Goal: Task Accomplishment & Management: Use online tool/utility

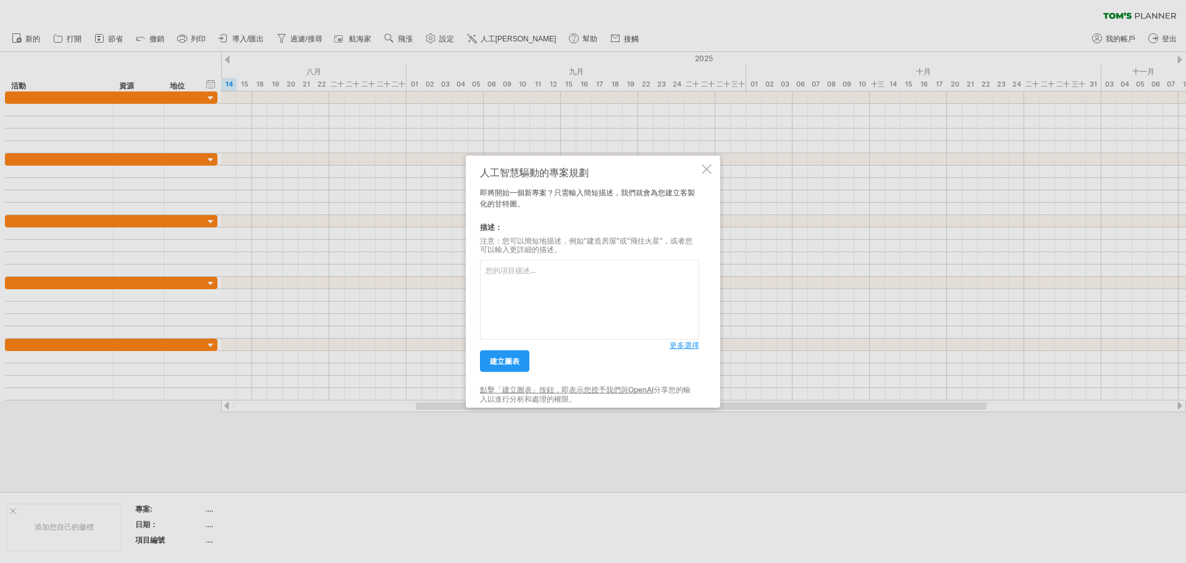
click at [575, 280] on textarea at bounding box center [589, 300] width 219 height 80
type textarea "t"
click at [508, 360] on font "建立圖表" at bounding box center [505, 360] width 30 height 9
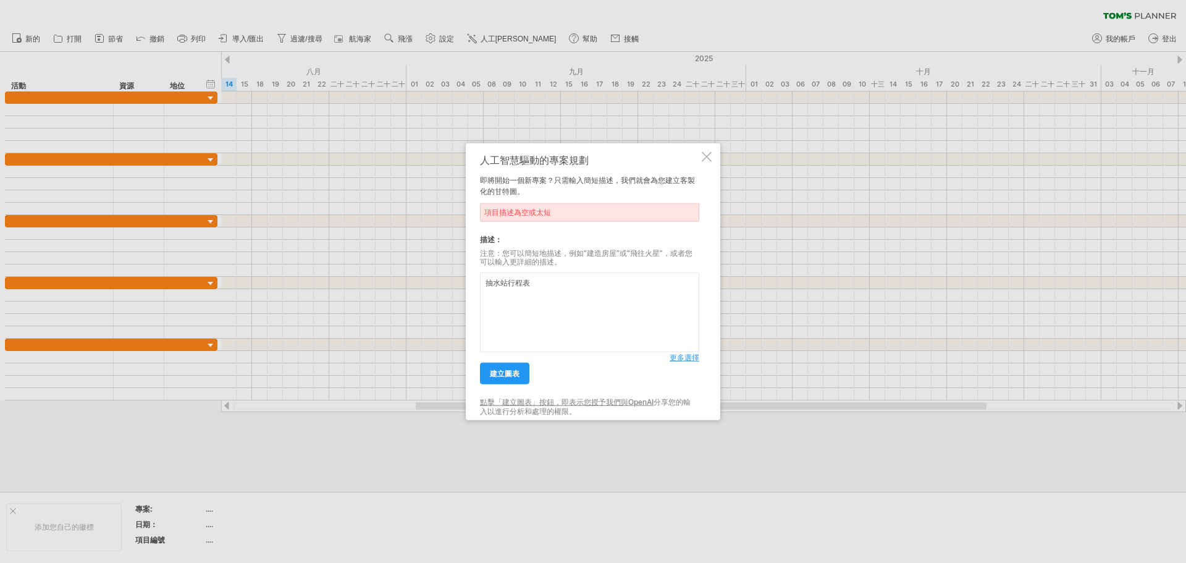
click at [546, 299] on textarea "抽水站行程表" at bounding box center [589, 312] width 219 height 80
type textarea "抽"
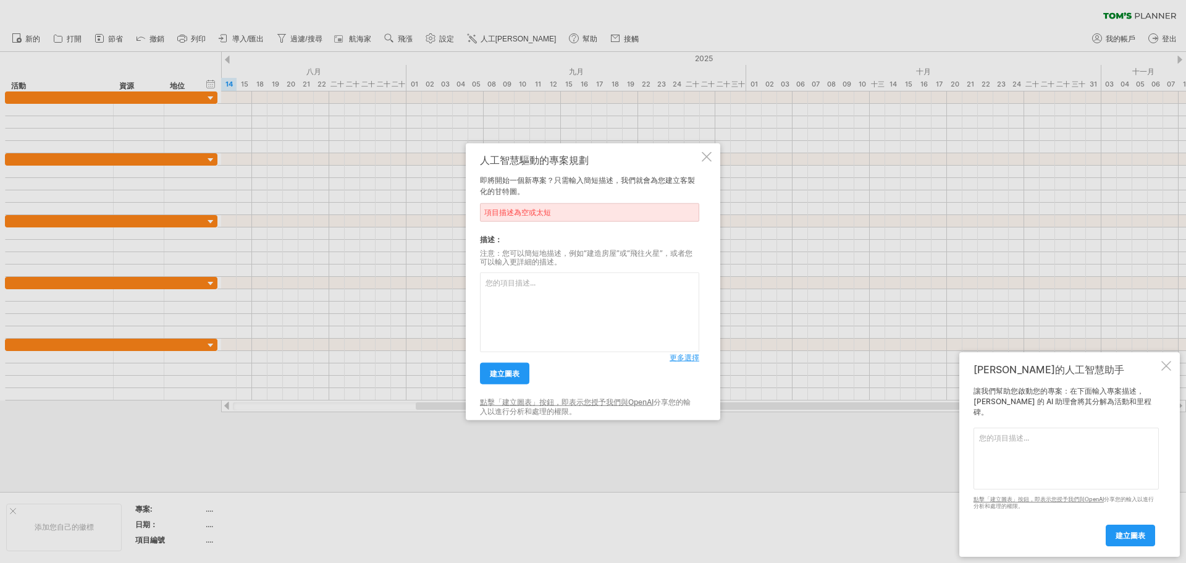
click at [985, 187] on div at bounding box center [593, 281] width 1186 height 563
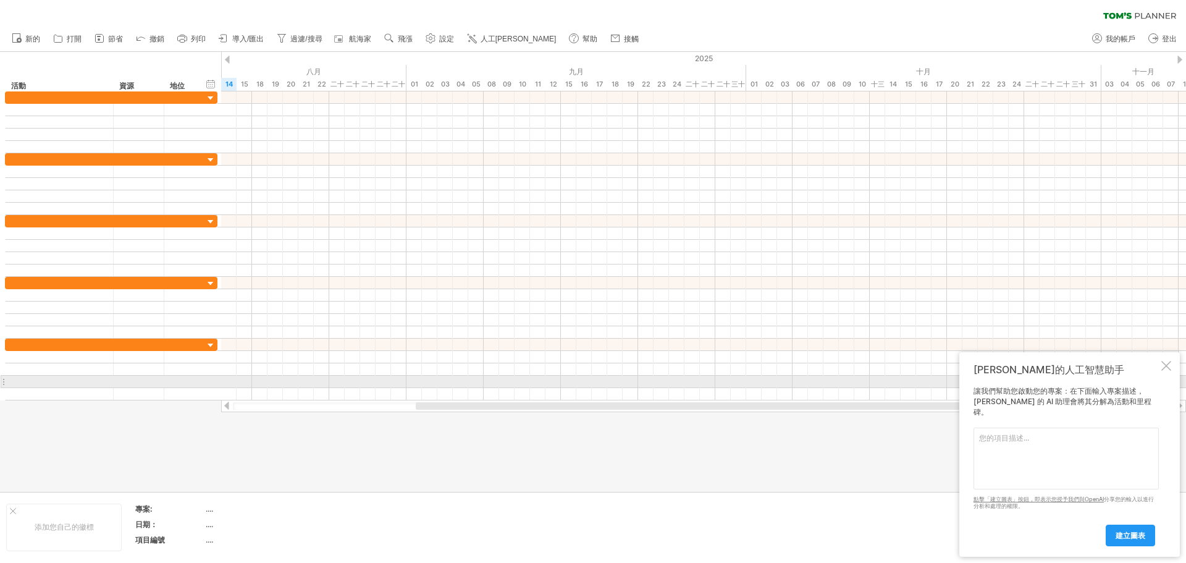
click at [1163, 371] on div at bounding box center [1166, 366] width 10 height 10
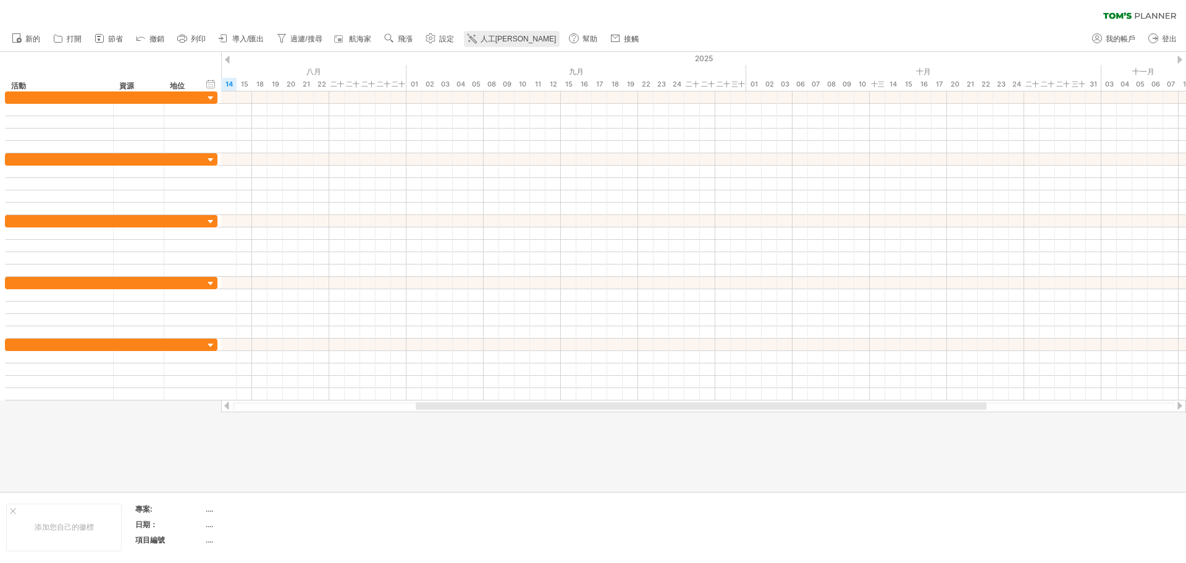
click at [496, 41] on font "人工[PERSON_NAME]" at bounding box center [519, 39] width 76 height 9
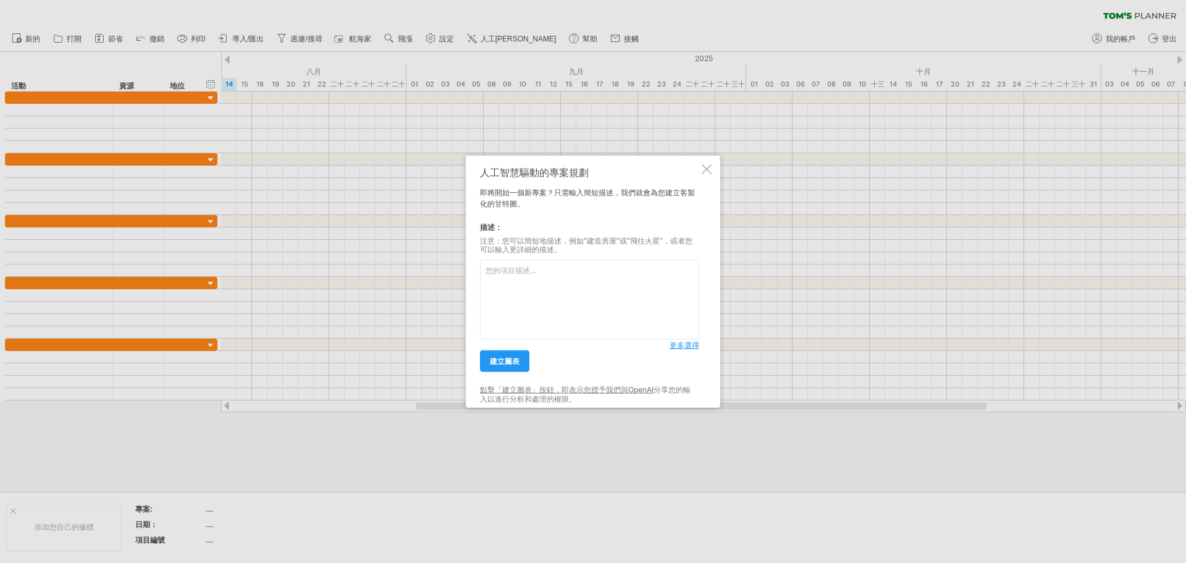
click at [591, 269] on textarea at bounding box center [589, 300] width 219 height 80
paste textarea "I站 新設鐵皮屋 增設油槽(2000L) 新設油槽基座 預計天數 板模搭設 4天 綁鐵作業 2天 現場組裝鋼構 4天 灌漿作業 1 天 油槽定位安裝 5 天 …"
type textarea "I站 新設鐵皮屋 增設油槽(2000L) 新設油槽基座 預計天數 板模搭設 4天 綁鐵作業 2天 現場組裝鋼構 4天 灌漿作業 1 天 油槽定位安裝 5 天 …"
click at [685, 350] on font "更多選擇" at bounding box center [685, 344] width 30 height 9
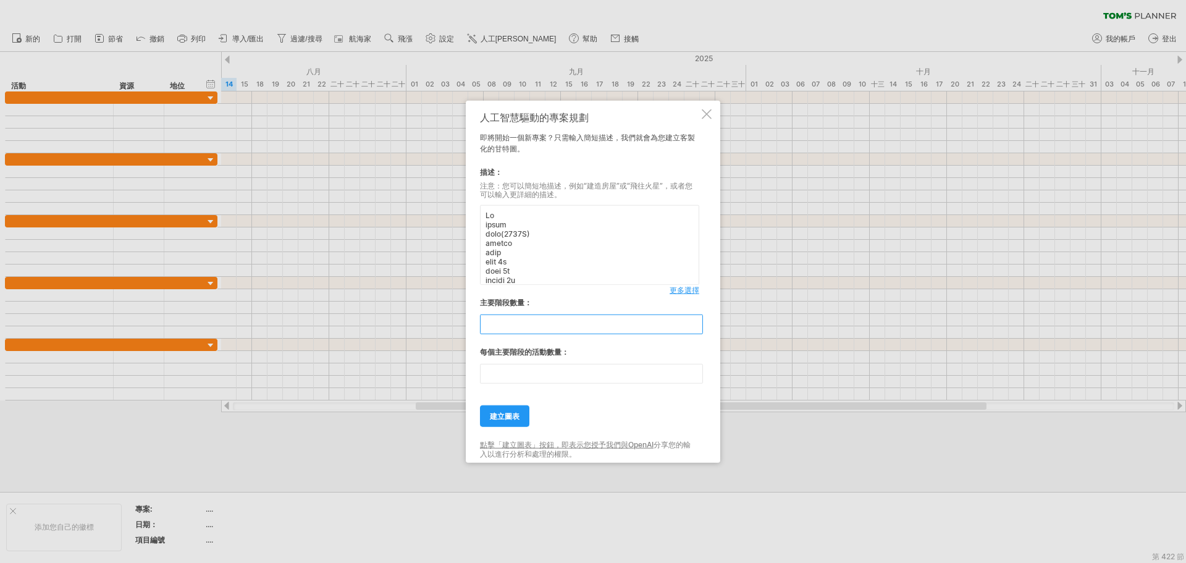
click at [566, 323] on input "**" at bounding box center [591, 324] width 223 height 20
type input "**"
click at [539, 379] on input "**" at bounding box center [591, 374] width 223 height 20
type input "*"
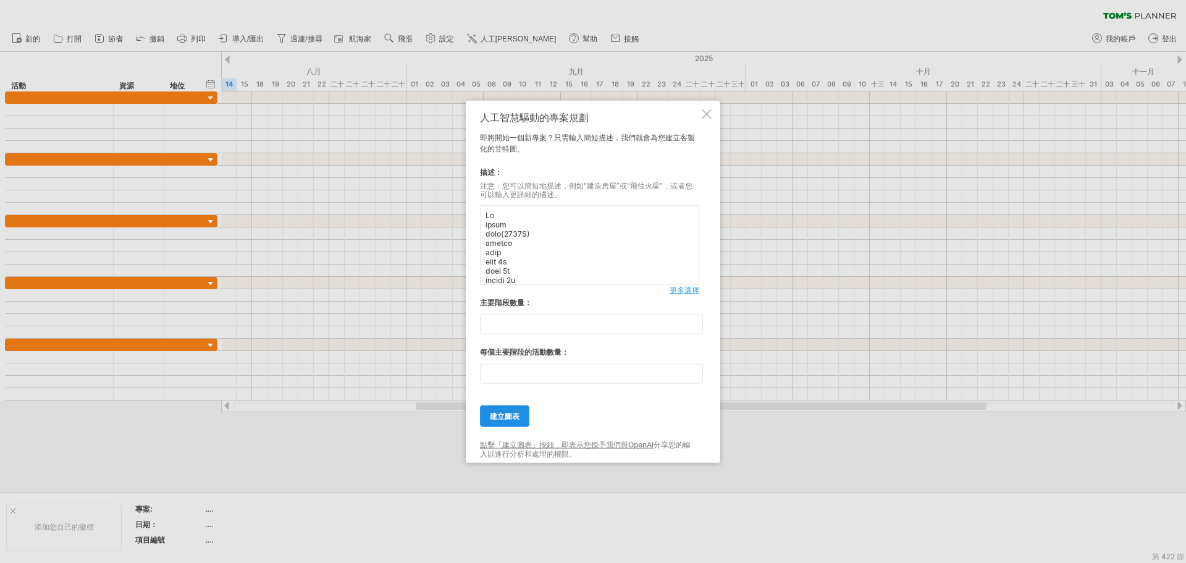
click at [524, 419] on link "建立圖表" at bounding box center [504, 416] width 49 height 22
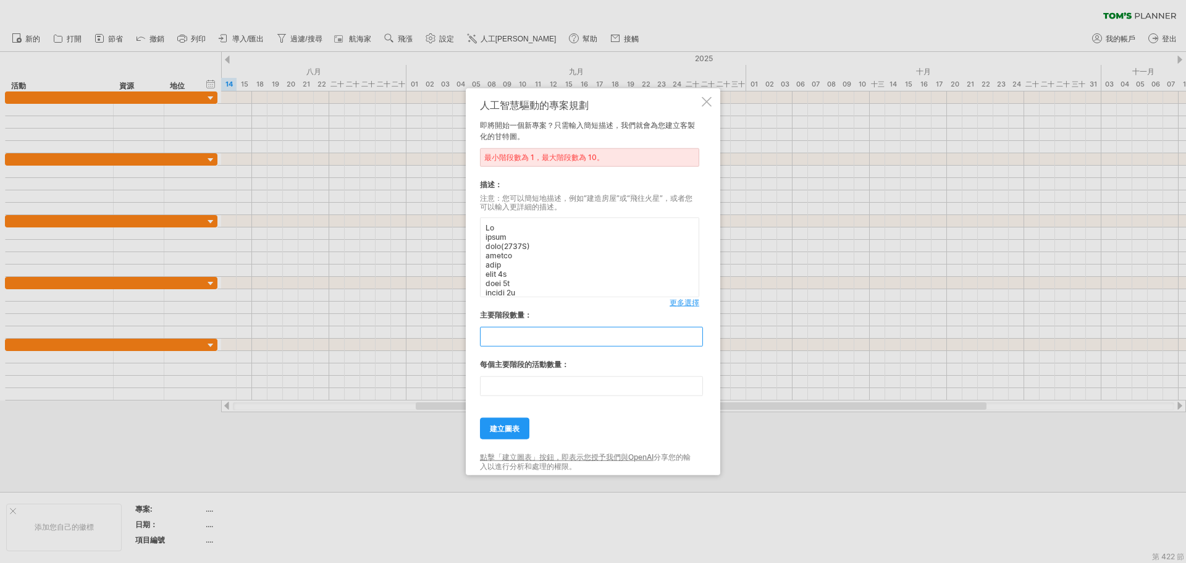
click at [538, 338] on input "**" at bounding box center [591, 337] width 223 height 20
click at [707, 102] on div at bounding box center [707, 101] width 10 height 10
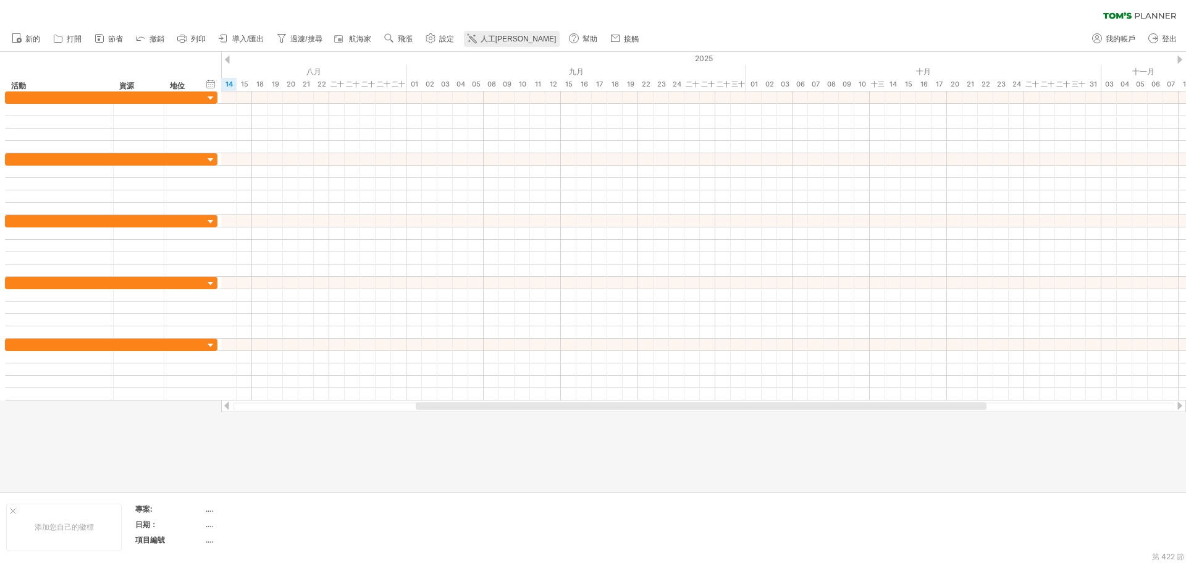
click at [503, 37] on font "人工[PERSON_NAME]" at bounding box center [519, 39] width 76 height 9
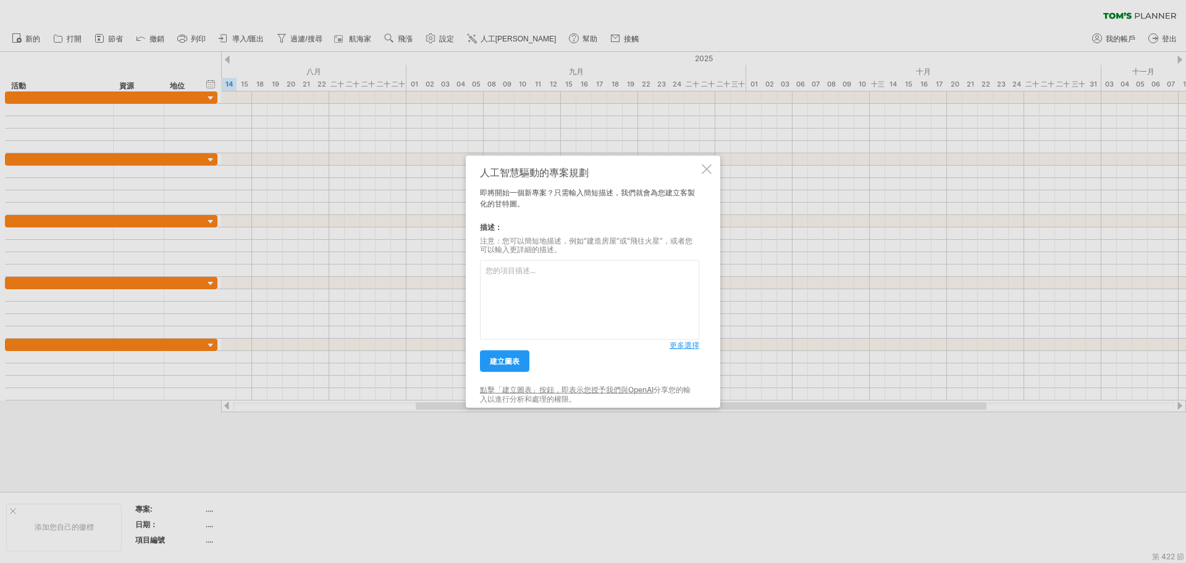
click at [558, 269] on textarea at bounding box center [589, 300] width 219 height 80
type textarea "I站 新設鐵皮屋 增設油槽(2000L) 新設油槽基座 預計天數 板模搭設 4天 綁鐵作業 2天 現場組裝鋼構 4天 灌漿作業 1 天 油槽定位安裝 5 天 …"
click at [683, 349] on font "更多選擇" at bounding box center [685, 344] width 30 height 9
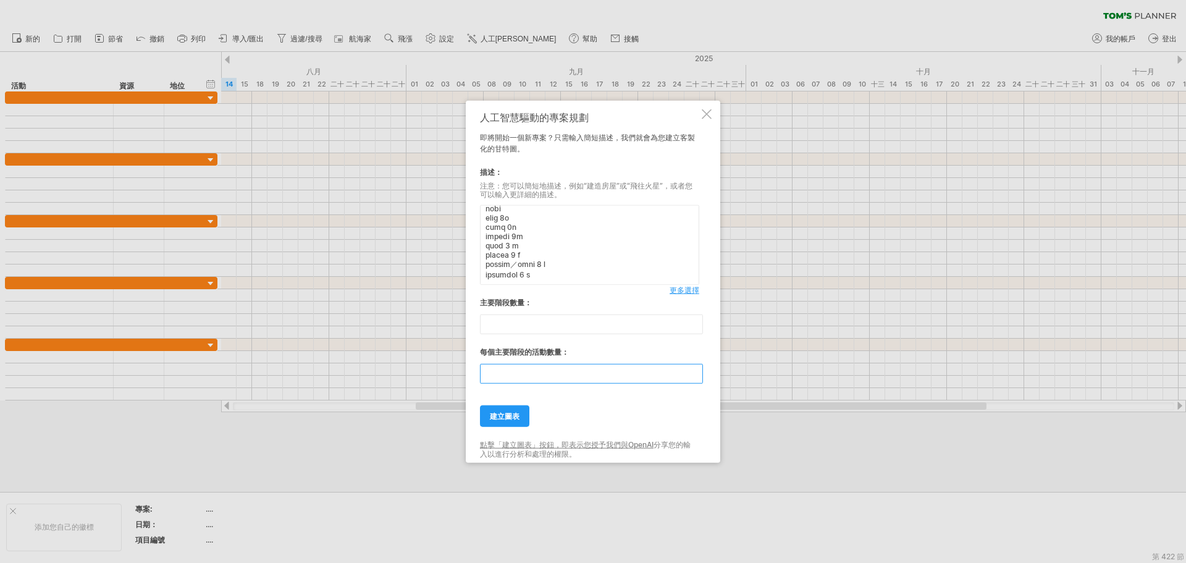
click at [524, 382] on input "**" at bounding box center [591, 374] width 223 height 20
type input "*"
click at [520, 412] on link "建立圖表" at bounding box center [504, 416] width 49 height 22
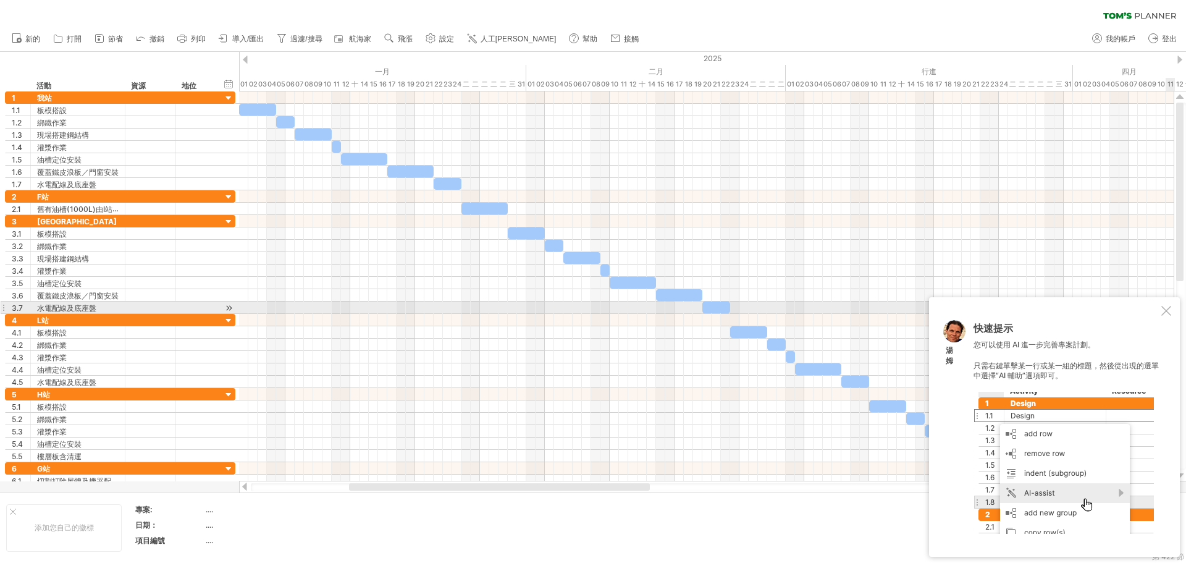
click at [1163, 308] on div at bounding box center [1166, 311] width 10 height 10
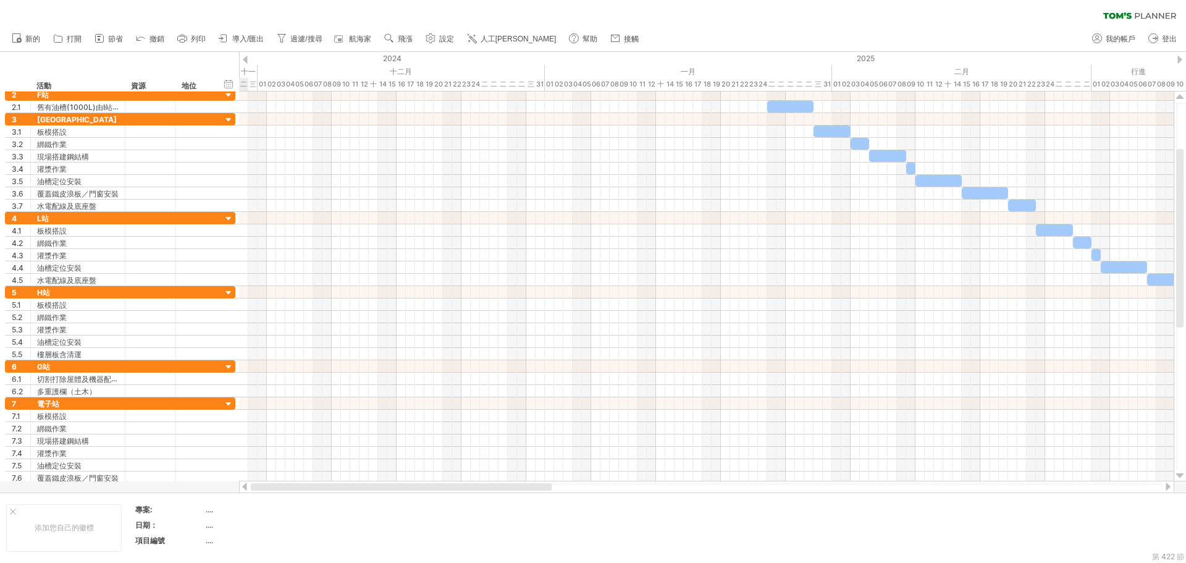
drag, startPoint x: 536, startPoint y: 489, endPoint x: 348, endPoint y: 574, distance: 206.6
click at [348, 562] on html "進度(100%) 嘗試造訪 plan.tomsplanner.com 再次連接... 0% 清除過濾器 重新套用濾鏡 新的" at bounding box center [593, 282] width 1186 height 565
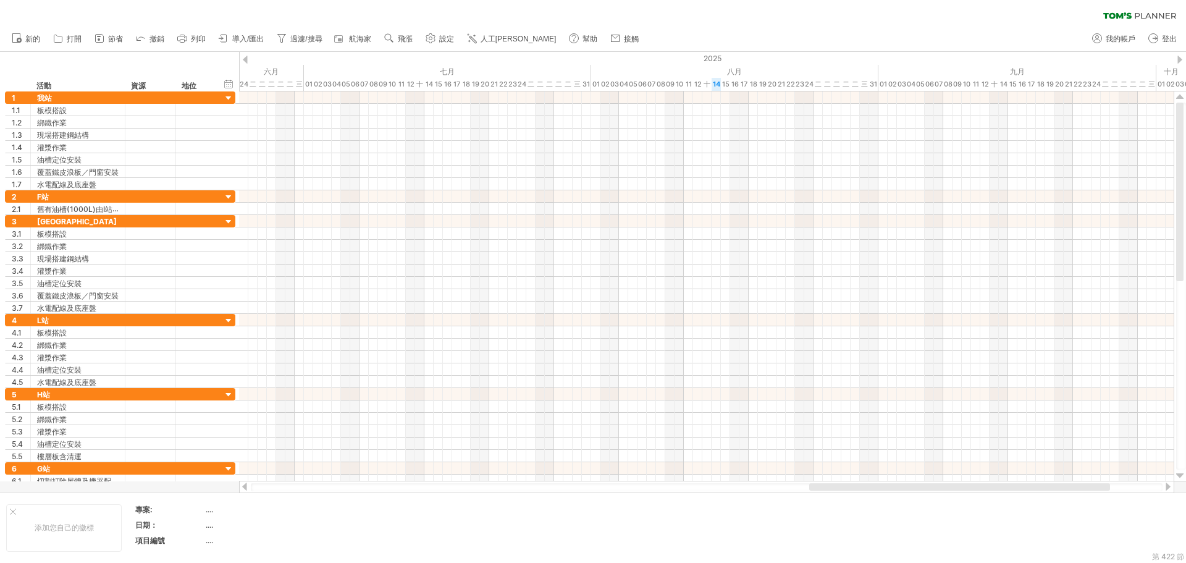
drag, startPoint x: 1179, startPoint y: 172, endPoint x: 1169, endPoint y: 68, distance: 104.2
click at [1179, 70] on div "嘗試造訪 plan.tomsplanner.com 再次連接... 0% 清除過濾器 新的" at bounding box center [593, 281] width 1186 height 563
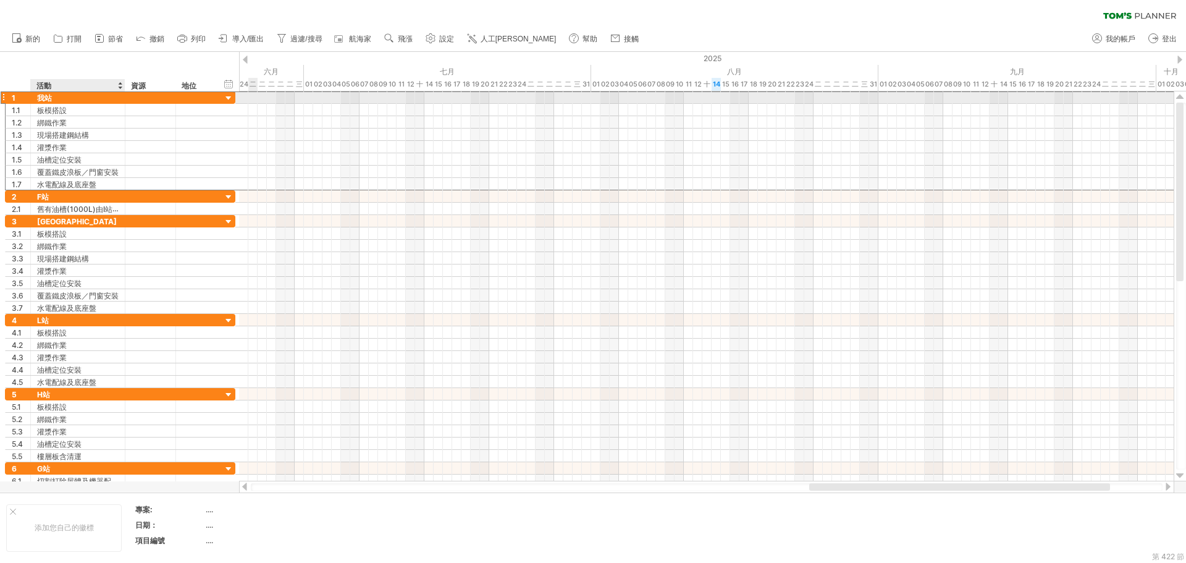
click at [46, 96] on font "我站" at bounding box center [44, 97] width 15 height 9
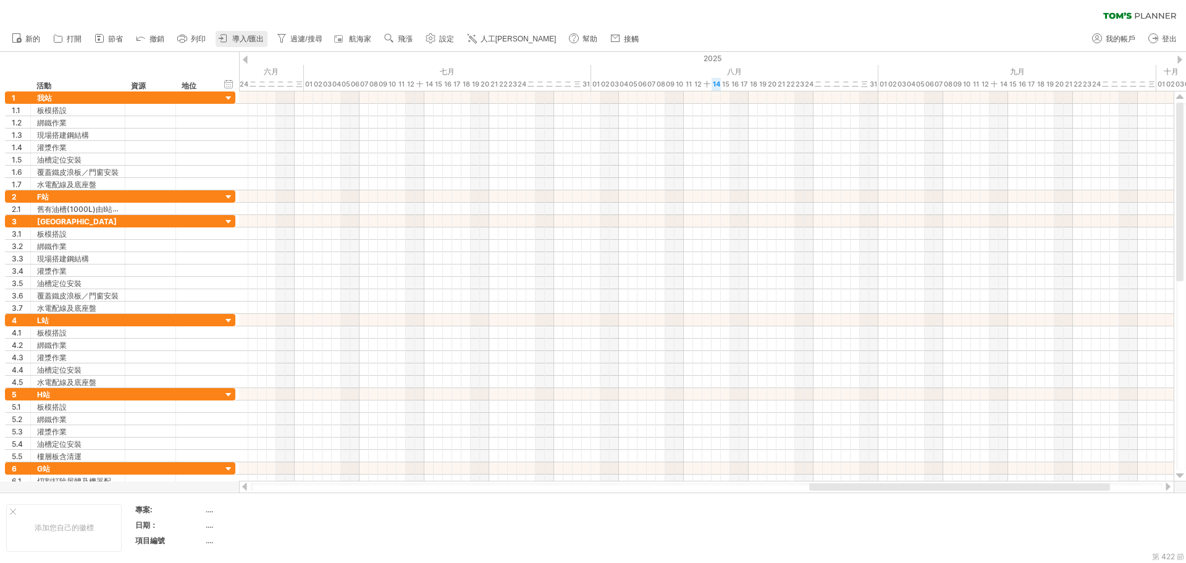
click at [250, 39] on font "導入/匯出" at bounding box center [248, 39] width 32 height 9
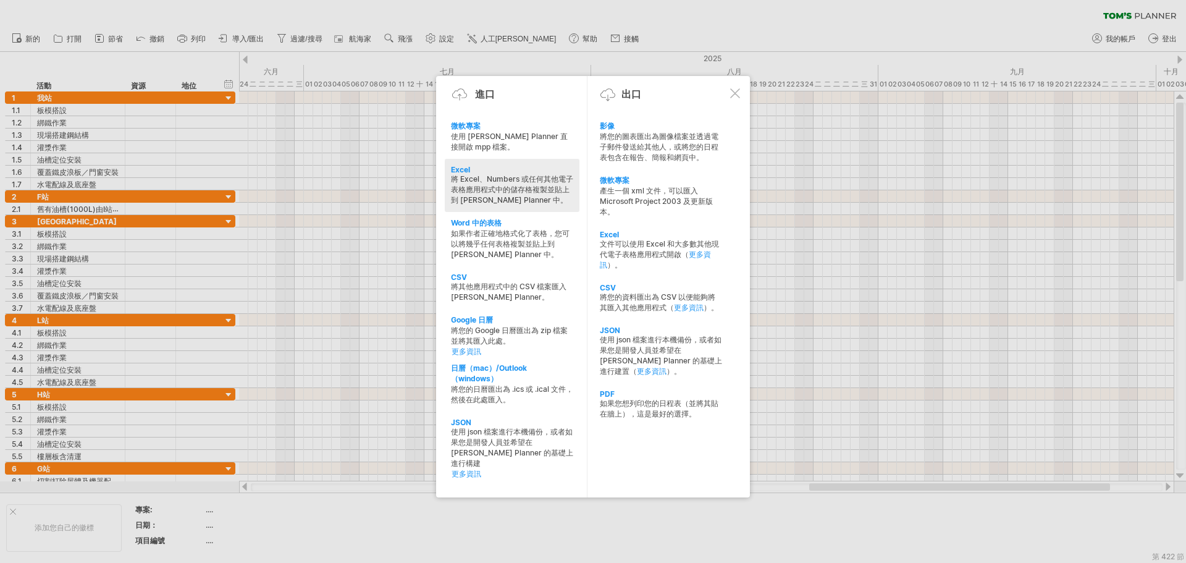
click at [494, 192] on font "將 Excel、Numbers 或任何其他電子表格應用程式中的儲存格複製並貼上到 [PERSON_NAME]'s Planner 中。" at bounding box center [512, 189] width 122 height 30
type textarea "**********"
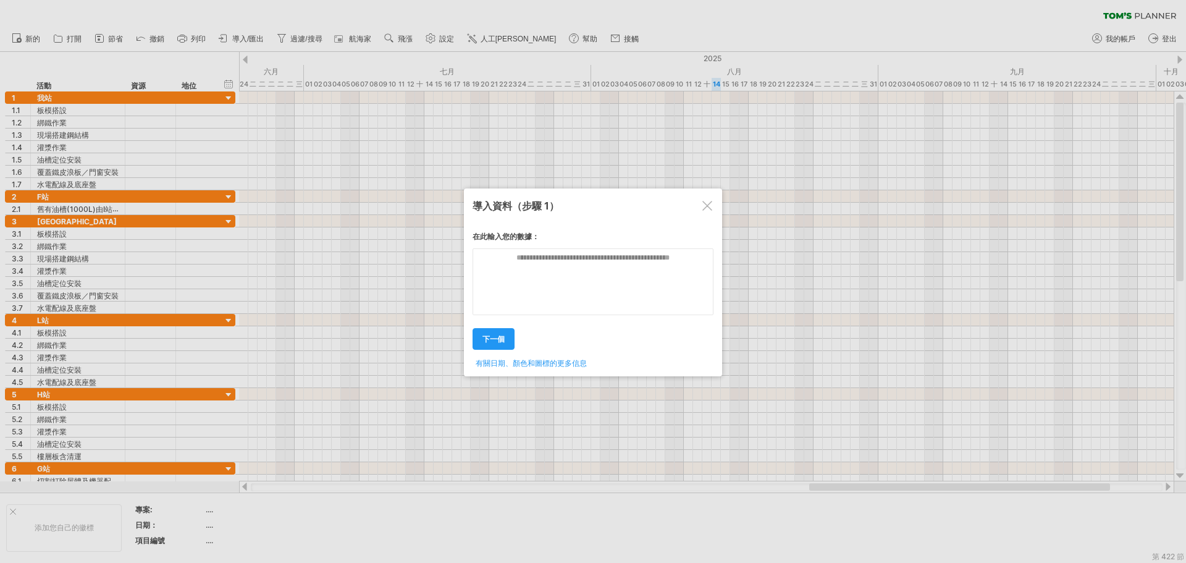
click at [706, 203] on div at bounding box center [707, 206] width 10 height 10
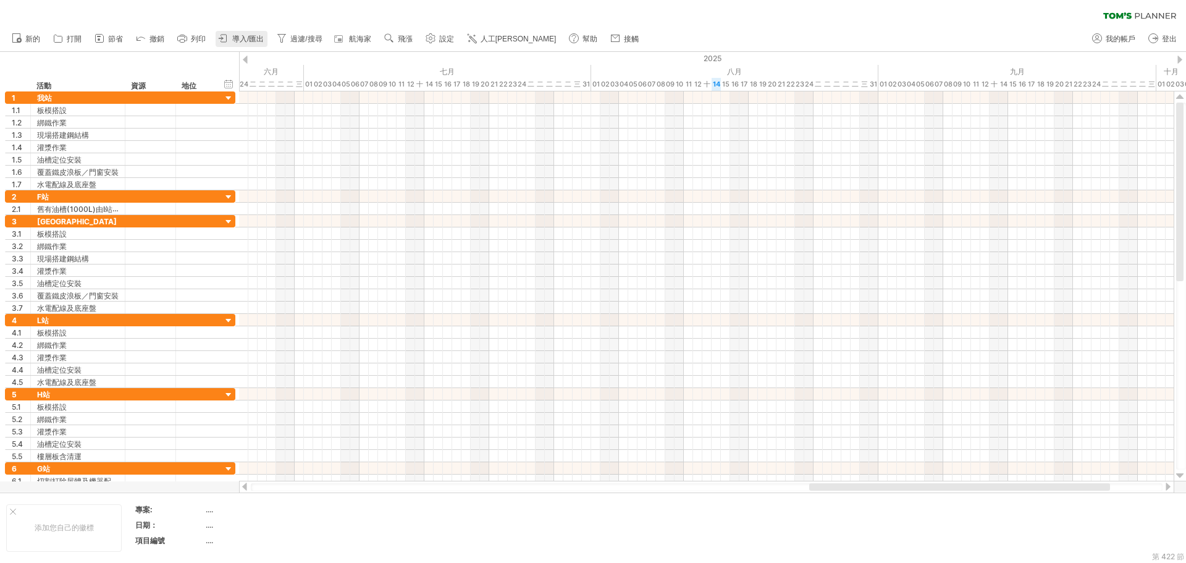
click at [261, 40] on font "導入/匯出" at bounding box center [248, 39] width 32 height 9
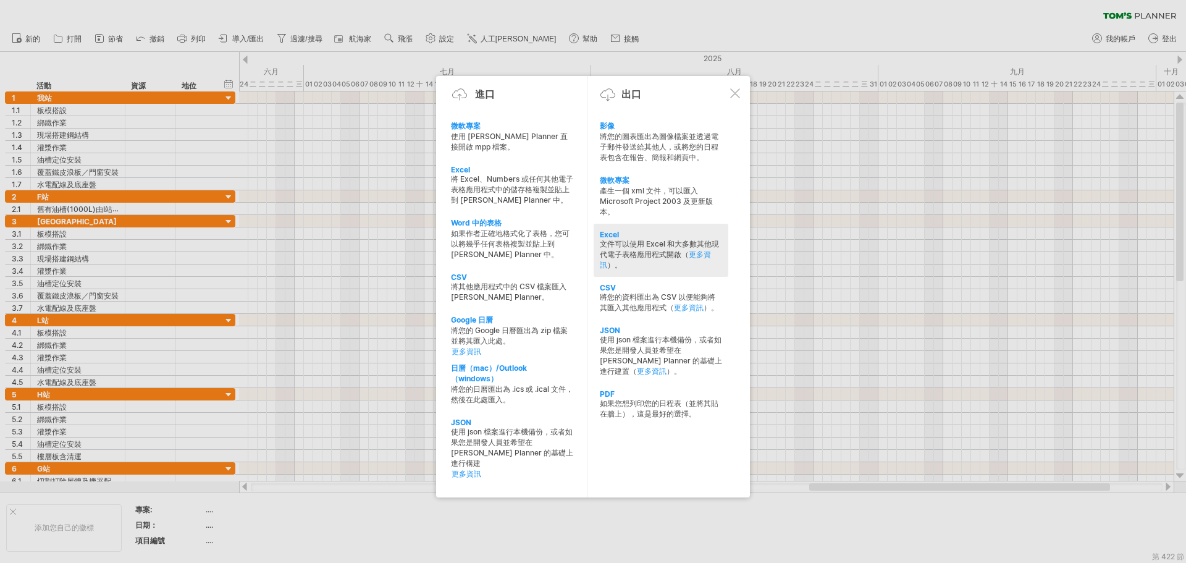
click at [648, 248] on font "文件可以使用 Excel 和大多數其他現代電子表格應用程式開啟（" at bounding box center [659, 249] width 119 height 20
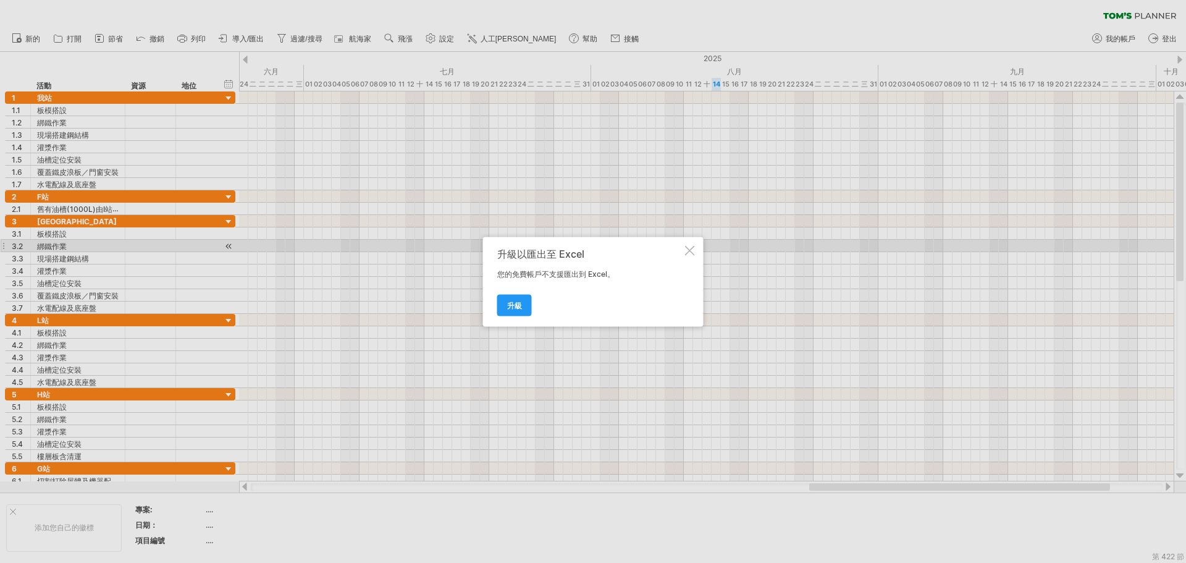
click at [692, 250] on div at bounding box center [690, 250] width 10 height 10
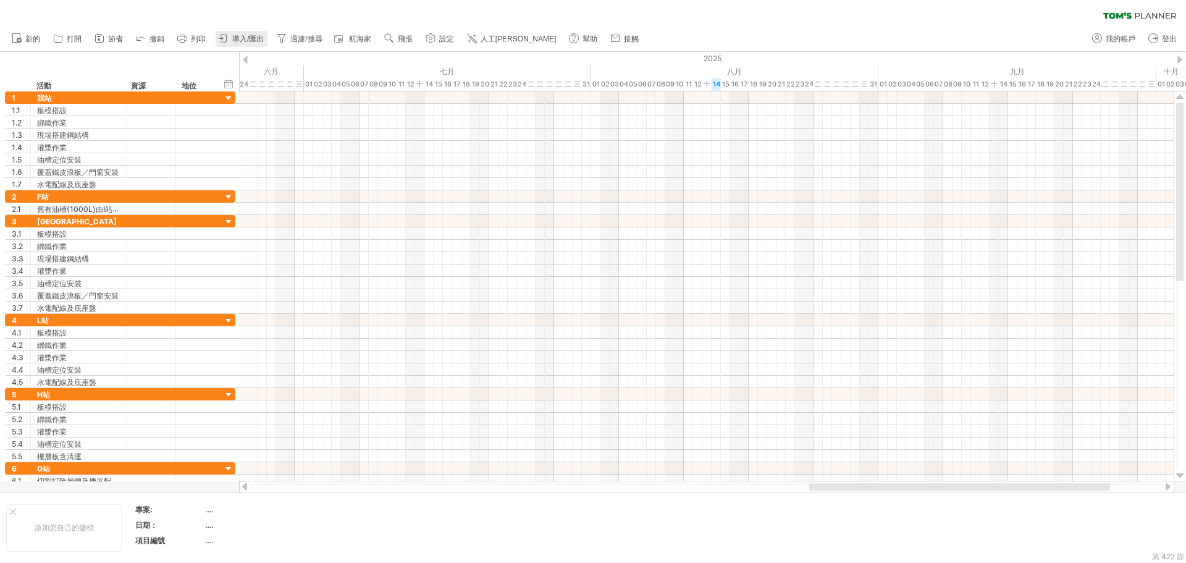
click at [255, 39] on font "導入/匯出" at bounding box center [248, 39] width 32 height 9
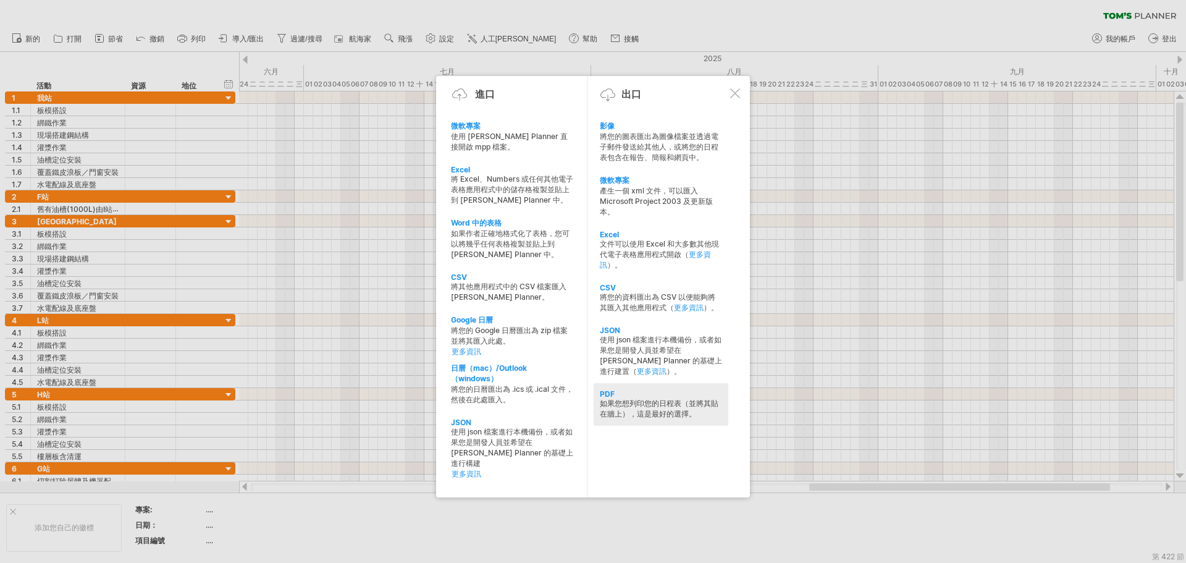
click at [707, 402] on font "如果您想列印您的日程表（並將其貼在牆上），這是最好的選擇。" at bounding box center [659, 408] width 119 height 20
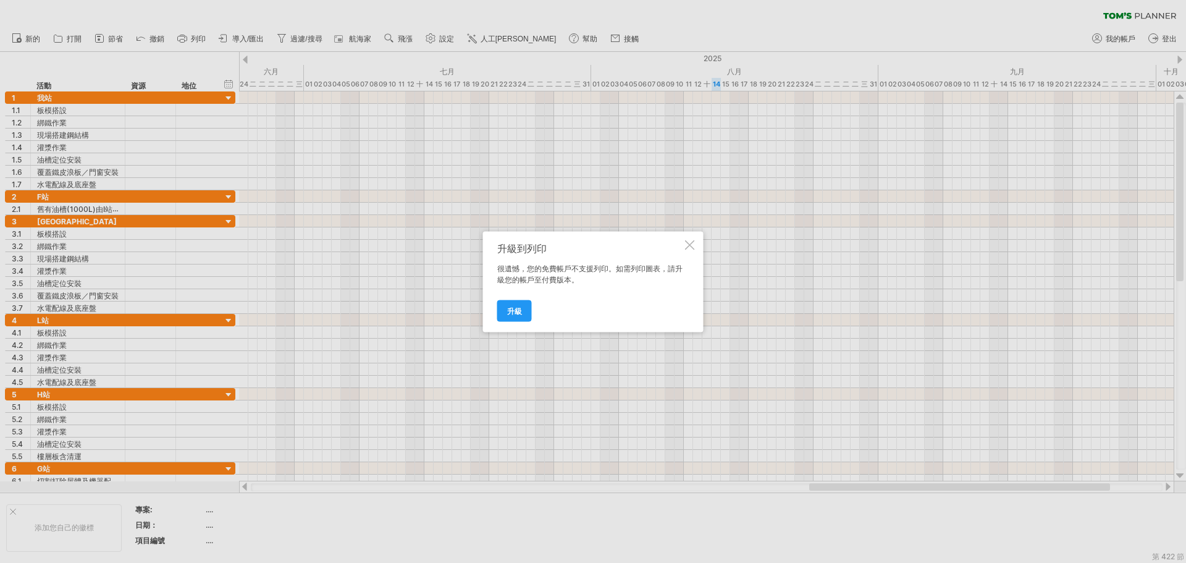
click at [688, 245] on div at bounding box center [690, 245] width 10 height 10
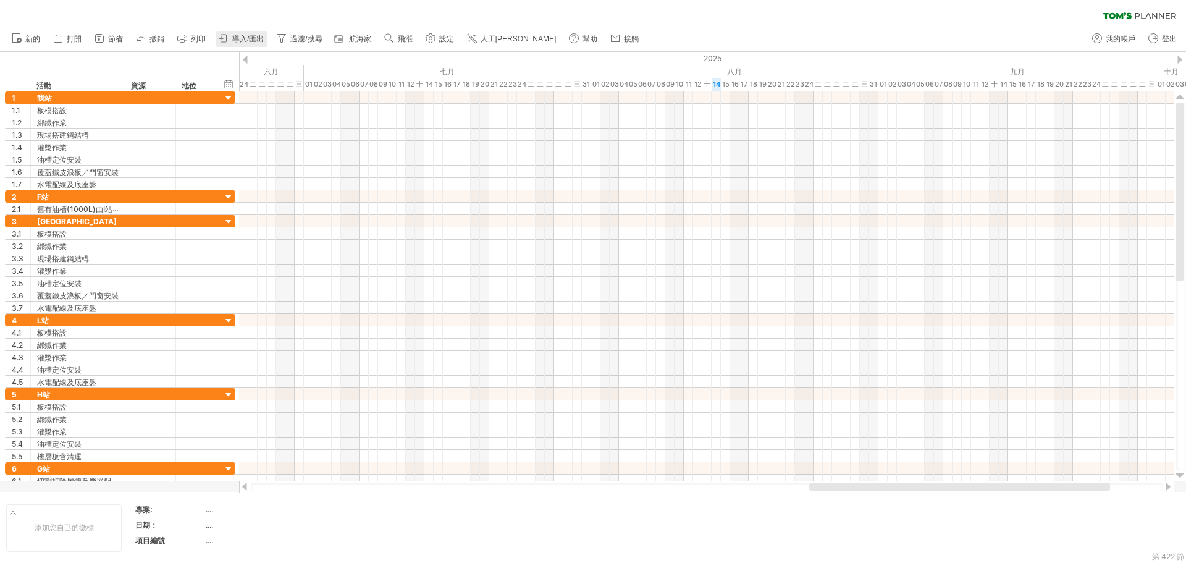
click at [250, 35] on font "導入/匯出" at bounding box center [248, 39] width 32 height 9
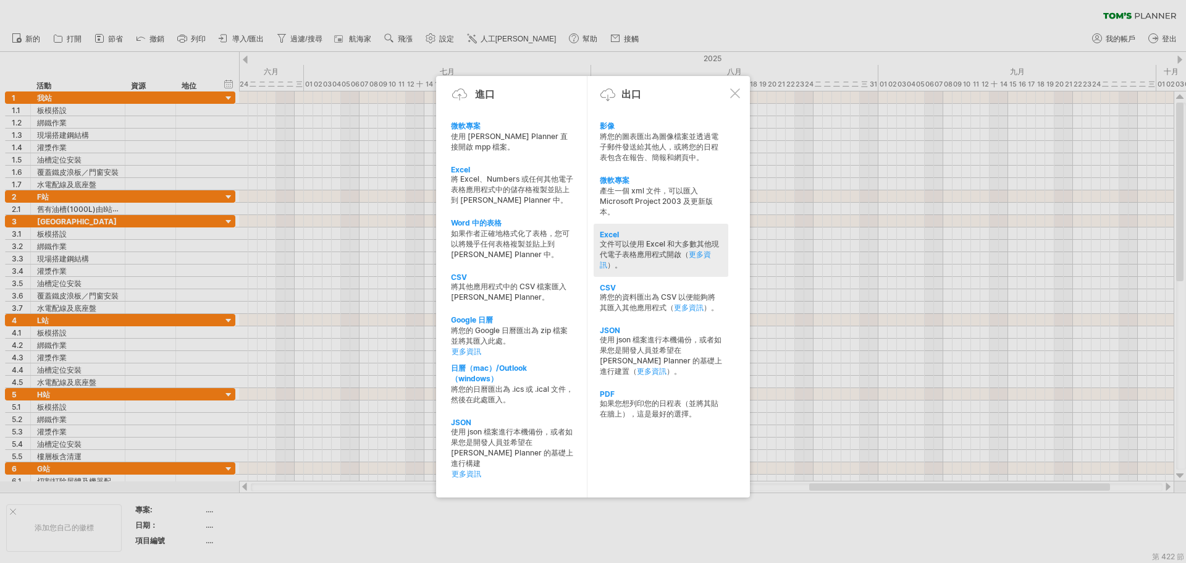
click at [661, 255] on font "文件可以使用 Excel 和大多數其他現代電子表格應用程式開啟（" at bounding box center [659, 249] width 119 height 20
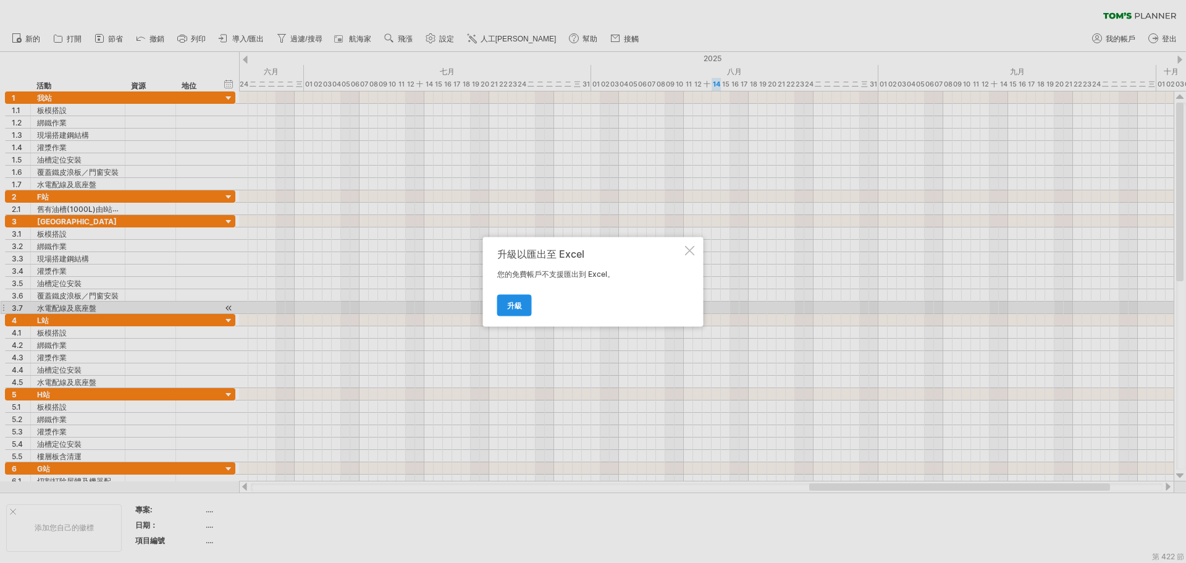
click at [512, 310] on link "升級" at bounding box center [514, 305] width 35 height 22
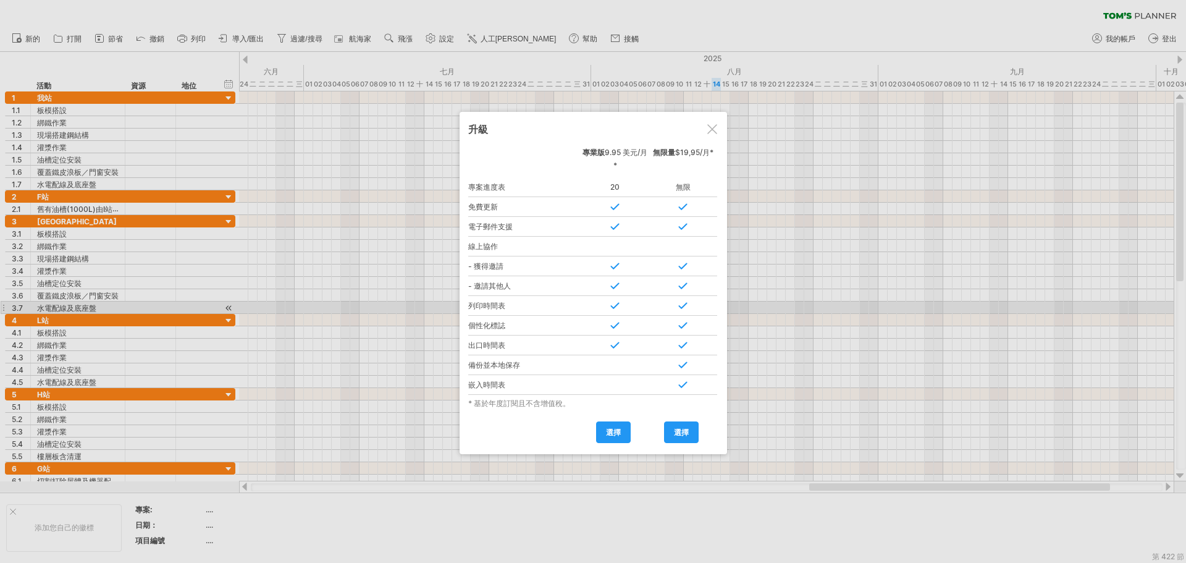
click at [707, 125] on div at bounding box center [712, 129] width 10 height 10
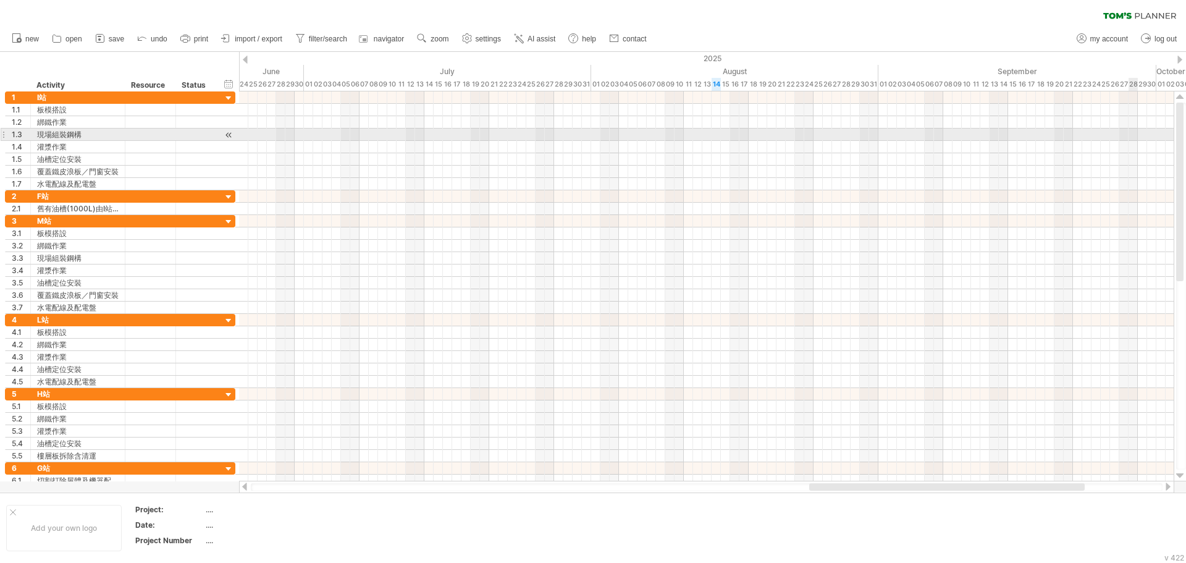
drag, startPoint x: 1179, startPoint y: 219, endPoint x: 1127, endPoint y: 125, distance: 106.7
click at [1127, 125] on div "Trying to reach plan.tomsplanner.com Connected again... 0% clear filter new 1" at bounding box center [593, 281] width 1186 height 563
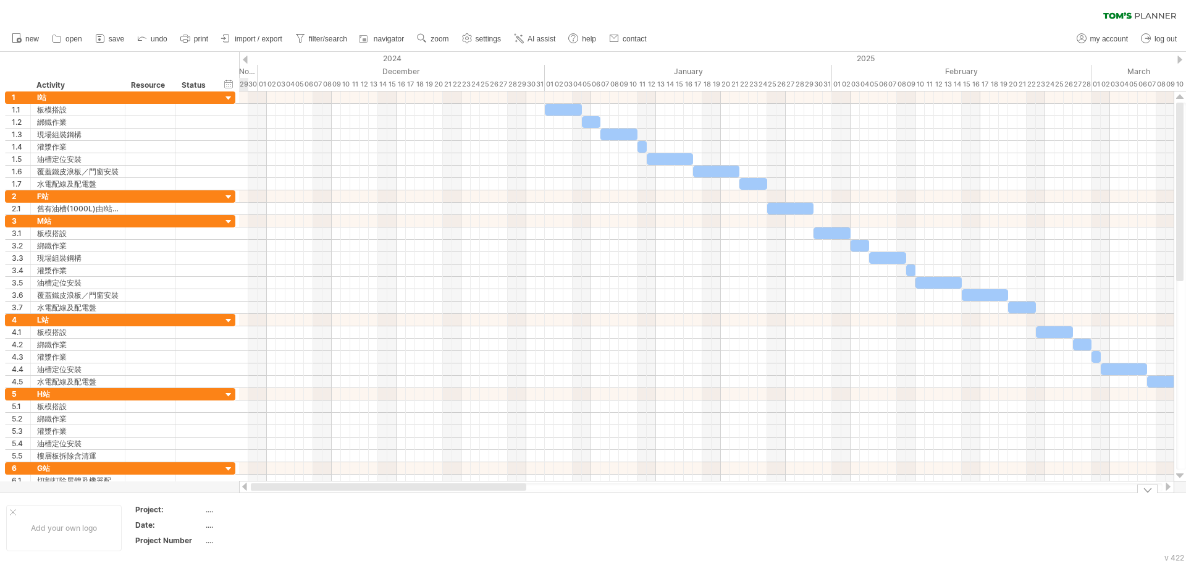
drag, startPoint x: 911, startPoint y: 486, endPoint x: 284, endPoint y: 534, distance: 628.8
click at [284, 534] on div "Trying to reach plan.tomsplanner.com Connected again... 0% clear filter new 1" at bounding box center [593, 281] width 1186 height 563
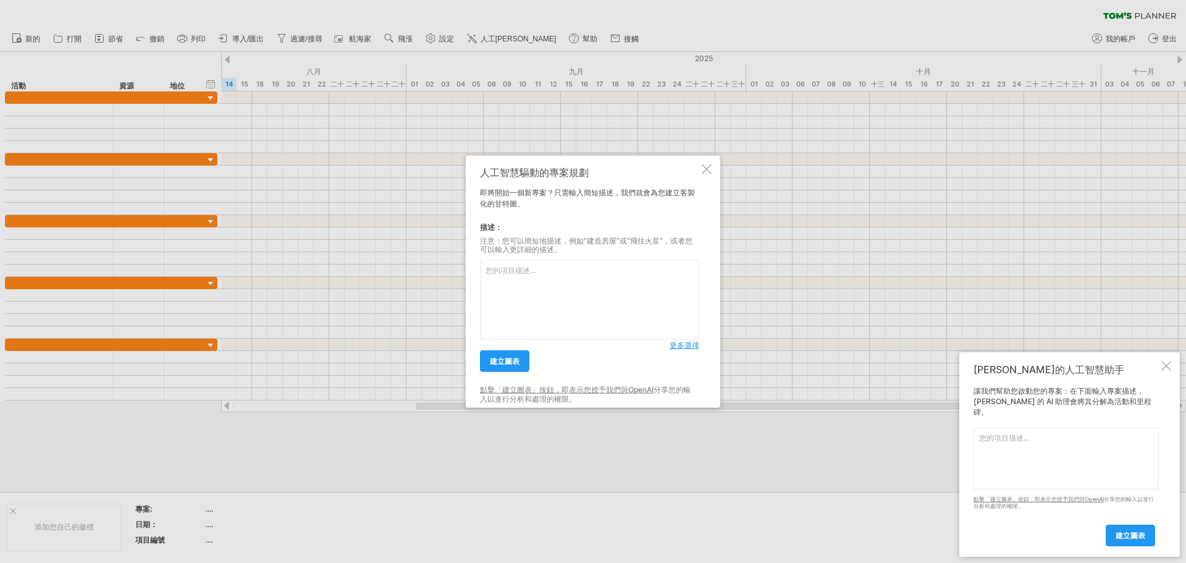
click at [568, 279] on textarea at bounding box center [589, 300] width 219 height 80
paste textarea "鋼構骨架及油槽的預製時間 2024/08/15-2025/11/13 90天 第一梯次施工站點 I站 新設鐵皮屋 增設油槽(2000L) 新設油槽基座 預計天…"
type textarea "鋼構骨架及油槽的預製時間 2024/08/15-2025/11/13 90天 第一梯次施工站點 I站 新設鐵皮屋 增設油槽(2000L) 新設油槽基座 預計天…"
click at [676, 344] on font "更多選擇" at bounding box center [685, 344] width 30 height 9
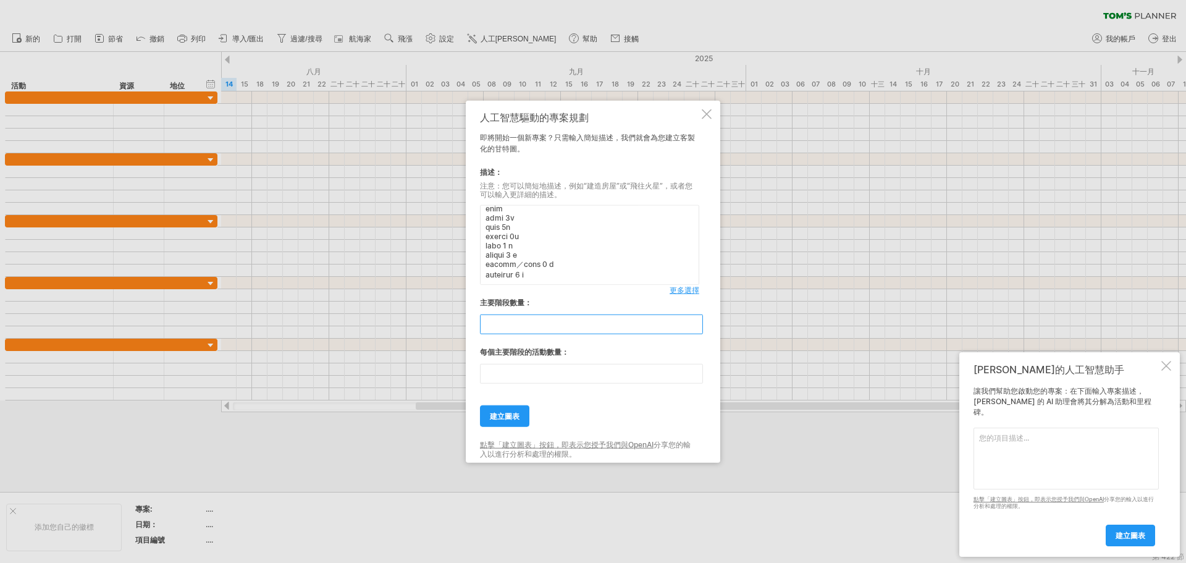
click at [698, 331] on input "*" at bounding box center [591, 324] width 223 height 20
click at [696, 322] on input "**" at bounding box center [591, 324] width 223 height 20
type input "**"
click at [696, 322] on input "**" at bounding box center [591, 324] width 223 height 20
click at [599, 379] on input "**" at bounding box center [591, 374] width 223 height 20
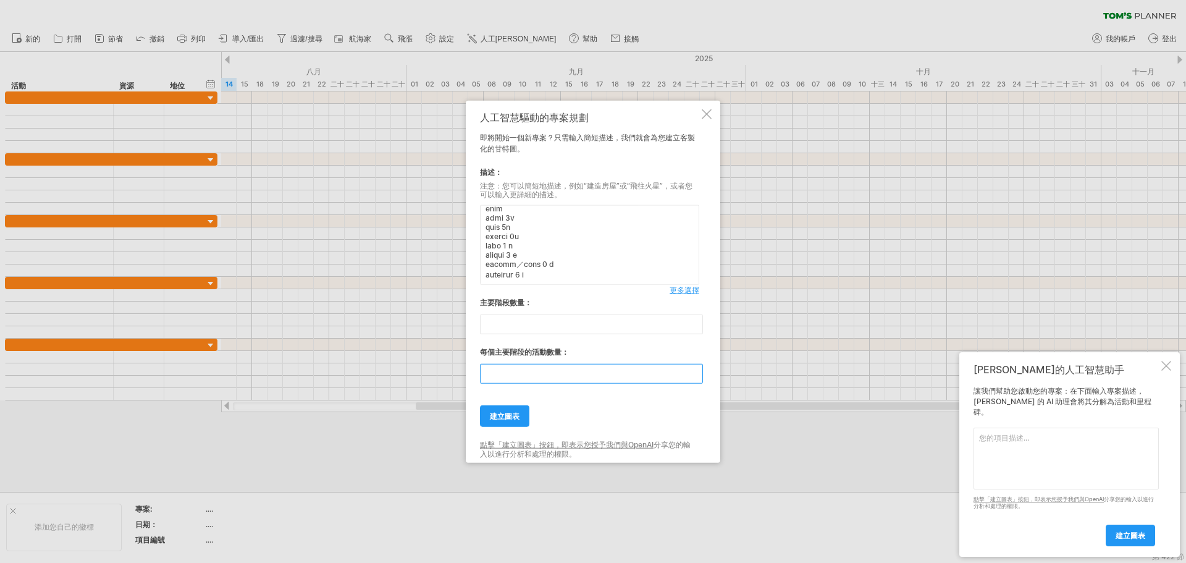
type input "*"
click at [522, 324] on input "**" at bounding box center [591, 324] width 223 height 20
type input "**"
click at [522, 373] on input "*" at bounding box center [591, 374] width 223 height 20
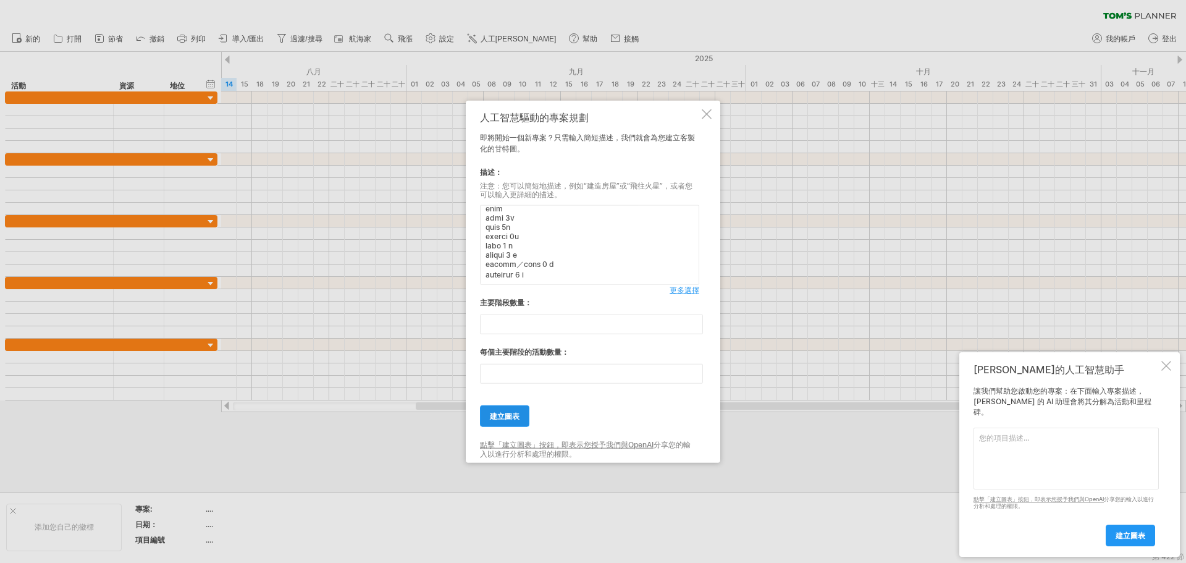
click at [519, 419] on font "建立圖表" at bounding box center [505, 415] width 30 height 9
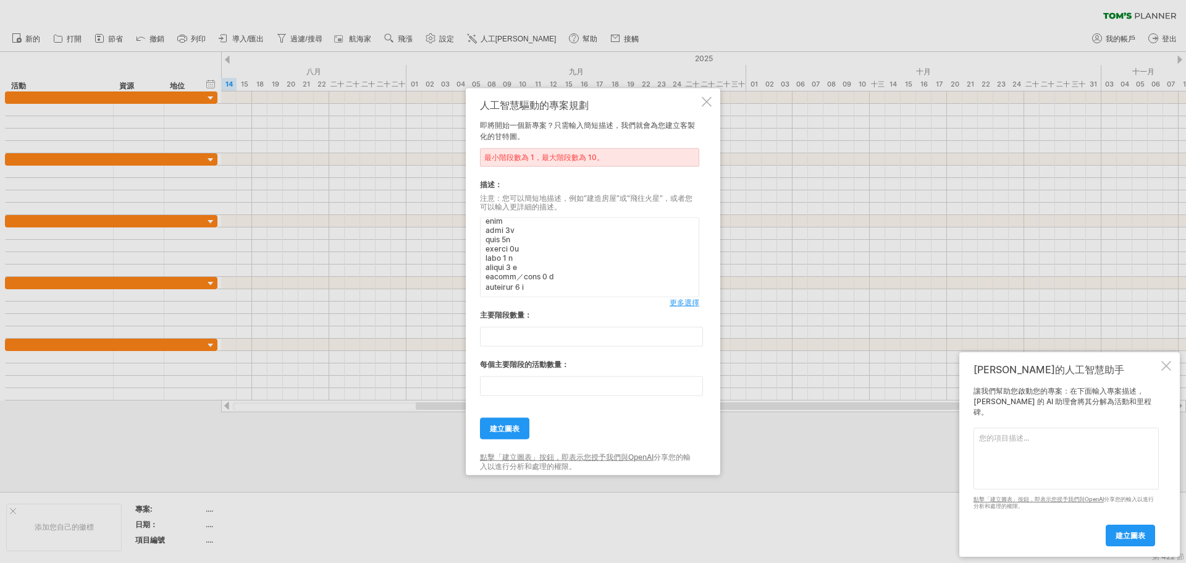
click at [700, 98] on div "人工智慧驅動的專案規劃 即將開始一個新專案？只需輸入簡短描述，我們就會為您建立客製化的甘特圖。 最小階段數為 1，最大階段數為 10。 描述： 注意：您可以簡…" at bounding box center [593, 281] width 255 height 387
click at [707, 98] on div at bounding box center [707, 101] width 10 height 10
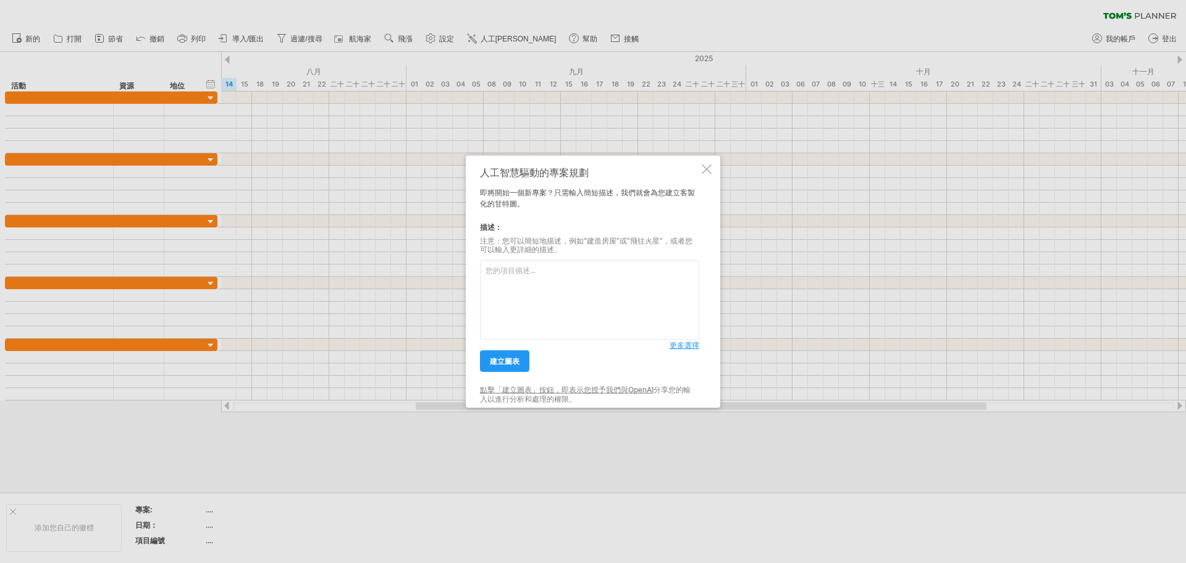
click at [631, 290] on textarea at bounding box center [589, 300] width 219 height 80
type textarea "鋼構骨架及油槽的預製時間 2024/08/15-2025/11/13 90天 第一梯次施工站點 I站 新設鐵皮屋 增設油槽(2000L) 新設油槽基座 預計天…"
click at [689, 346] on font "更多選擇" at bounding box center [685, 344] width 30 height 9
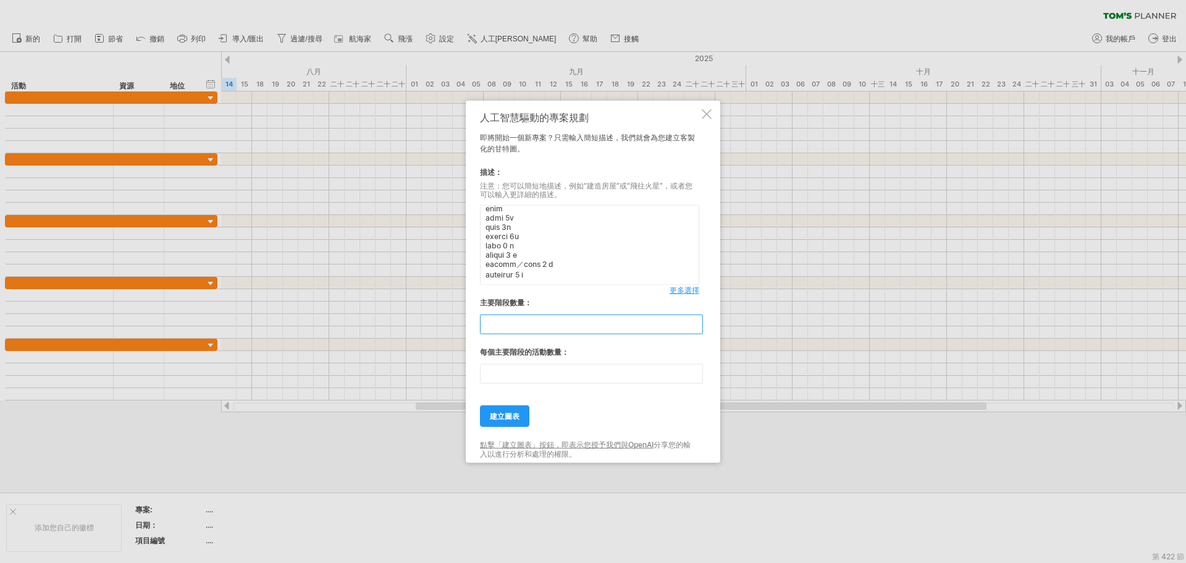
click at [567, 319] on input "**" at bounding box center [591, 324] width 223 height 20
type input "**"
click at [534, 375] on input "**" at bounding box center [591, 374] width 223 height 20
type input "*"
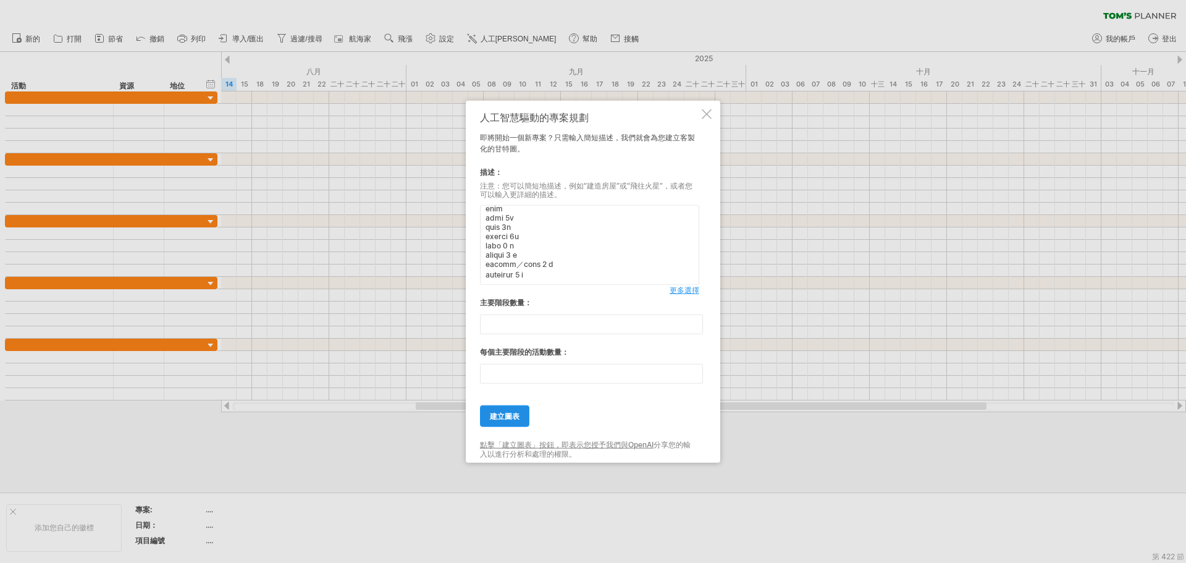
click at [513, 419] on font "建立圖表" at bounding box center [505, 415] width 30 height 9
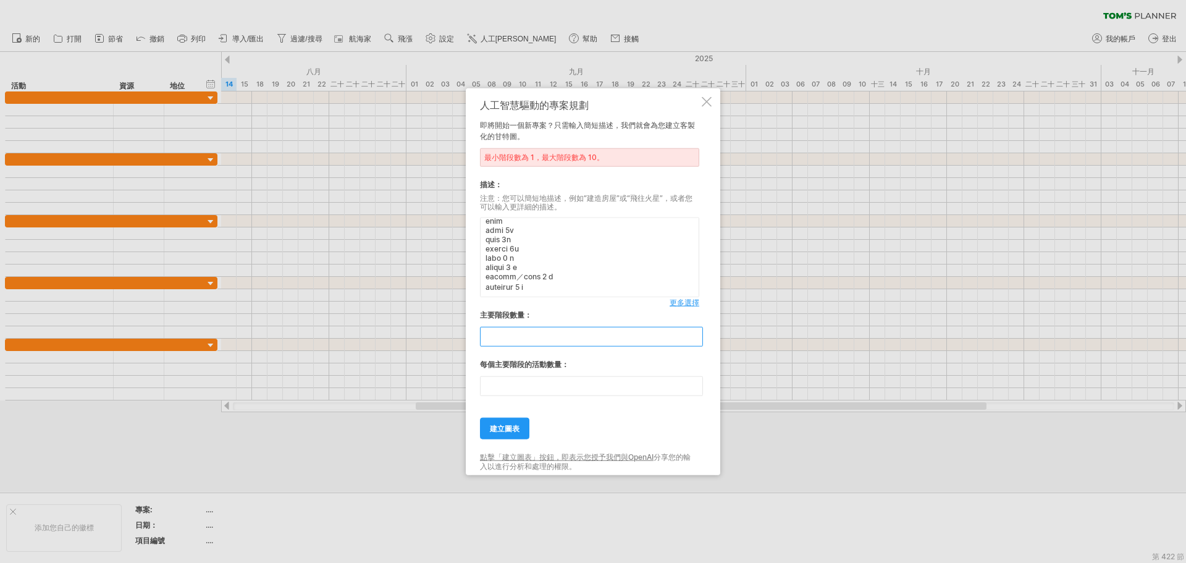
click at [517, 343] on input "**" at bounding box center [591, 337] width 223 height 20
type input "*"
type input "**"
click at [510, 425] on font "建立圖表" at bounding box center [505, 428] width 30 height 9
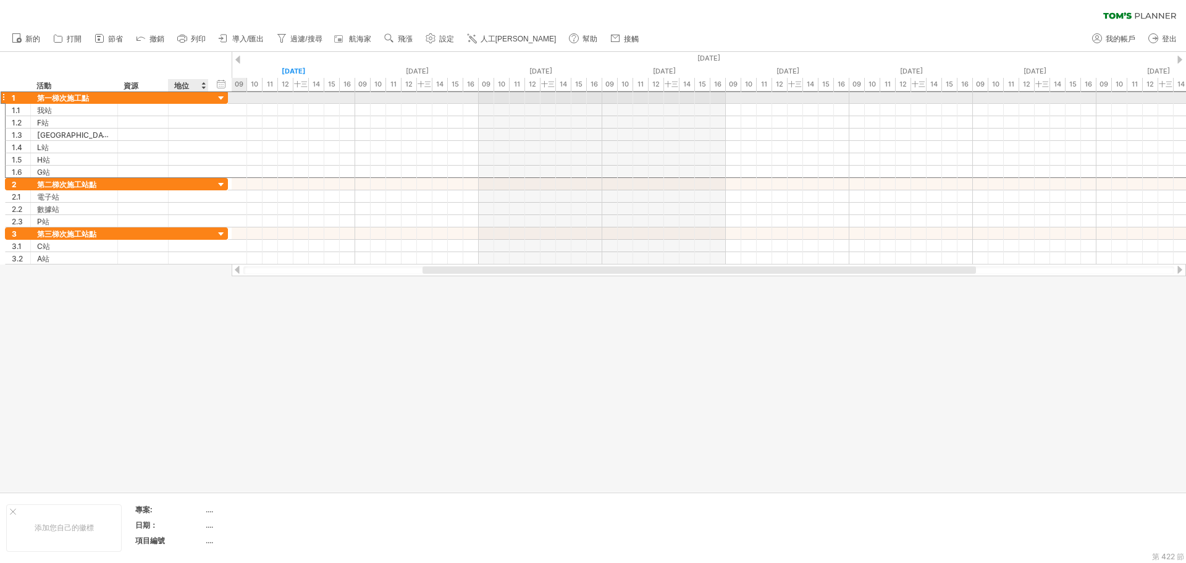
click at [183, 95] on div at bounding box center [188, 97] width 27 height 12
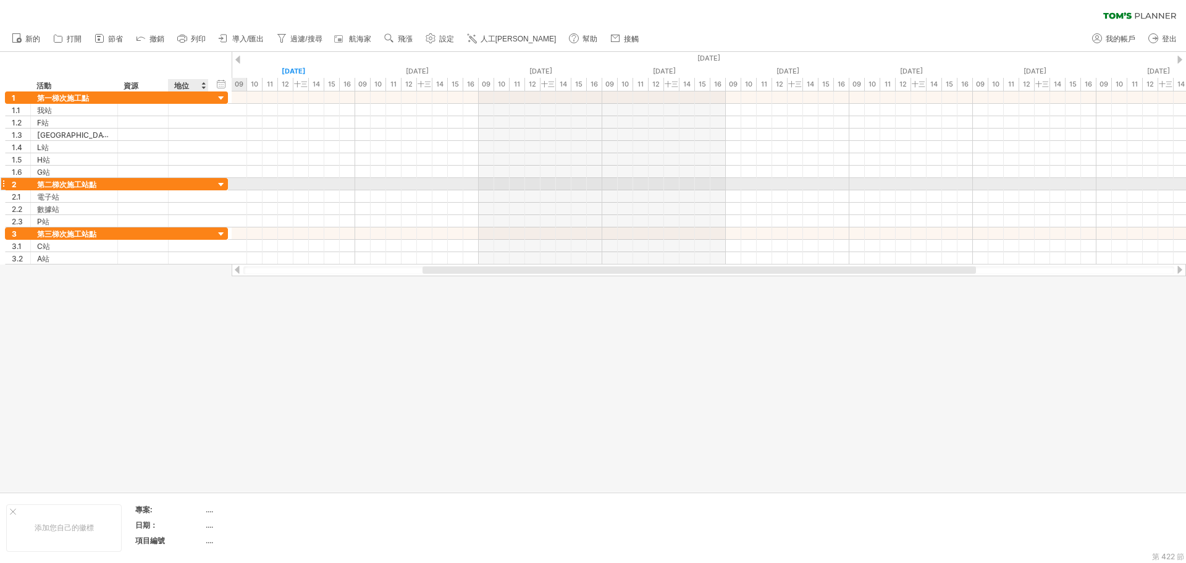
click at [220, 184] on div at bounding box center [222, 185] width 12 height 12
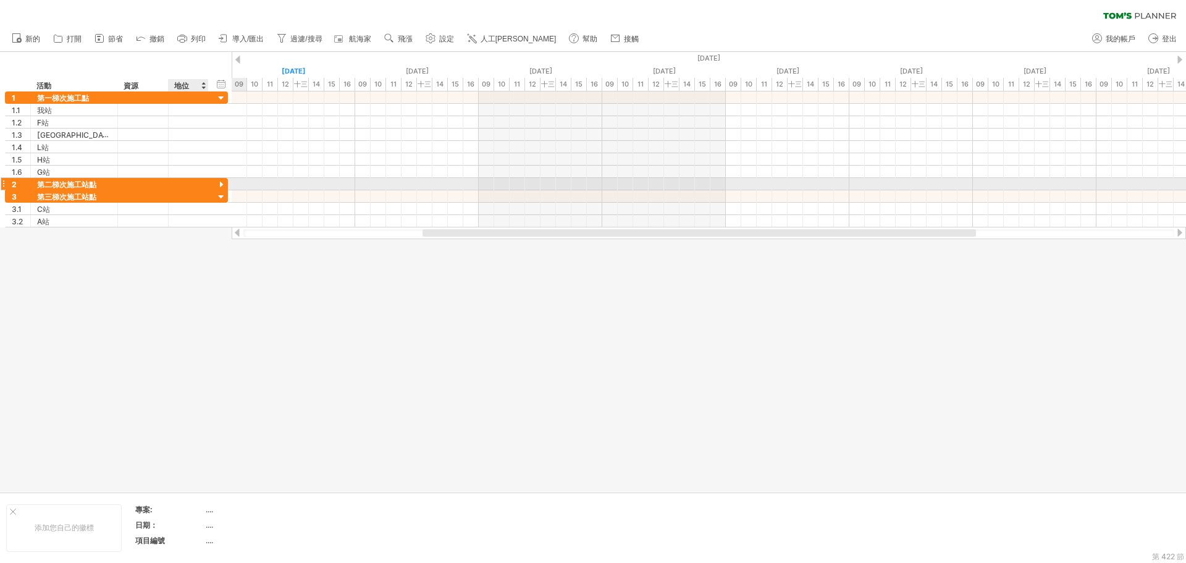
click at [220, 184] on div at bounding box center [222, 185] width 12 height 12
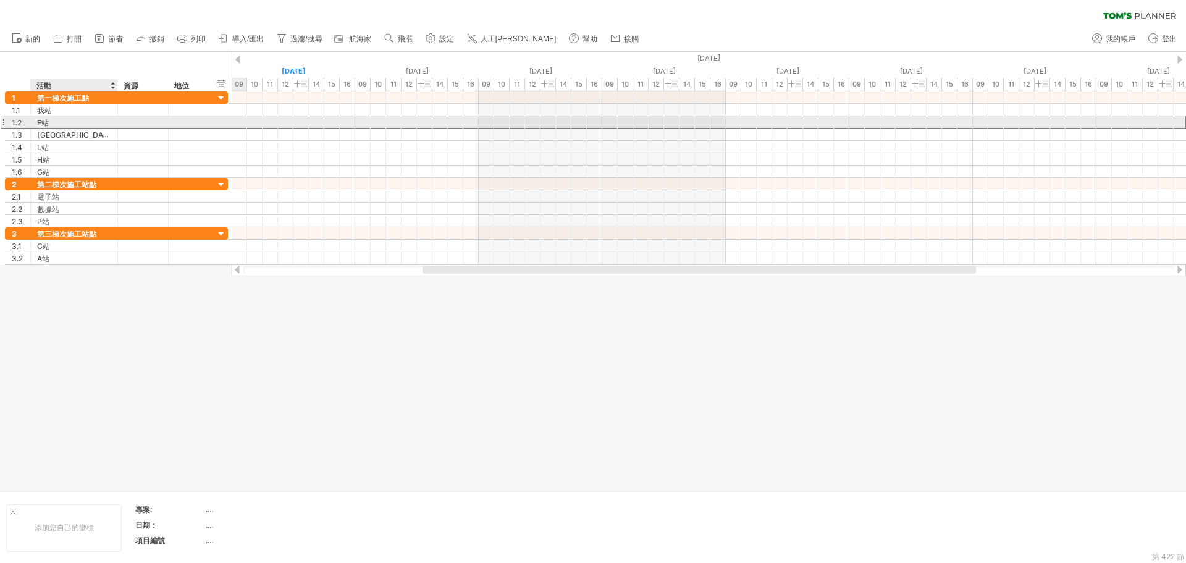
click at [74, 123] on div "F站" at bounding box center [74, 122] width 74 height 12
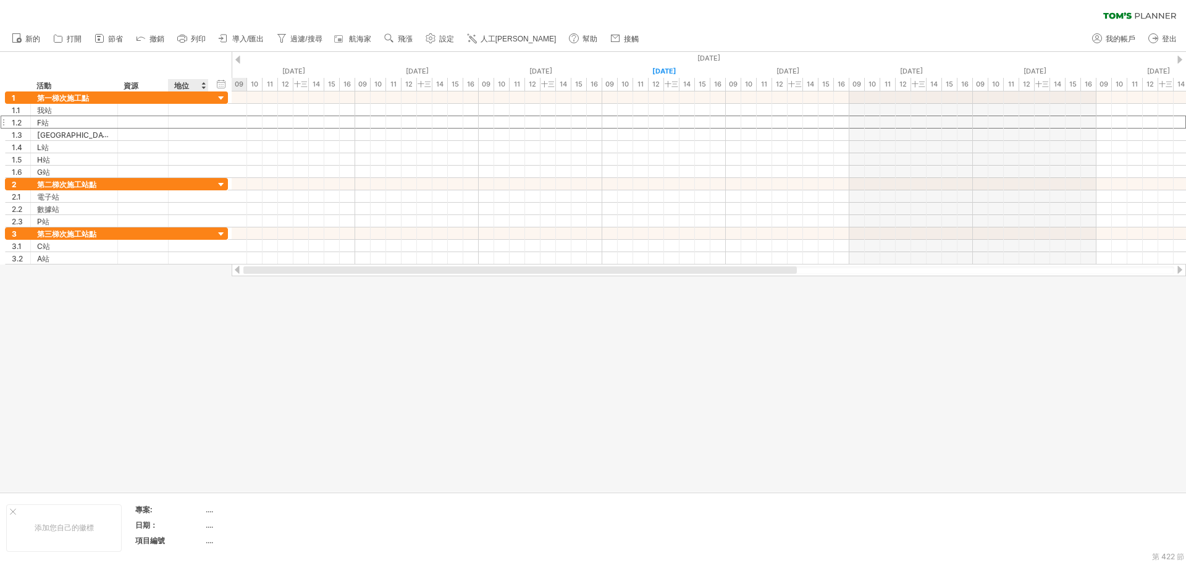
drag, startPoint x: 537, startPoint y: 269, endPoint x: 215, endPoint y: 356, distance: 334.0
click at [215, 356] on div "嘗試造訪 [DOMAIN_NAME] 再次連接... 0% 清除過濾器 新的" at bounding box center [593, 281] width 1186 height 563
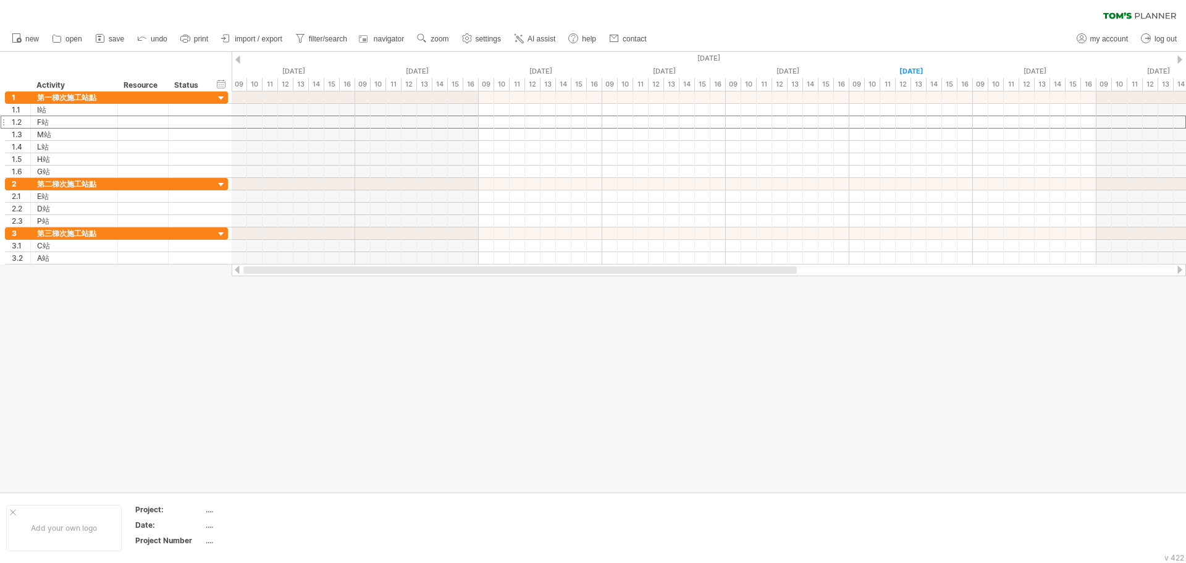
drag, startPoint x: 449, startPoint y: 267, endPoint x: 235, endPoint y: 290, distance: 214.4
click at [235, 290] on div "Trying to reach [DOMAIN_NAME] Connected again... 0% clear filter new 1" at bounding box center [593, 281] width 1186 height 563
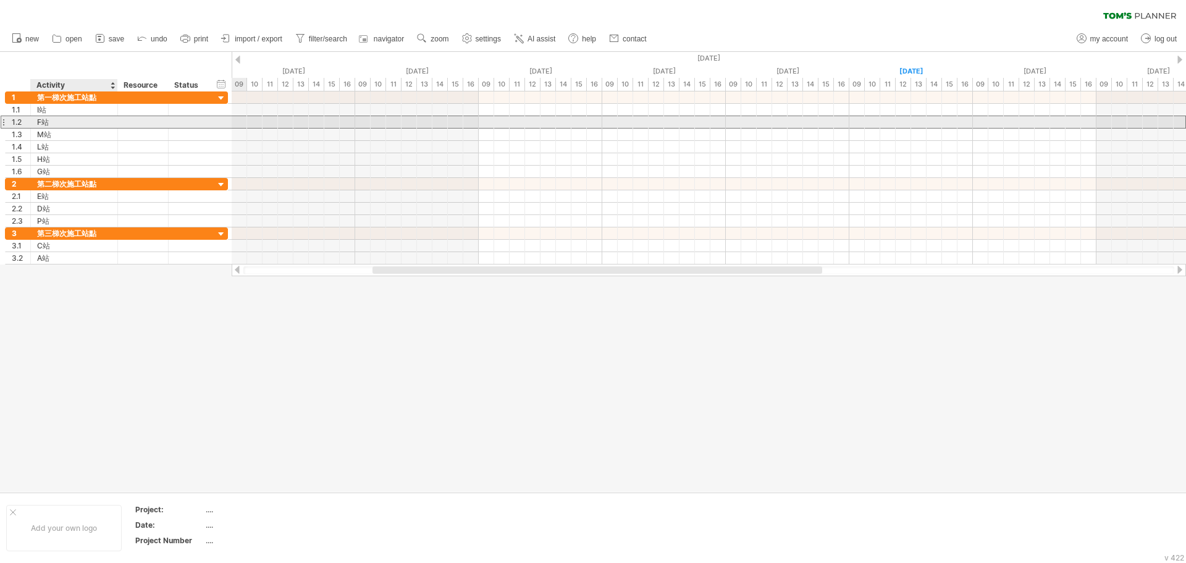
click at [90, 117] on div "F站" at bounding box center [74, 122] width 74 height 12
click at [140, 121] on div at bounding box center [143, 122] width 38 height 12
click at [140, 121] on input "text" at bounding box center [143, 122] width 38 height 12
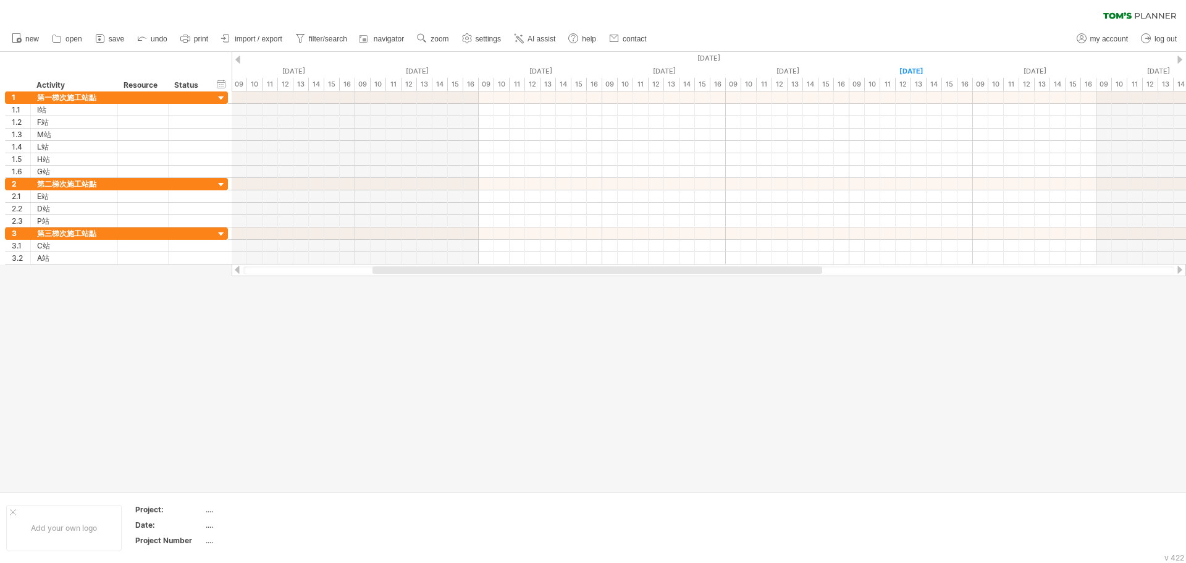
click at [369, 343] on div at bounding box center [593, 272] width 1186 height 440
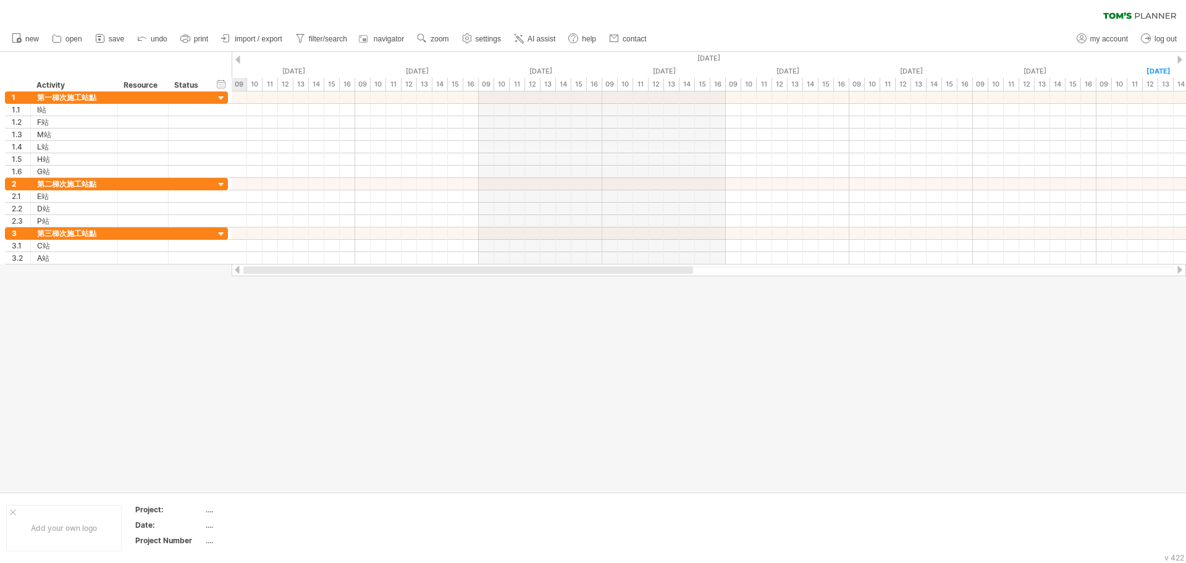
drag, startPoint x: 416, startPoint y: 272, endPoint x: 259, endPoint y: 280, distance: 157.1
click at [259, 280] on div "Trying to reach plan.tomsplanner.com Connected again... 0% clear filter new 1" at bounding box center [593, 281] width 1186 height 563
click at [224, 232] on div at bounding box center [222, 235] width 12 height 12
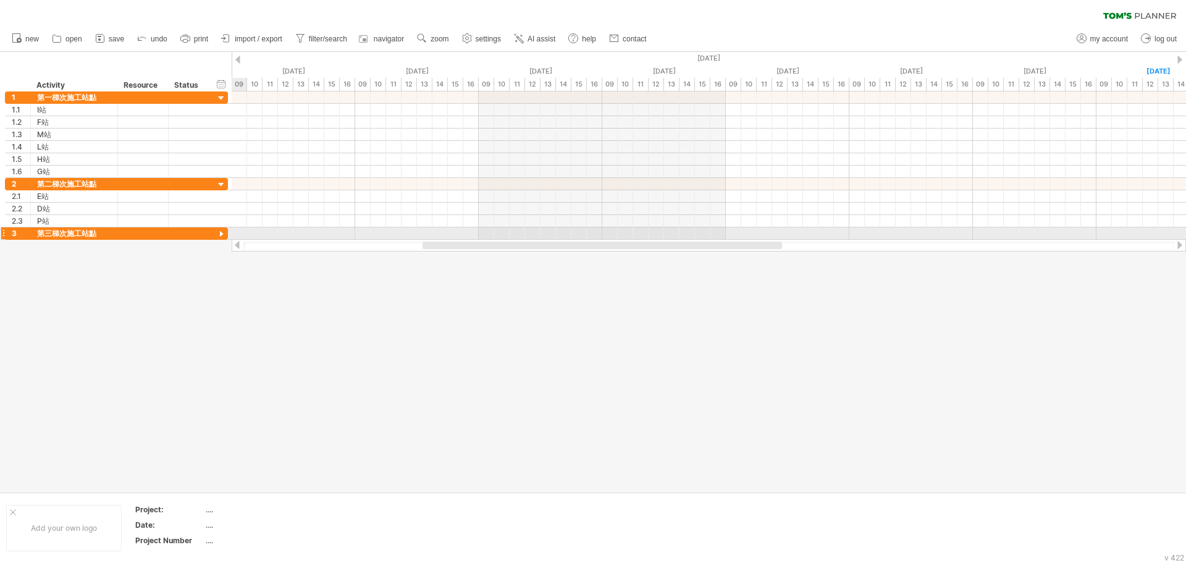
click at [224, 232] on div at bounding box center [222, 235] width 12 height 12
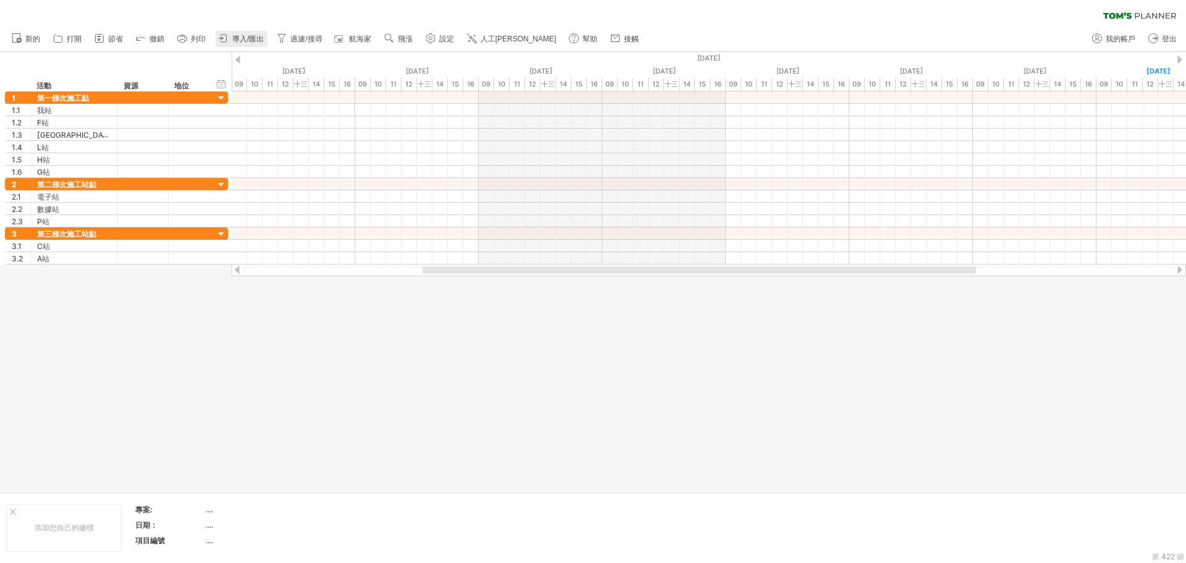
click at [237, 35] on font "導入/匯出" at bounding box center [248, 39] width 32 height 9
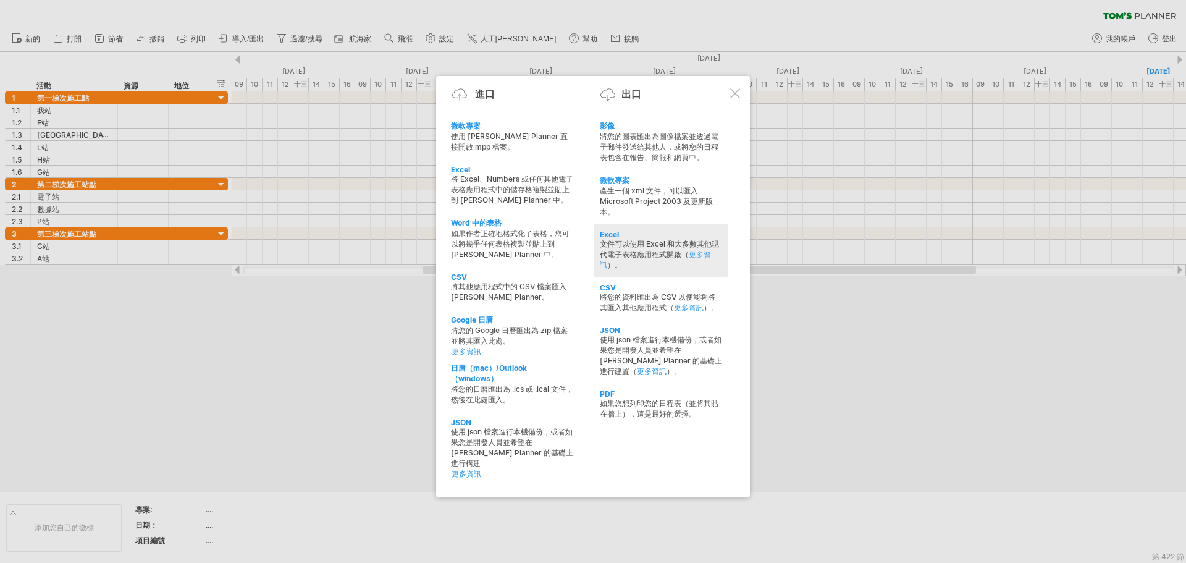
click at [649, 266] on div "文件可以使用 Excel 和大多數其他現代電子表格應用程式開啟（ 更多資訊 ）。" at bounding box center [661, 255] width 122 height 32
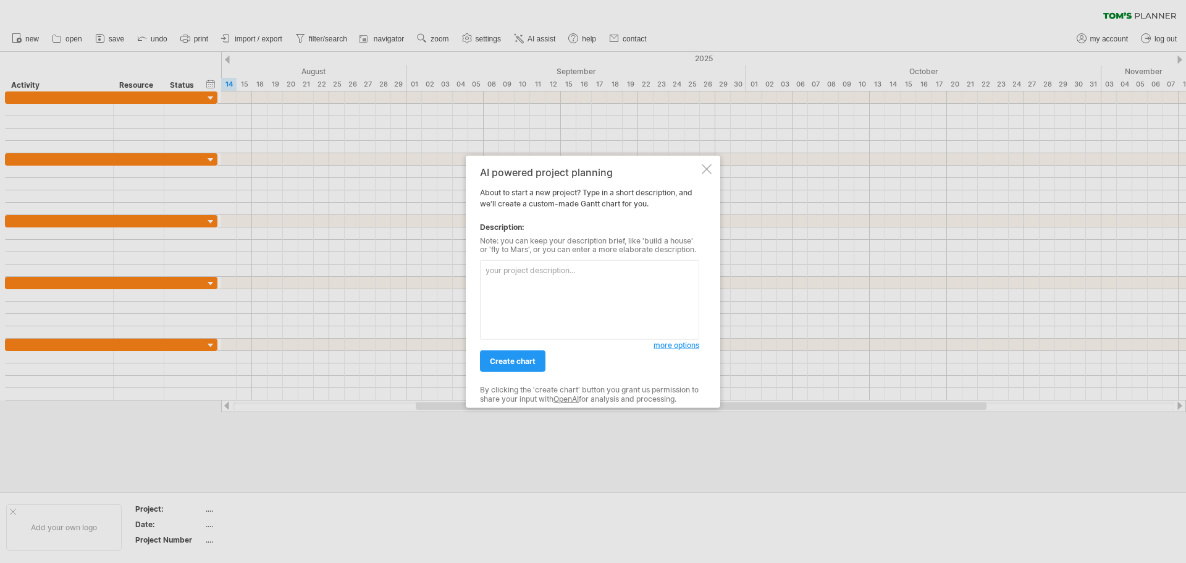
click at [619, 282] on textarea at bounding box center [589, 300] width 219 height 80
click at [555, 271] on textarea at bounding box center [589, 300] width 219 height 80
click at [560, 278] on textarea at bounding box center [589, 300] width 219 height 80
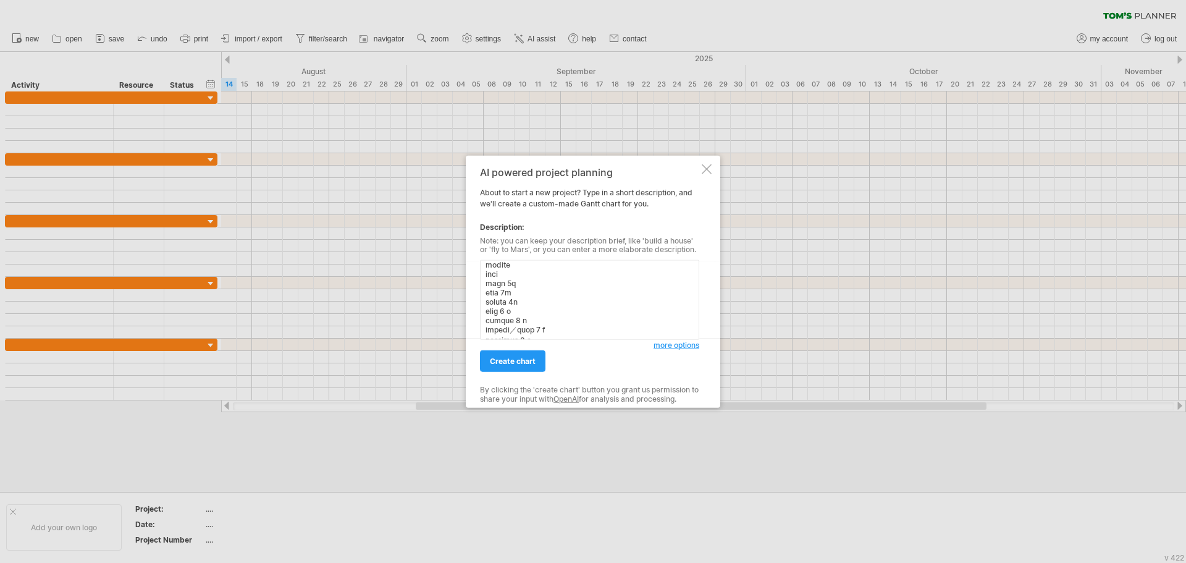
click at [487, 294] on textarea at bounding box center [589, 300] width 219 height 80
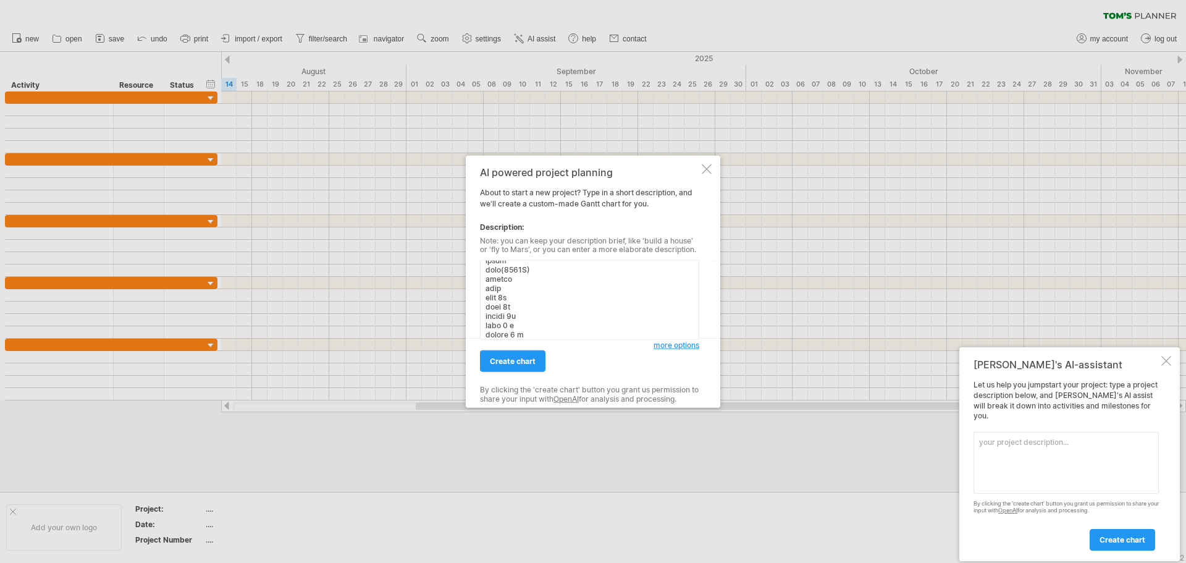
scroll to position [0, 0]
type textarea "I站 新設鐵皮屋 增設油槽(2000L) 新設油槽基座 預計天數 板模搭設 4天 綁鐵作業 2天 現場組裝鋼構 4天 灌漿作業 1 天 油槽定位安裝 5 天 …"
click at [667, 350] on span "more options" at bounding box center [677, 344] width 46 height 9
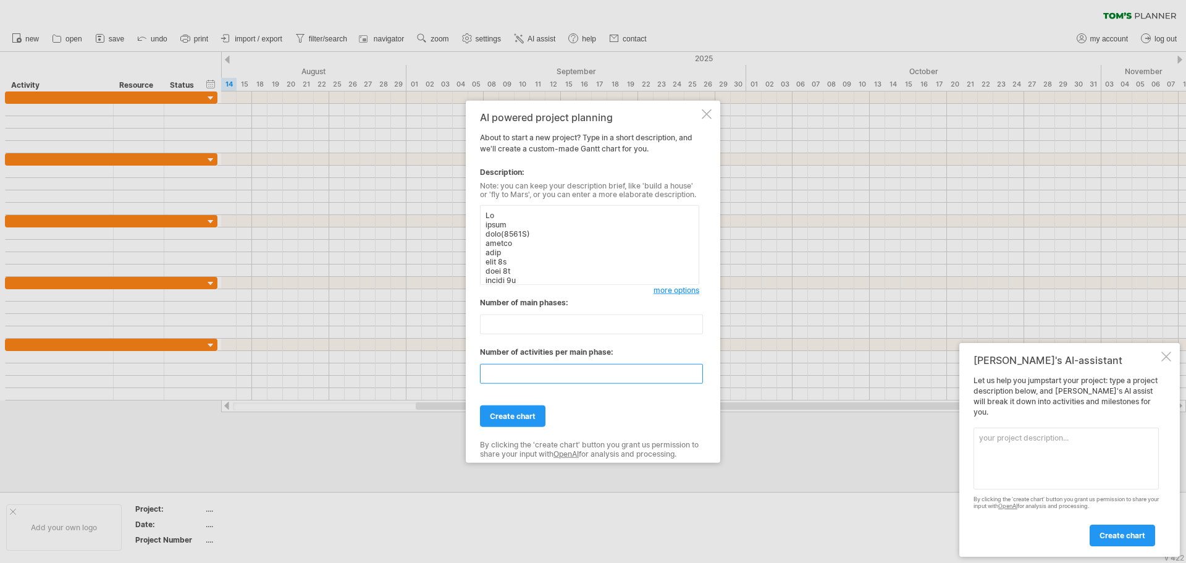
click at [546, 377] on input "**" at bounding box center [591, 374] width 223 height 20
type input "*"
click at [532, 415] on span "create chart" at bounding box center [513, 415] width 46 height 9
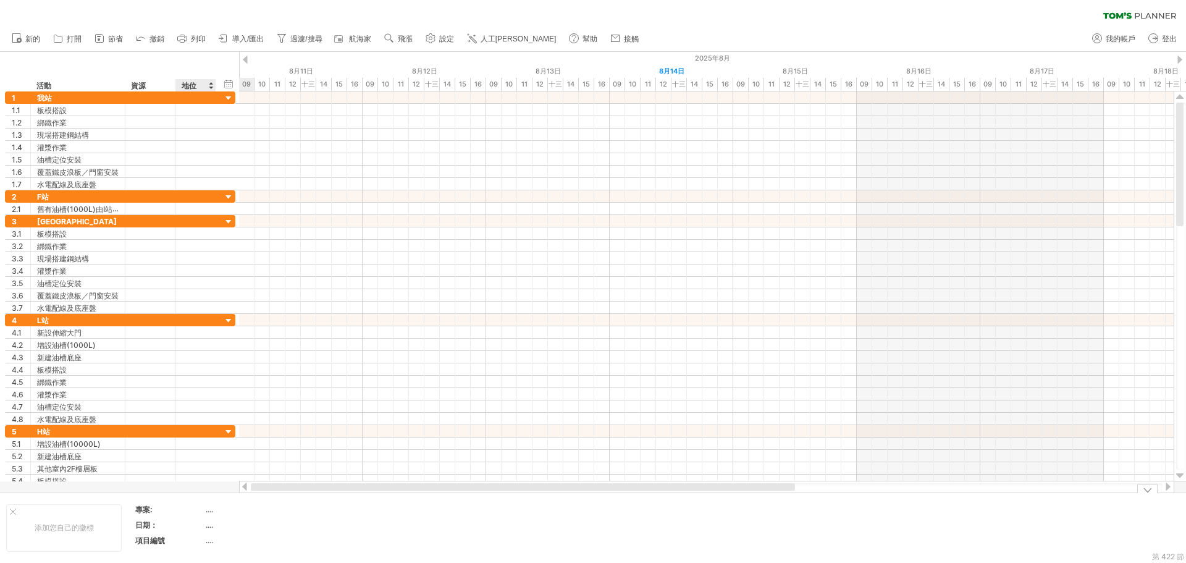
drag, startPoint x: 474, startPoint y: 487, endPoint x: 202, endPoint y: 497, distance: 272.0
click at [202, 497] on div "嘗試造訪 [DOMAIN_NAME] 再次連接... 0% 清除過濾器 新的" at bounding box center [593, 281] width 1186 height 563
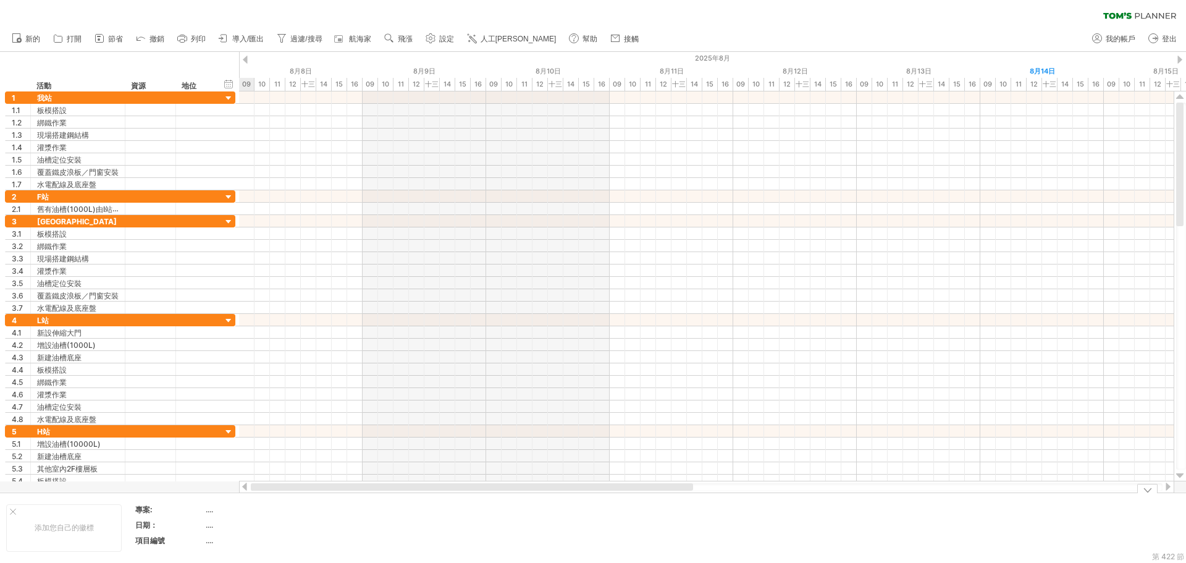
drag, startPoint x: 465, startPoint y: 486, endPoint x: 221, endPoint y: 491, distance: 244.1
click at [220, 492] on div "嘗試造訪 [DOMAIN_NAME] 再次連接... 0% 清除過濾器 新的" at bounding box center [593, 281] width 1186 height 563
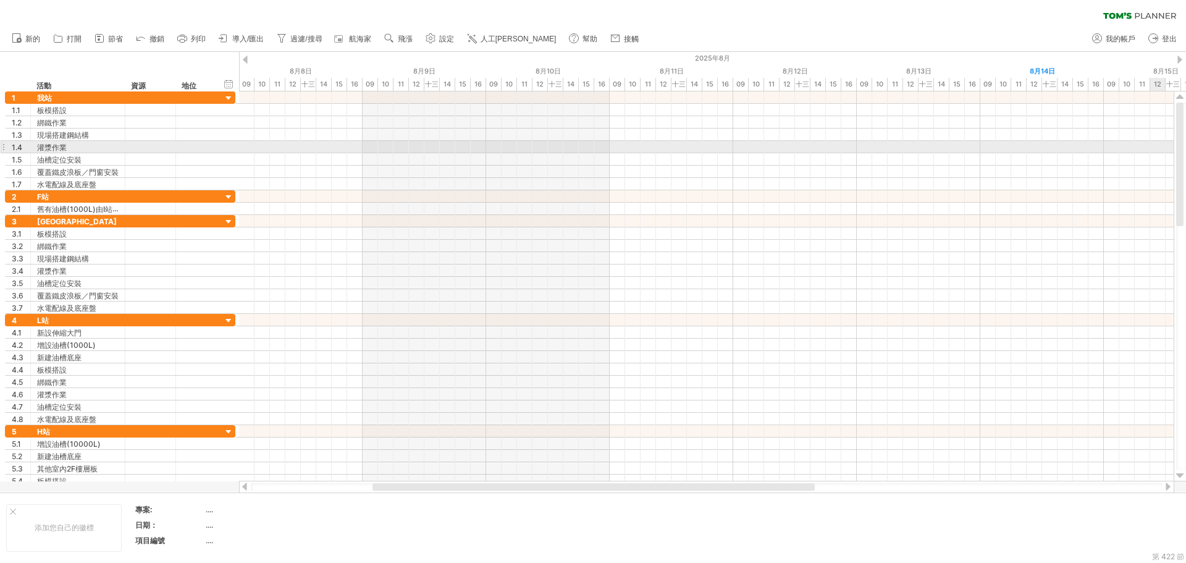
drag, startPoint x: 1181, startPoint y: 180, endPoint x: 1151, endPoint y: 141, distance: 49.3
click at [1151, 141] on div "嘗試造訪 [DOMAIN_NAME] 再次連接... 0% 清除過濾器 新的" at bounding box center [593, 281] width 1186 height 563
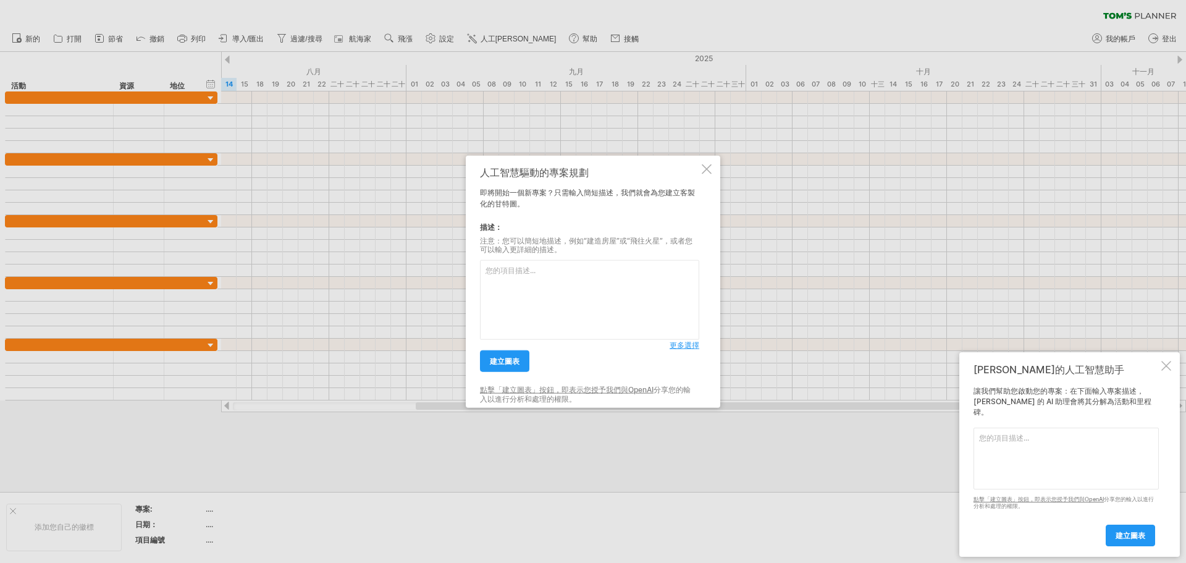
click at [548, 277] on textarea at bounding box center [589, 300] width 219 height 80
paste textarea "2025/11/14依序按照天數順序安排 I站 新設鐵皮屋 增設油槽(2000L) 新設油槽基座 預計天數 板模搭設 4天 綁鐵作業 2天 現場組裝鋼構 4天…"
type textarea "2025/11/14依序按照天數順序安排 I站 新設鐵皮屋 增設油槽(2000L) 新設油槽基座 預計天數 板模搭設 4天 綁鐵作業 2天 現場組裝鋼構 4天…"
click at [683, 347] on font "更多選擇" at bounding box center [685, 344] width 30 height 9
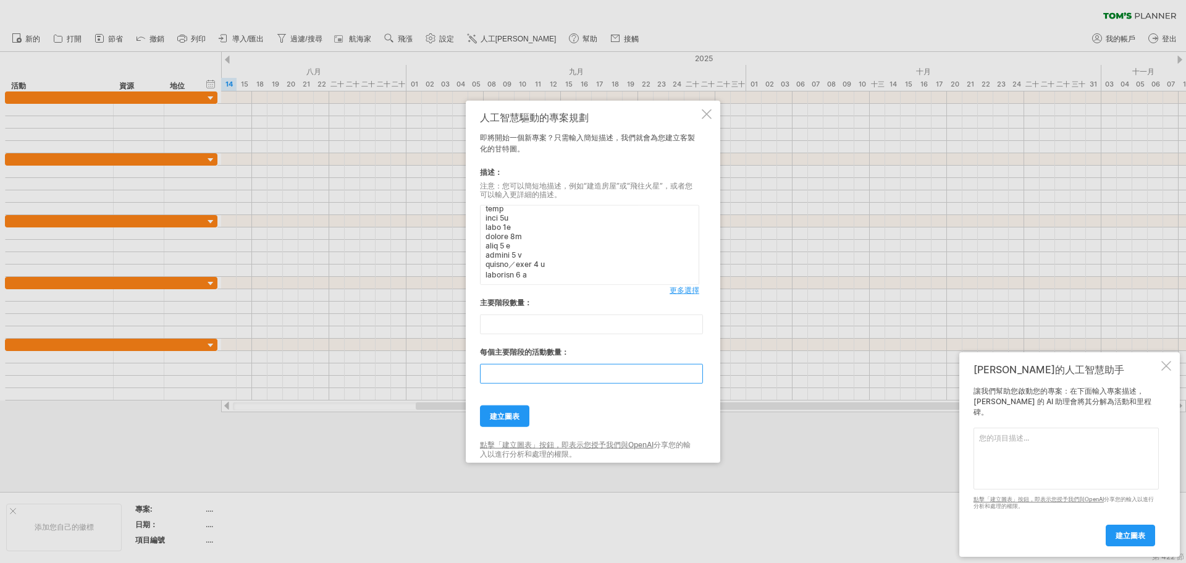
click at [521, 378] on input "**" at bounding box center [591, 374] width 223 height 20
type input "*"
click at [516, 413] on font "建立圖表" at bounding box center [505, 415] width 30 height 9
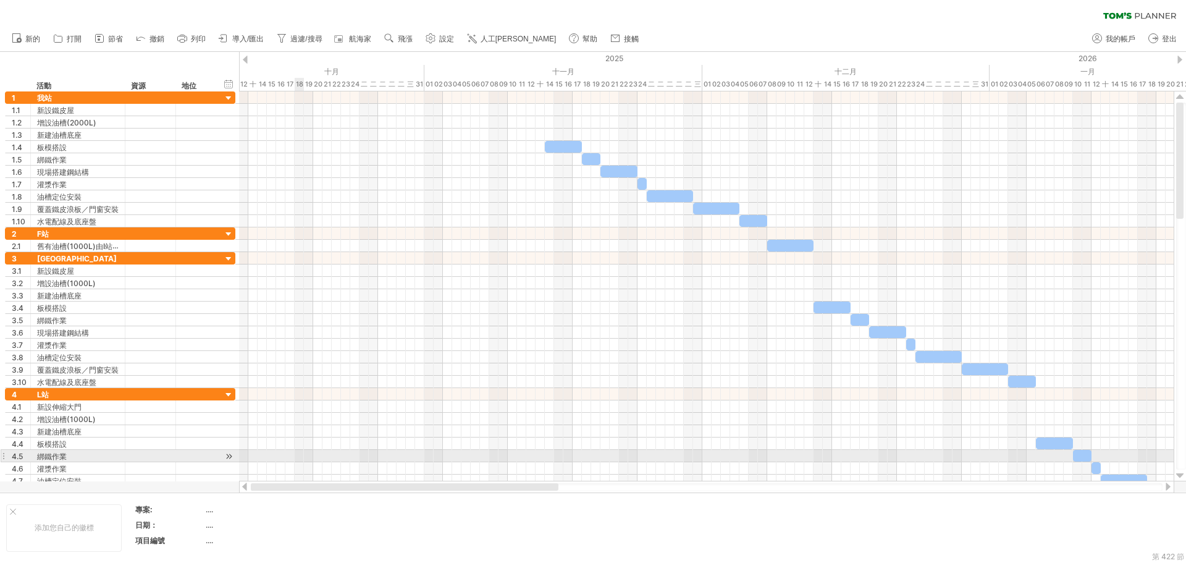
drag, startPoint x: 642, startPoint y: 488, endPoint x: 308, endPoint y: 449, distance: 336.5
click at [301, 456] on div "嘗試造訪 plan.tomsplanner.com 再次連接... 0% 清除過濾器 新的" at bounding box center [593, 281] width 1186 height 563
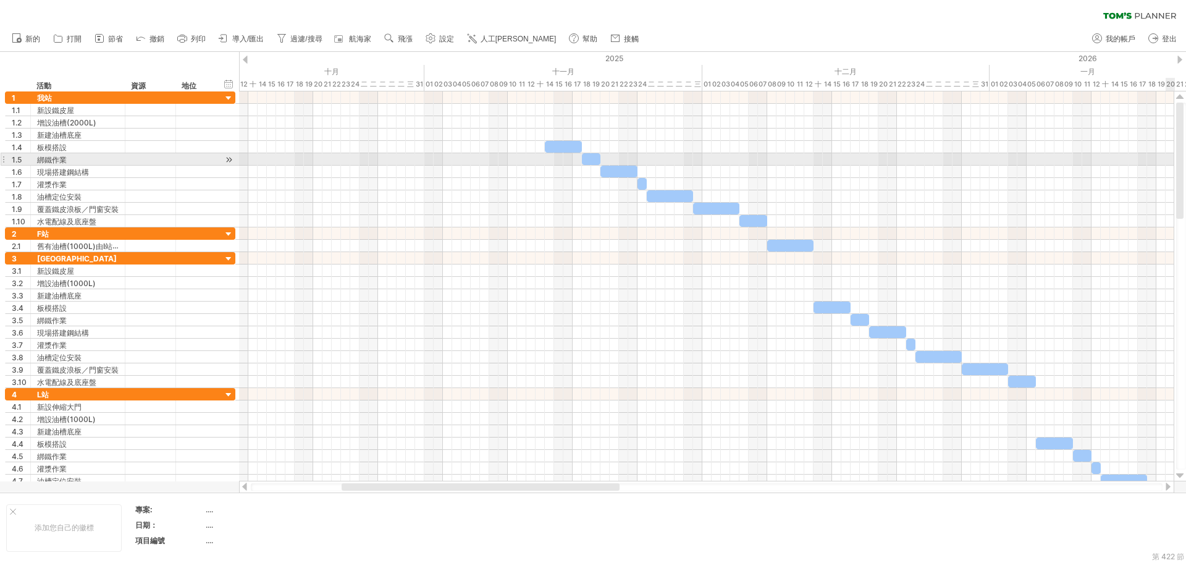
drag, startPoint x: 1177, startPoint y: 191, endPoint x: 1176, endPoint y: 156, distance: 34.6
click at [1176, 156] on div at bounding box center [1179, 161] width 7 height 116
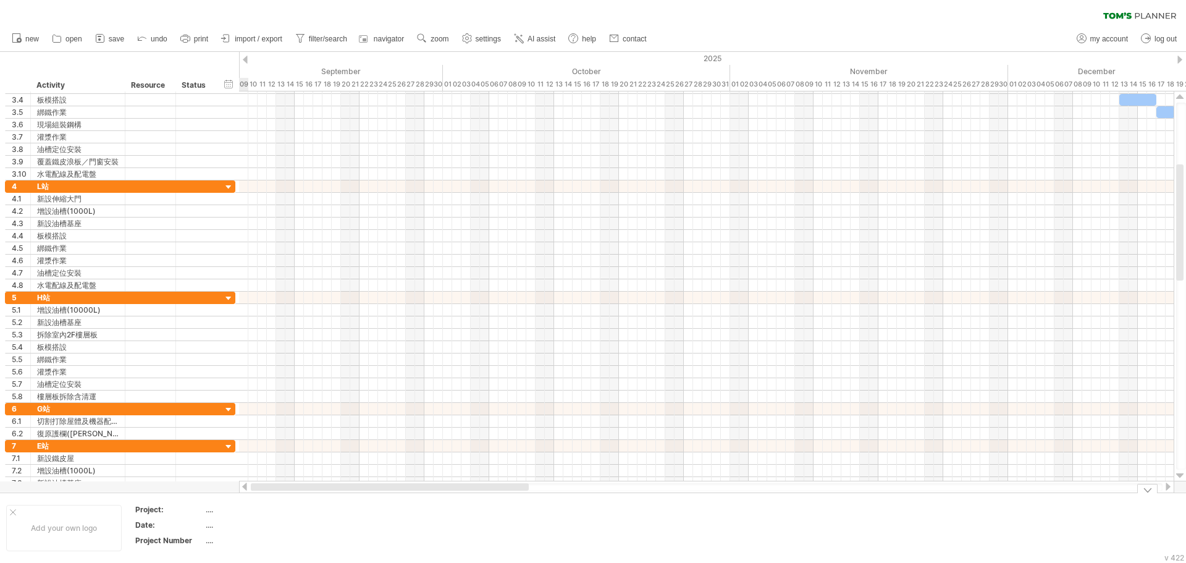
drag, startPoint x: 611, startPoint y: 487, endPoint x: 489, endPoint y: 526, distance: 128.4
click at [489, 526] on div "Trying to reach plan.tomsplanner.com Connected again... 0% clear filter new 1" at bounding box center [593, 281] width 1186 height 563
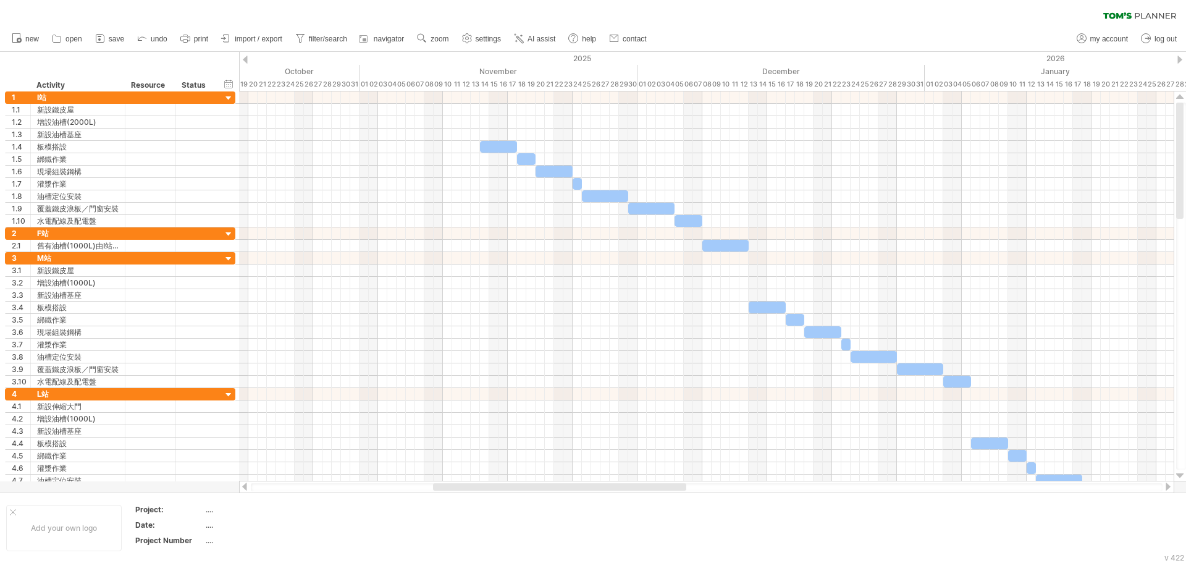
drag, startPoint x: 513, startPoint y: 487, endPoint x: 613, endPoint y: 489, distance: 99.5
click at [613, 489] on div at bounding box center [559, 486] width 253 height 7
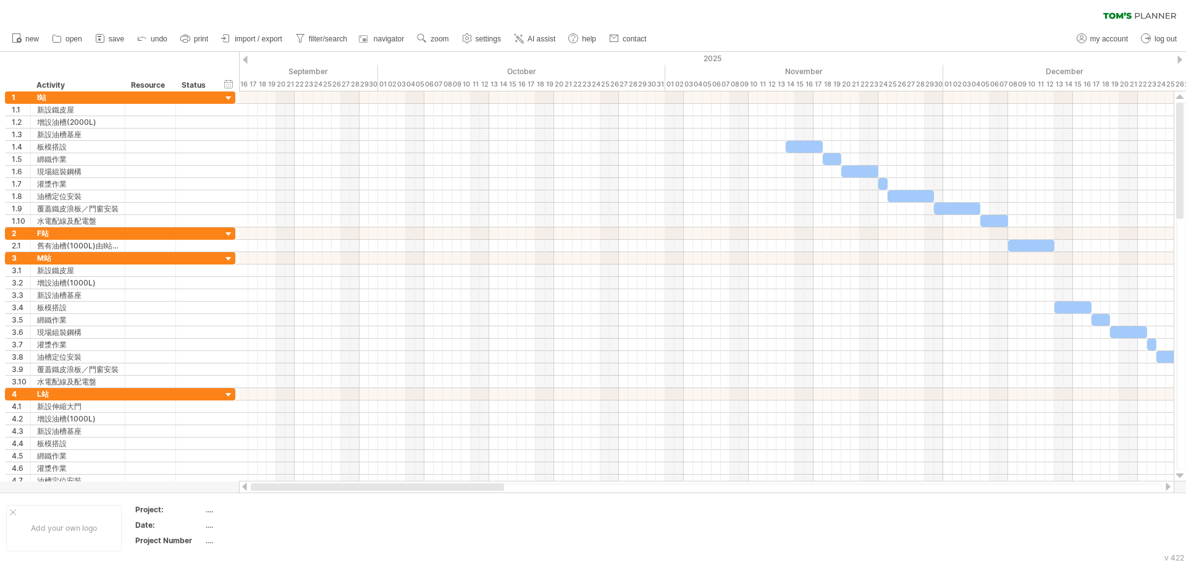
drag, startPoint x: 564, startPoint y: 487, endPoint x: 336, endPoint y: 489, distance: 228.0
click at [337, 489] on div at bounding box center [377, 486] width 253 height 7
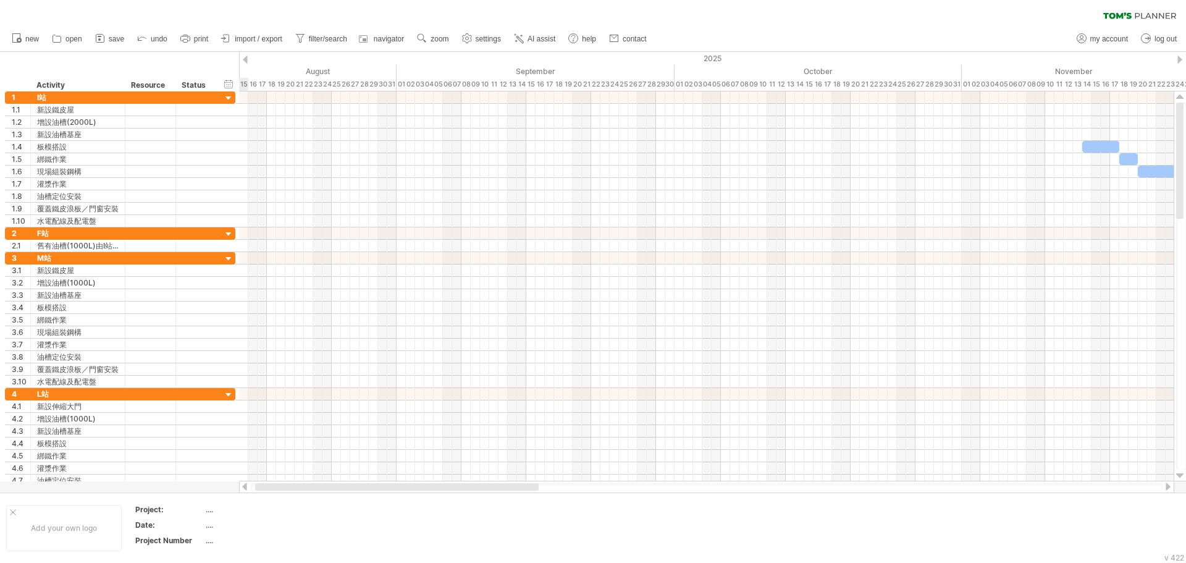
drag, startPoint x: 612, startPoint y: 487, endPoint x: 445, endPoint y: 495, distance: 166.4
click at [463, 496] on div "Trying to reach plan.tomsplanner.com Connected again... 0% clear filter new 1" at bounding box center [593, 281] width 1186 height 563
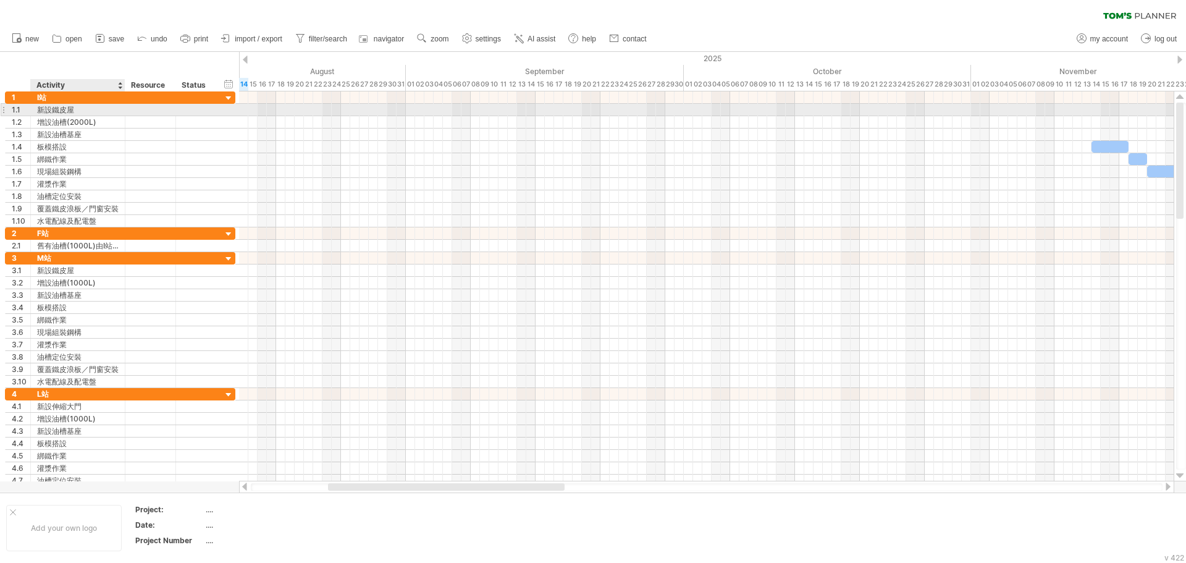
click at [99, 111] on div "新設鐵皮屋" at bounding box center [78, 110] width 82 height 12
click at [93, 109] on input "*****" at bounding box center [78, 110] width 82 height 12
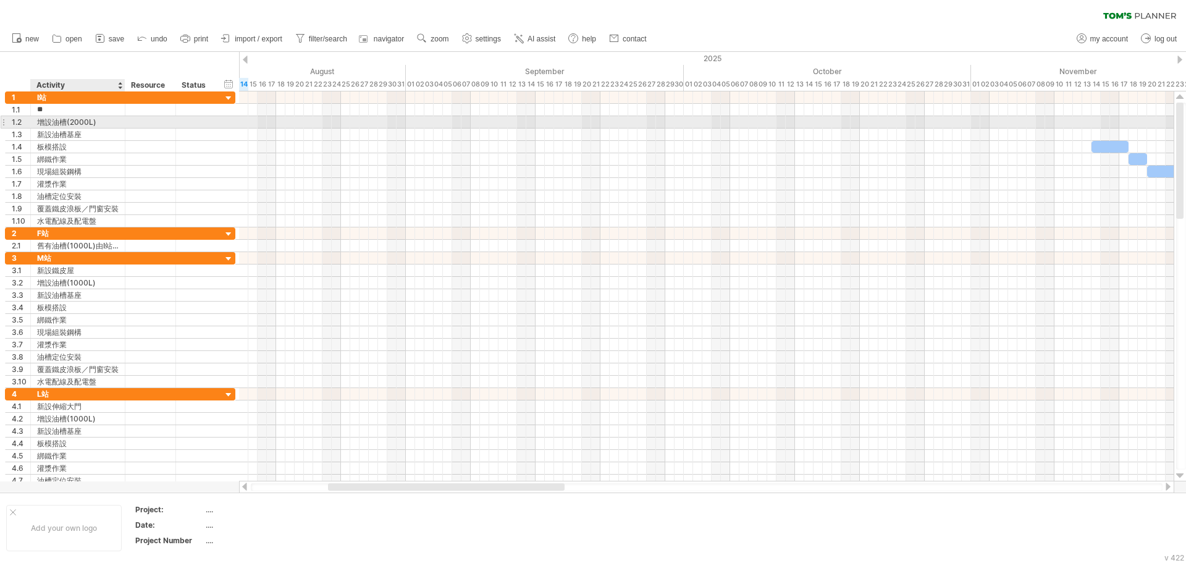
type input "*"
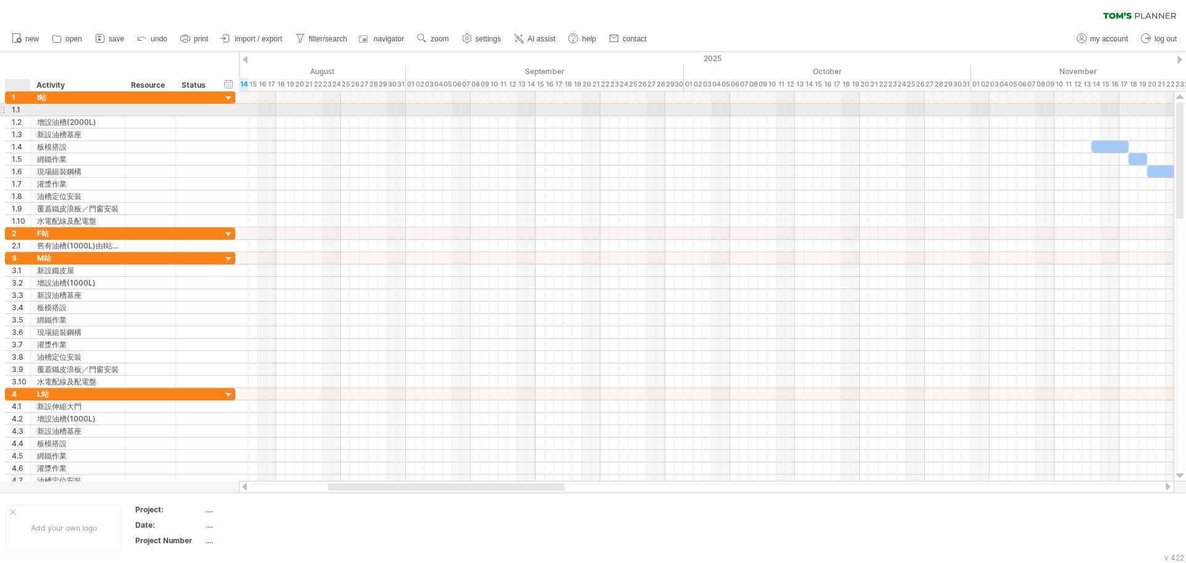
click at [17, 107] on div "1.1" at bounding box center [21, 110] width 19 height 12
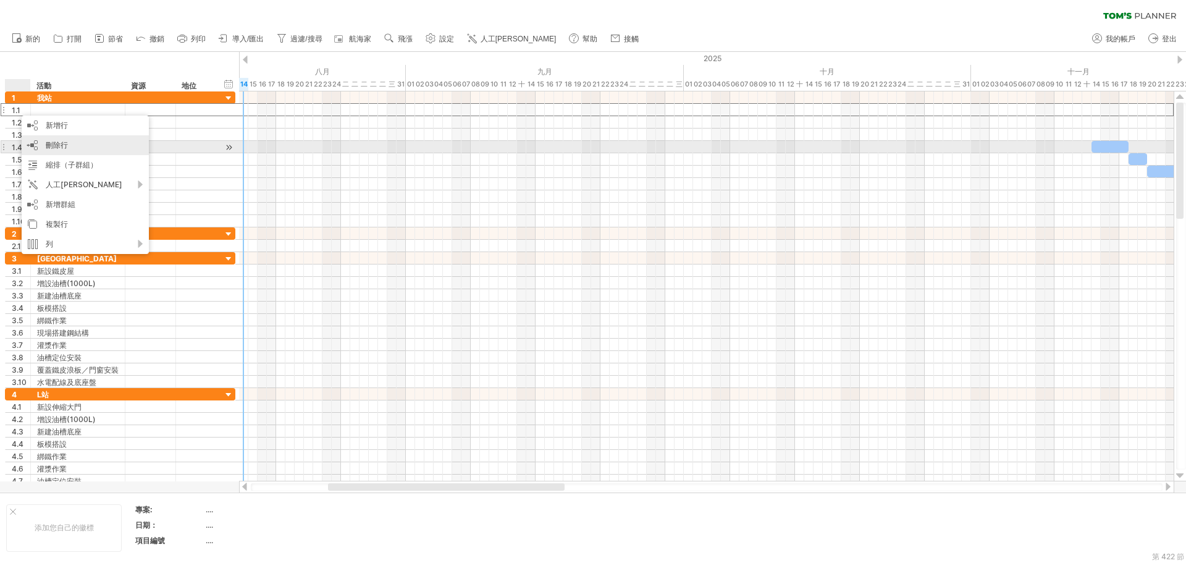
click at [90, 149] on div "刪除行 remove selected rows" at bounding box center [85, 145] width 127 height 20
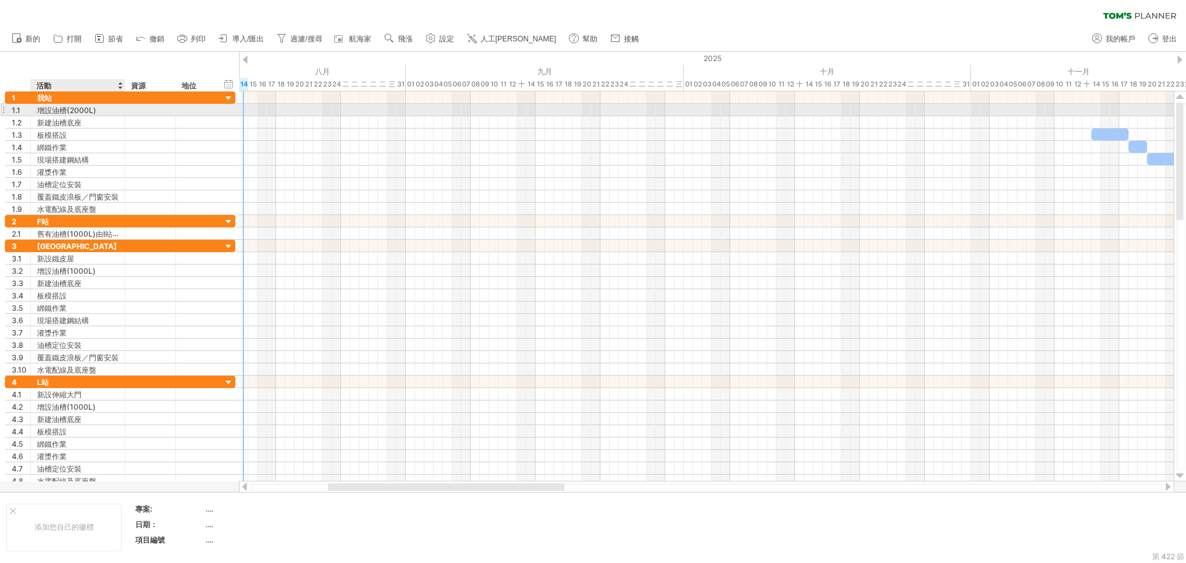
click at [95, 112] on font "增設油槽(2000L)" at bounding box center [66, 110] width 59 height 9
click at [95, 111] on font "增設油槽(2000L)" at bounding box center [66, 110] width 59 height 9
click at [88, 108] on font "增設油槽(2000L)" at bounding box center [66, 110] width 59 height 9
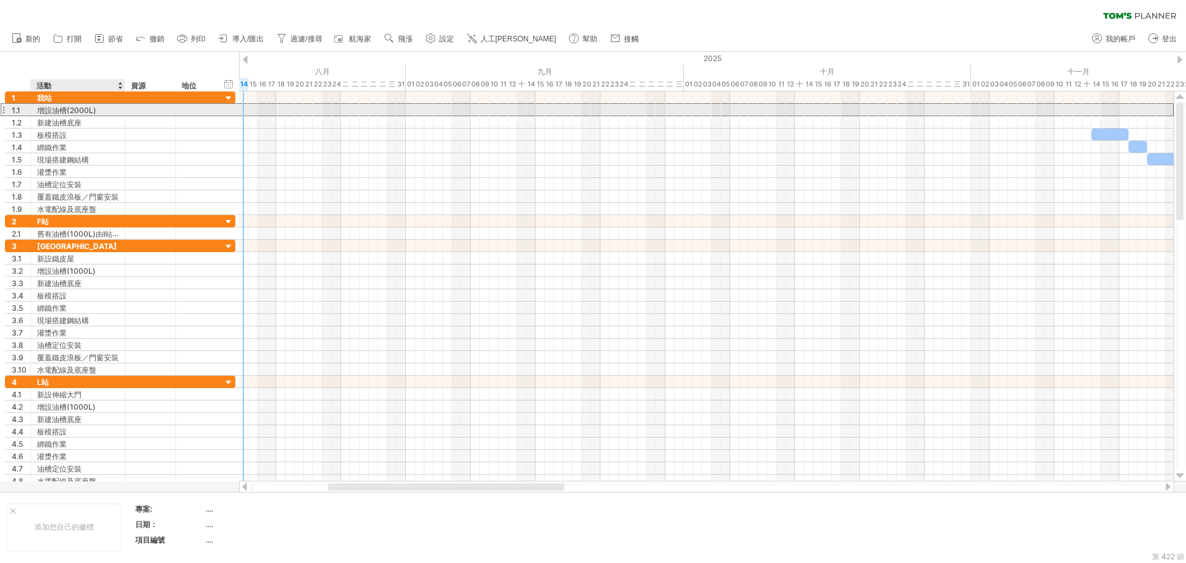
click at [88, 108] on font "增設油槽(2000L)" at bounding box center [66, 110] width 59 height 9
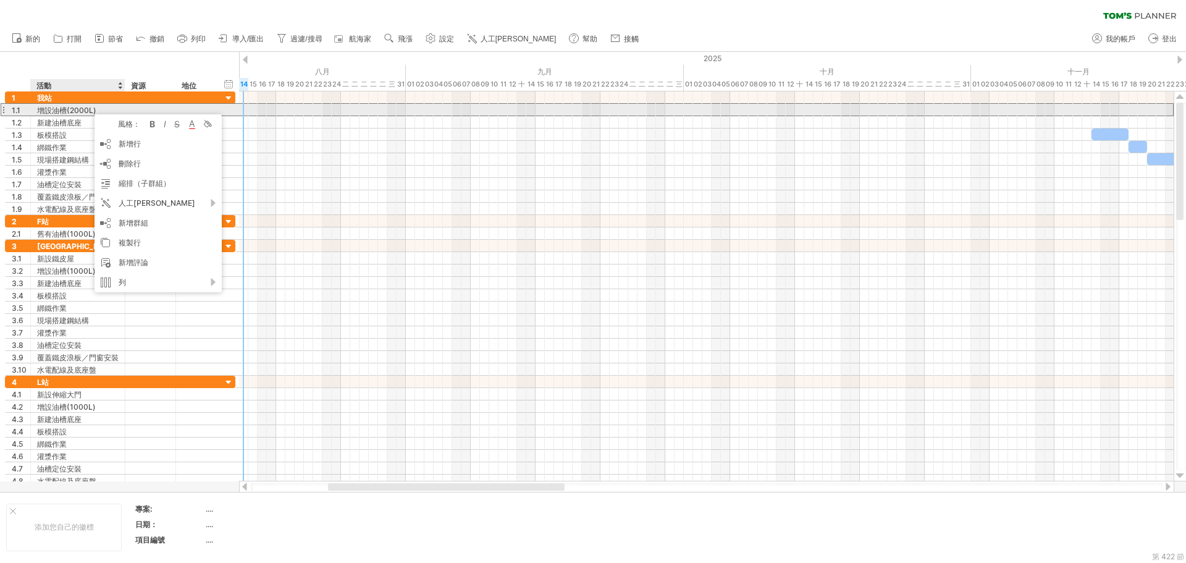
click at [88, 108] on font "增設油槽(2000L)" at bounding box center [66, 110] width 59 height 9
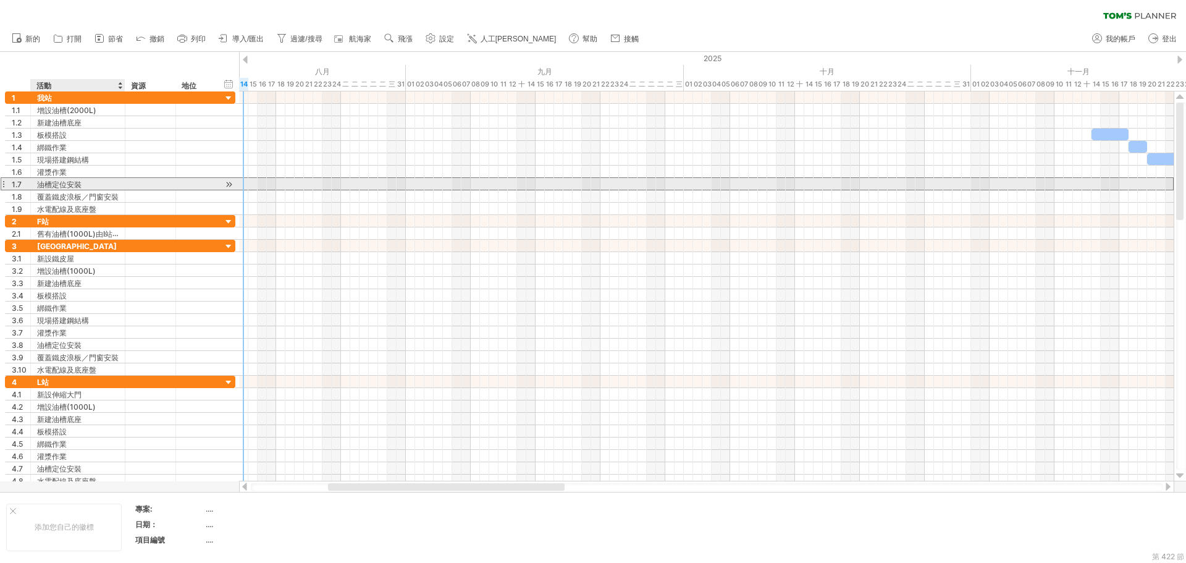
click at [83, 187] on div "油槽定位安裝" at bounding box center [78, 184] width 82 height 12
click at [0, 0] on input "******" at bounding box center [0, 0] width 0 height 0
click at [83, 187] on input "******" at bounding box center [78, 184] width 82 height 12
type input "**********"
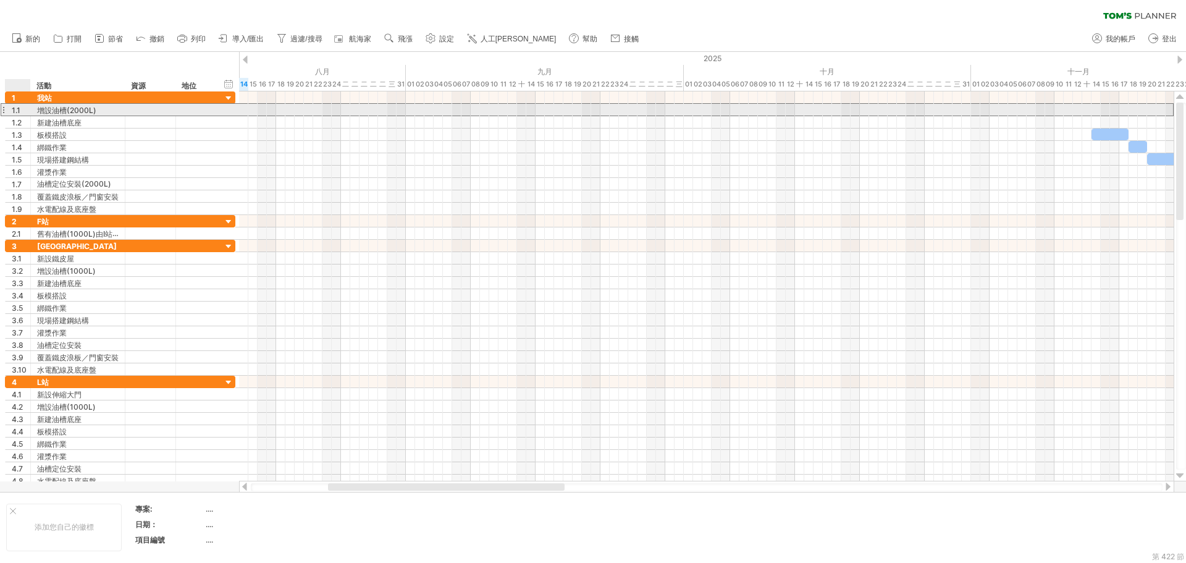
click at [22, 108] on div "1.1" at bounding box center [21, 110] width 19 height 12
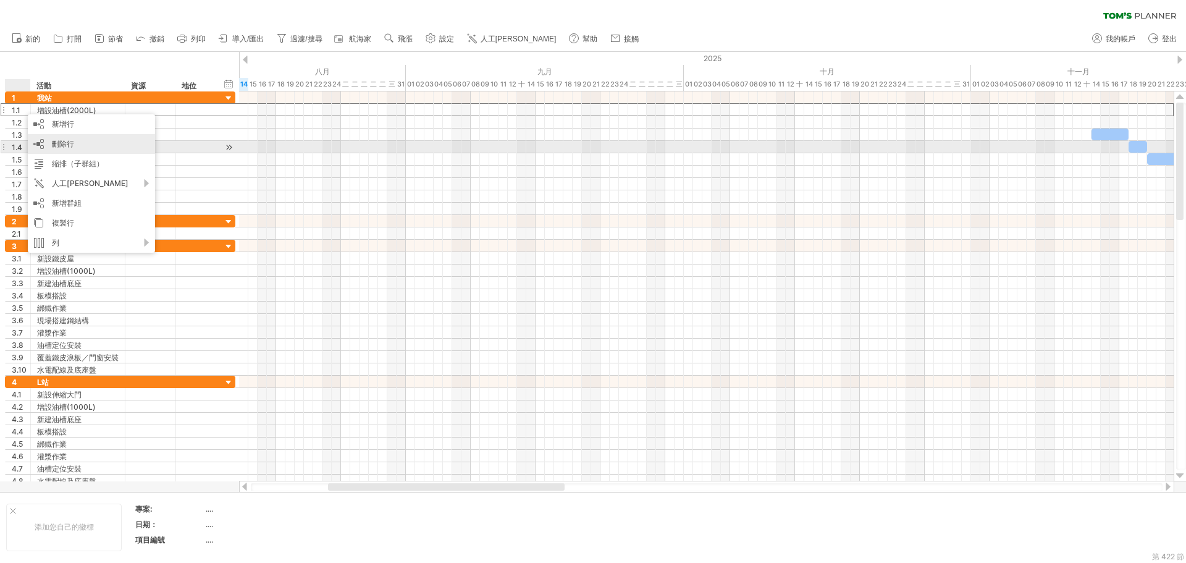
click at [83, 148] on div "刪除行 刪除選取的行" at bounding box center [91, 144] width 127 height 20
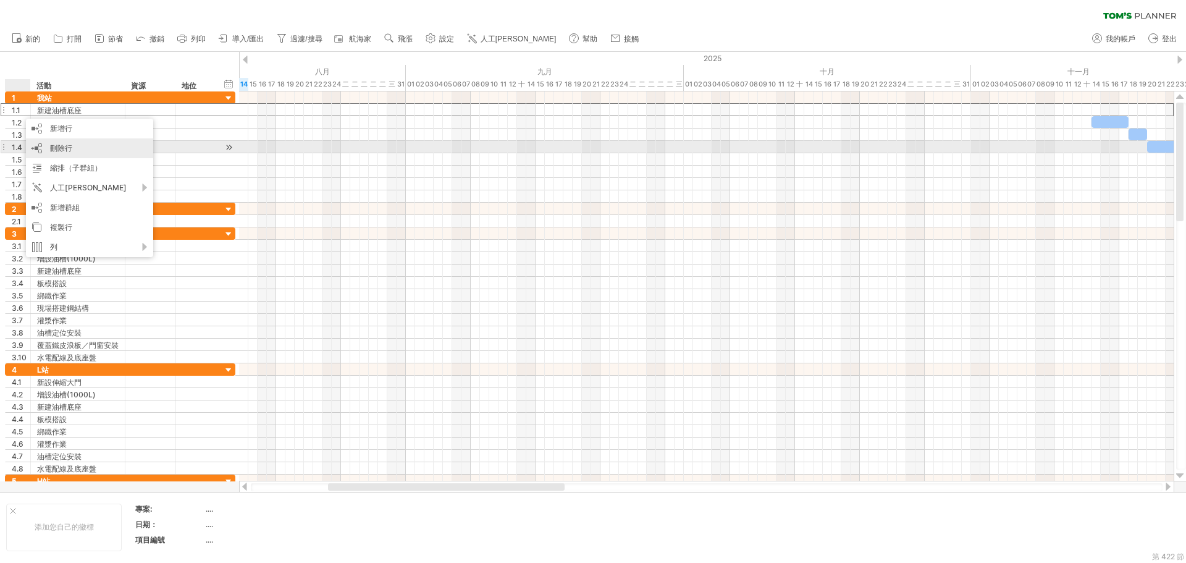
click at [68, 153] on div "刪除行 刪除選取的行" at bounding box center [89, 148] width 127 height 20
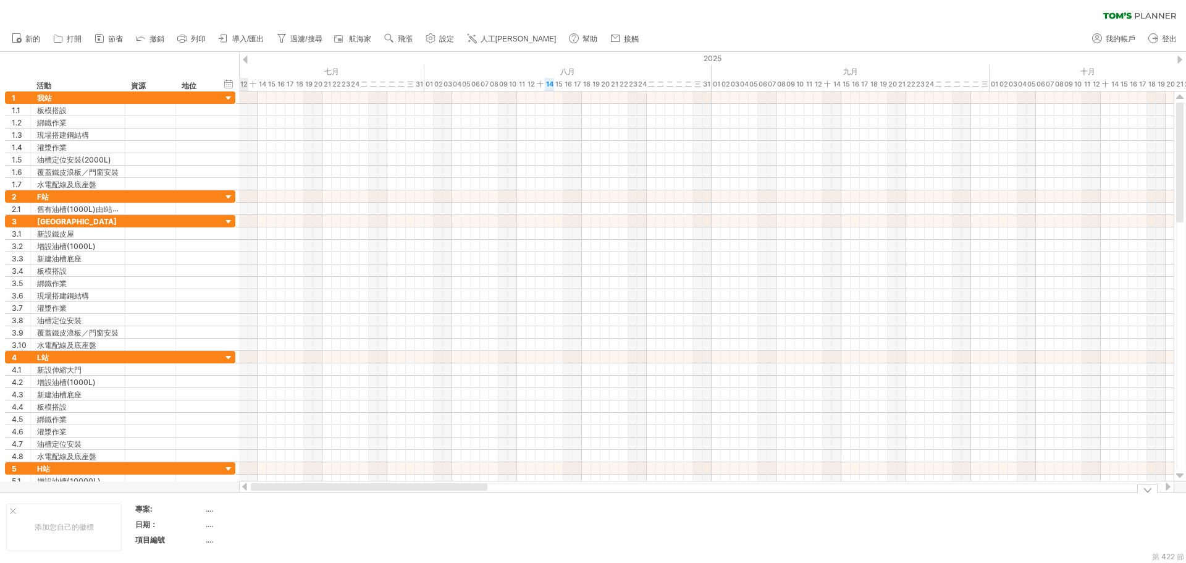
drag, startPoint x: 555, startPoint y: 484, endPoint x: 398, endPoint y: 511, distance: 158.5
click at [398, 511] on div "嘗試造訪 plan.tomsplanner.com 再次連接... 0% 清除過濾器 新的" at bounding box center [593, 281] width 1186 height 563
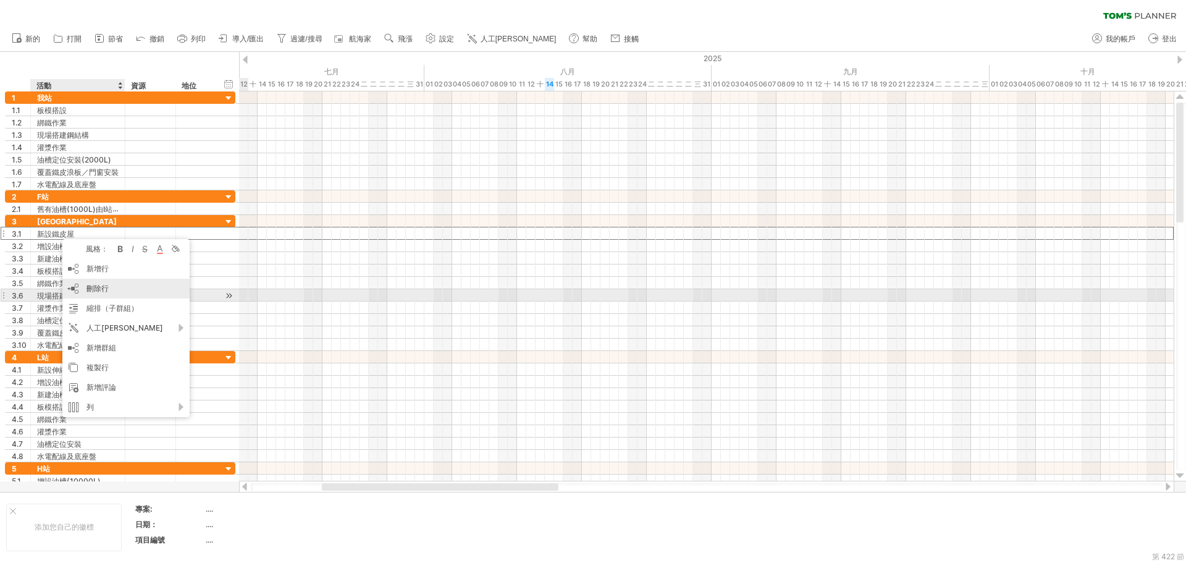
click at [129, 290] on div "刪除行 刪除選取的行" at bounding box center [125, 289] width 127 height 20
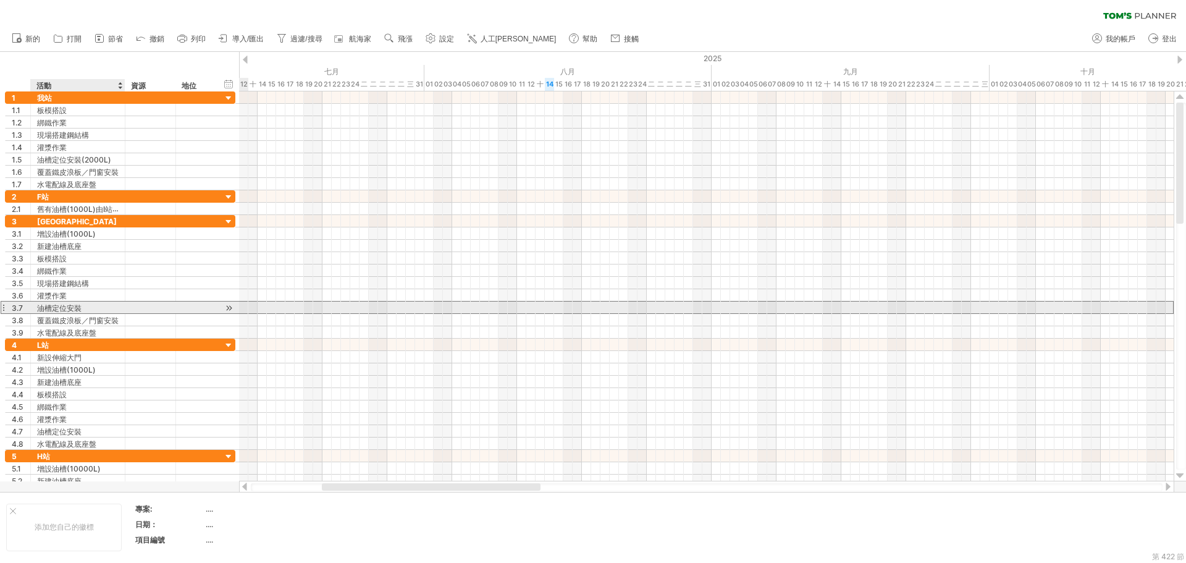
click at [96, 306] on div "油槽定位安裝" at bounding box center [78, 307] width 82 height 12
click at [96, 306] on input "******" at bounding box center [78, 307] width 82 height 12
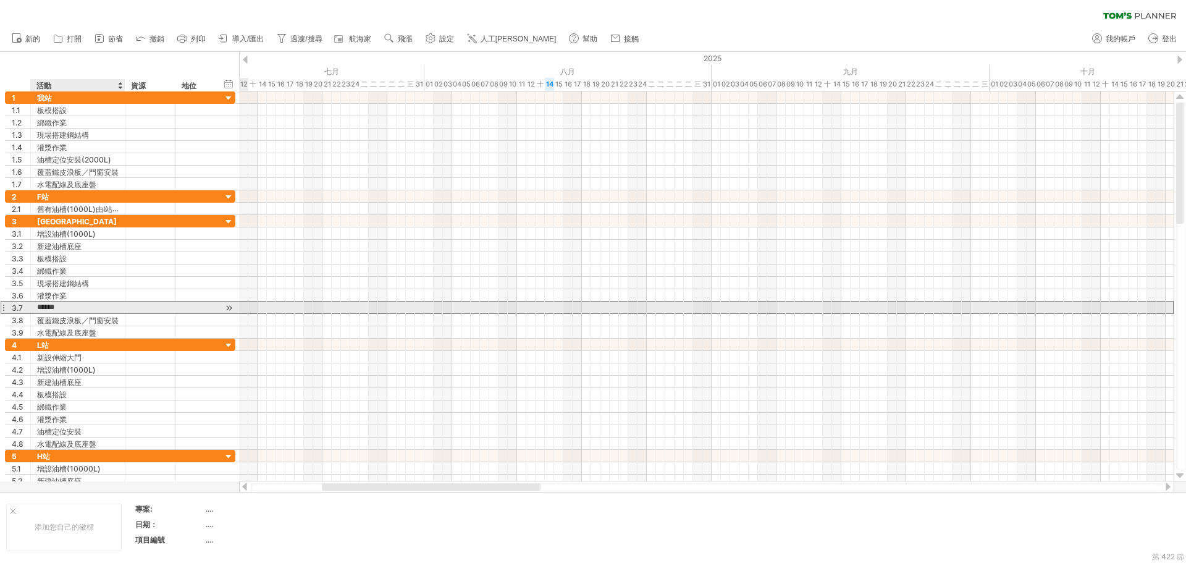
click at [76, 307] on input "******" at bounding box center [78, 307] width 82 height 12
type input "**********"
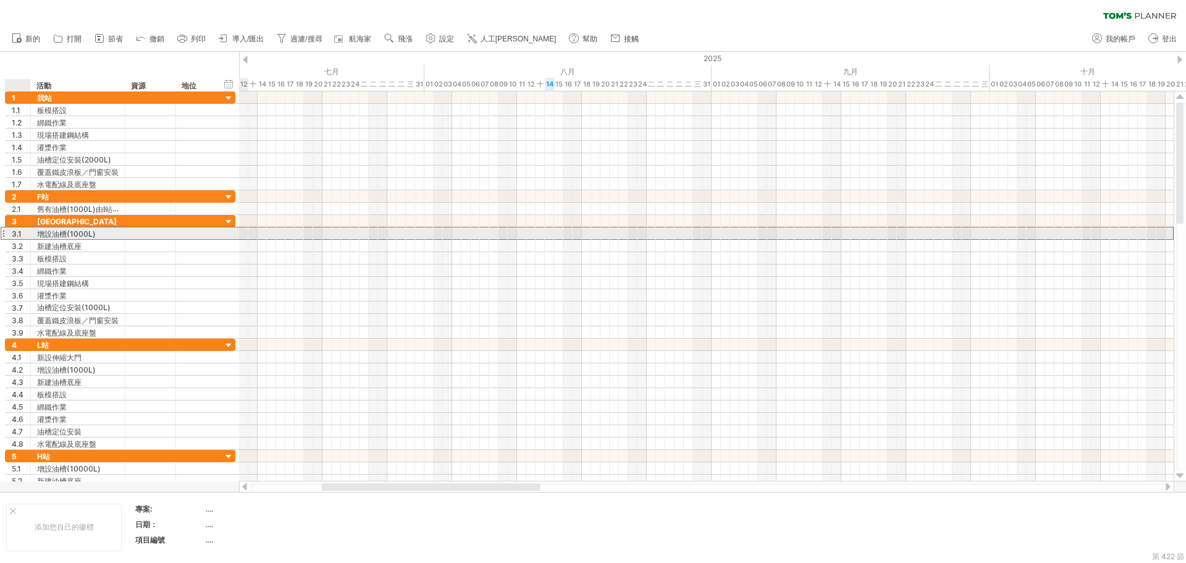
click at [18, 233] on font "3.1" at bounding box center [17, 233] width 10 height 9
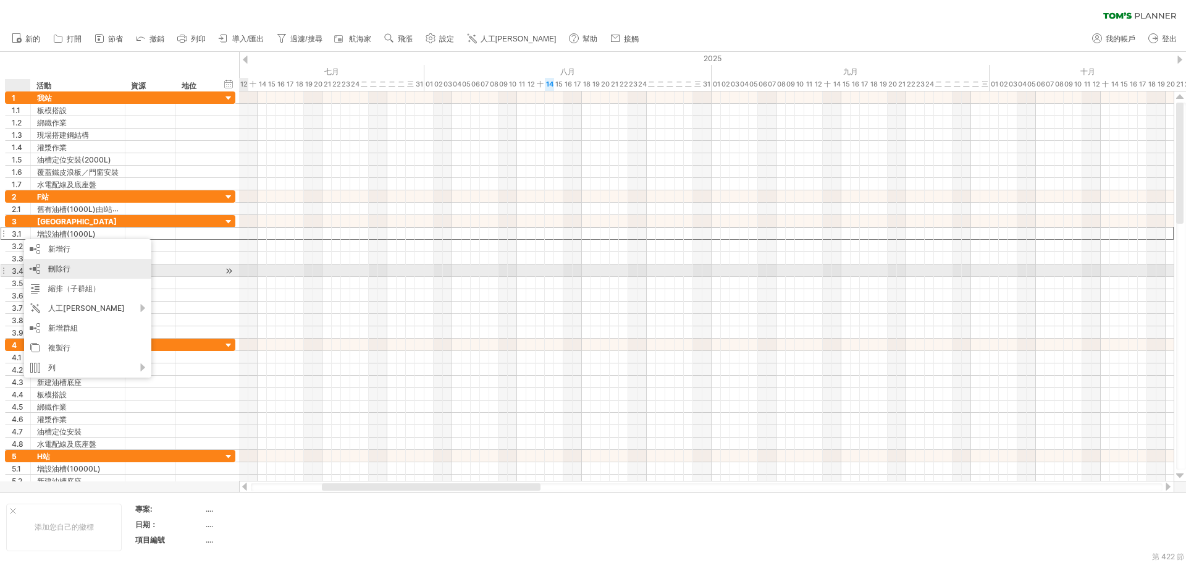
click at [78, 272] on div "刪除行 刪除選取的行" at bounding box center [87, 269] width 127 height 20
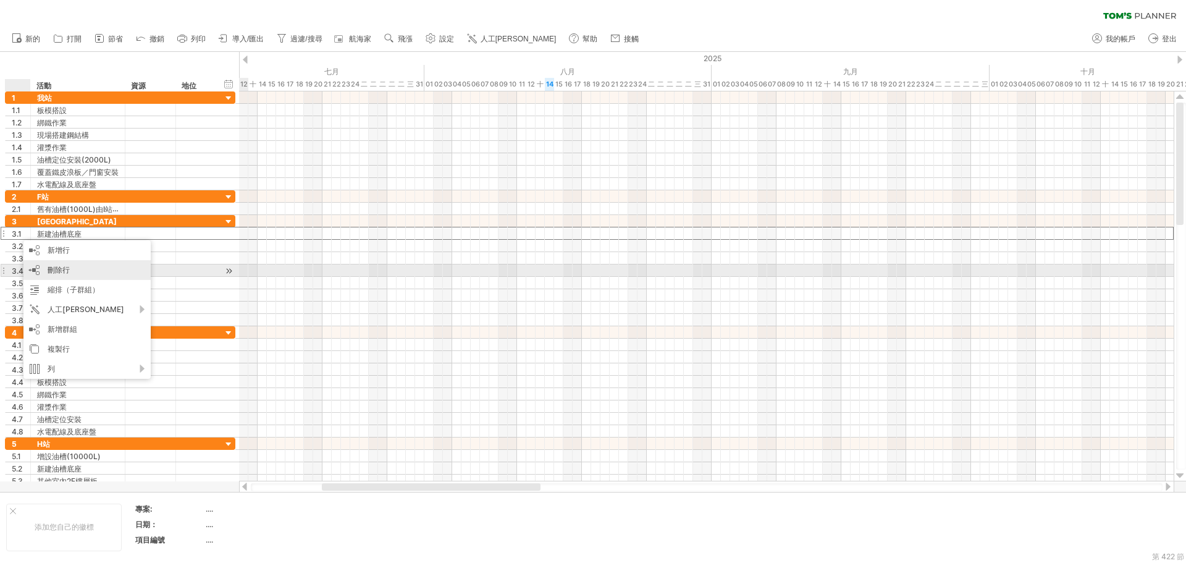
click at [67, 272] on font "刪除行" at bounding box center [59, 269] width 22 height 9
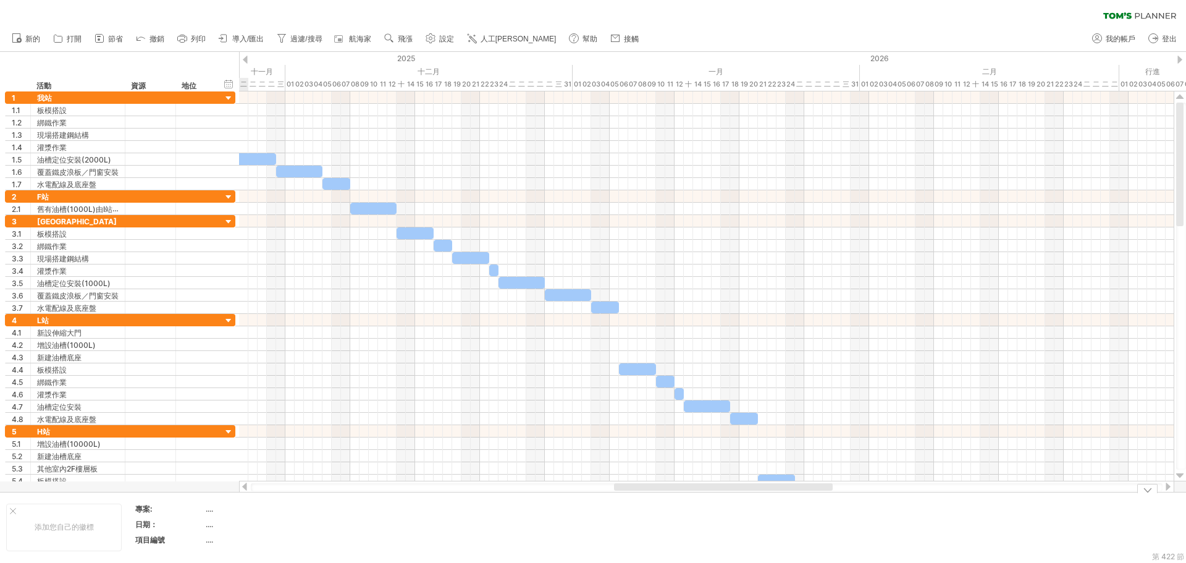
drag, startPoint x: 377, startPoint y: 486, endPoint x: 670, endPoint y: 498, distance: 292.5
click at [670, 498] on div "嘗試造訪 plan.tomsplanner.com 再次連接... 0% 清除過濾器 新的" at bounding box center [593, 281] width 1186 height 563
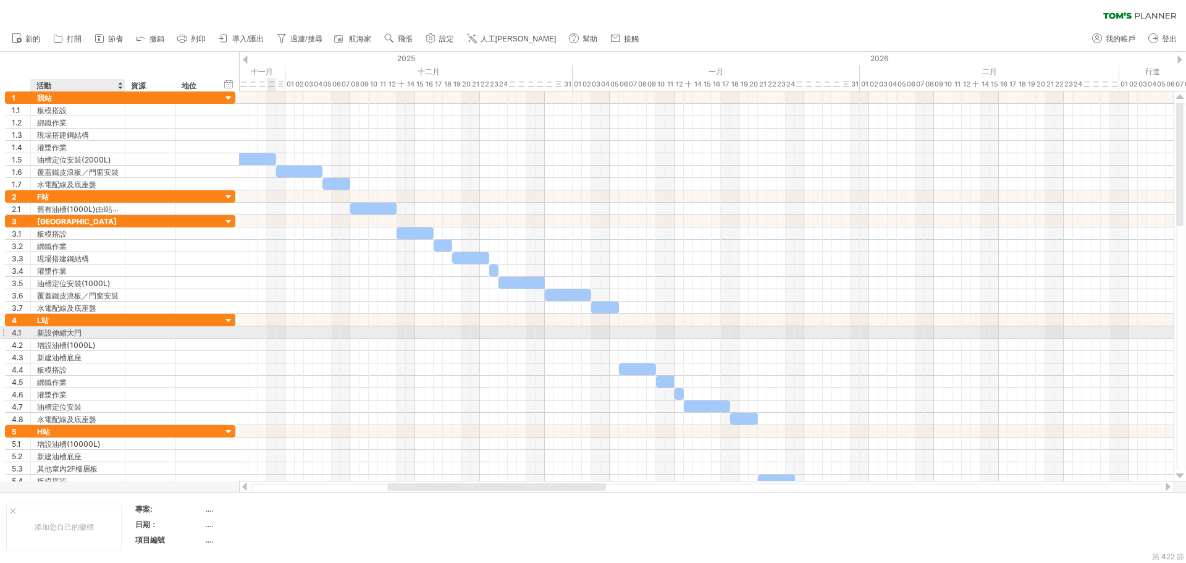
click at [76, 335] on font "新設伸縮大門" at bounding box center [59, 332] width 44 height 9
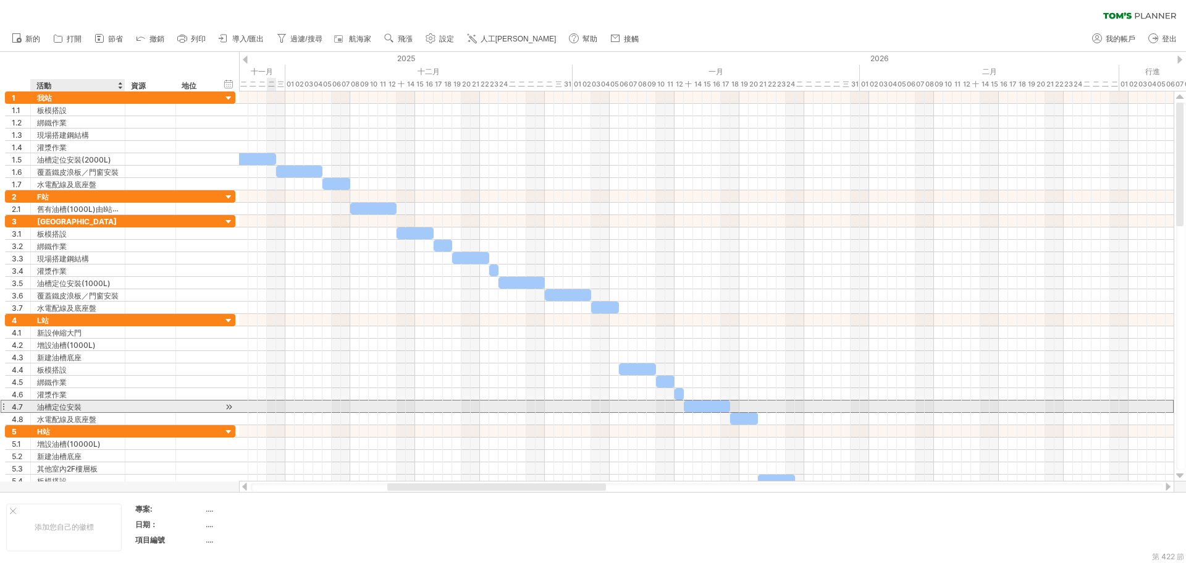
click at [86, 408] on div "油槽定位安裝" at bounding box center [78, 406] width 82 height 12
click at [0, 0] on input "******" at bounding box center [0, 0] width 0 height 0
click at [86, 408] on input "******" at bounding box center [78, 406] width 82 height 12
click at [80, 408] on input "******" at bounding box center [78, 406] width 82 height 12
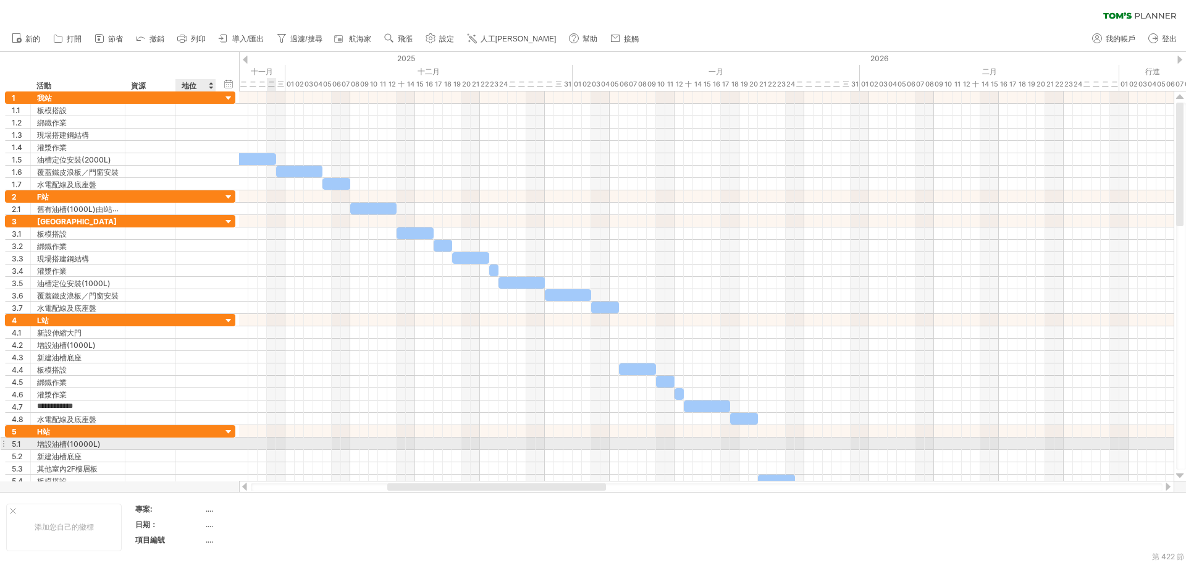
type input "**********"
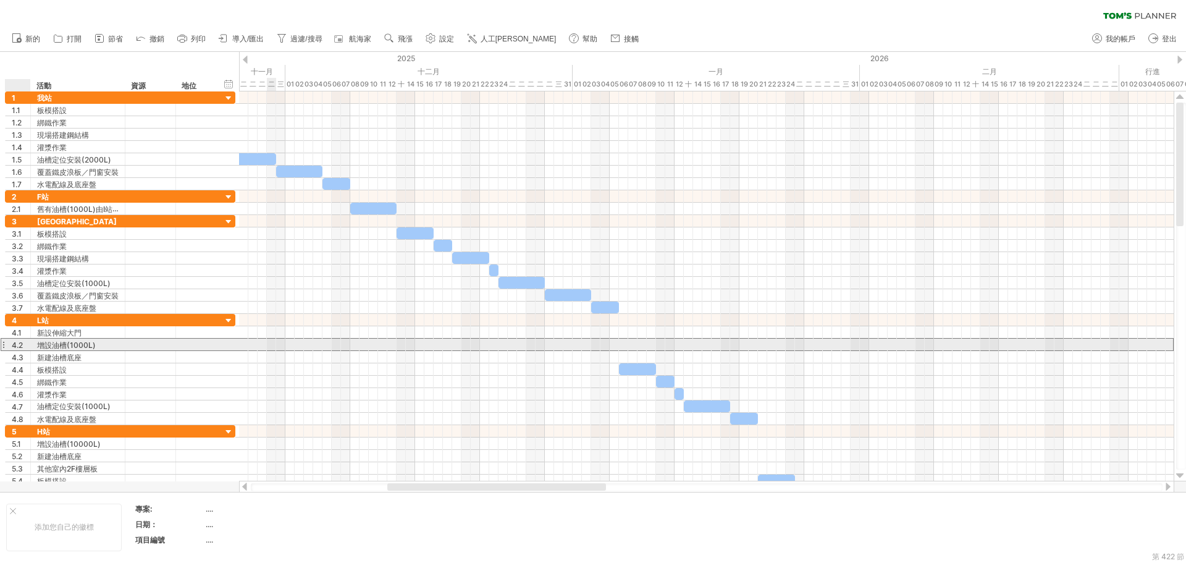
click at [11, 342] on div "4.2" at bounding box center [18, 345] width 25 height 12
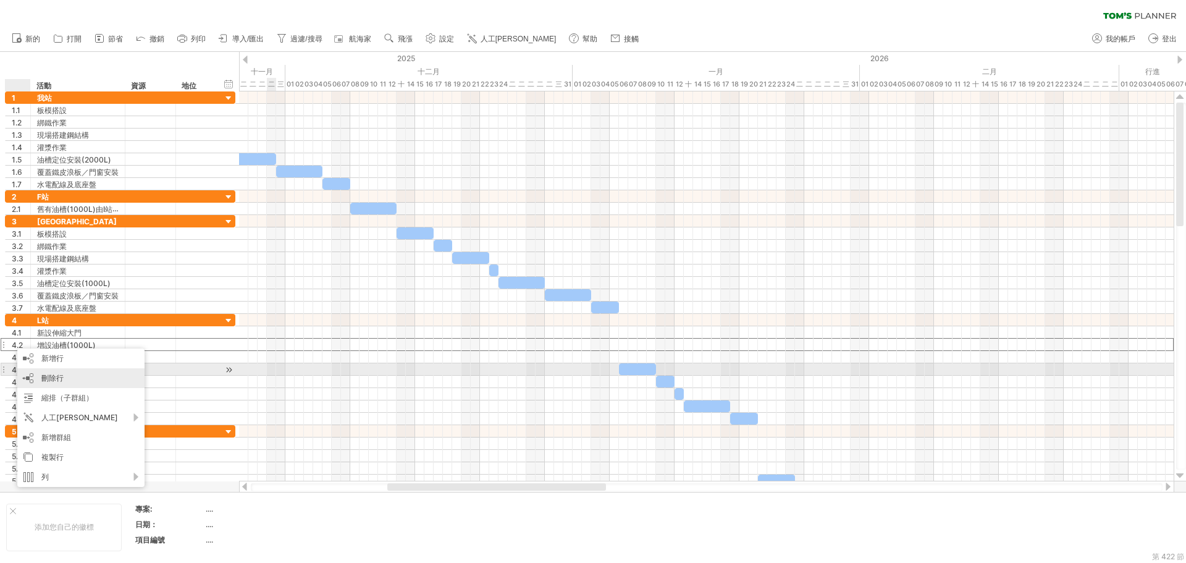
click at [70, 375] on div "刪除行 刪除選取的行" at bounding box center [80, 378] width 127 height 20
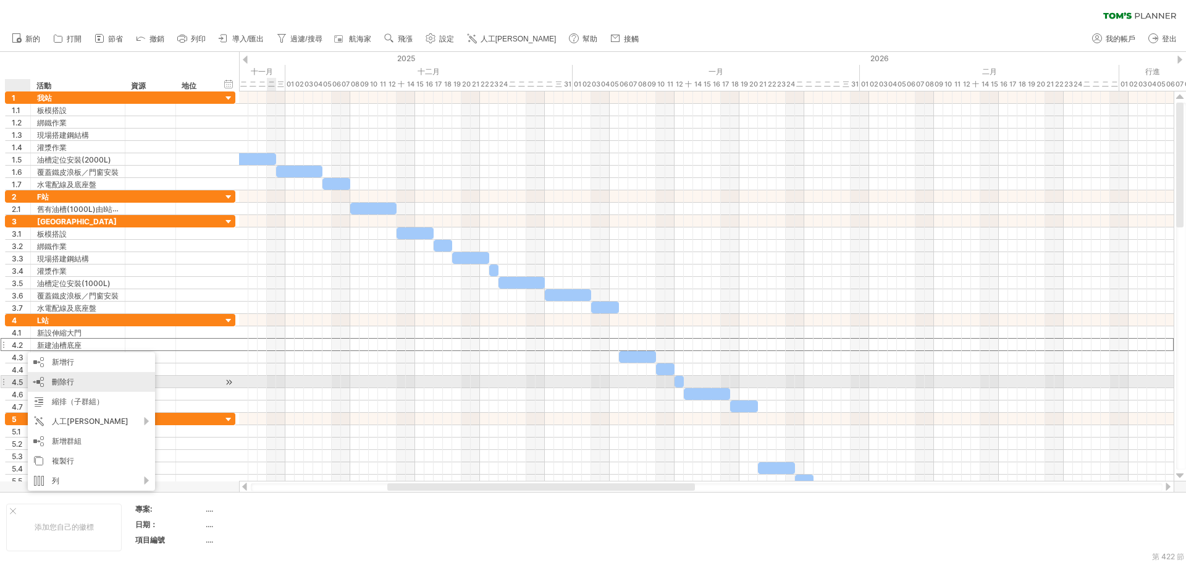
click at [75, 380] on div "刪除行 刪除選取的行" at bounding box center [91, 382] width 127 height 20
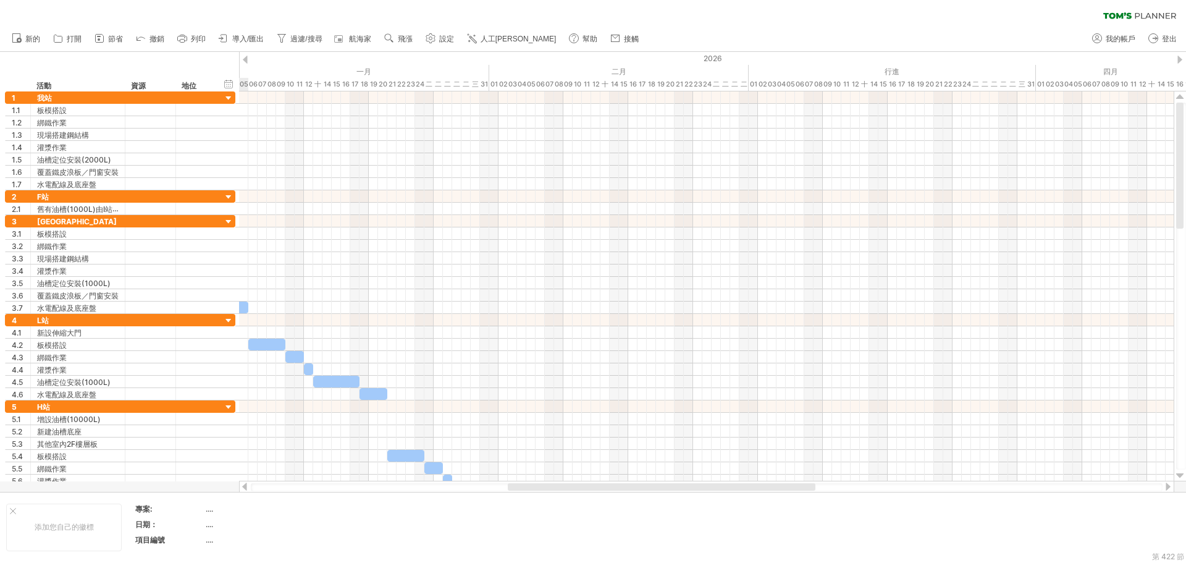
drag, startPoint x: 529, startPoint y: 487, endPoint x: 650, endPoint y: 488, distance: 120.5
click at [650, 488] on div at bounding box center [662, 486] width 308 height 7
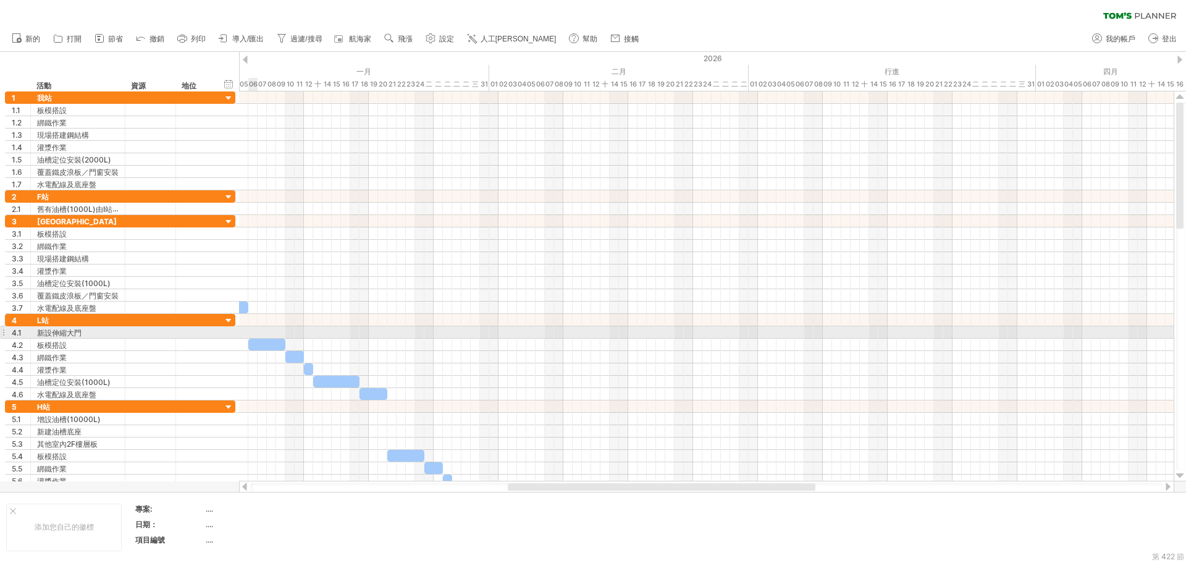
click at [253, 330] on div at bounding box center [706, 332] width 935 height 12
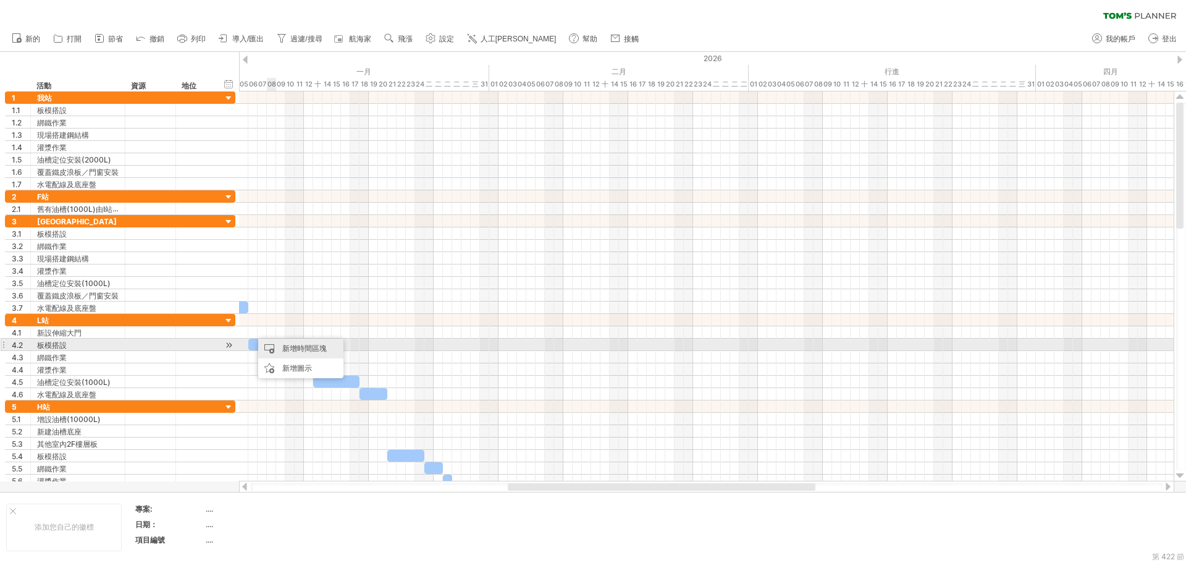
click at [313, 344] on font "新增時間區塊" at bounding box center [304, 347] width 44 height 9
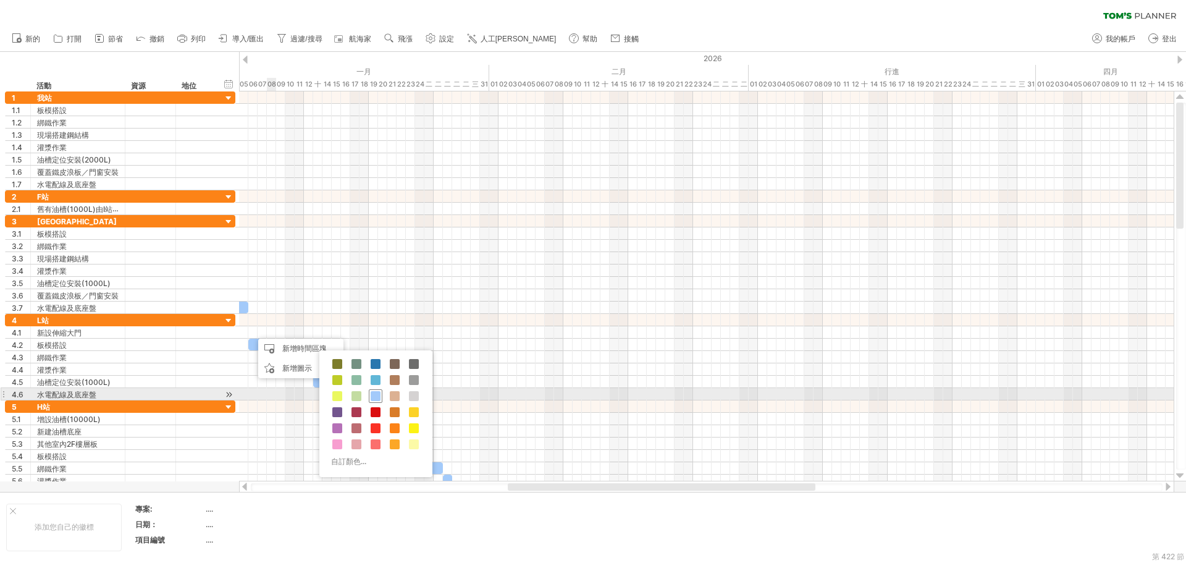
click at [376, 395] on span at bounding box center [376, 396] width 10 height 10
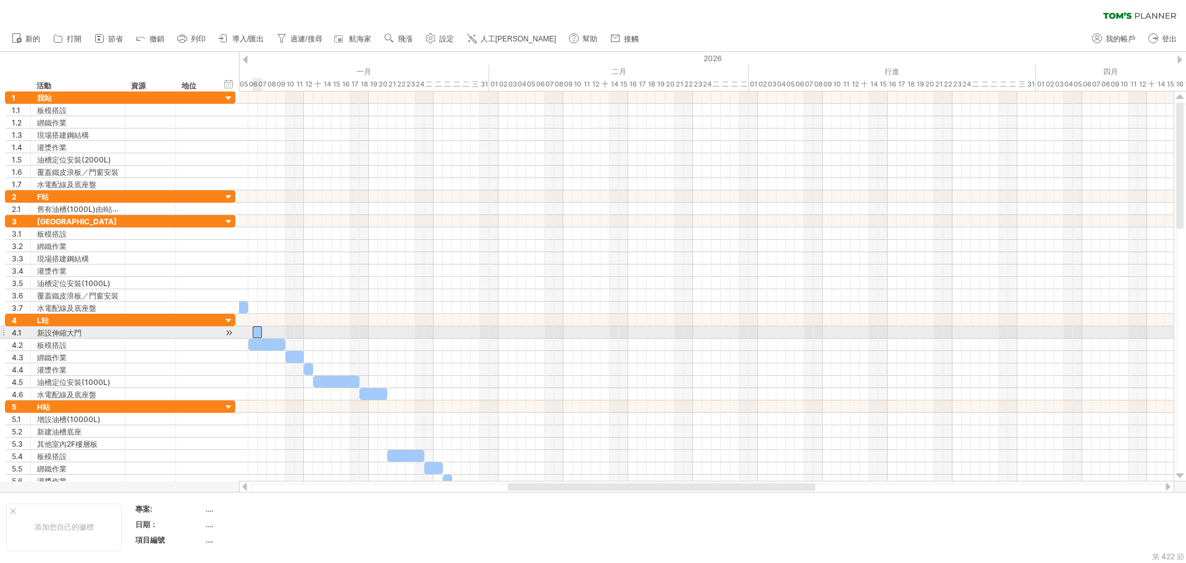
click at [256, 334] on div at bounding box center [257, 332] width 9 height 12
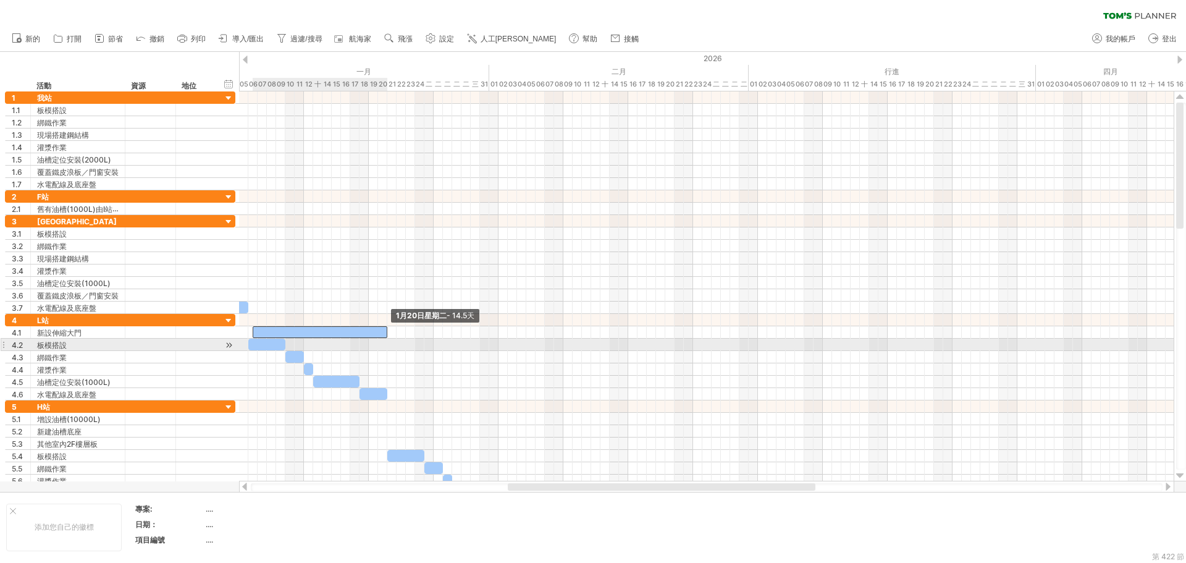
drag, startPoint x: 261, startPoint y: 333, endPoint x: 386, endPoint y: 345, distance: 125.4
click at [386, 345] on div "1月20日星期二 - 14.5天 1月6日星期二" at bounding box center [706, 286] width 935 height 390
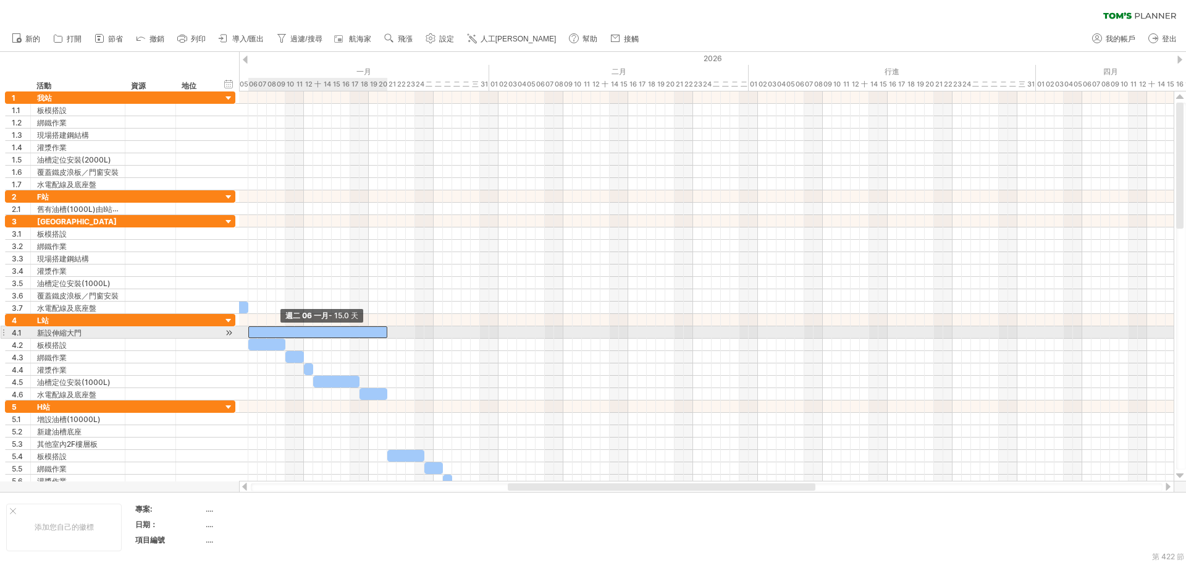
click at [247, 332] on span at bounding box center [248, 332] width 5 height 12
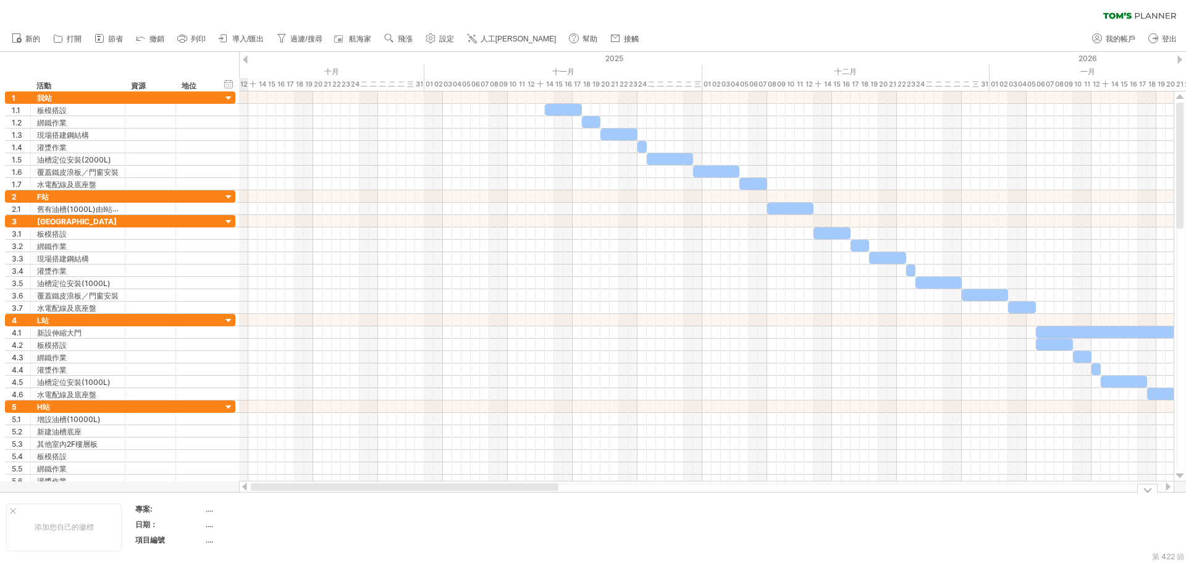
drag, startPoint x: 557, startPoint y: 490, endPoint x: 262, endPoint y: 496, distance: 294.7
click at [260, 501] on div "嘗試造訪 plan.tomsplanner.com 再次連接... 0% 清除過濾器 新的" at bounding box center [593, 281] width 1186 height 563
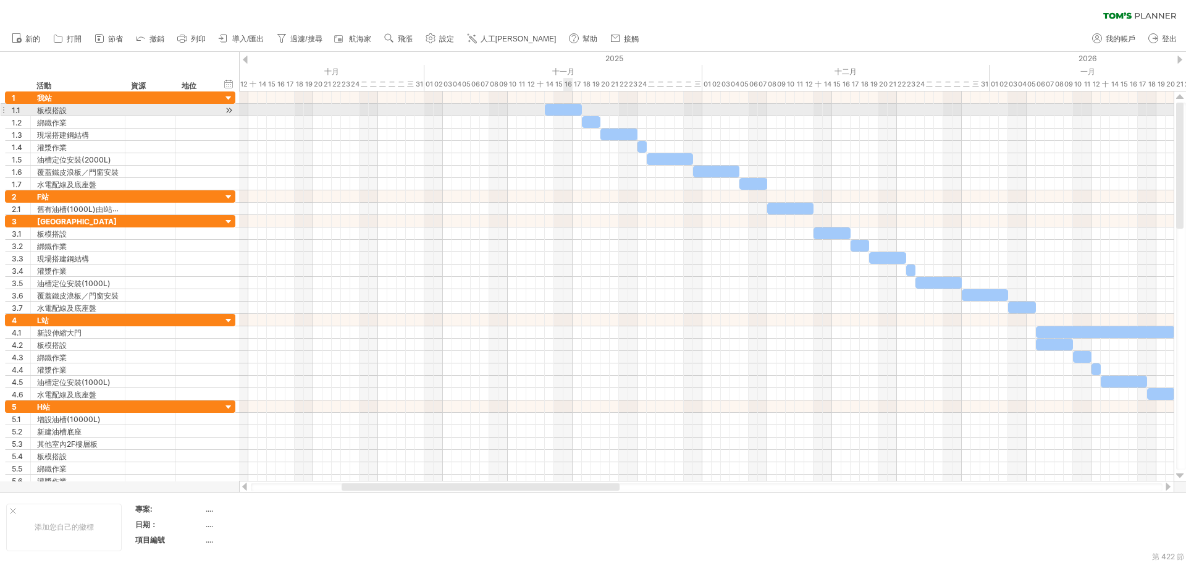
click at [571, 111] on div at bounding box center [563, 110] width 37 height 12
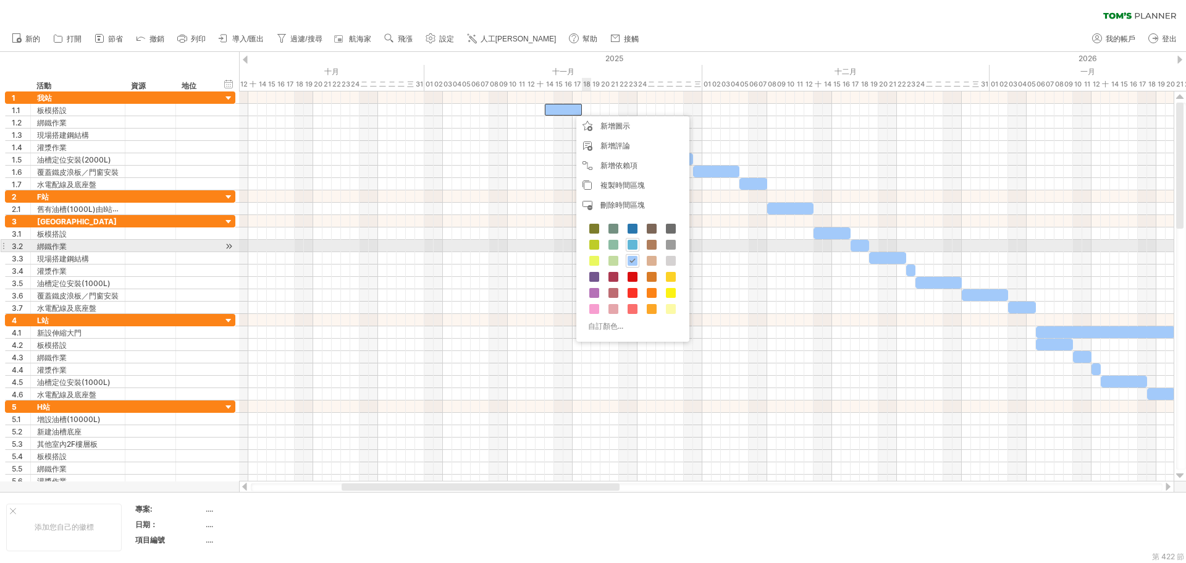
click at [632, 242] on span at bounding box center [633, 245] width 10 height 10
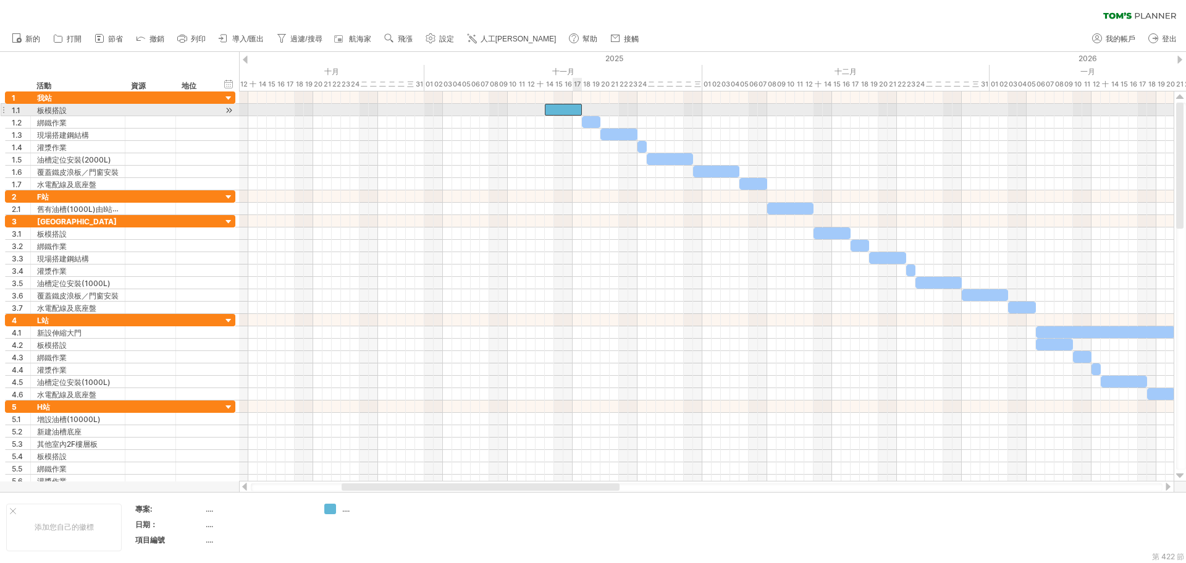
click at [573, 109] on div at bounding box center [563, 110] width 37 height 12
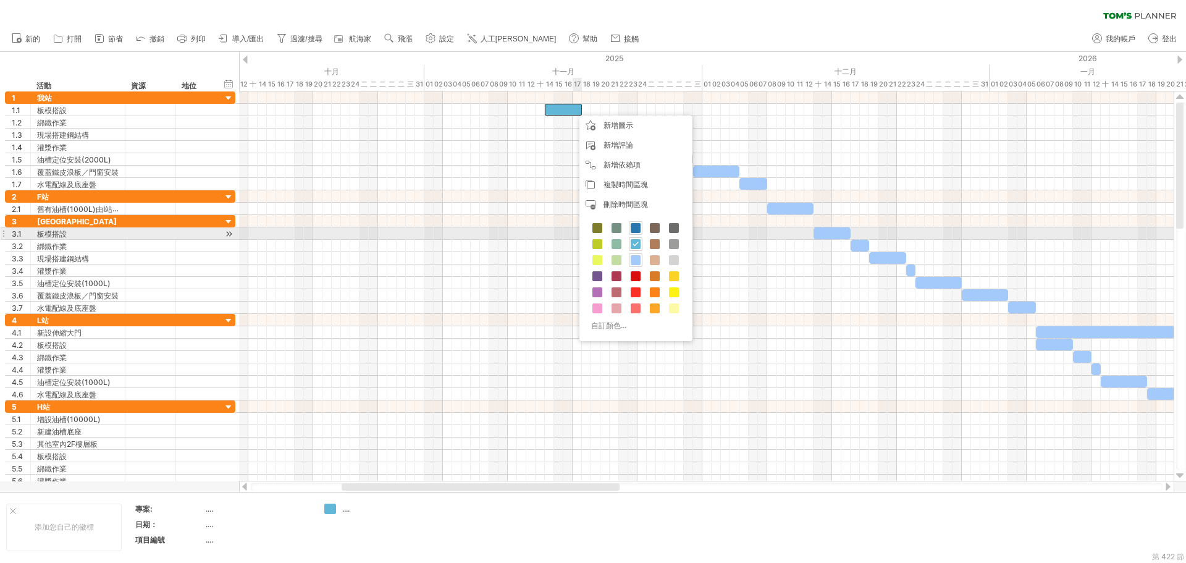
click at [635, 228] on span at bounding box center [636, 228] width 10 height 10
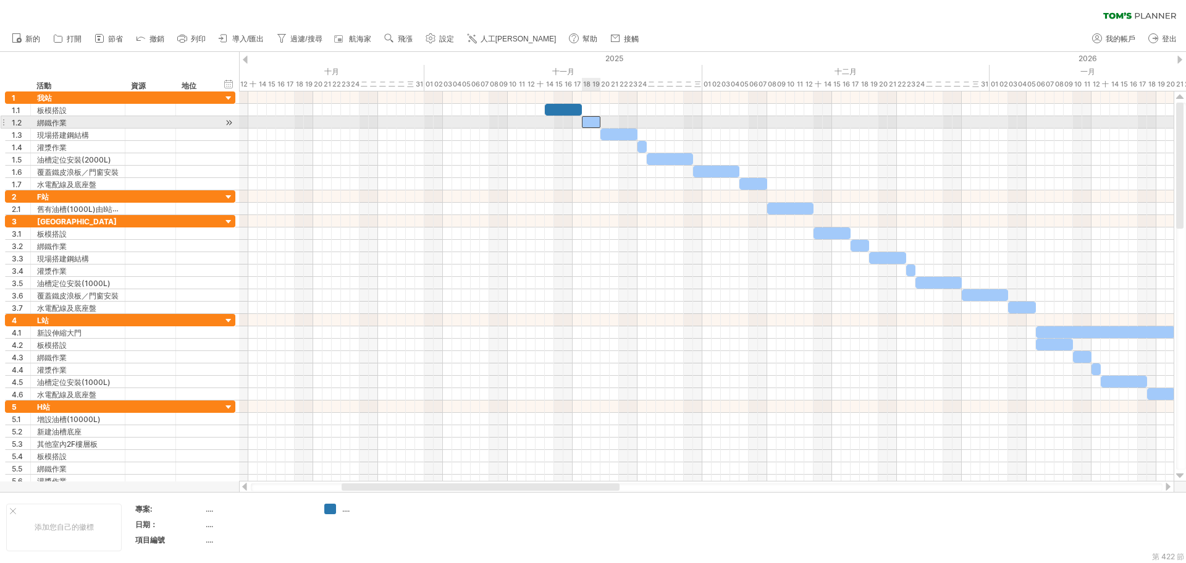
click at [594, 122] on div at bounding box center [591, 122] width 19 height 12
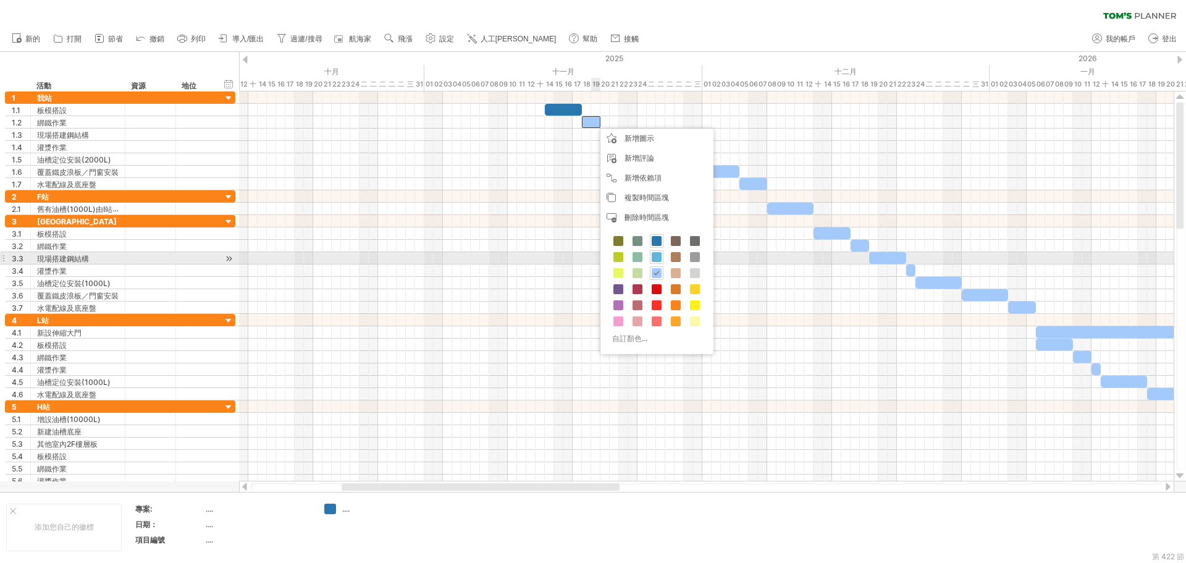
click at [655, 253] on span at bounding box center [657, 257] width 10 height 10
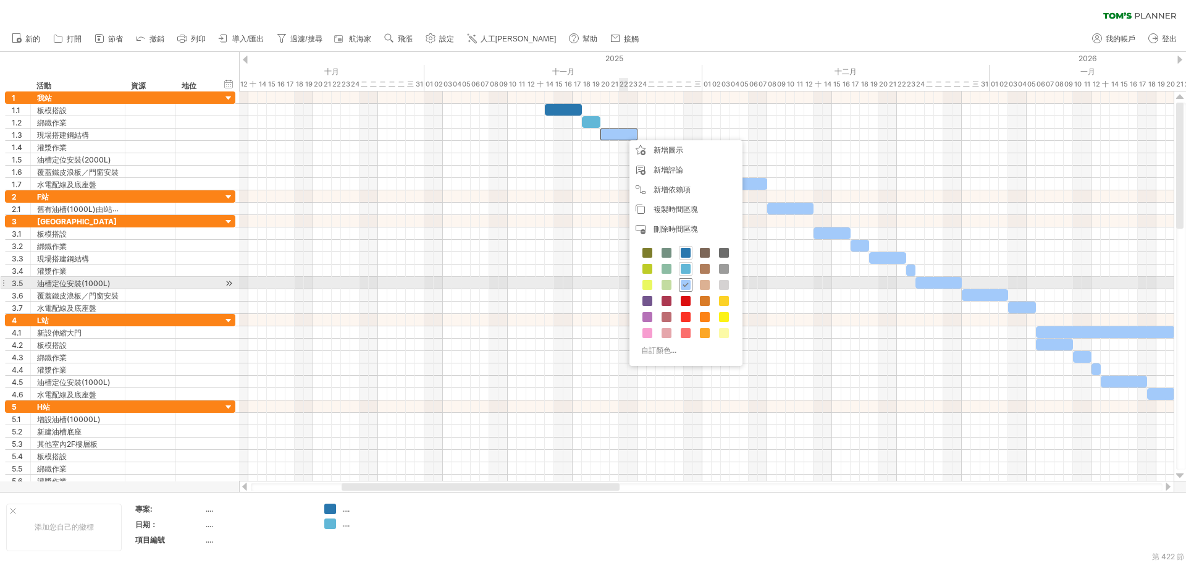
click at [685, 284] on span at bounding box center [686, 285] width 10 height 10
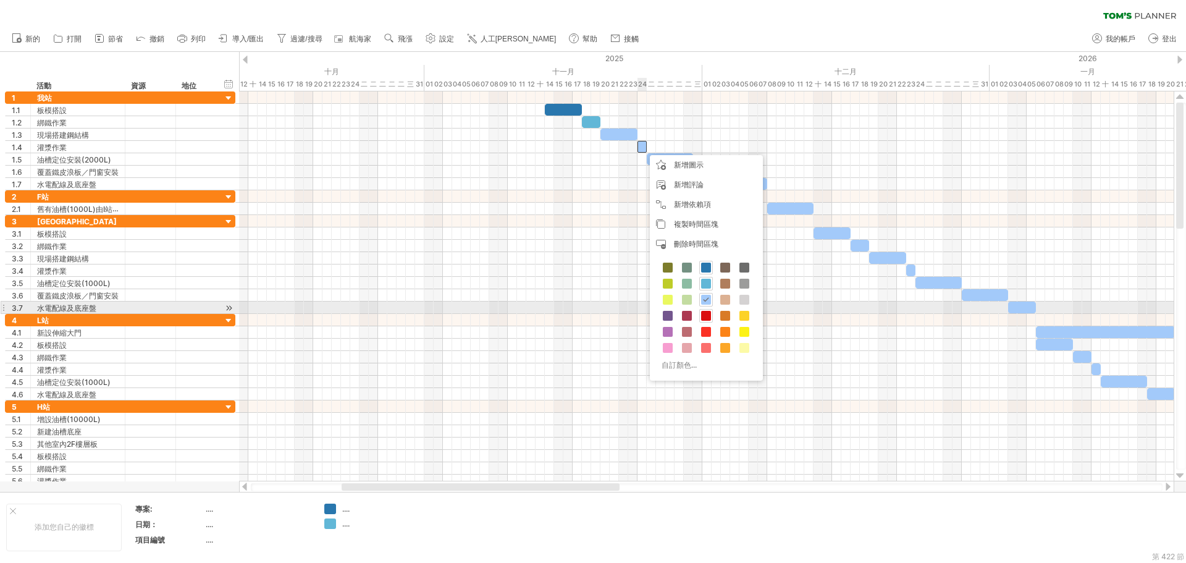
click at [711, 313] on div at bounding box center [706, 316] width 14 height 14
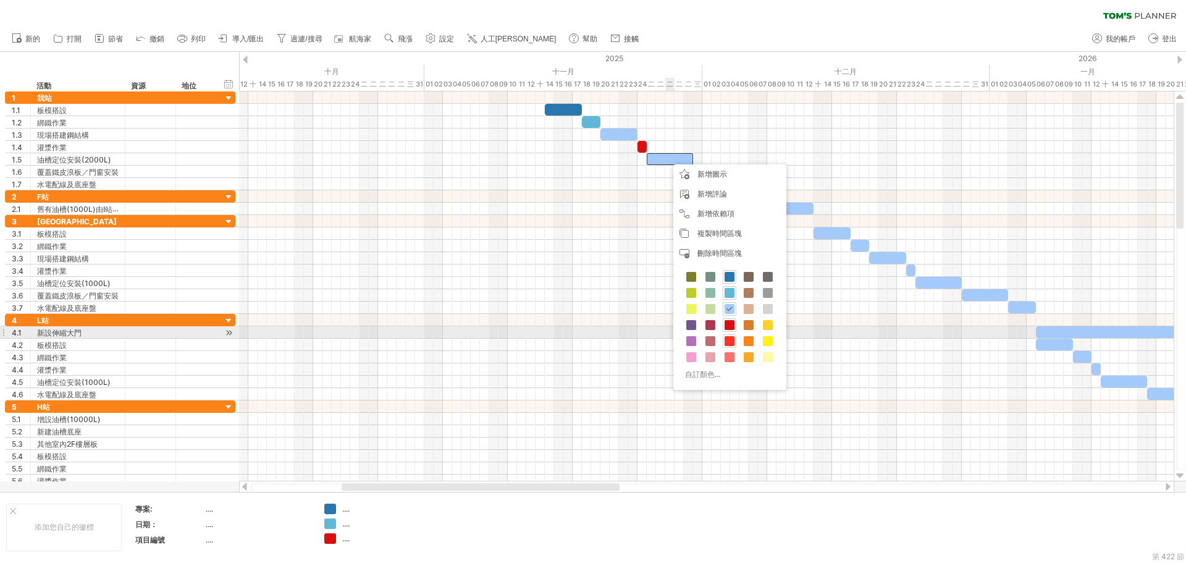
click at [726, 337] on span at bounding box center [730, 341] width 10 height 10
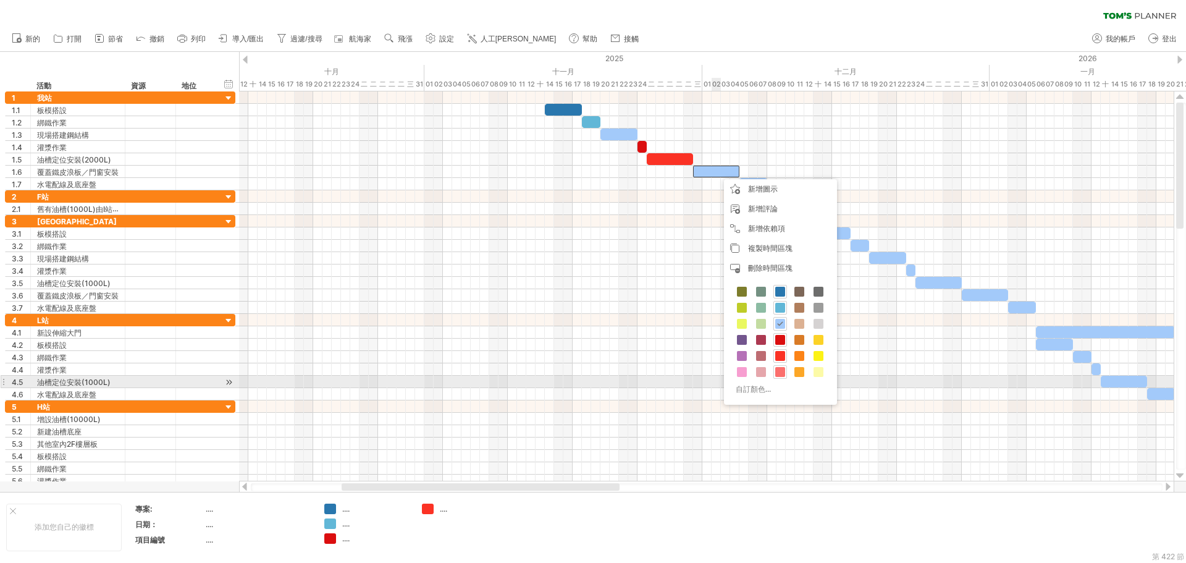
click at [780, 377] on div at bounding box center [780, 372] width 14 height 14
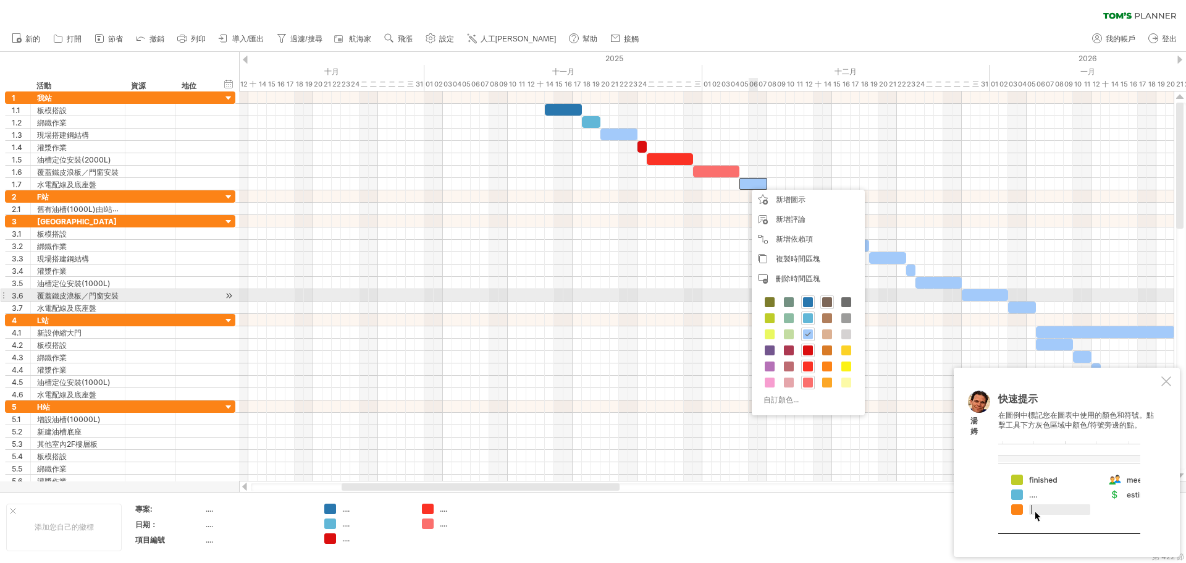
click at [823, 301] on span at bounding box center [827, 302] width 10 height 10
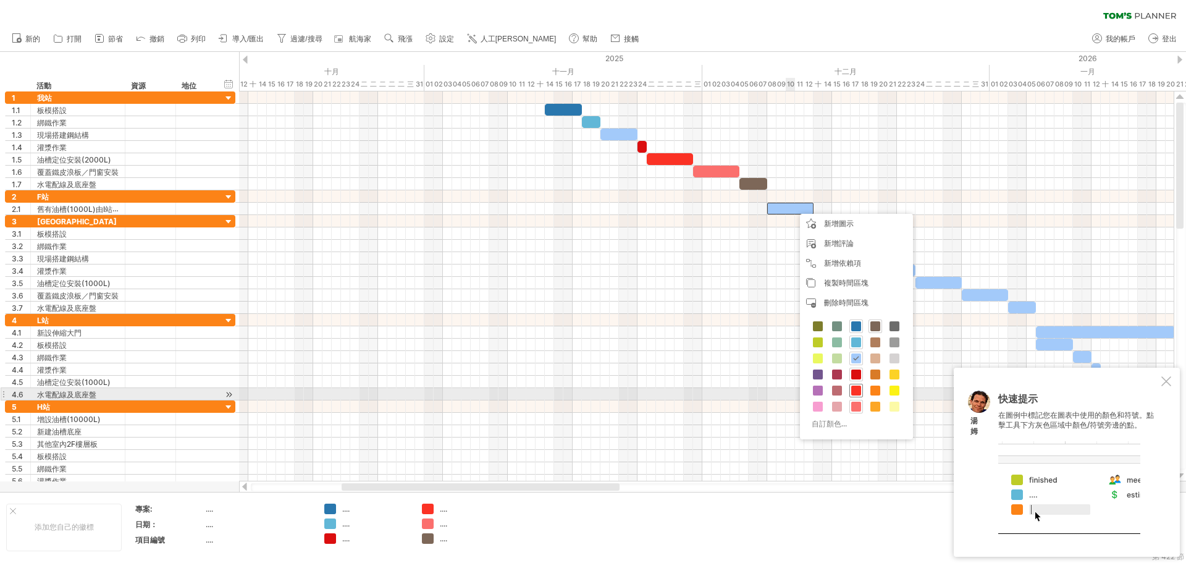
click at [856, 388] on span at bounding box center [856, 390] width 10 height 10
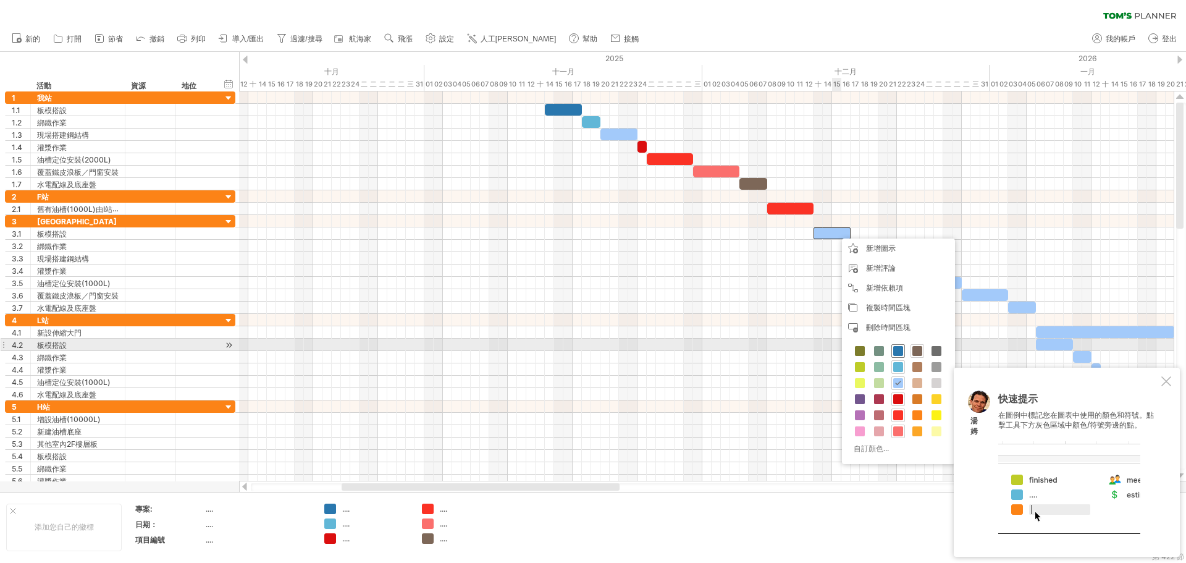
click at [898, 348] on span at bounding box center [898, 351] width 10 height 10
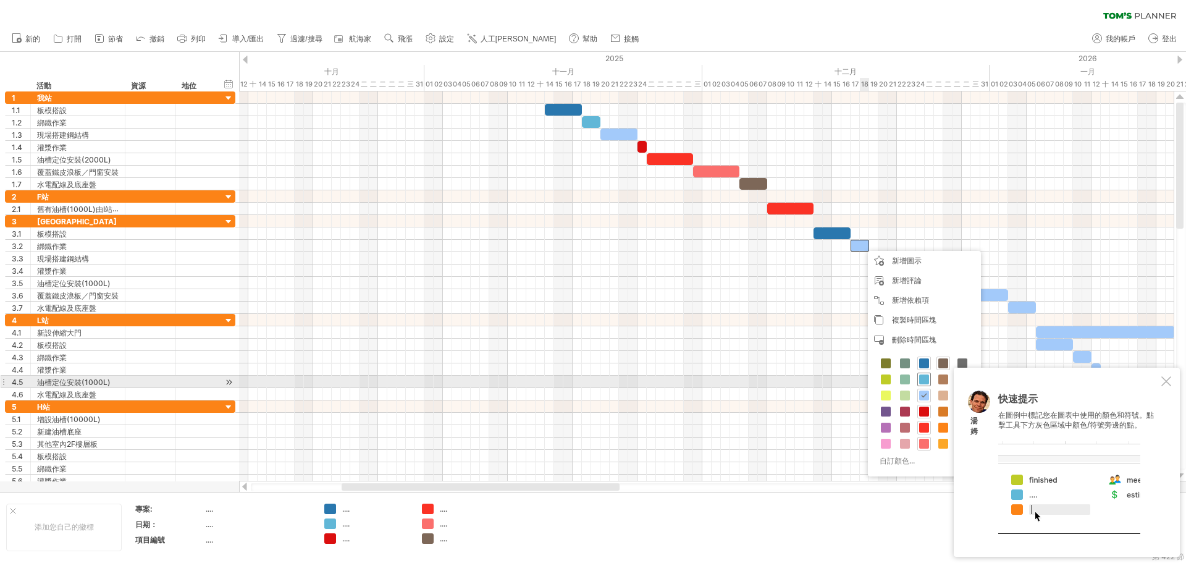
click at [924, 379] on span at bounding box center [924, 379] width 10 height 10
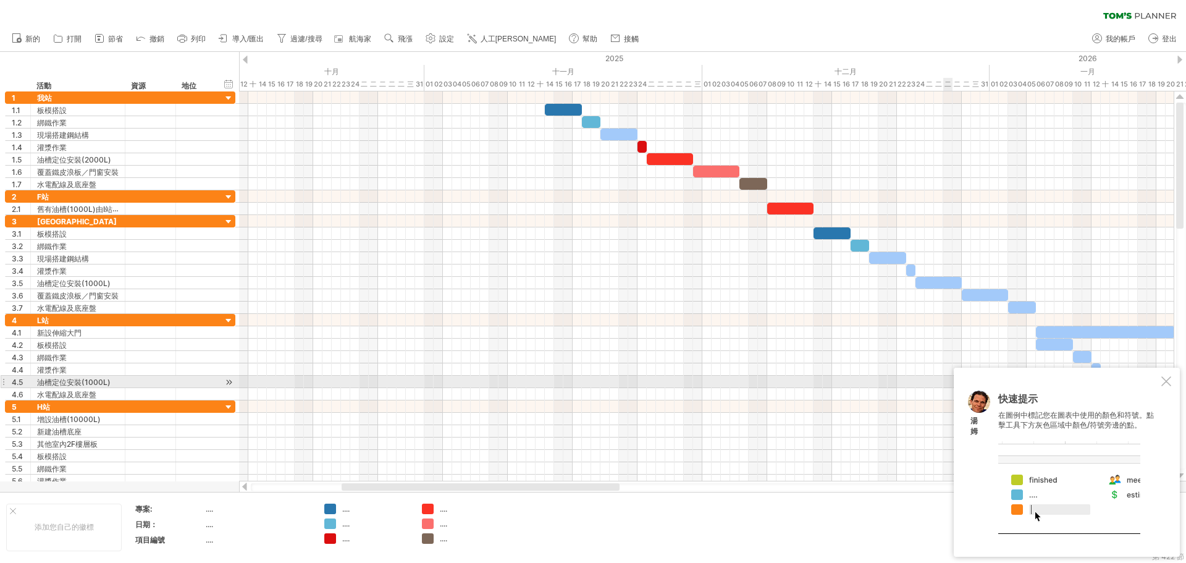
click at [1171, 379] on div at bounding box center [1166, 381] width 10 height 10
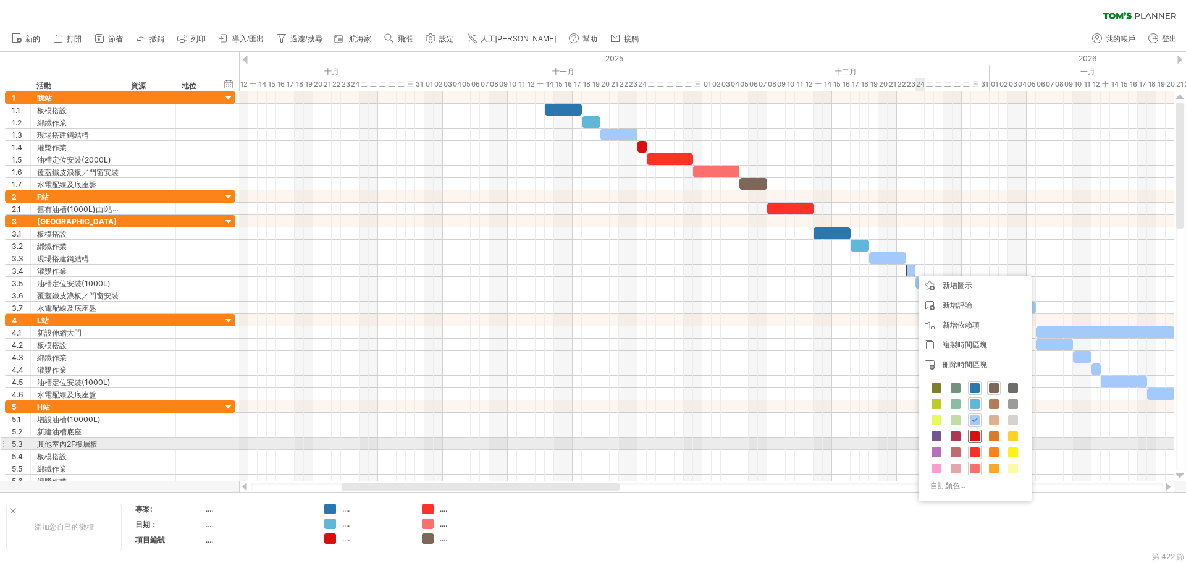
click at [974, 438] on span at bounding box center [975, 436] width 10 height 10
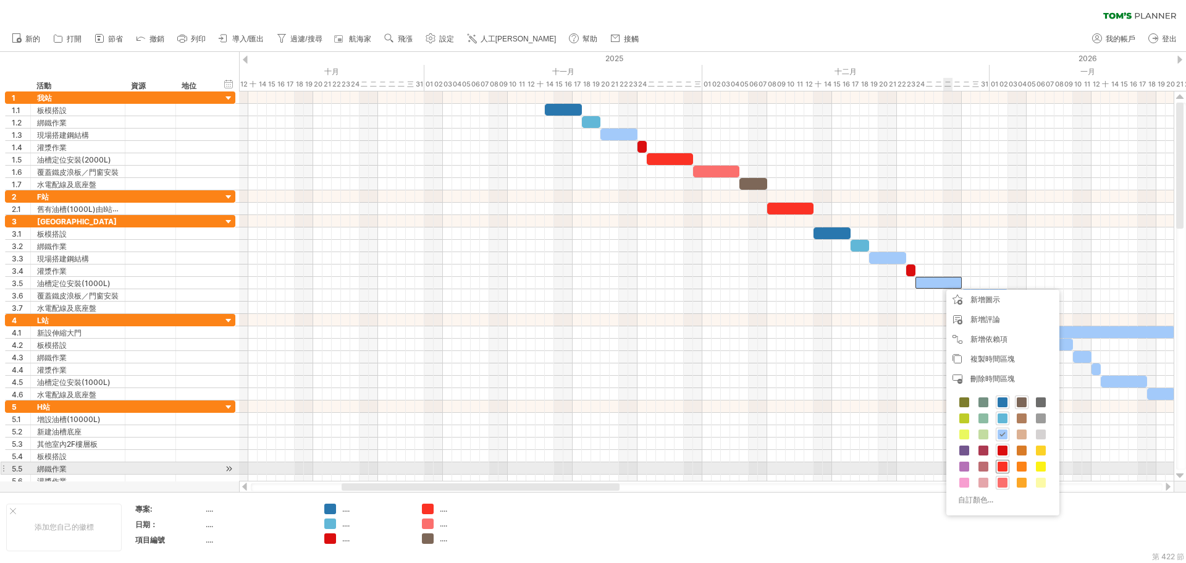
click at [1006, 465] on span at bounding box center [1003, 466] width 10 height 10
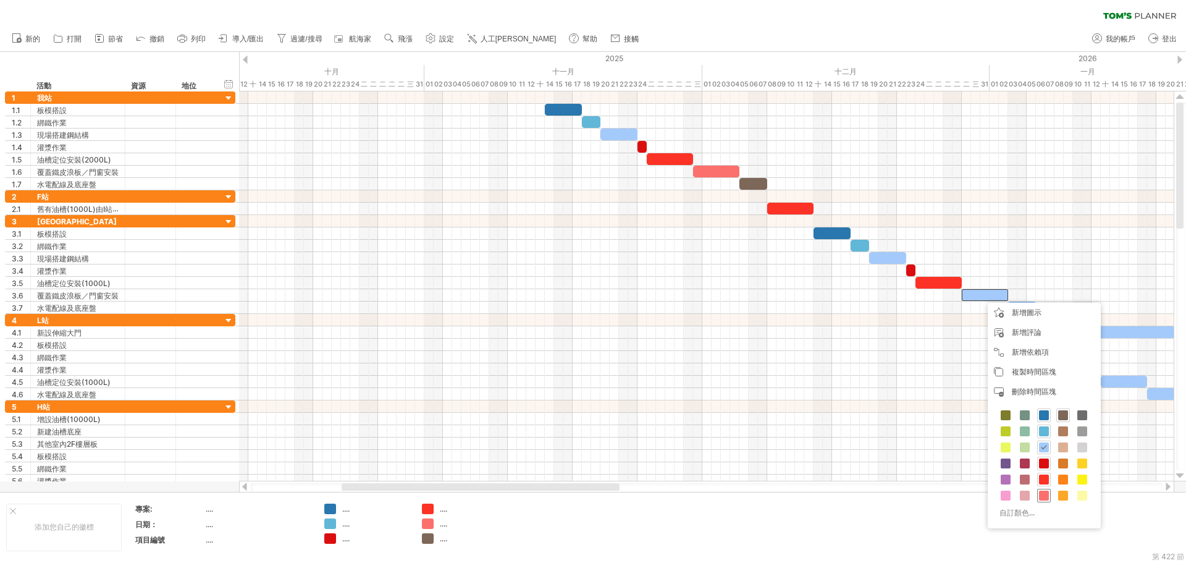
click at [1043, 497] on span at bounding box center [1044, 496] width 10 height 10
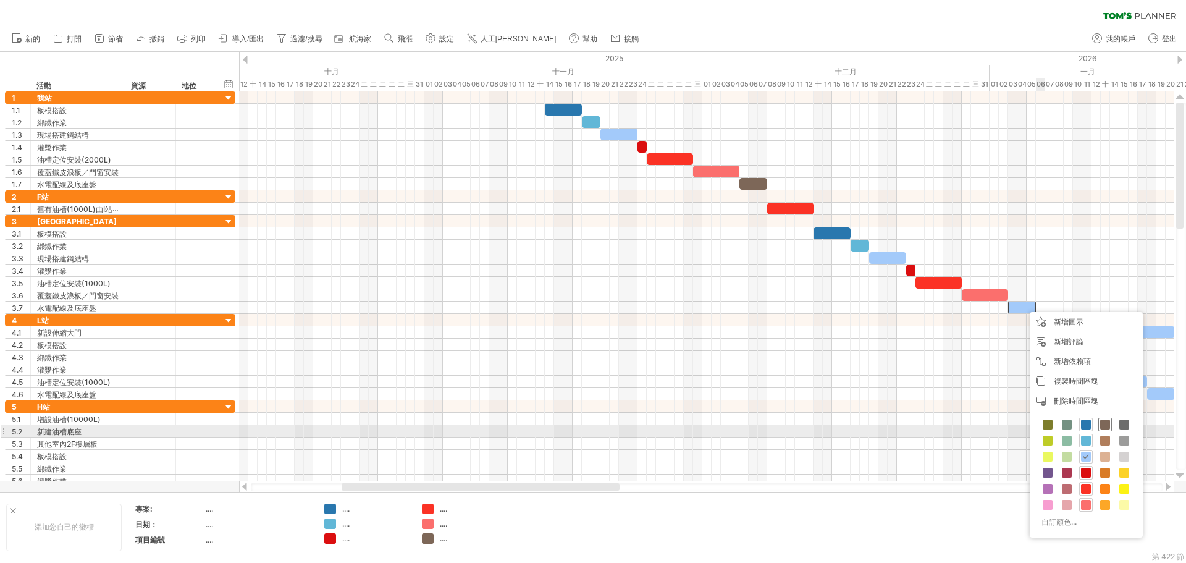
click at [1105, 427] on span at bounding box center [1105, 424] width 10 height 10
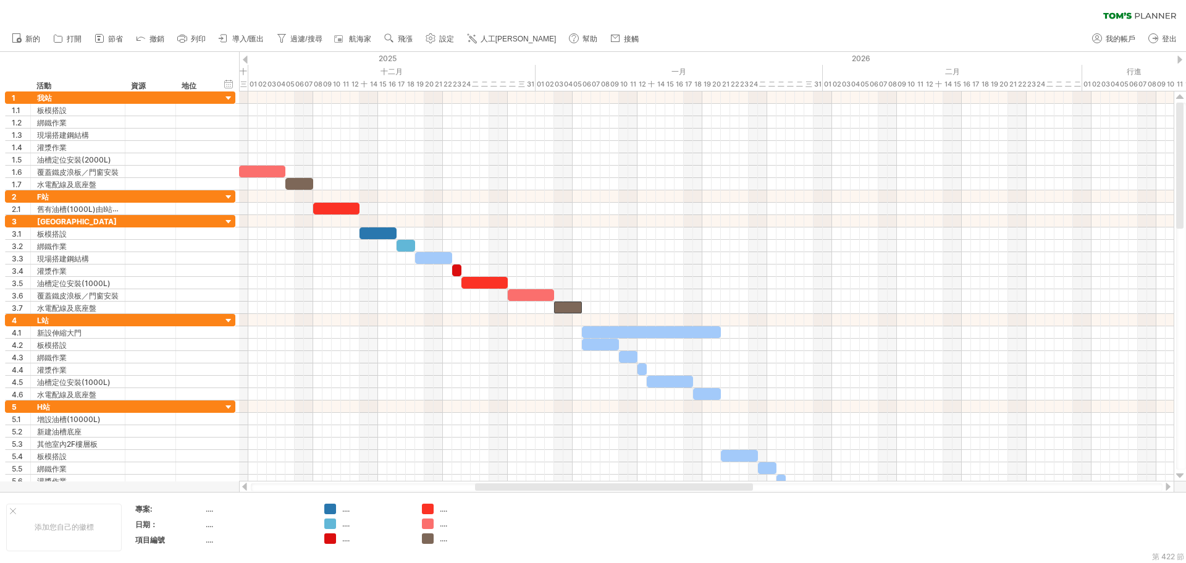
drag, startPoint x: 612, startPoint y: 487, endPoint x: 764, endPoint y: 489, distance: 151.4
click at [753, 489] on div at bounding box center [614, 486] width 278 height 7
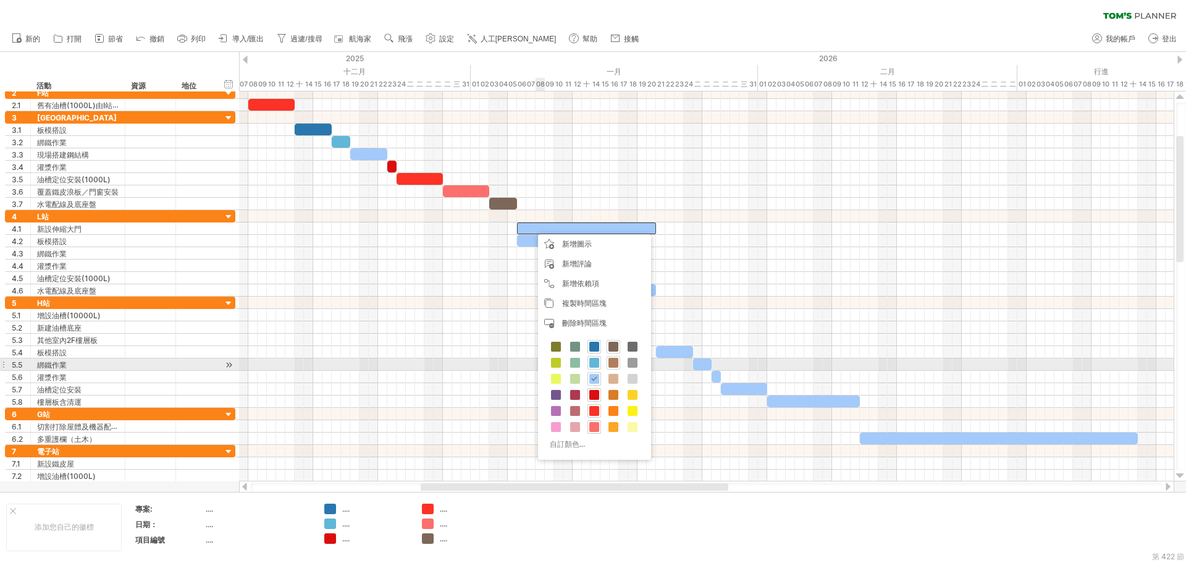
click at [613, 364] on span at bounding box center [614, 363] width 10 height 10
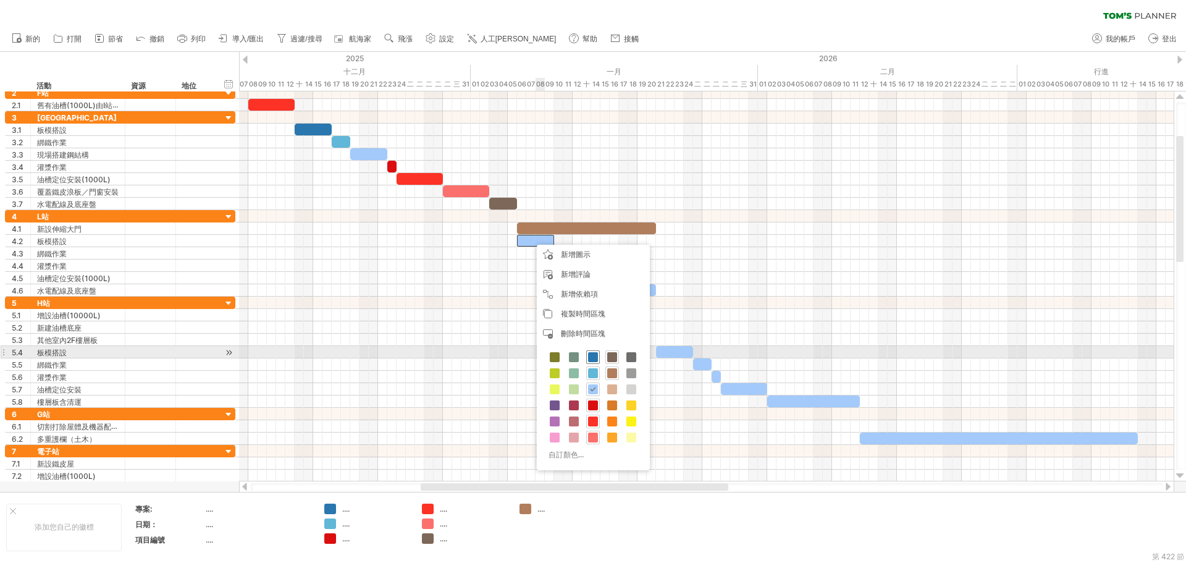
click at [594, 355] on span at bounding box center [593, 357] width 10 height 10
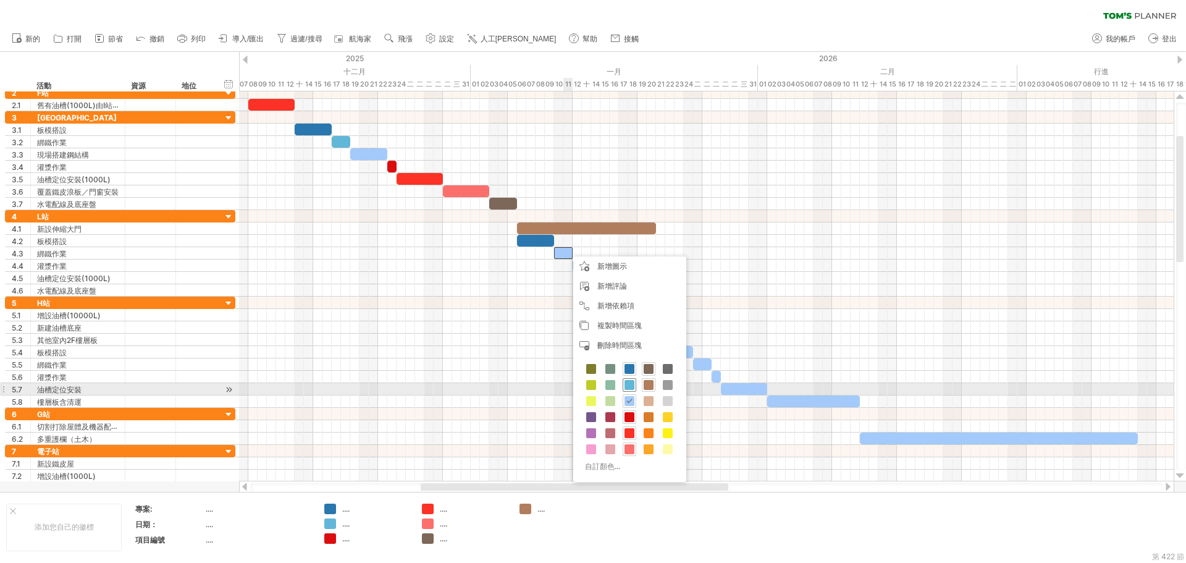
click at [627, 385] on span at bounding box center [630, 385] width 10 height 10
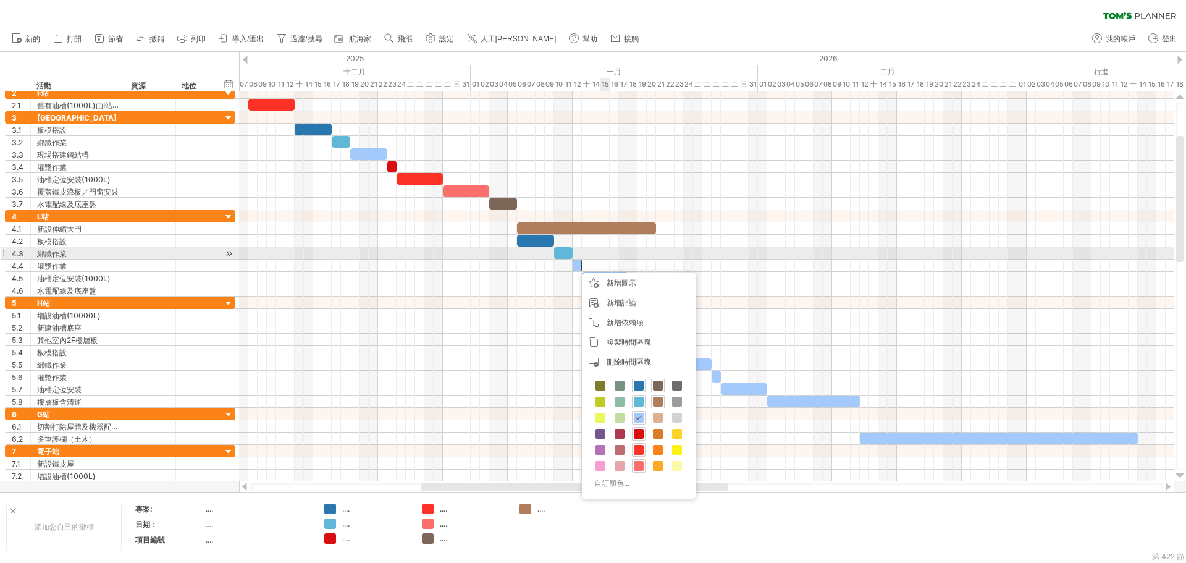
click at [608, 254] on div at bounding box center [706, 253] width 935 height 12
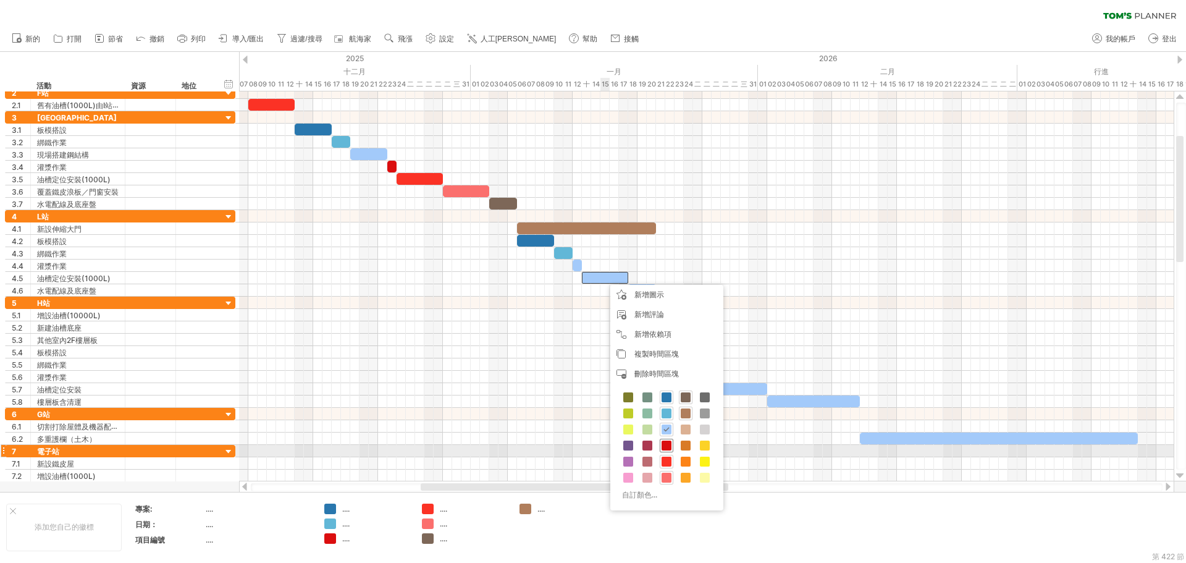
click at [665, 447] on span at bounding box center [667, 445] width 10 height 10
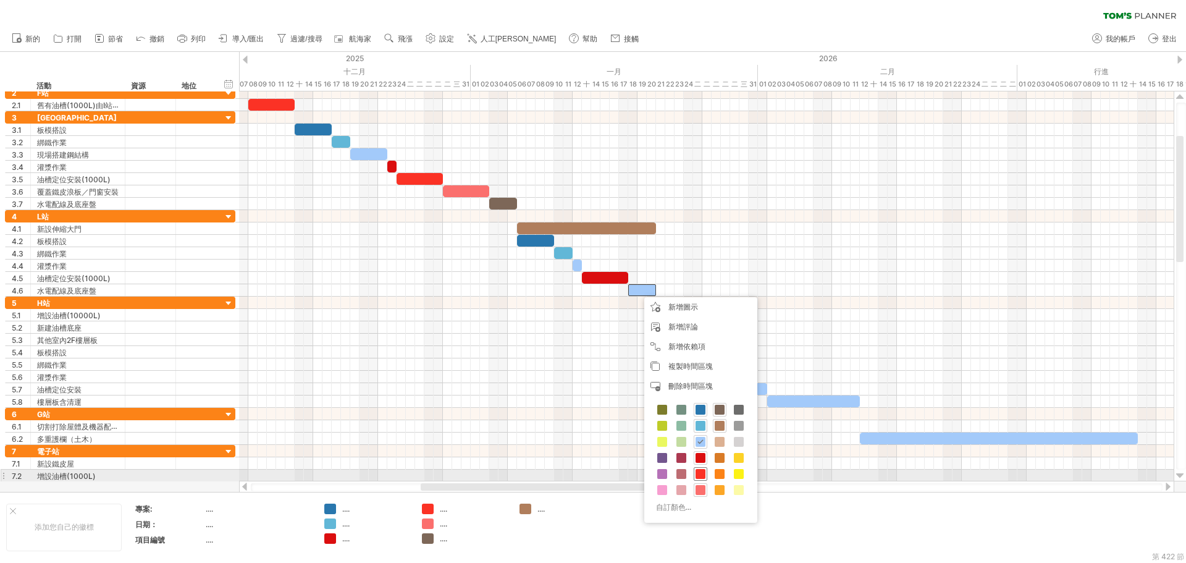
click at [699, 477] on span at bounding box center [701, 474] width 10 height 10
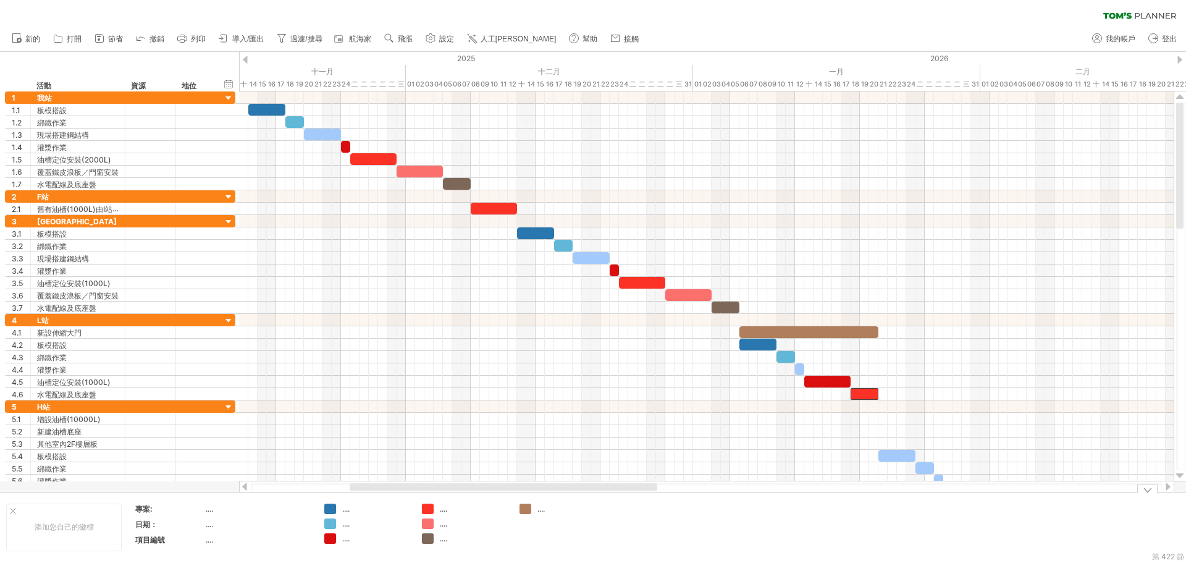
drag, startPoint x: 613, startPoint y: 487, endPoint x: 542, endPoint y: 494, distance: 71.4
click at [542, 494] on div "嘗試造訪 plan.tomsplanner.com 再次連接... 0% 清除過濾器 新的" at bounding box center [593, 281] width 1186 height 563
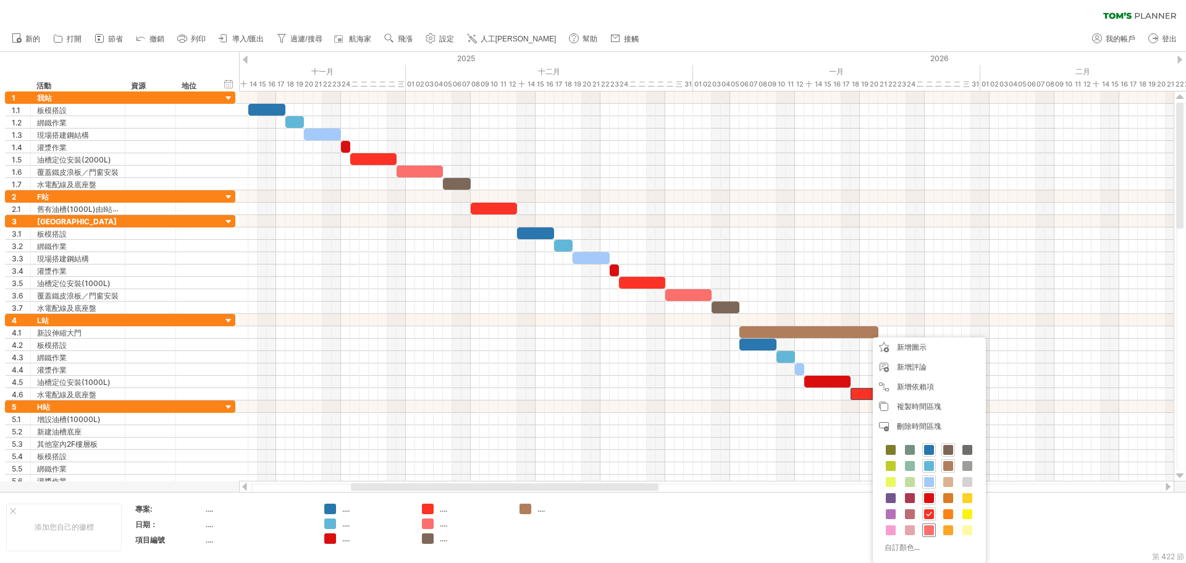
click at [926, 533] on span at bounding box center [929, 530] width 10 height 10
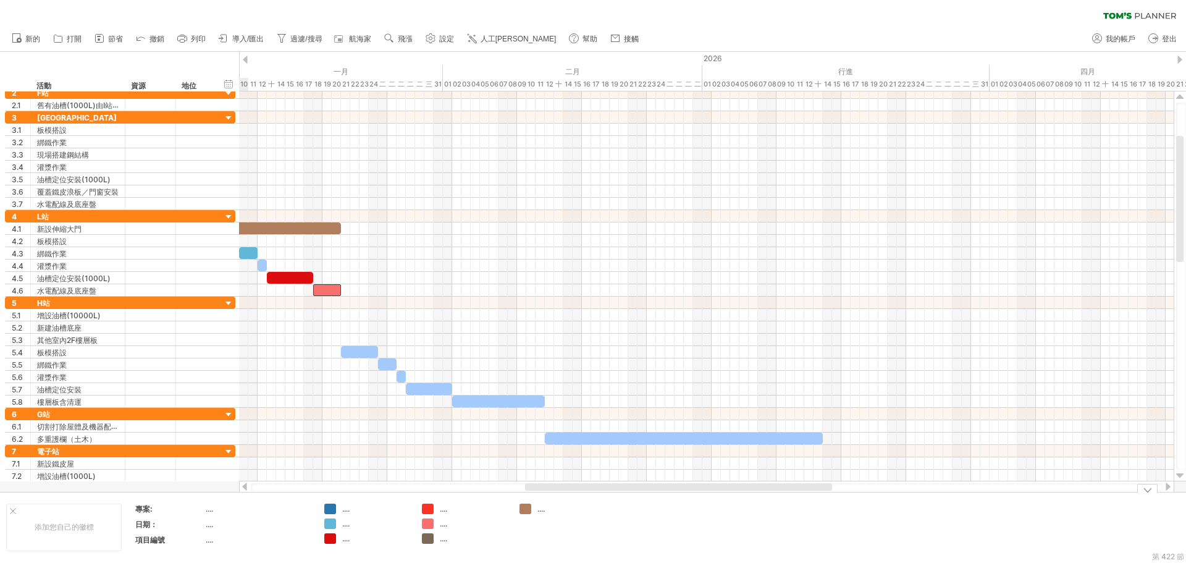
drag, startPoint x: 582, startPoint y: 489, endPoint x: 757, endPoint y: 500, distance: 175.8
click at [757, 500] on div "嘗試造訪 plan.tomsplanner.com 再次連接... 0% 清除過濾器 新的" at bounding box center [593, 281] width 1186 height 563
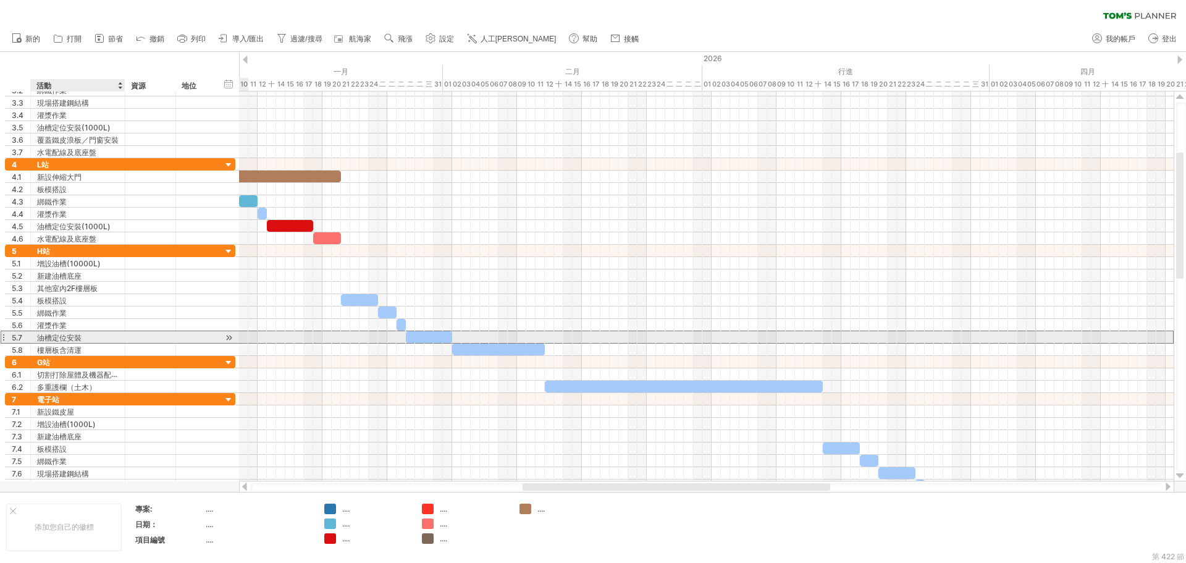
click at [85, 335] on div "油槽定位安裝" at bounding box center [78, 337] width 82 height 12
type input "**********"
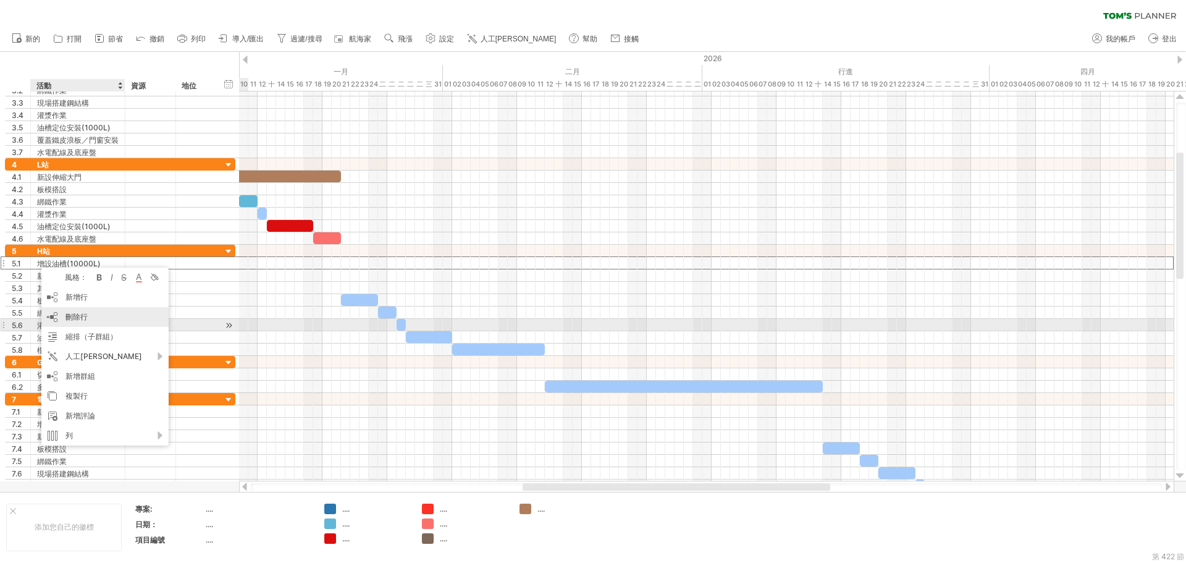
click at [89, 320] on div "刪除行 刪除選取的行" at bounding box center [104, 317] width 127 height 20
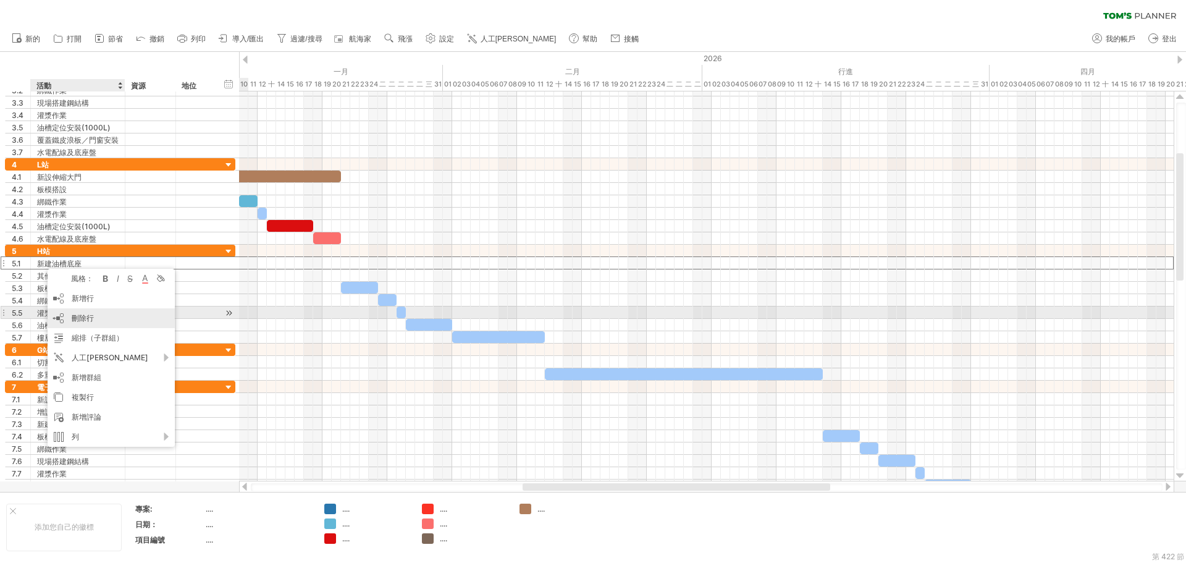
click at [87, 313] on div "刪除行 刪除選取的行" at bounding box center [111, 318] width 127 height 20
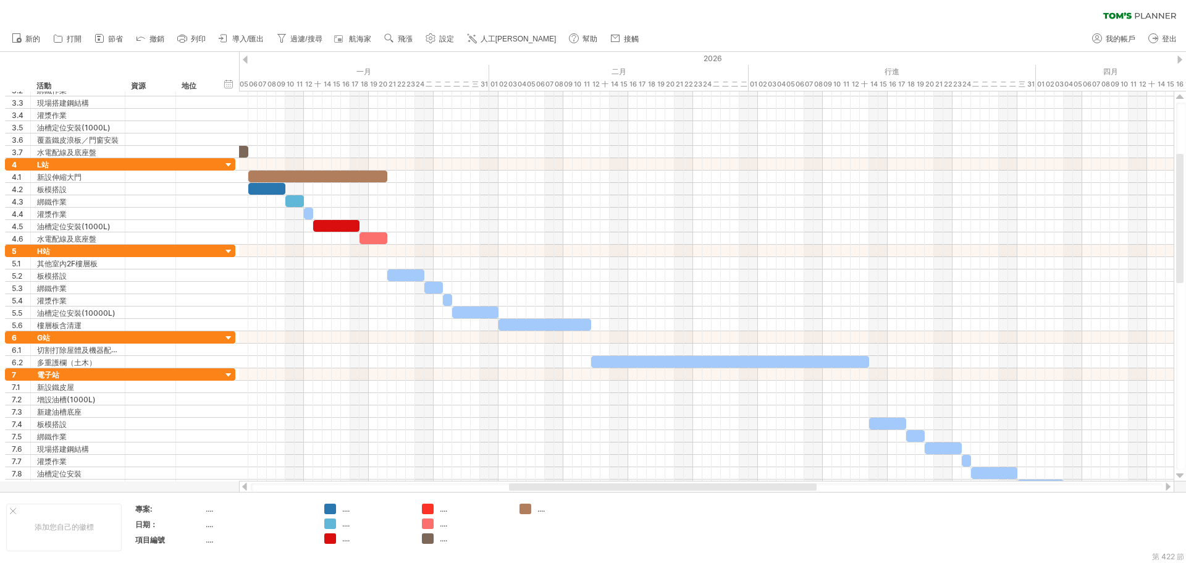
drag, startPoint x: 545, startPoint y: 487, endPoint x: 509, endPoint y: 479, distance: 37.3
click at [531, 487] on div at bounding box center [663, 486] width 308 height 7
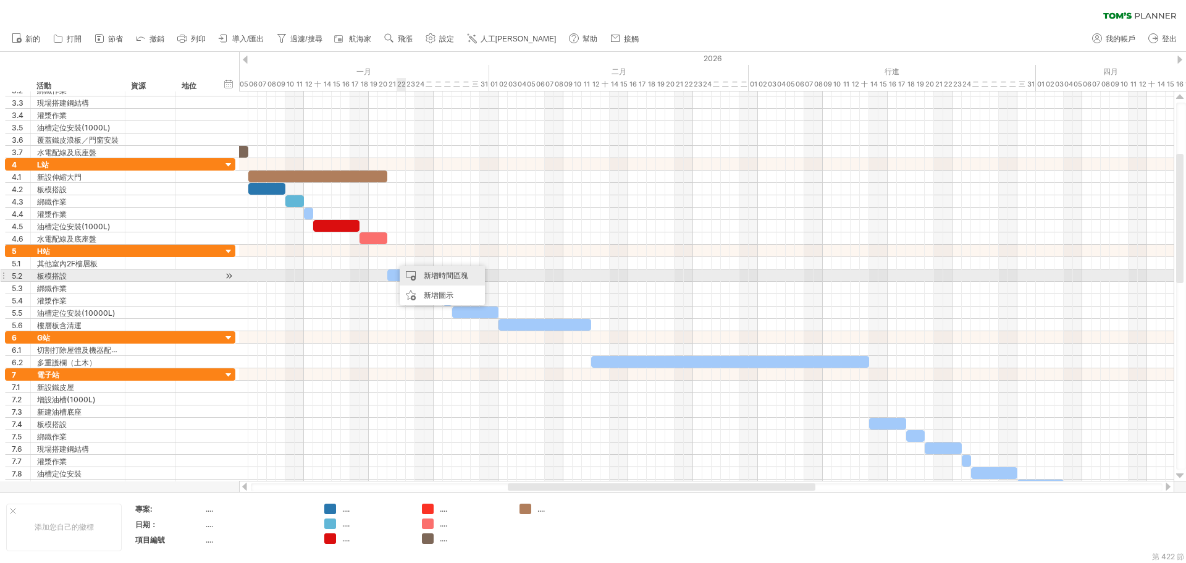
click at [442, 278] on font "新增時間區塊" at bounding box center [446, 275] width 44 height 9
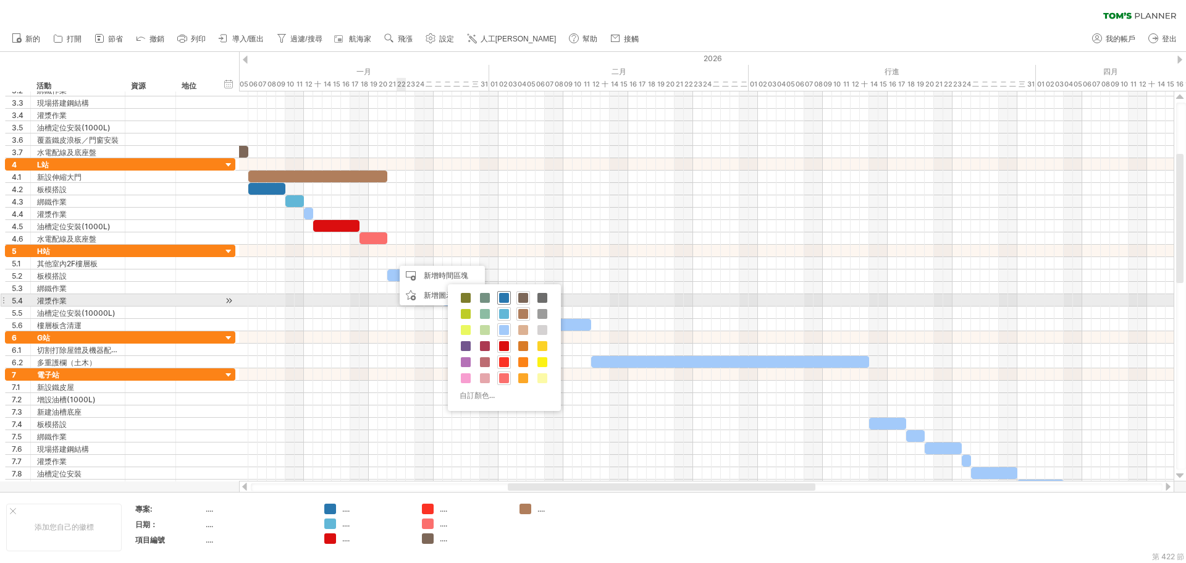
click at [499, 300] on div at bounding box center [504, 298] width 14 height 14
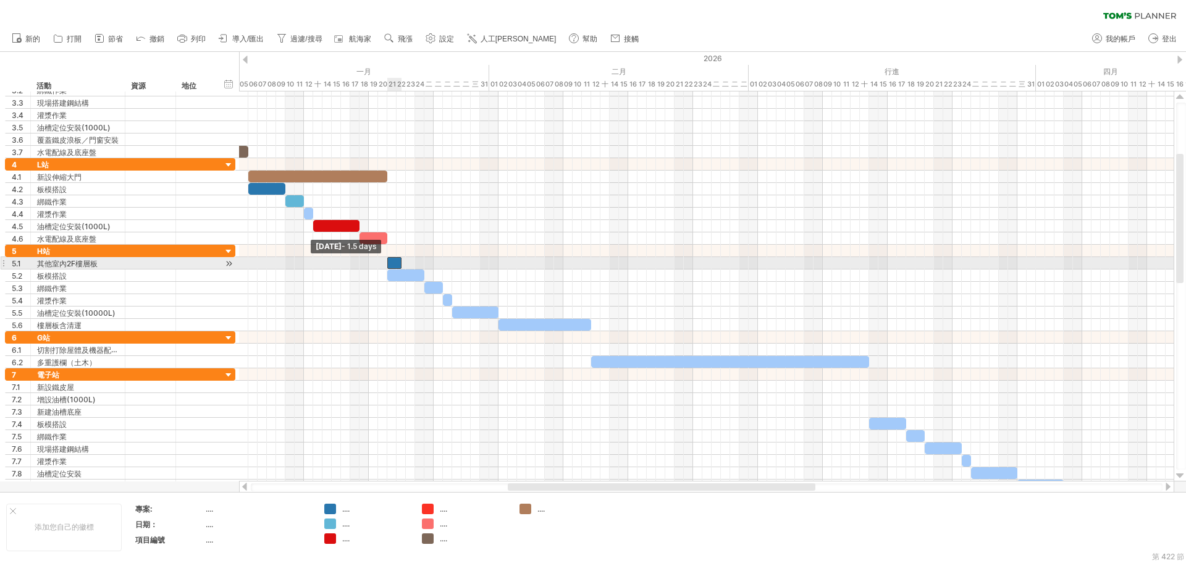
drag, startPoint x: 393, startPoint y: 266, endPoint x: 387, endPoint y: 263, distance: 6.9
click at [387, 263] on span at bounding box center [387, 263] width 5 height 12
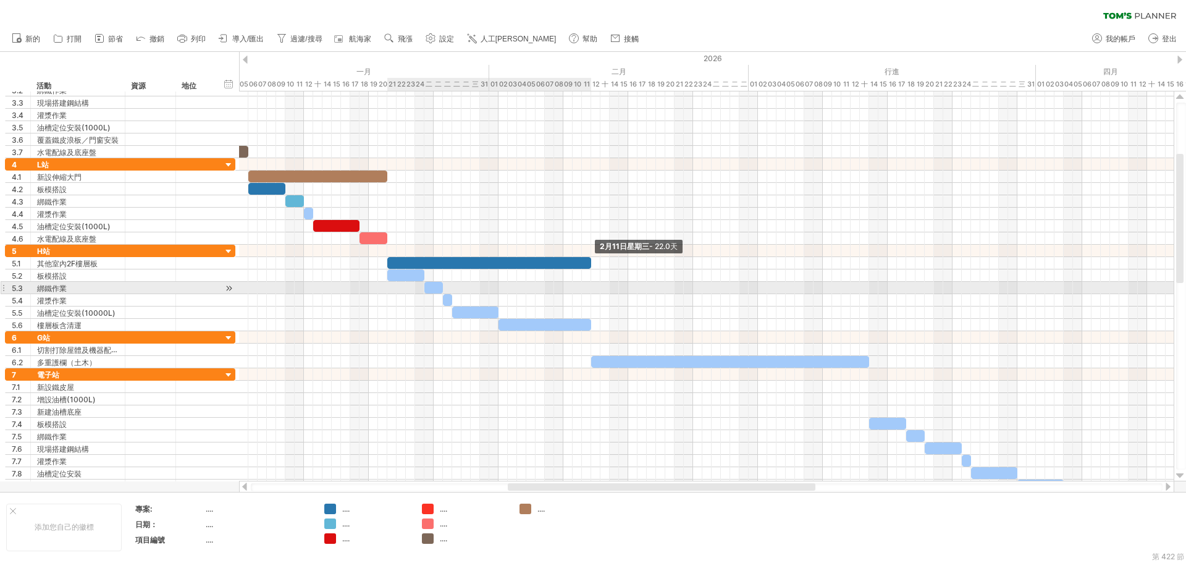
drag, startPoint x: 401, startPoint y: 265, endPoint x: 590, endPoint y: 282, distance: 189.8
click at [590, 282] on div "2月11日星期三 - 22.0天 1月21日星期三 - 1.5天" at bounding box center [706, 286] width 935 height 390
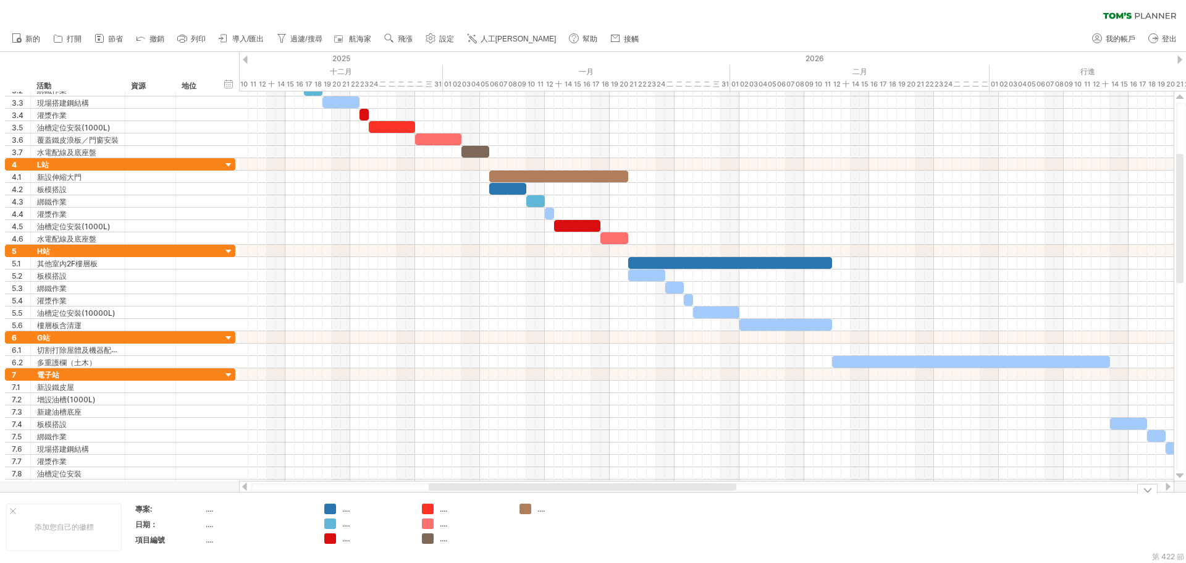
drag, startPoint x: 625, startPoint y: 486, endPoint x: 545, endPoint y: 492, distance: 79.3
click at [545, 492] on div "嘗試造訪 plan.tomsplanner.com 再次連接... 0% 清除過濾器 新的" at bounding box center [593, 281] width 1186 height 563
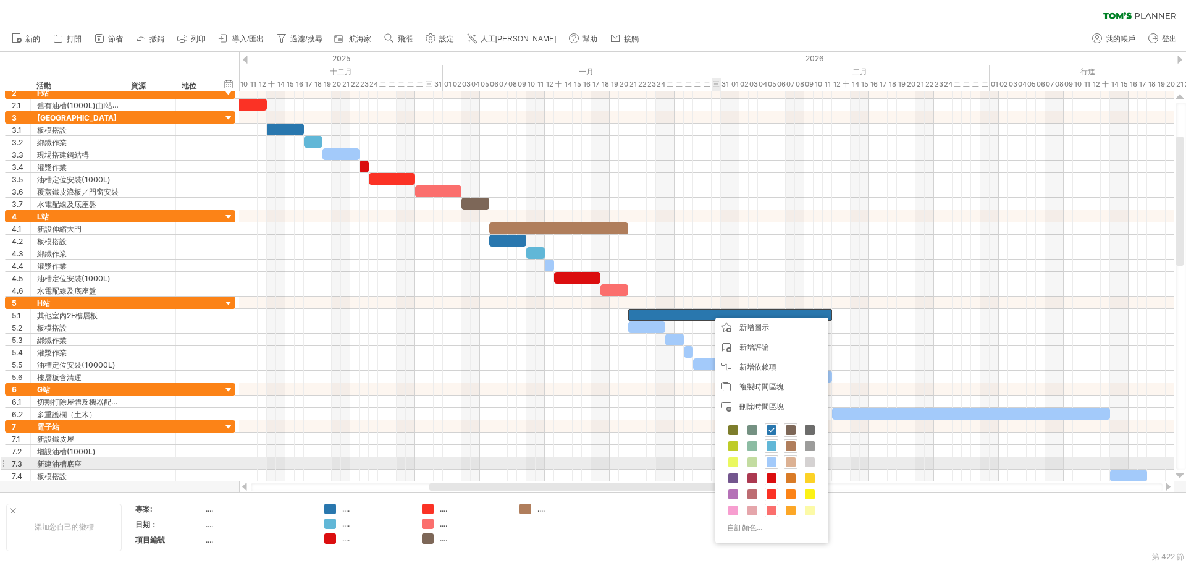
click at [793, 461] on span at bounding box center [791, 462] width 10 height 10
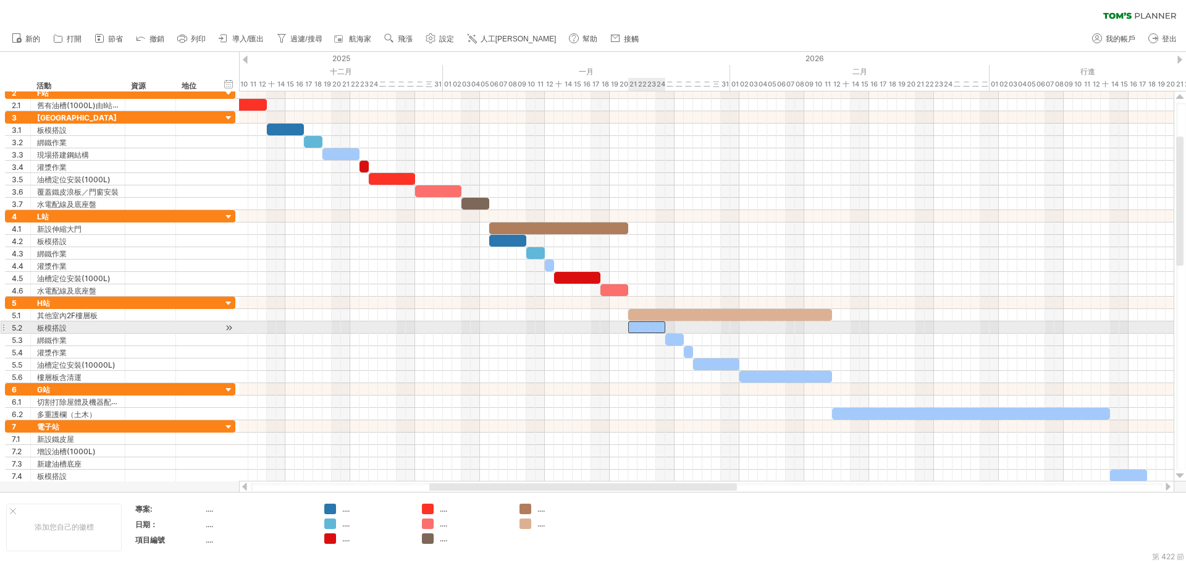
click at [652, 323] on div at bounding box center [646, 327] width 37 height 12
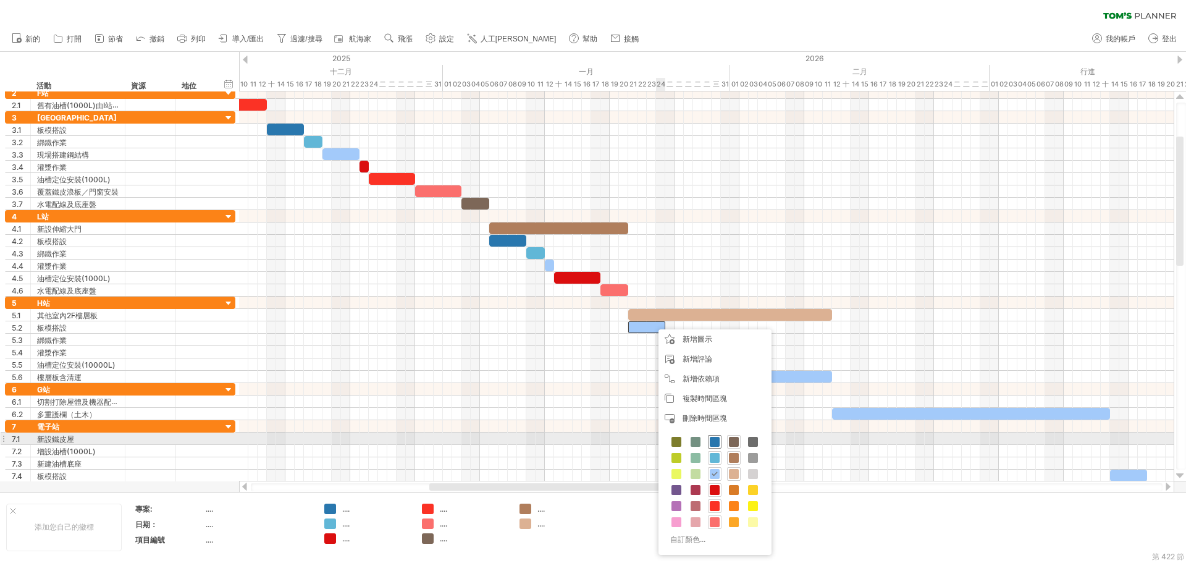
click at [712, 439] on span at bounding box center [715, 442] width 10 height 10
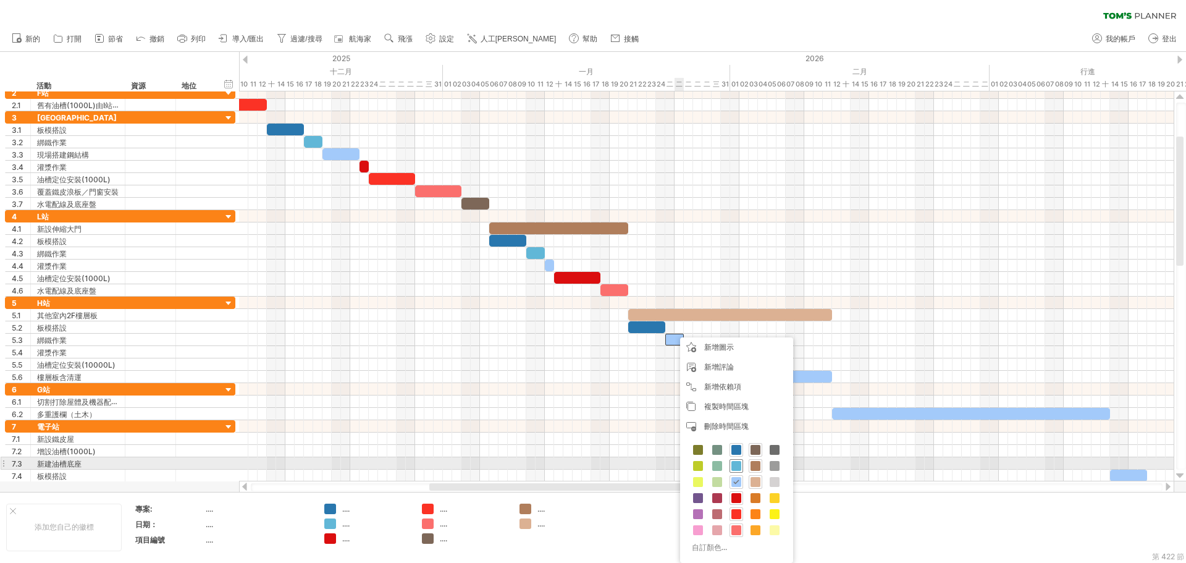
click at [739, 470] on span at bounding box center [736, 466] width 10 height 10
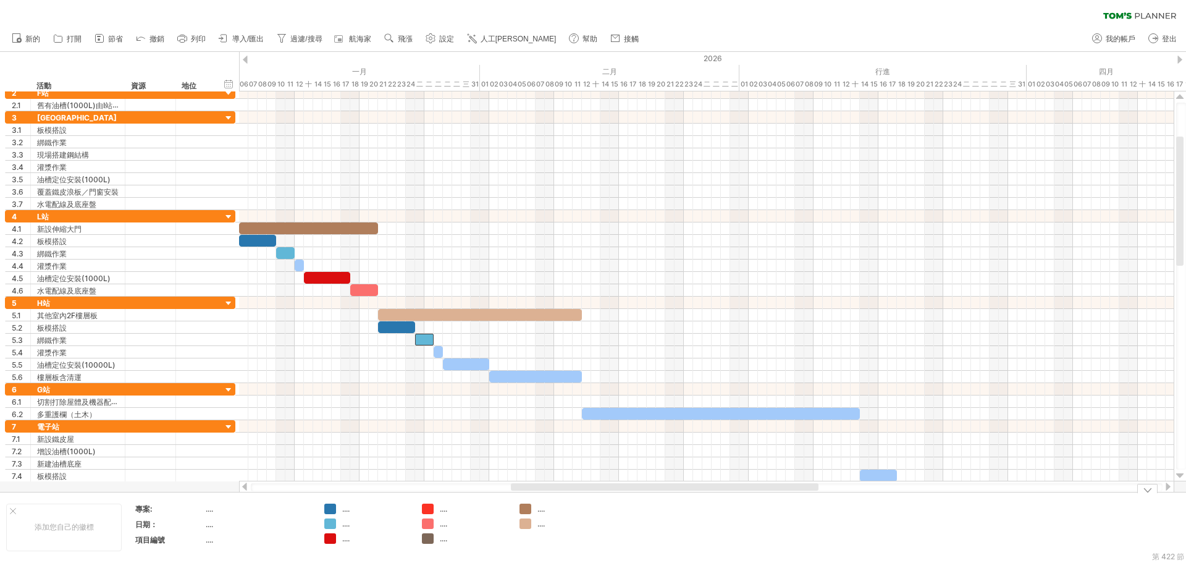
drag, startPoint x: 700, startPoint y: 487, endPoint x: 781, endPoint y: 507, distance: 83.3
click at [781, 507] on div "嘗試造訪 plan.tomsplanner.com 再次連接... 0% 清除過濾器 新的" at bounding box center [593, 281] width 1186 height 563
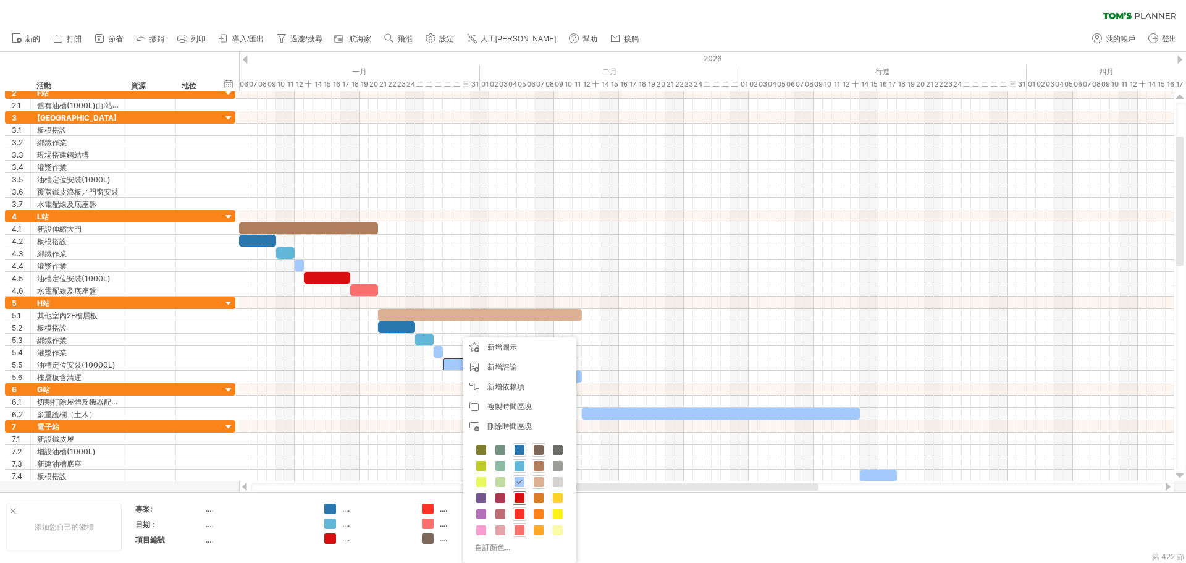
click at [523, 495] on span at bounding box center [520, 498] width 10 height 10
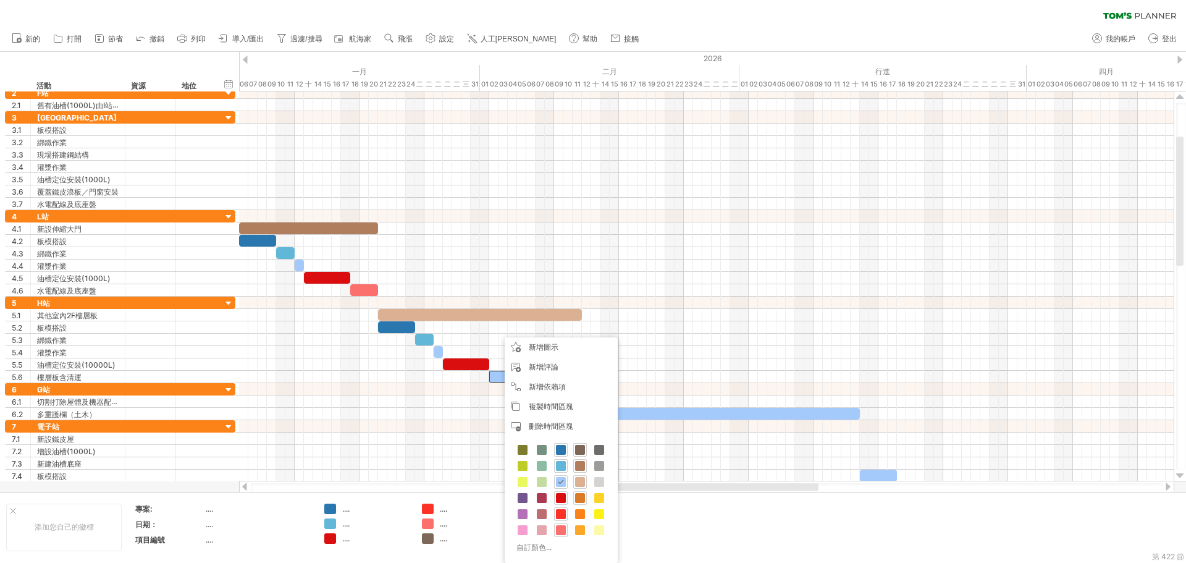
click at [584, 495] on span at bounding box center [580, 498] width 10 height 10
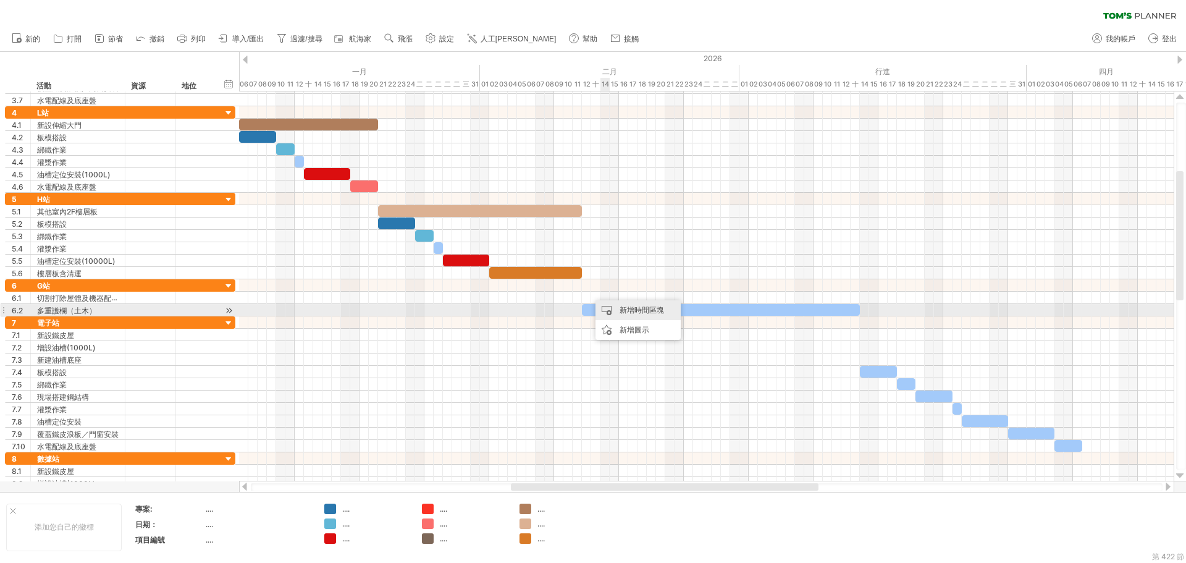
click at [633, 306] on font "新增時間區塊" at bounding box center [642, 309] width 44 height 9
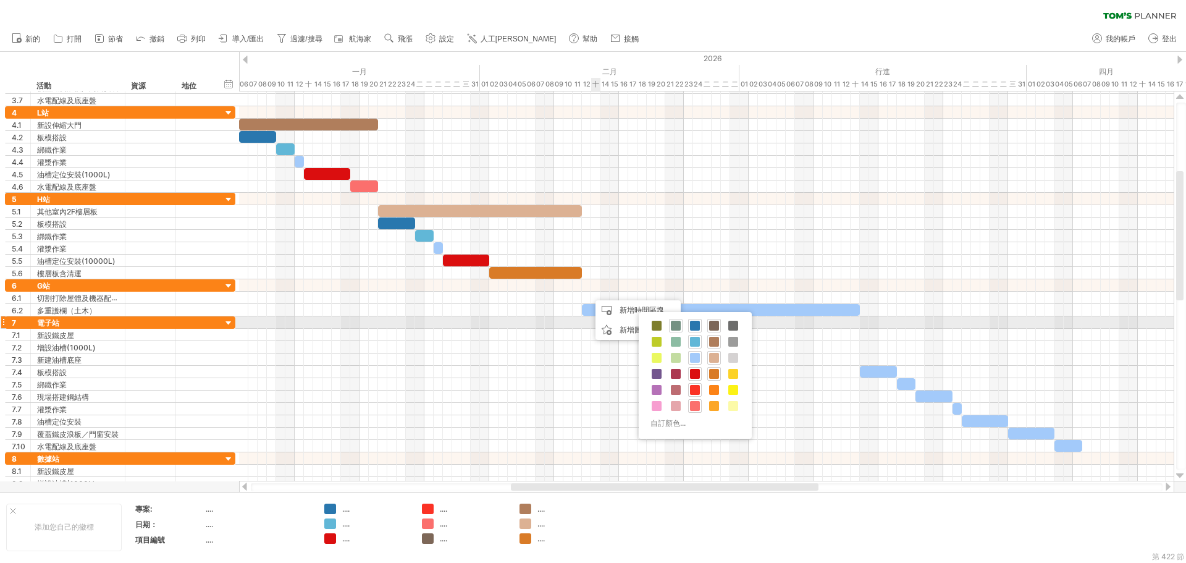
click at [673, 326] on span at bounding box center [676, 326] width 10 height 10
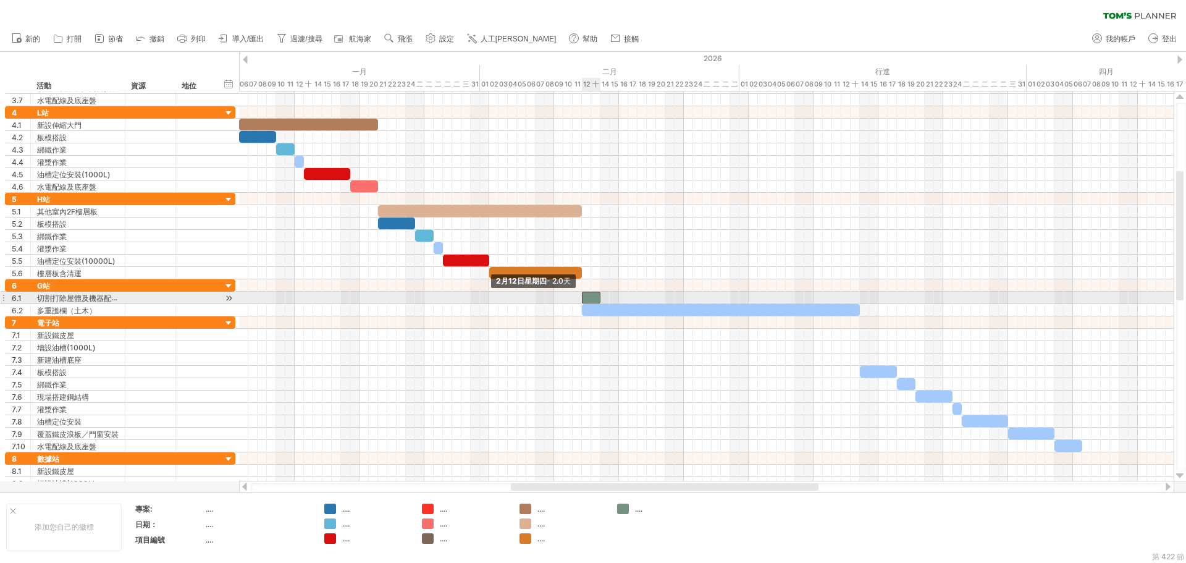
drag, startPoint x: 590, startPoint y: 299, endPoint x: 582, endPoint y: 299, distance: 8.0
click at [582, 299] on span at bounding box center [581, 298] width 5 height 12
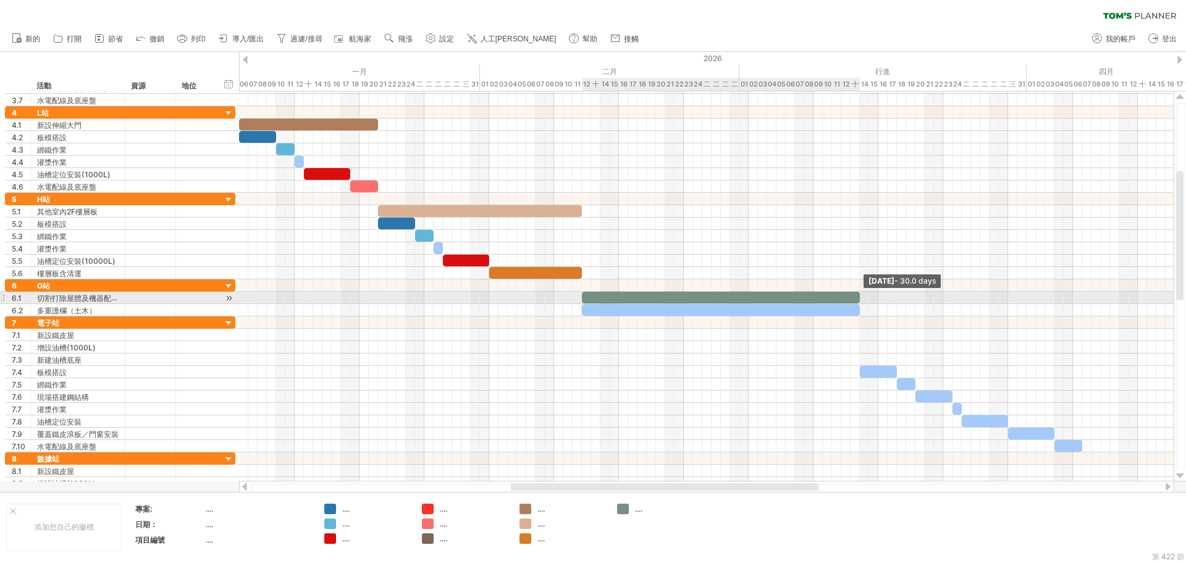
drag, startPoint x: 599, startPoint y: 298, endPoint x: 859, endPoint y: 292, distance: 260.2
click at [859, 292] on span at bounding box center [859, 298] width 5 height 12
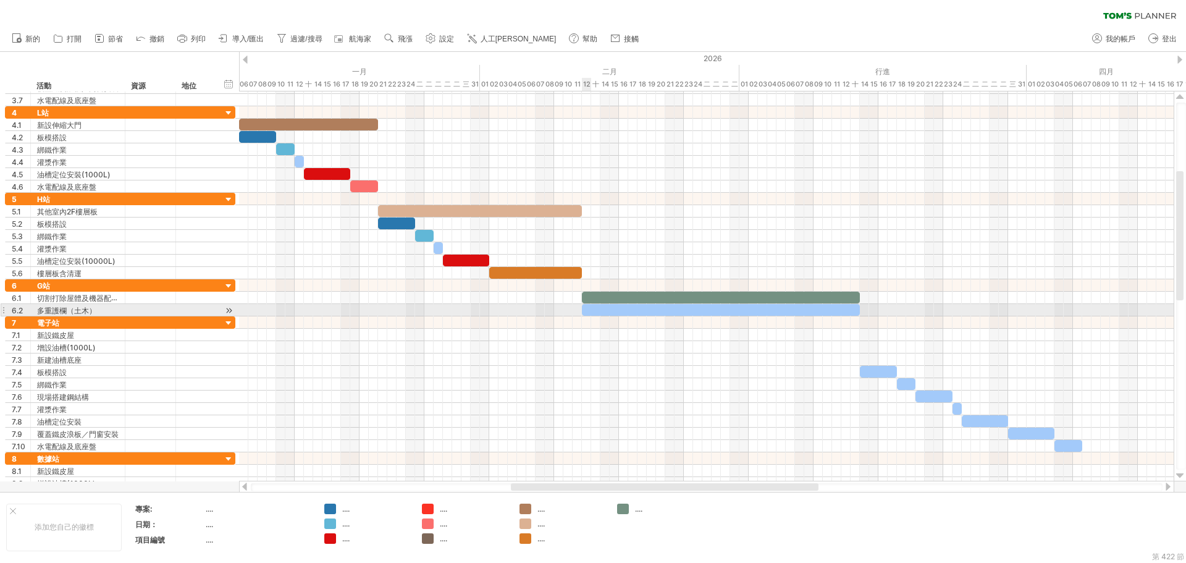
click at [588, 308] on div at bounding box center [721, 310] width 278 height 12
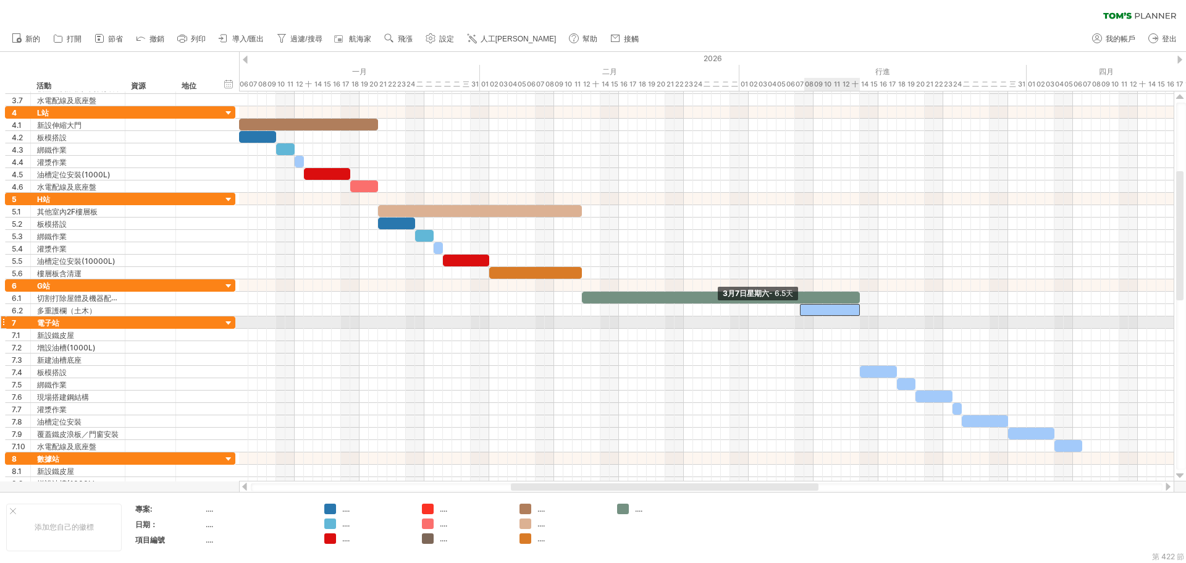
drag, startPoint x: 582, startPoint y: 310, endPoint x: 802, endPoint y: 319, distance: 220.1
click at [802, 319] on div "3月13日星期五 3月7日星期六 - 6.5天" at bounding box center [706, 286] width 935 height 390
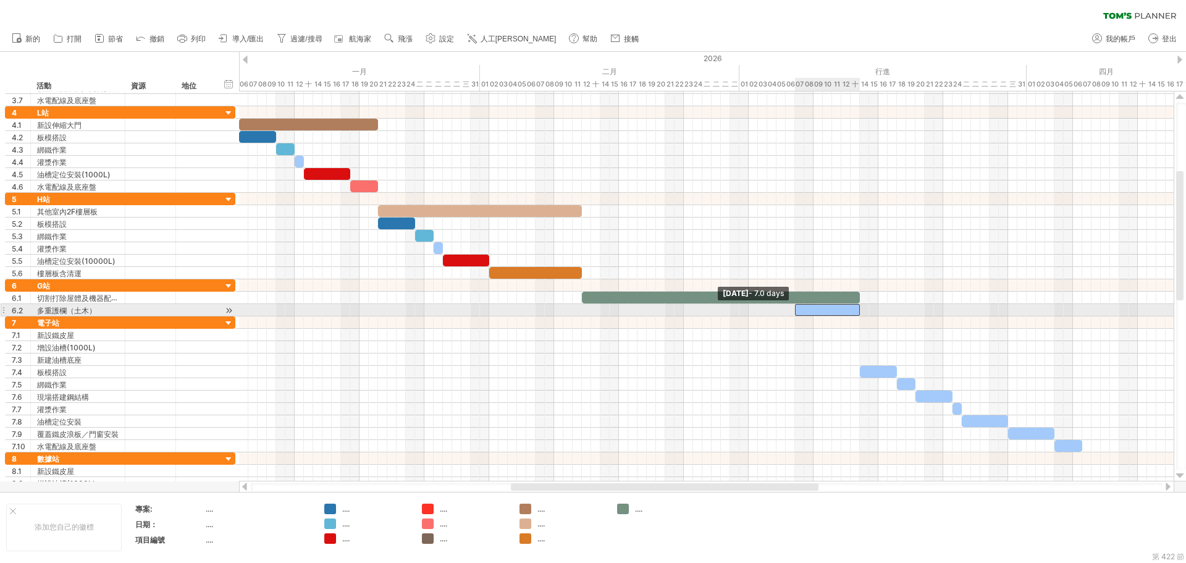
click at [794, 308] on span at bounding box center [795, 310] width 5 height 12
click at [906, 307] on div at bounding box center [706, 310] width 935 height 12
click at [812, 311] on div at bounding box center [827, 310] width 65 height 12
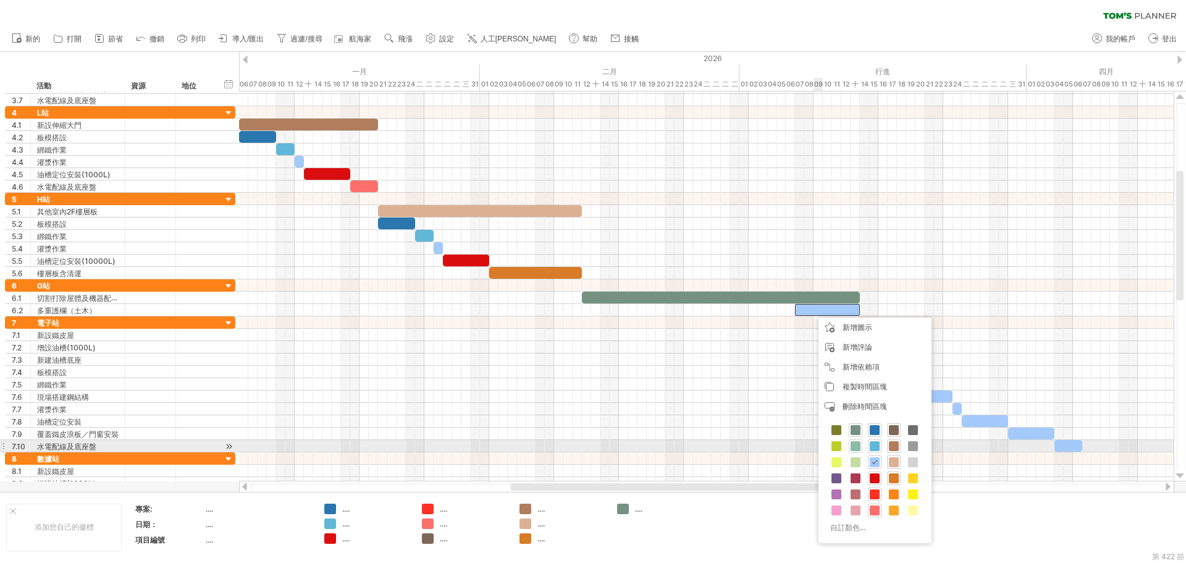
click at [857, 445] on span at bounding box center [856, 446] width 10 height 10
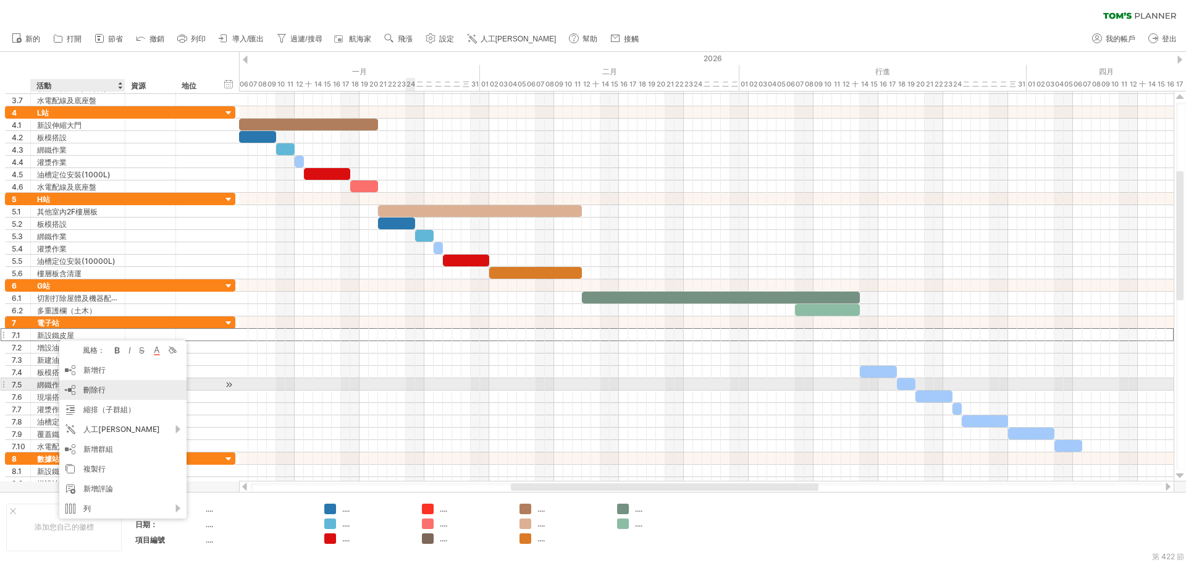
click at [114, 389] on div "刪除行 刪除選取的行" at bounding box center [122, 390] width 127 height 20
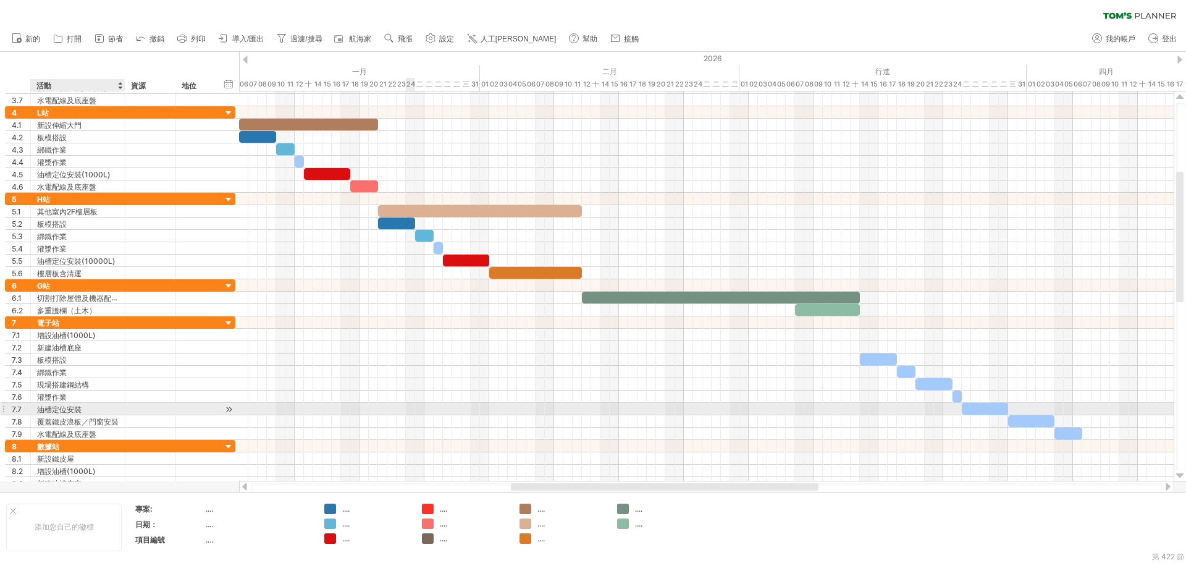
click at [95, 406] on div "油槽定位安裝" at bounding box center [78, 409] width 82 height 12
click at [95, 406] on input "******" at bounding box center [78, 409] width 82 height 12
click at [80, 410] on input "******" at bounding box center [78, 409] width 82 height 12
type input "**********"
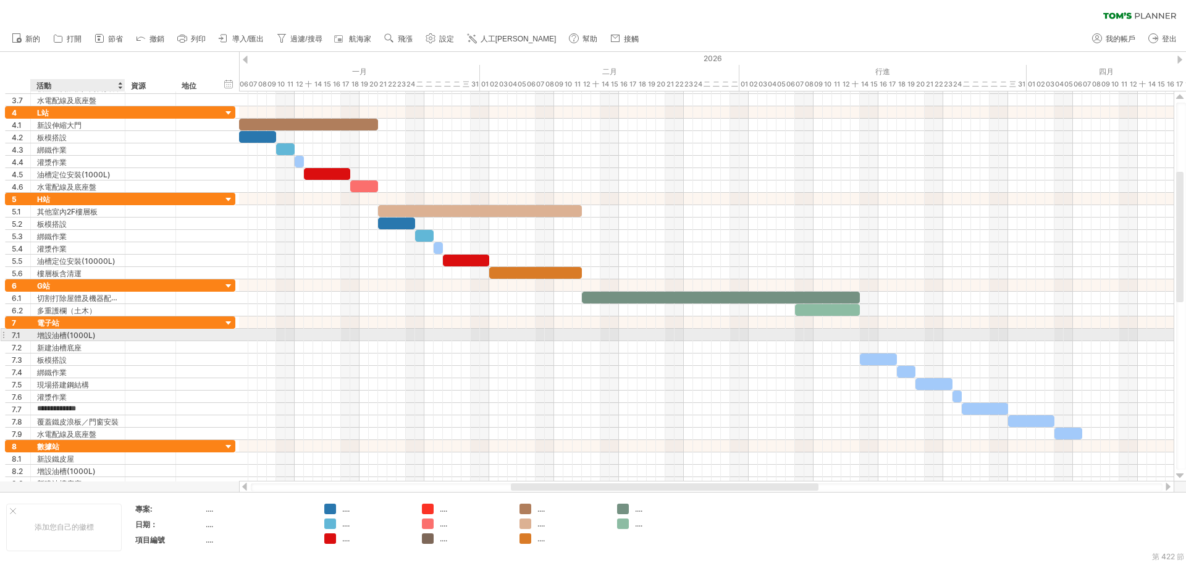
click at [54, 333] on font "增設油槽(1000L)" at bounding box center [66, 335] width 59 height 9
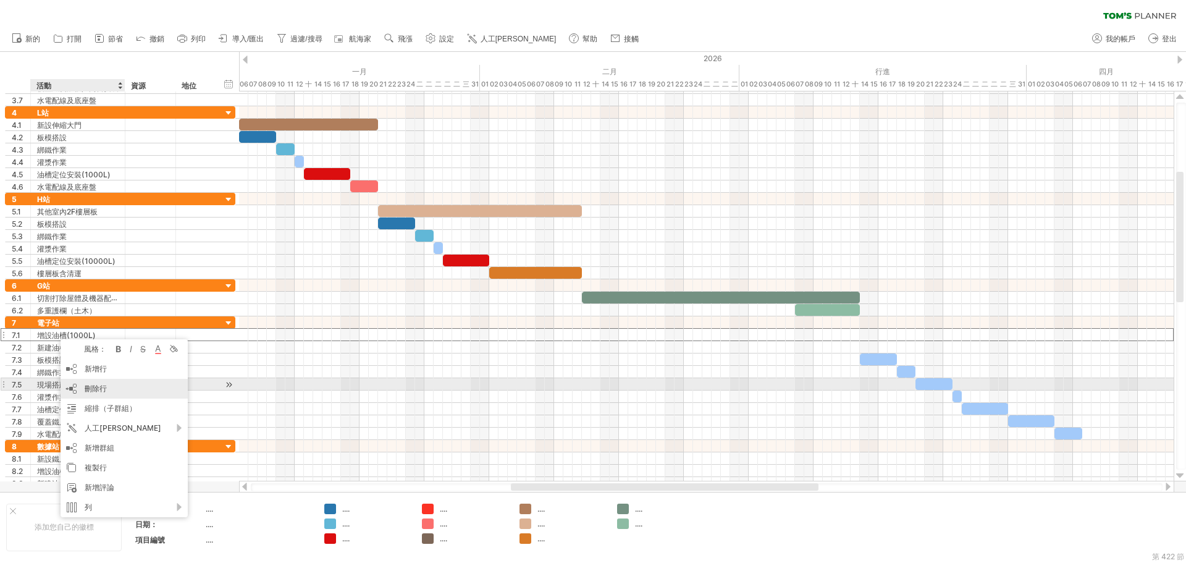
click at [106, 388] on font "刪除行" at bounding box center [96, 388] width 22 height 9
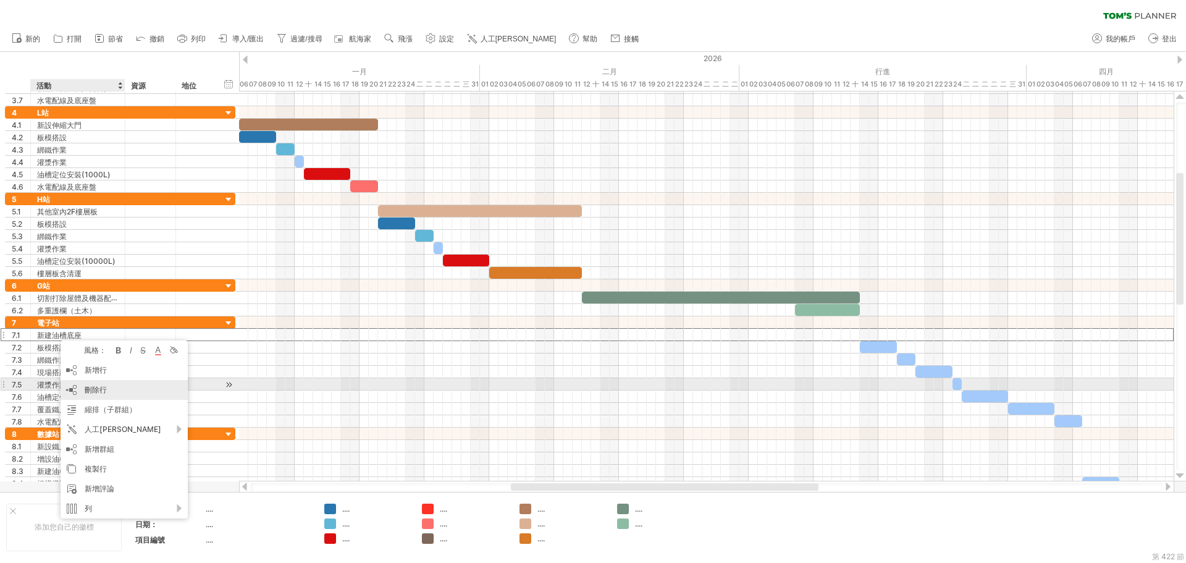
click at [109, 386] on div "刪除行 刪除選取的行" at bounding box center [124, 390] width 127 height 20
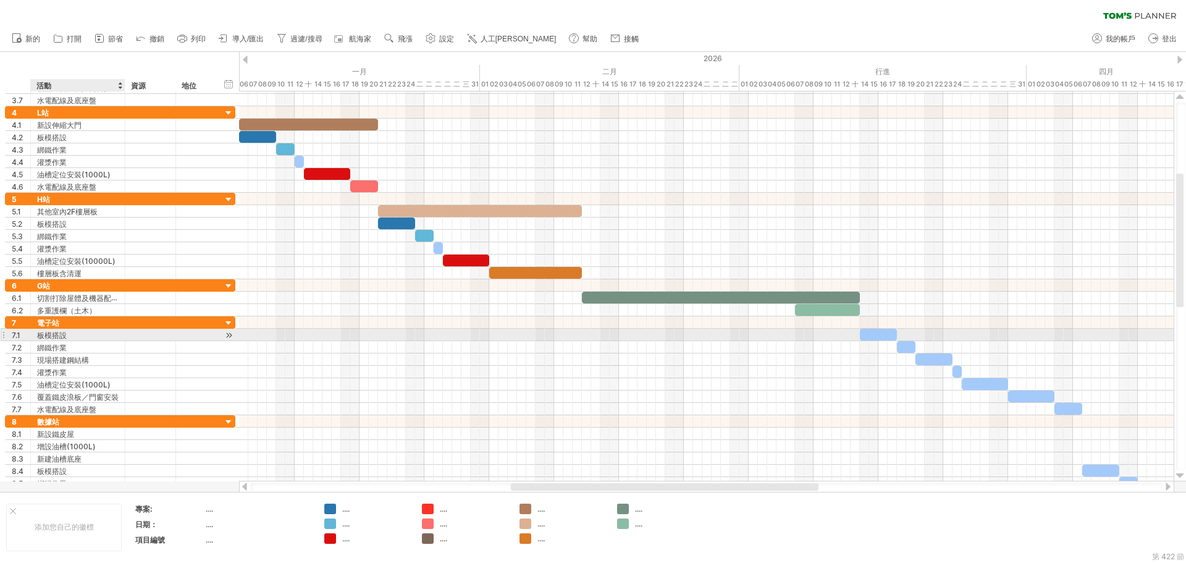
click at [113, 338] on div "板模搭設" at bounding box center [78, 335] width 82 height 12
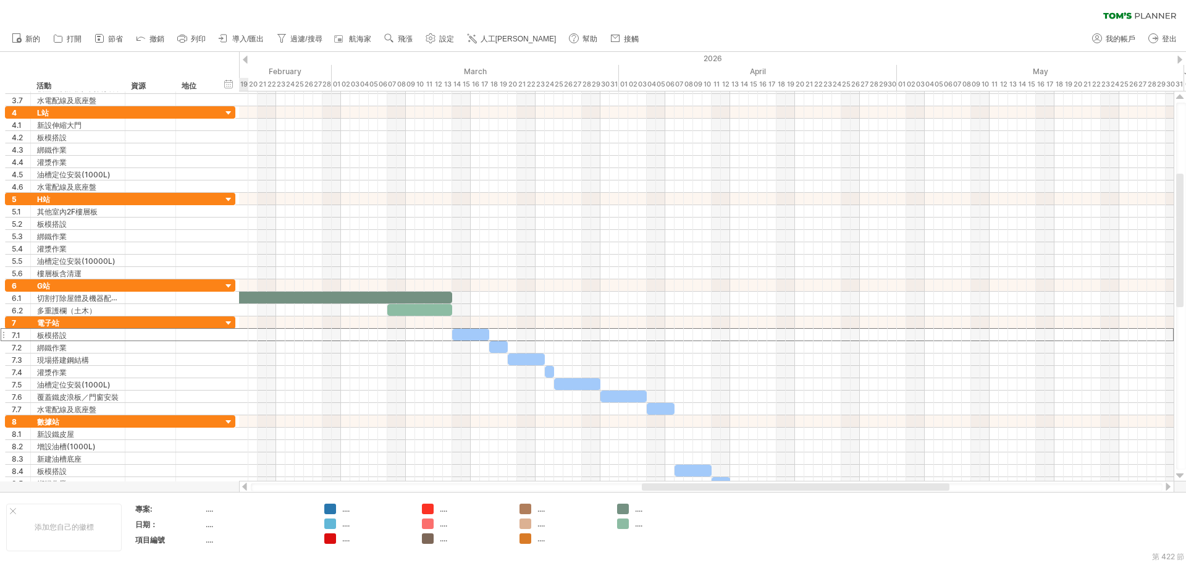
drag, startPoint x: 550, startPoint y: 486, endPoint x: 700, endPoint y: 491, distance: 150.2
click at [700, 491] on div at bounding box center [707, 487] width 912 height 8
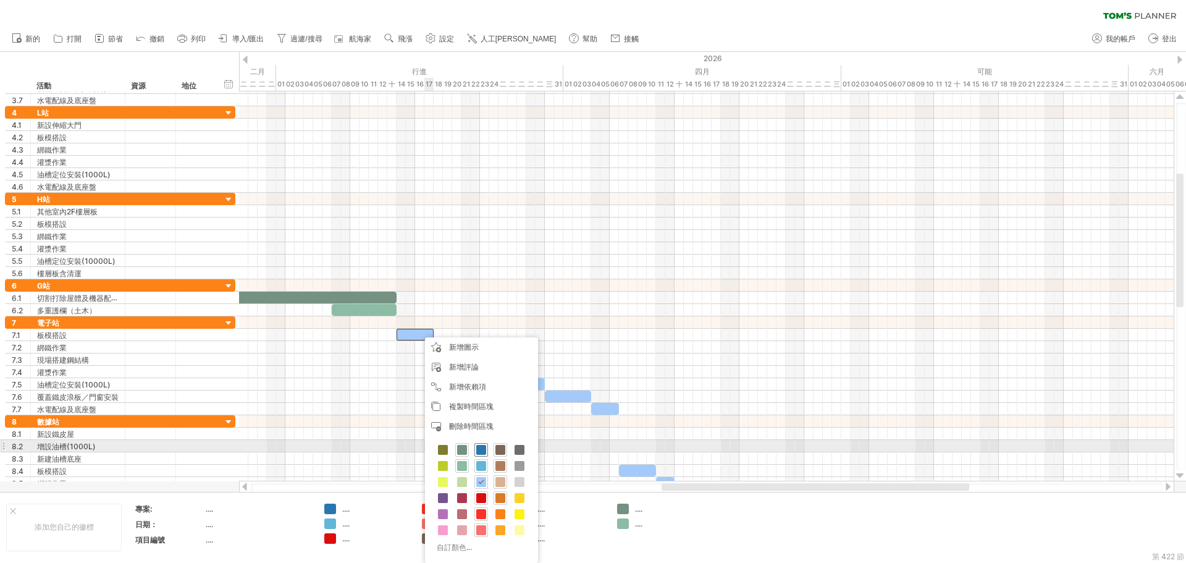
click at [479, 447] on span at bounding box center [481, 450] width 10 height 10
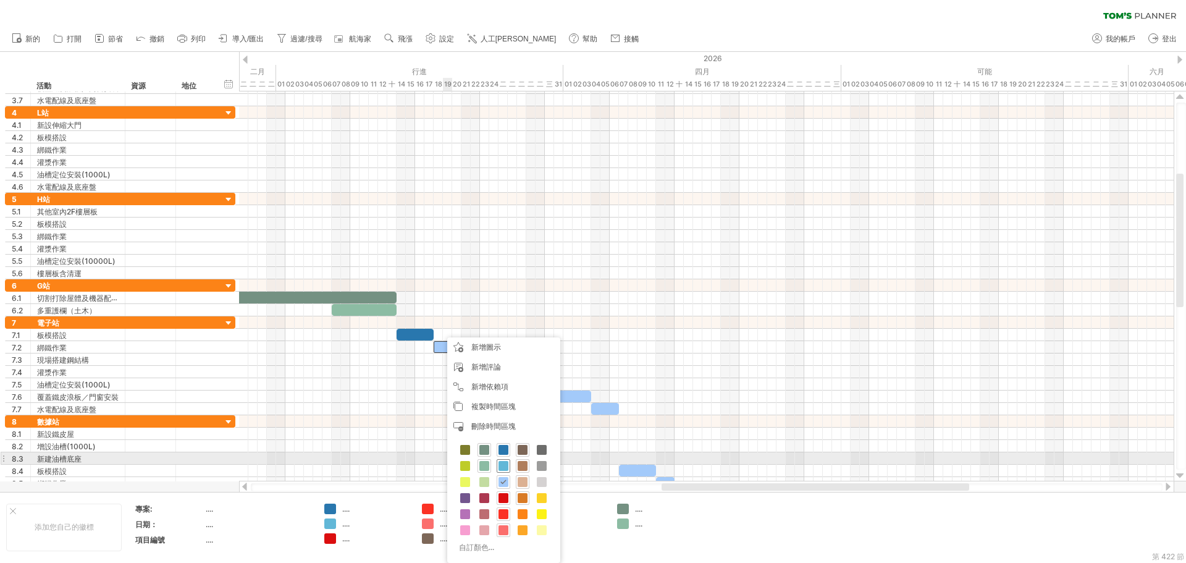
click at [505, 462] on span at bounding box center [504, 466] width 10 height 10
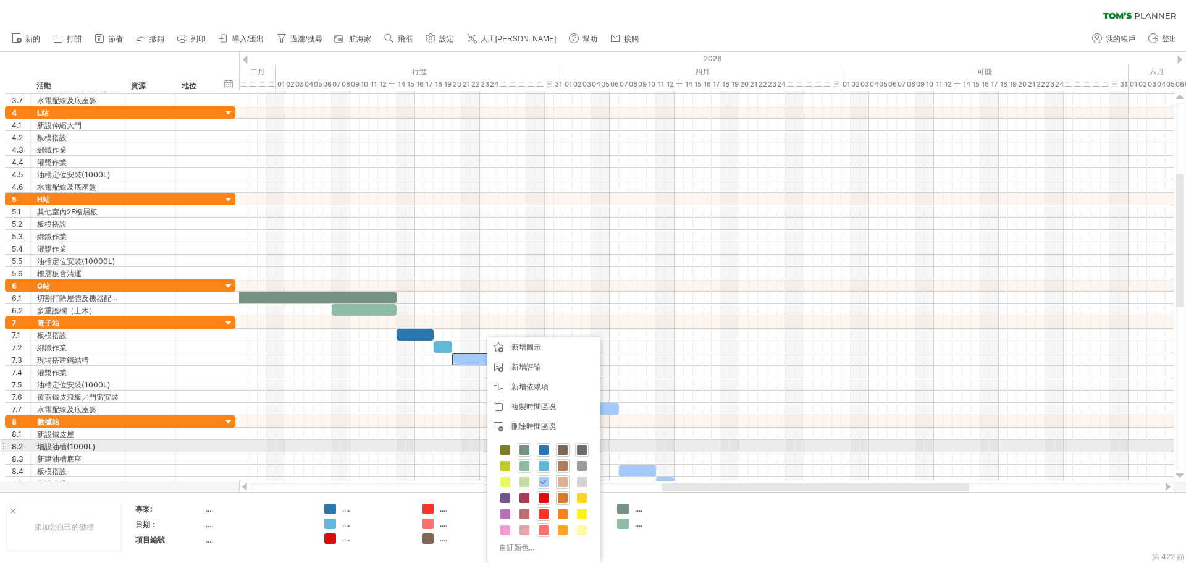
click at [579, 449] on span at bounding box center [582, 450] width 10 height 10
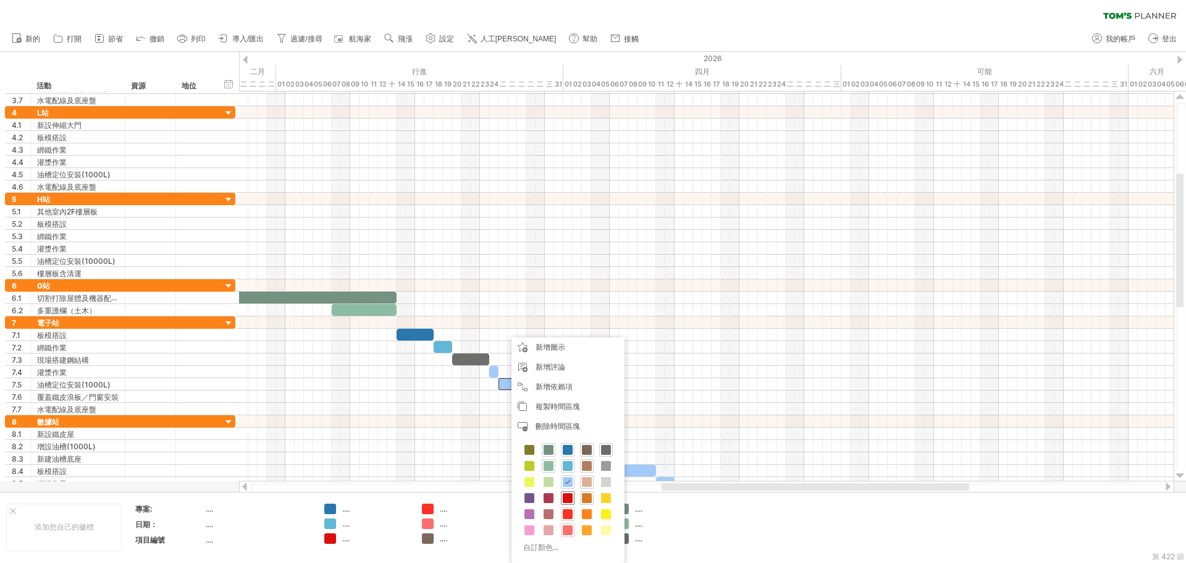
click at [568, 499] on span at bounding box center [568, 498] width 10 height 10
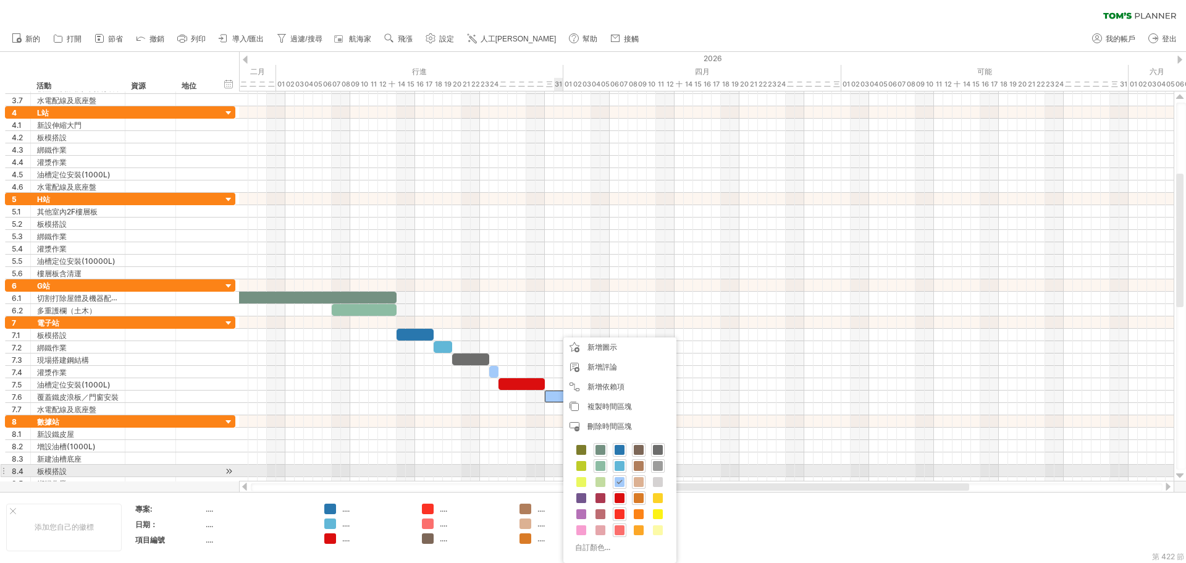
click at [659, 468] on span at bounding box center [658, 466] width 10 height 10
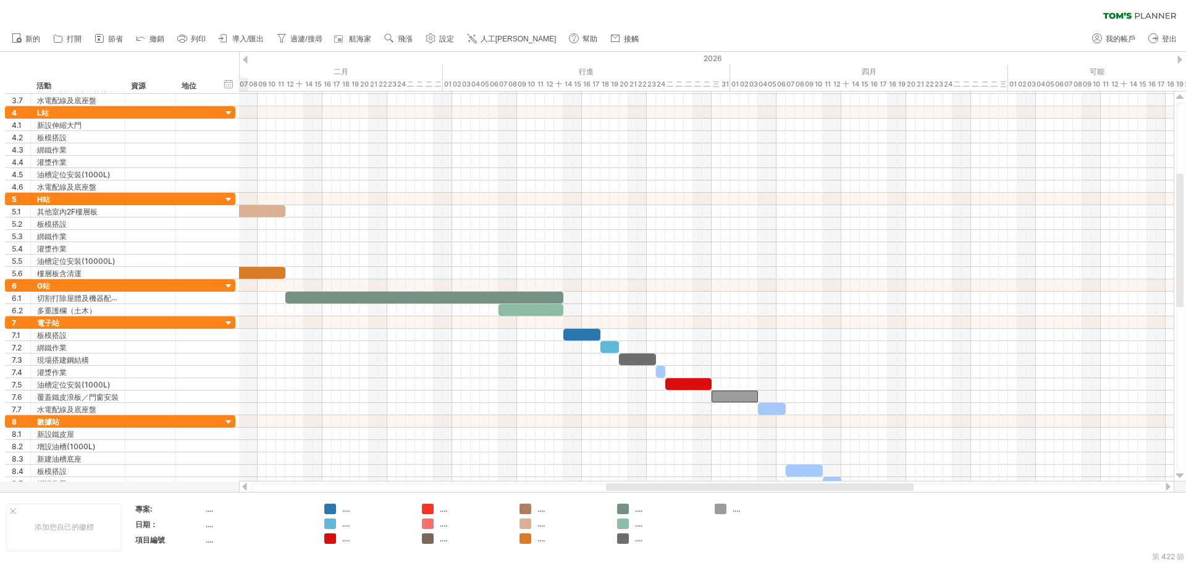
drag, startPoint x: 678, startPoint y: 488, endPoint x: 628, endPoint y: 485, distance: 50.8
click at [628, 485] on div at bounding box center [760, 486] width 308 height 7
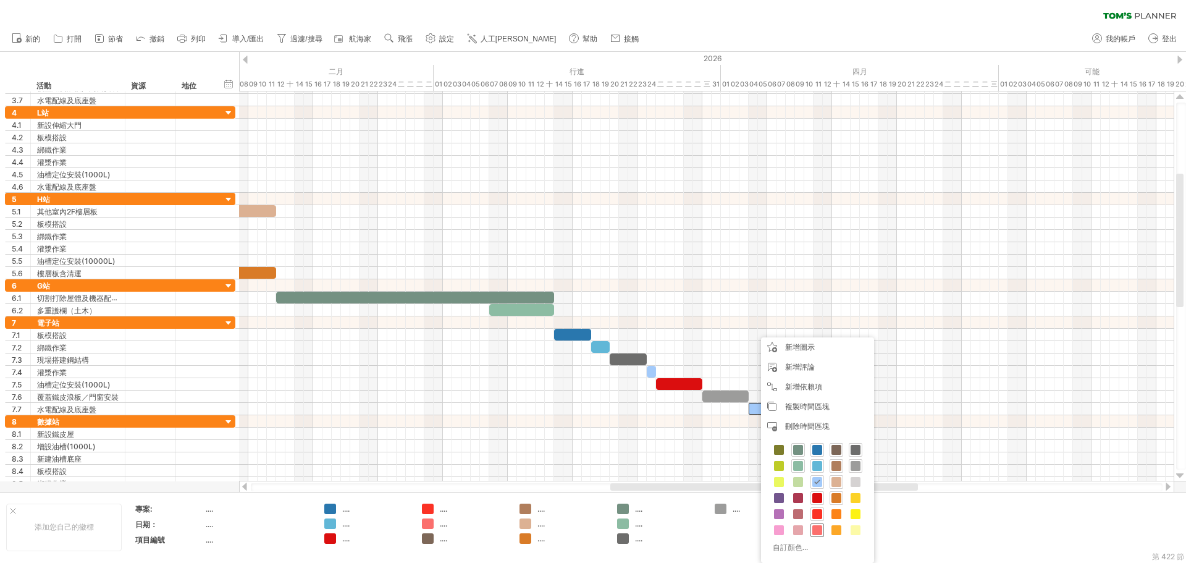
click at [820, 528] on span at bounding box center [817, 530] width 10 height 10
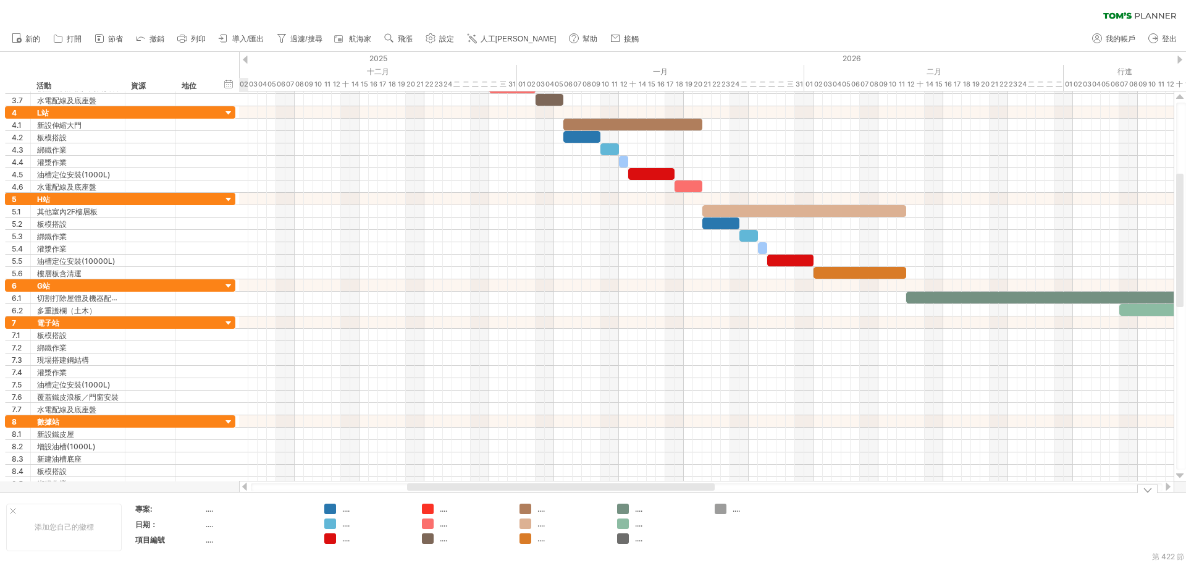
drag, startPoint x: 758, startPoint y: 487, endPoint x: 541, endPoint y: 497, distance: 217.1
click at [541, 497] on div "嘗試造訪 plan.tomsplanner.com 再次連接... 0% 清除過濾器 新的" at bounding box center [593, 281] width 1186 height 563
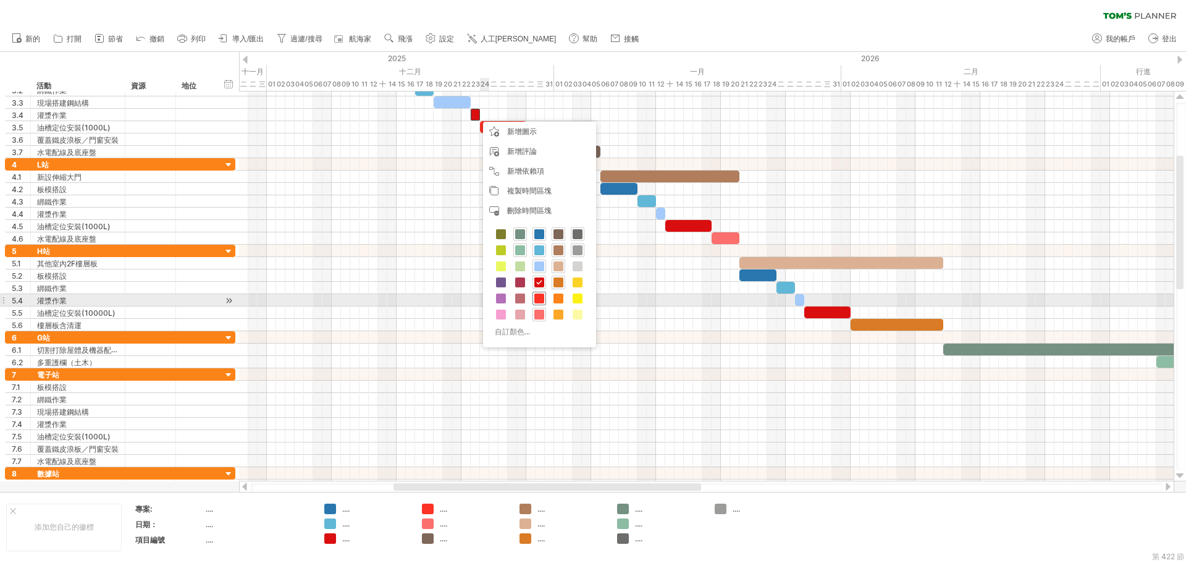
click at [539, 297] on span at bounding box center [539, 298] width 10 height 10
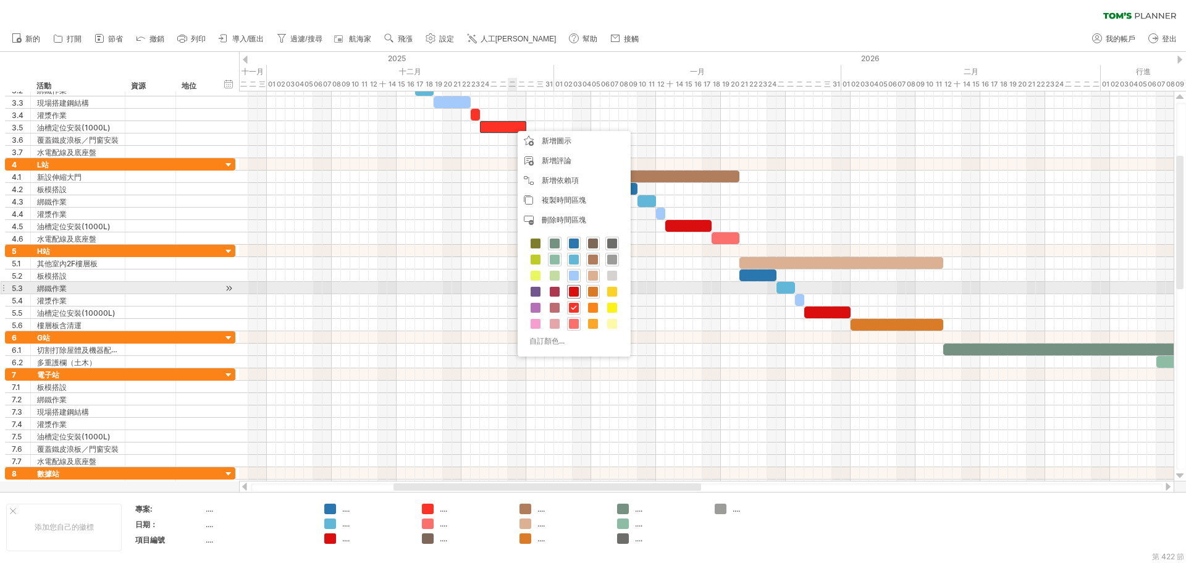
click at [574, 292] on span at bounding box center [574, 292] width 10 height 10
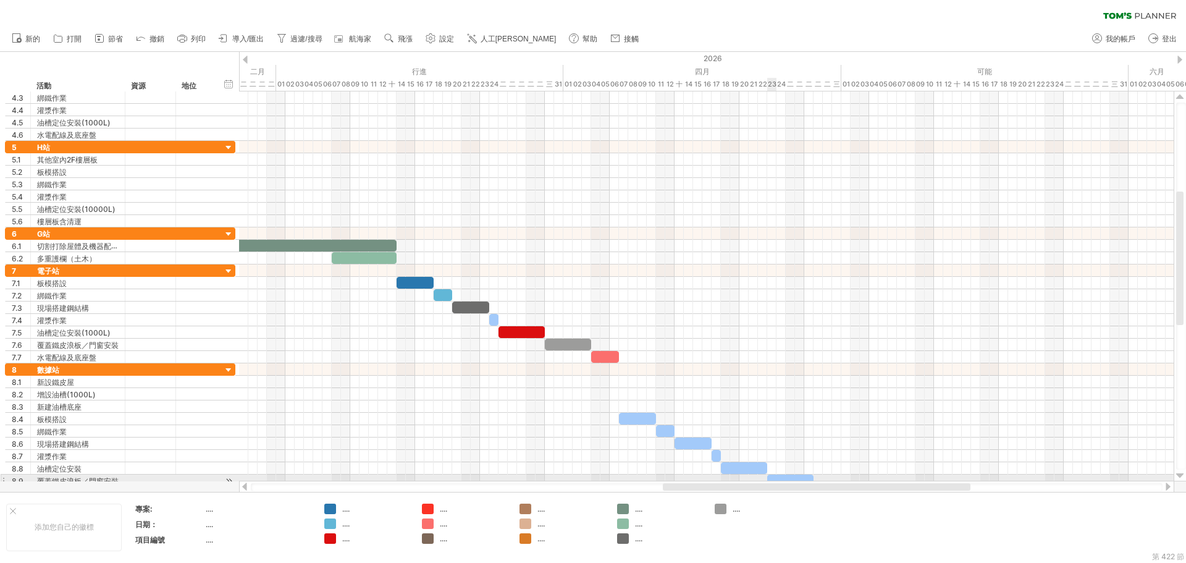
drag, startPoint x: 503, startPoint y: 484, endPoint x: 773, endPoint y: 479, distance: 270.0
click at [773, 479] on div "嘗試造訪 plan.tomsplanner.com 再次連接... 0% 清除過濾器 新的" at bounding box center [593, 281] width 1186 height 563
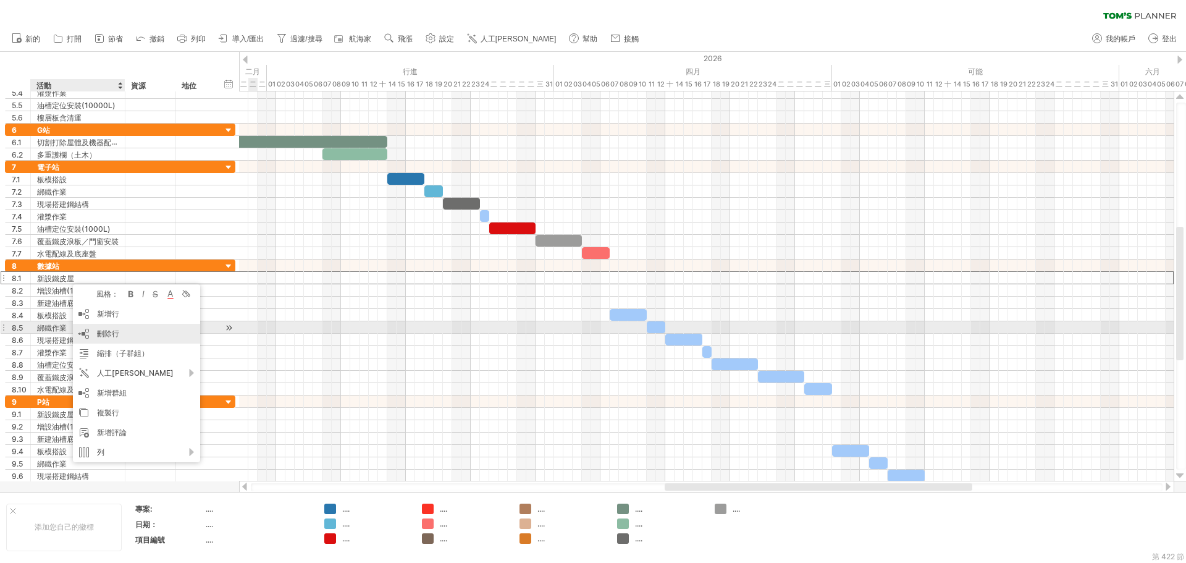
click at [132, 333] on div "刪除行 刪除選取的行" at bounding box center [136, 334] width 127 height 20
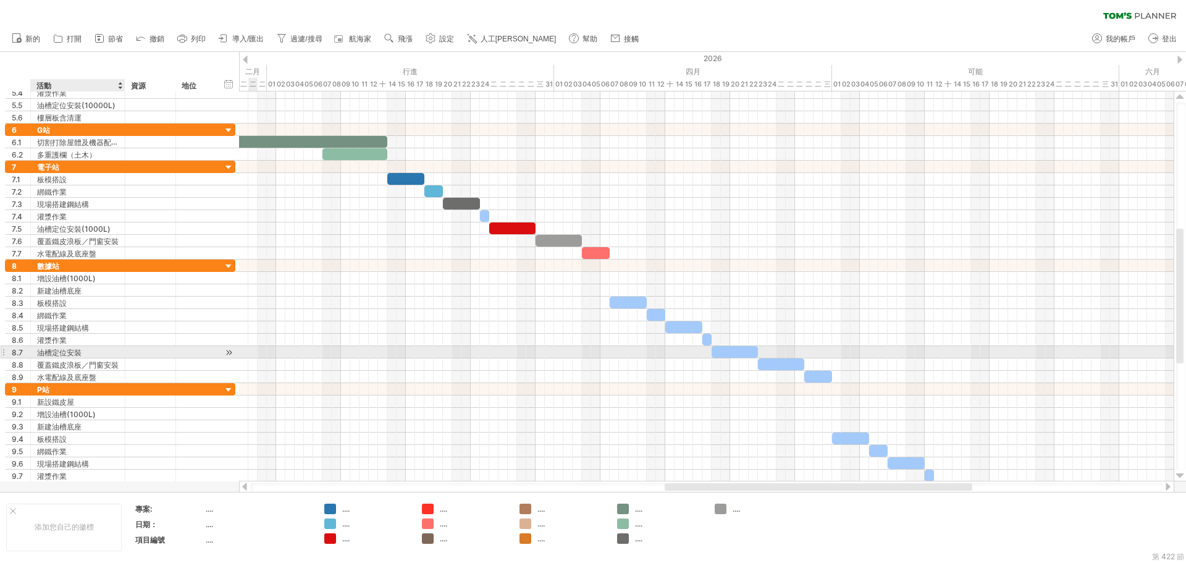
click at [101, 352] on div "油槽定位安裝" at bounding box center [78, 352] width 82 height 12
click at [101, 352] on input "******" at bounding box center [78, 352] width 82 height 12
click at [98, 352] on input "******" at bounding box center [78, 352] width 82 height 12
type input "**********"
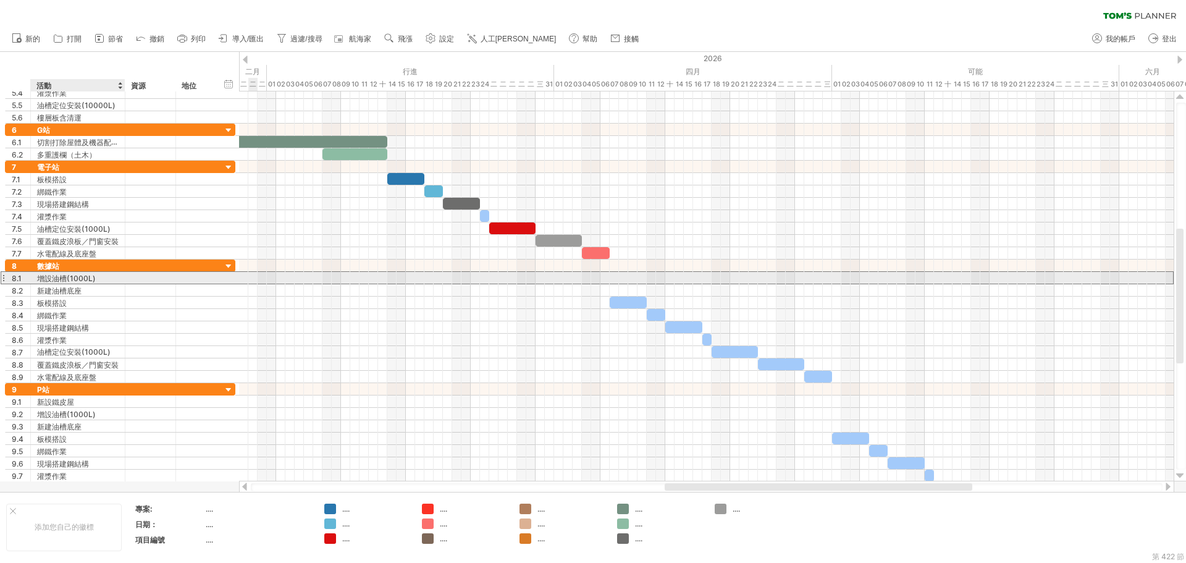
click at [68, 281] on font "增設油槽(1000L)" at bounding box center [66, 278] width 59 height 9
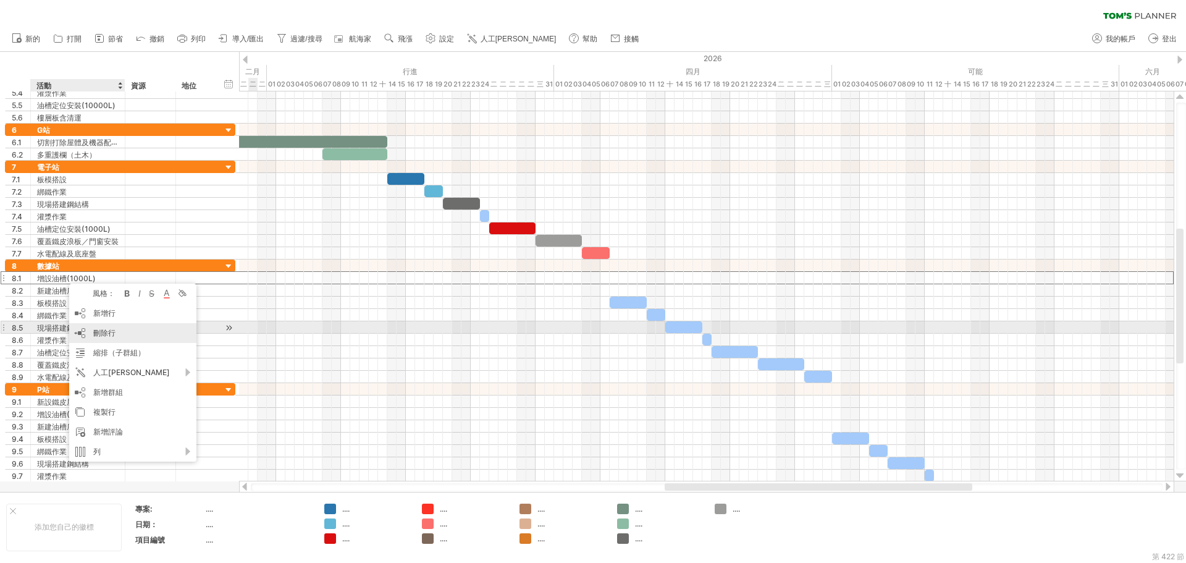
click at [132, 333] on div "刪除行 刪除選取的行" at bounding box center [132, 333] width 127 height 20
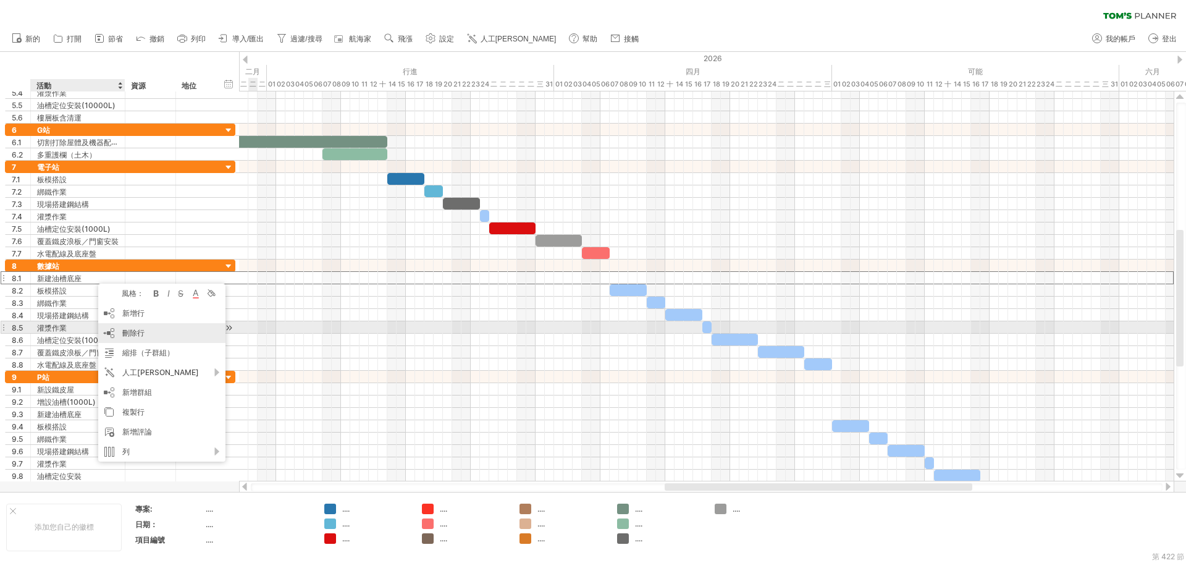
click at [133, 329] on font "刪除行" at bounding box center [133, 332] width 22 height 9
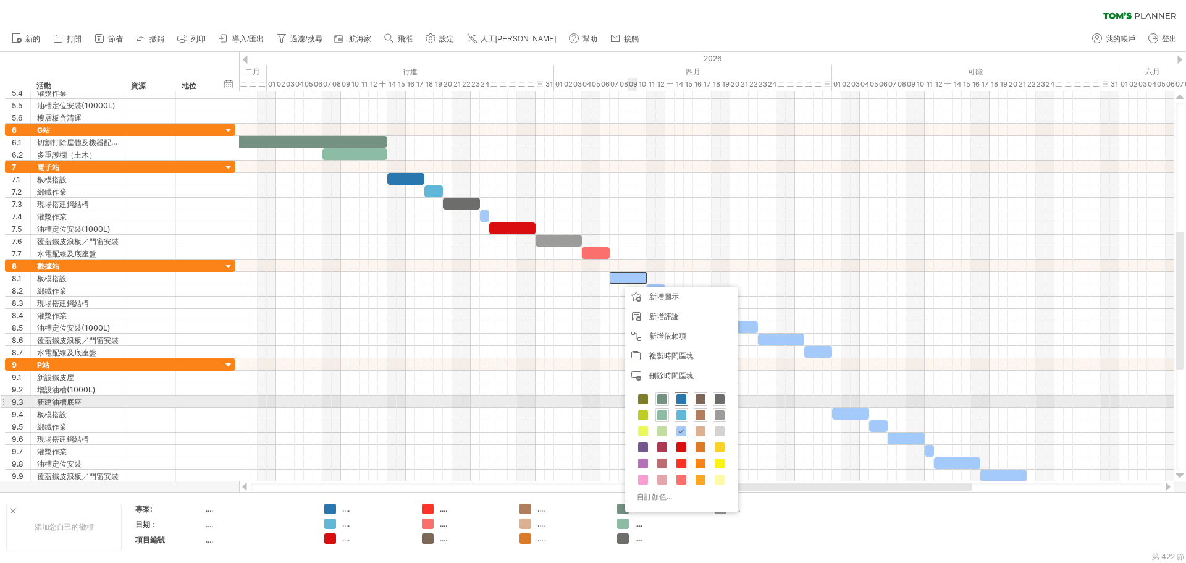
click at [680, 400] on span at bounding box center [681, 399] width 10 height 10
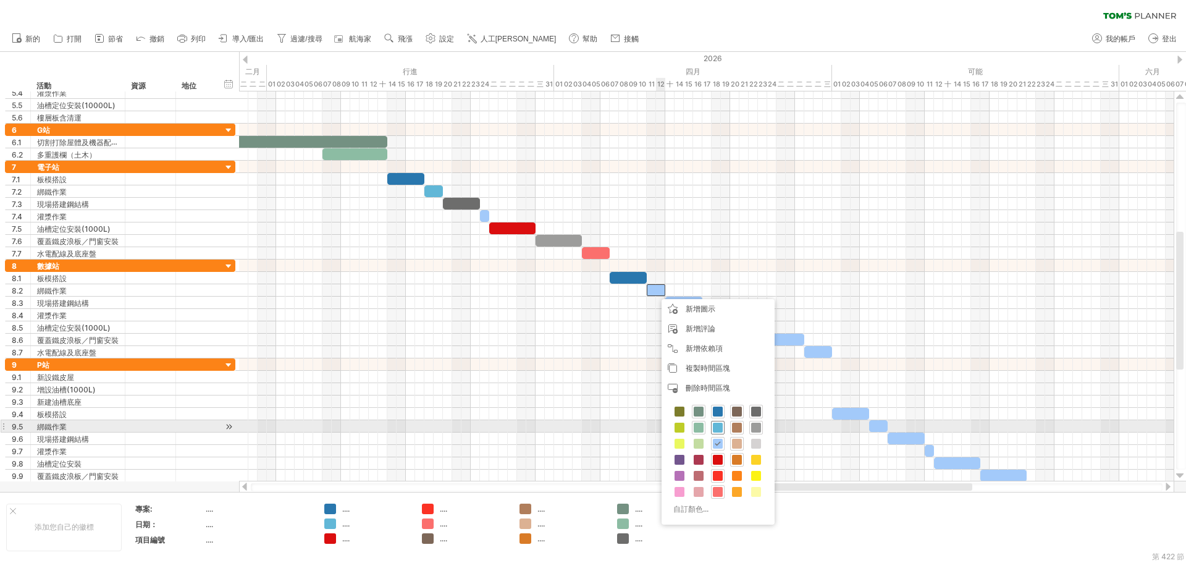
click at [717, 428] on span at bounding box center [718, 428] width 10 height 10
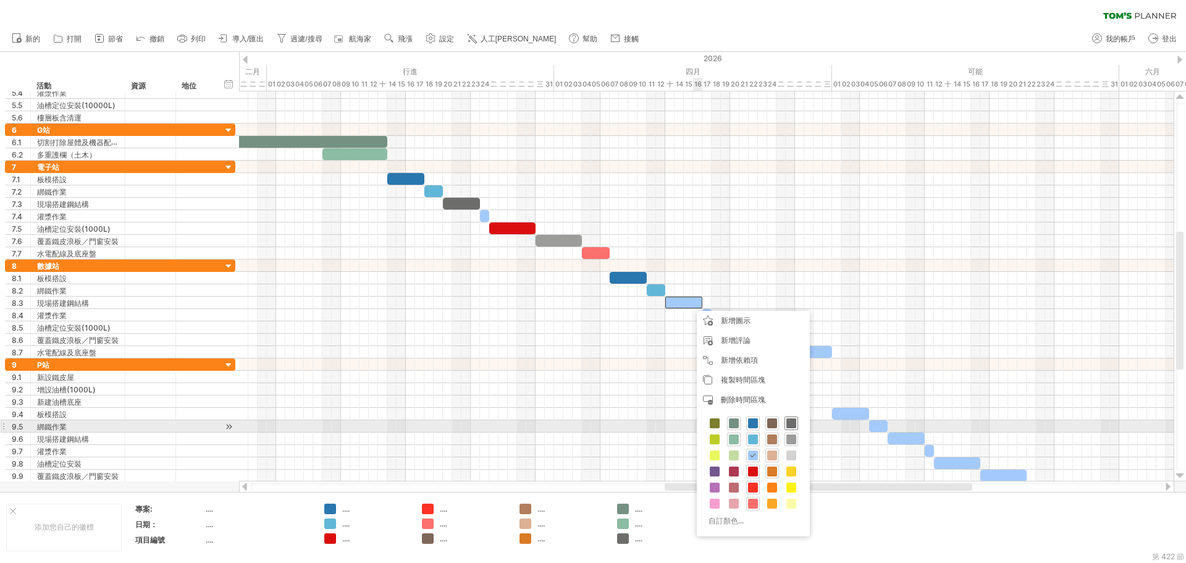
click at [790, 424] on span at bounding box center [791, 423] width 10 height 10
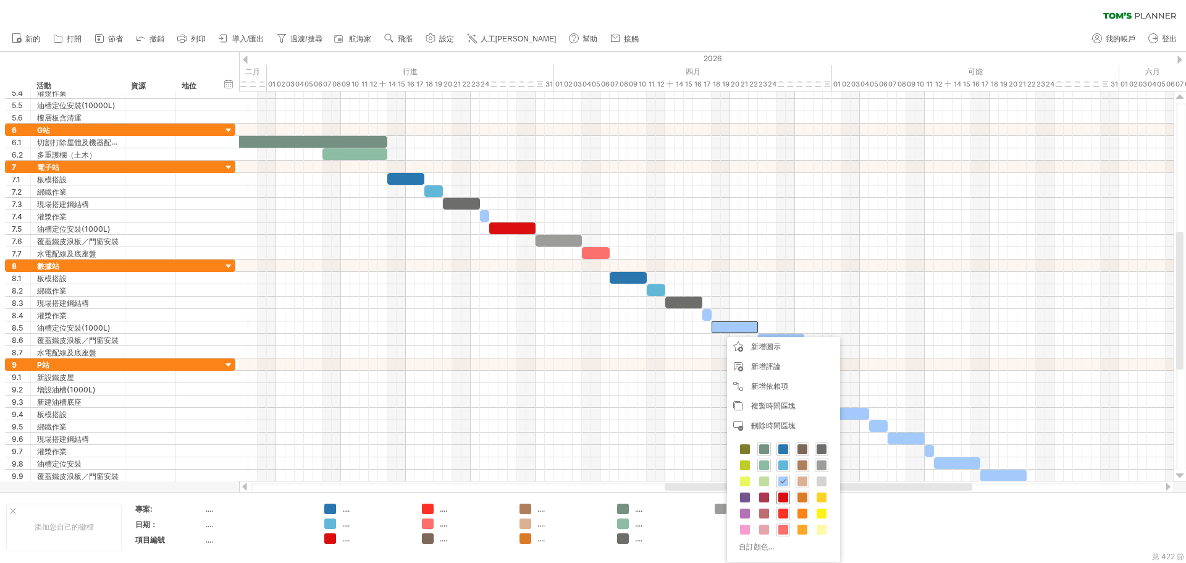
click at [783, 497] on span at bounding box center [783, 497] width 10 height 10
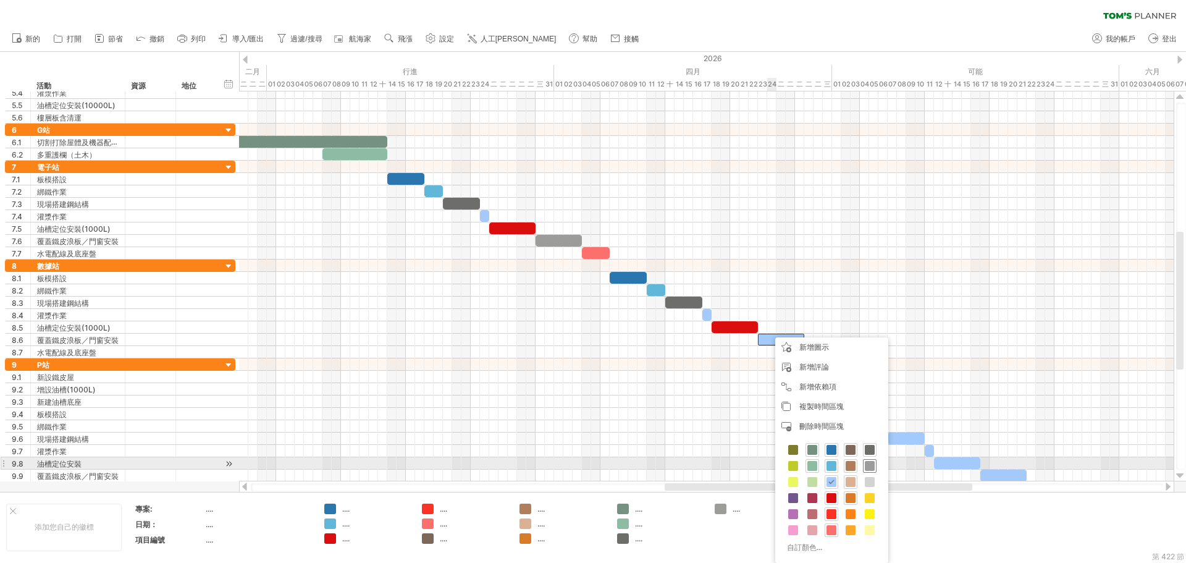
click at [864, 468] on div at bounding box center [870, 466] width 14 height 14
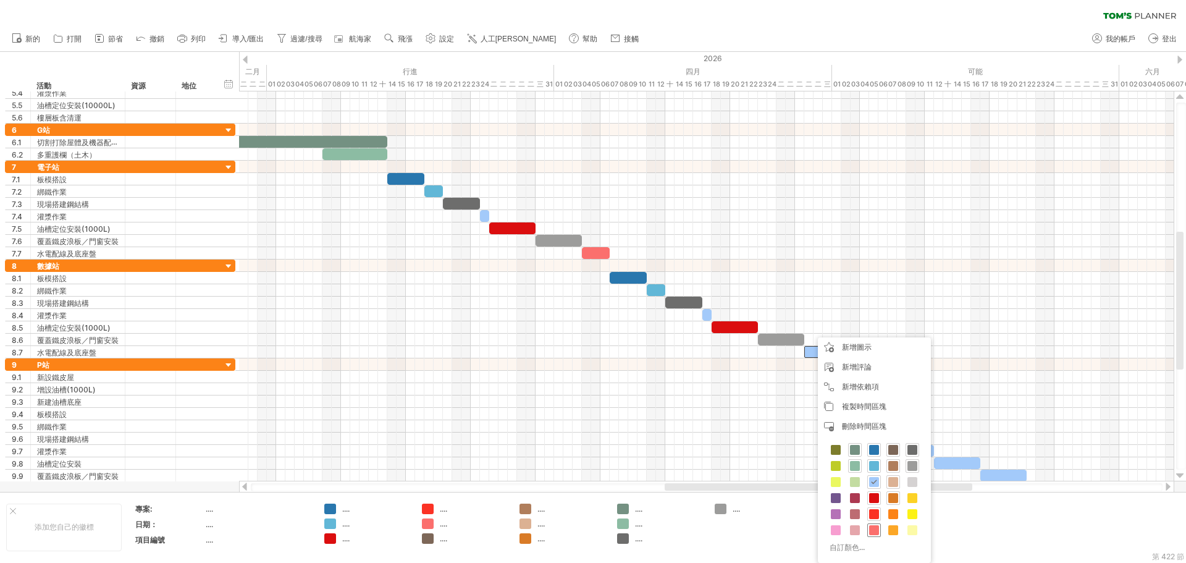
click at [876, 526] on span at bounding box center [874, 530] width 10 height 10
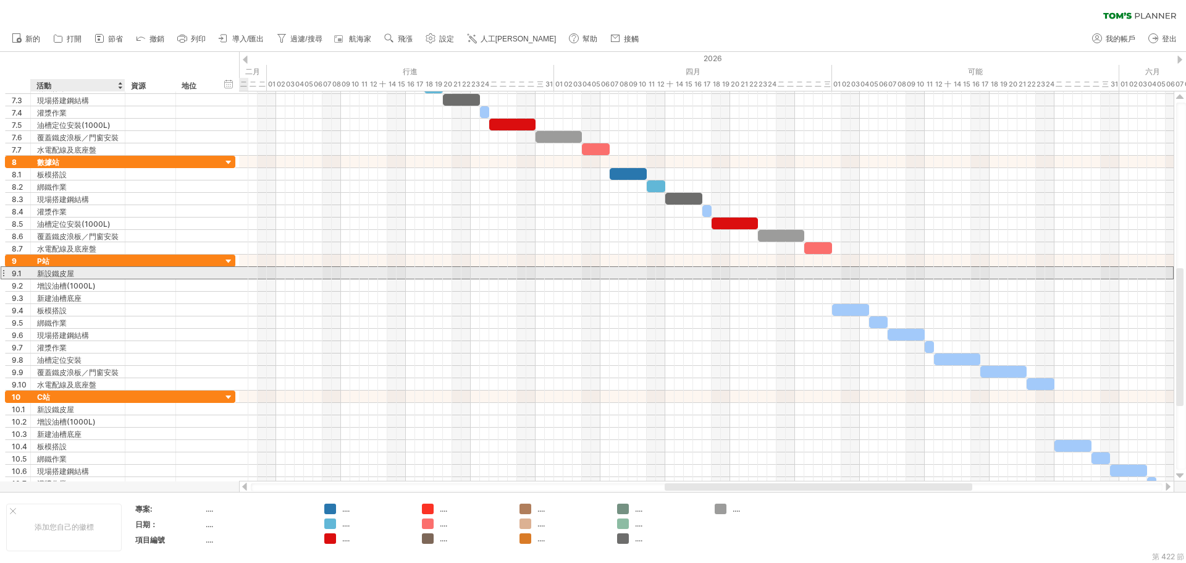
click at [97, 271] on div "新設鐵皮屋" at bounding box center [78, 273] width 82 height 12
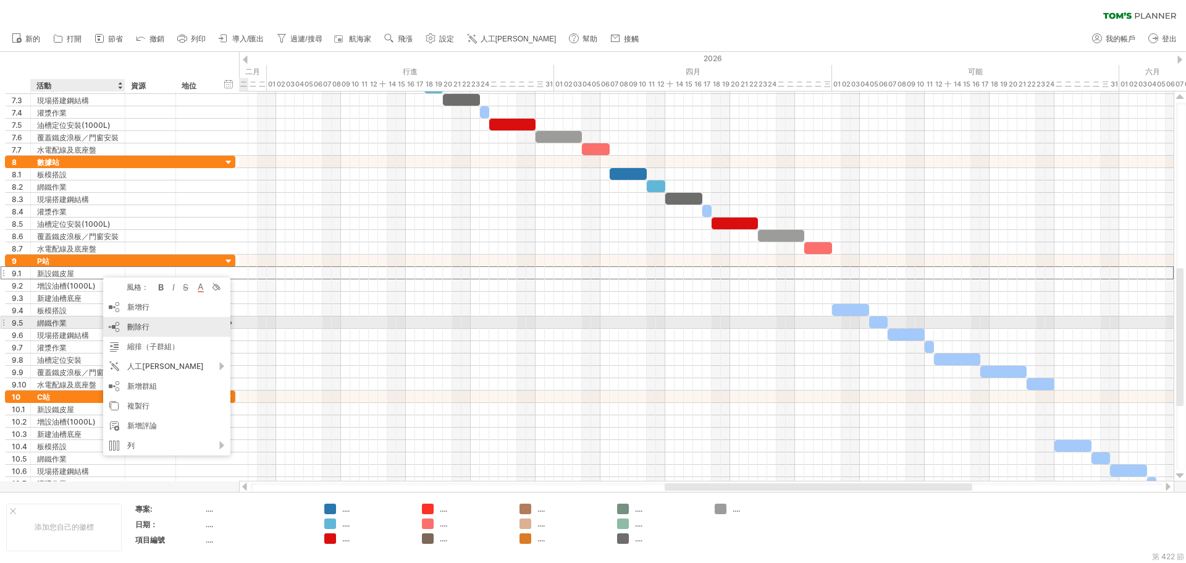
click at [157, 327] on div "刪除行 刪除選取的行" at bounding box center [166, 327] width 127 height 20
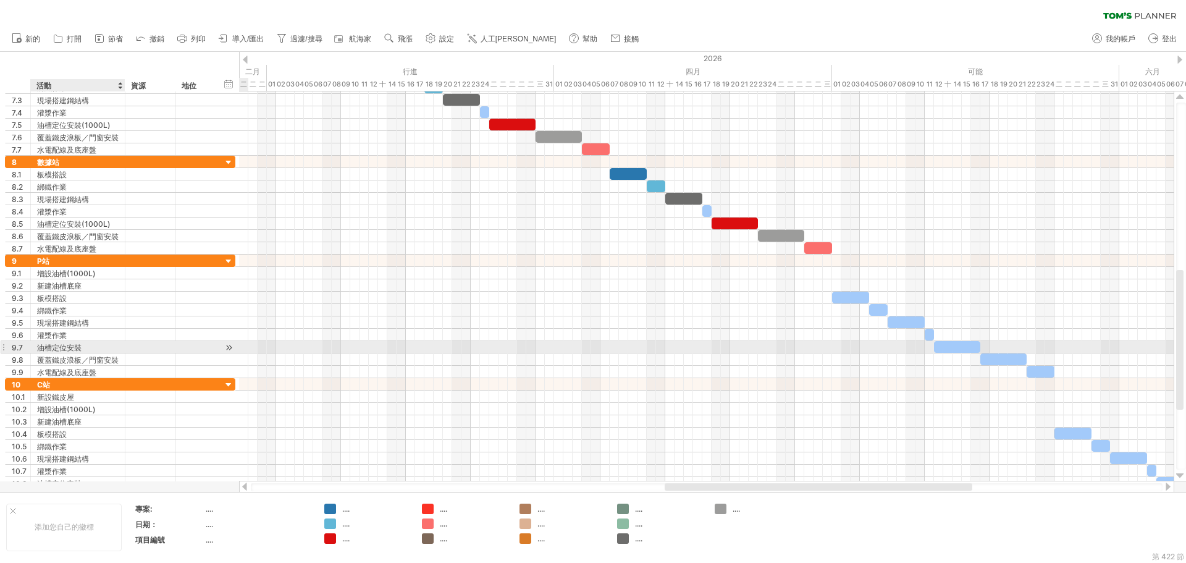
click at [98, 350] on div "油槽定位安裝" at bounding box center [78, 347] width 82 height 12
click at [98, 350] on input "******" at bounding box center [78, 347] width 82 height 12
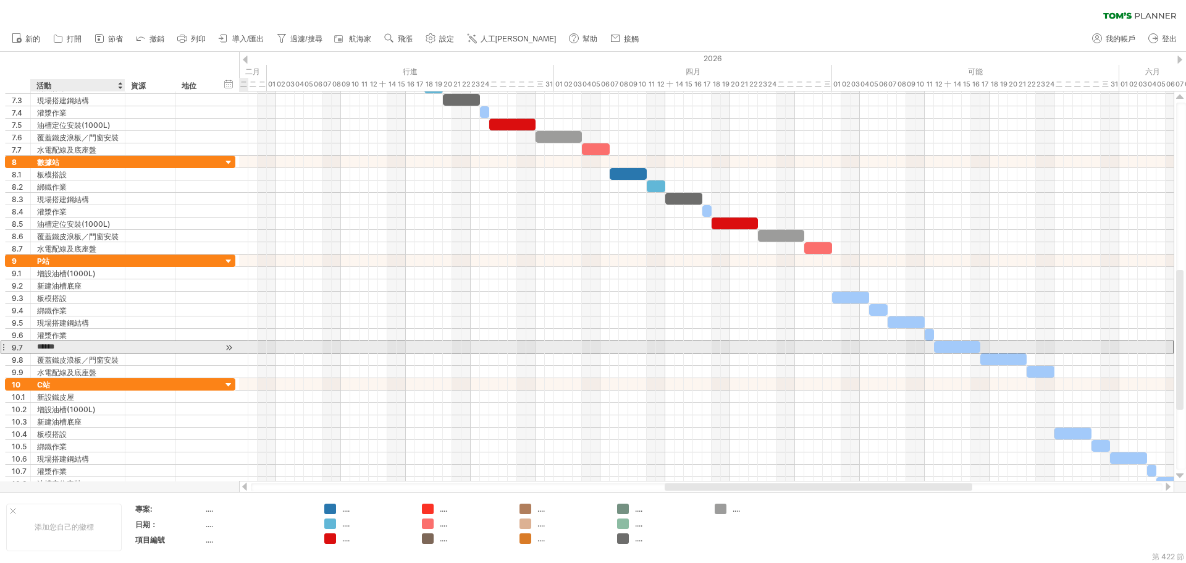
click at [83, 347] on input "******" at bounding box center [78, 347] width 82 height 12
type input "**********"
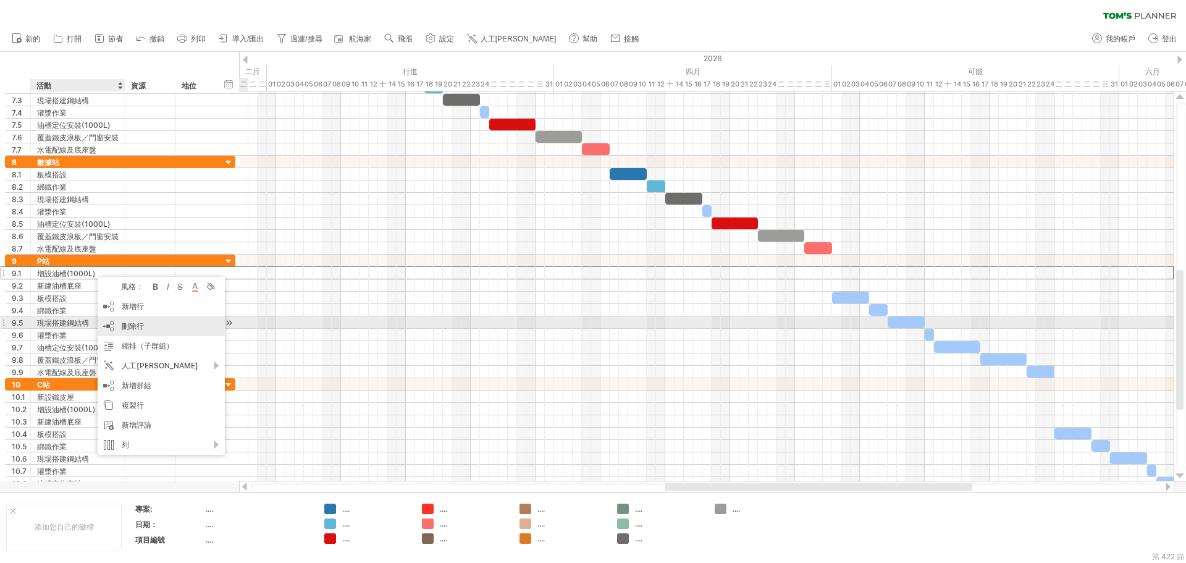
click at [151, 326] on div "刪除行 刪除選取的行" at bounding box center [161, 326] width 127 height 20
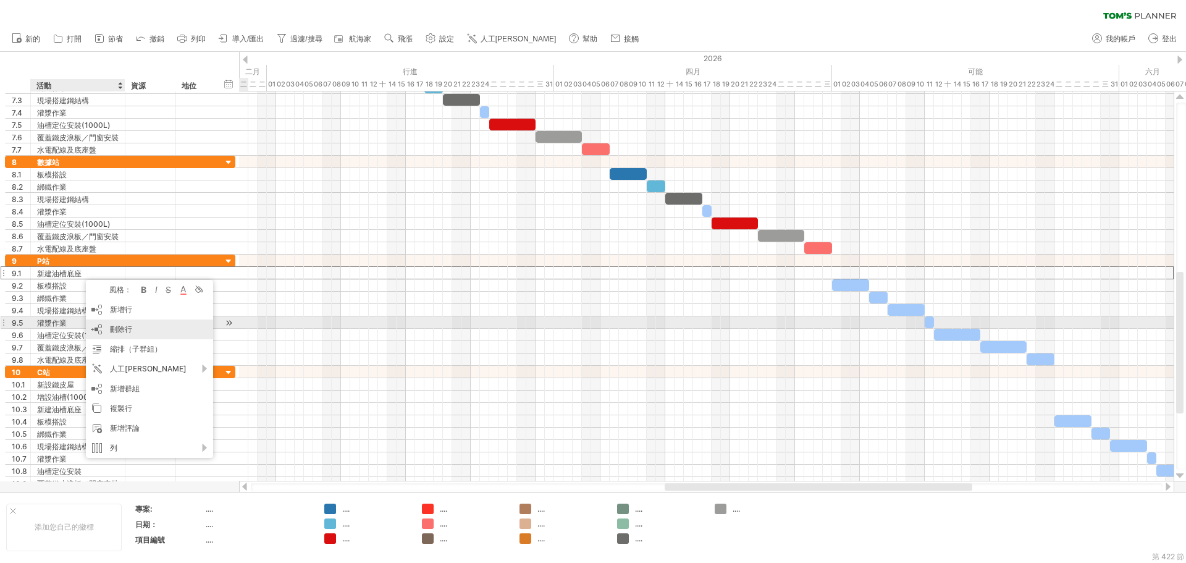
click at [125, 326] on font "刪除行" at bounding box center [121, 328] width 22 height 9
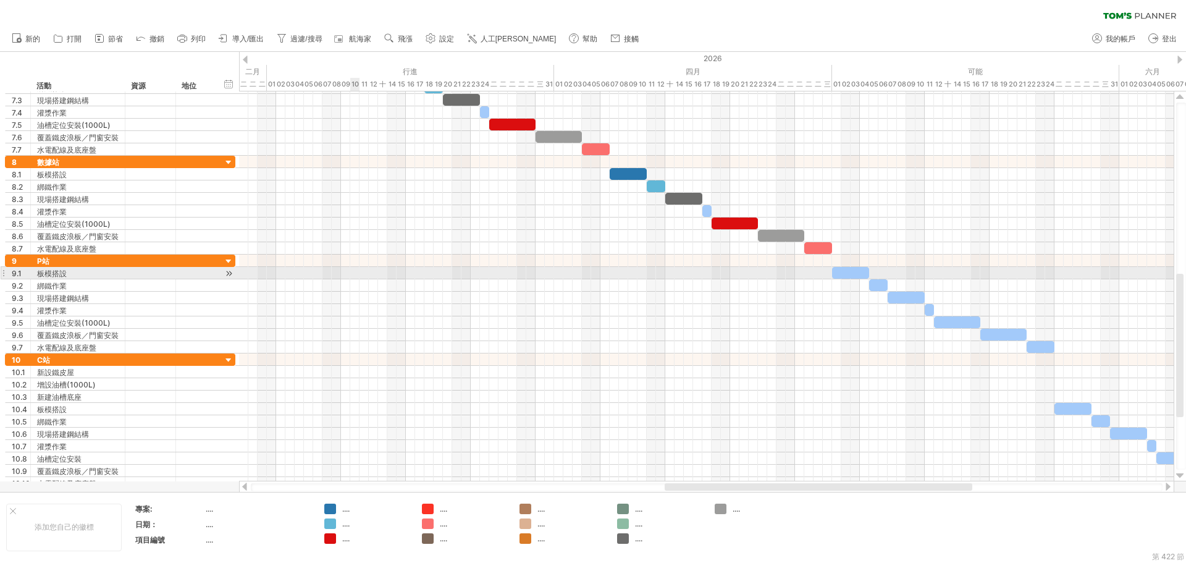
click at [352, 269] on div at bounding box center [706, 273] width 935 height 12
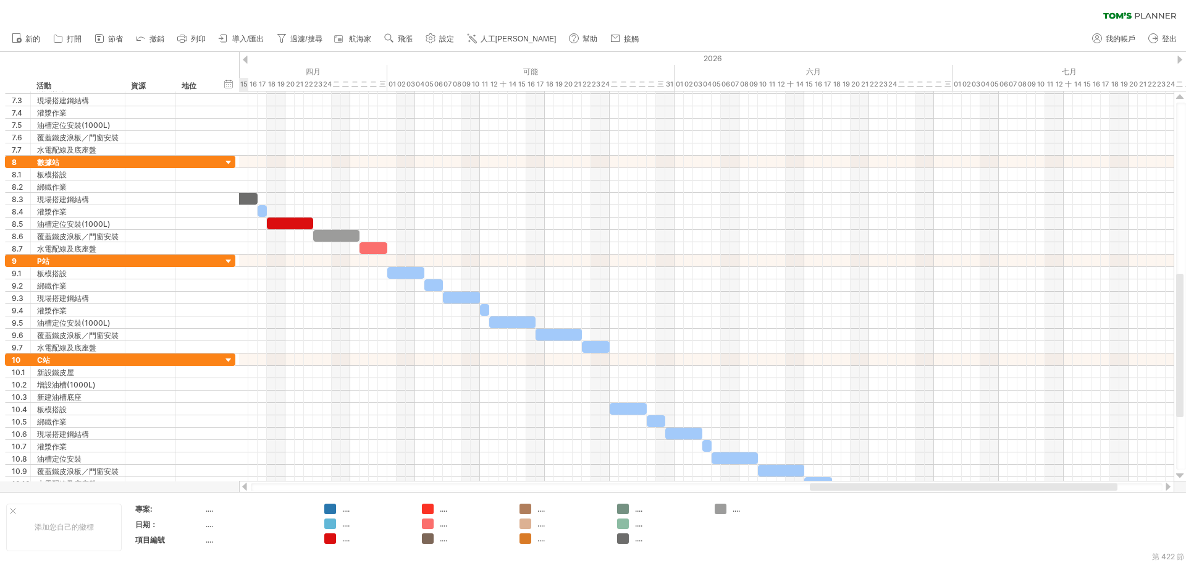
drag, startPoint x: 739, startPoint y: 489, endPoint x: 885, endPoint y: 487, distance: 145.2
click at [885, 487] on div at bounding box center [964, 486] width 308 height 7
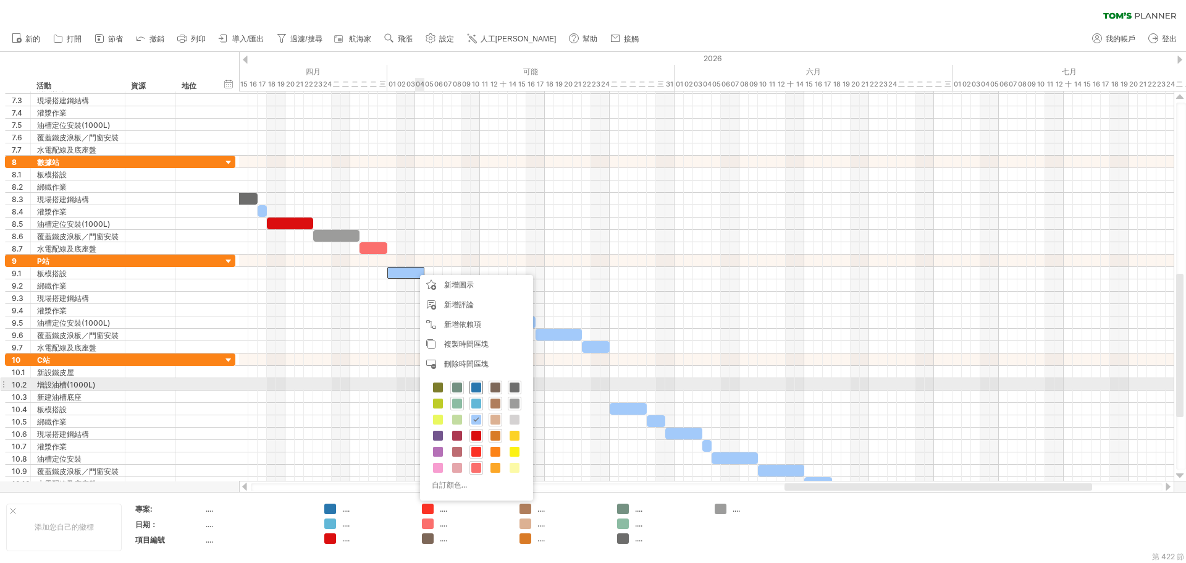
click at [479, 389] on span at bounding box center [476, 387] width 10 height 10
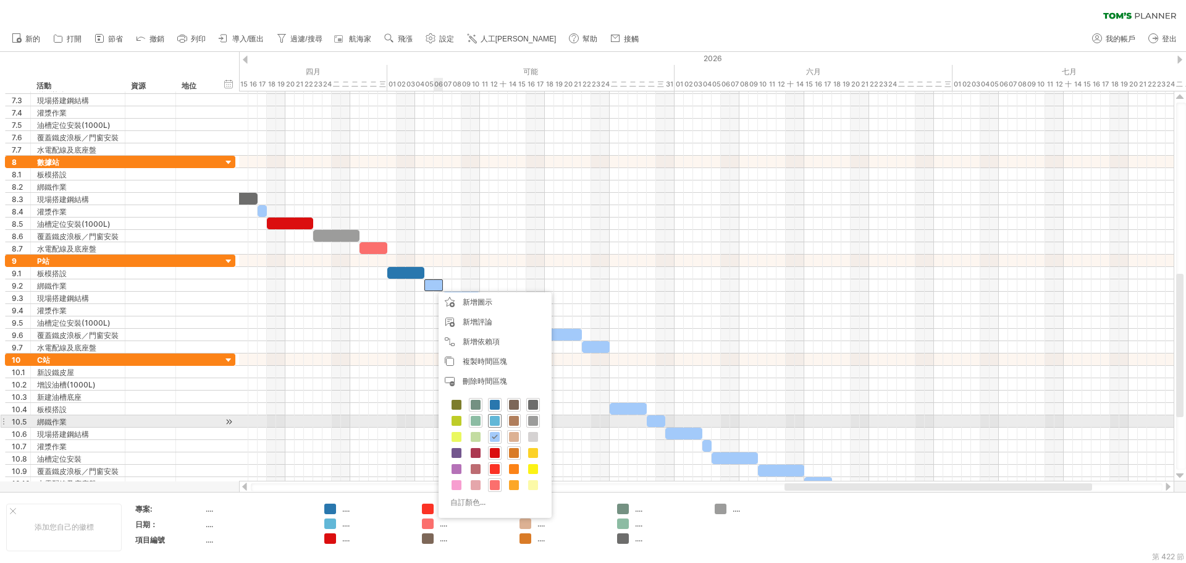
click at [499, 419] on span at bounding box center [495, 421] width 10 height 10
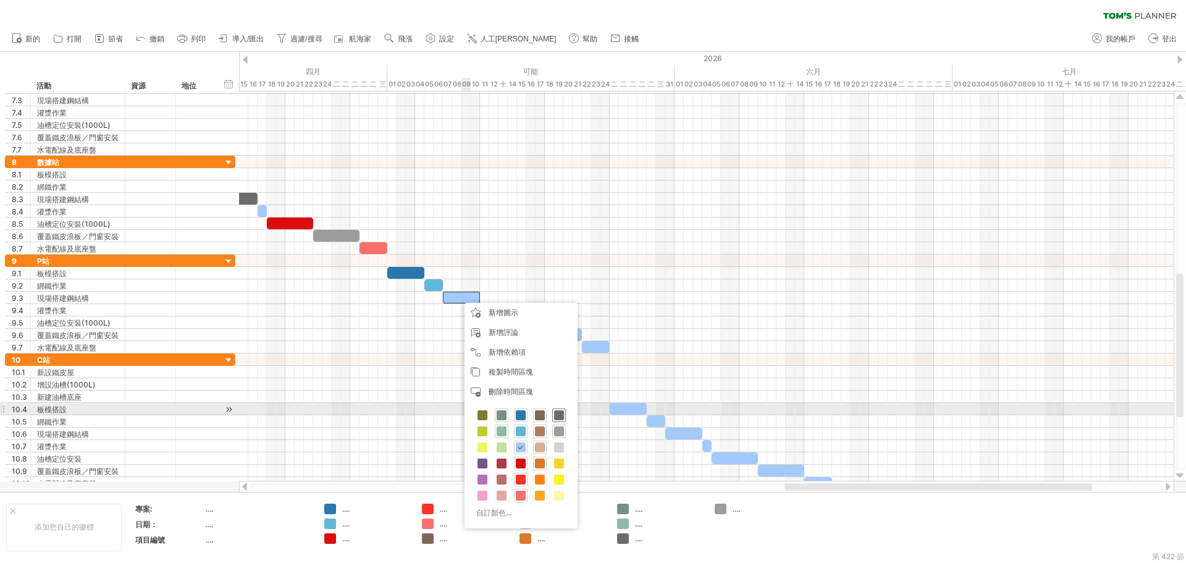
click at [556, 415] on span at bounding box center [559, 415] width 10 height 10
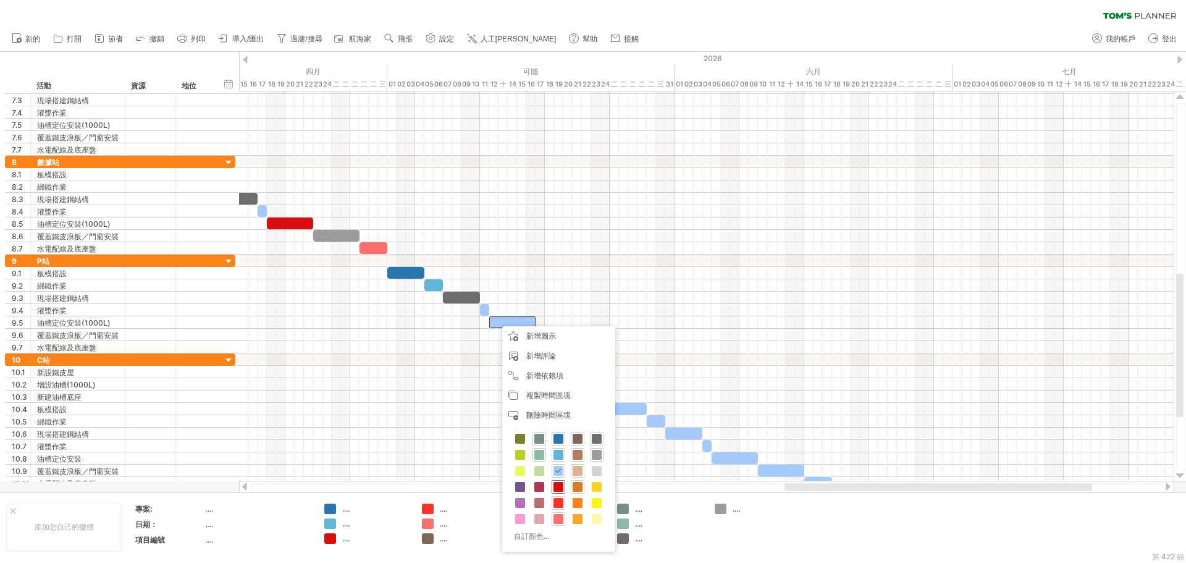
click at [565, 485] on div at bounding box center [559, 487] width 14 height 14
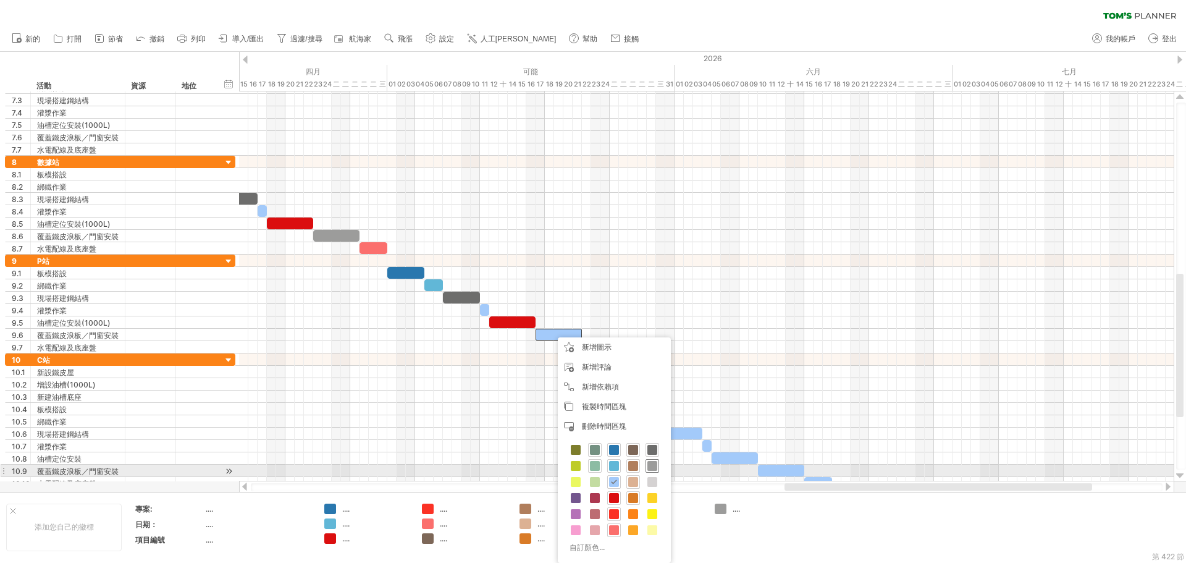
click at [651, 466] on span at bounding box center [652, 466] width 10 height 10
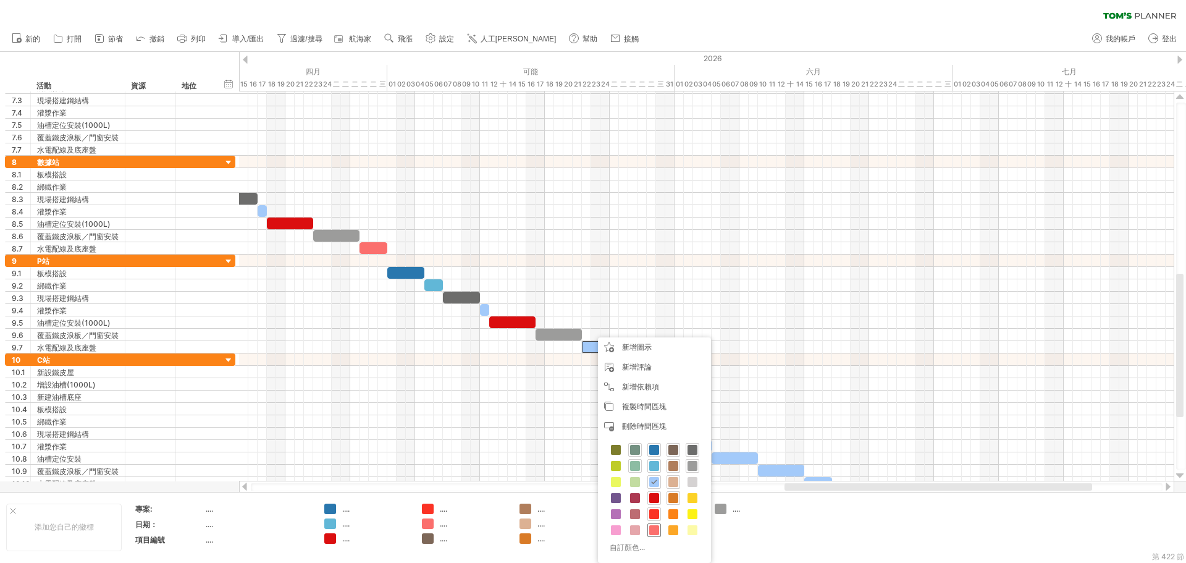
click at [654, 531] on span at bounding box center [654, 530] width 10 height 10
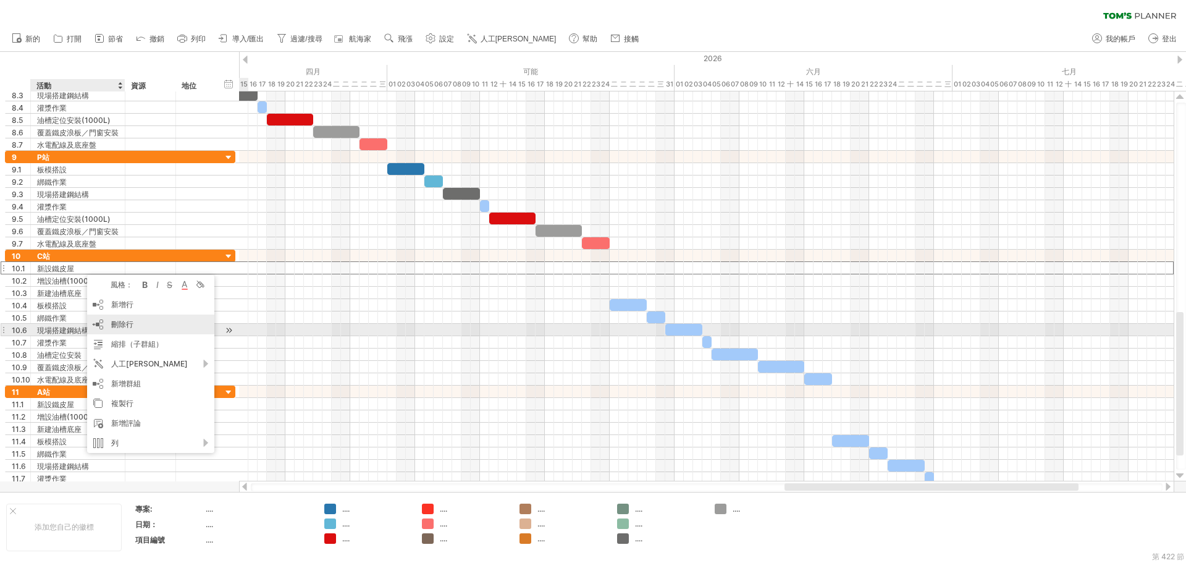
click at [180, 324] on div "刪除行 刪除選取的行" at bounding box center [150, 324] width 127 height 20
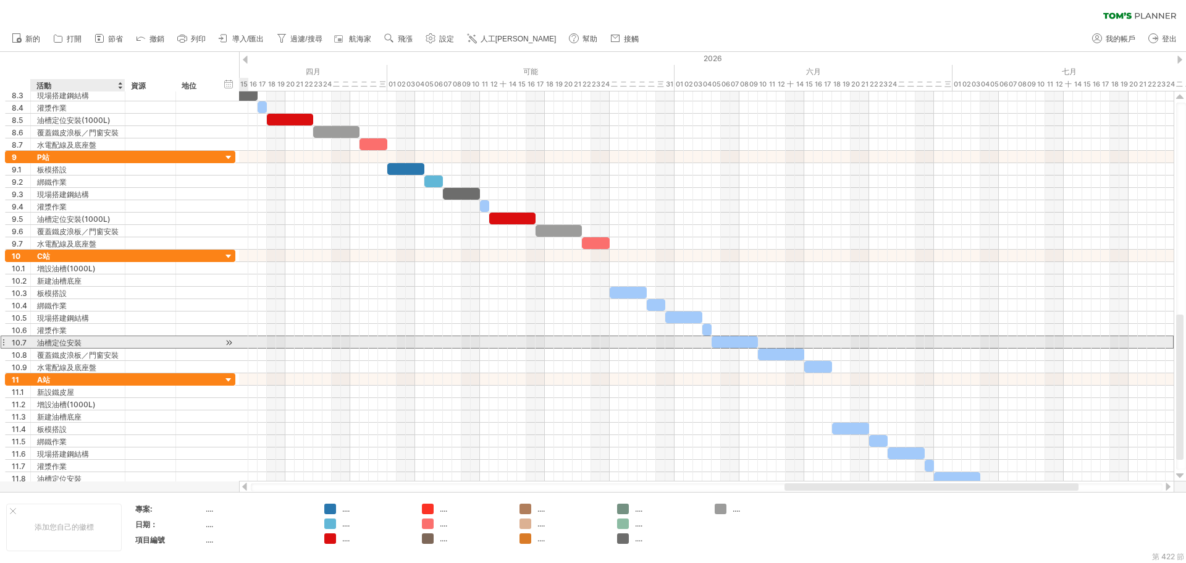
click at [98, 344] on div "油槽定位安裝" at bounding box center [78, 342] width 82 height 12
type input "**********"
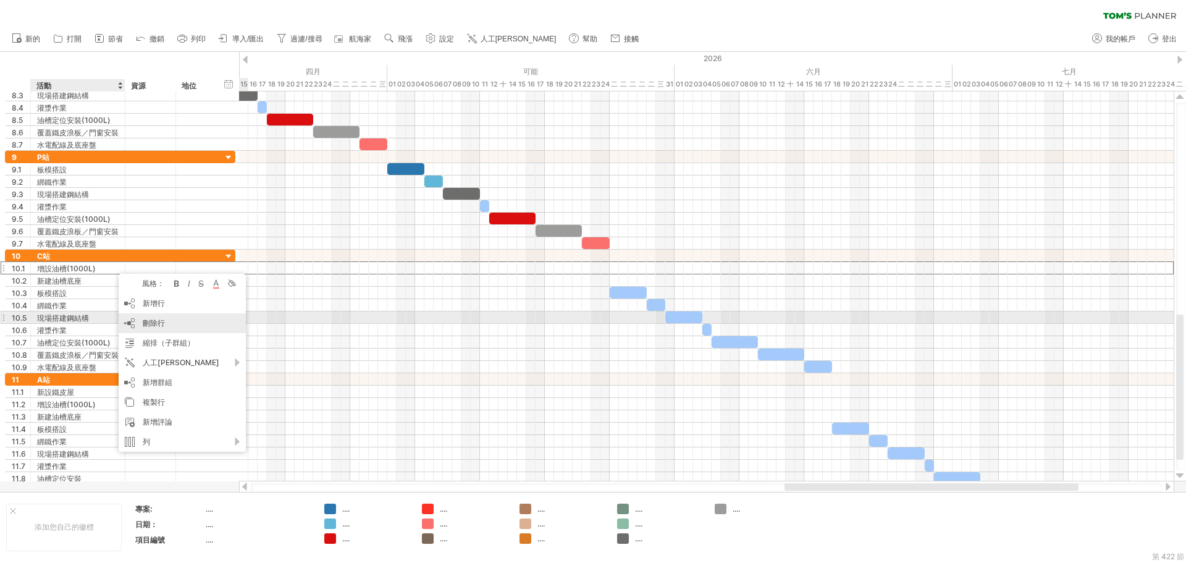
click at [162, 321] on font "刪除行" at bounding box center [154, 322] width 22 height 9
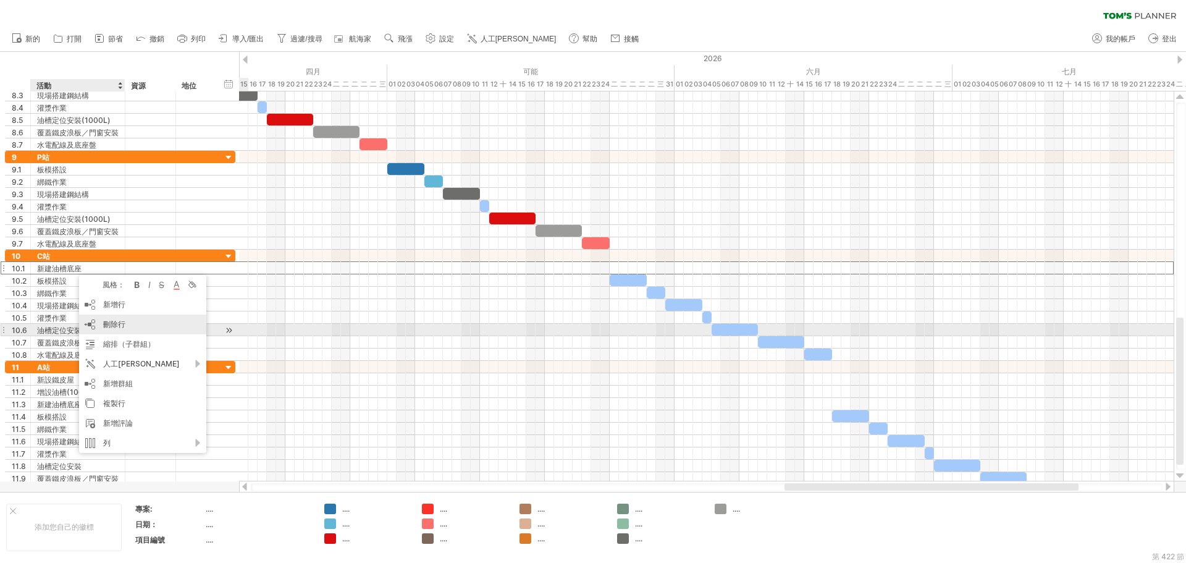
click at [130, 327] on div "刪除行 刪除選取的行" at bounding box center [142, 324] width 127 height 20
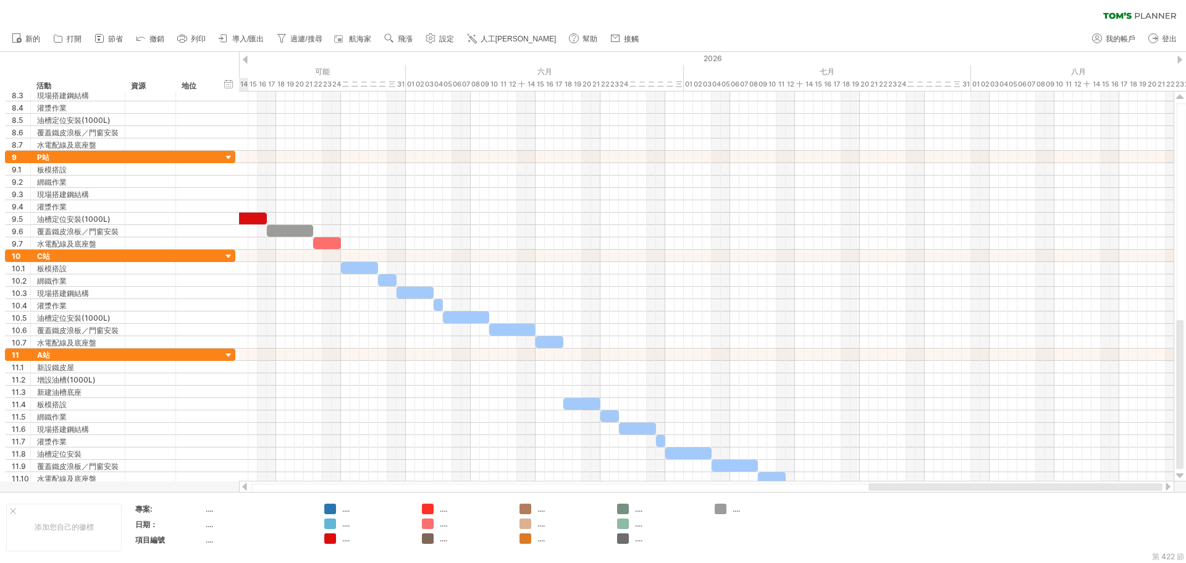
drag, startPoint x: 800, startPoint y: 489, endPoint x: 907, endPoint y: 485, distance: 107.0
click at [907, 485] on div at bounding box center [1016, 486] width 294 height 7
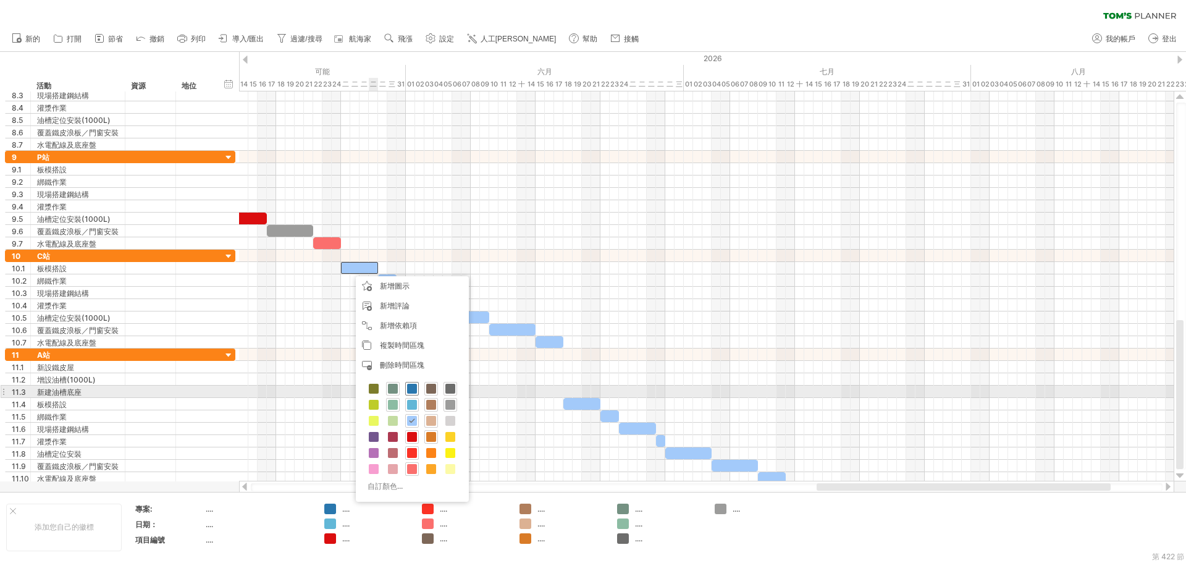
click at [414, 389] on span at bounding box center [412, 389] width 10 height 10
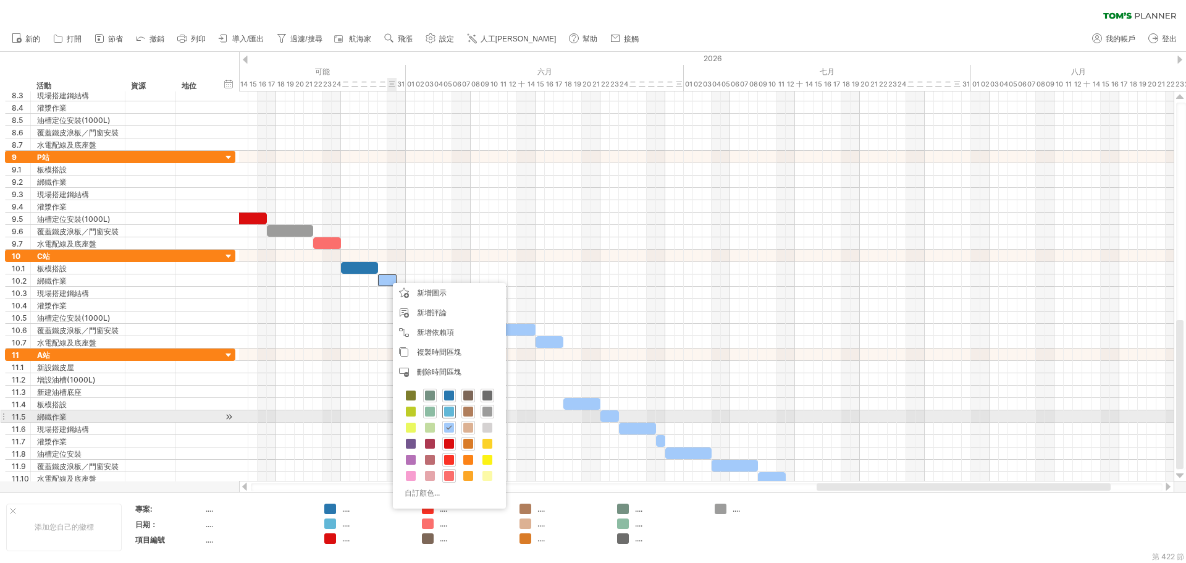
click at [449, 412] on span at bounding box center [449, 411] width 10 height 10
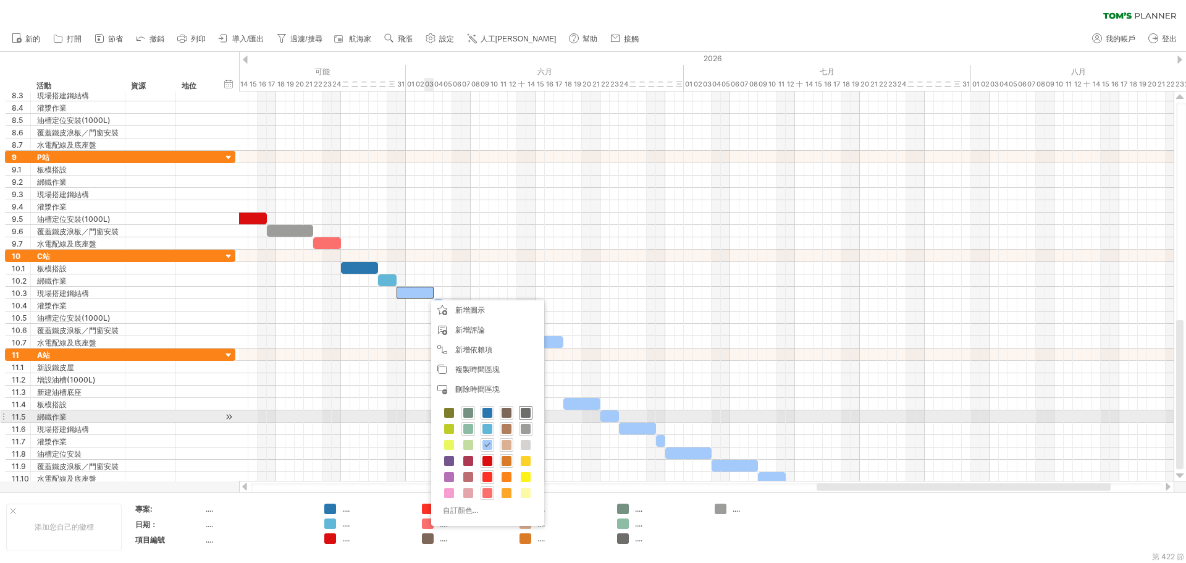
click at [526, 410] on span at bounding box center [526, 413] width 10 height 10
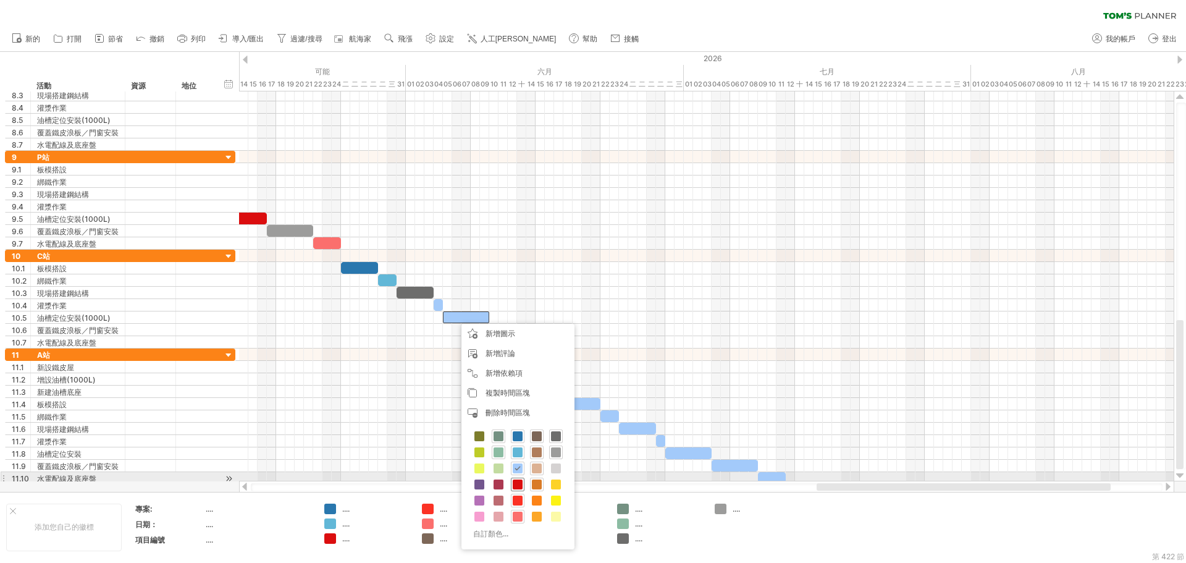
click at [516, 480] on span at bounding box center [518, 484] width 10 height 10
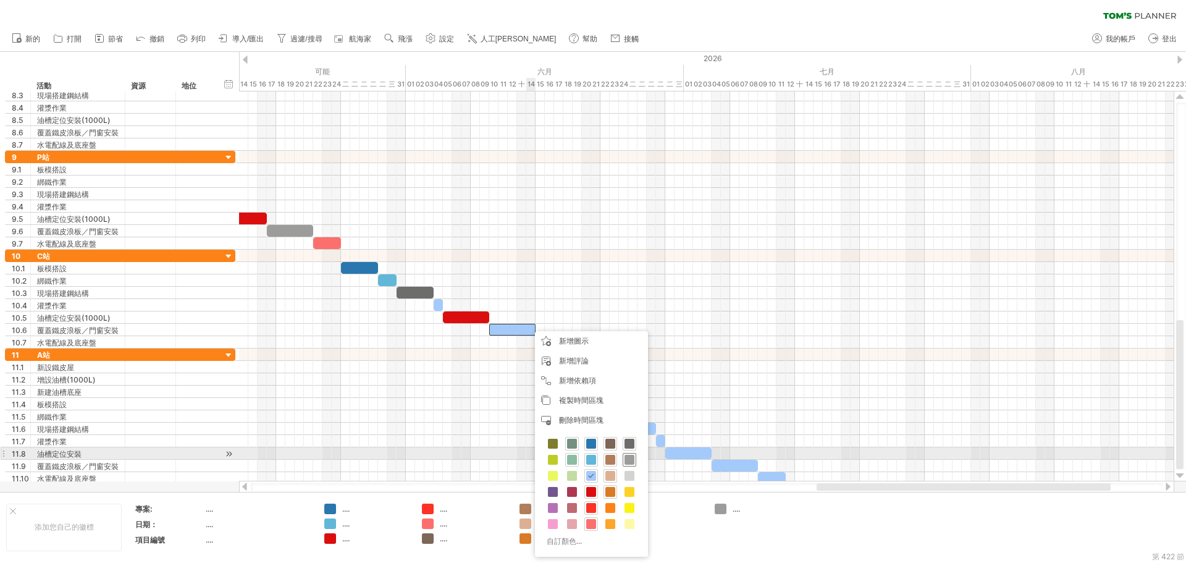
click at [626, 458] on span at bounding box center [630, 460] width 10 height 10
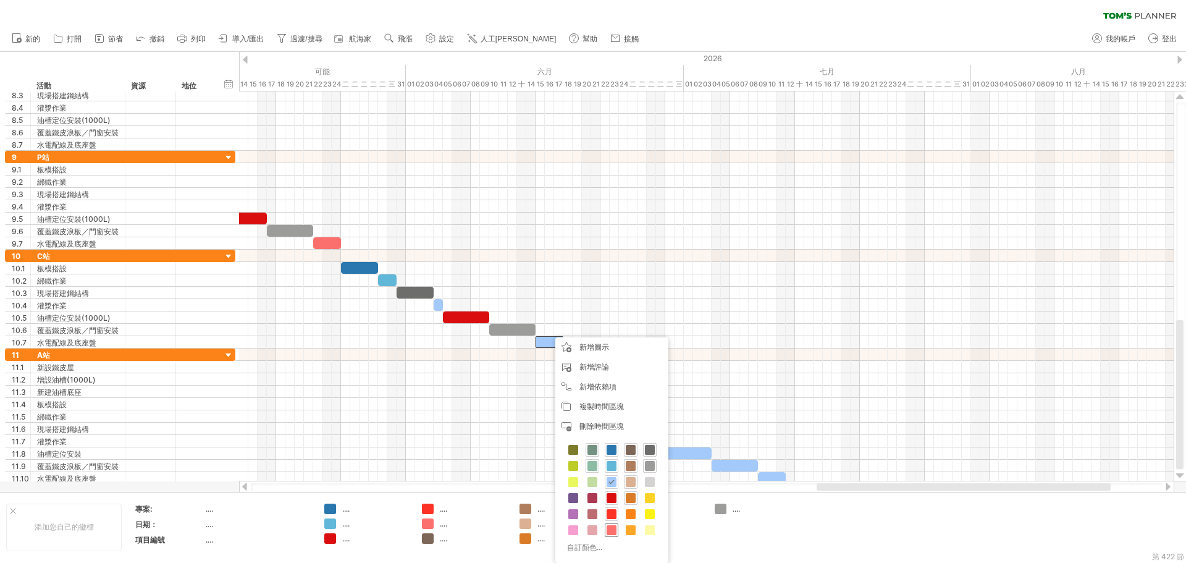
click at [613, 529] on span at bounding box center [612, 530] width 10 height 10
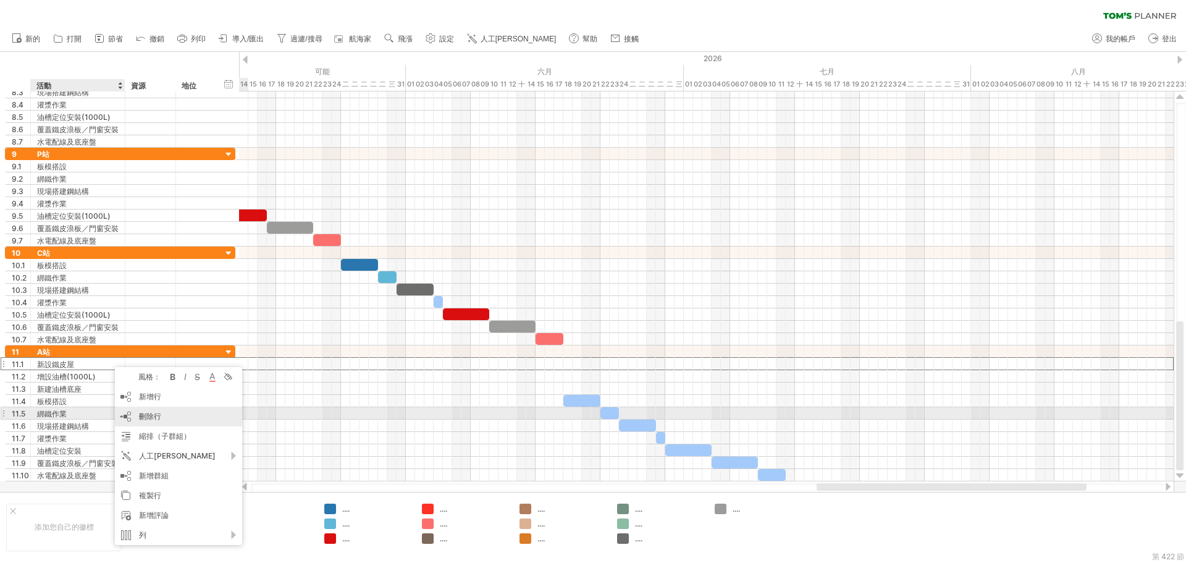
click at [177, 415] on div "刪除行 刪除選取的行" at bounding box center [178, 416] width 127 height 20
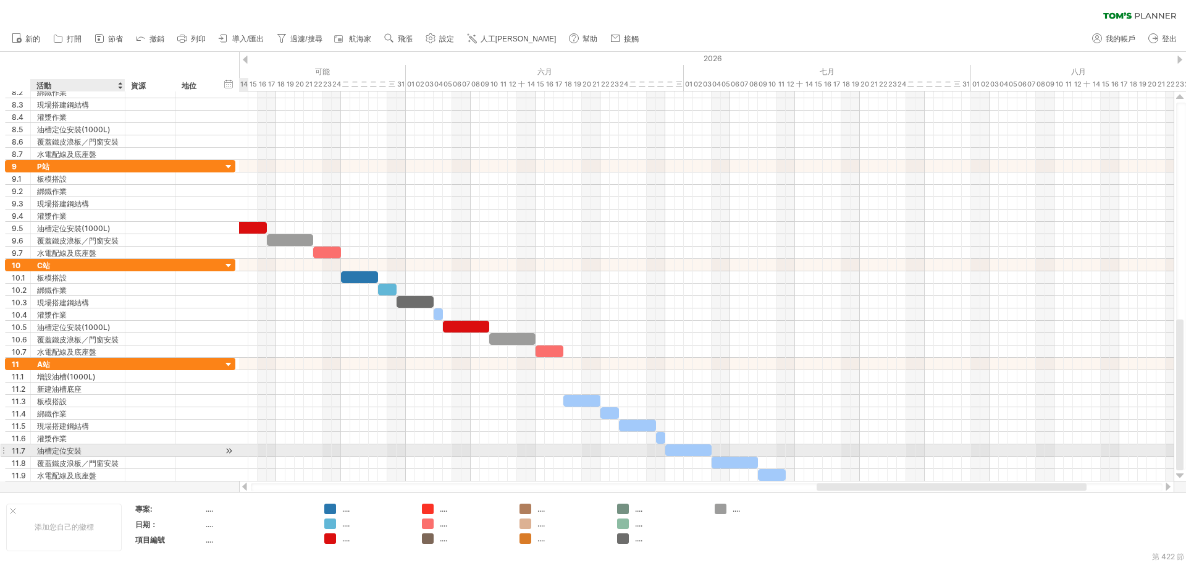
click at [100, 449] on div "油槽定位安裝" at bounding box center [78, 450] width 82 height 12
type input "**********"
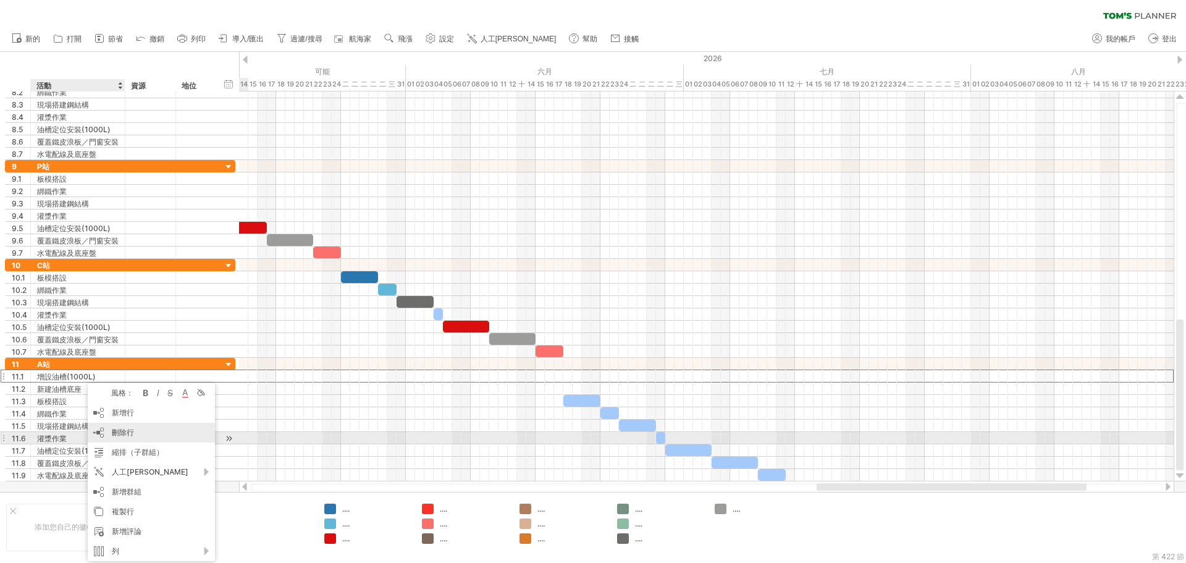
click at [140, 434] on div "刪除行 刪除選取的行" at bounding box center [151, 433] width 127 height 20
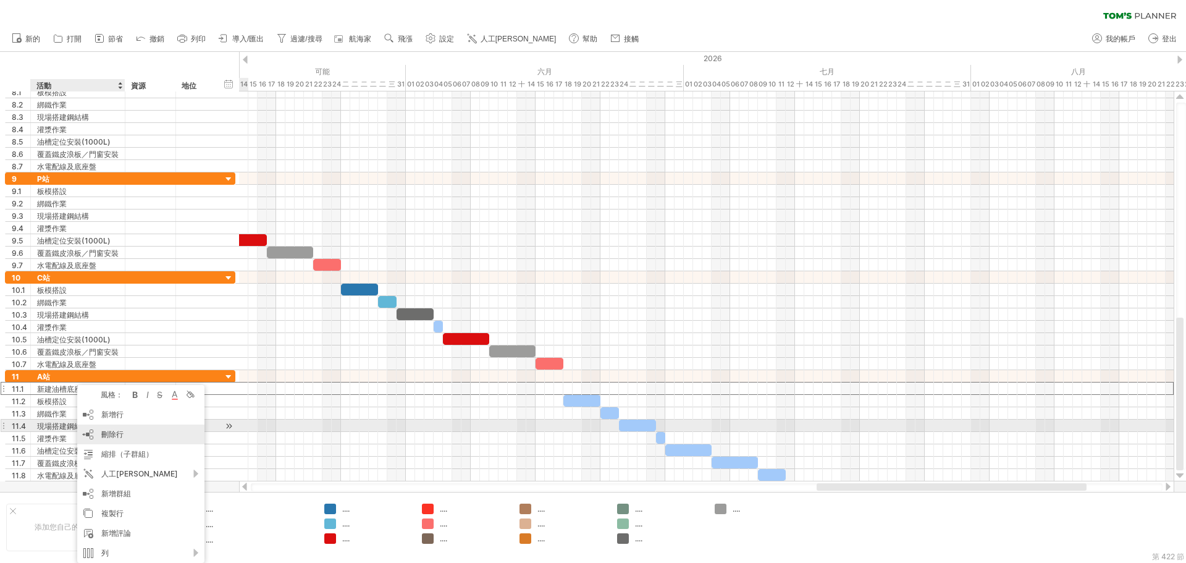
click at [137, 430] on div "刪除行 刪除選取的行" at bounding box center [140, 434] width 127 height 20
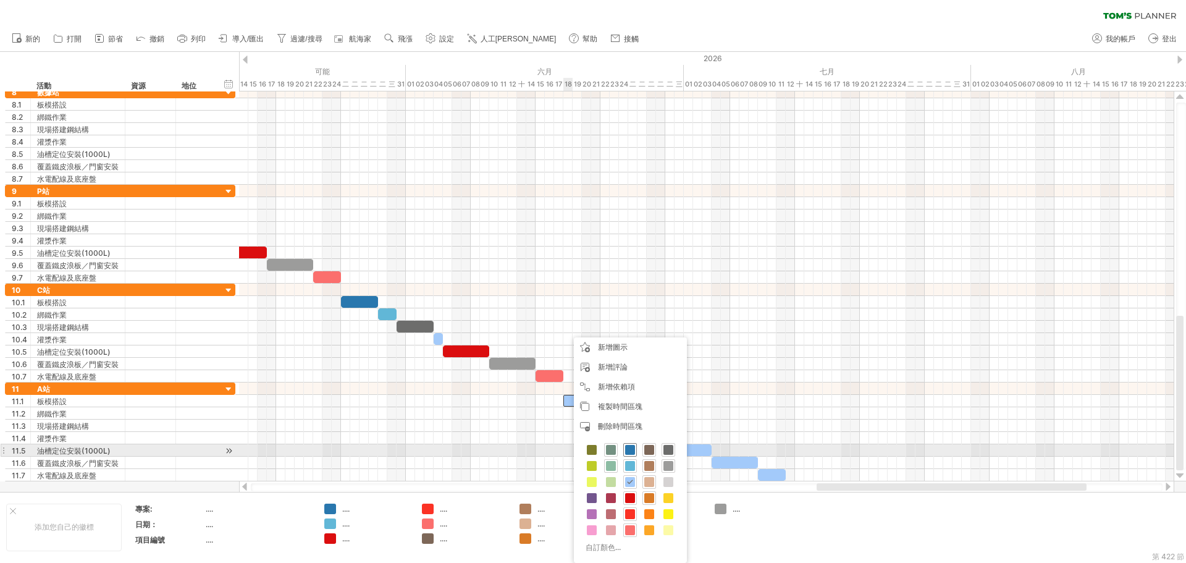
click at [629, 451] on span at bounding box center [630, 450] width 10 height 10
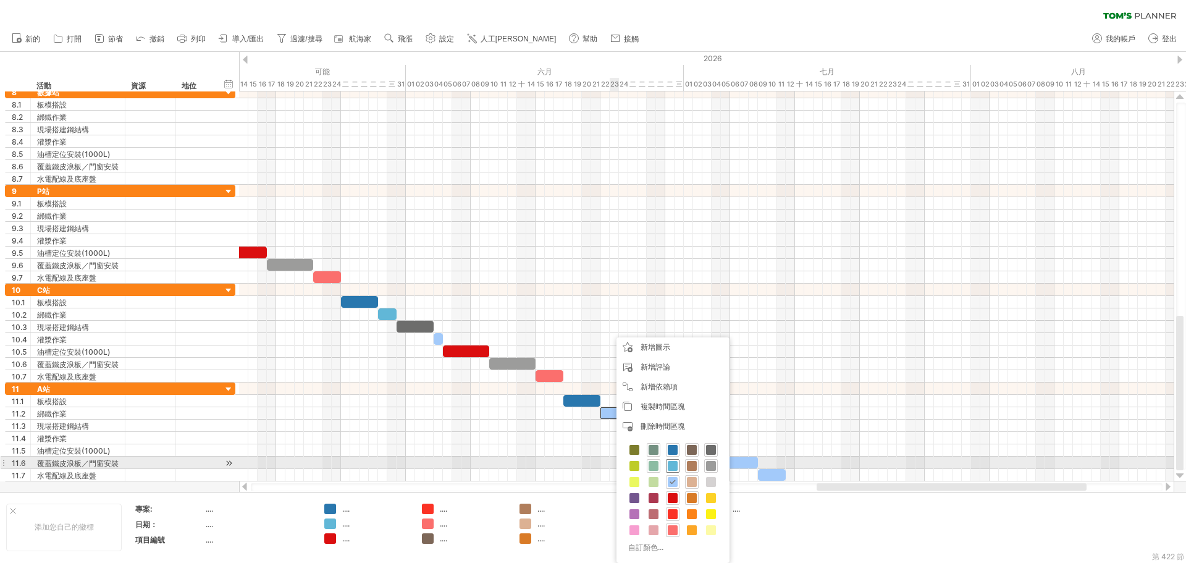
click at [673, 467] on span at bounding box center [673, 466] width 10 height 10
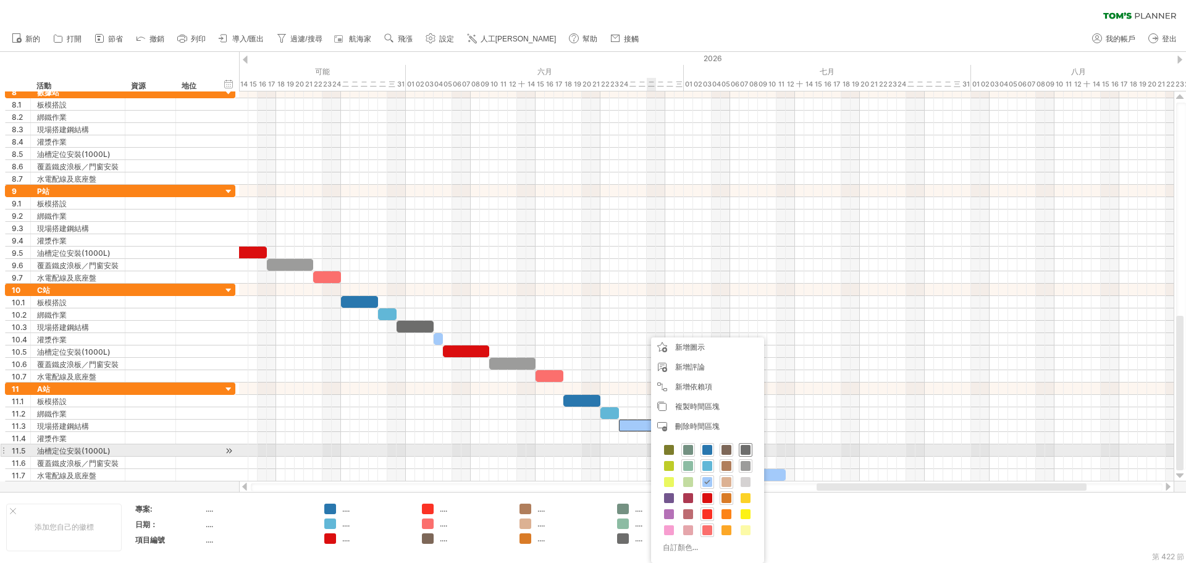
click at [748, 452] on span at bounding box center [746, 450] width 10 height 10
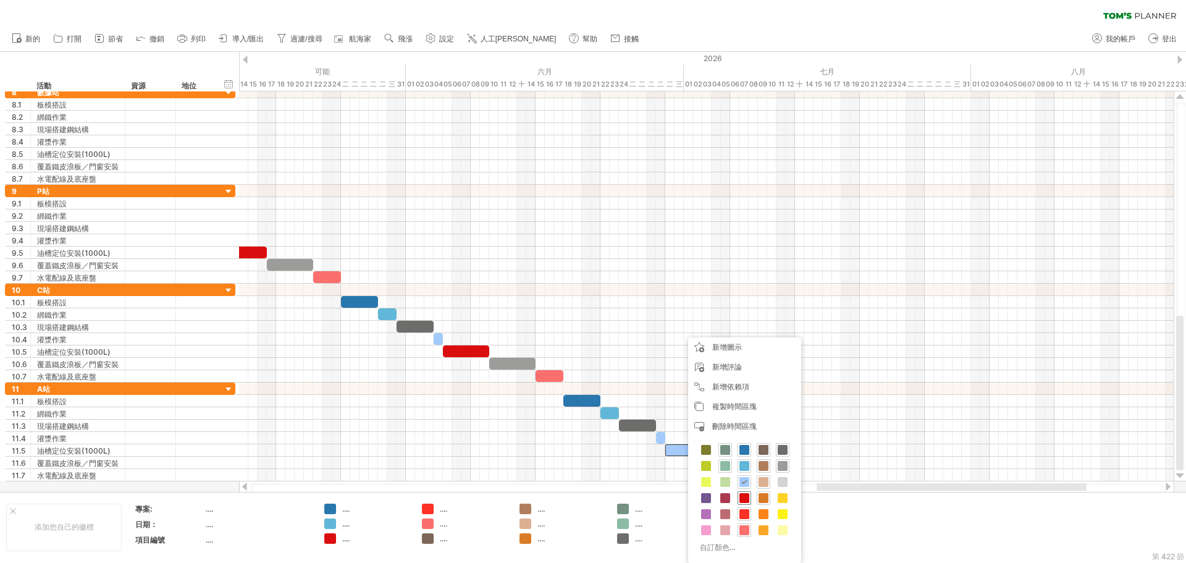
click at [746, 496] on span at bounding box center [744, 498] width 10 height 10
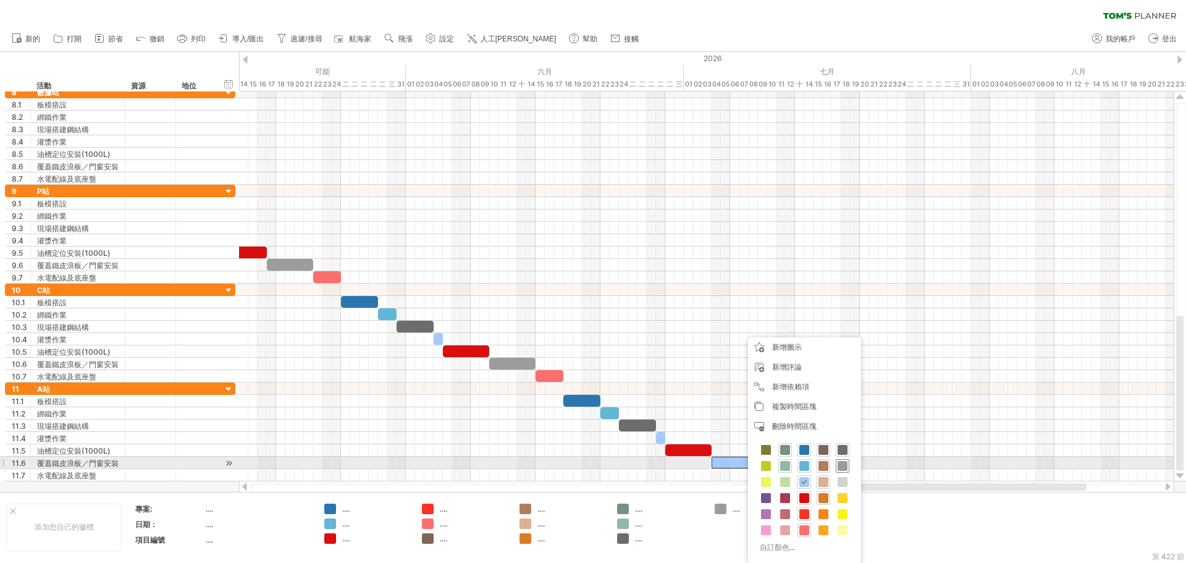
click at [844, 466] on span at bounding box center [843, 466] width 10 height 10
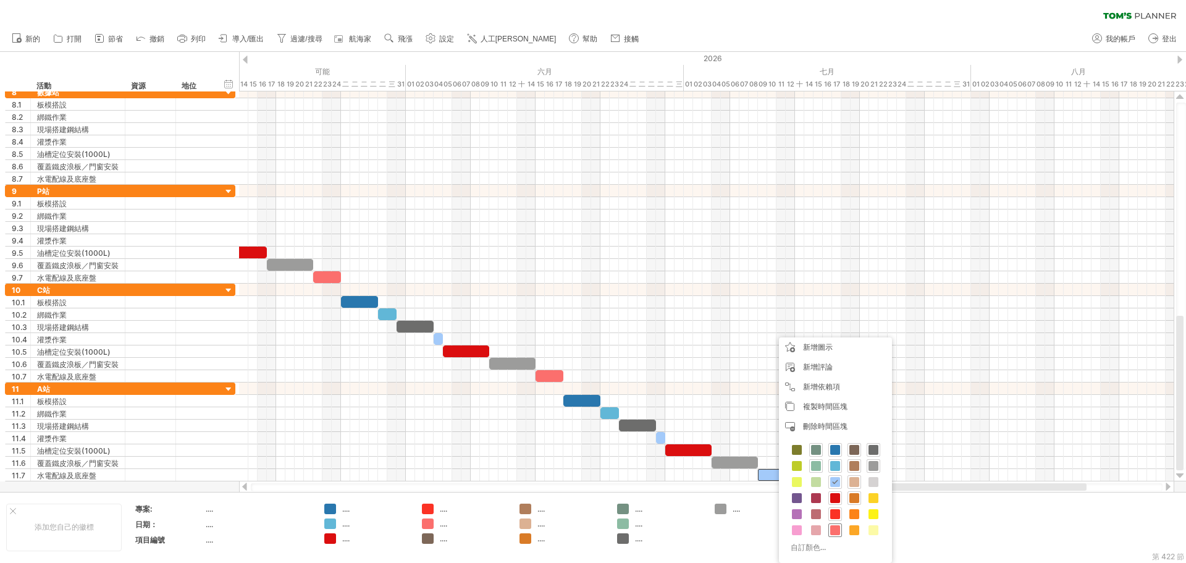
click at [839, 529] on span at bounding box center [835, 530] width 10 height 10
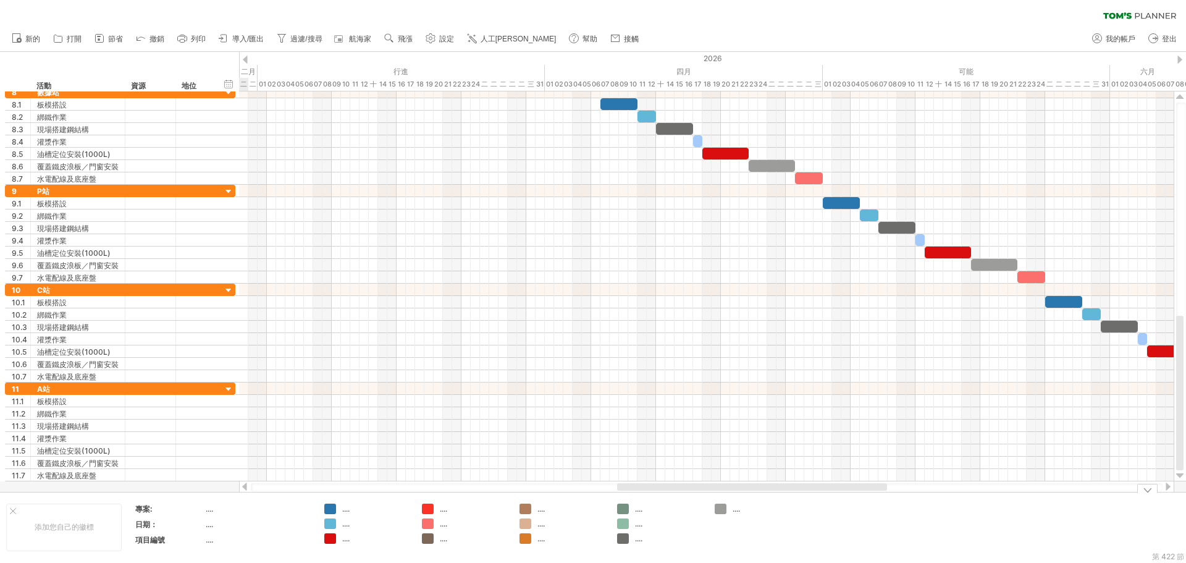
drag, startPoint x: 883, startPoint y: 483, endPoint x: 684, endPoint y: 508, distance: 201.1
click at [684, 508] on div "嘗試造訪 plan.tomsplanner.com 再次連接... 0% 清除過濾器 新的" at bounding box center [593, 281] width 1186 height 563
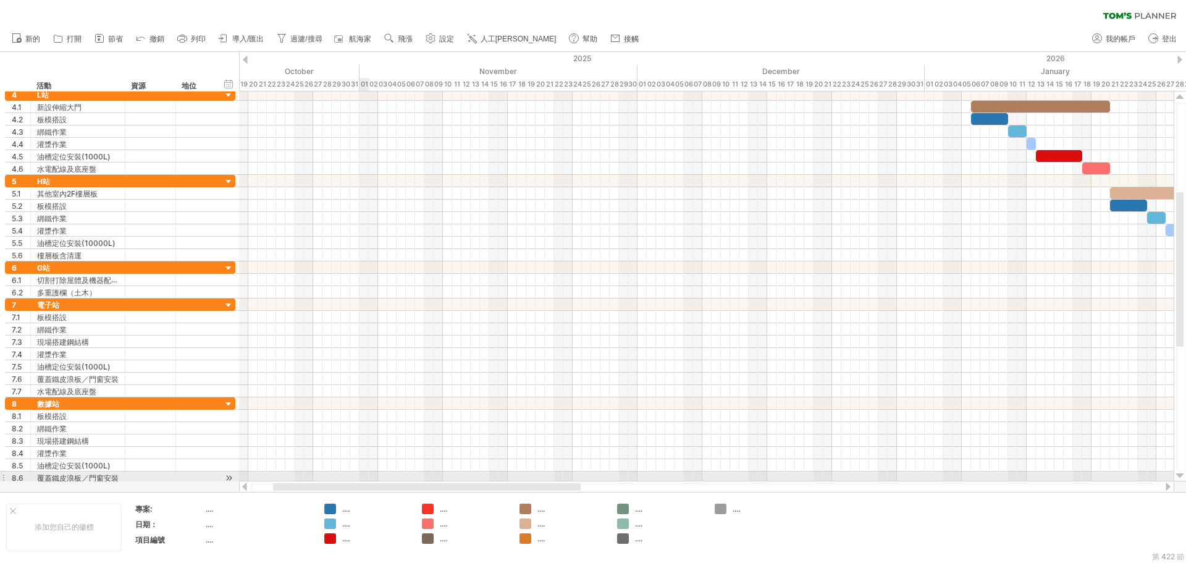
drag, startPoint x: 752, startPoint y: 483, endPoint x: 350, endPoint y: 479, distance: 402.2
click at [351, 479] on div "嘗試造訪 plan.tomsplanner.com 再次連接... 0% 清除過濾器 新的" at bounding box center [593, 281] width 1186 height 563
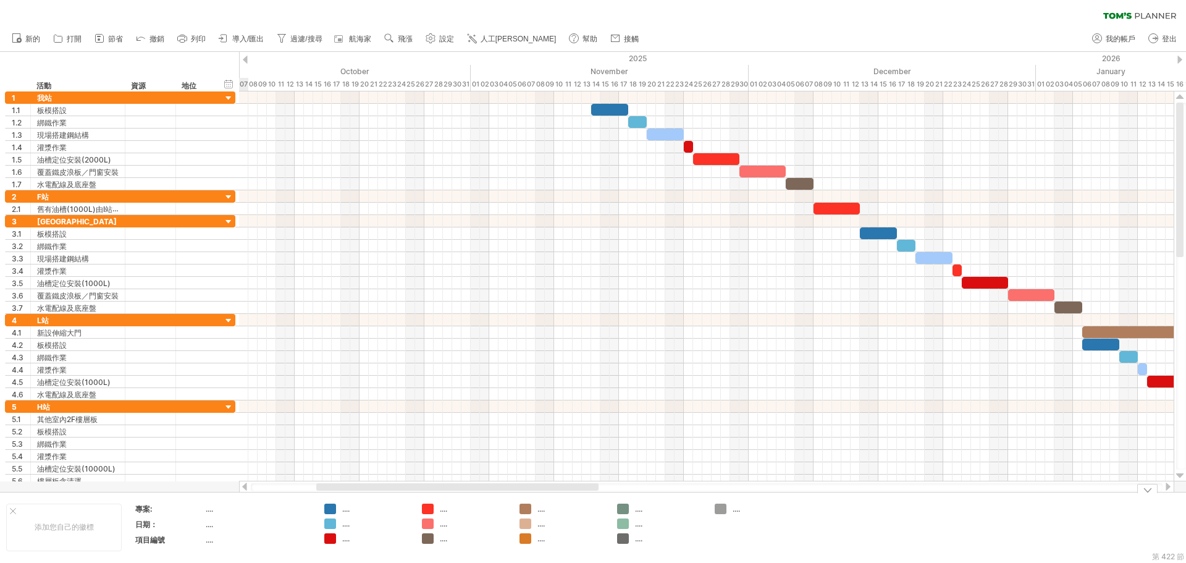
drag, startPoint x: 535, startPoint y: 486, endPoint x: 429, endPoint y: 530, distance: 114.4
click at [461, 534] on div "嘗試造訪 plan.tomsplanner.com 再次連接... 0% 清除過濾器 新的" at bounding box center [593, 281] width 1186 height 563
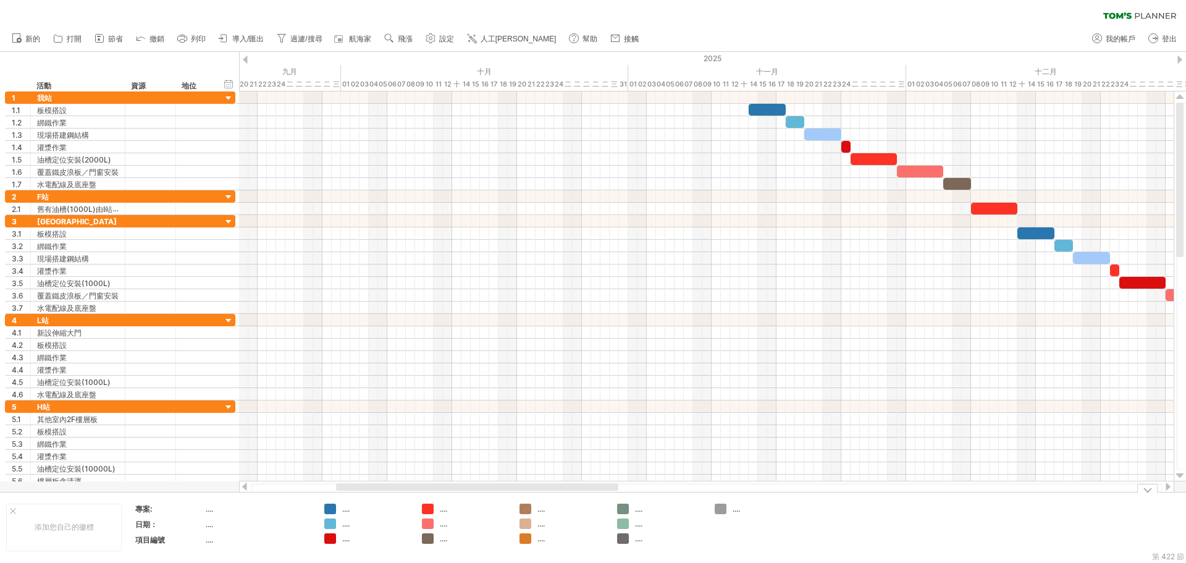
click at [333, 510] on div "嘗試造訪 plan.tomsplanner.com 再次連接... 0% 清除過濾器 新的" at bounding box center [593, 281] width 1186 height 563
click at [346, 512] on font "...." at bounding box center [345, 508] width 7 height 9
click at [346, 511] on font "...." at bounding box center [345, 508] width 7 height 9
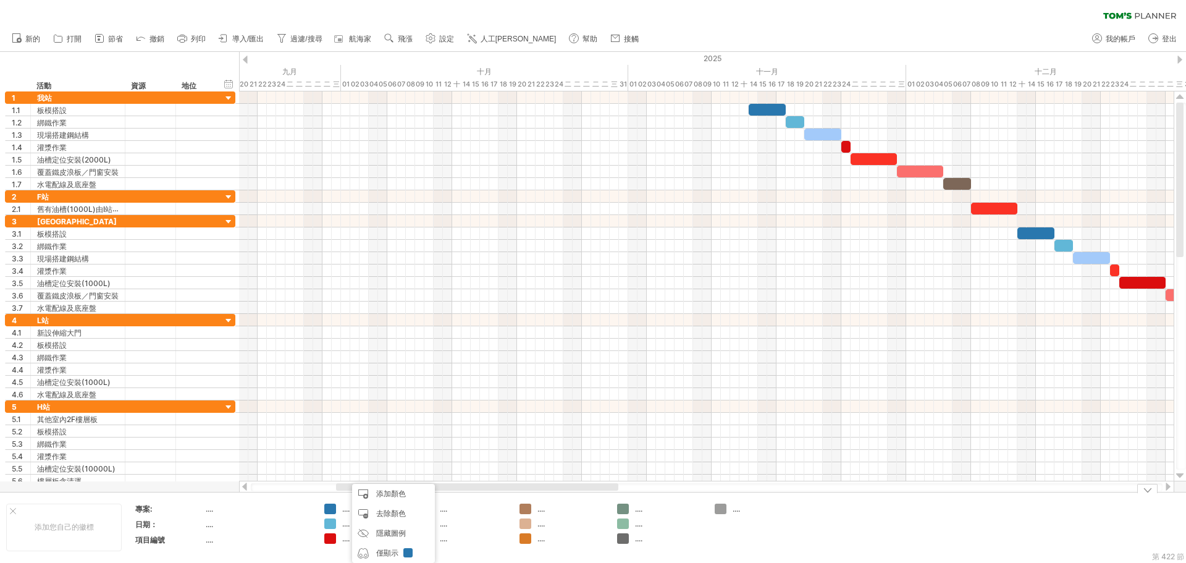
click at [267, 506] on div "...." at bounding box center [258, 508] width 104 height 11
click at [330, 508] on div "嘗試造訪 plan.tomsplanner.com 再次連接... 0% 清除過濾器 新的" at bounding box center [593, 281] width 1186 height 563
click at [347, 510] on font "...." at bounding box center [345, 508] width 7 height 9
click at [271, 529] on td "...." at bounding box center [258, 526] width 105 height 14
click at [331, 507] on div "嘗試造訪 plan.tomsplanner.com 再次連接... 0% 清除過濾器 新的" at bounding box center [593, 281] width 1186 height 563
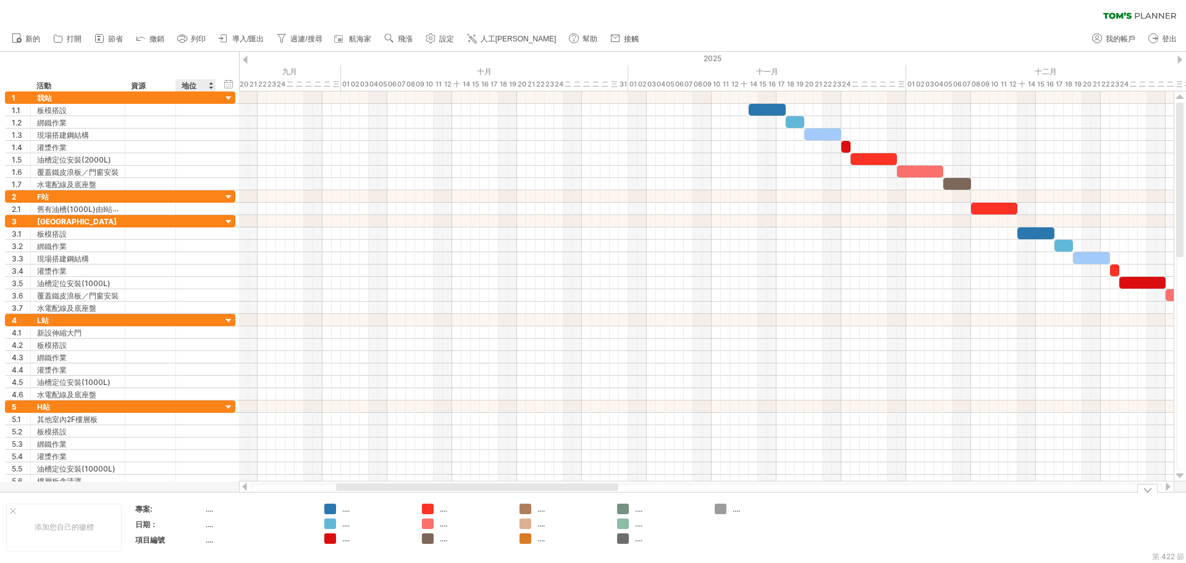
click at [211, 534] on div "...." at bounding box center [258, 539] width 104 height 11
click at [216, 515] on td "...." at bounding box center [258, 510] width 105 height 14
click at [230, 540] on div "...." at bounding box center [258, 539] width 104 height 11
click at [347, 511] on font "...." at bounding box center [345, 508] width 7 height 9
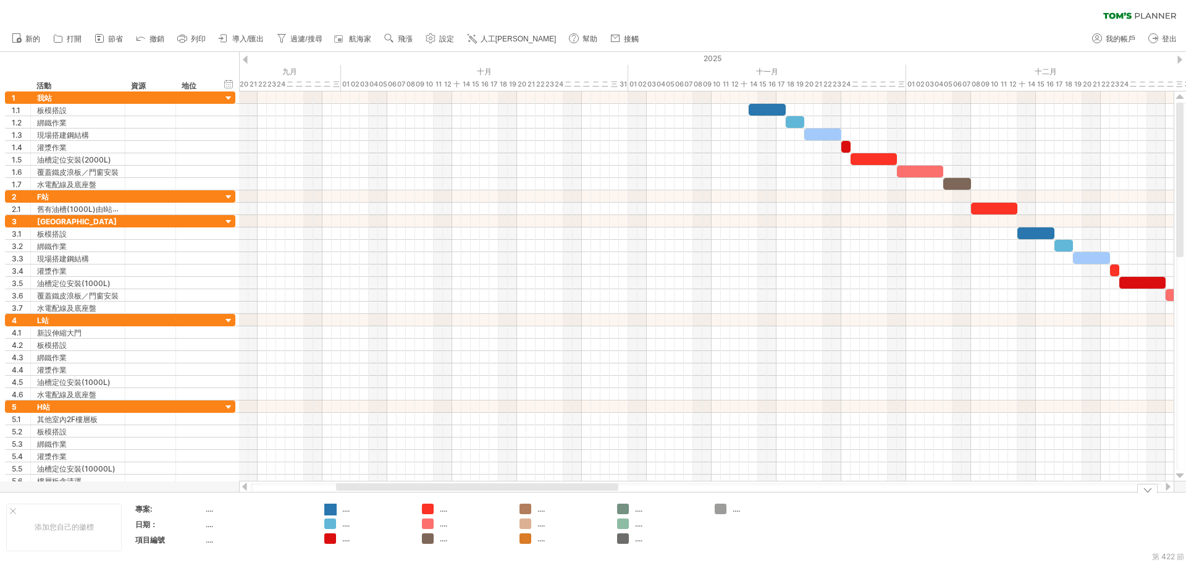
click at [330, 511] on div "嘗試造訪 plan.tomsplanner.com 再次連接... 0% 清除過濾器 新的" at bounding box center [593, 281] width 1186 height 563
click at [330, 510] on div "嘗試造訪 plan.tomsplanner.com 再次連接... 0% 清除過濾器 新的" at bounding box center [593, 281] width 1186 height 563
click at [330, 510] on div at bounding box center [330, 509] width 12 height 12
click at [392, 550] on span at bounding box center [391, 552] width 9 height 9
type input "**********"
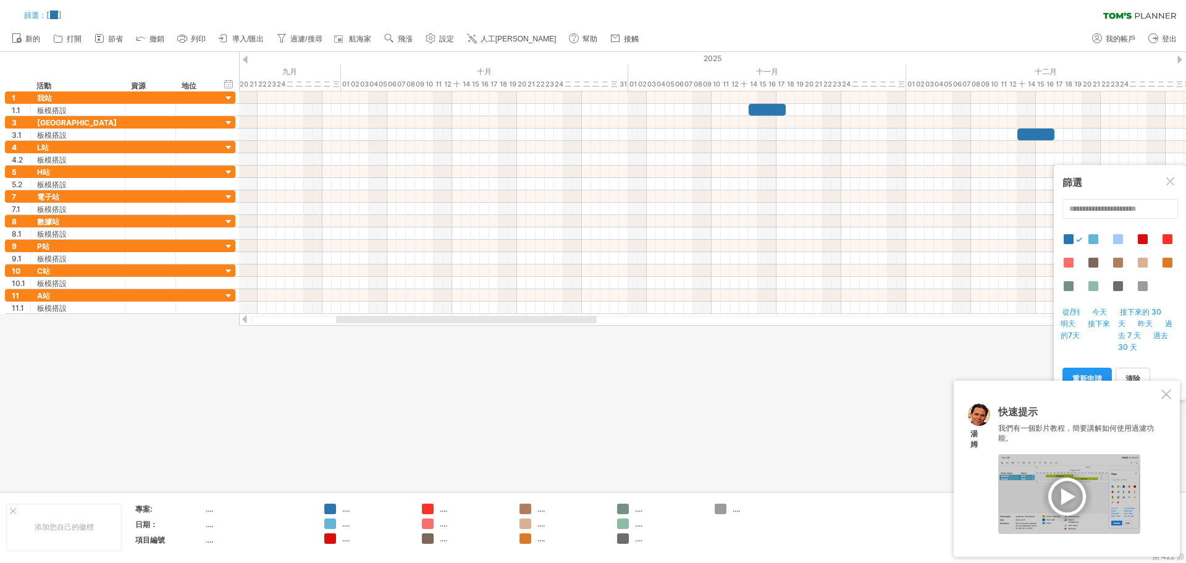
click at [1164, 390] on div at bounding box center [1166, 394] width 10 height 10
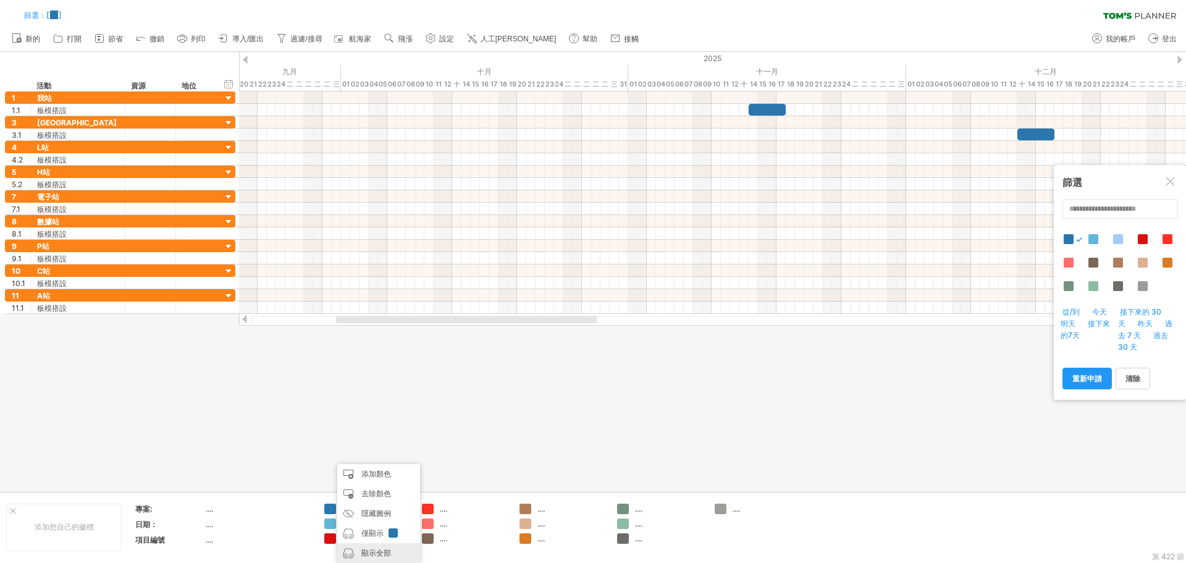
click at [388, 547] on div "顯示全部" at bounding box center [378, 553] width 83 height 20
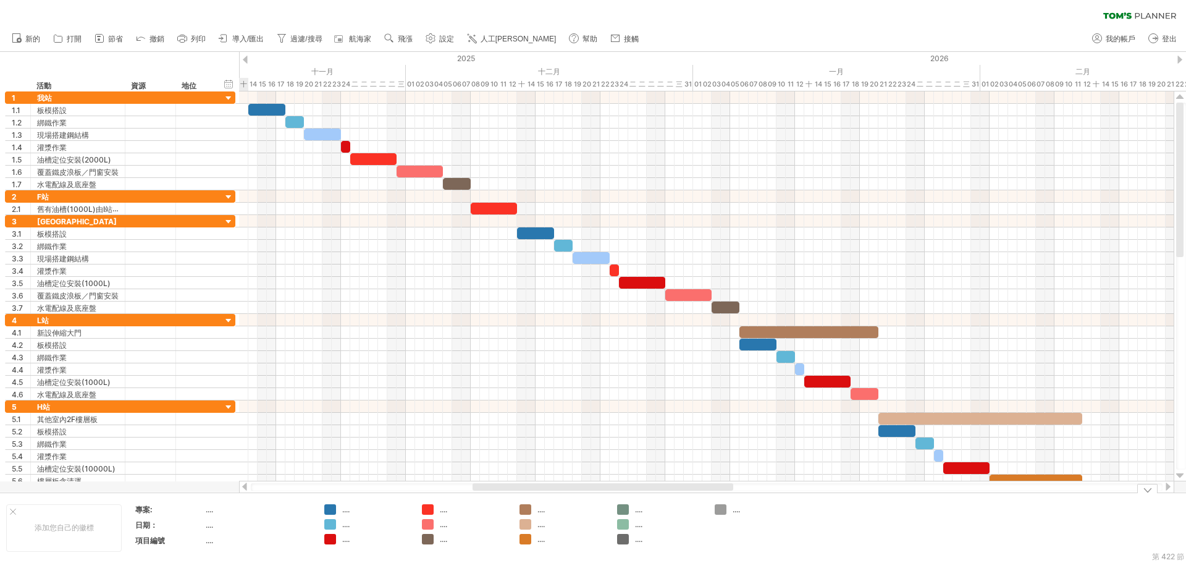
drag, startPoint x: 583, startPoint y: 484, endPoint x: 719, endPoint y: 507, distance: 137.8
click at [719, 507] on div "嘗試造訪 [DOMAIN_NAME] 再次連接... 0% 篩選： [ ] 清除過濾器" at bounding box center [593, 281] width 1186 height 563
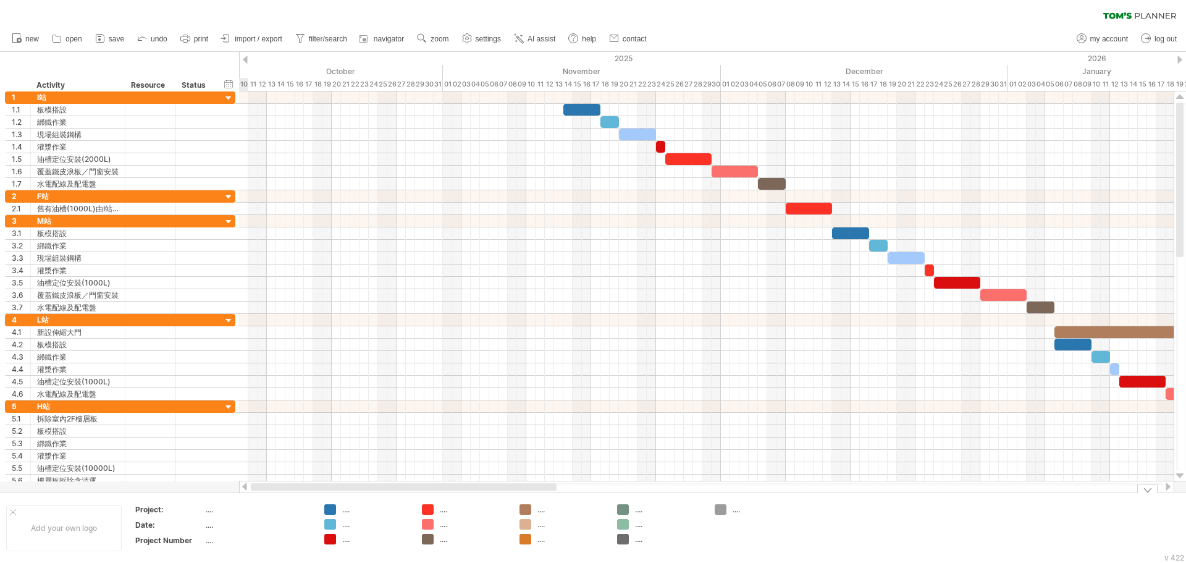
drag, startPoint x: 534, startPoint y: 487, endPoint x: 434, endPoint y: 495, distance: 100.4
click at [434, 495] on div "Trying to reach plan.tomsplanner.com Connected again... 0% filter: [ ] clear fi…" at bounding box center [593, 281] width 1186 height 563
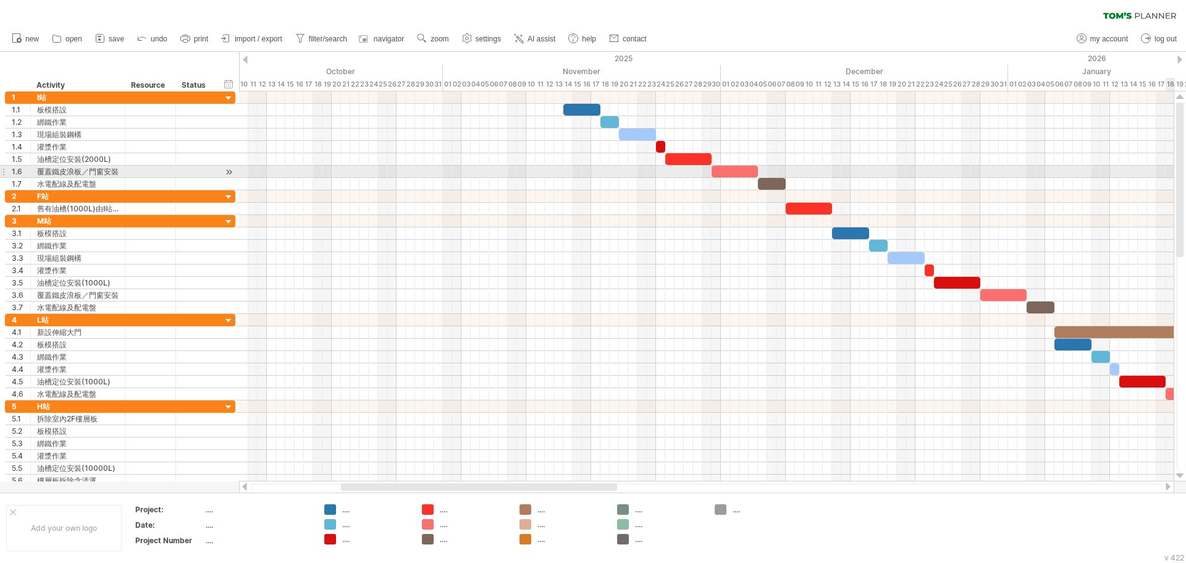
drag, startPoint x: 1180, startPoint y: 205, endPoint x: 1175, endPoint y: 161, distance: 44.1
click at [1175, 161] on div at bounding box center [1180, 286] width 13 height 390
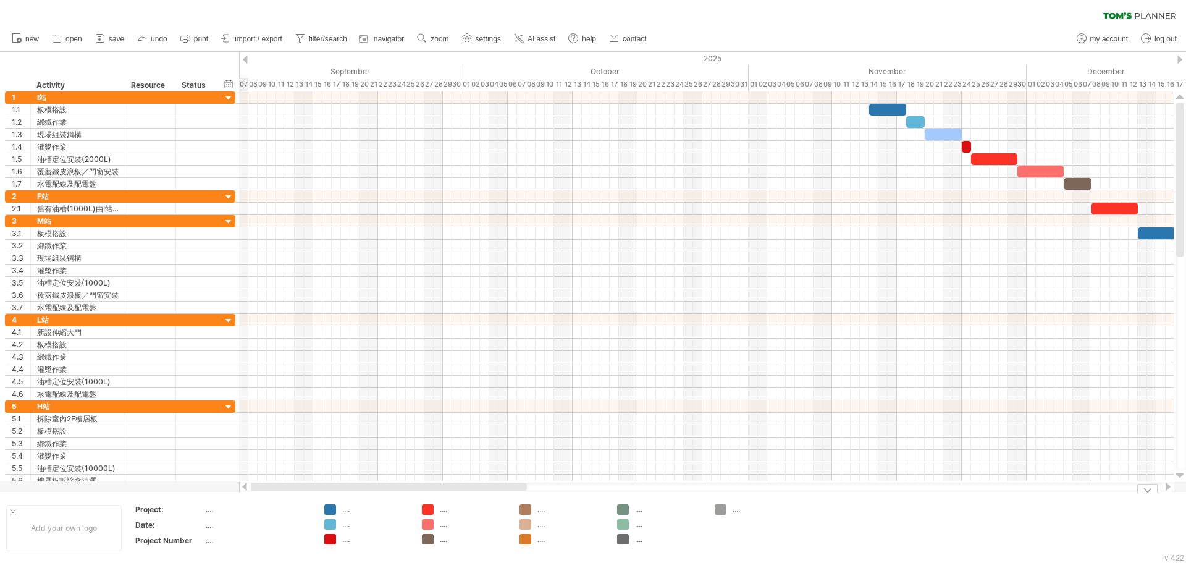
drag, startPoint x: 594, startPoint y: 489, endPoint x: 455, endPoint y: 504, distance: 139.9
click at [455, 504] on div "Trying to reach plan.tomsplanner.com Connected again... 0% filter: [ ] clear fi…" at bounding box center [593, 281] width 1186 height 563
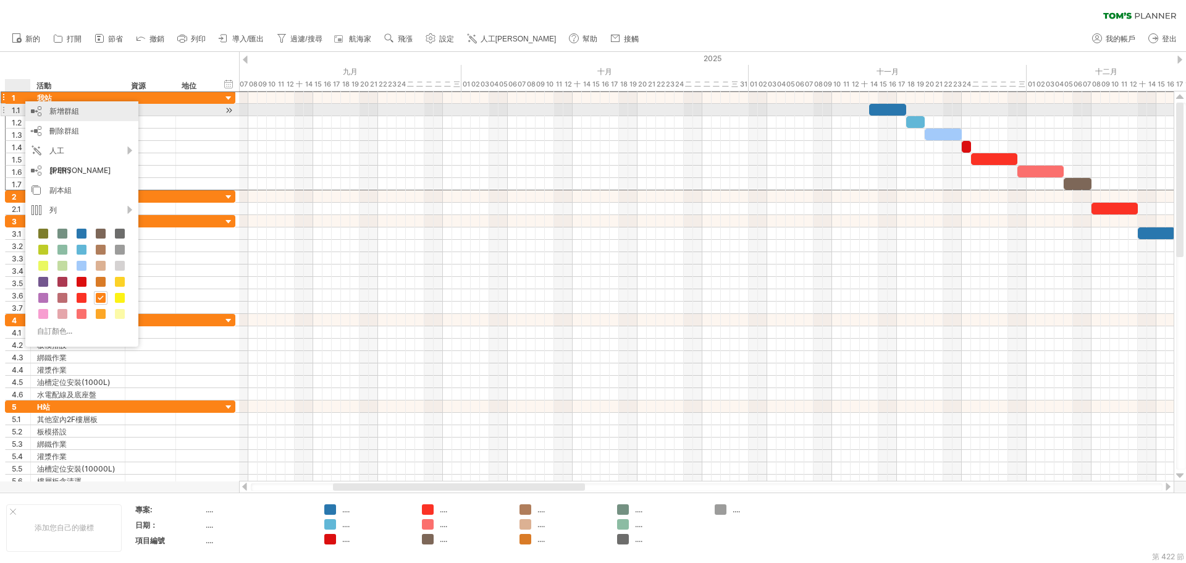
click at [111, 110] on div "新增群組" at bounding box center [81, 111] width 113 height 20
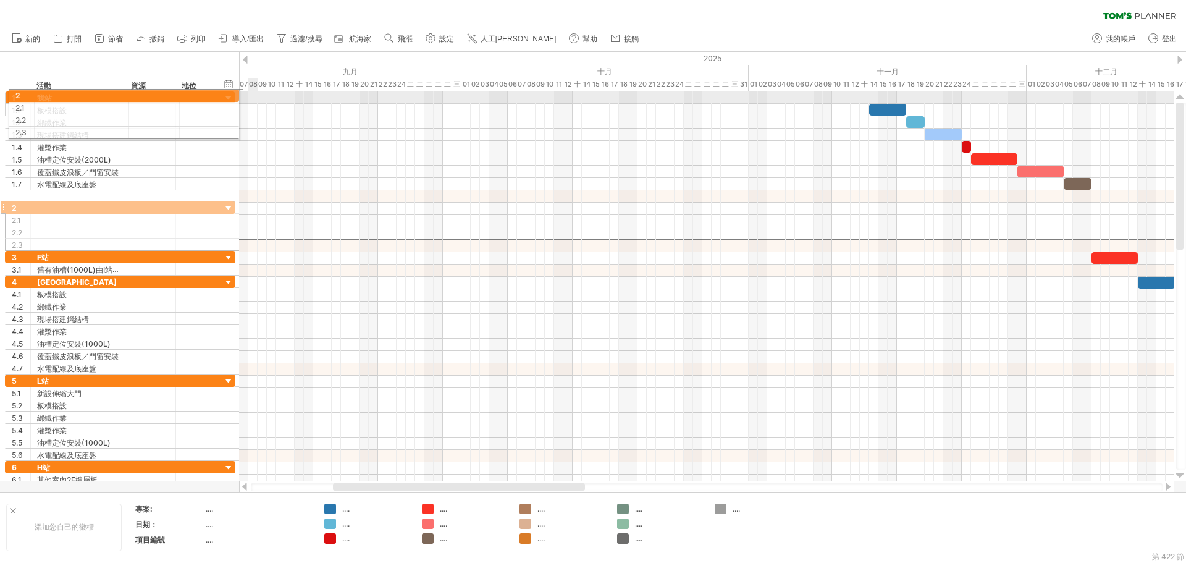
drag, startPoint x: 4, startPoint y: 198, endPoint x: 0, endPoint y: 93, distance: 104.5
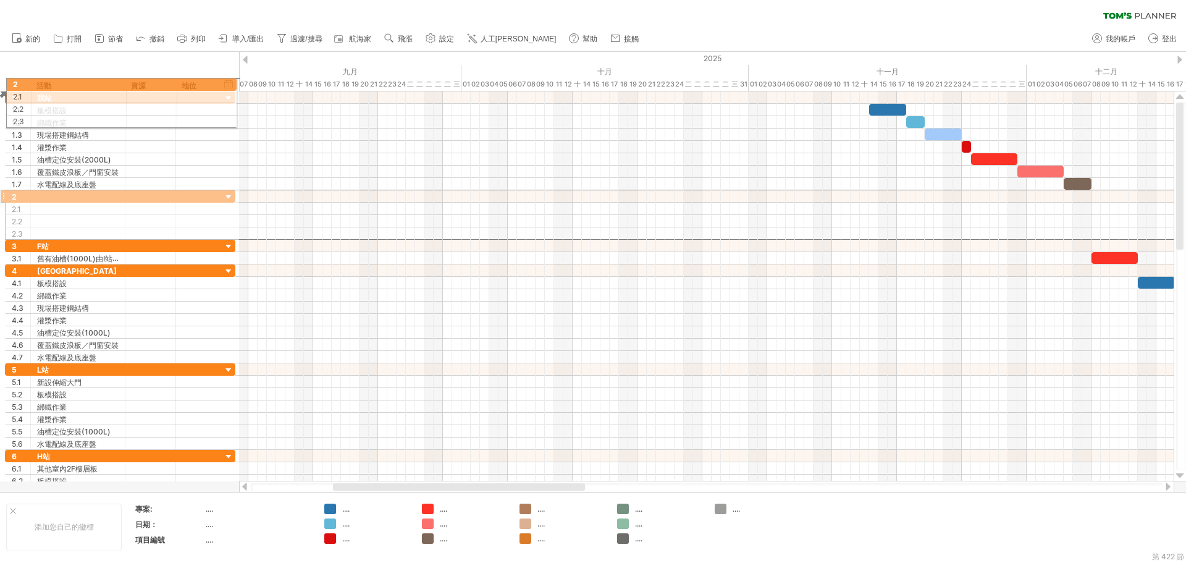
drag, startPoint x: 2, startPoint y: 198, endPoint x: 0, endPoint y: 82, distance: 115.5
click at [0, 82] on div "嘗試造訪 [DOMAIN_NAME] 再次連接... 0% 篩選： [ ] 清除過濾器" at bounding box center [593, 281] width 1186 height 563
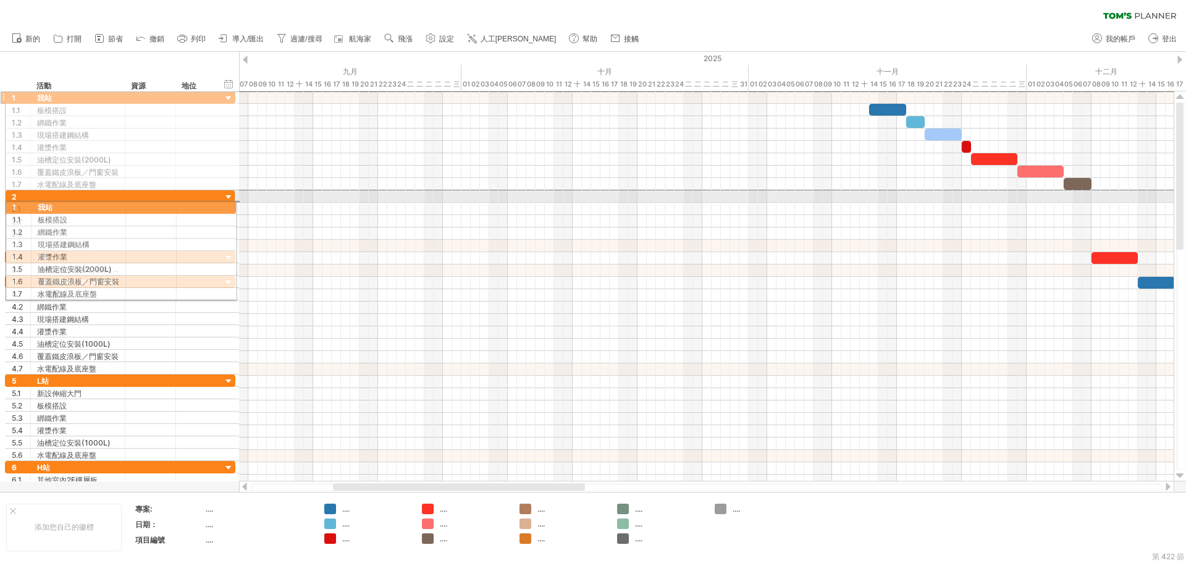
drag, startPoint x: 3, startPoint y: 100, endPoint x: 0, endPoint y: 204, distance: 104.4
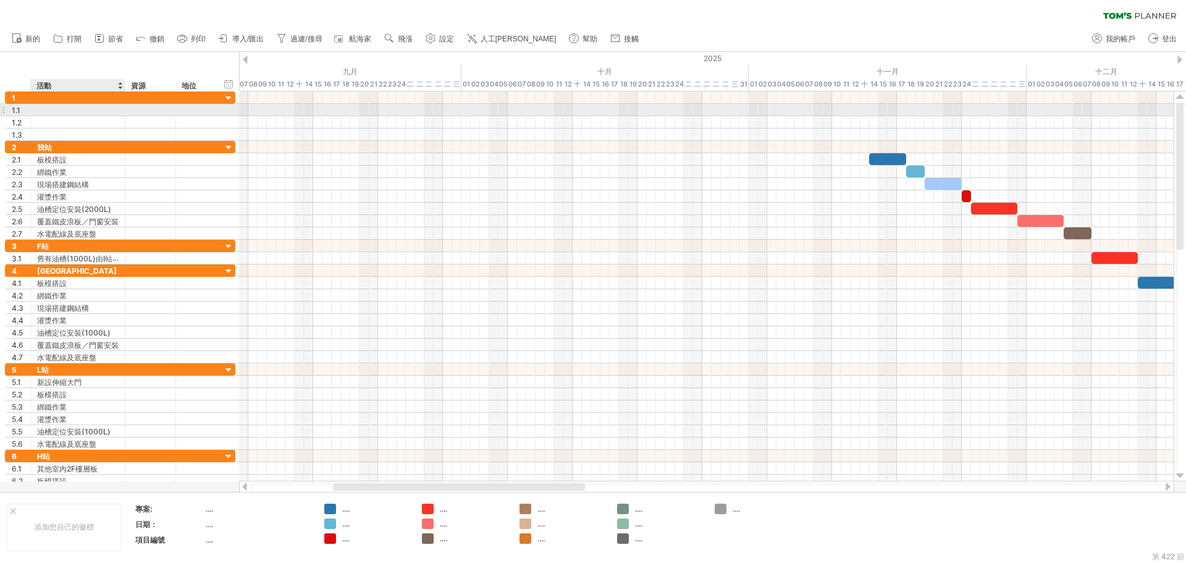
click at [52, 107] on div at bounding box center [78, 110] width 82 height 12
click at [52, 107] on input "text" at bounding box center [78, 110] width 82 height 12
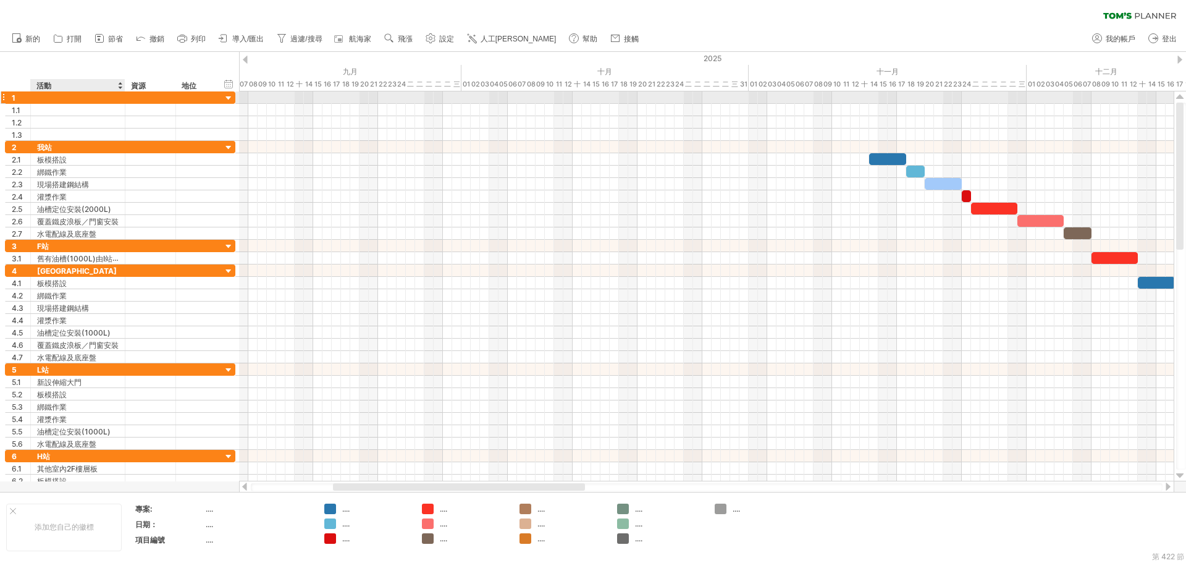
click at [52, 99] on div at bounding box center [78, 97] width 82 height 12
type input "*"
type input "****"
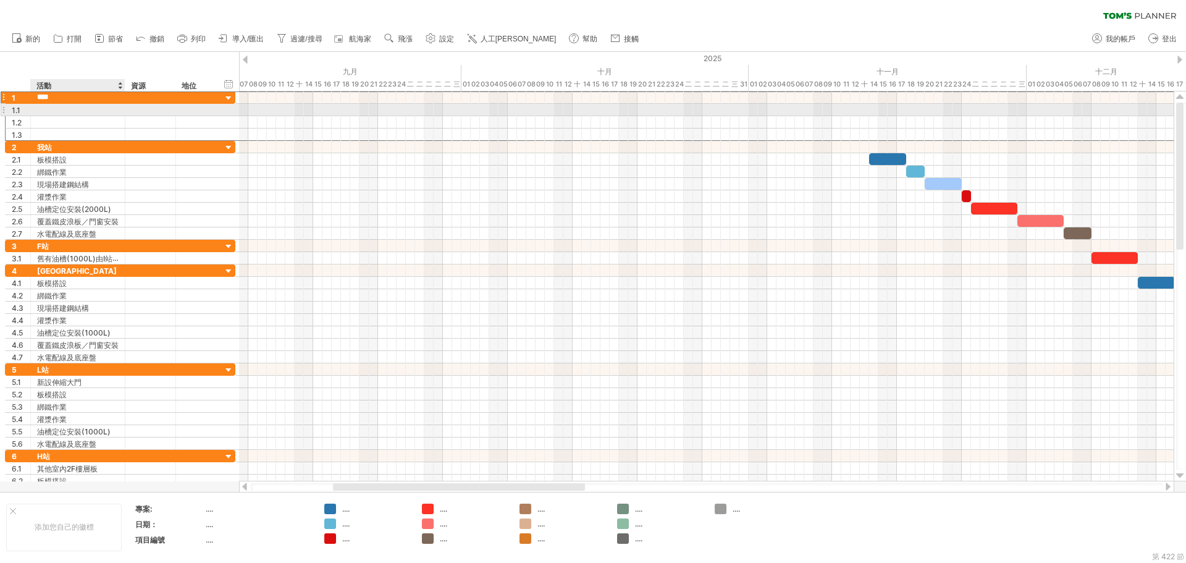
click at [93, 111] on div at bounding box center [78, 110] width 82 height 12
click at [93, 111] on input "text" at bounding box center [78, 110] width 82 height 12
type input "********"
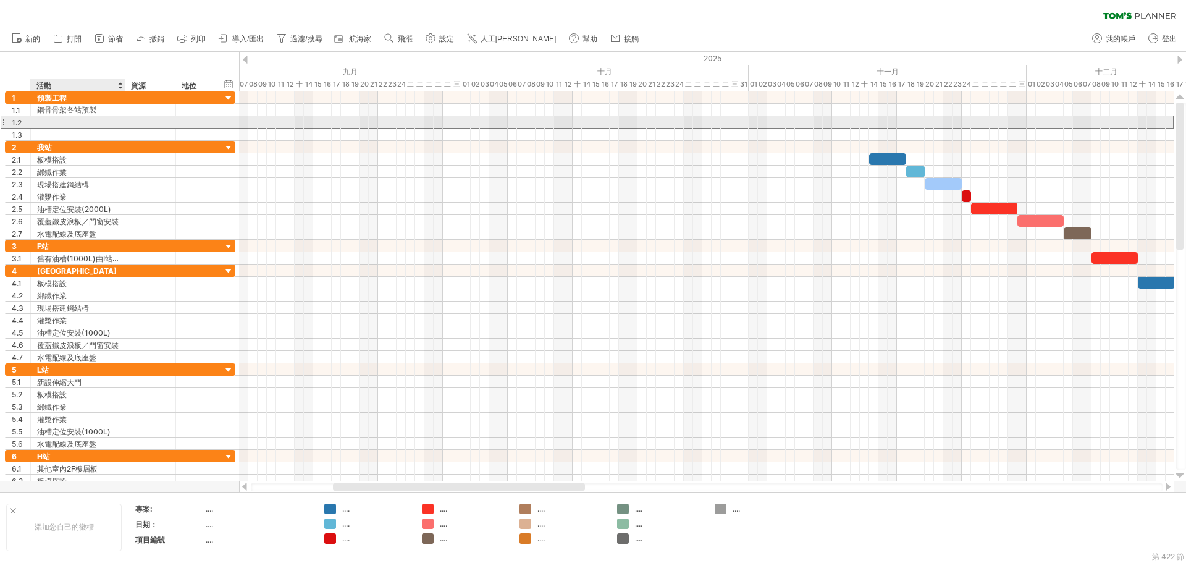
click at [91, 119] on div at bounding box center [78, 122] width 82 height 12
type input "******"
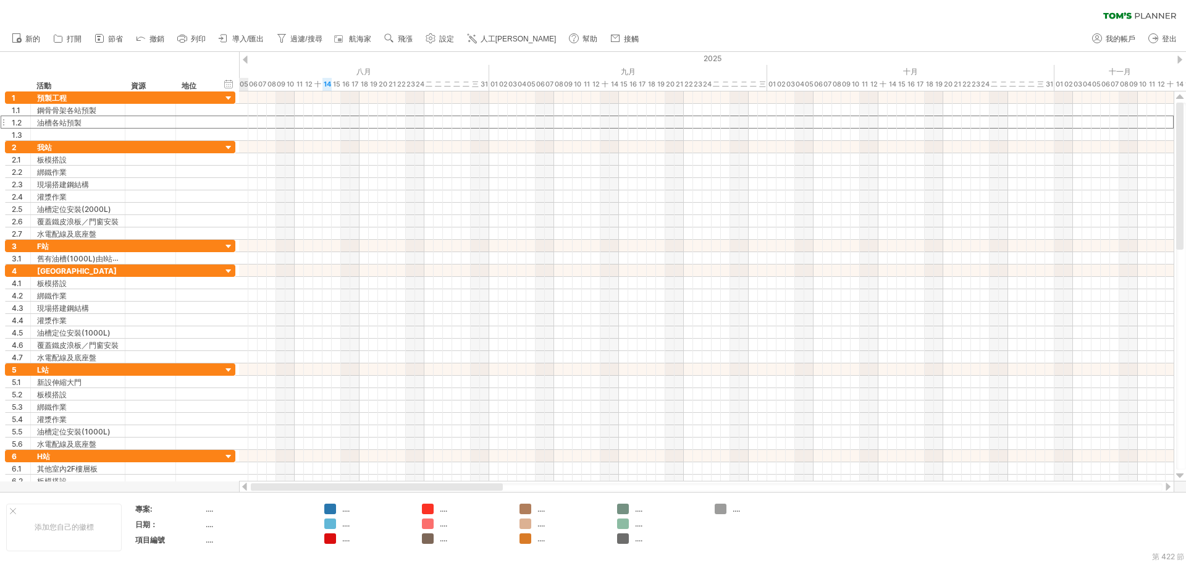
drag, startPoint x: 542, startPoint y: 487, endPoint x: 411, endPoint y: 484, distance: 131.0
click at [411, 484] on div at bounding box center [377, 486] width 252 height 7
click at [353, 123] on div "新增時間區塊" at bounding box center [381, 124] width 85 height 20
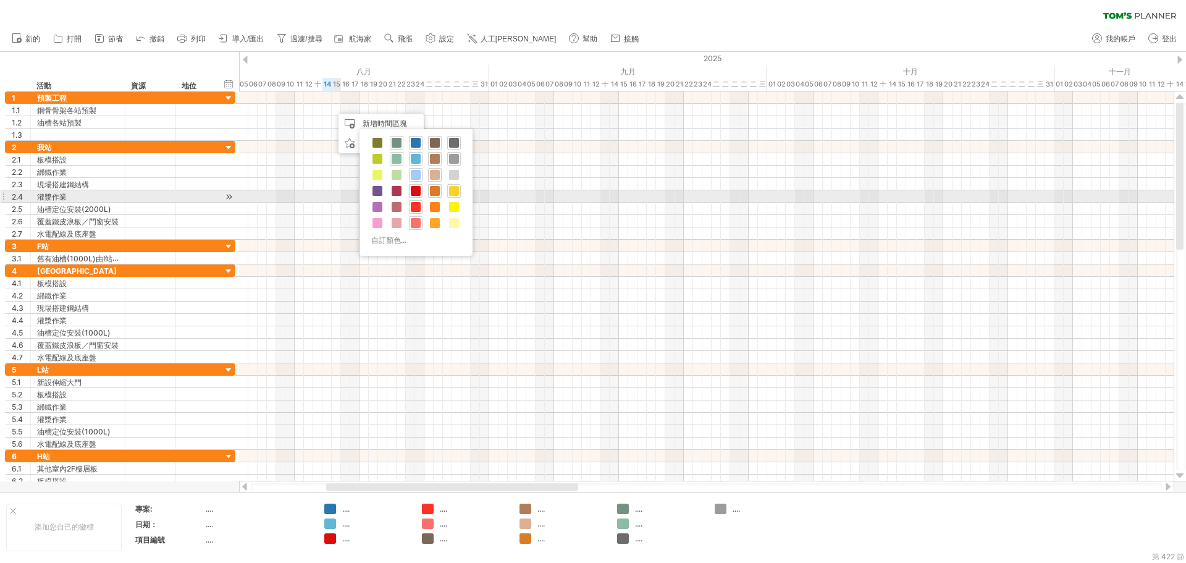
click at [452, 195] on span at bounding box center [454, 191] width 10 height 10
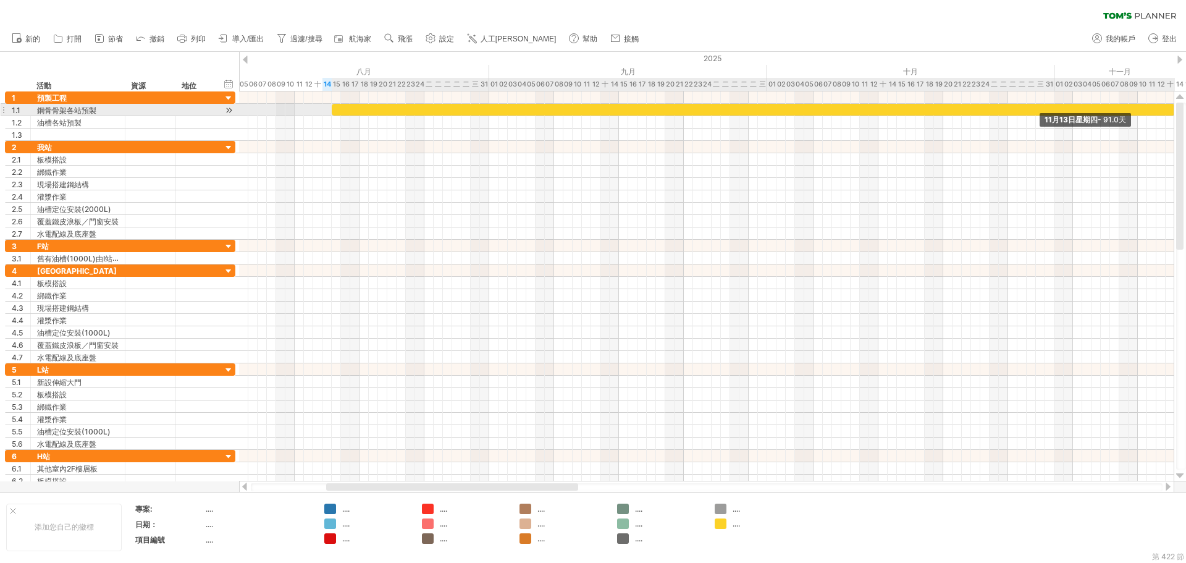
drag, startPoint x: 340, startPoint y: 114, endPoint x: 1179, endPoint y: 110, distance: 838.3
click at [1179, 110] on div "嘗試造訪 [DOMAIN_NAME] 再次連接... 0% 篩選： [ ] 清除過濾器" at bounding box center [593, 281] width 1186 height 563
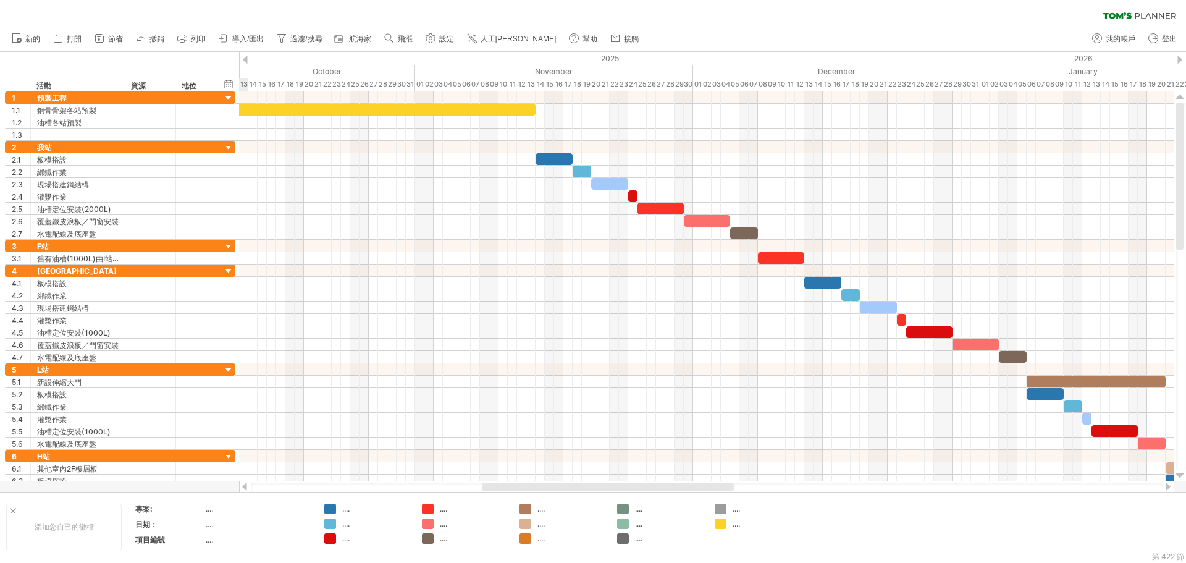
drag, startPoint x: 565, startPoint y: 489, endPoint x: 722, endPoint y: 487, distance: 157.5
click at [722, 487] on div at bounding box center [608, 486] width 252 height 7
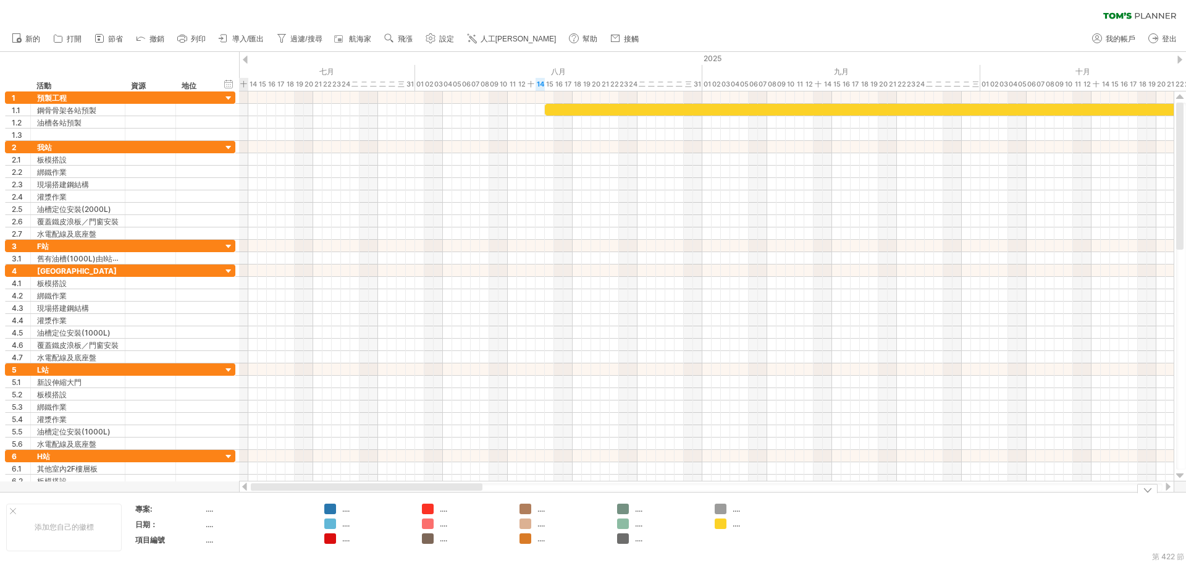
drag, startPoint x: 657, startPoint y: 488, endPoint x: 413, endPoint y: 512, distance: 245.2
click at [413, 515] on div "嘗試造訪 [DOMAIN_NAME] 再次連接... 0% 篩選： [ ] 清除過濾器" at bounding box center [593, 281] width 1186 height 563
click at [583, 142] on div "新增時間區塊" at bounding box center [599, 137] width 85 height 20
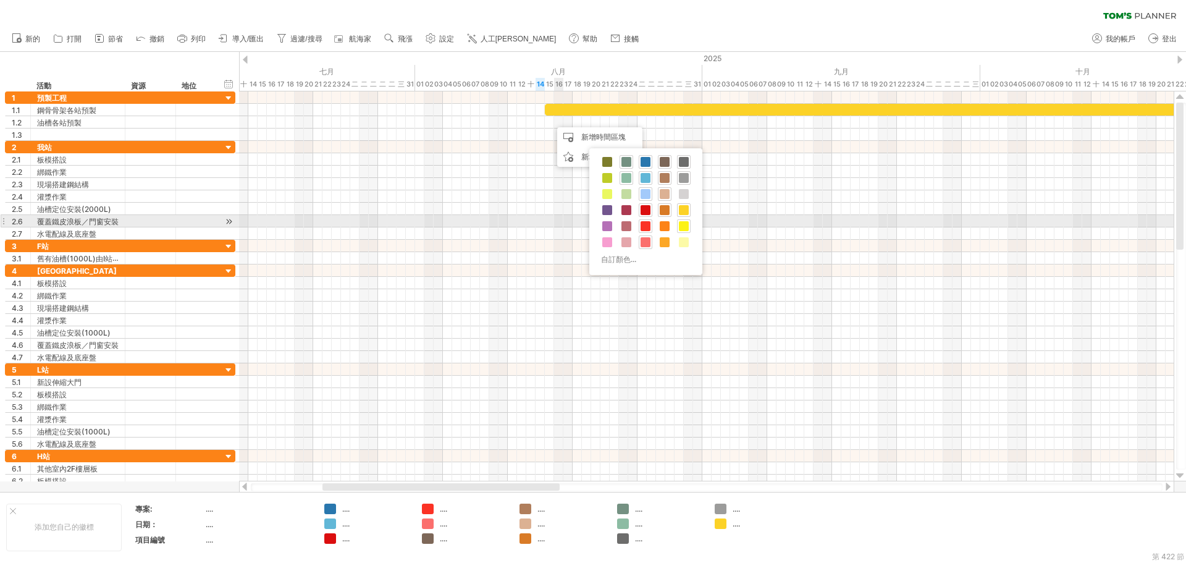
click at [684, 222] on span at bounding box center [684, 226] width 10 height 10
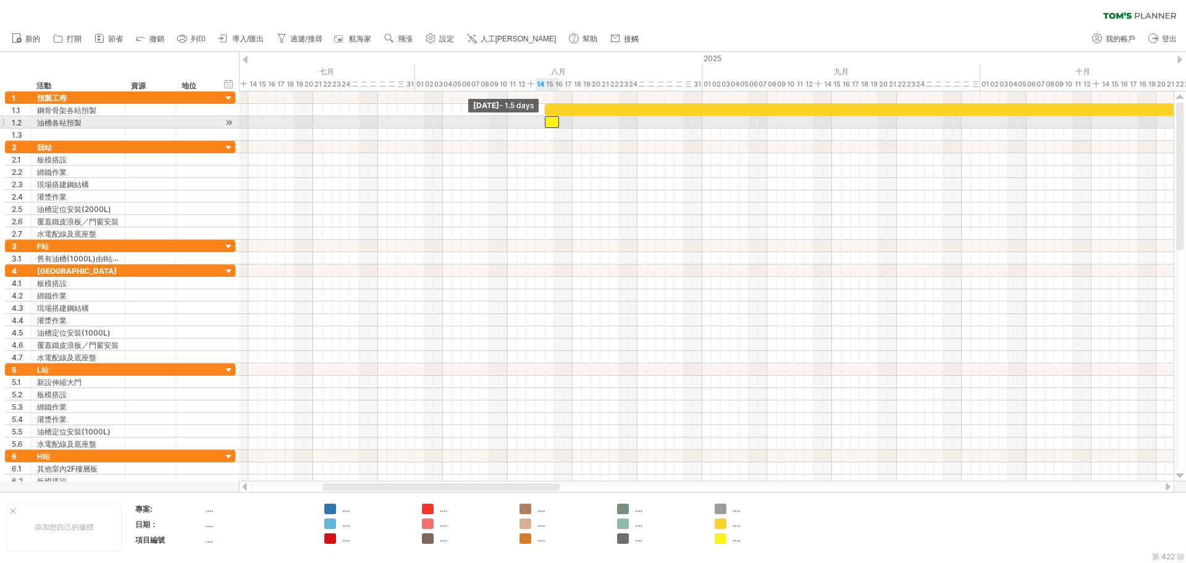
click at [544, 124] on span at bounding box center [544, 122] width 5 height 12
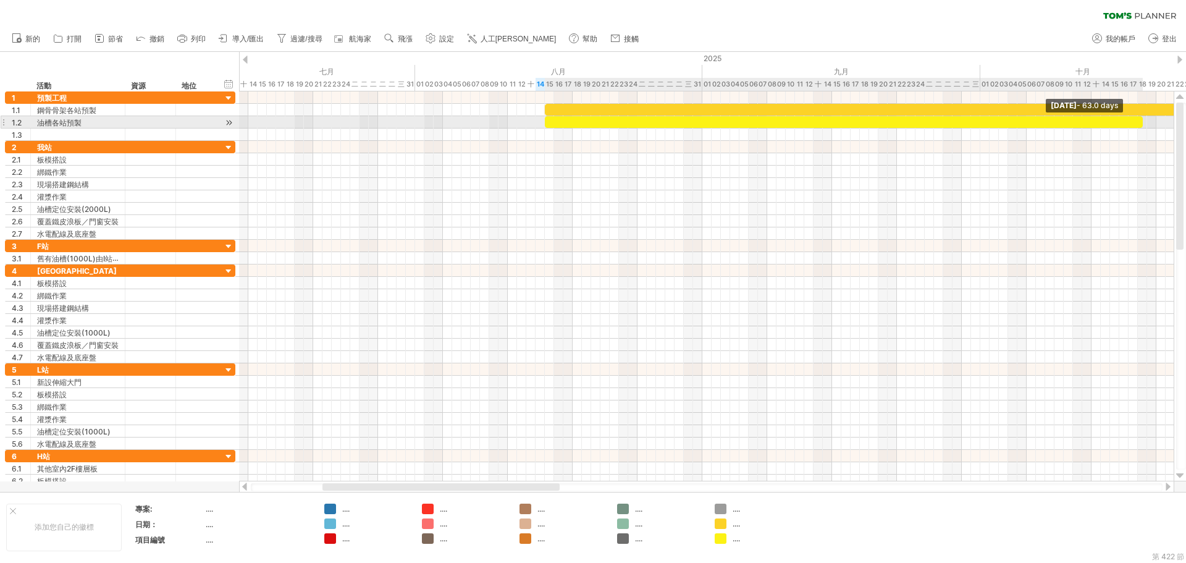
drag, startPoint x: 556, startPoint y: 123, endPoint x: 1152, endPoint y: 121, distance: 596.2
click at [1143, 121] on div at bounding box center [844, 122] width 598 height 12
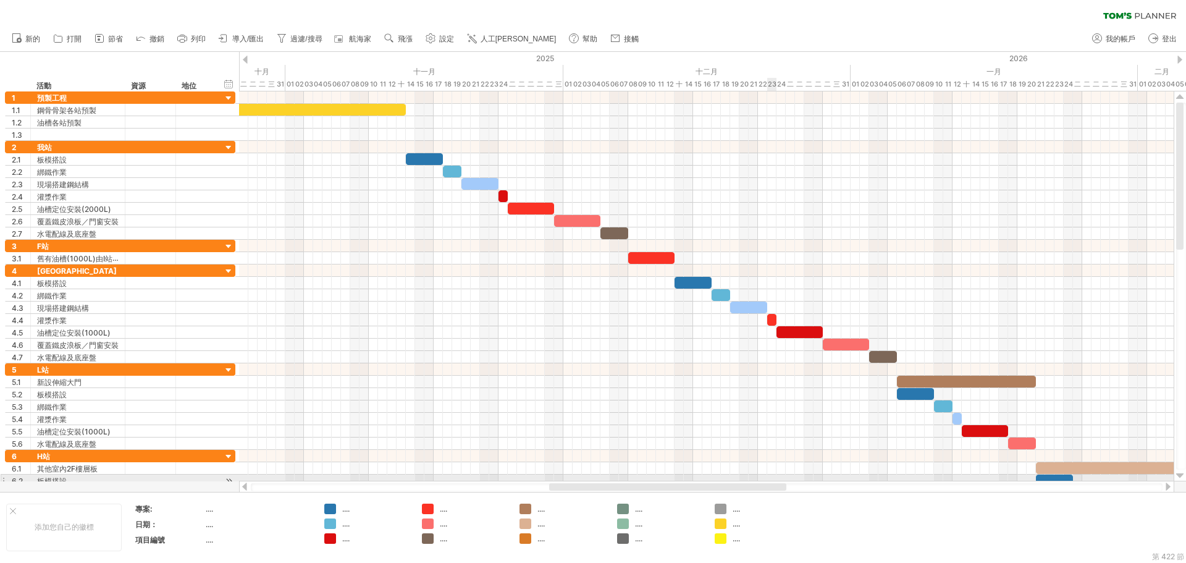
drag, startPoint x: 544, startPoint y: 487, endPoint x: 649, endPoint y: 374, distance: 154.3
click at [780, 481] on div at bounding box center [706, 487] width 935 height 12
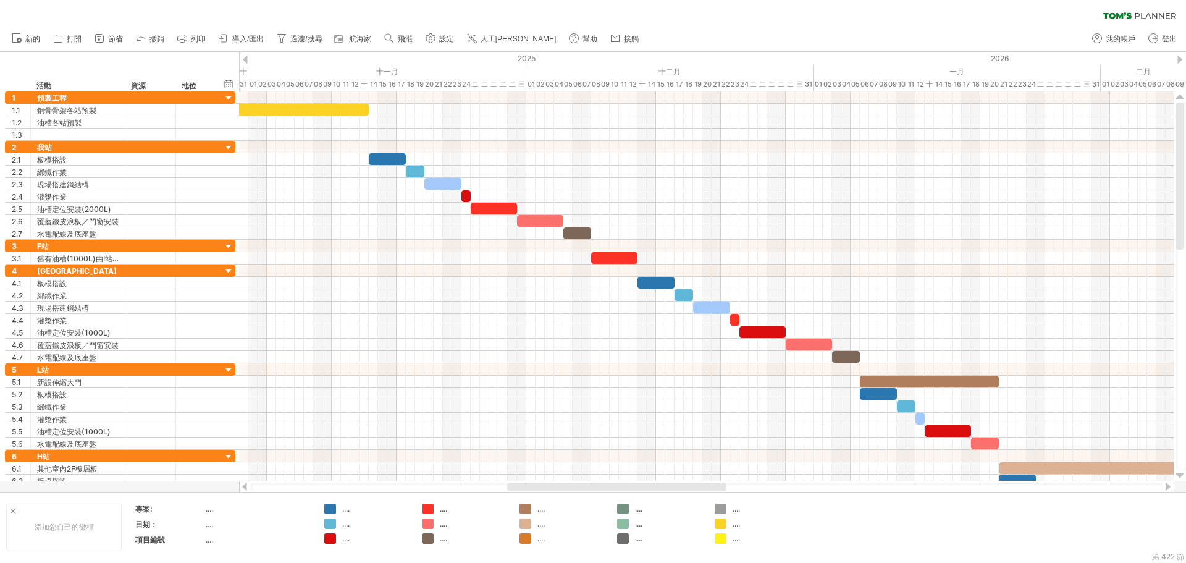
click at [584, 491] on div at bounding box center [706, 487] width 935 height 12
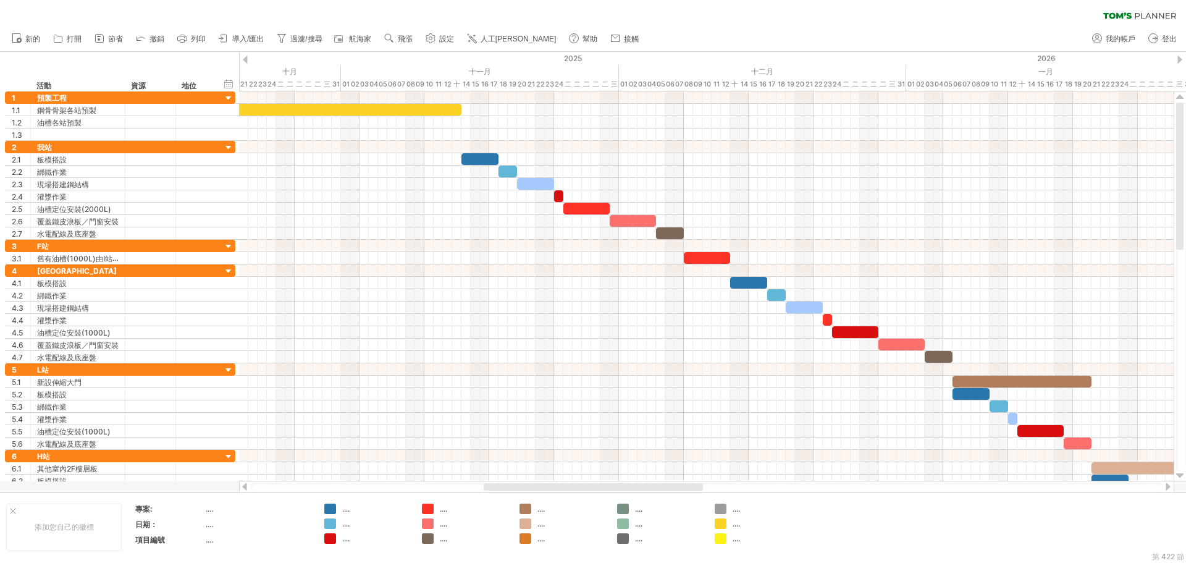
drag, startPoint x: 591, startPoint y: 485, endPoint x: 567, endPoint y: 485, distance: 23.5
click at [567, 485] on div at bounding box center [593, 486] width 219 height 7
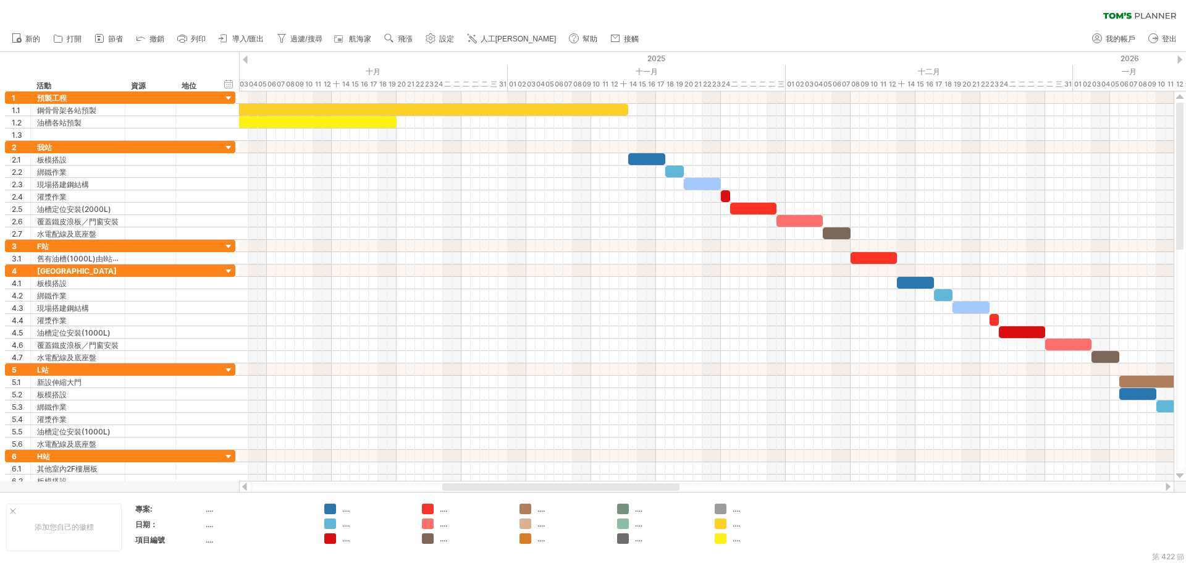
drag, startPoint x: 564, startPoint y: 484, endPoint x: 521, endPoint y: 487, distance: 42.7
click at [521, 487] on div at bounding box center [560, 486] width 237 height 7
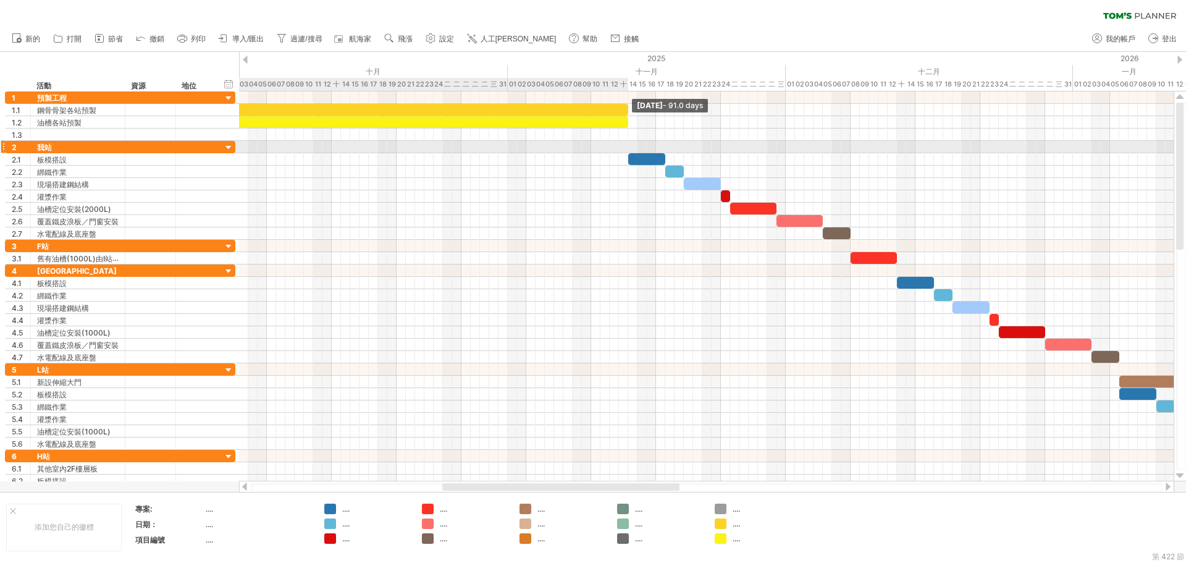
drag, startPoint x: 397, startPoint y: 125, endPoint x: 628, endPoint y: 148, distance: 232.2
click at [628, 148] on div "Thursday 13 November - 91.0 days 8月15日星期五 - 1.5天" at bounding box center [706, 286] width 935 height 390
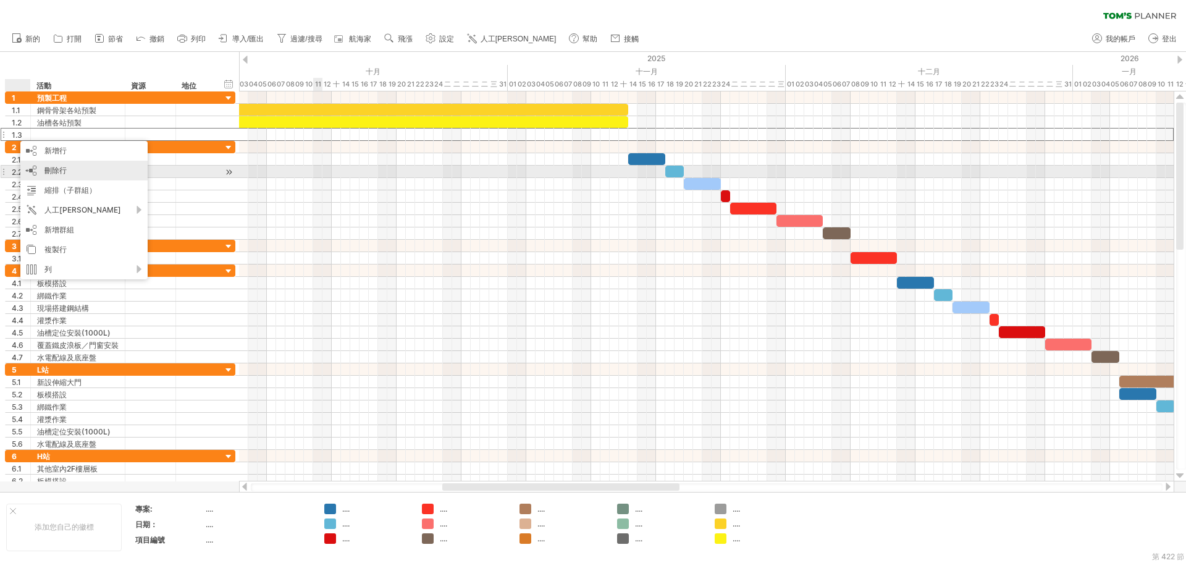
click at [70, 171] on div "刪除行 刪除選取的行" at bounding box center [83, 171] width 127 height 20
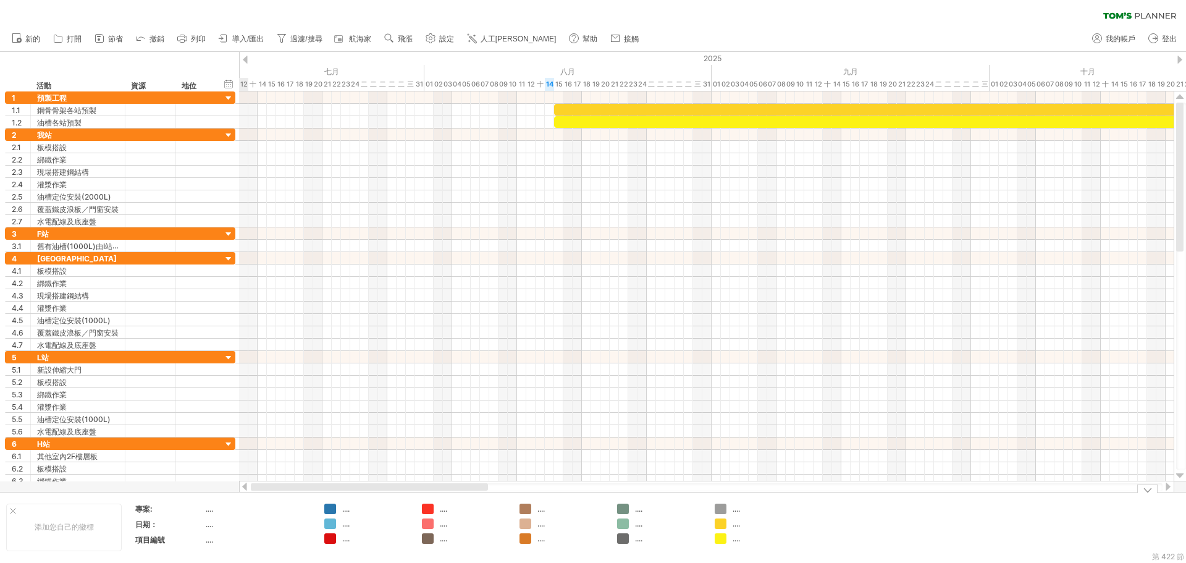
drag, startPoint x: 498, startPoint y: 487, endPoint x: 243, endPoint y: 519, distance: 256.5
click at [243, 519] on div "嘗試造訪 [DOMAIN_NAME] 再次連接... 0% 篩選： [ ] 清除過濾器" at bounding box center [593, 281] width 1186 height 563
click at [831, 48] on div "新的" at bounding box center [593, 39] width 1186 height 26
click at [255, 33] on link "導入/匯出" at bounding box center [242, 39] width 52 height 16
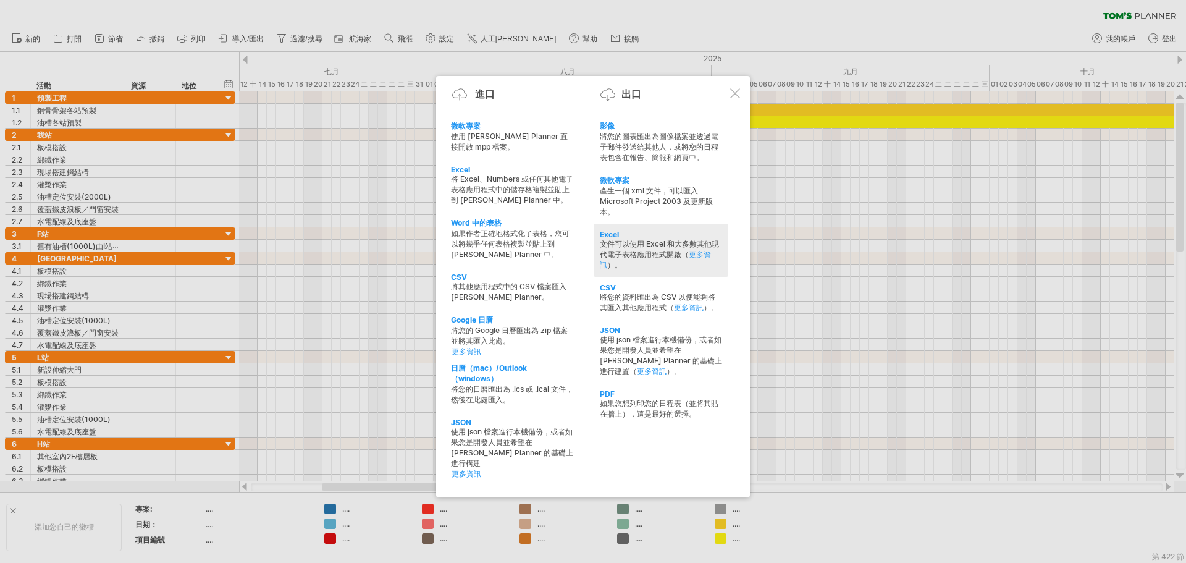
click at [656, 251] on font "文件可以使用 Excel 和大多數其他現代電子表格應用程式開啟（" at bounding box center [659, 249] width 119 height 20
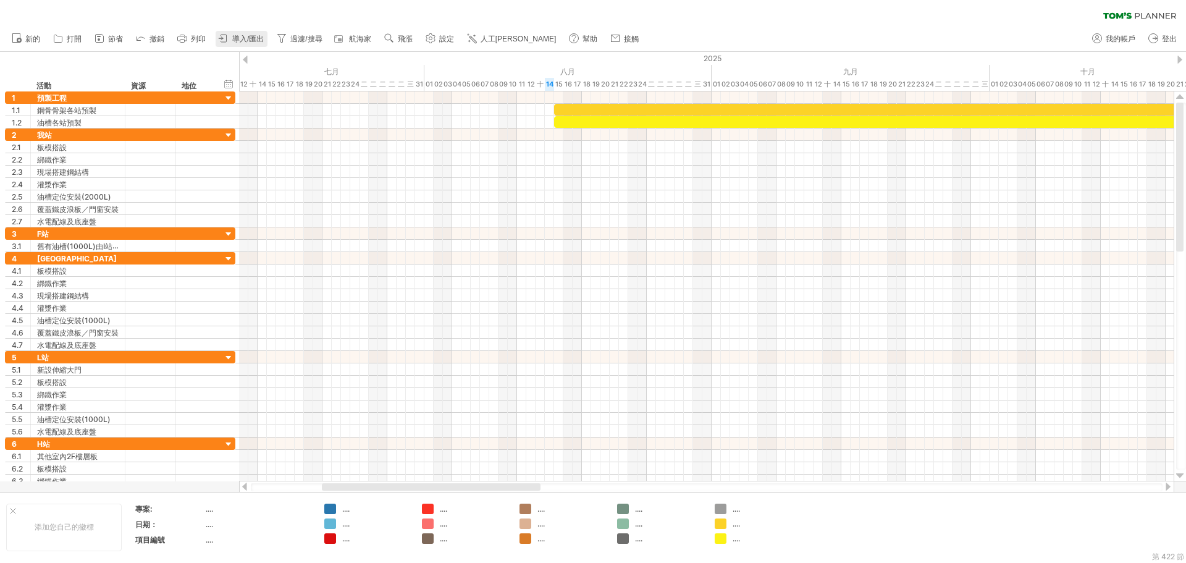
click at [246, 41] on font "導入/匯出" at bounding box center [248, 39] width 32 height 9
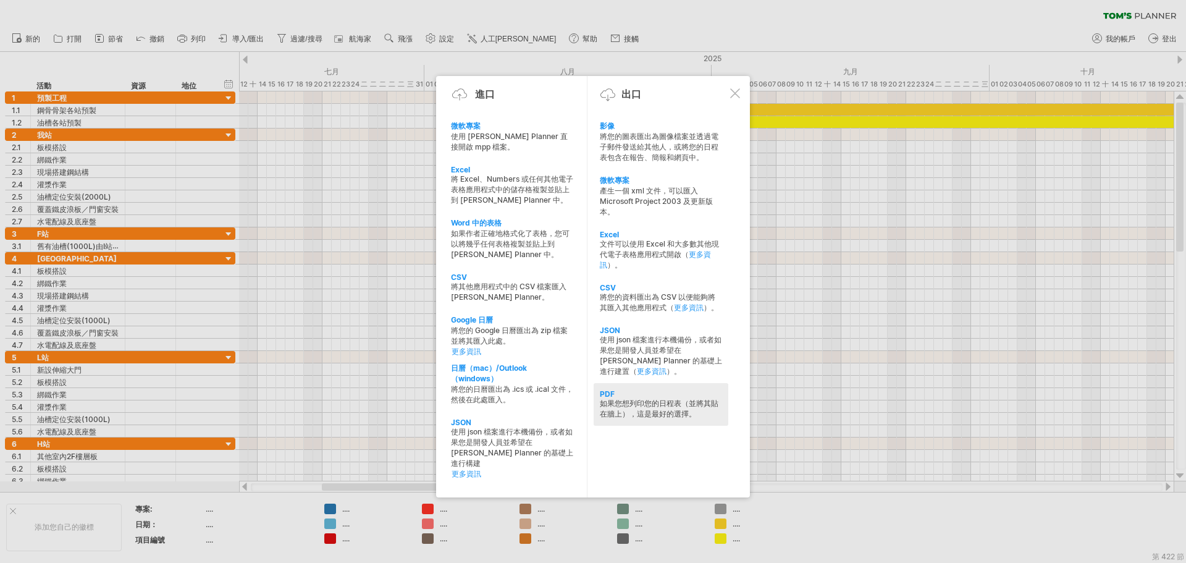
click at [652, 399] on div "如果您想列印您的日程表（並將其貼在牆上），這是最好的選擇。" at bounding box center [661, 408] width 122 height 21
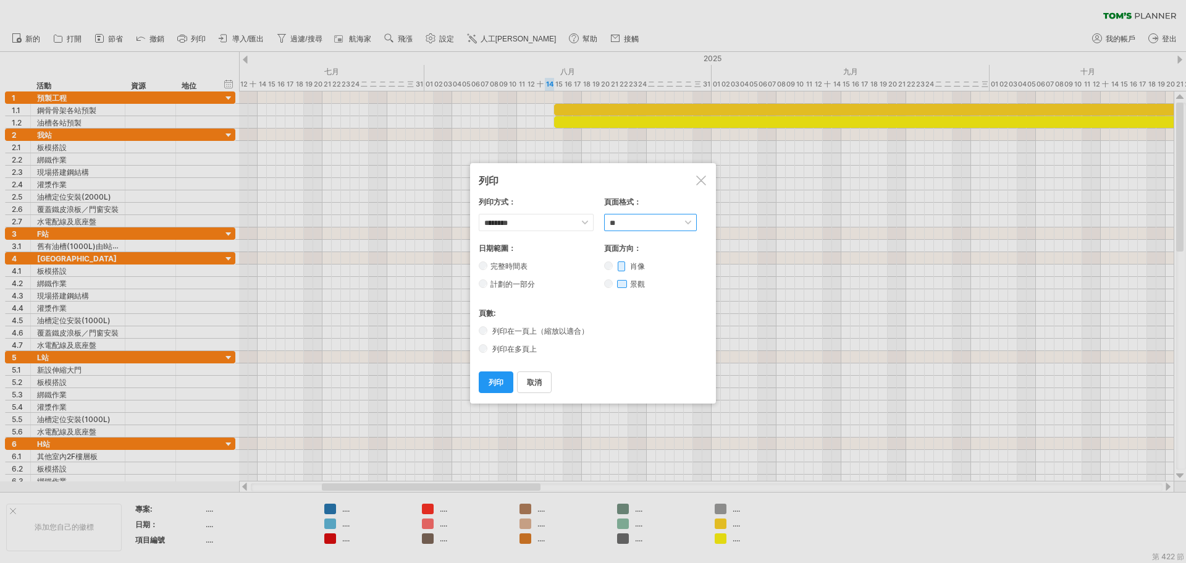
click at [646, 225] on select "* ** *** ** ** ** ** **" at bounding box center [650, 222] width 93 height 17
select select "**"
click at [604, 215] on select "* ** *** ** ** ** ** **" at bounding box center [650, 222] width 93 height 17
click at [503, 377] on font "列印" at bounding box center [496, 381] width 15 height 9
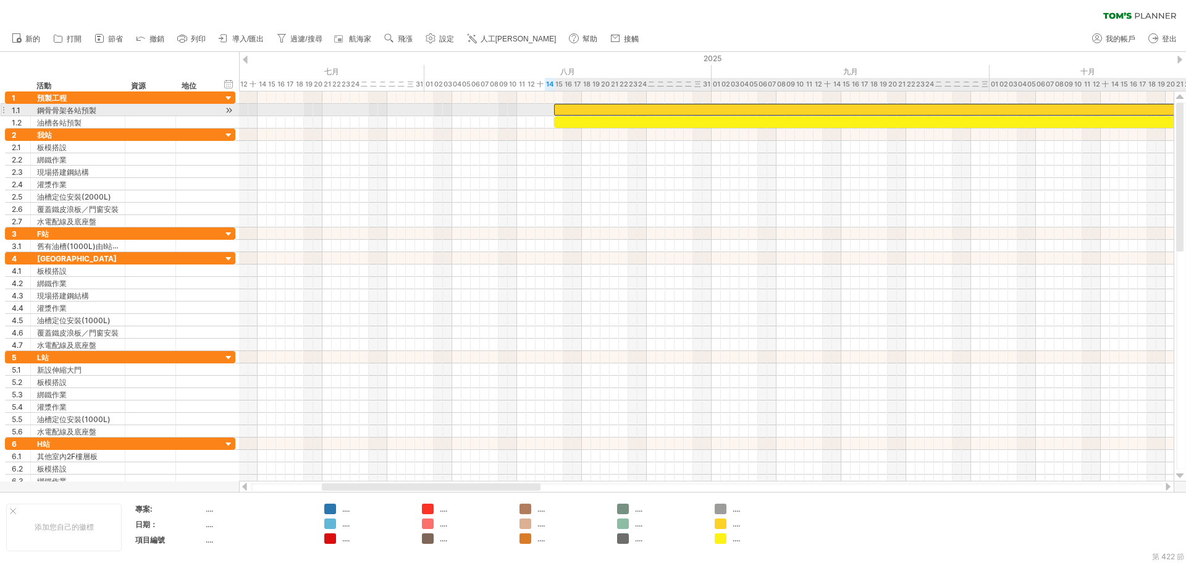
click at [628, 112] on div at bounding box center [975, 110] width 843 height 12
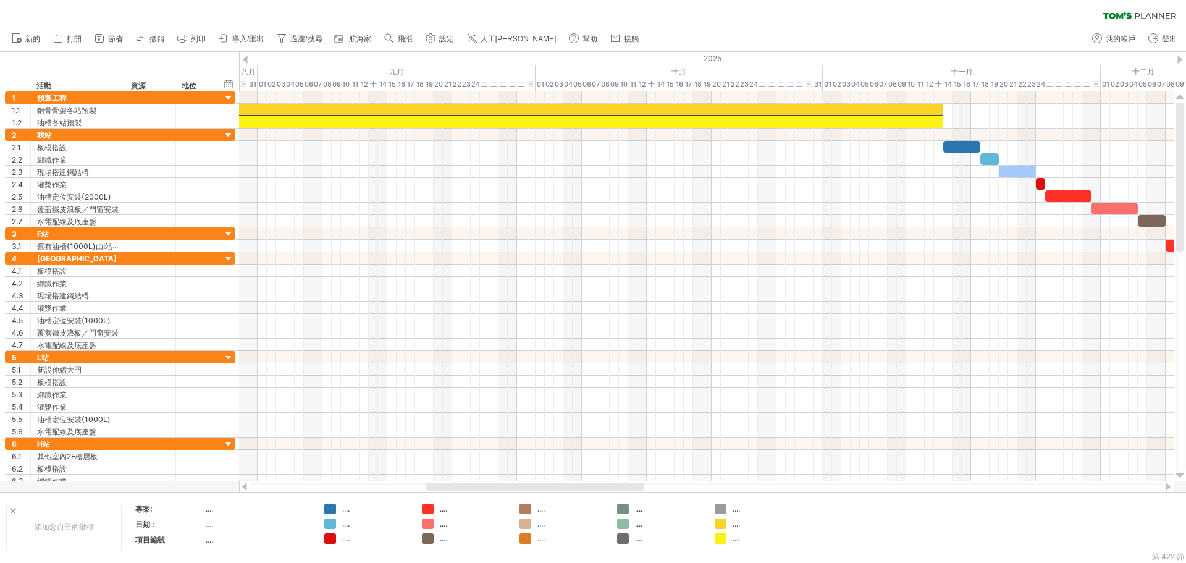
drag, startPoint x: 434, startPoint y: 487, endPoint x: 535, endPoint y: 491, distance: 100.7
click at [535, 491] on div at bounding box center [707, 487] width 912 height 8
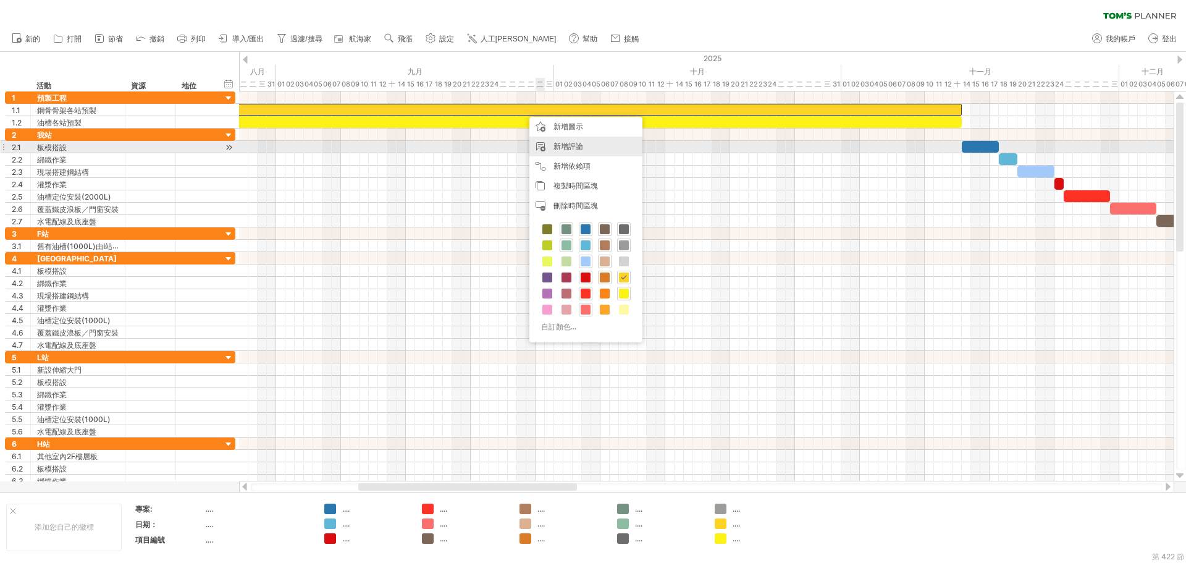
click at [605, 149] on div "新增評論" at bounding box center [585, 147] width 113 height 20
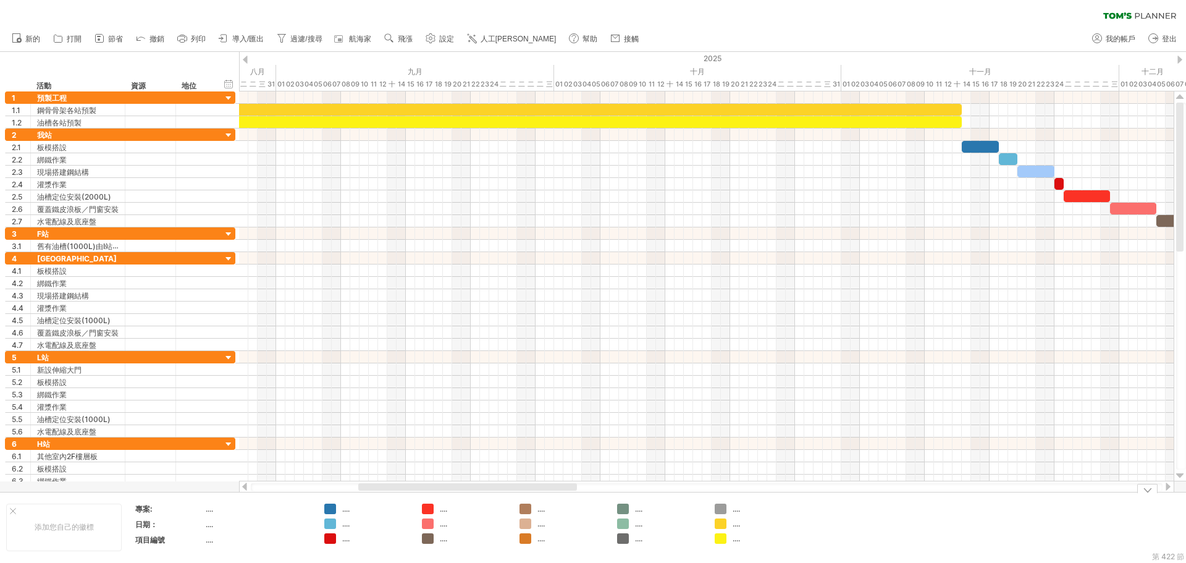
click at [822, 531] on td at bounding box center [855, 527] width 98 height 48
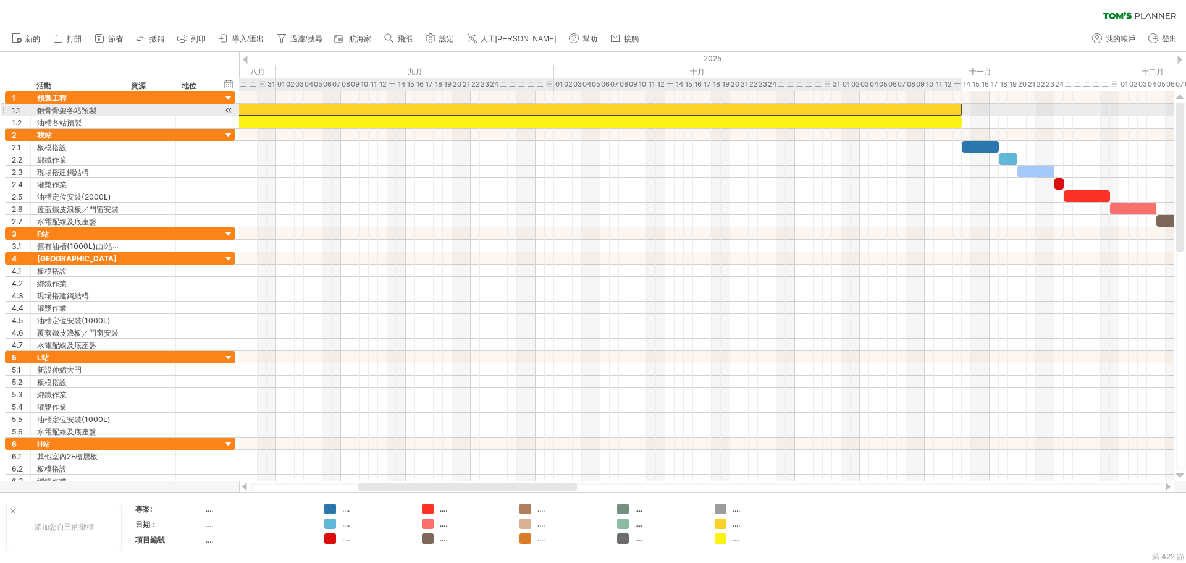
click at [819, 106] on div at bounding box center [540, 110] width 843 height 12
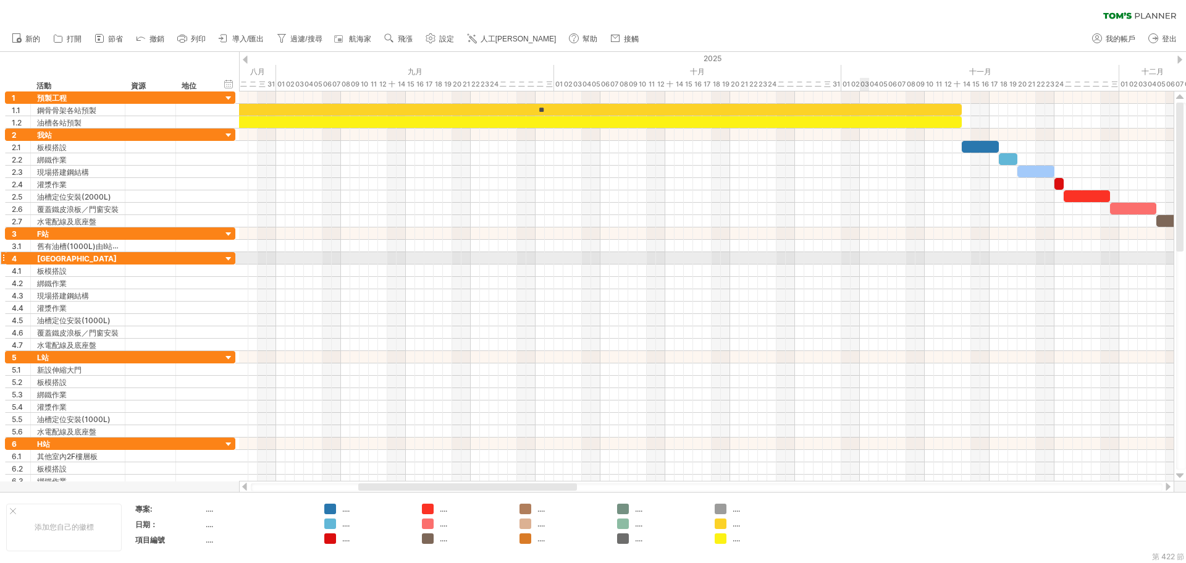
click at [865, 256] on div at bounding box center [706, 258] width 935 height 12
click at [694, 118] on div at bounding box center [540, 122] width 843 height 12
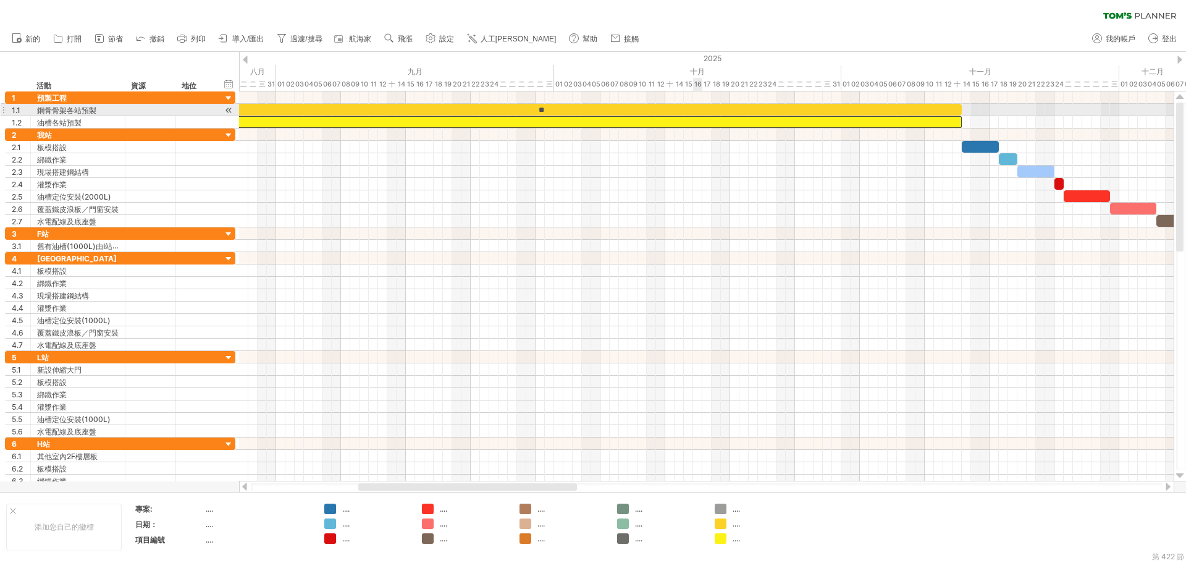
click at [698, 110] on div "**" at bounding box center [540, 110] width 843 height 12
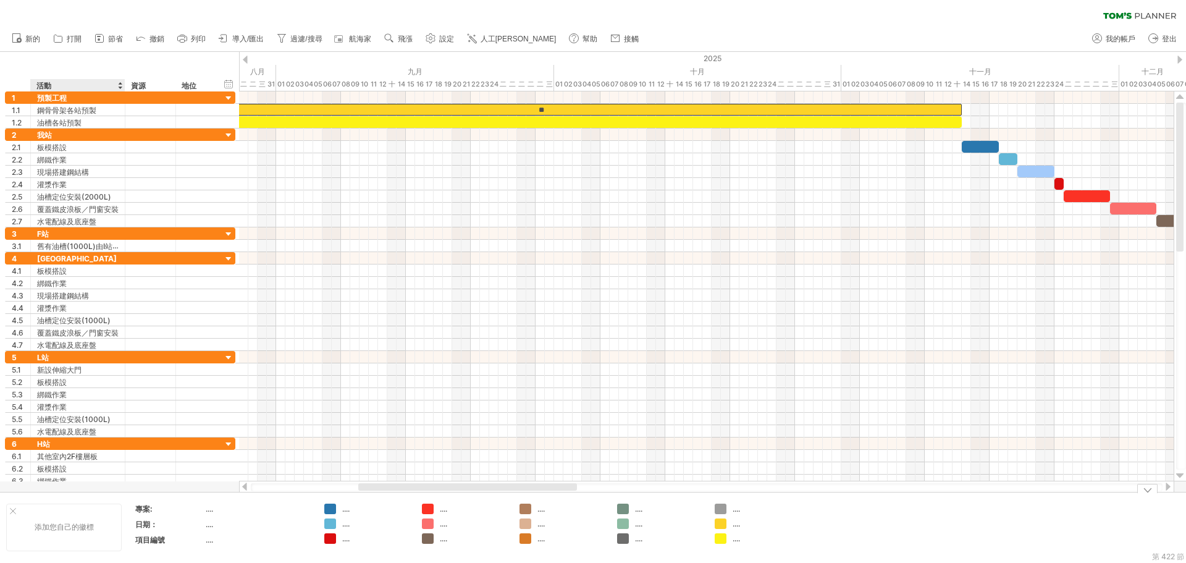
click at [94, 539] on div "添加您自己的徽標" at bounding box center [64, 527] width 116 height 48
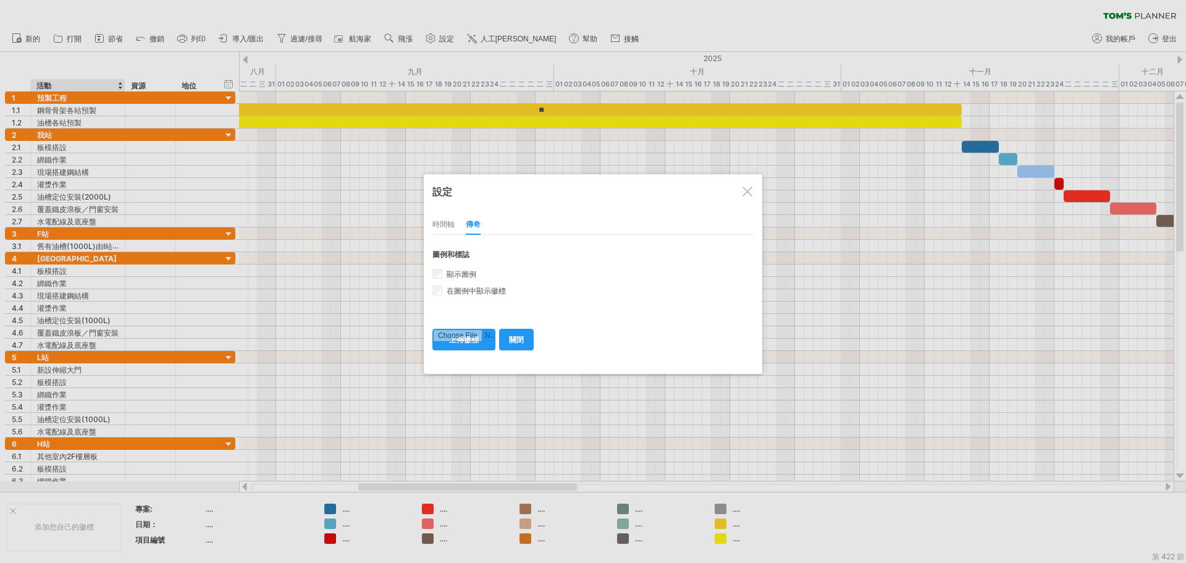
click at [445, 227] on font "時間軸" at bounding box center [443, 223] width 22 height 9
select select "*"
select select "**"
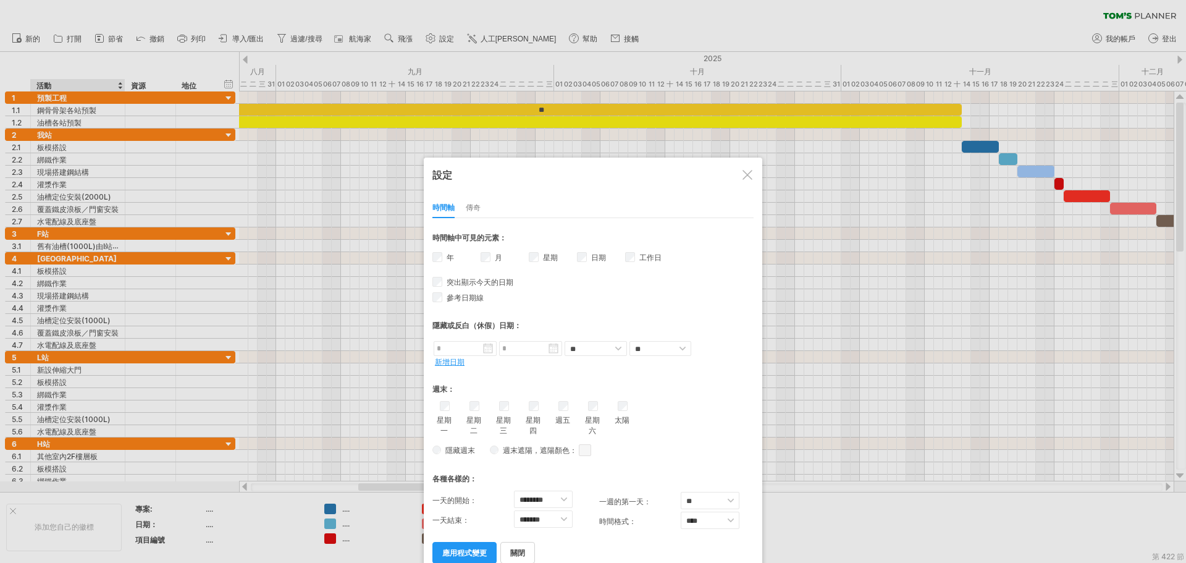
click at [743, 174] on div at bounding box center [748, 175] width 10 height 10
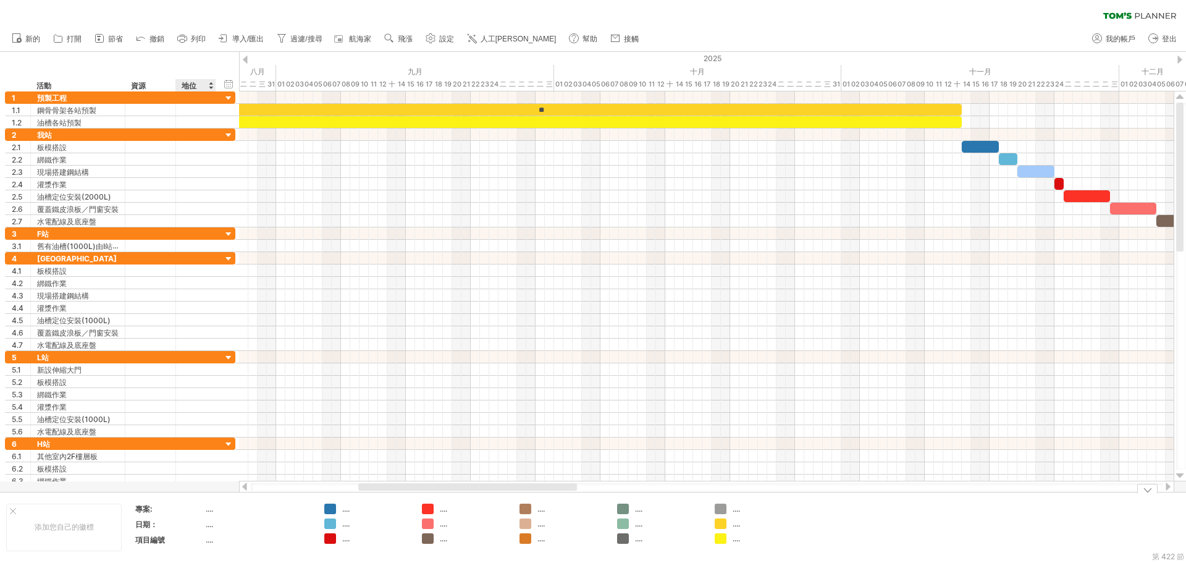
click at [207, 543] on font "...." at bounding box center [209, 539] width 7 height 9
click at [146, 538] on font "項目編號" at bounding box center [150, 539] width 30 height 9
click at [104, 531] on div "添加您自己的徽標" at bounding box center [64, 527] width 116 height 48
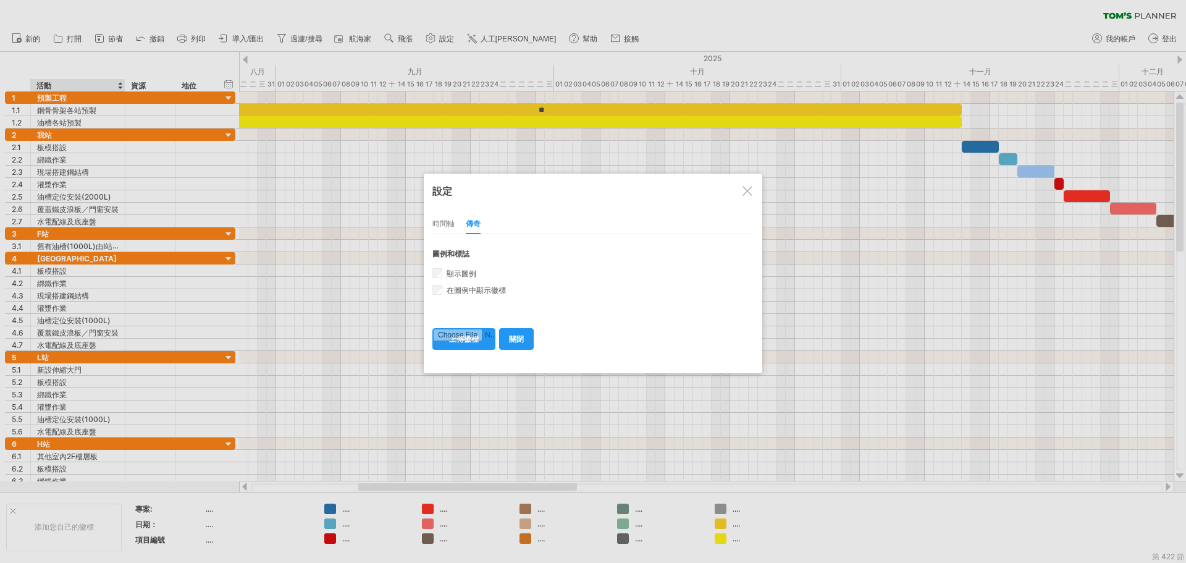
click at [746, 193] on div at bounding box center [748, 191] width 10 height 10
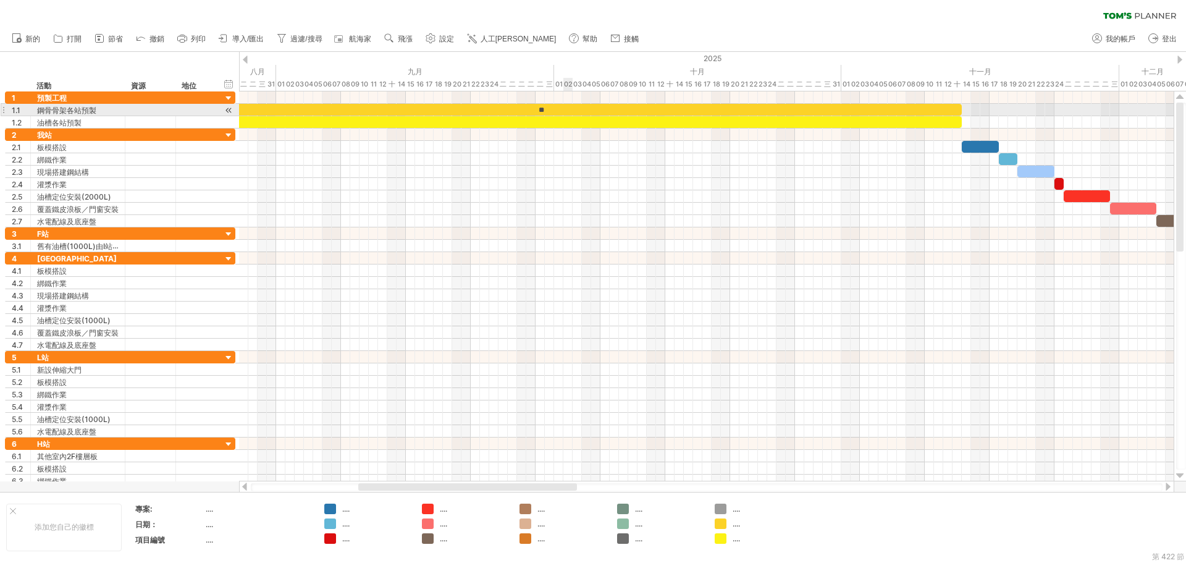
click at [572, 111] on div "**" at bounding box center [540, 110] width 843 height 12
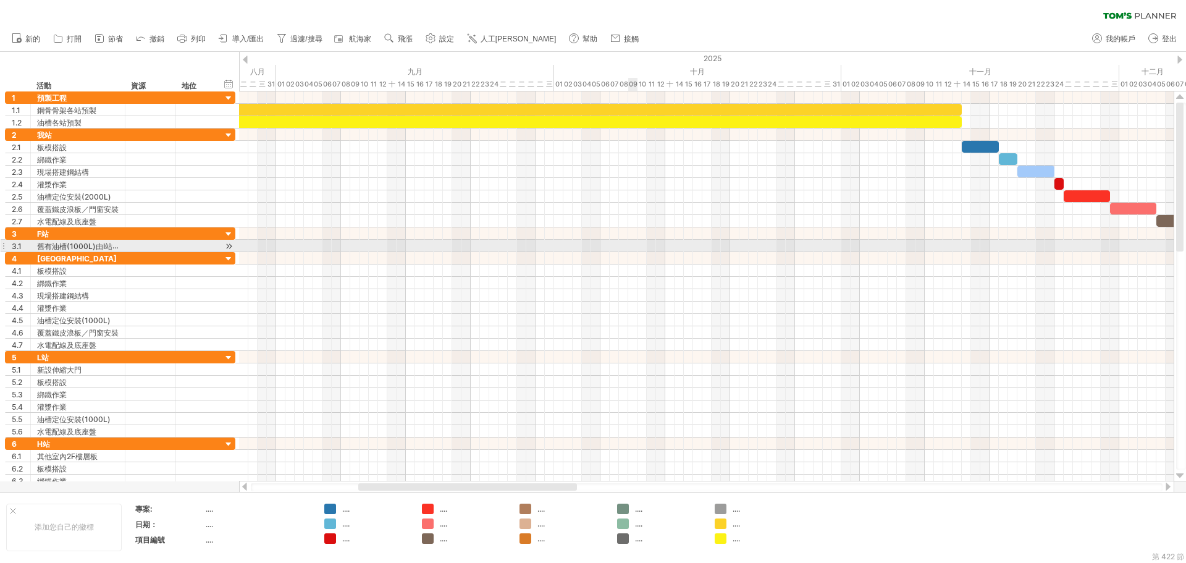
click at [630, 251] on div at bounding box center [706, 246] width 935 height 12
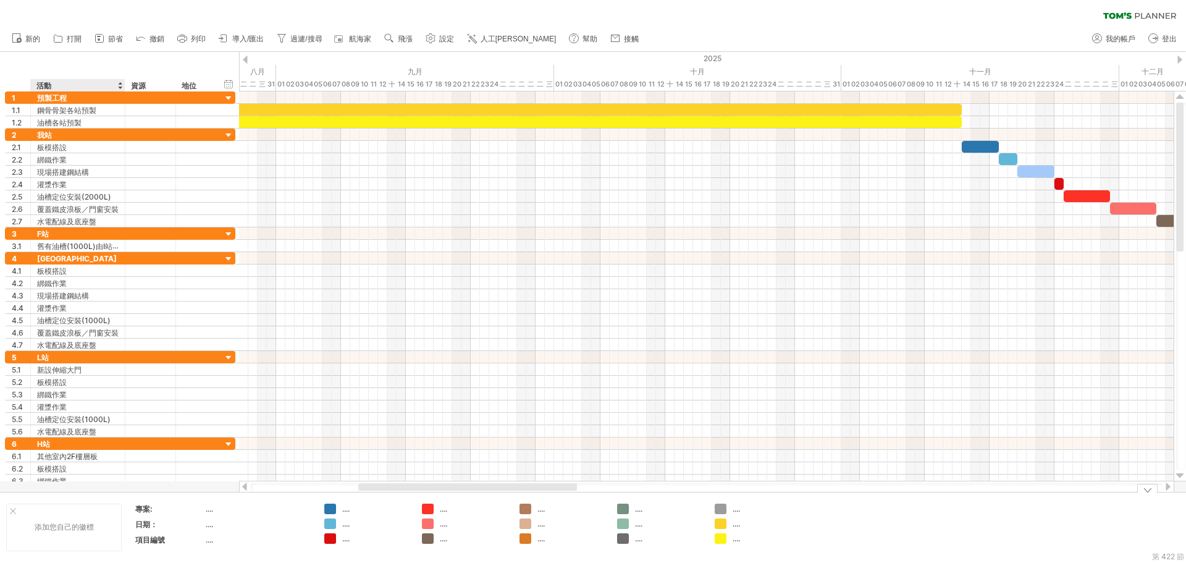
click at [104, 541] on div "添加您自己的徽標" at bounding box center [64, 527] width 116 height 48
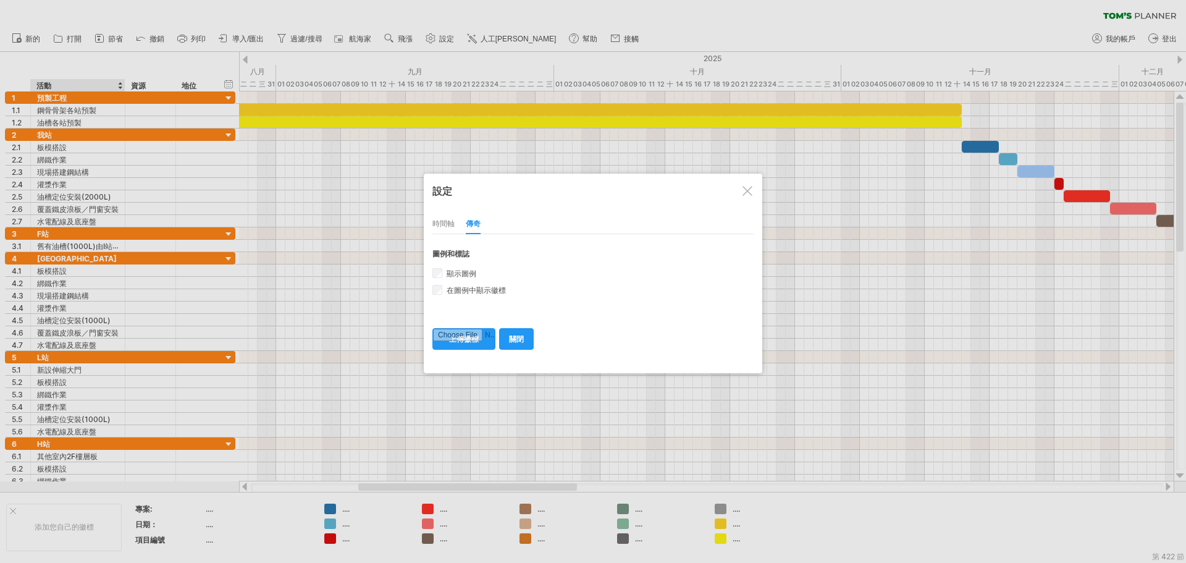
click at [446, 223] on font "時間軸" at bounding box center [443, 223] width 22 height 9
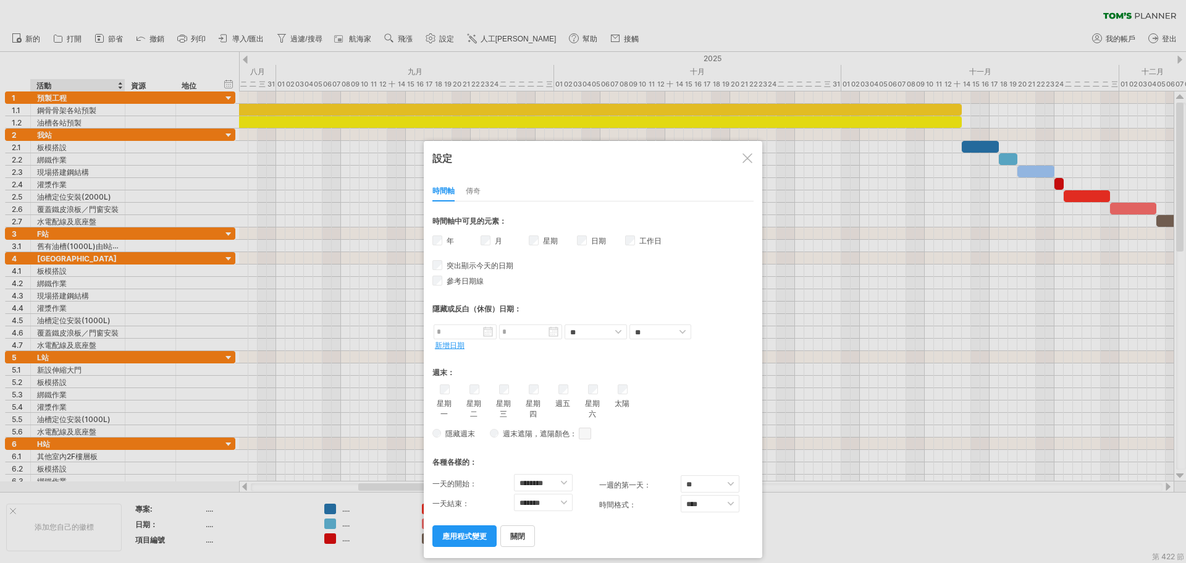
click at [478, 187] on font "傳奇" at bounding box center [473, 190] width 15 height 9
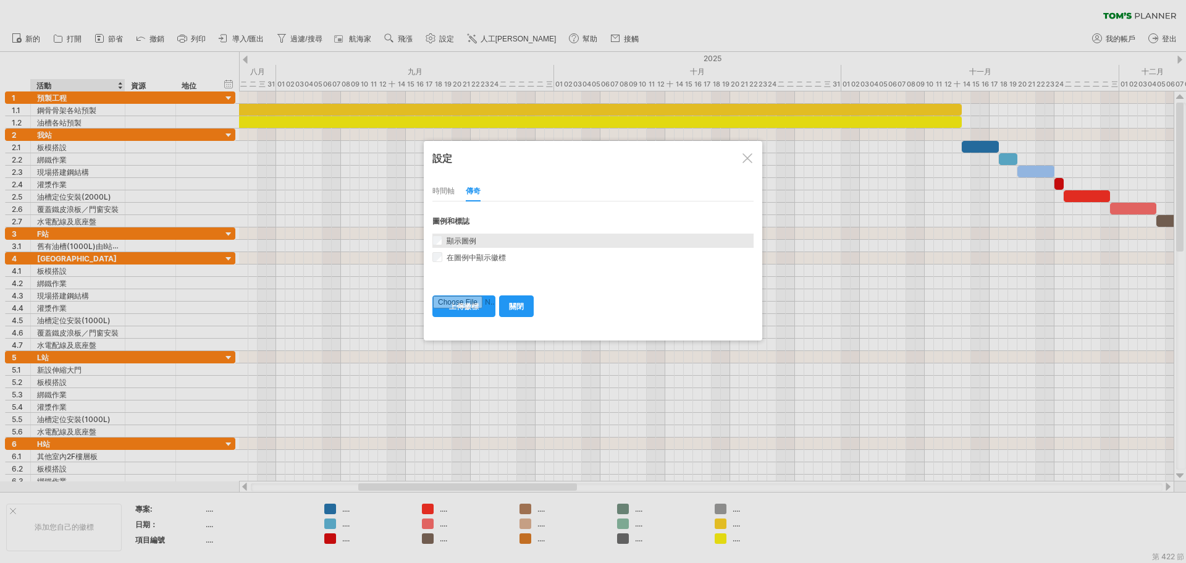
click at [468, 238] on font "顯示圖例" at bounding box center [462, 240] width 30 height 9
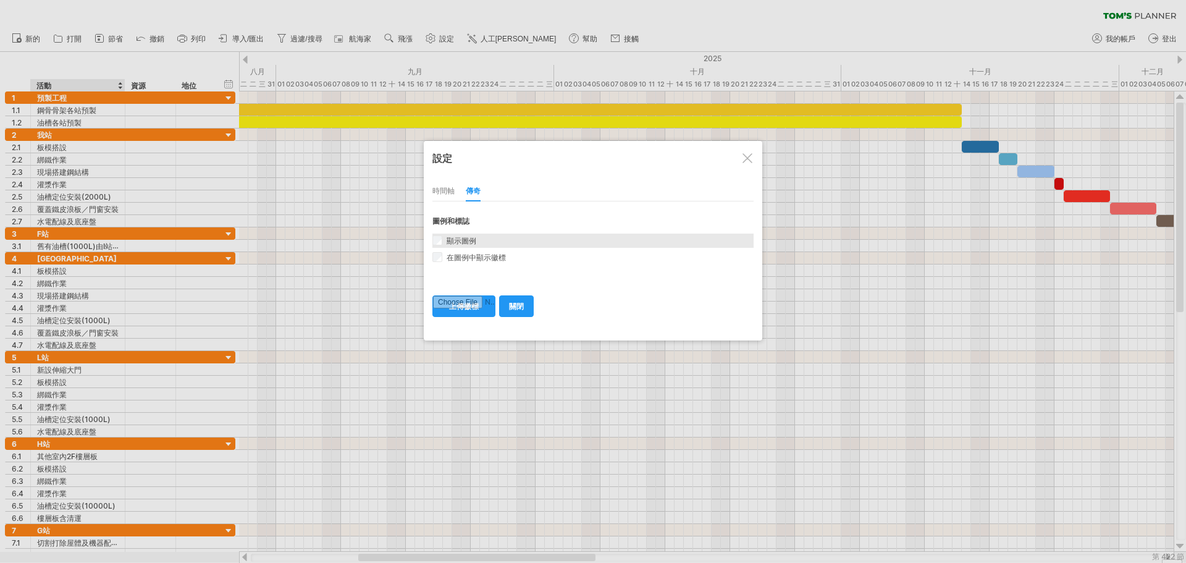
click at [468, 238] on font "顯示圖例" at bounding box center [462, 240] width 30 height 9
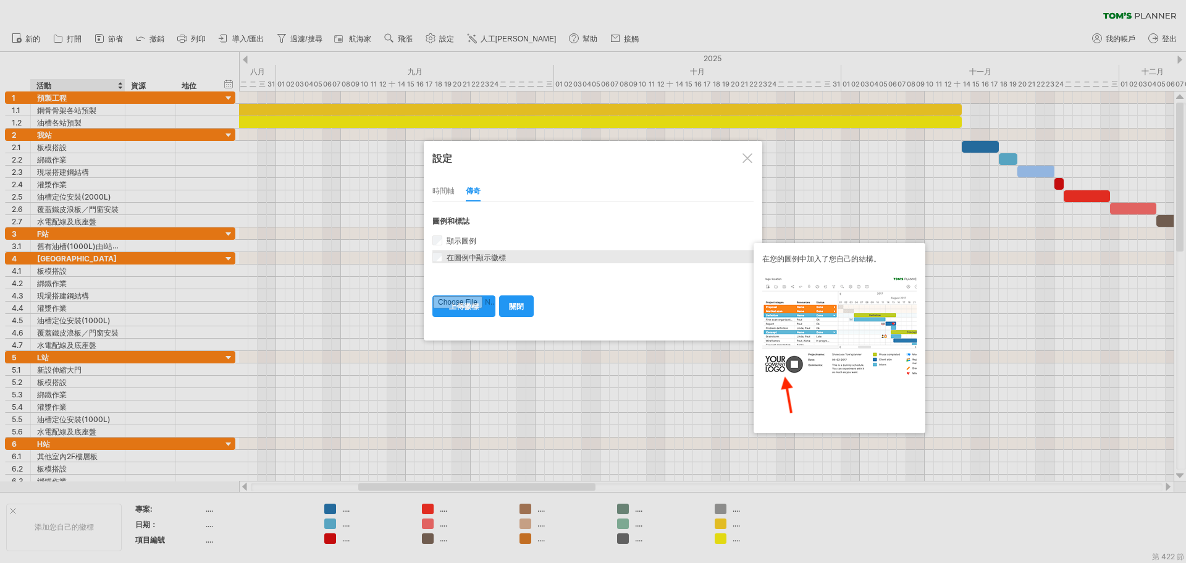
click at [476, 253] on font "在圖例中顯示徽標" at bounding box center [476, 257] width 59 height 9
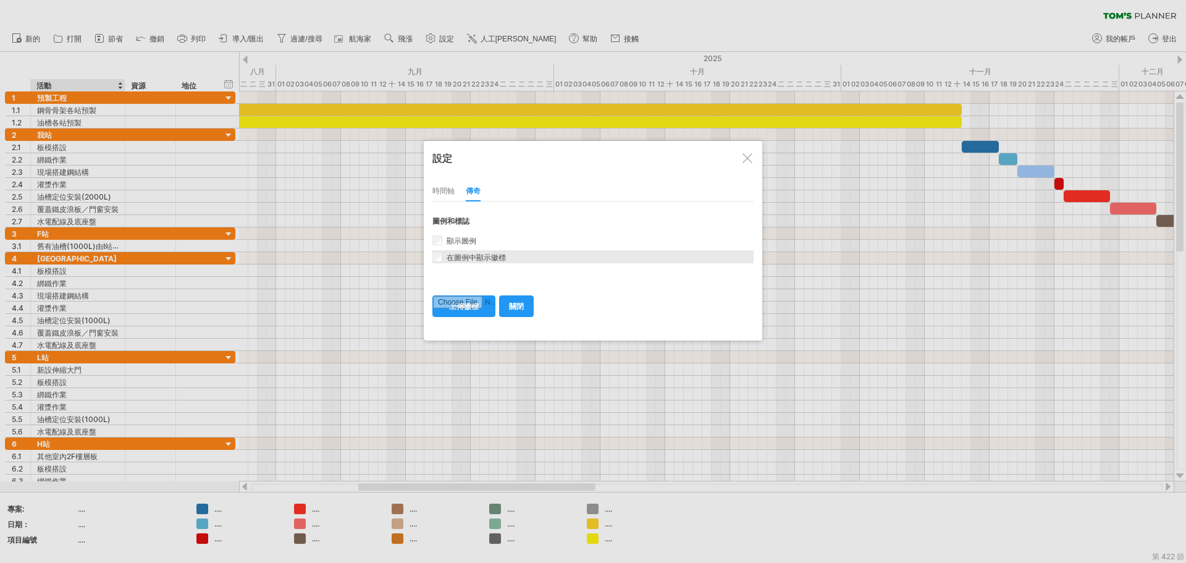
click at [476, 253] on font "在圖例中顯示徽標" at bounding box center [476, 257] width 59 height 9
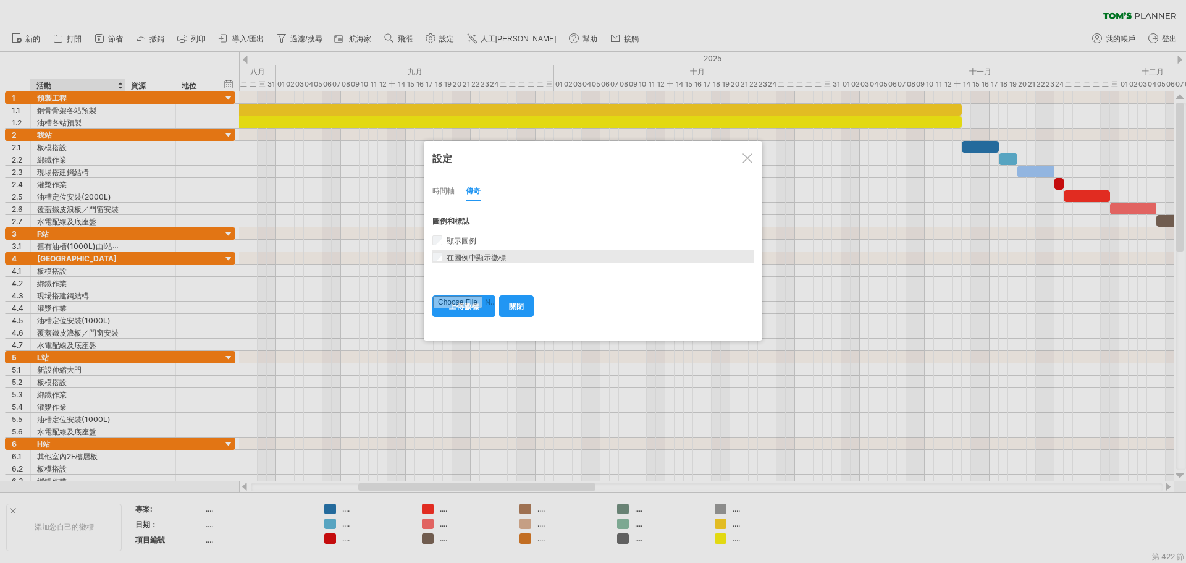
click at [476, 253] on font "在圖例中顯示徽標" at bounding box center [476, 257] width 59 height 9
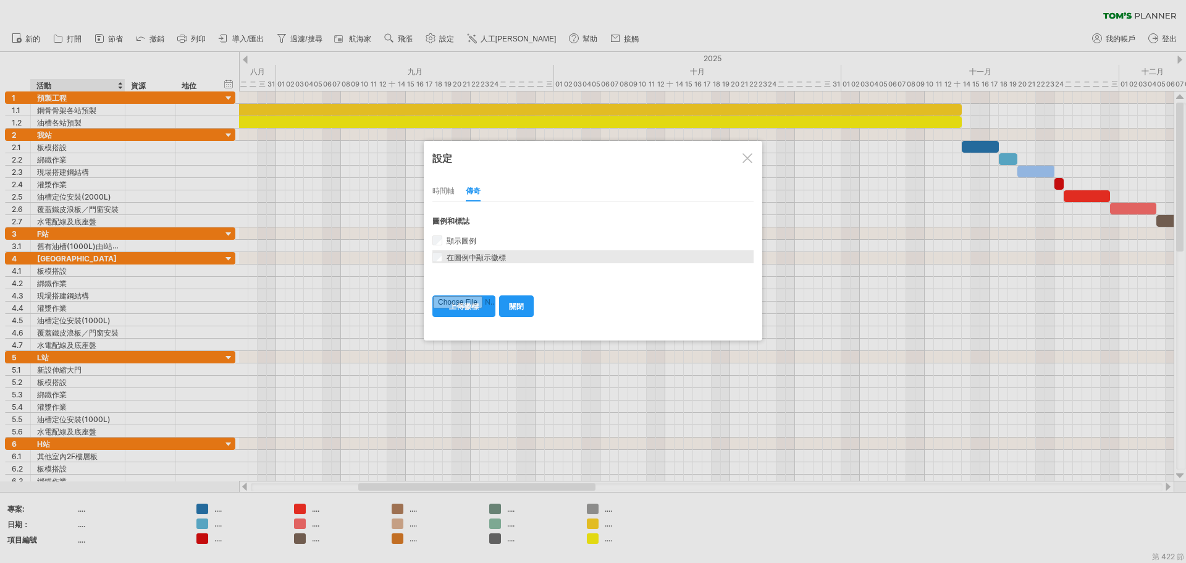
click at [476, 253] on font "在圖例中顯示徽標" at bounding box center [476, 257] width 59 height 9
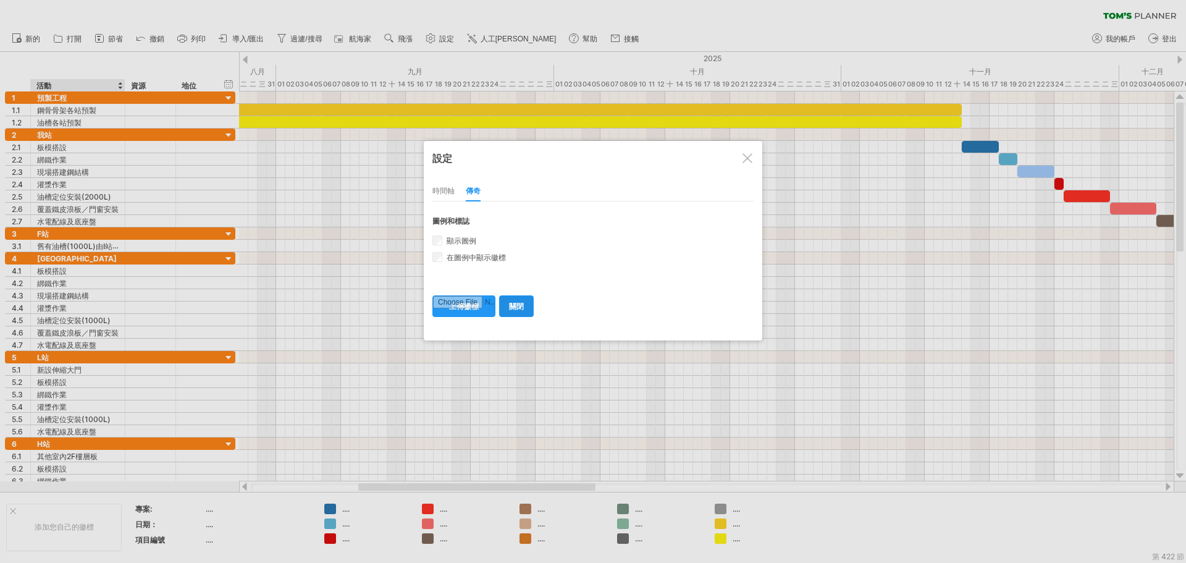
click at [513, 306] on font "關閉" at bounding box center [516, 305] width 15 height 9
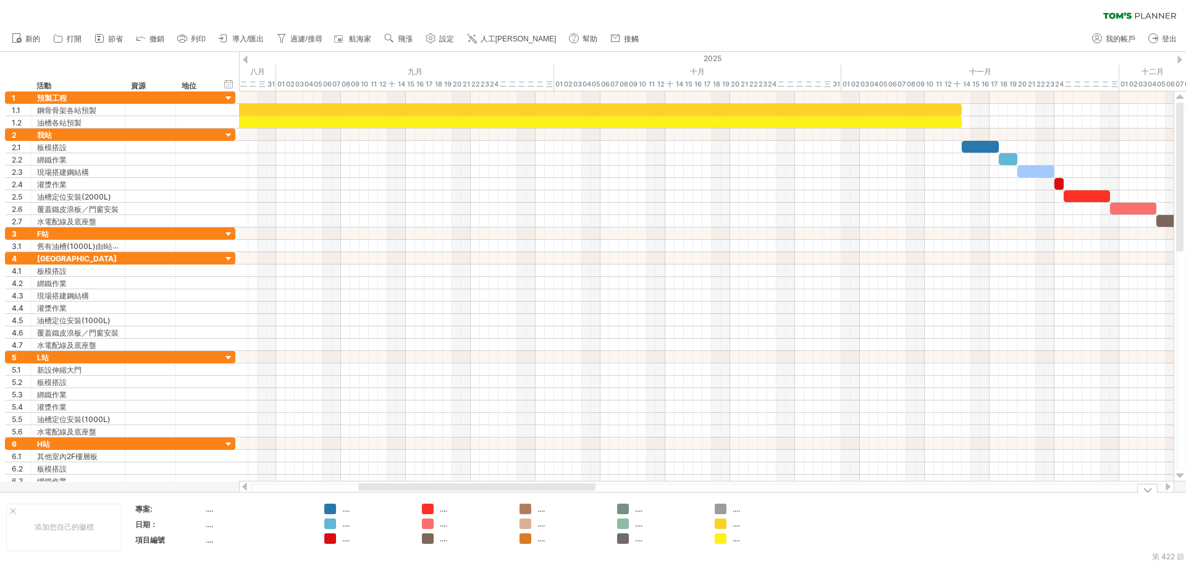
click at [347, 512] on font "...." at bounding box center [345, 508] width 7 height 9
click at [348, 510] on font "...." at bounding box center [345, 508] width 7 height 9
drag, startPoint x: 359, startPoint y: 502, endPoint x: 324, endPoint y: 533, distance: 46.4
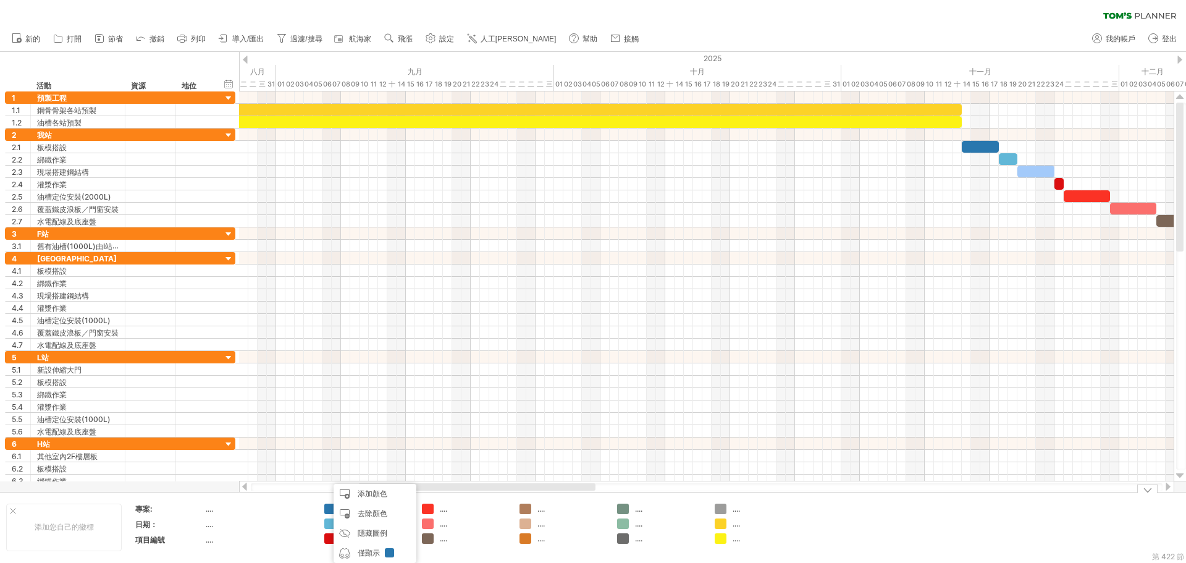
click at [321, 508] on td ".... .... ...." at bounding box center [367, 527] width 98 height 48
click at [332, 509] on div "嘗試造訪 [DOMAIN_NAME] 再次連接... 0% 篩選： [ ] 清除過濾器" at bounding box center [593, 281] width 1186 height 563
click at [332, 509] on div at bounding box center [330, 509] width 12 height 12
click at [332, 509] on div "嘗試造訪 [DOMAIN_NAME] 再次連接... 0% 篩選： [ ] 清除過濾器" at bounding box center [593, 281] width 1186 height 563
click at [332, 509] on div at bounding box center [330, 509] width 12 height 12
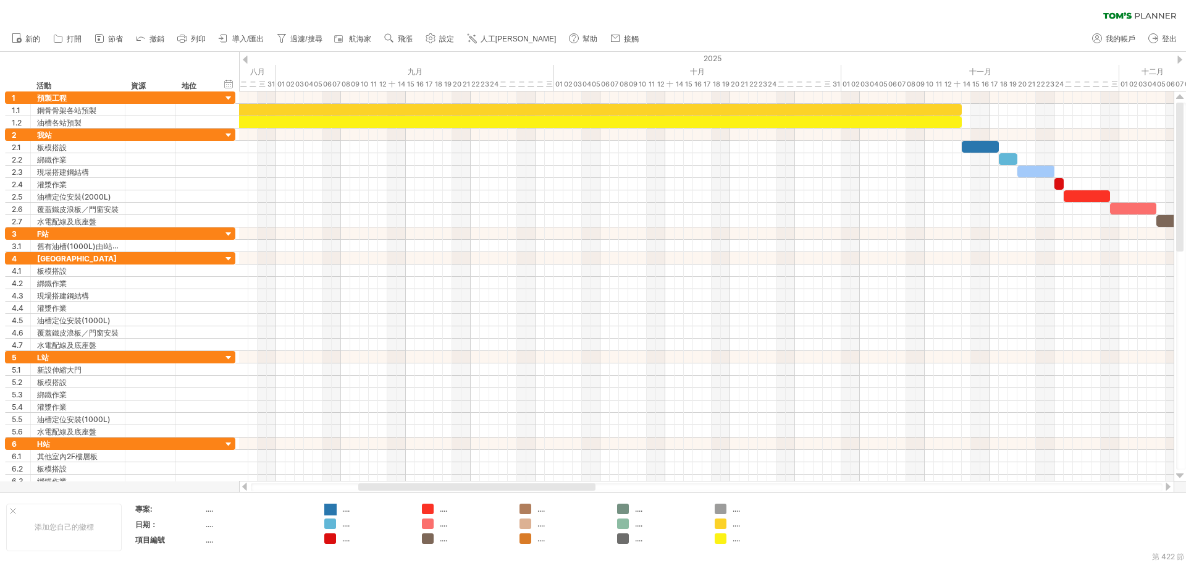
click at [332, 509] on div at bounding box center [330, 509] width 12 height 12
click at [305, 533] on td "...." at bounding box center [258, 526] width 105 height 14
click at [229, 542] on div "...." at bounding box center [258, 539] width 104 height 11
click at [401, 509] on div "...." at bounding box center [375, 508] width 67 height 11
click at [389, 519] on div "...." at bounding box center [375, 523] width 67 height 11
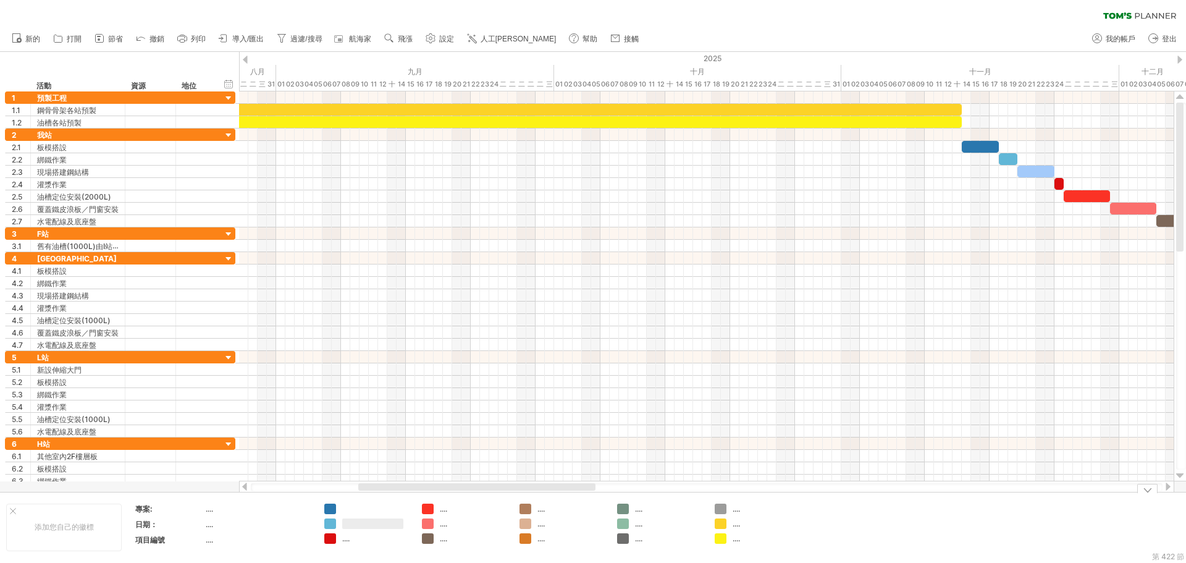
click at [383, 511] on div at bounding box center [375, 508] width 67 height 11
click at [760, 528] on div "...." at bounding box center [766, 523] width 67 height 11
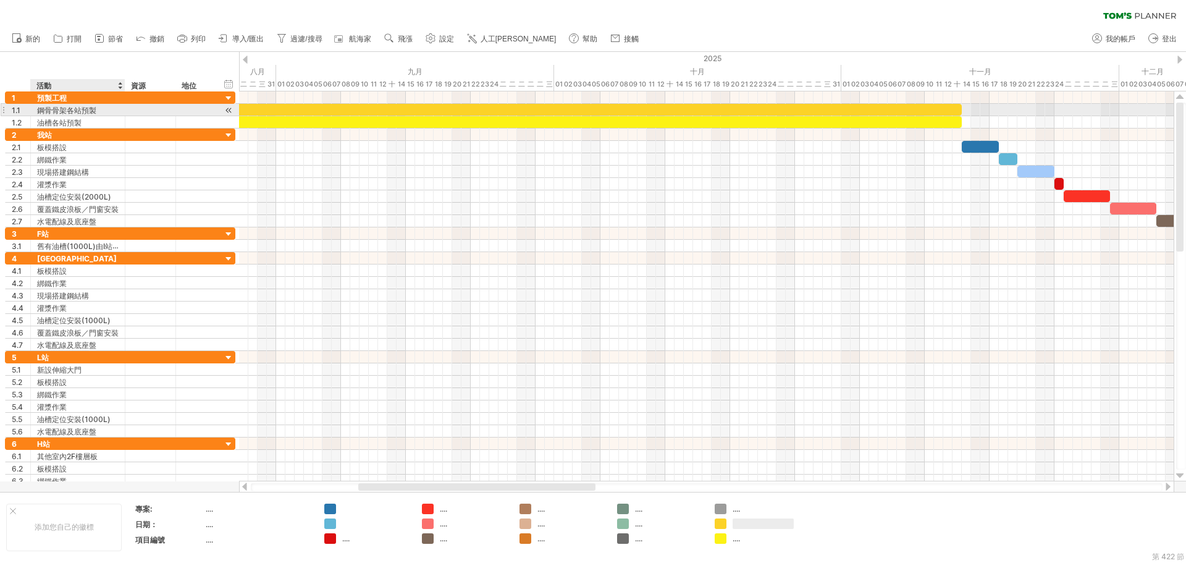
click at [95, 109] on font "鋼骨骨架各站預製" at bounding box center [66, 110] width 59 height 9
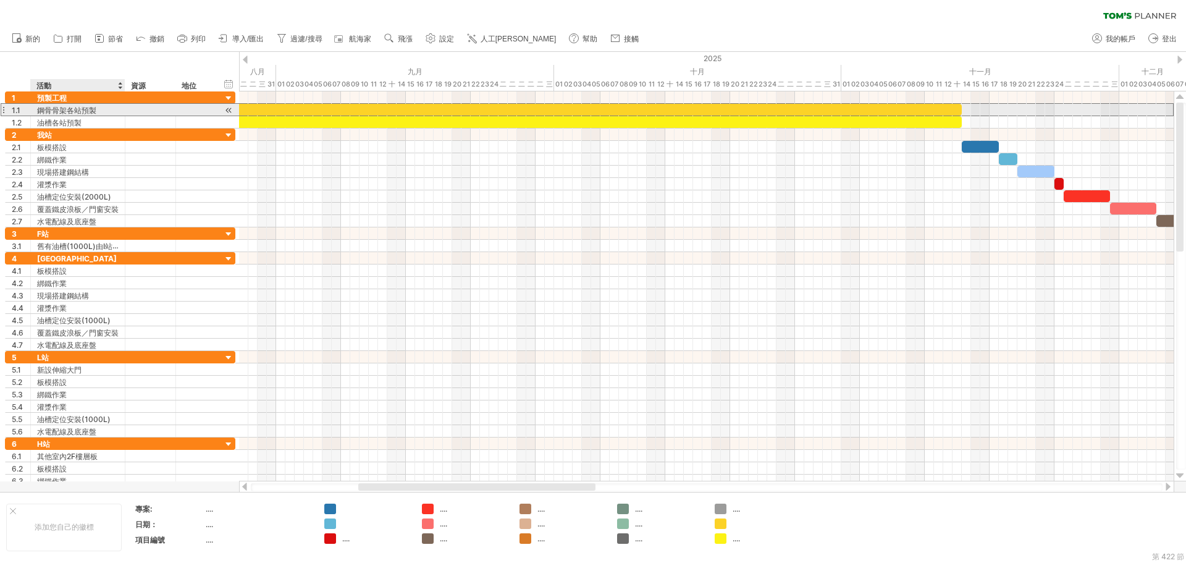
click at [95, 109] on font "鋼骨骨架各站預製" at bounding box center [66, 110] width 59 height 9
click at [91, 112] on font "鋼骨骨架各站預製" at bounding box center [66, 110] width 59 height 9
click at [85, 110] on font "鋼骨骨架各站預製" at bounding box center [66, 110] width 59 height 9
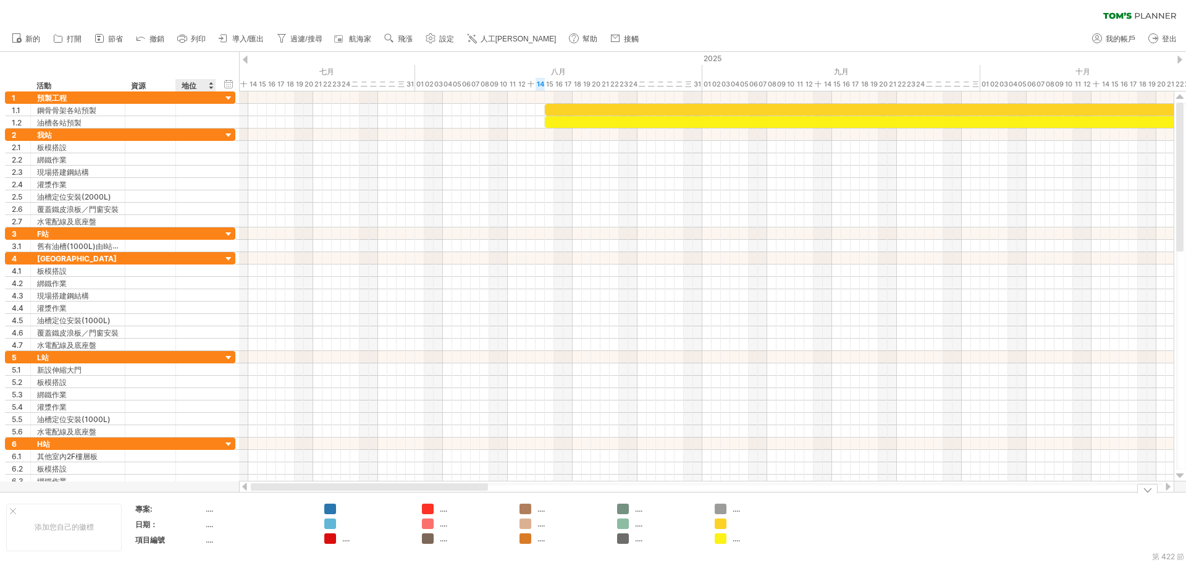
drag, startPoint x: 386, startPoint y: 486, endPoint x: 219, endPoint y: 499, distance: 168.0
click at [219, 499] on div "嘗試造訪 [DOMAIN_NAME] 再次連接... 0% 篩選： [ ] 清除過濾器" at bounding box center [593, 281] width 1186 height 563
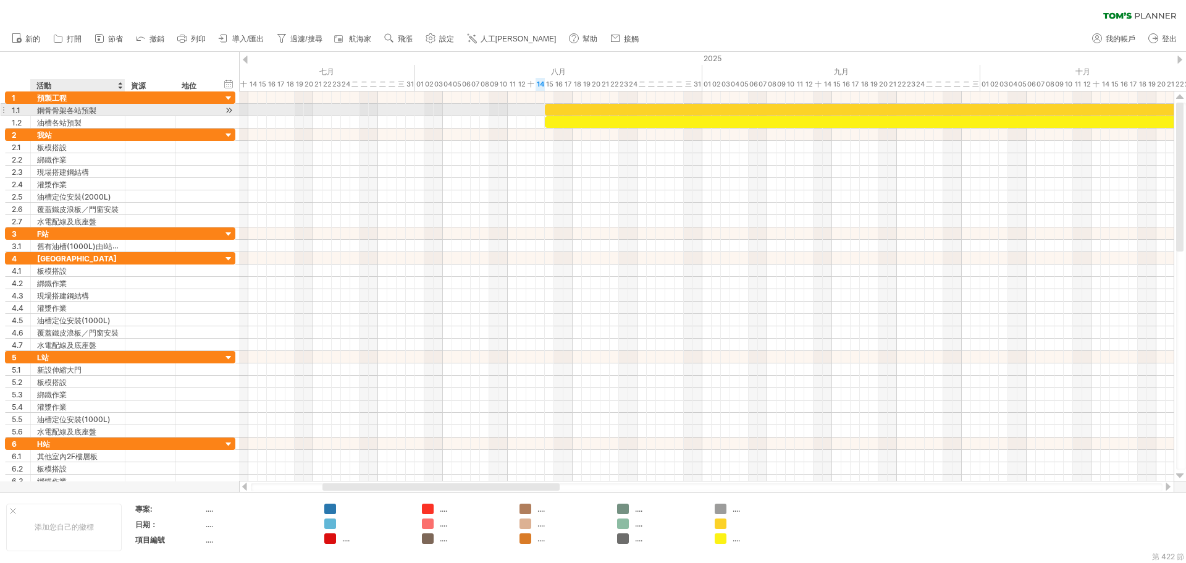
click at [93, 112] on font "鋼骨骨架各站預製" at bounding box center [66, 110] width 59 height 9
click at [93, 109] on font "鋼骨骨架各站預製" at bounding box center [66, 110] width 59 height 9
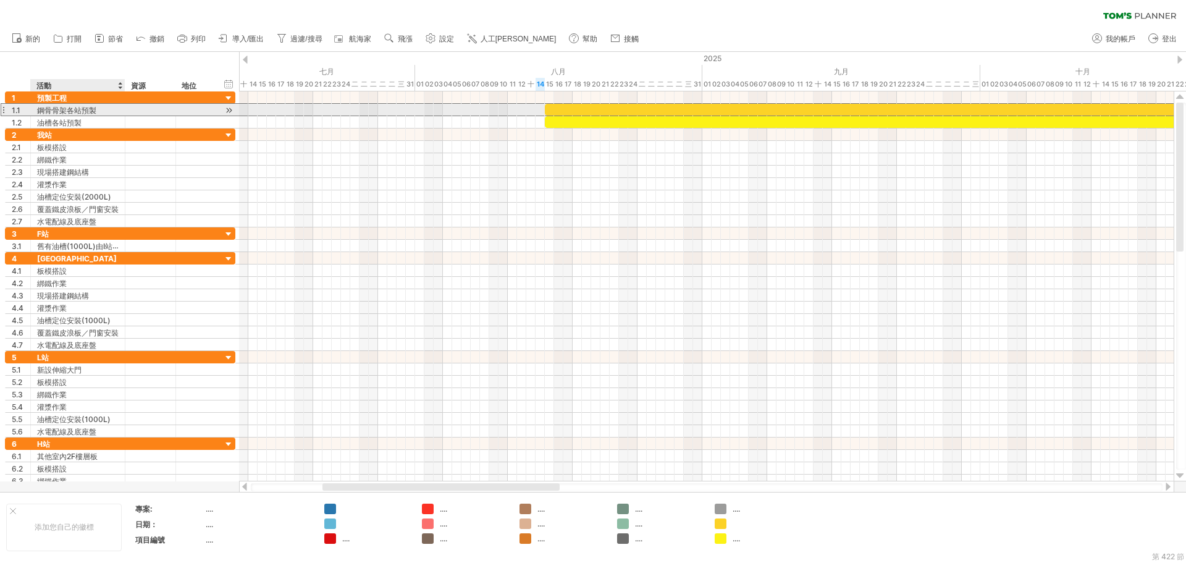
click at [95, 110] on font "鋼骨骨架各站預製" at bounding box center [66, 110] width 59 height 9
click at [93, 109] on font "鋼骨骨架各站預製" at bounding box center [66, 110] width 59 height 9
click at [36, 111] on div "******** 鋼骨骨架各站預製" at bounding box center [78, 110] width 95 height 12
click at [43, 110] on font "鋼骨骨架各站預製" at bounding box center [66, 110] width 59 height 9
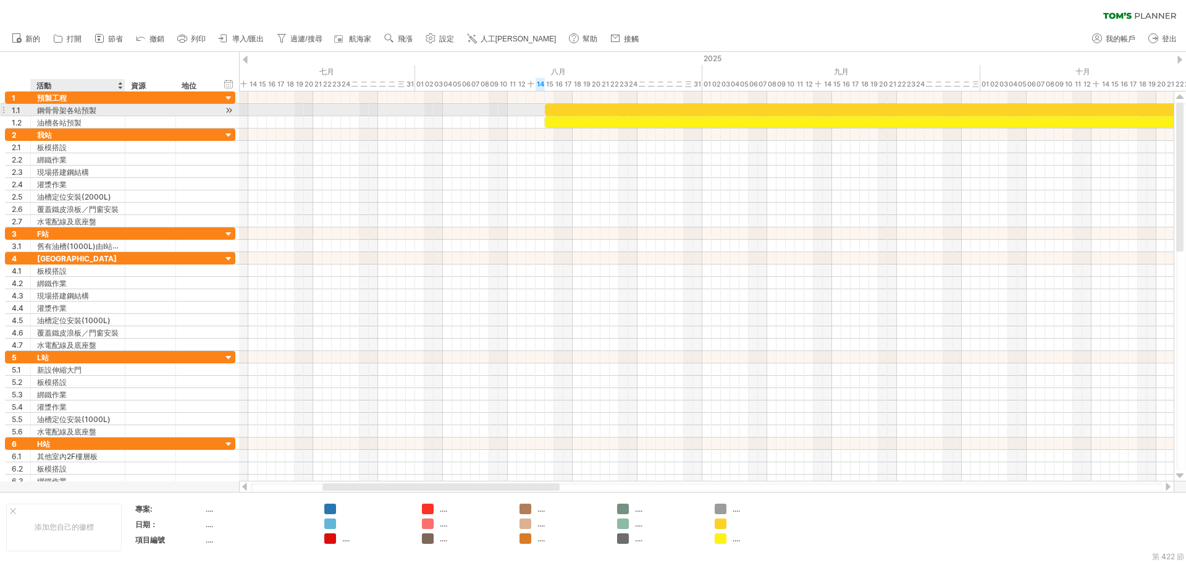
click at [43, 110] on font "鋼骨骨架各站預製" at bounding box center [66, 110] width 59 height 9
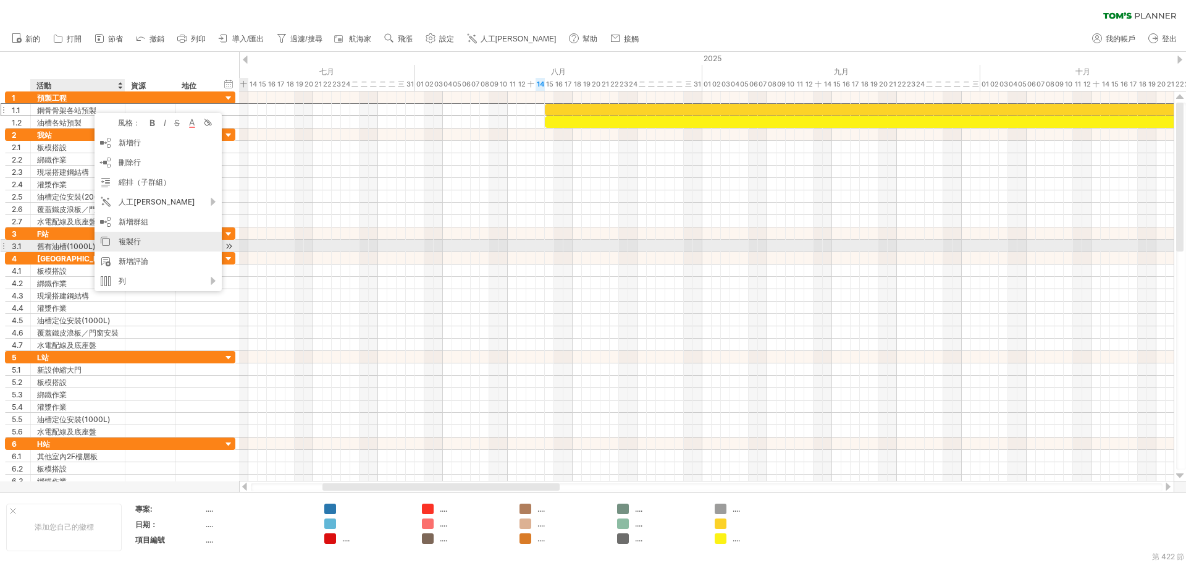
click at [148, 245] on div "複製行" at bounding box center [158, 242] width 127 height 20
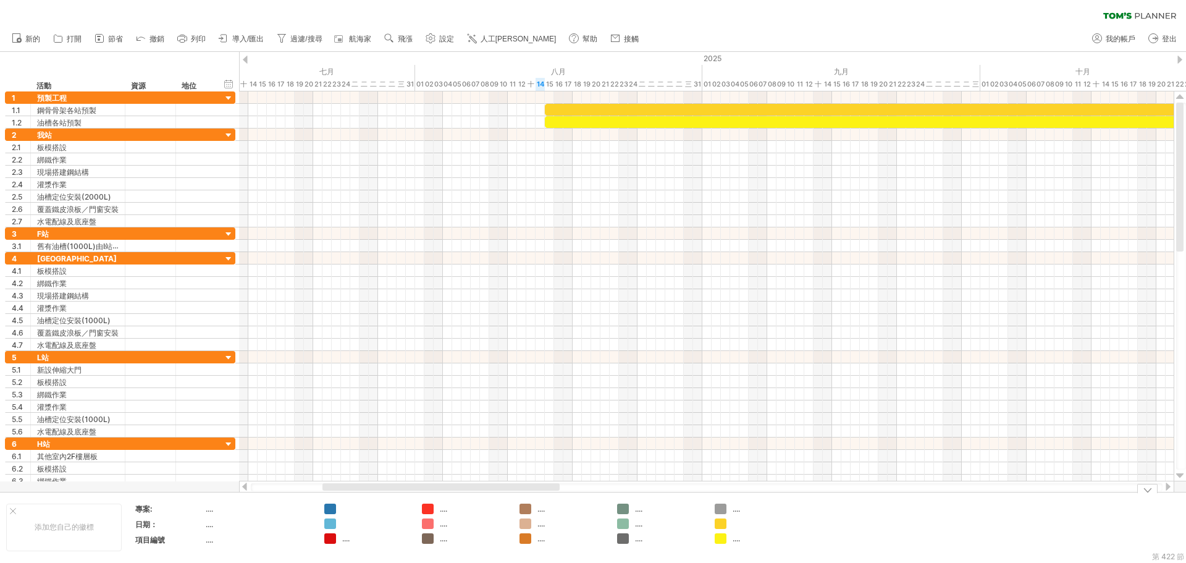
click at [744, 524] on div at bounding box center [766, 523] width 67 height 11
type input "**********"
click at [791, 521] on input "**********" at bounding box center [763, 523] width 61 height 11
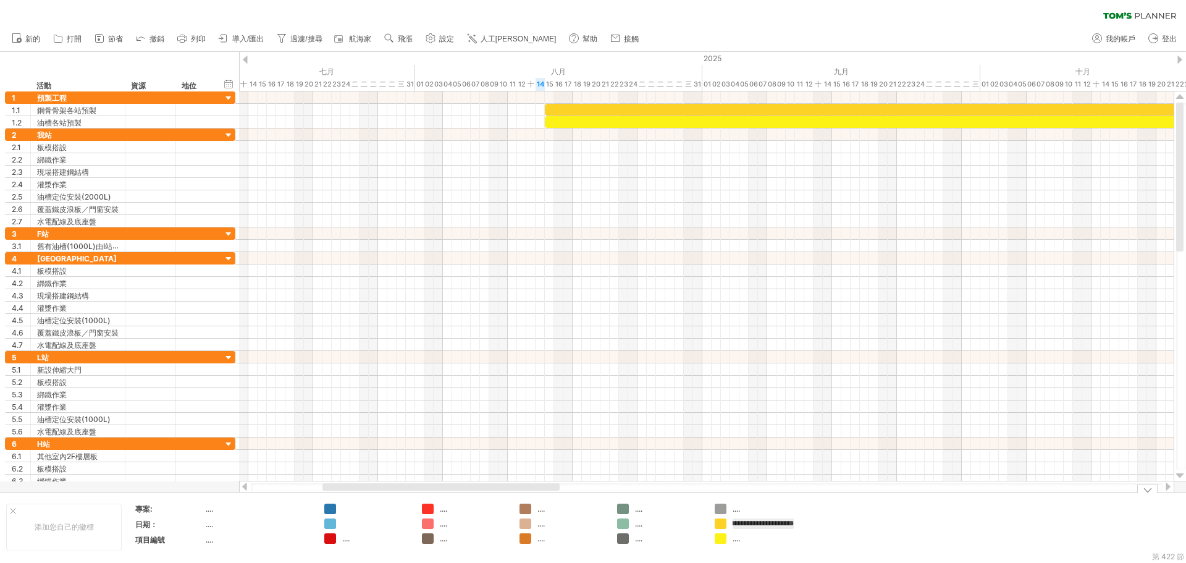
click at [791, 521] on input "**********" at bounding box center [763, 523] width 61 height 11
type input "********"
click at [874, 550] on td at bounding box center [855, 527] width 98 height 48
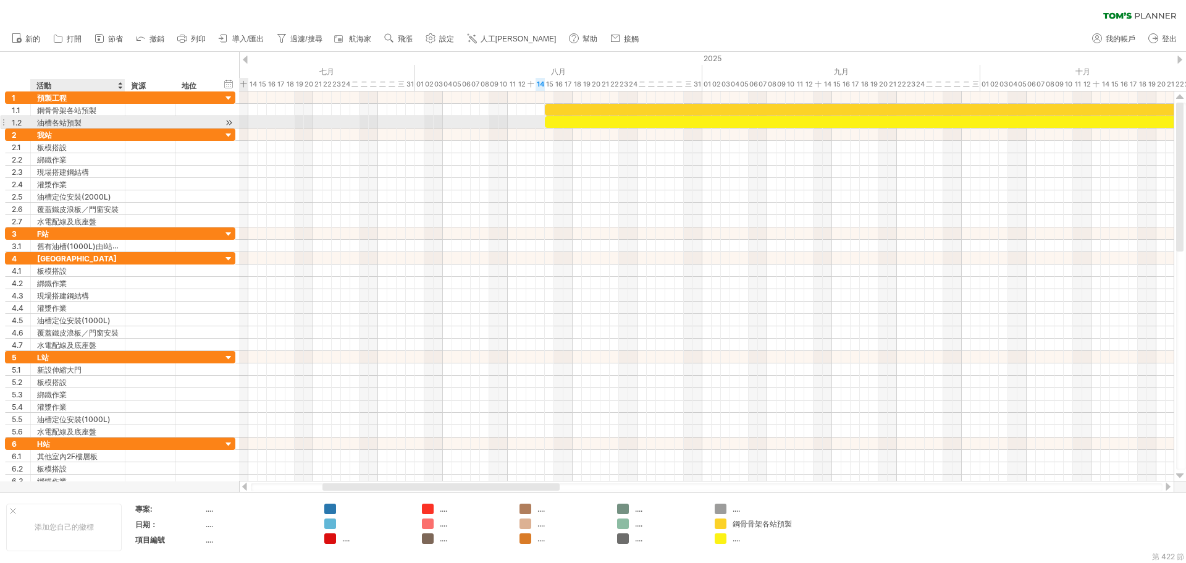
click at [85, 122] on div "油槽各站預製" at bounding box center [78, 122] width 82 height 12
drag, startPoint x: 80, startPoint y: 122, endPoint x: 32, endPoint y: 127, distance: 48.5
click at [32, 127] on div "****** 油槽各站預製" at bounding box center [78, 122] width 95 height 12
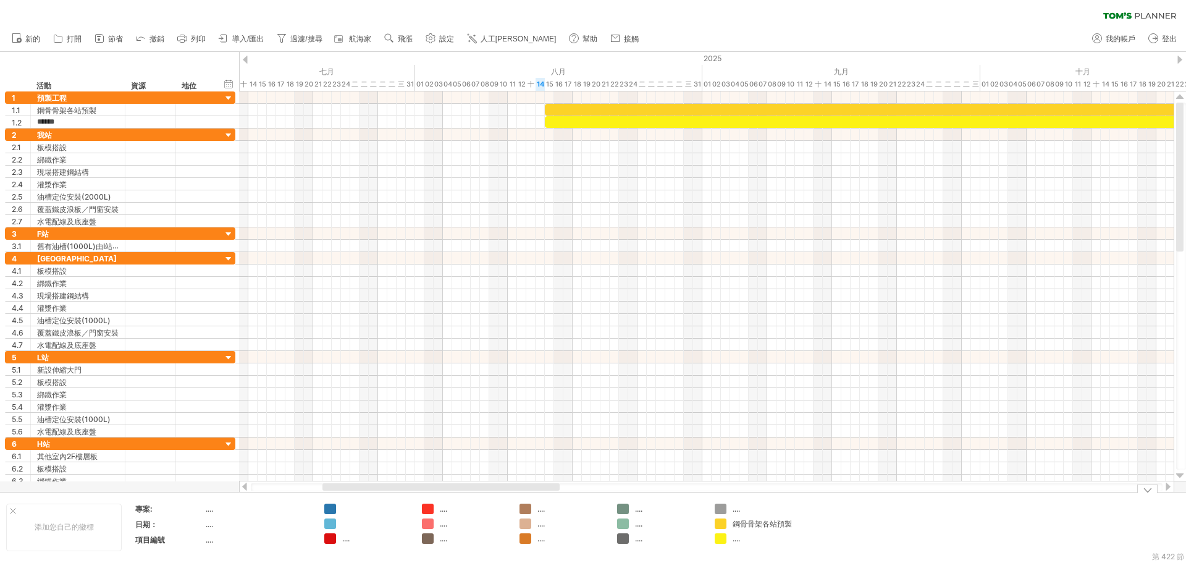
click at [762, 545] on td ".... 鋼骨骨架各站預製 ...." at bounding box center [758, 527] width 98 height 48
click at [743, 542] on div "...." at bounding box center [766, 538] width 67 height 11
type input "******"
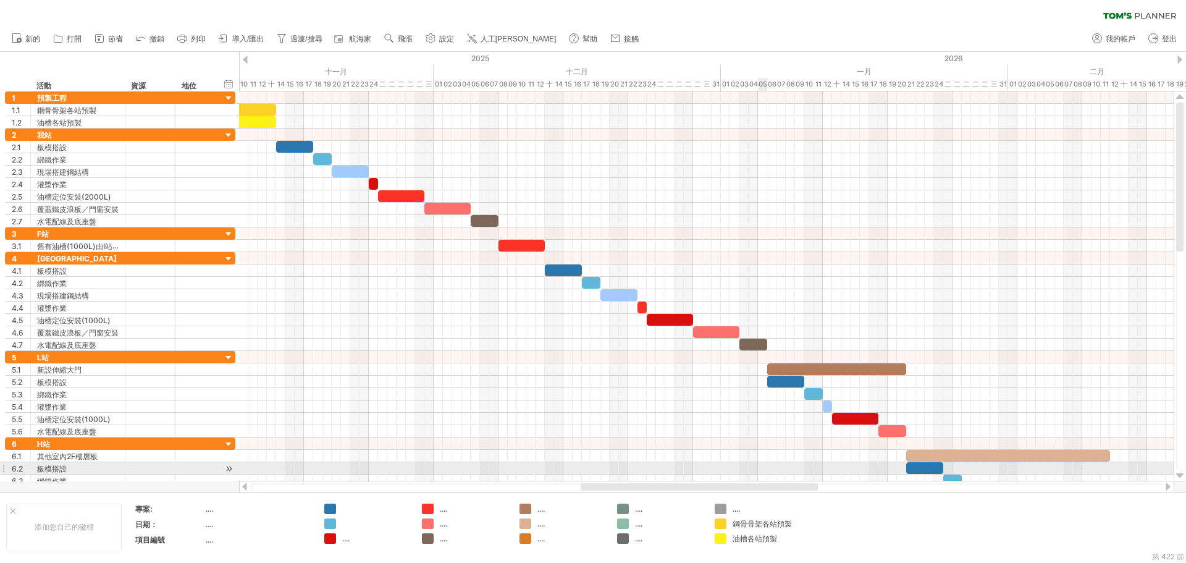
drag, startPoint x: 507, startPoint y: 486, endPoint x: 765, endPoint y: 473, distance: 258.6
click at [765, 473] on div "嘗試造訪 [DOMAIN_NAME] 再次連接... 0% 篩選： [ ] 清除過濾器" at bounding box center [593, 281] width 1186 height 563
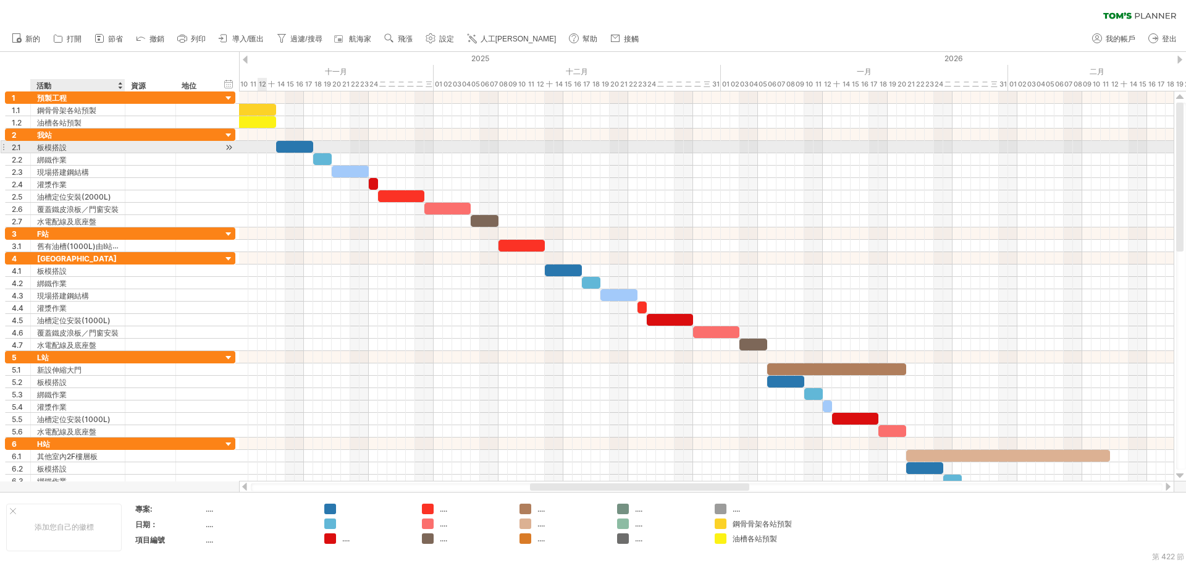
click at [70, 145] on div "板模搭設" at bounding box center [78, 147] width 82 height 12
drag, startPoint x: 68, startPoint y: 146, endPoint x: 31, endPoint y: 151, distance: 37.3
click at [31, 151] on div "**** 板模搭設" at bounding box center [78, 147] width 95 height 12
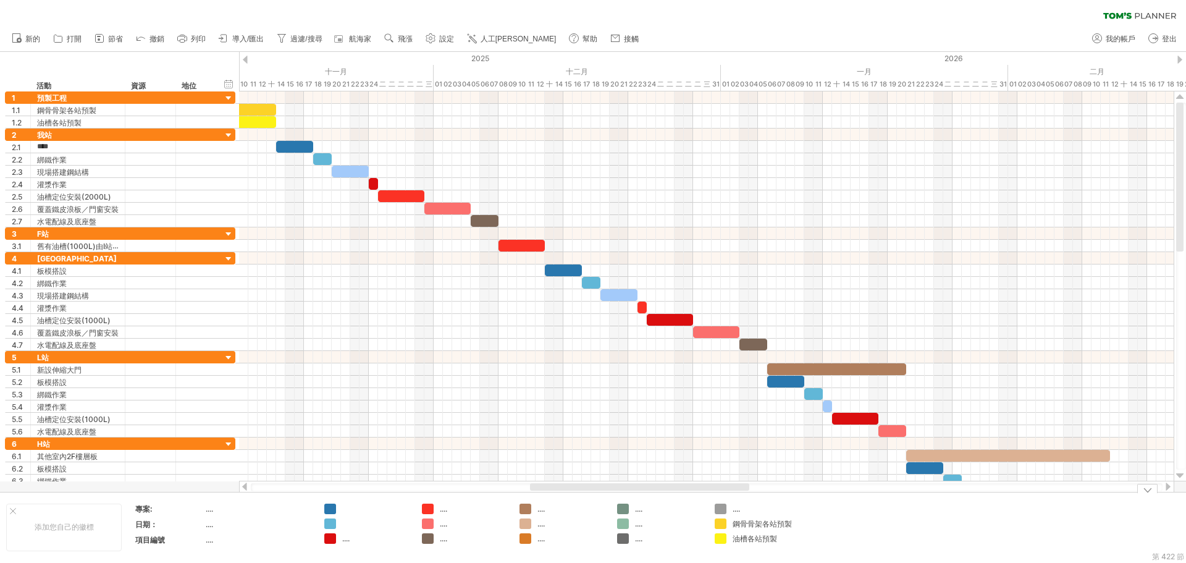
click at [368, 505] on div at bounding box center [375, 508] width 67 height 11
type input "****"
click at [477, 513] on div "...." at bounding box center [473, 508] width 67 height 11
click at [363, 522] on div at bounding box center [375, 523] width 67 height 11
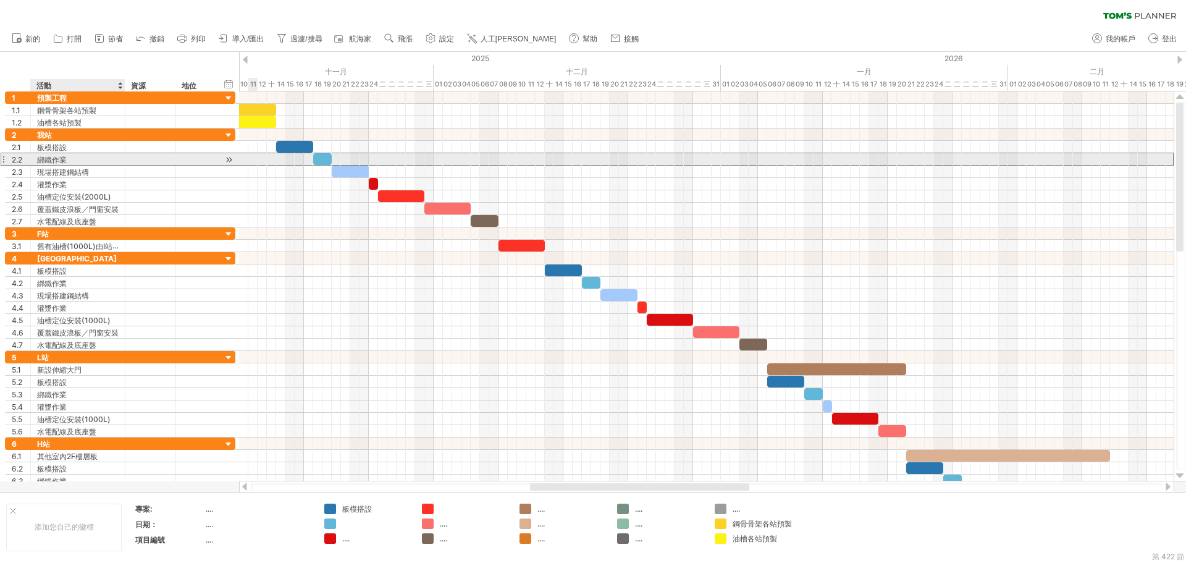
drag, startPoint x: 80, startPoint y: 159, endPoint x: 38, endPoint y: 159, distance: 42.0
click at [38, 159] on div "綁鐵作業" at bounding box center [78, 159] width 82 height 12
drag, startPoint x: 79, startPoint y: 158, endPoint x: 65, endPoint y: 158, distance: 13.6
click at [65, 158] on div "綁鐵作業" at bounding box center [78, 159] width 82 height 12
click at [65, 158] on font "綁鐵作業" at bounding box center [52, 159] width 30 height 9
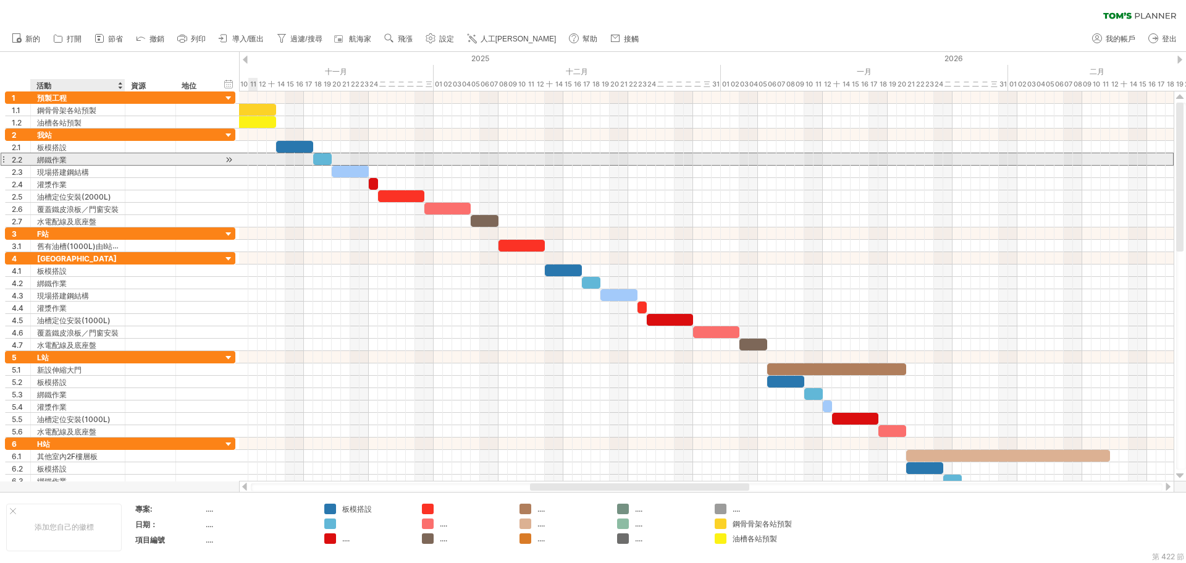
click at [65, 158] on font "綁鐵作業" at bounding box center [52, 159] width 30 height 9
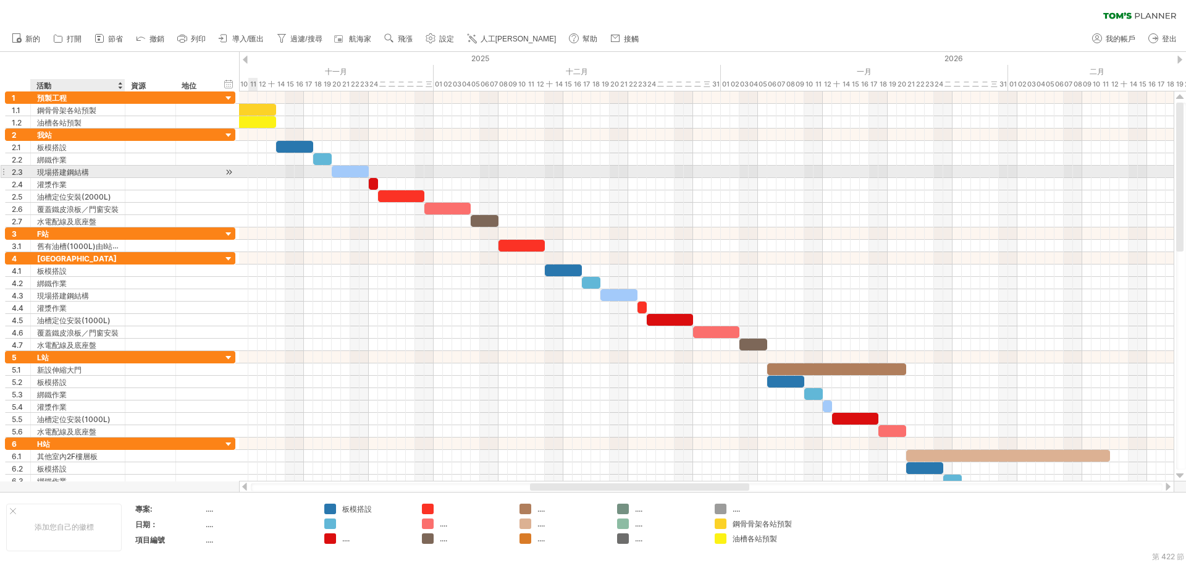
click at [72, 177] on font "現場搭建鋼結構" at bounding box center [63, 171] width 52 height 9
click at [67, 199] on font "油槽定位安裝(2000L)" at bounding box center [74, 196] width 74 height 9
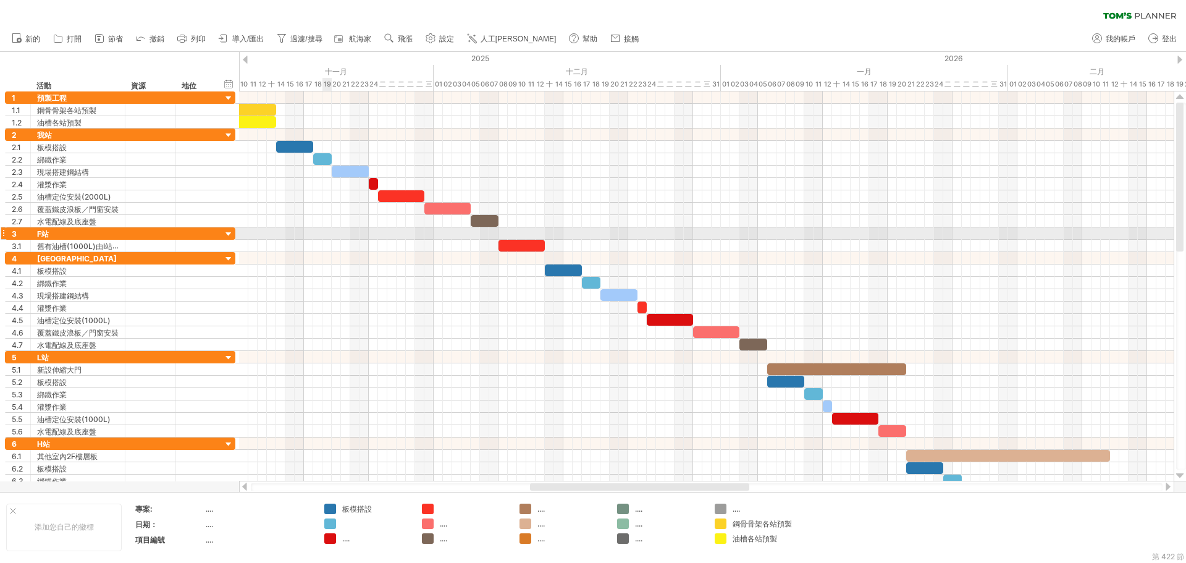
click at [323, 237] on div at bounding box center [706, 233] width 935 height 12
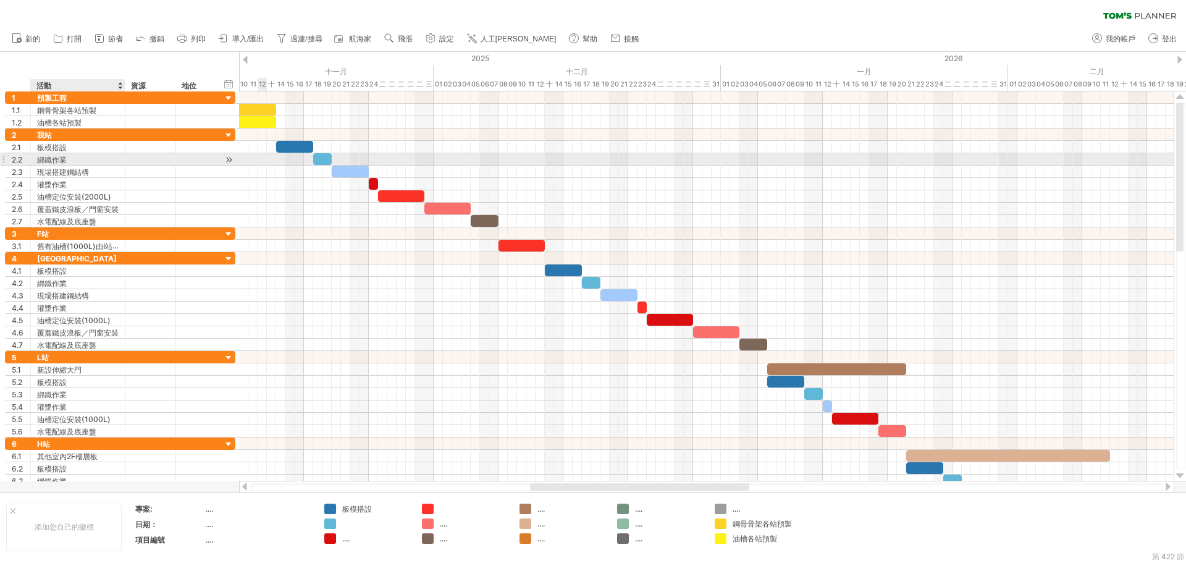
click at [64, 159] on font "綁鐵作業" at bounding box center [52, 159] width 30 height 9
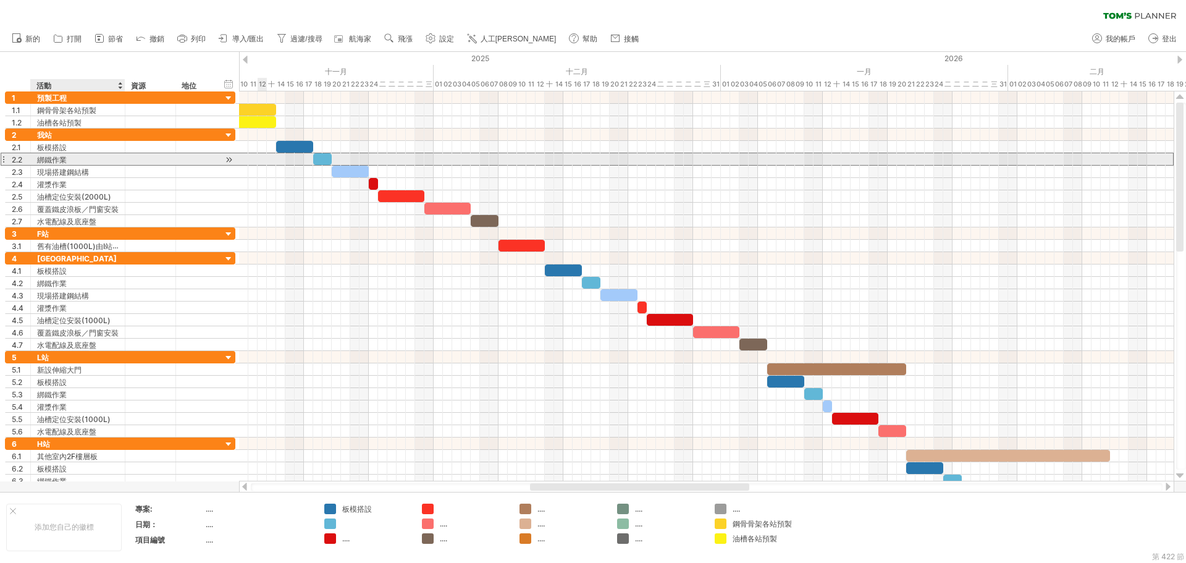
click at [65, 159] on font "綁鐵作業" at bounding box center [52, 159] width 30 height 9
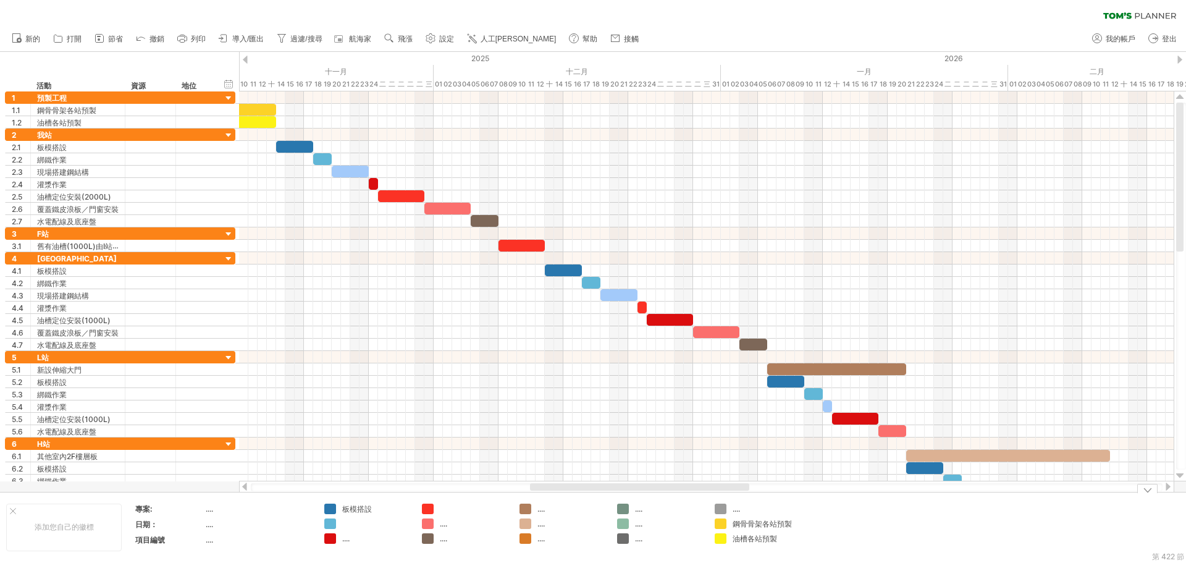
click at [363, 520] on div at bounding box center [375, 523] width 67 height 11
type input "****"
click at [373, 538] on div "...." at bounding box center [375, 538] width 67 height 11
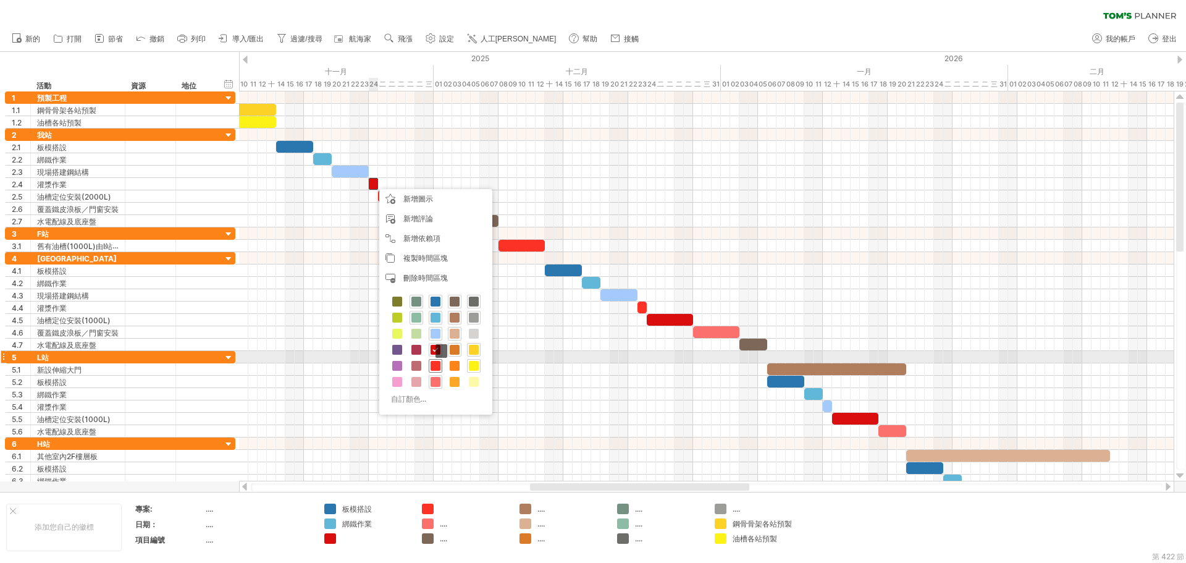
click at [436, 363] on span at bounding box center [436, 366] width 10 height 10
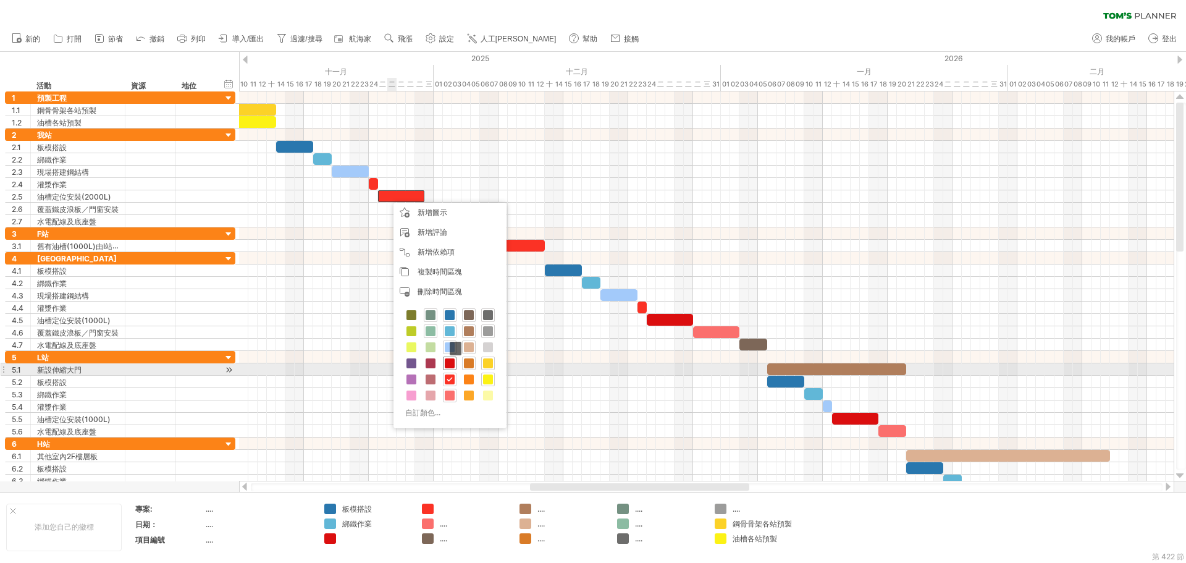
click at [450, 366] on span at bounding box center [450, 363] width 10 height 10
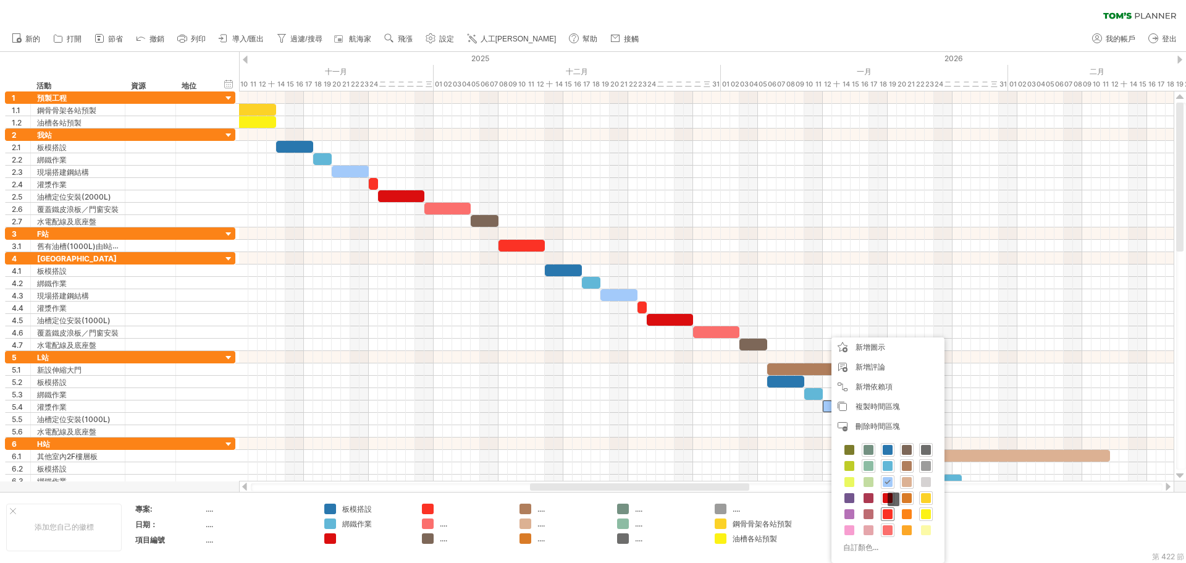
click at [887, 510] on span at bounding box center [888, 514] width 10 height 10
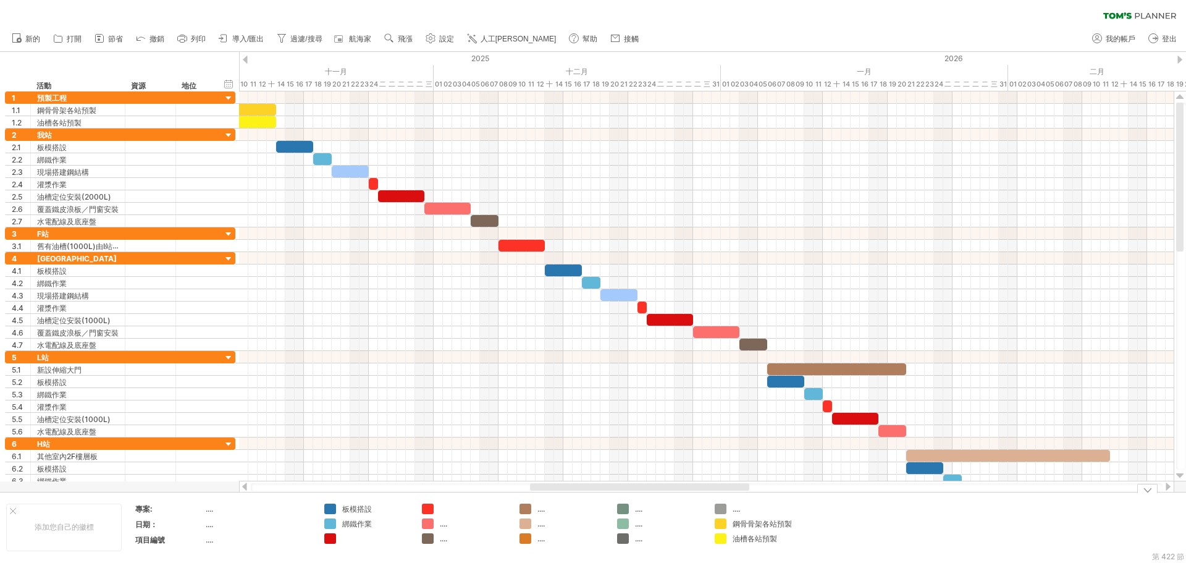
click at [354, 541] on div at bounding box center [375, 538] width 67 height 11
type input "****"
click at [467, 507] on div at bounding box center [473, 508] width 67 height 11
type input "****"
click at [474, 529] on td "**** .... ...." at bounding box center [465, 527] width 98 height 48
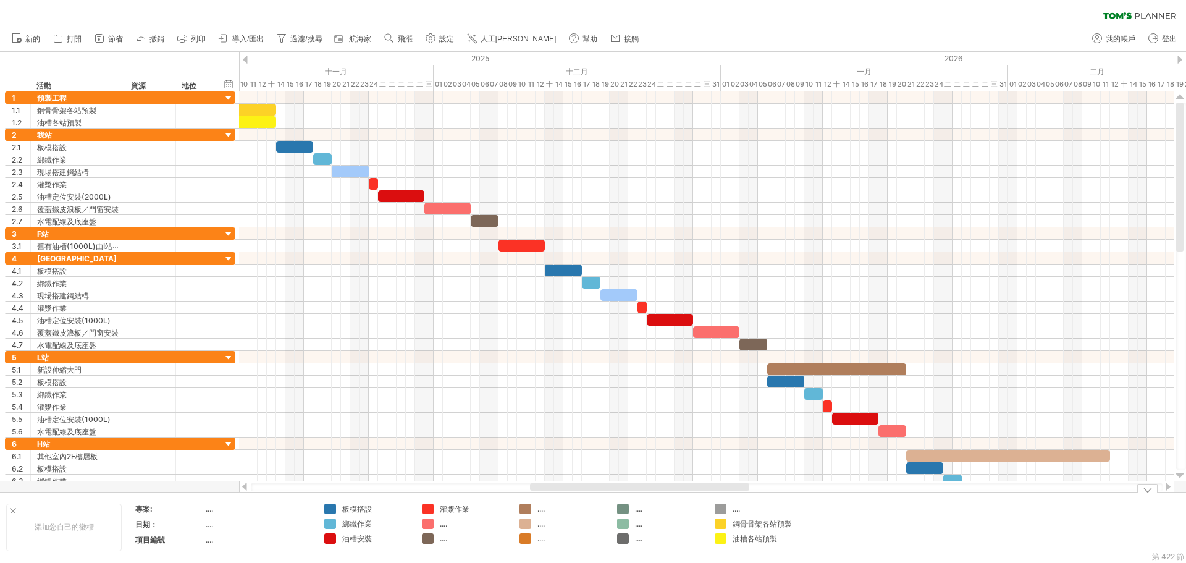
click at [463, 524] on div "...." at bounding box center [473, 523] width 67 height 11
type input "**"
click at [460, 540] on div "...." at bounding box center [473, 538] width 67 height 11
click at [461, 523] on font "水力發電" at bounding box center [455, 523] width 30 height 9
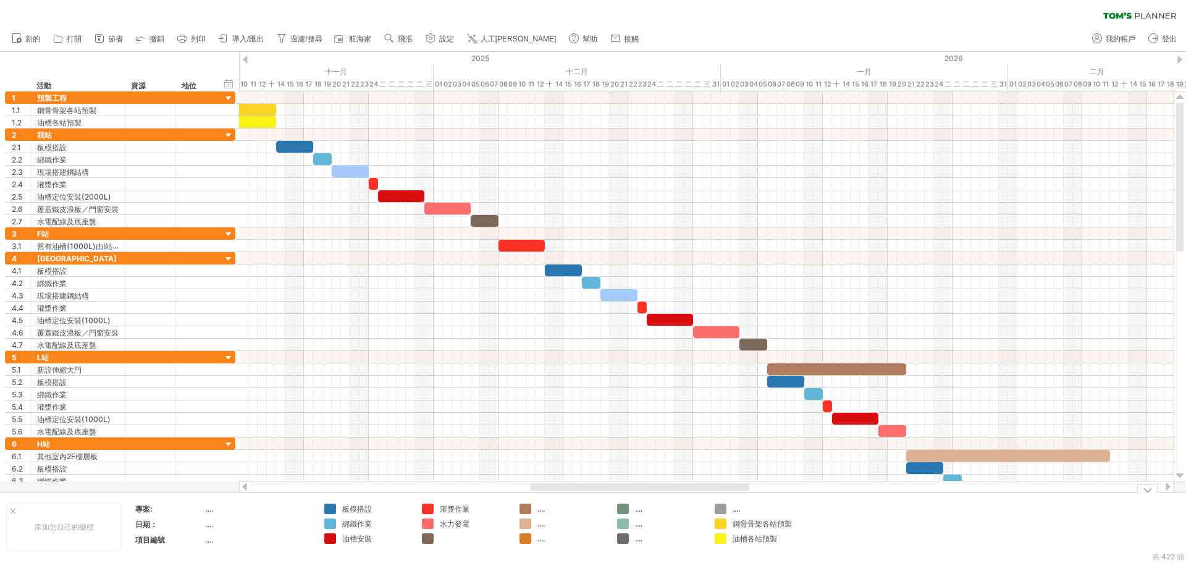
click at [470, 521] on div "水力發電" at bounding box center [473, 523] width 67 height 11
click at [460, 524] on input "****" at bounding box center [470, 523] width 61 height 11
type input "**"
click at [472, 536] on div at bounding box center [473, 538] width 67 height 11
click at [460, 523] on font "水力發電" at bounding box center [455, 523] width 30 height 9
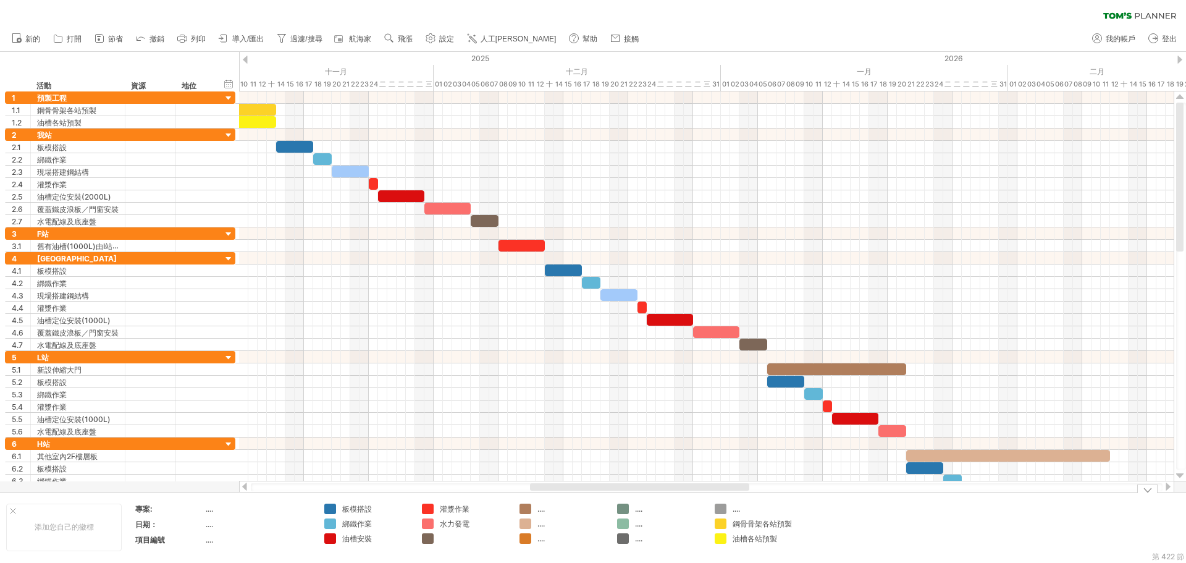
click at [470, 524] on div "水力發電" at bounding box center [473, 523] width 67 height 11
click at [465, 526] on input "****" at bounding box center [470, 523] width 61 height 11
type input "**"
click at [473, 522] on div "水力發電" at bounding box center [473, 523] width 67 height 11
drag, startPoint x: 461, startPoint y: 524, endPoint x: 492, endPoint y: 521, distance: 31.6
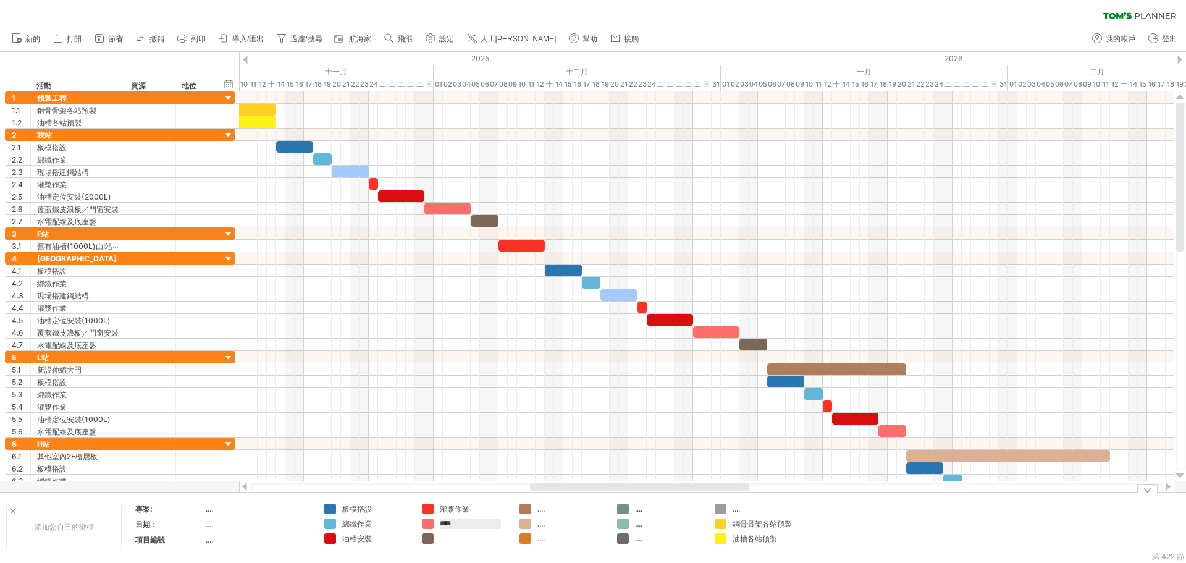
click at [462, 524] on input "****" at bounding box center [470, 523] width 61 height 11
type input "****"
click at [483, 532] on td "灌漿作業 水電作業" at bounding box center [465, 527] width 98 height 48
click at [490, 537] on div at bounding box center [473, 538] width 67 height 11
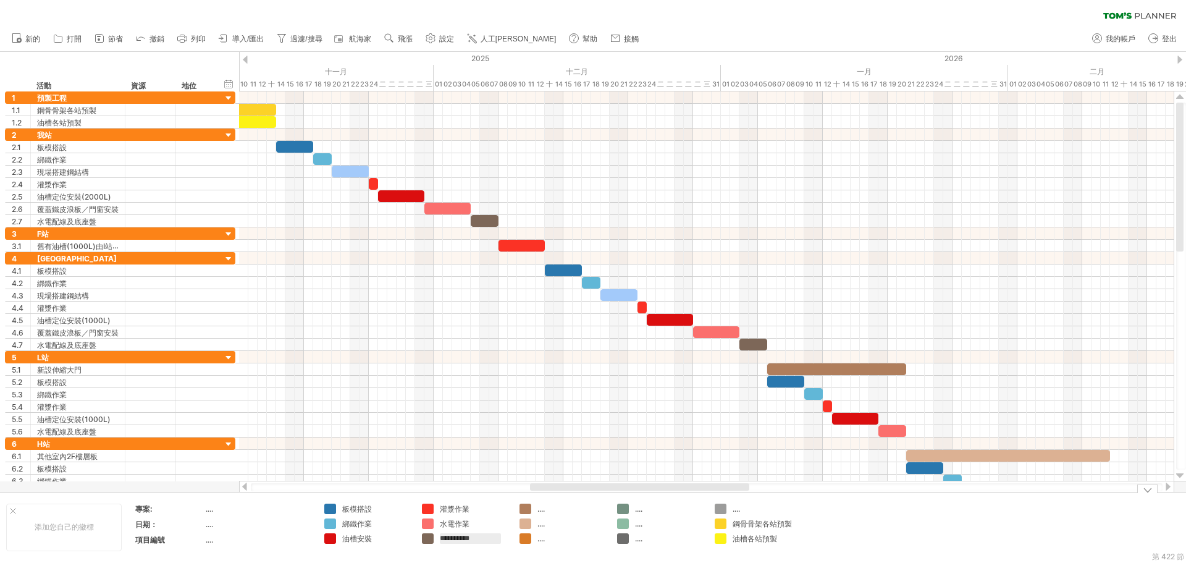
type input "*******"
click at [568, 508] on div "...." at bounding box center [570, 508] width 67 height 11
type input "******"
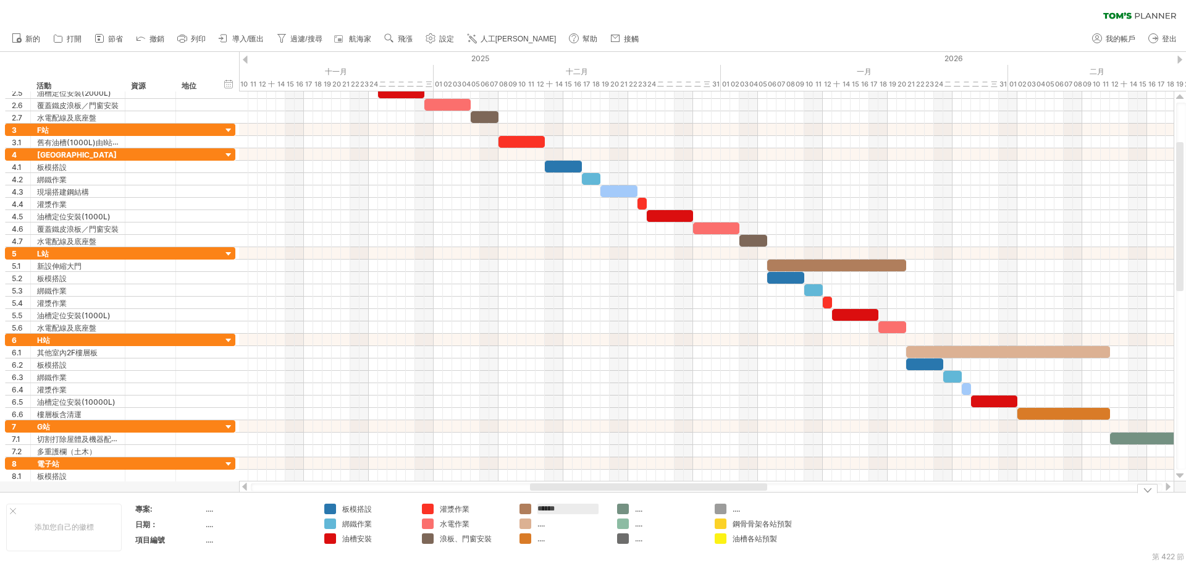
click at [568, 522] on div "...." at bounding box center [570, 523] width 67 height 11
type input "*******"
click at [583, 542] on div "...." at bounding box center [570, 538] width 67 height 11
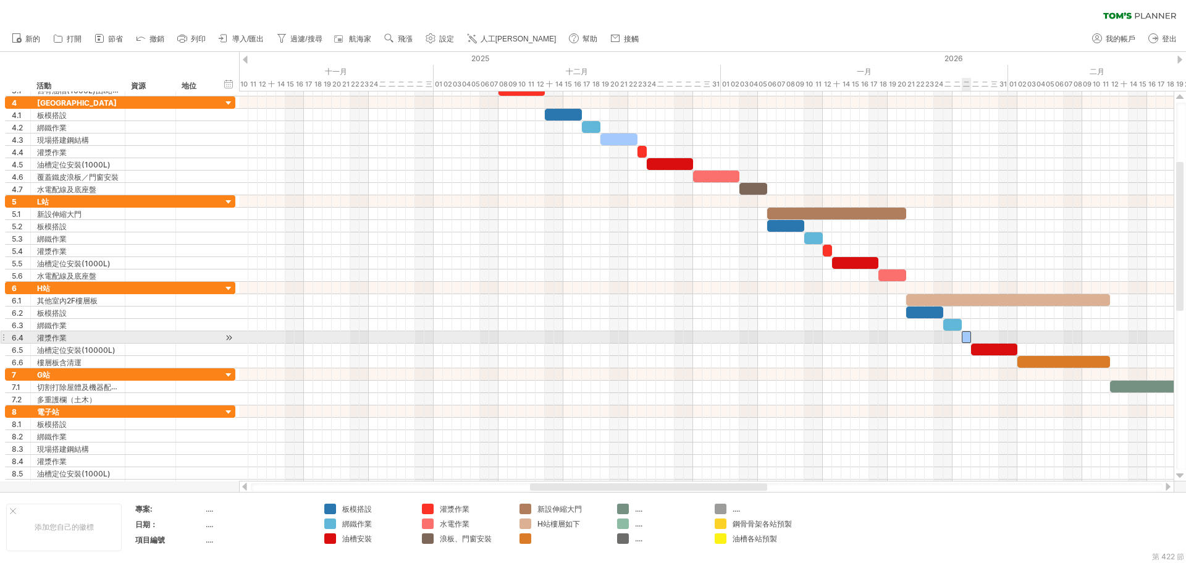
click at [967, 339] on div at bounding box center [966, 337] width 9 height 12
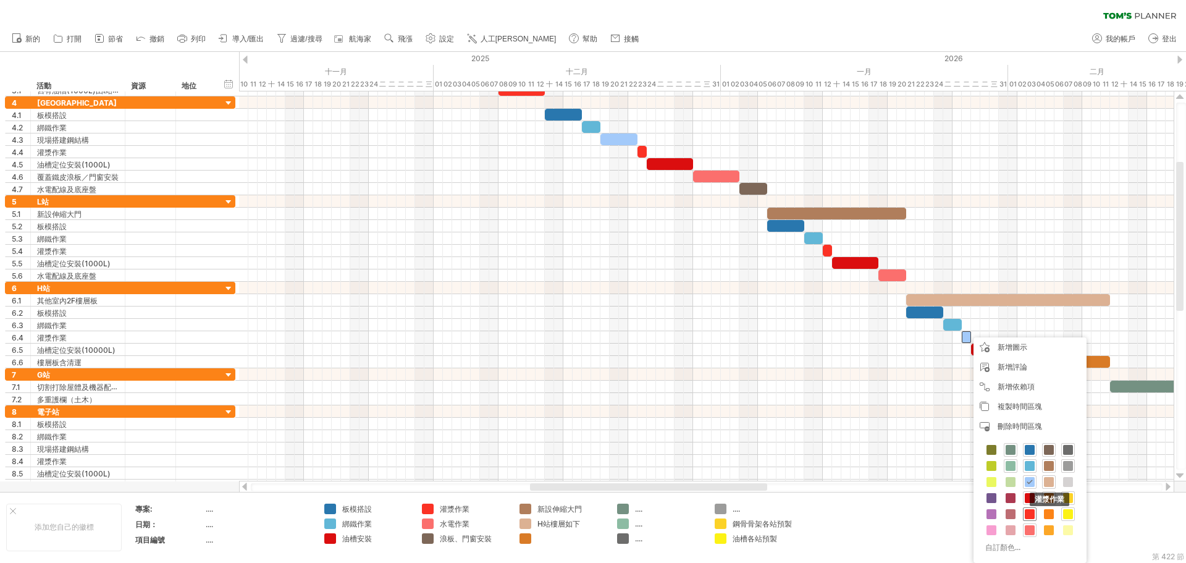
click at [1030, 512] on span at bounding box center [1030, 514] width 10 height 10
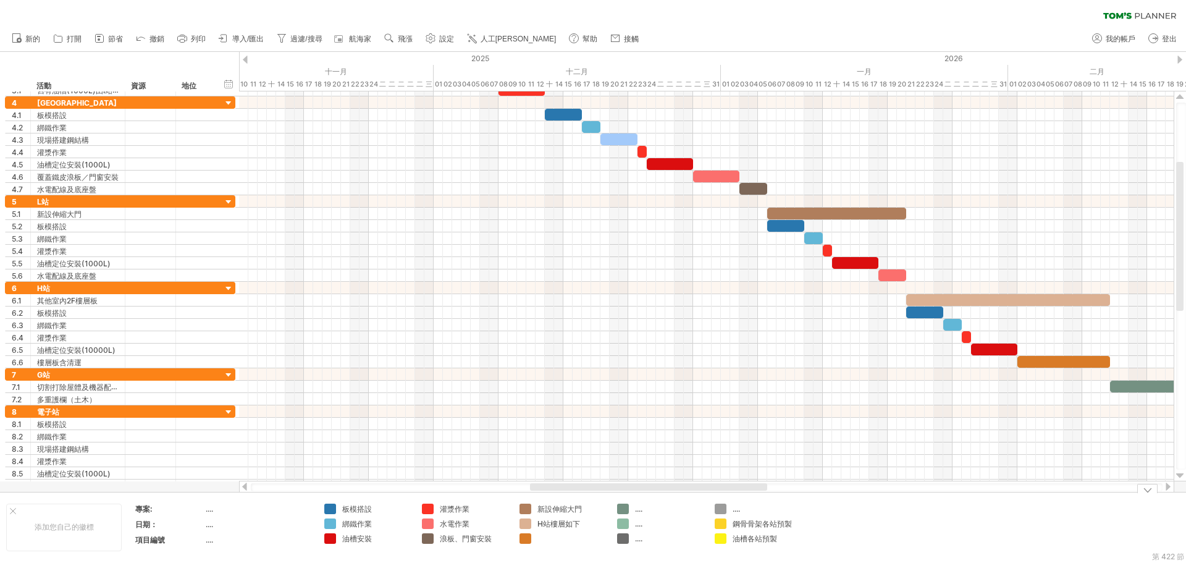
click at [563, 539] on div at bounding box center [570, 538] width 67 height 11
type input "******"
click at [557, 538] on font "樓層含清運" at bounding box center [555, 538] width 37 height 9
click at [568, 539] on font "樓層含清運" at bounding box center [555, 538] width 37 height 9
click at [575, 540] on div "樓層含清運" at bounding box center [570, 538] width 67 height 11
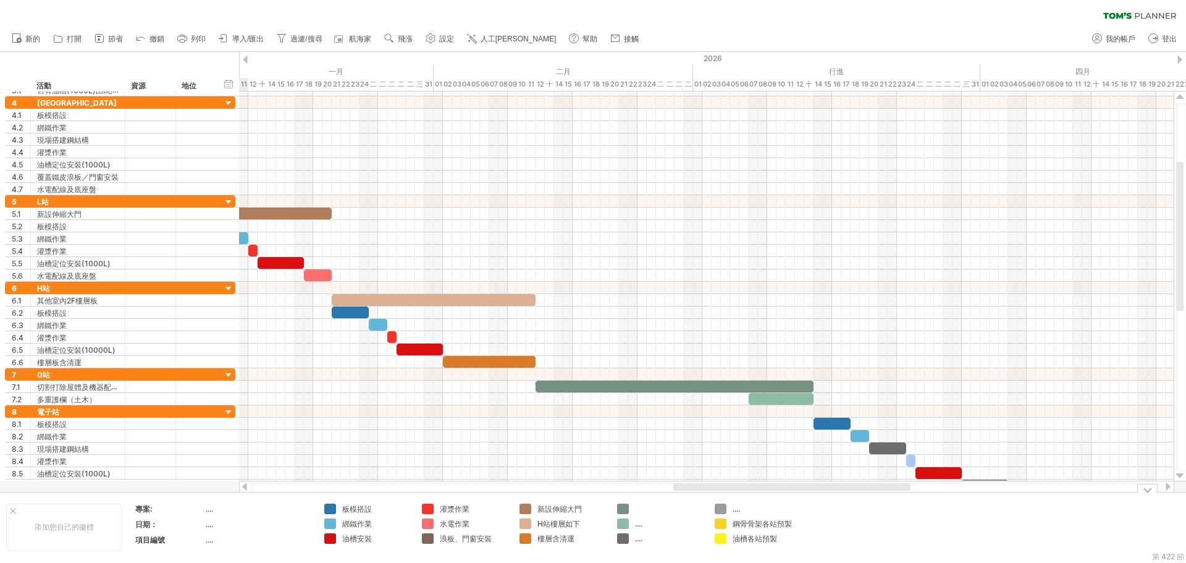
drag, startPoint x: 749, startPoint y: 487, endPoint x: 893, endPoint y: 494, distance: 143.5
click at [893, 494] on div "嘗試造訪 [DOMAIN_NAME] 再次連接... 0% 篩選： [ ] 清除過濾器" at bounding box center [593, 281] width 1186 height 563
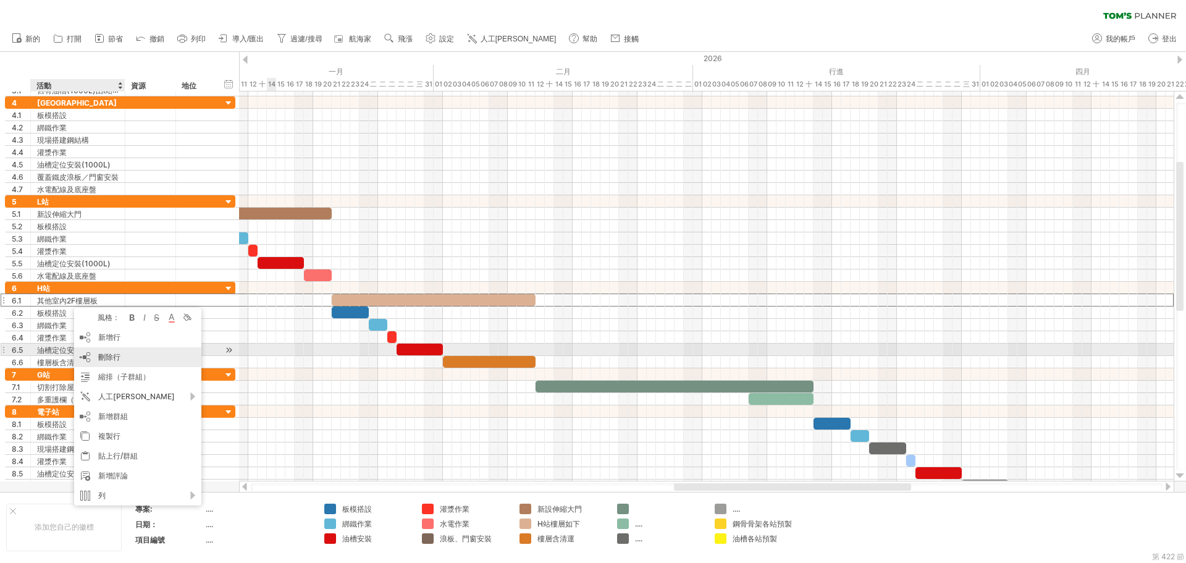
click at [130, 355] on div "刪除行 刪除選取的行" at bounding box center [137, 357] width 127 height 20
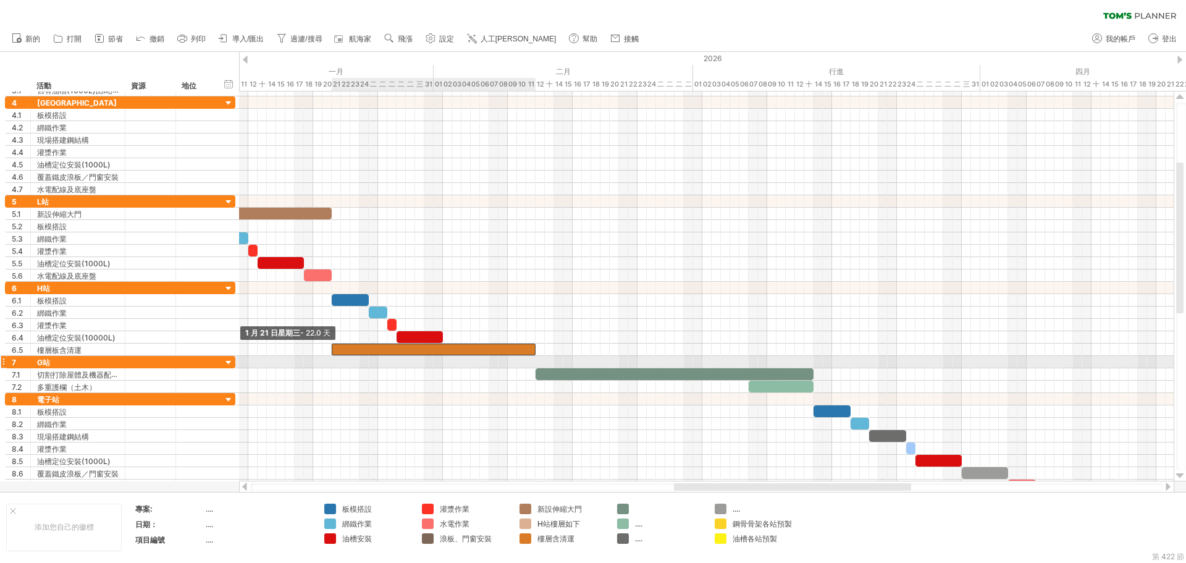
drag, startPoint x: 445, startPoint y: 348, endPoint x: 335, endPoint y: 358, distance: 110.4
click at [335, 358] on div "1月27日星期二 1 月 21 日星期三 - 22.0 天" at bounding box center [706, 286] width 935 height 390
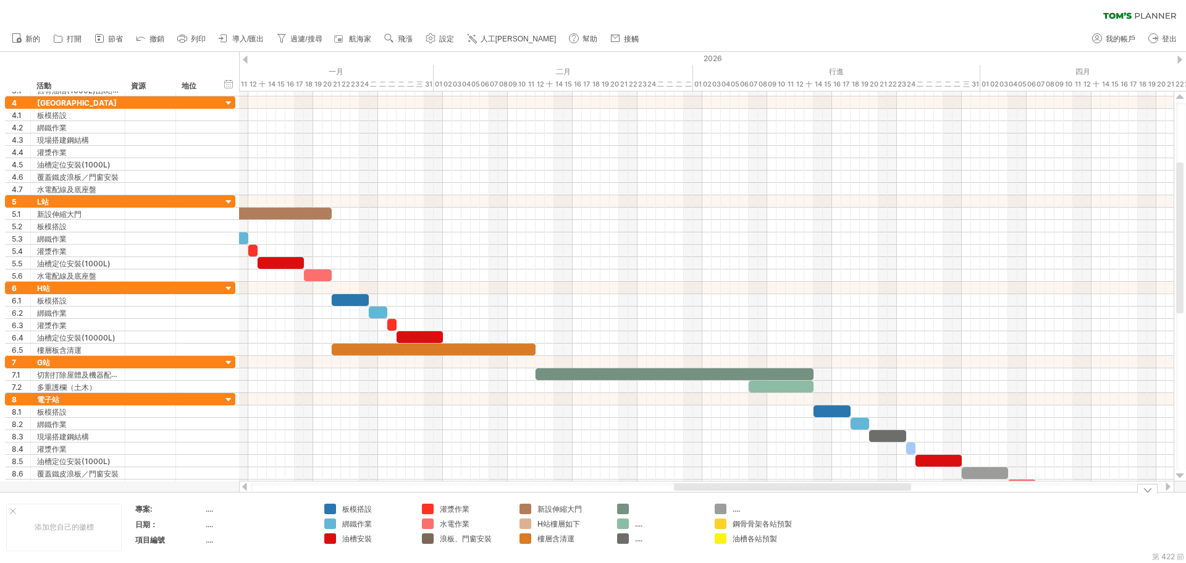
click at [551, 524] on font "H站樓層如下" at bounding box center [558, 523] width 43 height 9
click at [574, 515] on font "去除顏色" at bounding box center [573, 512] width 30 height 9
click at [550, 523] on font "樓層含清運" at bounding box center [555, 523] width 37 height 9
click at [554, 525] on font "樓層含清運" at bounding box center [555, 523] width 37 height 9
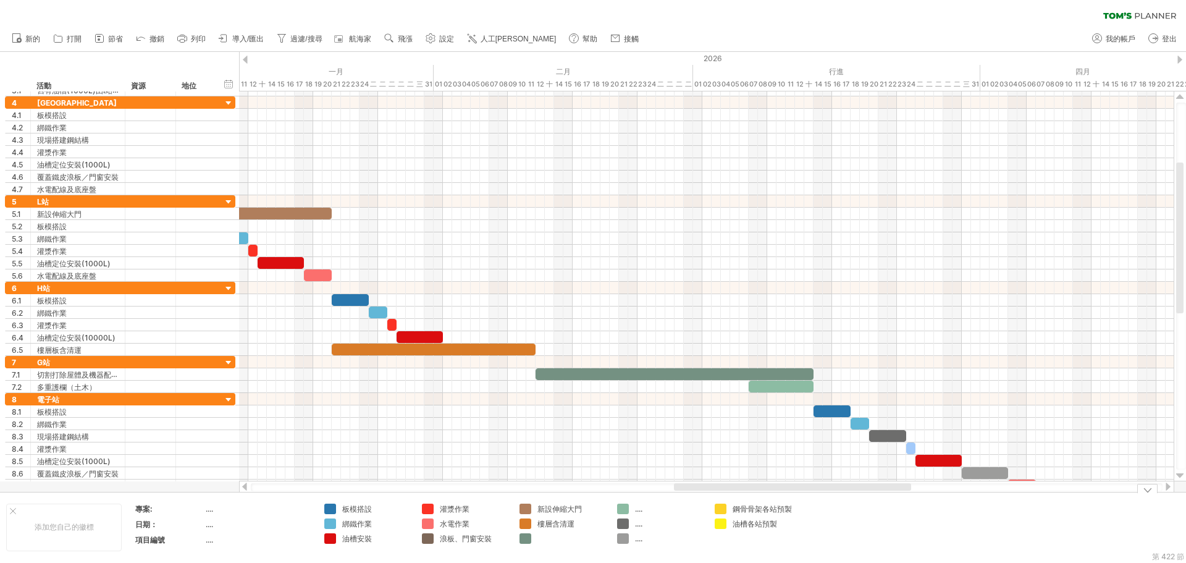
click at [578, 526] on div "樓層含清運" at bounding box center [570, 523] width 67 height 11
type input "****"
click at [577, 539] on div at bounding box center [570, 538] width 67 height 11
click at [556, 524] on font "辦理清運" at bounding box center [552, 523] width 30 height 9
click at [568, 523] on div "辦理清運" at bounding box center [570, 523] width 67 height 11
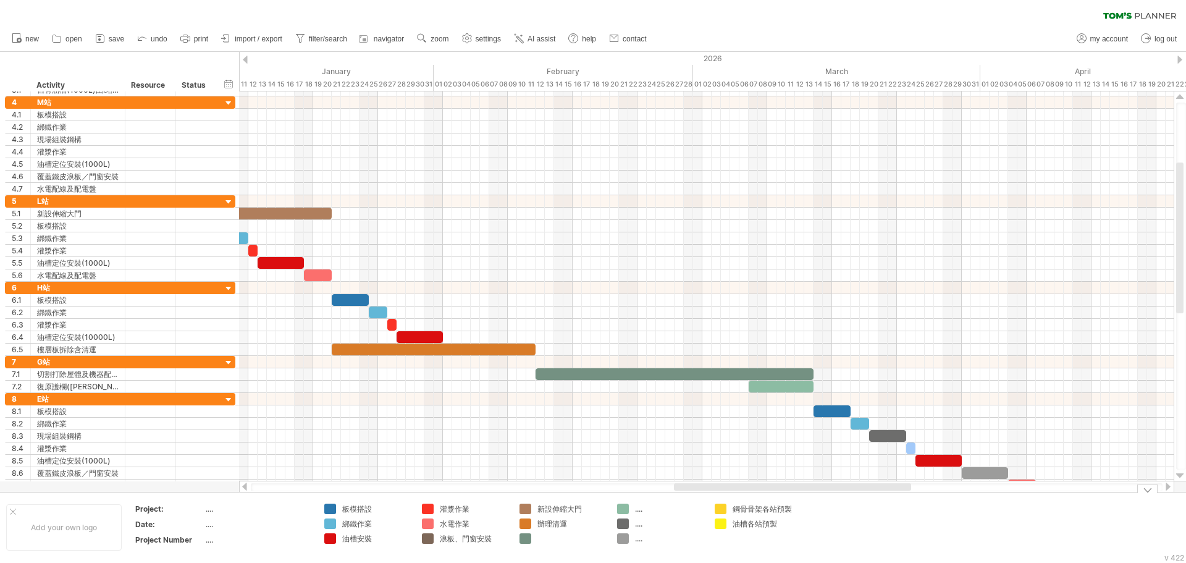
click at [555, 525] on div "辦理清運" at bounding box center [570, 523] width 67 height 11
type input "****"
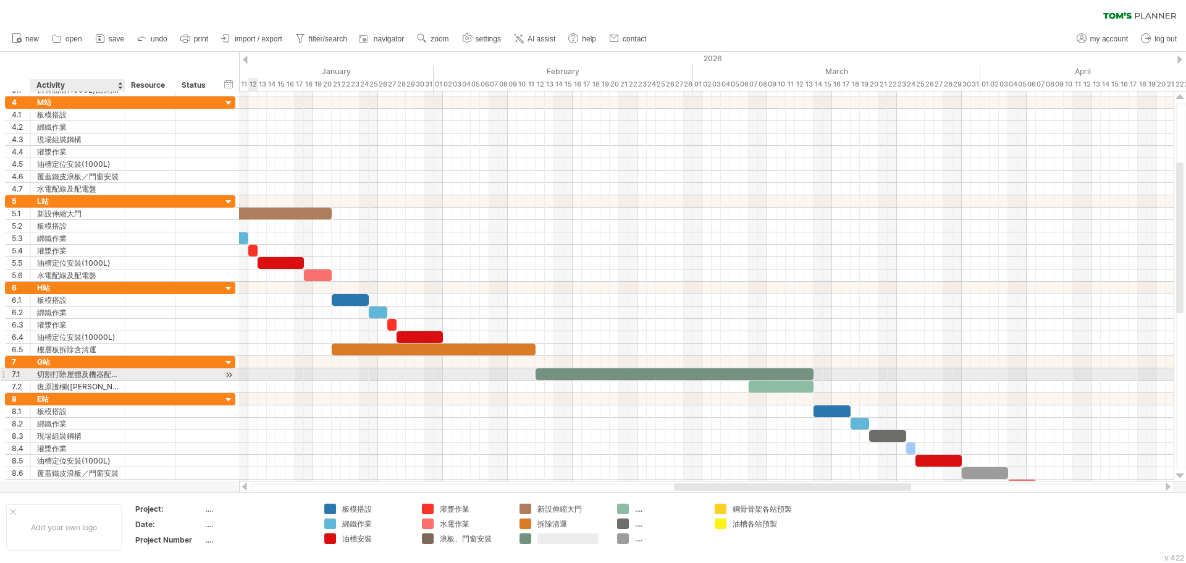
click at [96, 373] on div "切割打除屋體及機器配管處" at bounding box center [78, 374] width 82 height 12
drag, startPoint x: 64, startPoint y: 375, endPoint x: 23, endPoint y: 378, distance: 40.3
click at [23, 378] on div "**********" at bounding box center [120, 374] width 230 height 13
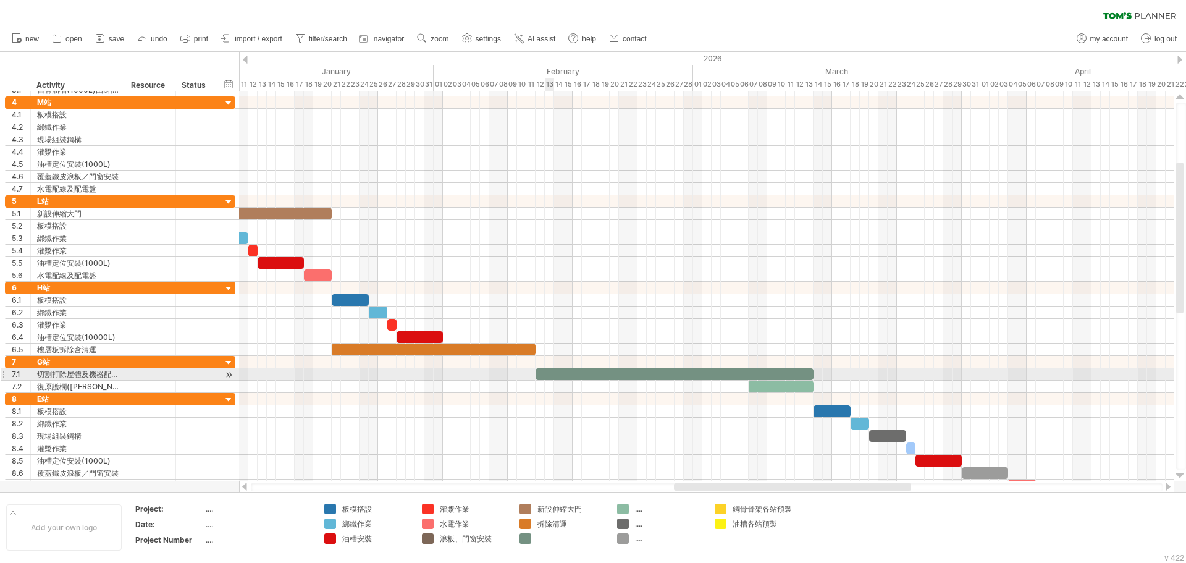
click at [549, 375] on div at bounding box center [675, 374] width 278 height 12
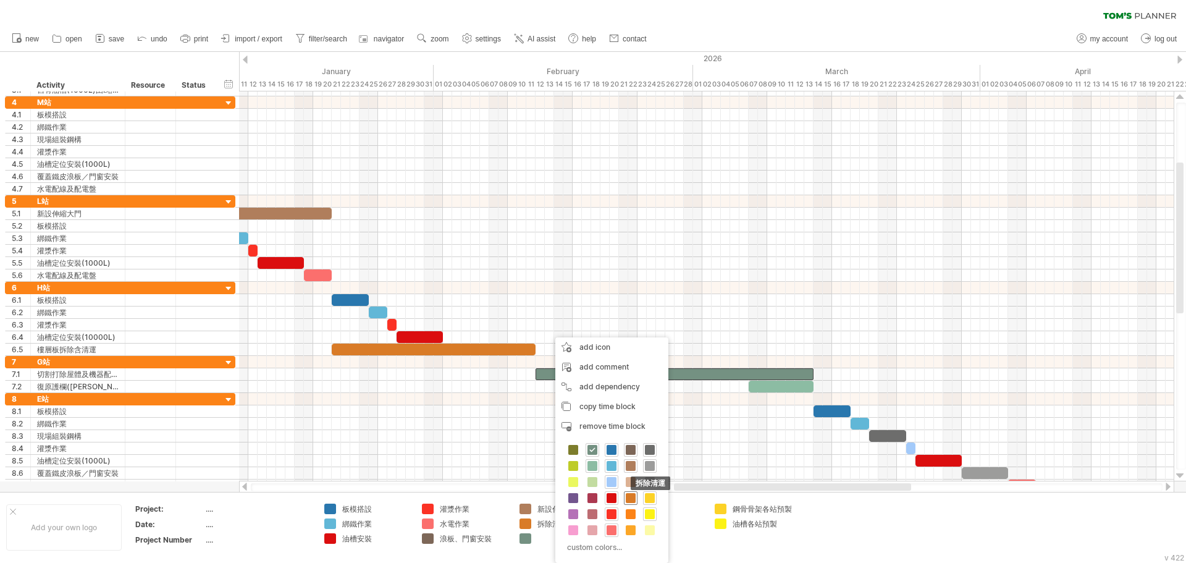
click at [631, 499] on span at bounding box center [631, 498] width 10 height 10
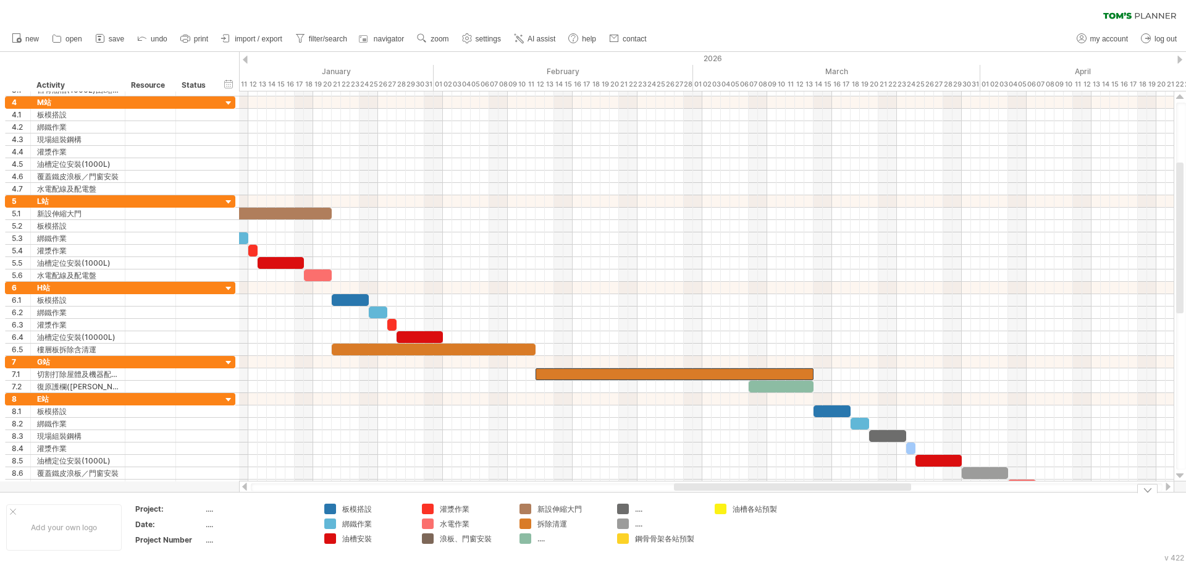
click at [854, 530] on td at bounding box center [855, 527] width 98 height 48
click at [551, 539] on div "...." at bounding box center [570, 538] width 67 height 11
type input "****"
click at [661, 510] on div "...." at bounding box center [668, 508] width 67 height 11
type input "******"
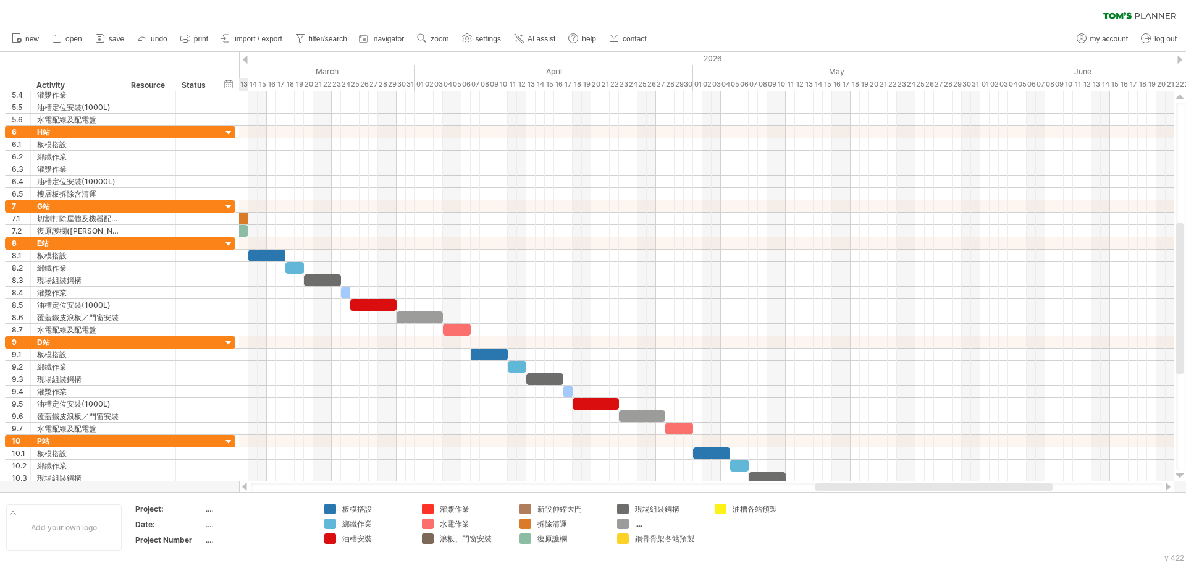
drag, startPoint x: 813, startPoint y: 485, endPoint x: 954, endPoint y: 486, distance: 141.5
click at [954, 486] on div at bounding box center [933, 486] width 237 height 7
click at [670, 527] on div "...." at bounding box center [668, 523] width 67 height 11
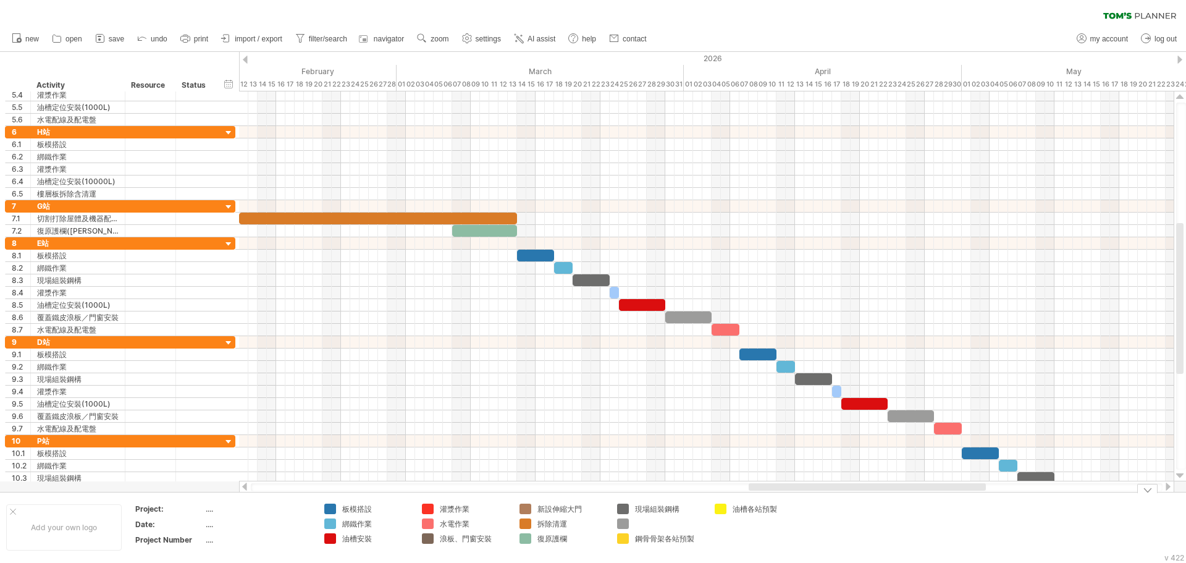
drag, startPoint x: 875, startPoint y: 487, endPoint x: 808, endPoint y: 493, distance: 67.6
click at [808, 493] on div "Trying to reach plan.tomsplanner.com Connected again... 0% filter: [ ] clear fi…" at bounding box center [593, 281] width 1186 height 563
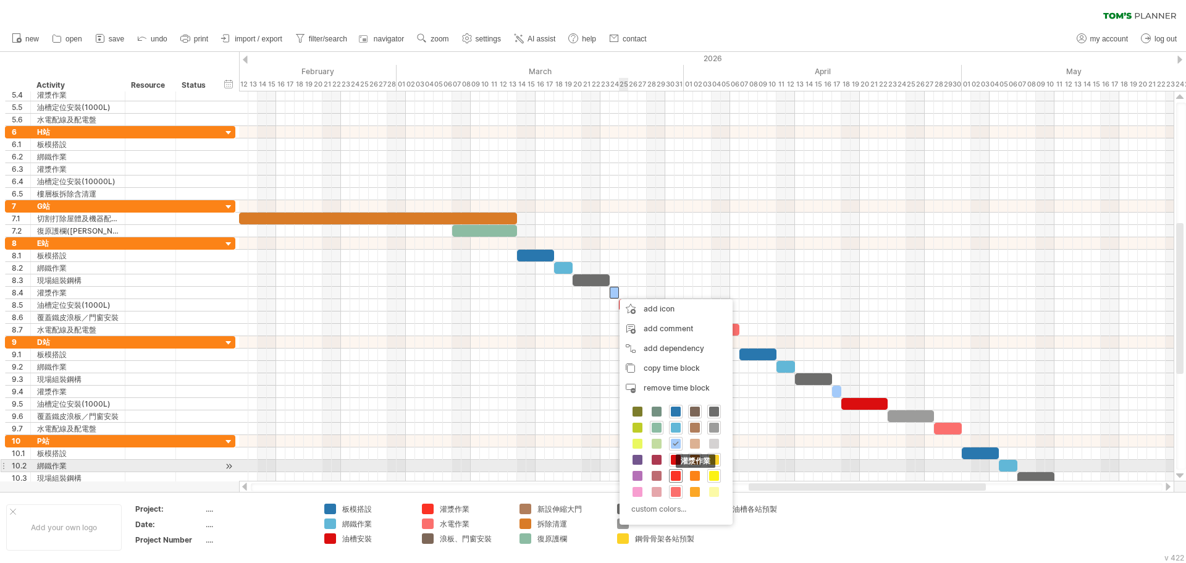
click at [676, 471] on span at bounding box center [676, 476] width 10 height 10
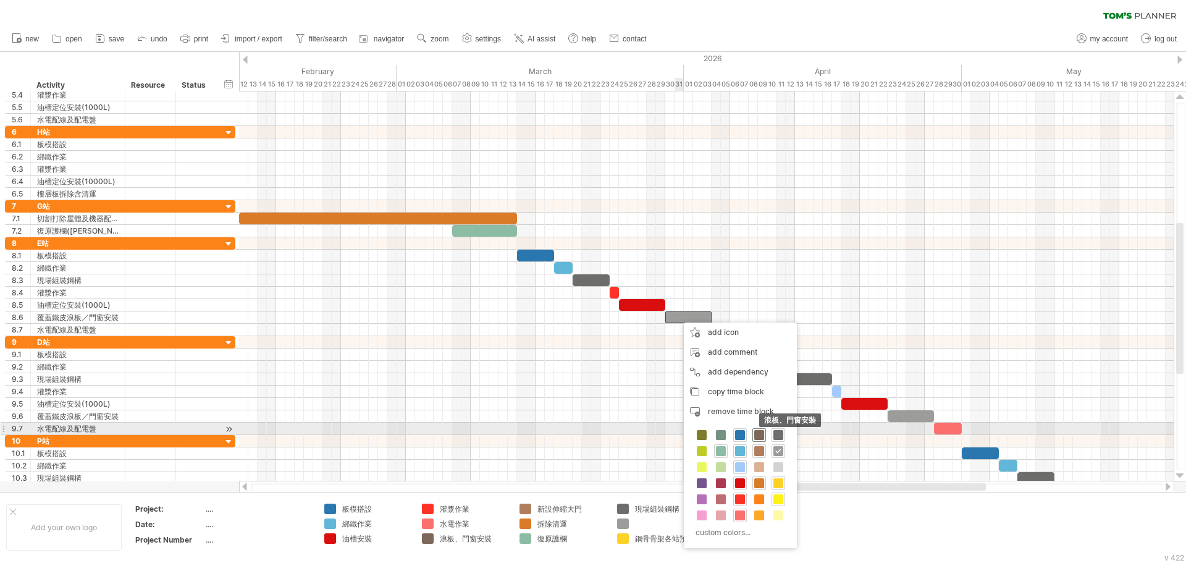
click at [759, 430] on span at bounding box center [759, 435] width 10 height 10
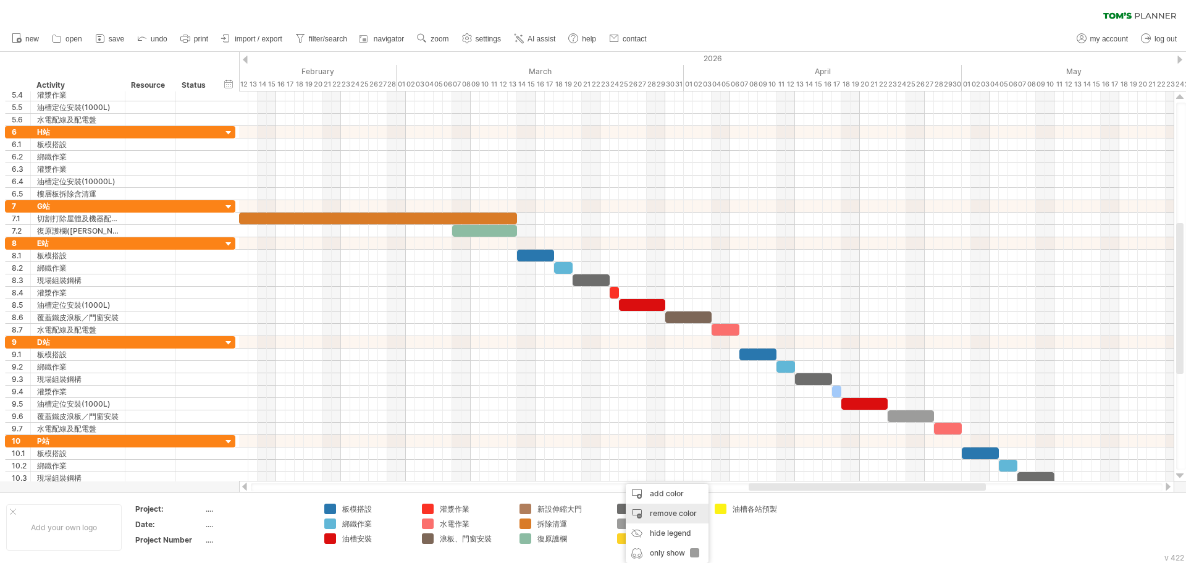
click at [659, 513] on div "remove color" at bounding box center [667, 513] width 83 height 20
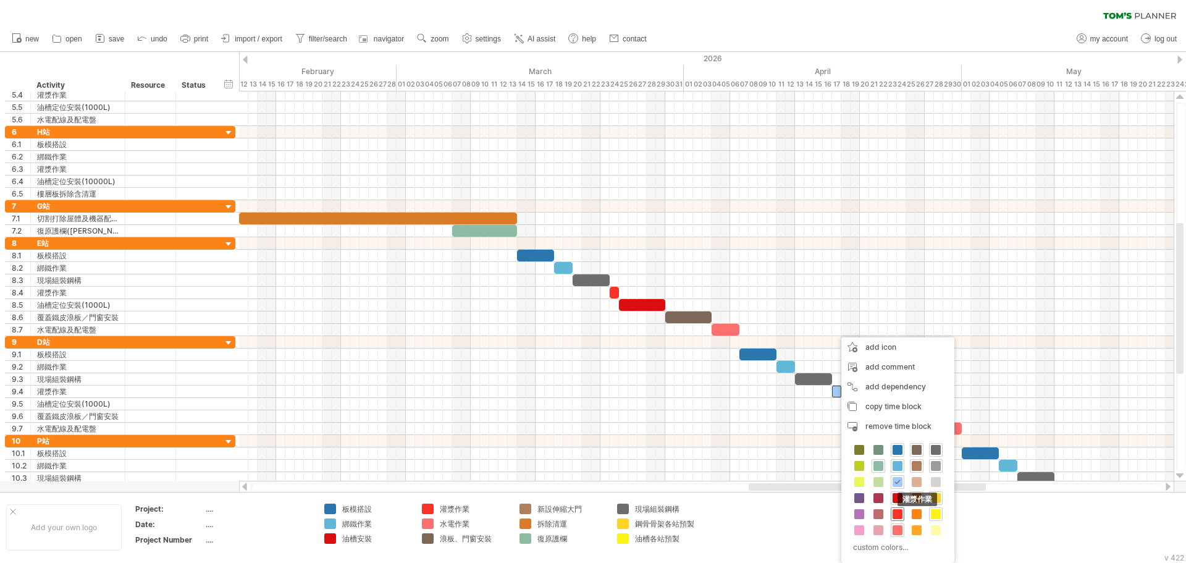
click at [899, 510] on span at bounding box center [898, 514] width 10 height 10
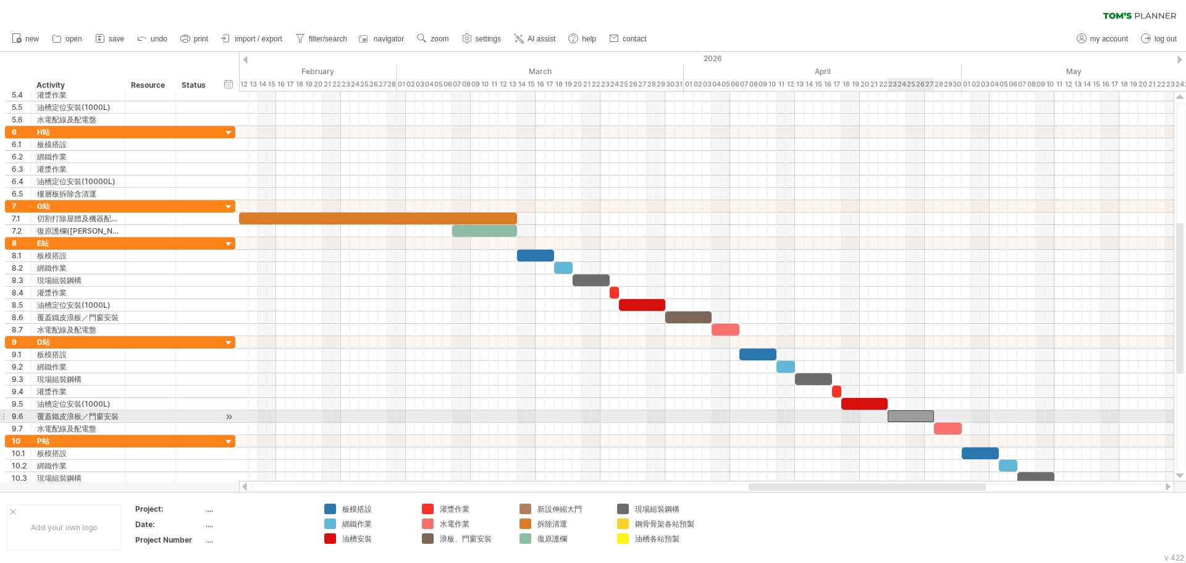
click at [899, 415] on div at bounding box center [911, 416] width 46 height 12
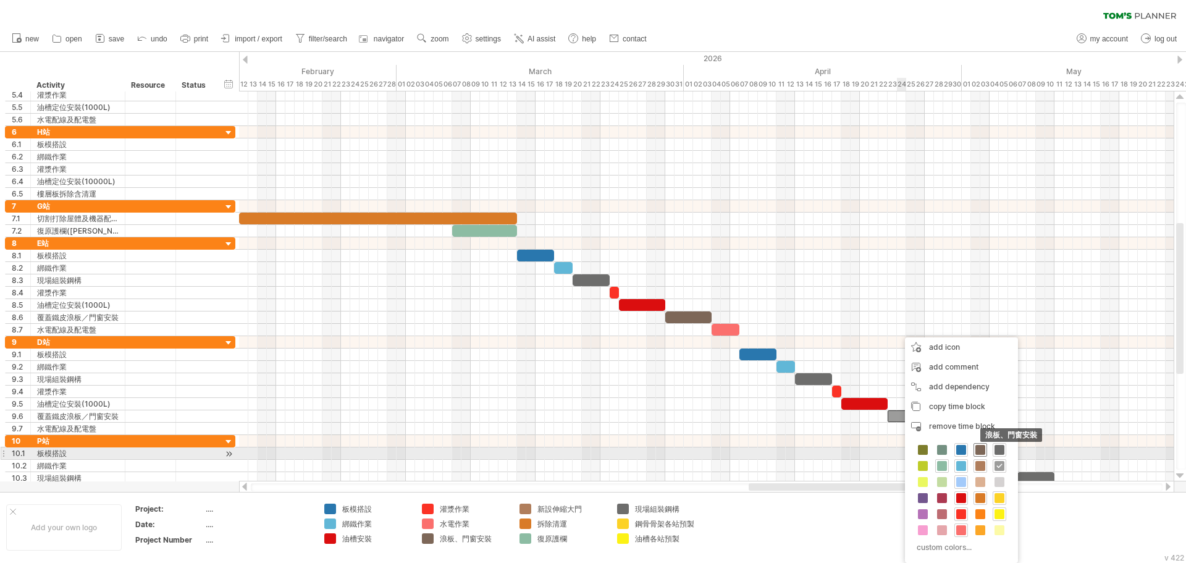
click at [980, 449] on span at bounding box center [980, 450] width 10 height 10
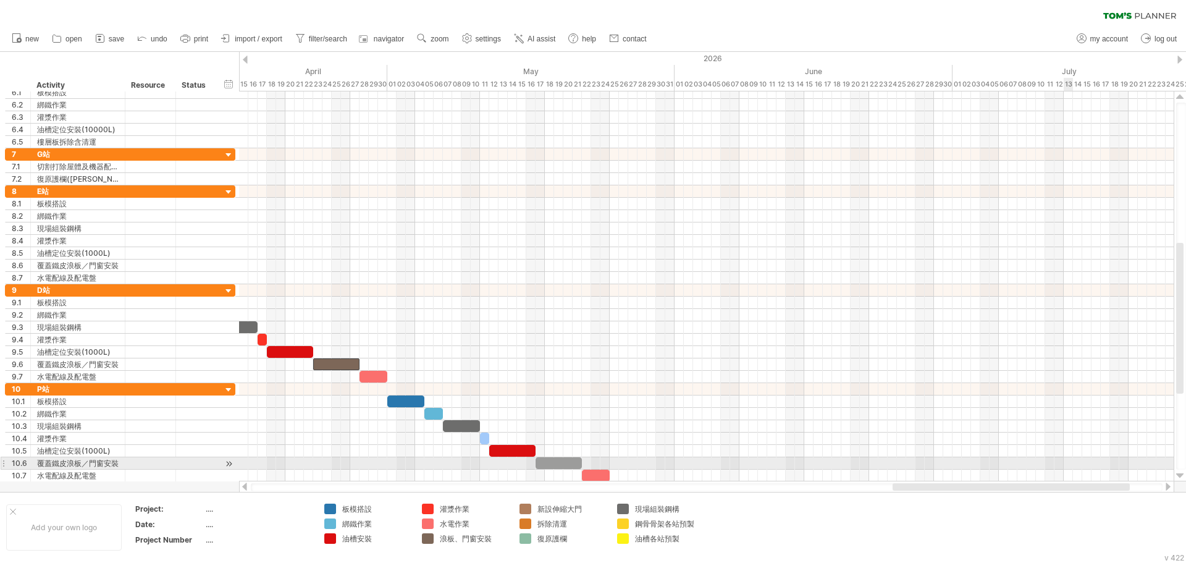
drag, startPoint x: 927, startPoint y: 486, endPoint x: 1077, endPoint y: 460, distance: 151.7
click at [1077, 460] on div "Trying to reach plan.tomsplanner.com Connected again... 0% filter: [ ] clear fi…" at bounding box center [593, 281] width 1186 height 563
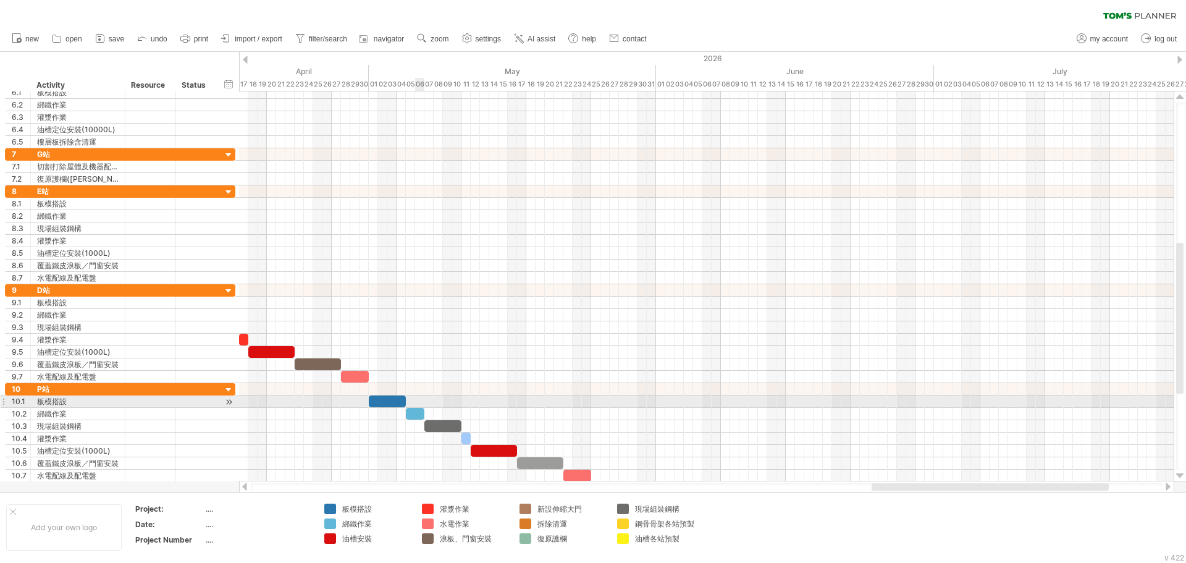
click at [419, 398] on div at bounding box center [706, 401] width 935 height 12
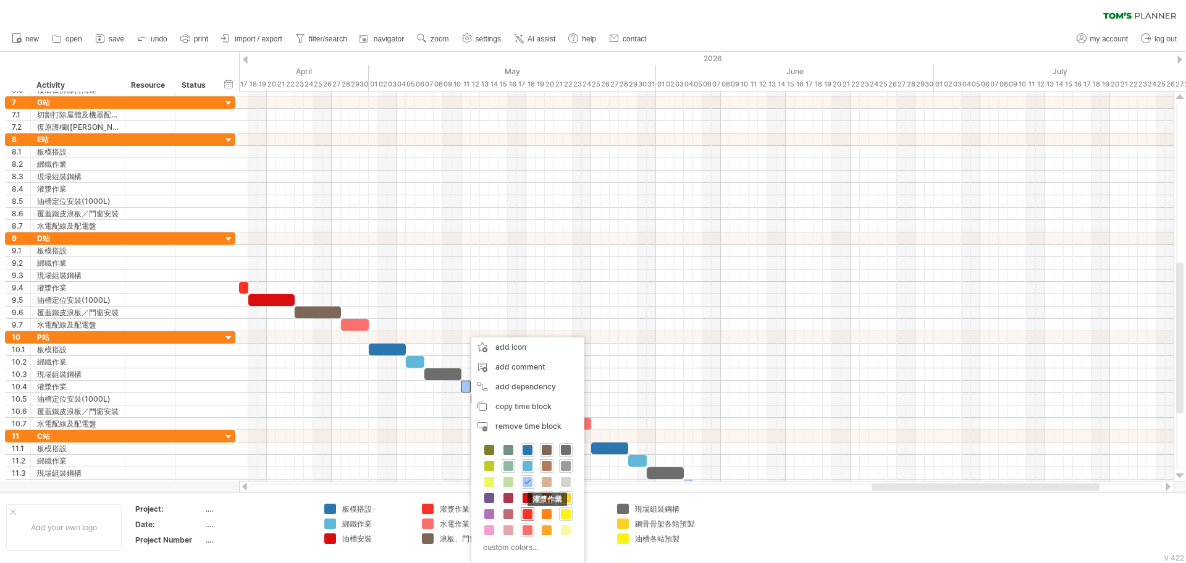
click at [529, 508] on div "灌漿作業" at bounding box center [528, 514] width 14 height 14
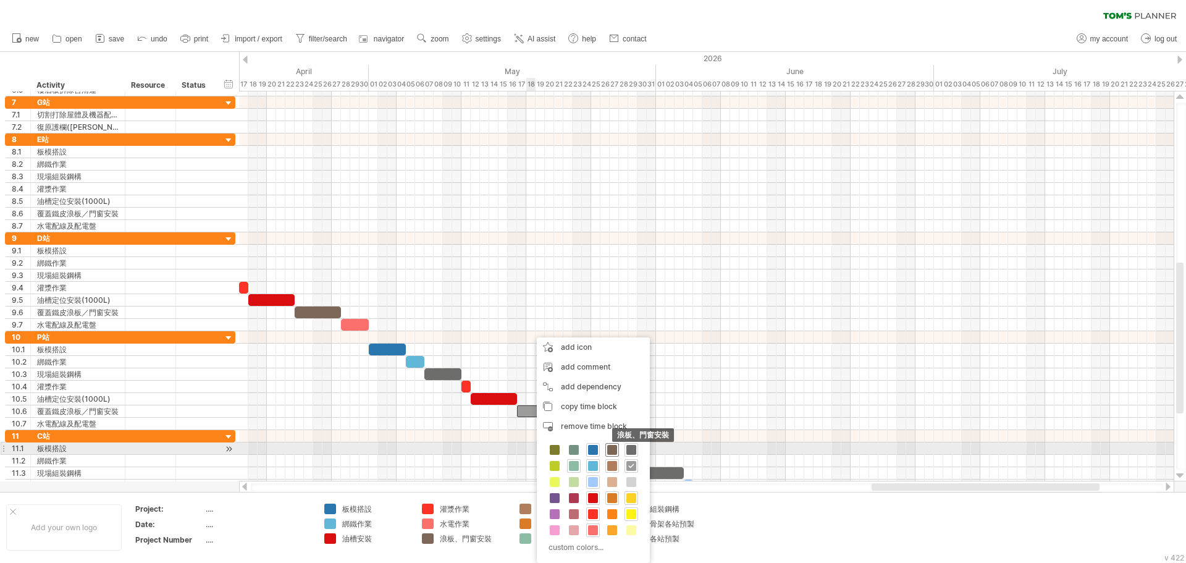
click at [612, 448] on span at bounding box center [612, 450] width 10 height 10
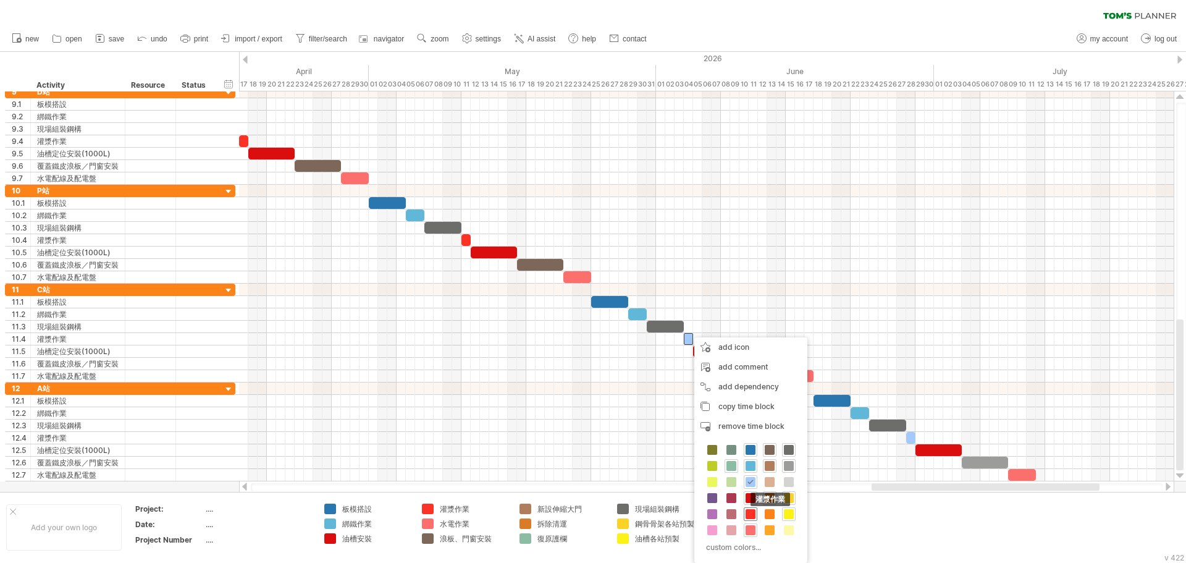
click at [749, 513] on span at bounding box center [751, 514] width 10 height 10
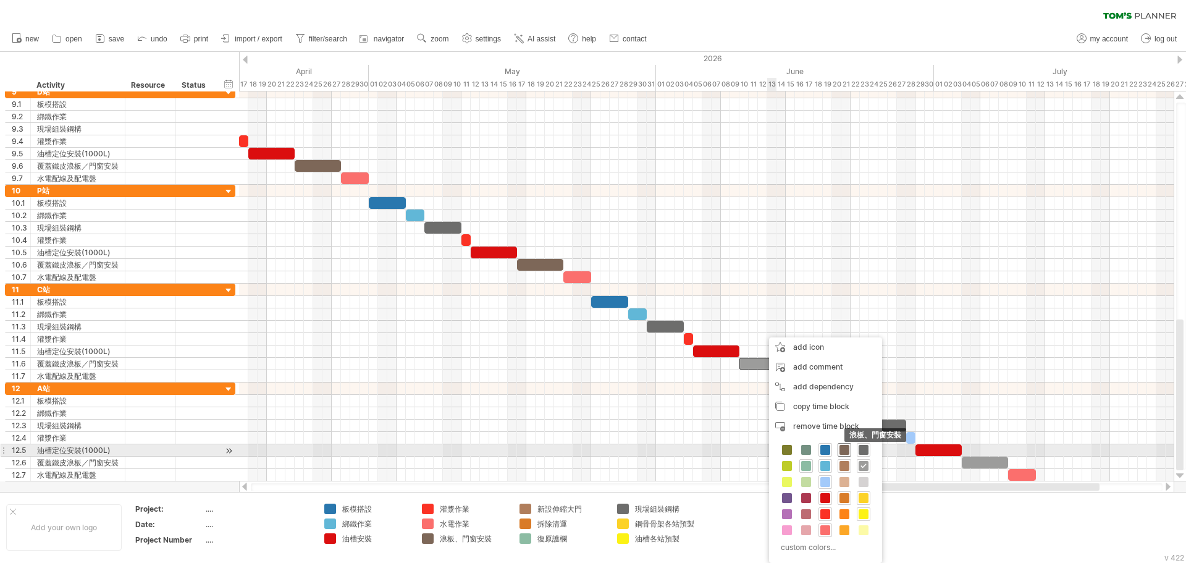
click at [845, 452] on span at bounding box center [845, 450] width 10 height 10
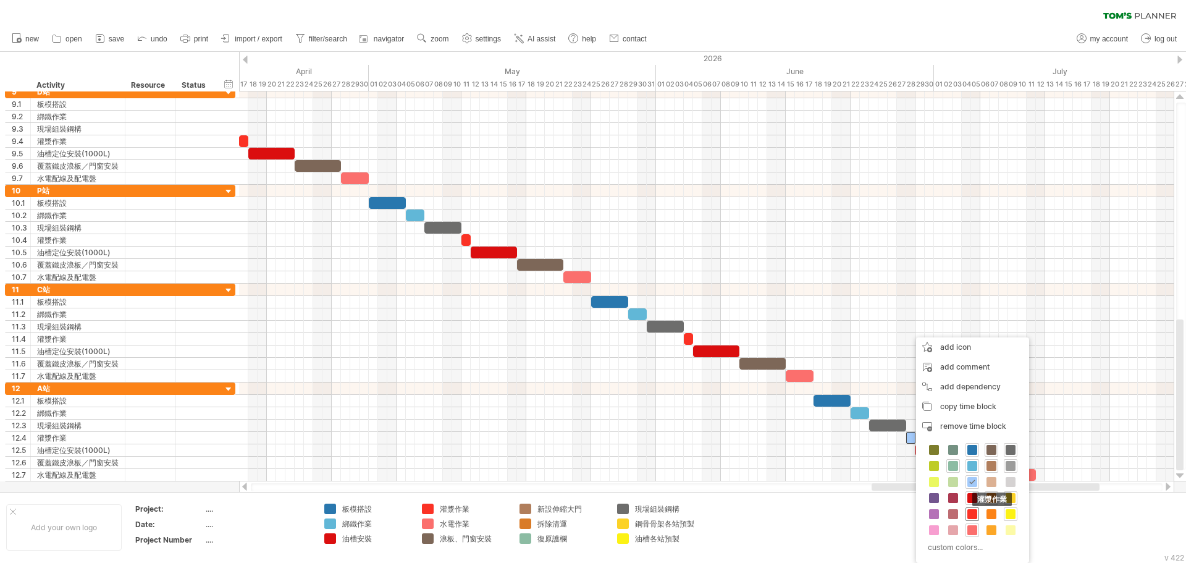
click at [969, 510] on span at bounding box center [972, 514] width 10 height 10
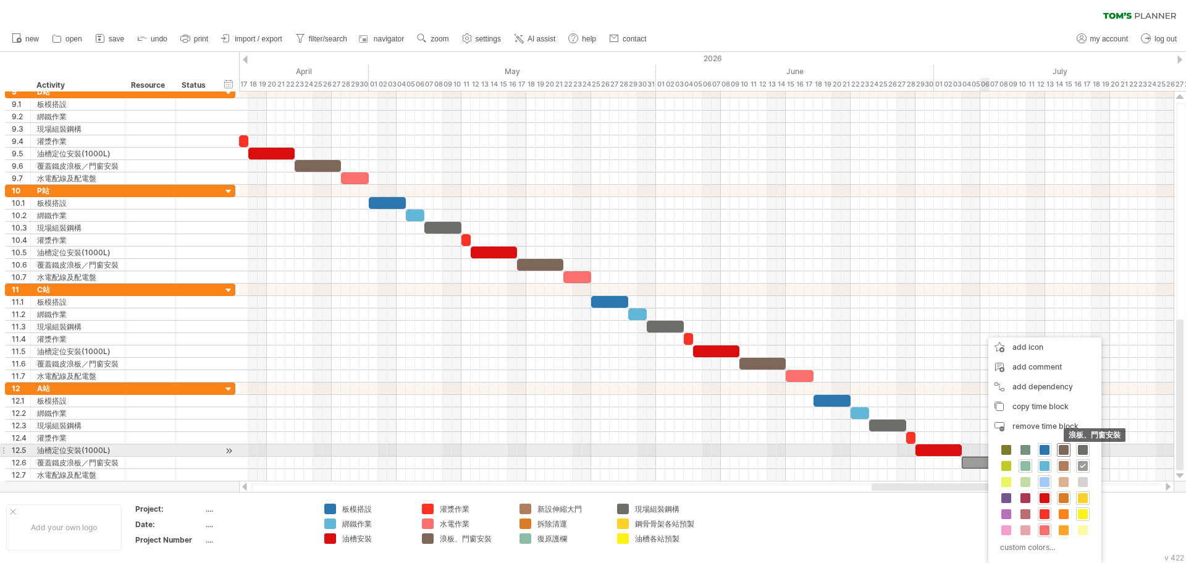
click at [1063, 449] on span at bounding box center [1064, 450] width 10 height 10
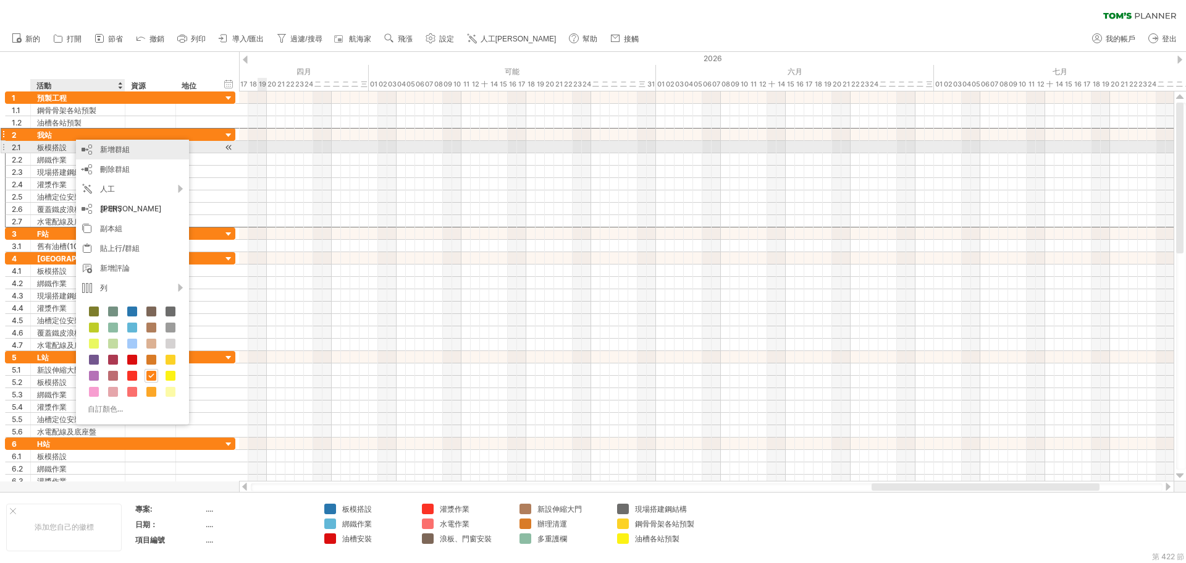
click at [135, 151] on div "新增群組" at bounding box center [132, 150] width 113 height 20
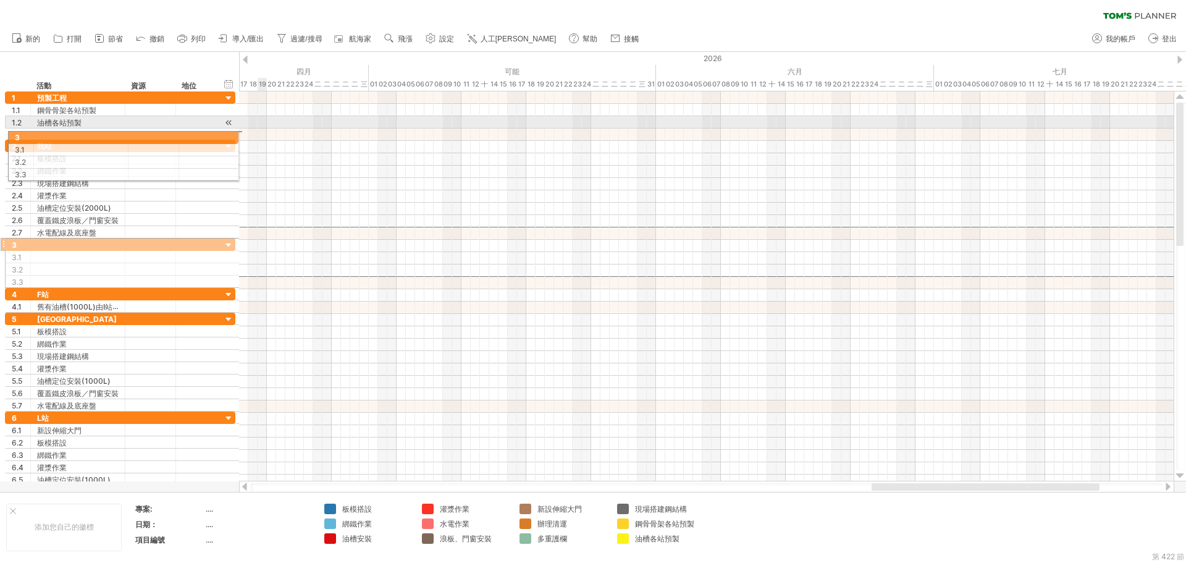
drag, startPoint x: 4, startPoint y: 234, endPoint x: 2, endPoint y: 135, distance: 98.9
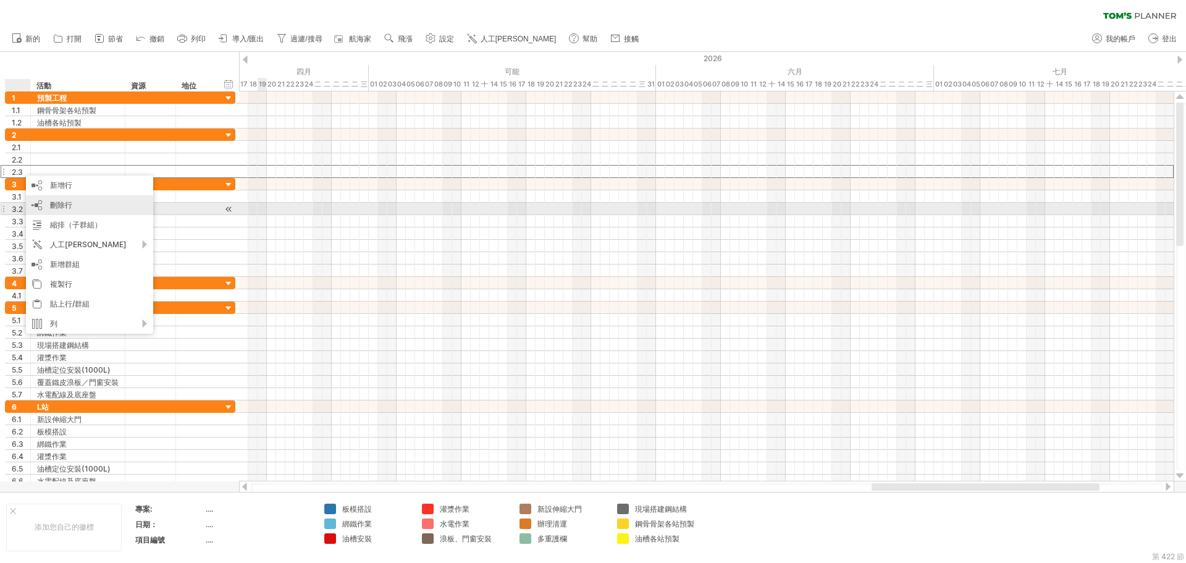
click at [87, 211] on div "刪除行 刪除選取的行" at bounding box center [89, 205] width 127 height 20
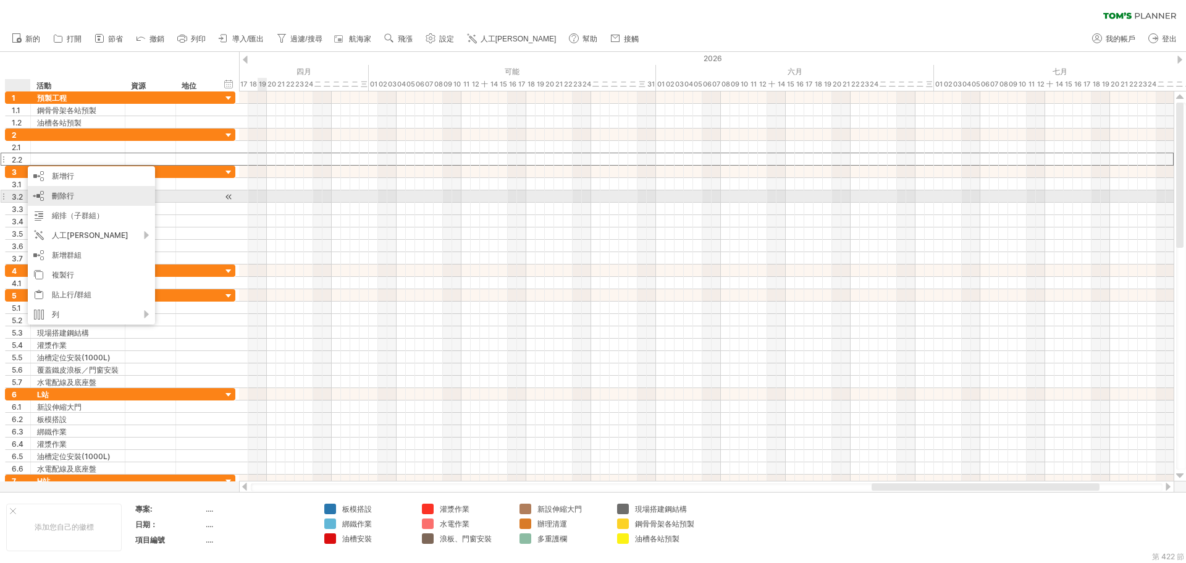
click at [74, 201] on div "刪除行 刪除選取的行" at bounding box center [91, 196] width 127 height 20
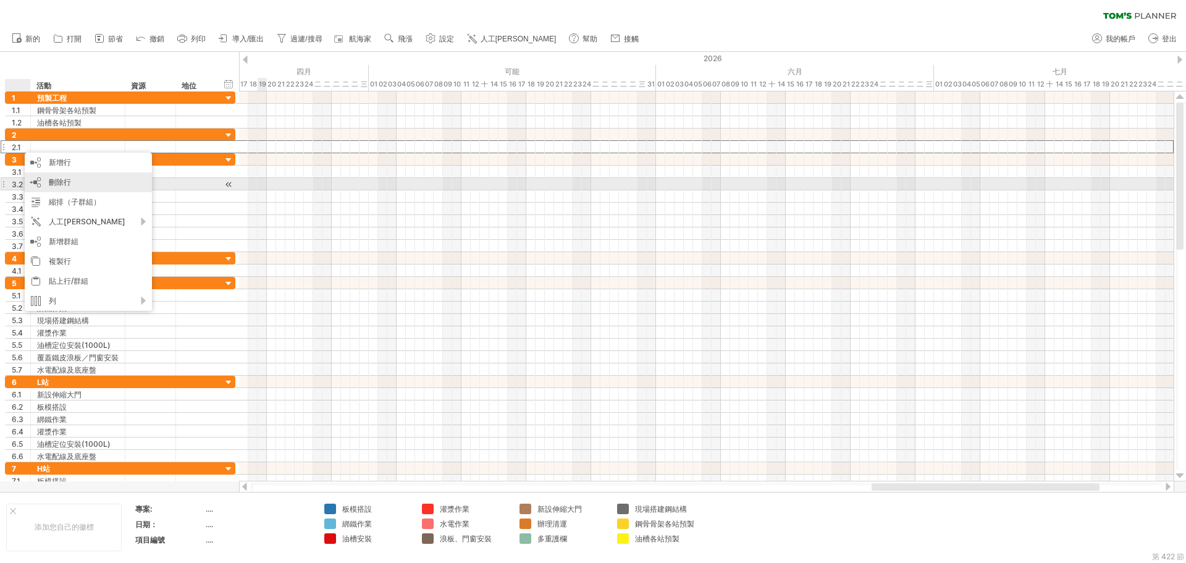
click at [70, 181] on font "刪除行" at bounding box center [60, 181] width 22 height 9
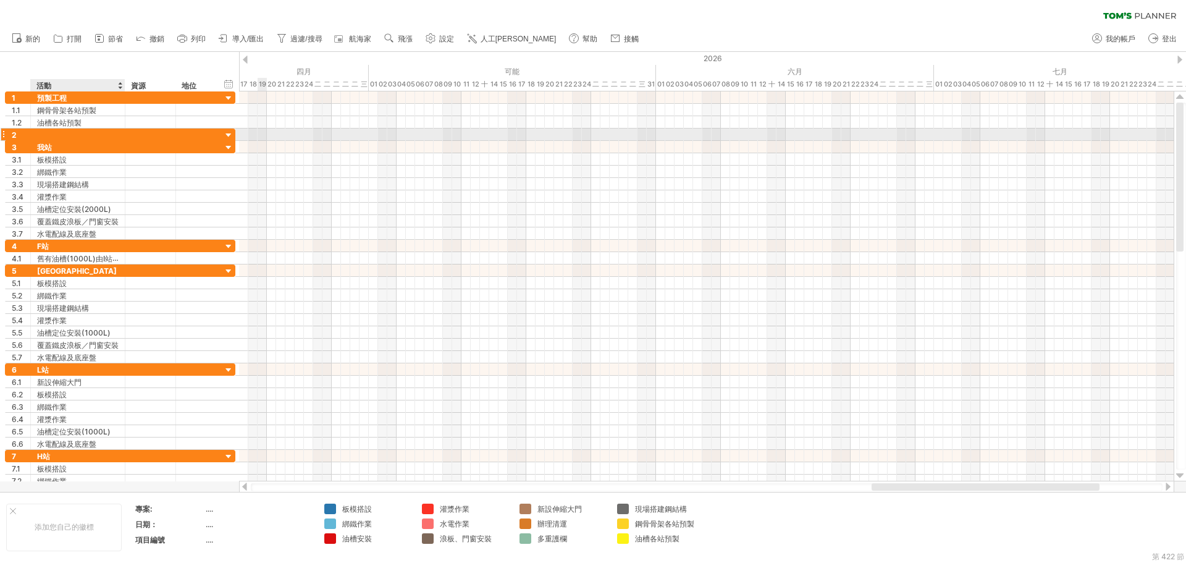
click at [38, 135] on div at bounding box center [78, 134] width 82 height 12
click at [38, 135] on input "text" at bounding box center [78, 134] width 82 height 12
type input "****"
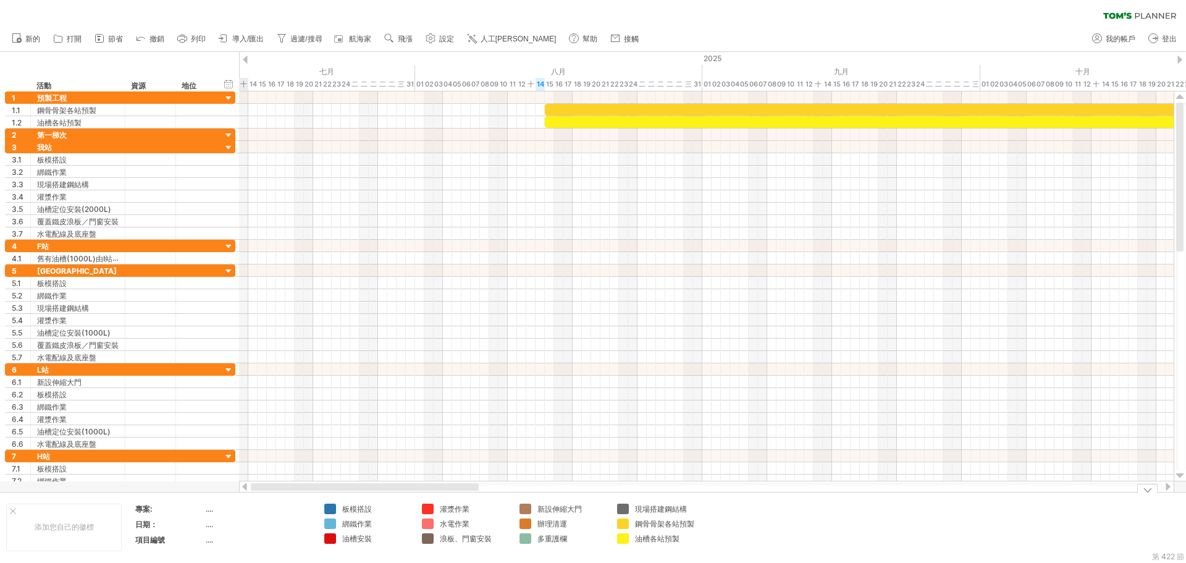
drag, startPoint x: 945, startPoint y: 488, endPoint x: 313, endPoint y: 526, distance: 633.1
click at [313, 526] on div "嘗試造訪 [DOMAIN_NAME] 再次連接... 0% 篩選： [ ] 清除過濾器" at bounding box center [593, 281] width 1186 height 563
click at [550, 135] on div at bounding box center [706, 134] width 935 height 12
click at [585, 153] on font "新增時間區塊" at bounding box center [601, 149] width 44 height 9
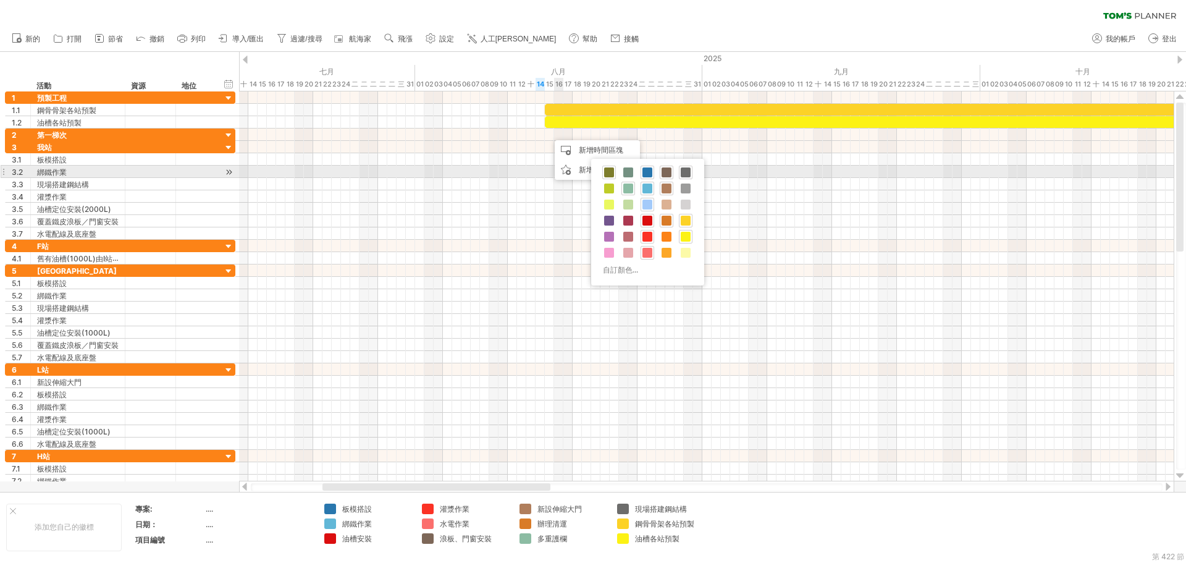
click at [608, 173] on span at bounding box center [609, 172] width 10 height 10
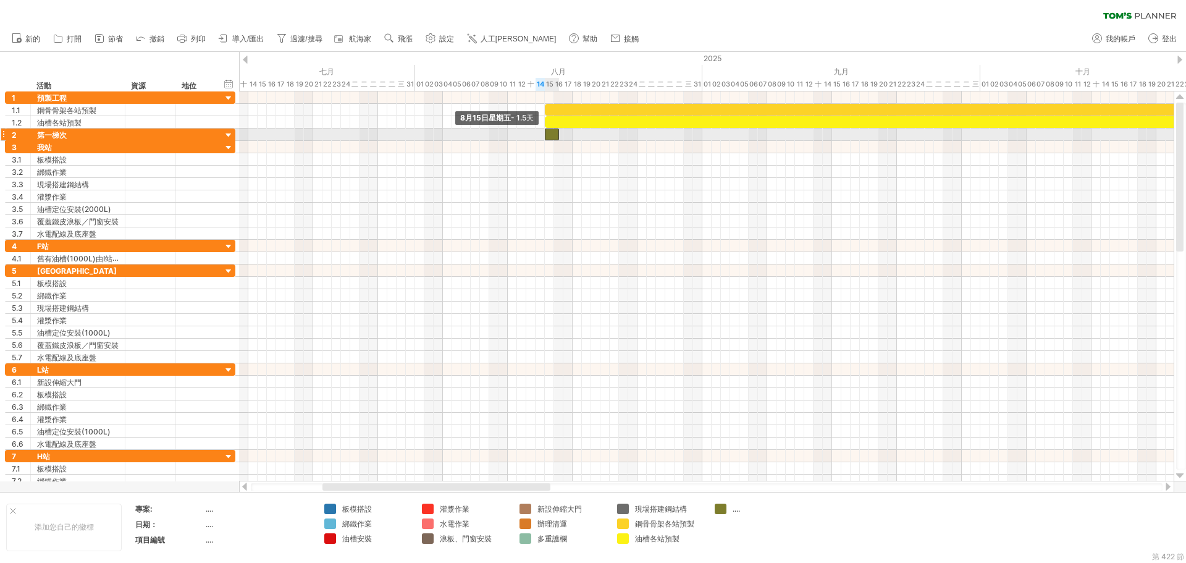
click at [547, 135] on span at bounding box center [544, 134] width 5 height 12
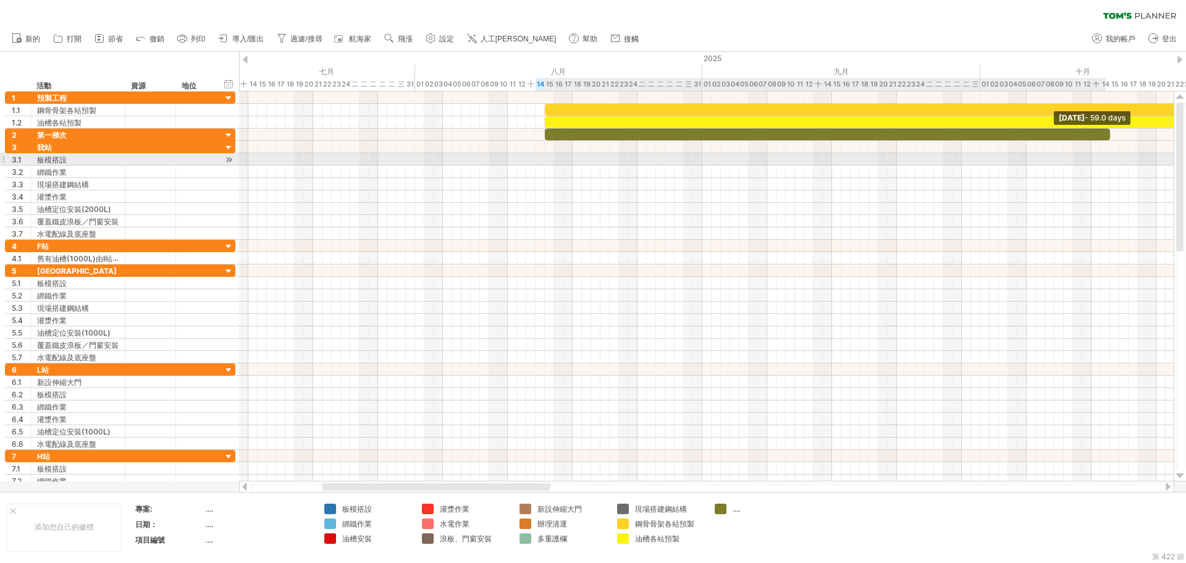
drag, startPoint x: 556, startPoint y: 137, endPoint x: 1115, endPoint y: 155, distance: 559.4
click at [1115, 155] on div "Sunday 12 October - 59.0 days 8月15日星期五 - 1.5天" at bounding box center [706, 286] width 935 height 390
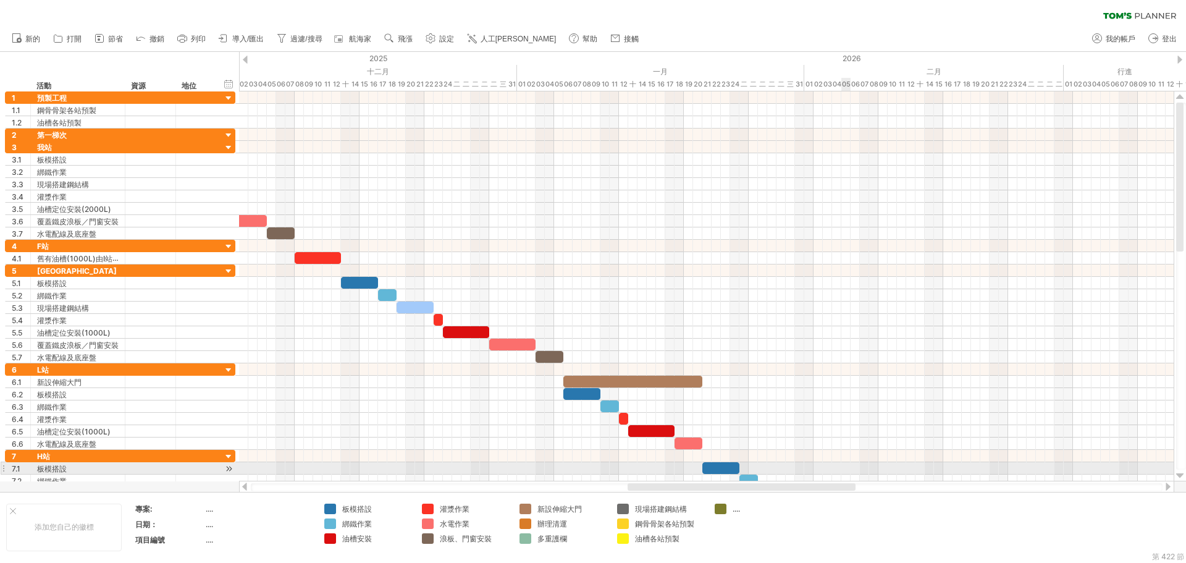
drag, startPoint x: 545, startPoint y: 488, endPoint x: 850, endPoint y: 468, distance: 305.9
click at [850, 468] on div "嘗試造訪 [DOMAIN_NAME] 再次連接... 0% 篩選： [ ] 清除過濾器" at bounding box center [593, 281] width 1186 height 563
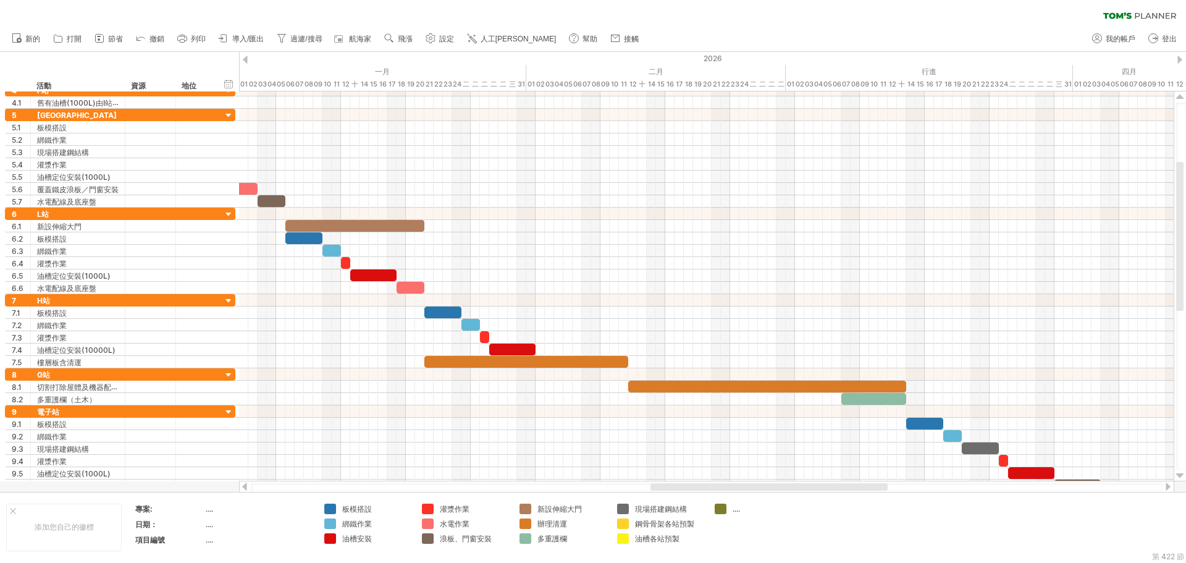
drag, startPoint x: 770, startPoint y: 483, endPoint x: 840, endPoint y: 482, distance: 69.2
click at [840, 482] on div at bounding box center [706, 487] width 935 height 12
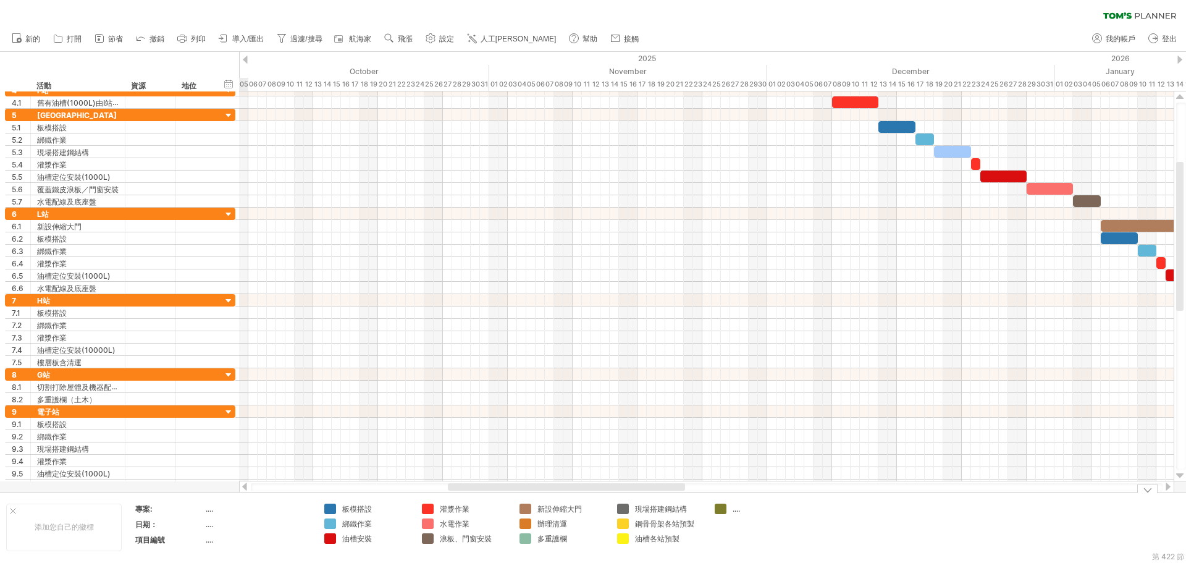
drag, startPoint x: 706, startPoint y: 488, endPoint x: 487, endPoint y: 500, distance: 219.0
click at [486, 503] on div "嘗試造訪 [DOMAIN_NAME] 再次連接... 0% 篩選： [ ] 清除過濾器" at bounding box center [593, 281] width 1186 height 563
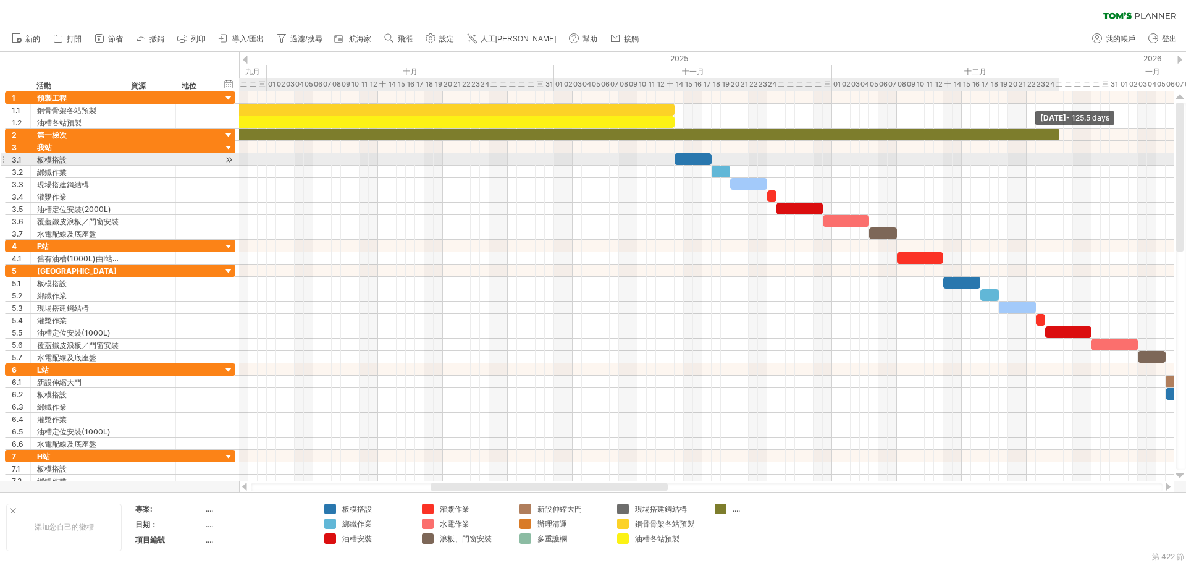
drag, startPoint x: 406, startPoint y: 135, endPoint x: 1100, endPoint y: 158, distance: 694.7
click at [1100, 158] on div "Thursday 18 December - 125.5 days 8月15日星期五 - 1.5天" at bounding box center [706, 286] width 935 height 390
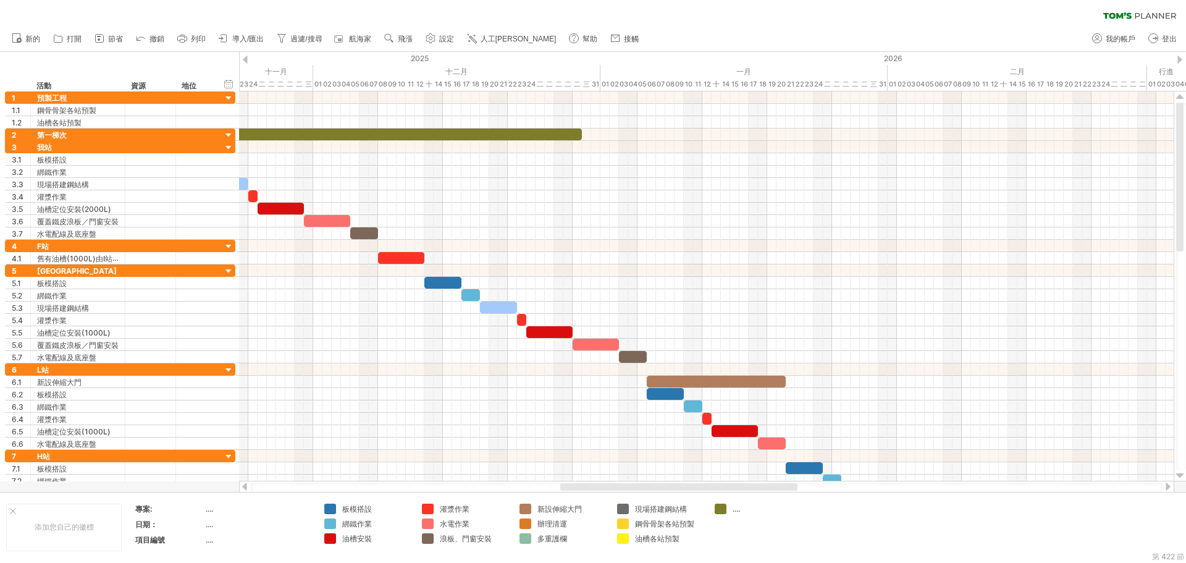
drag, startPoint x: 612, startPoint y: 489, endPoint x: 770, endPoint y: 489, distance: 157.5
click at [770, 489] on div at bounding box center [678, 486] width 237 height 7
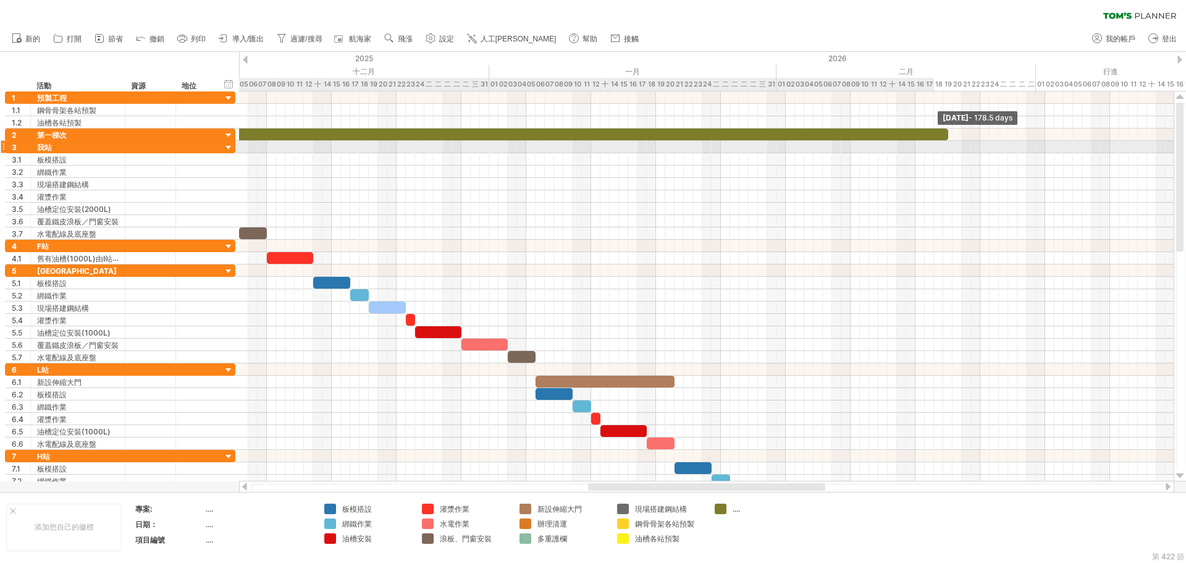
drag, startPoint x: 473, startPoint y: 139, endPoint x: 966, endPoint y: 154, distance: 493.2
click at [969, 146] on div "Monday 09 February - 178.5 days 8月15日星期五 - 1.5天" at bounding box center [706, 286] width 935 height 390
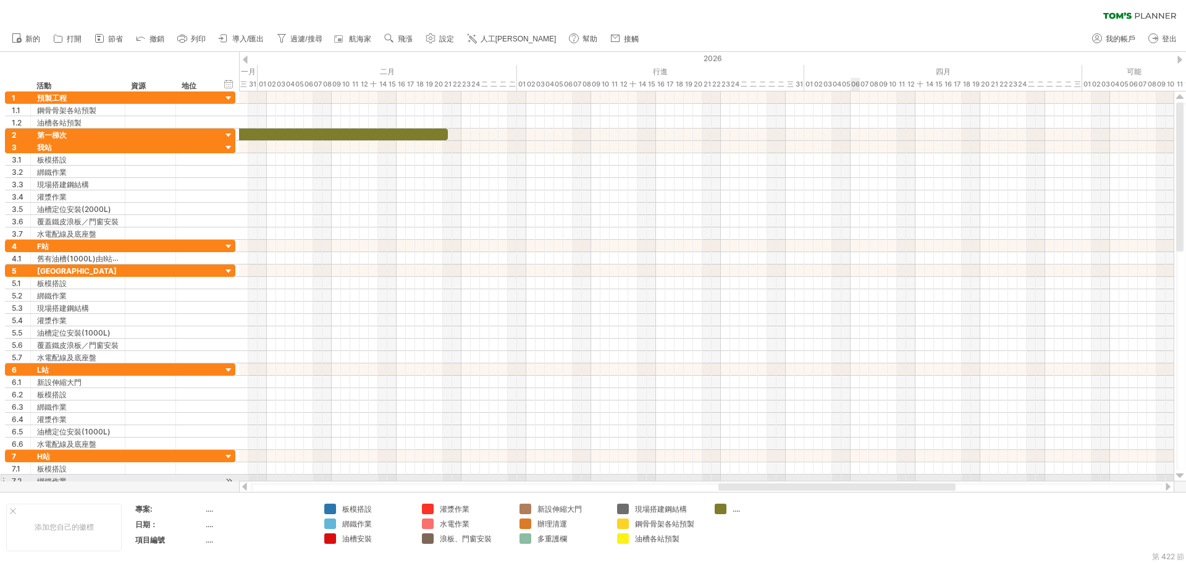
drag, startPoint x: 723, startPoint y: 487, endPoint x: 851, endPoint y: 460, distance: 130.0
click at [870, 478] on div "嘗試造訪 [DOMAIN_NAME] 再次連接... 0% 篩選： [ ] 清除過濾器" at bounding box center [593, 281] width 1186 height 563
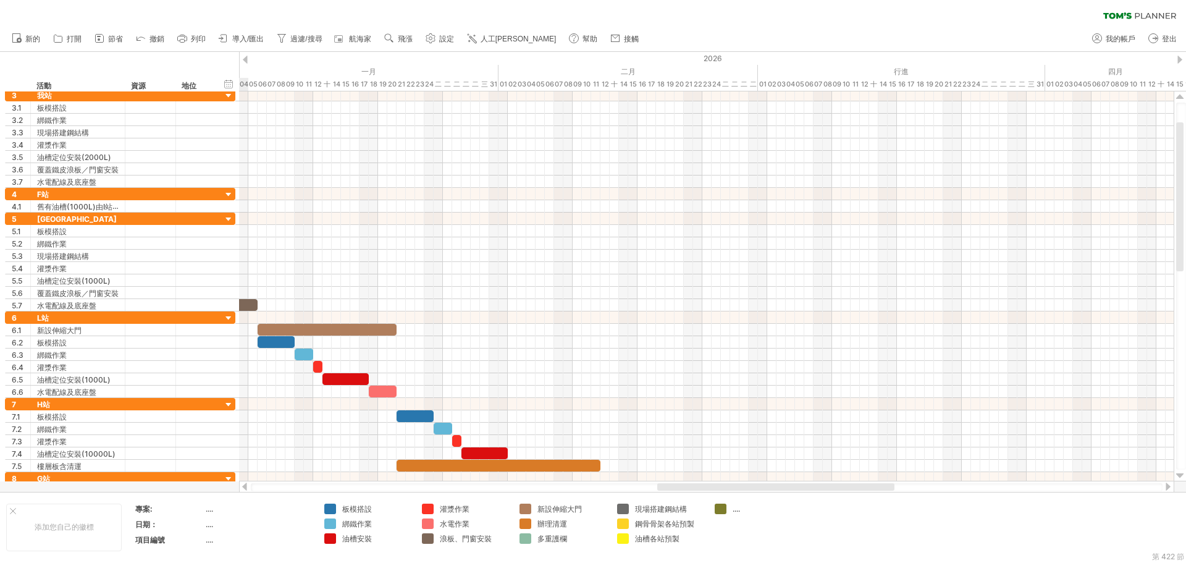
drag, startPoint x: 775, startPoint y: 487, endPoint x: 697, endPoint y: 487, distance: 77.2
click at [697, 487] on div at bounding box center [775, 486] width 237 height 7
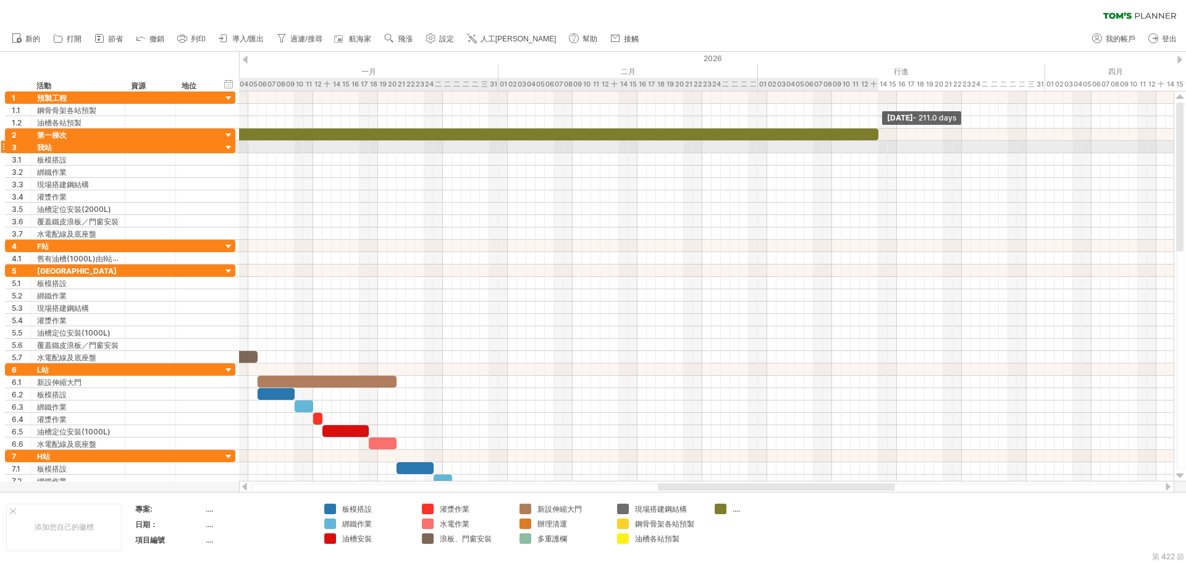
drag, startPoint x: 690, startPoint y: 135, endPoint x: 879, endPoint y: 142, distance: 189.2
click at [879, 142] on div "Friday 13 March - 211.0 days 8月15日星期五 - 1.5天" at bounding box center [706, 286] width 935 height 390
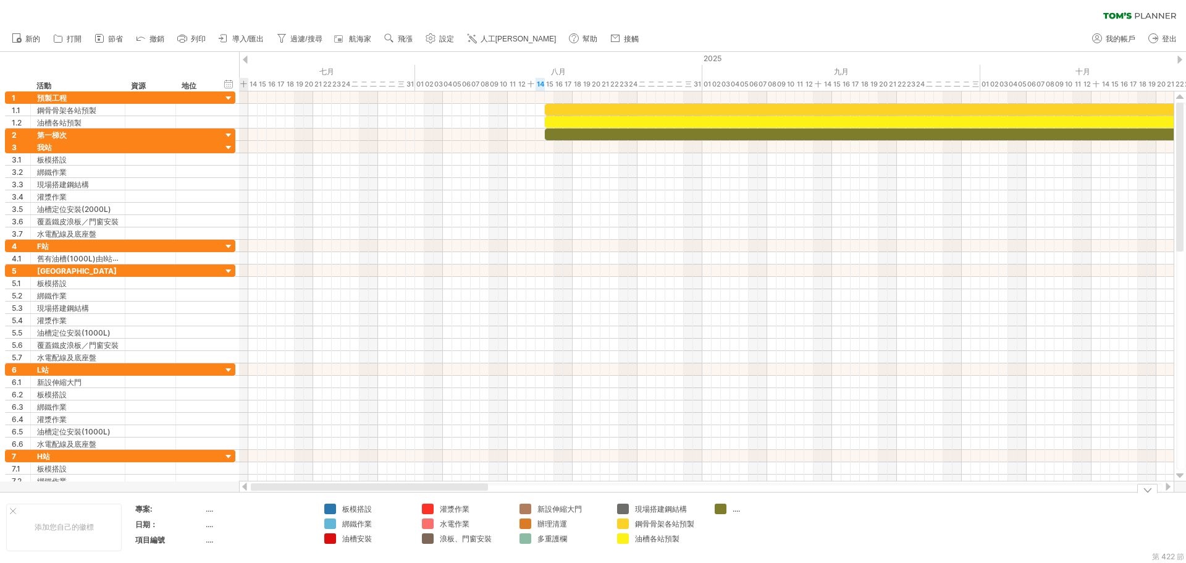
drag, startPoint x: 854, startPoint y: 487, endPoint x: 443, endPoint y: 545, distance: 415.5
click at [443, 545] on div "嘗試造訪 [DOMAIN_NAME] 再次連接... 0% 篩選： [ ] 清除過濾器" at bounding box center [593, 281] width 1186 height 563
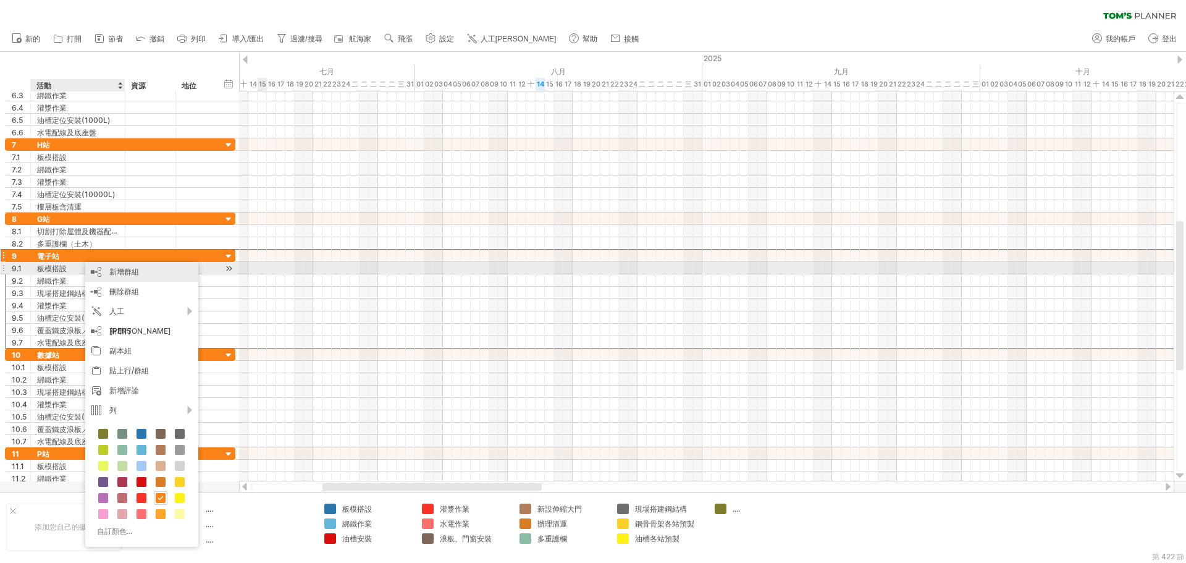
click at [130, 272] on font "新增群組" at bounding box center [124, 271] width 30 height 9
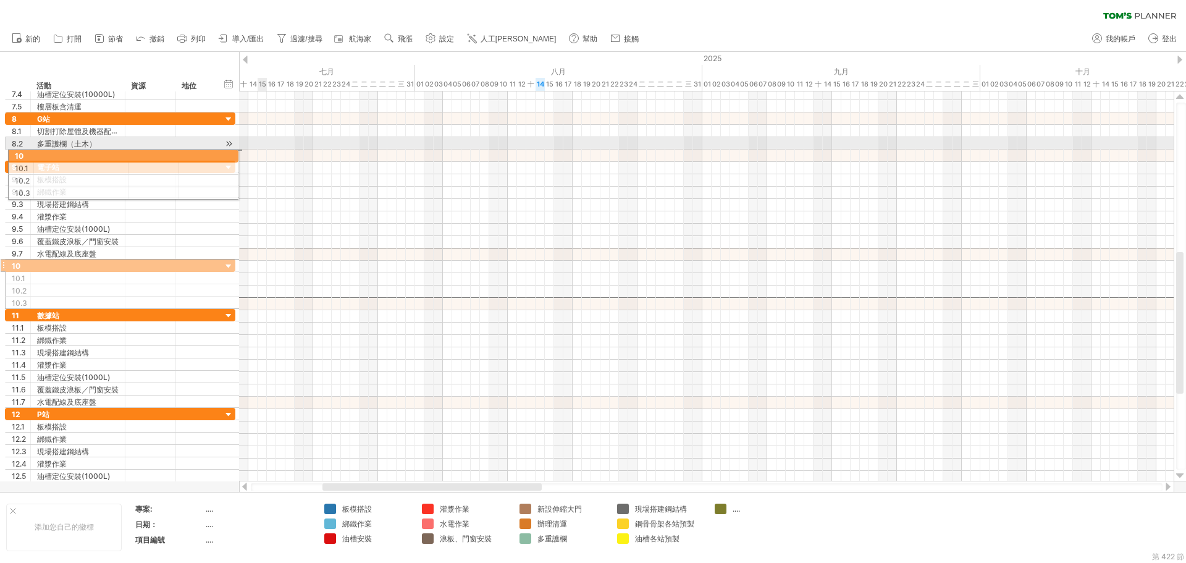
drag, startPoint x: 3, startPoint y: 255, endPoint x: 2, endPoint y: 154, distance: 100.7
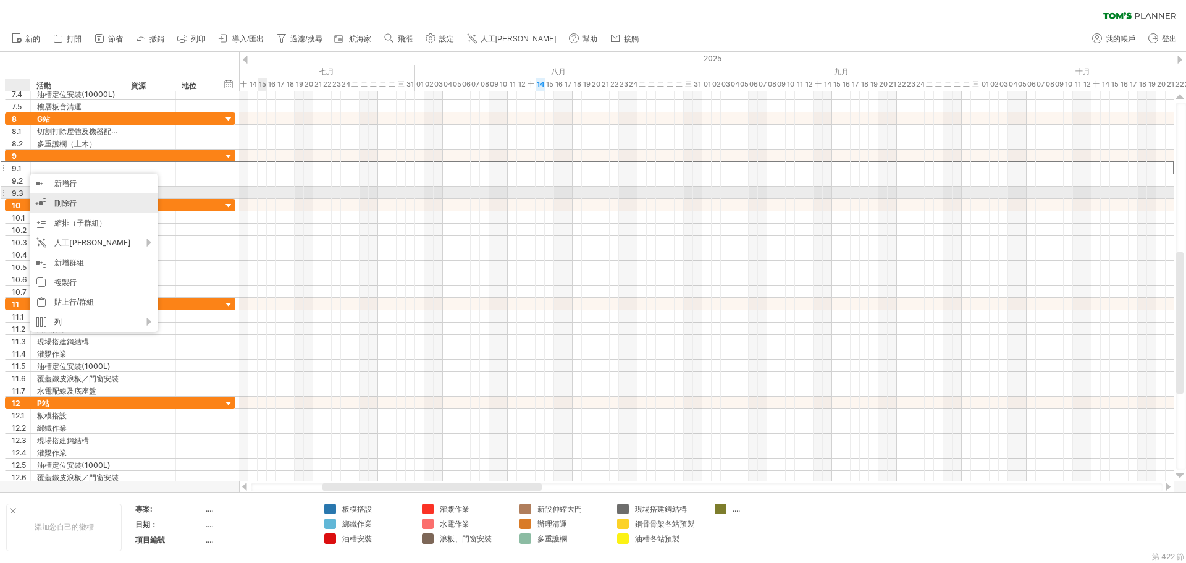
click at [66, 197] on div "刪除行 刪除選取的行" at bounding box center [93, 203] width 127 height 20
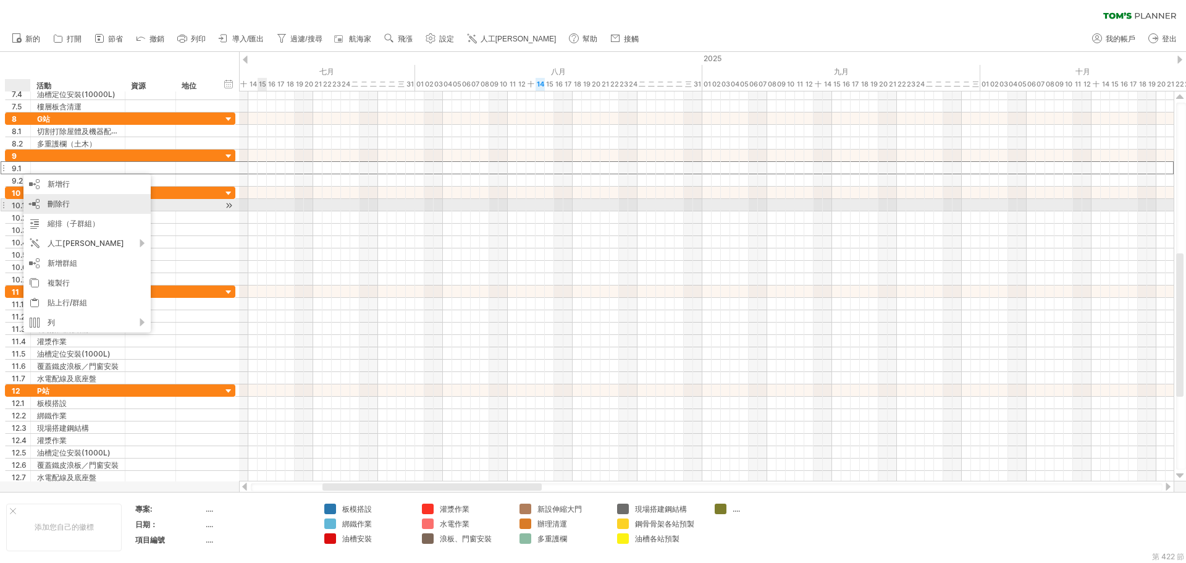
click at [51, 209] on div "刪除行 刪除選取的行" at bounding box center [86, 204] width 127 height 20
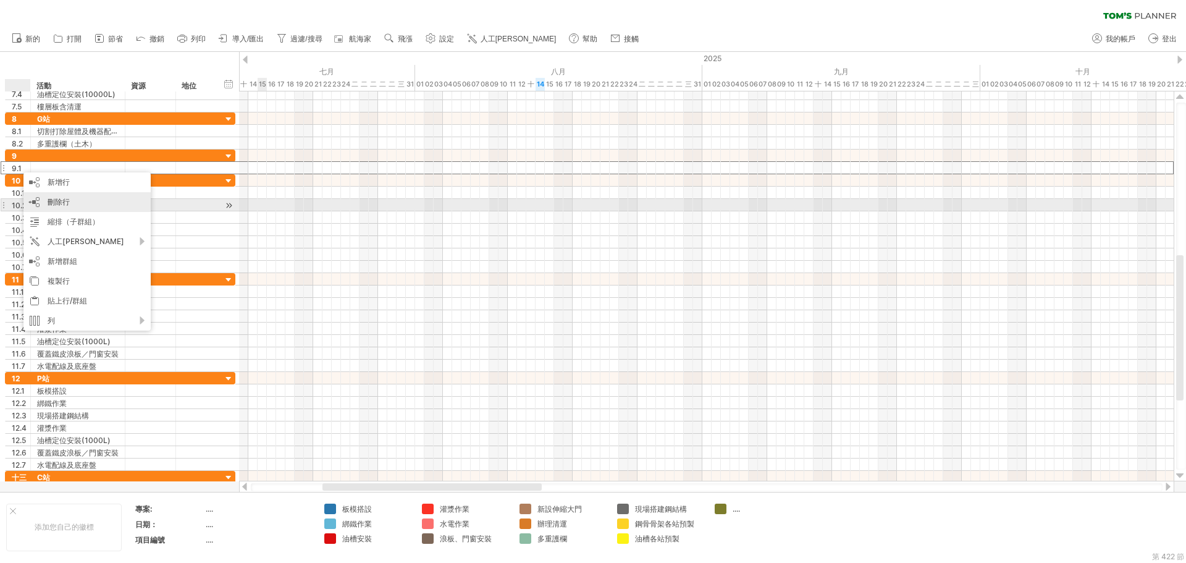
click at [64, 202] on font "刪除行" at bounding box center [59, 201] width 22 height 9
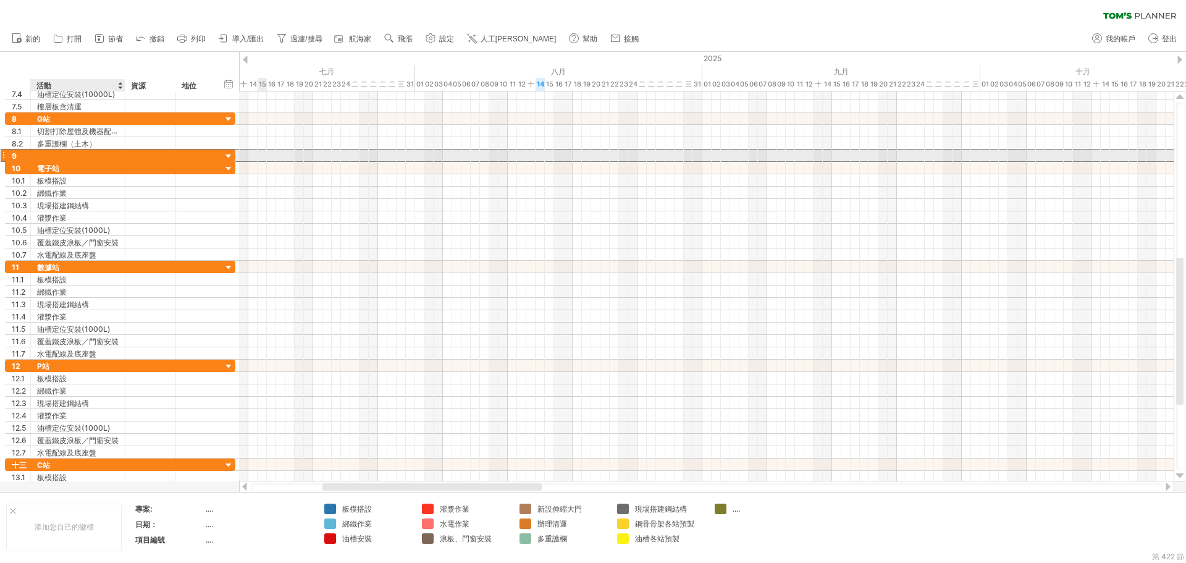
click at [54, 153] on div at bounding box center [78, 156] width 82 height 12
type input "****"
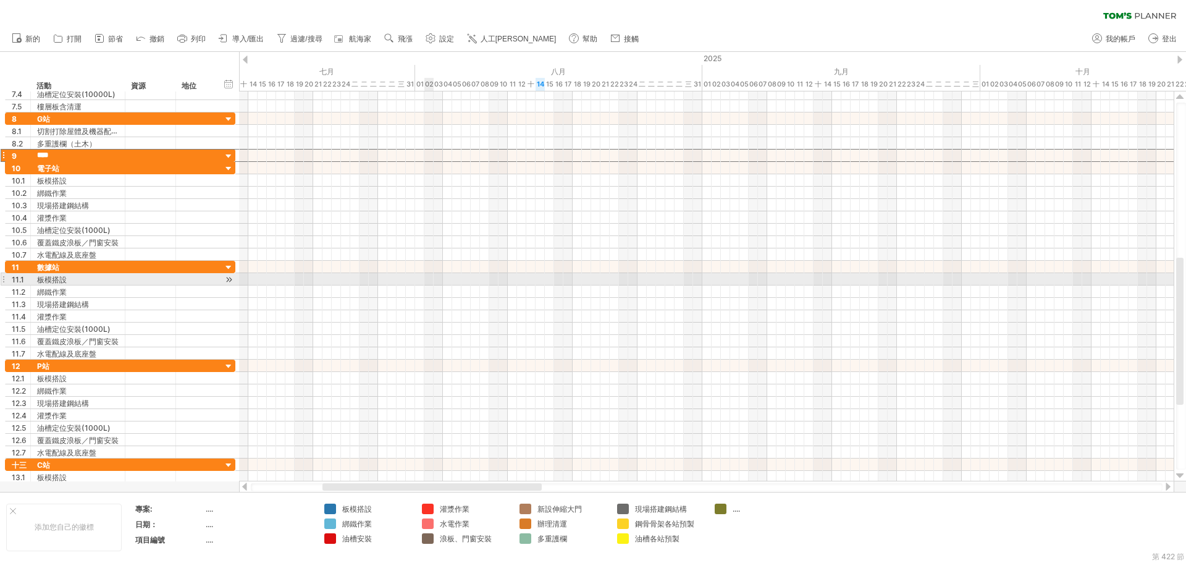
click at [431, 277] on div at bounding box center [706, 279] width 935 height 12
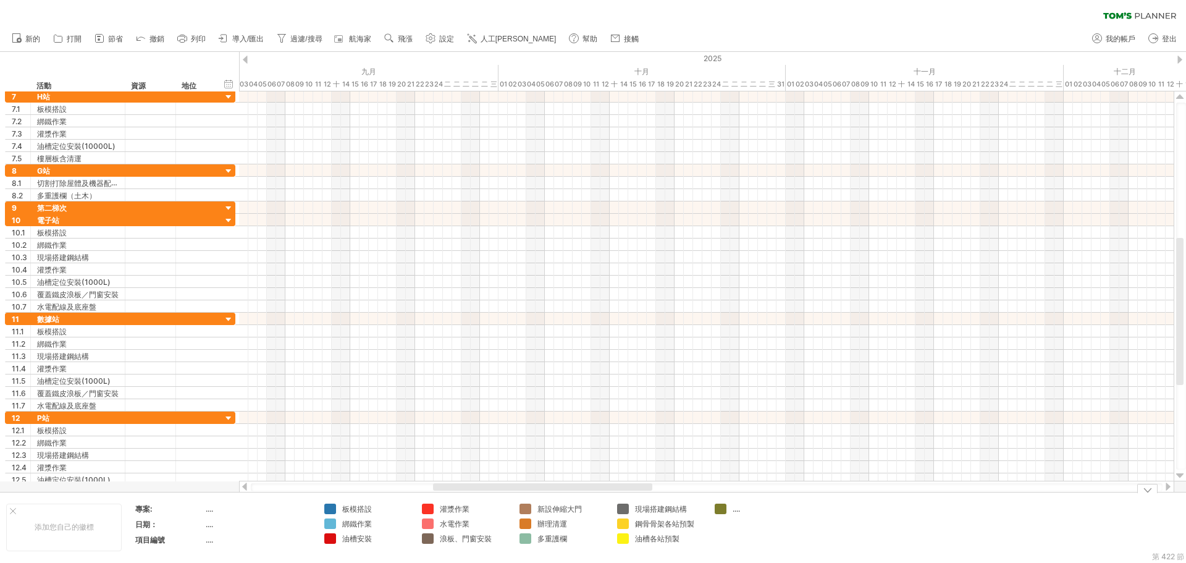
drag, startPoint x: 463, startPoint y: 486, endPoint x: 573, endPoint y: 497, distance: 111.1
click at [573, 497] on div "嘗試造訪 [DOMAIN_NAME] 再次連接... 0% 篩選： [ ] 清除過濾器" at bounding box center [593, 281] width 1186 height 563
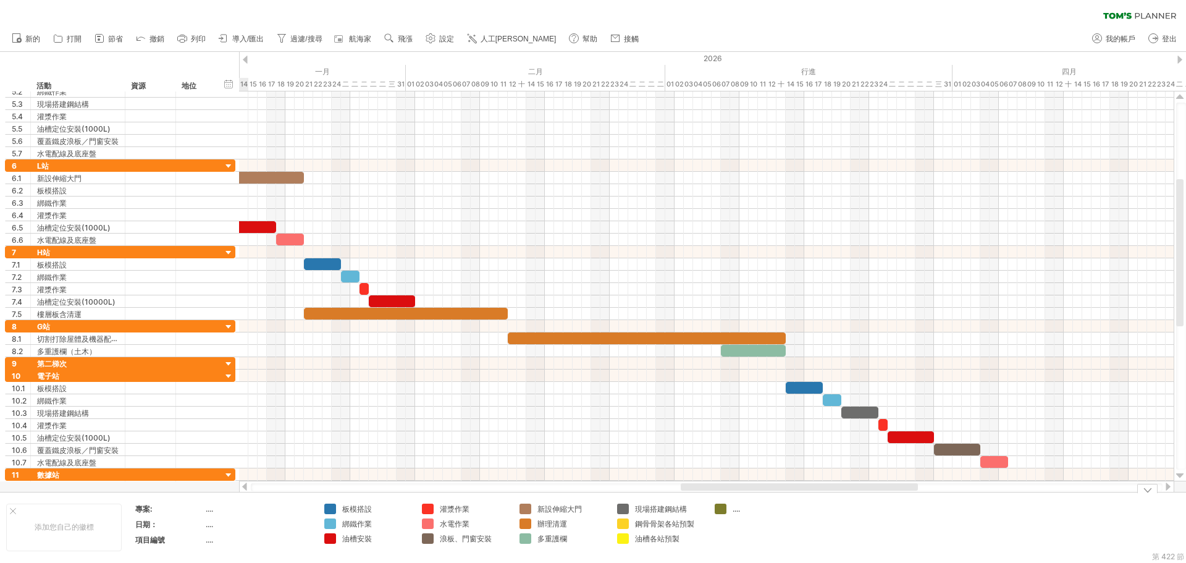
drag, startPoint x: 582, startPoint y: 487, endPoint x: 832, endPoint y: 513, distance: 251.5
click at [832, 513] on div "嘗試造訪 [DOMAIN_NAME] 再次連接... 0% 篩選： [ ] 清除過濾器" at bounding box center [593, 281] width 1186 height 563
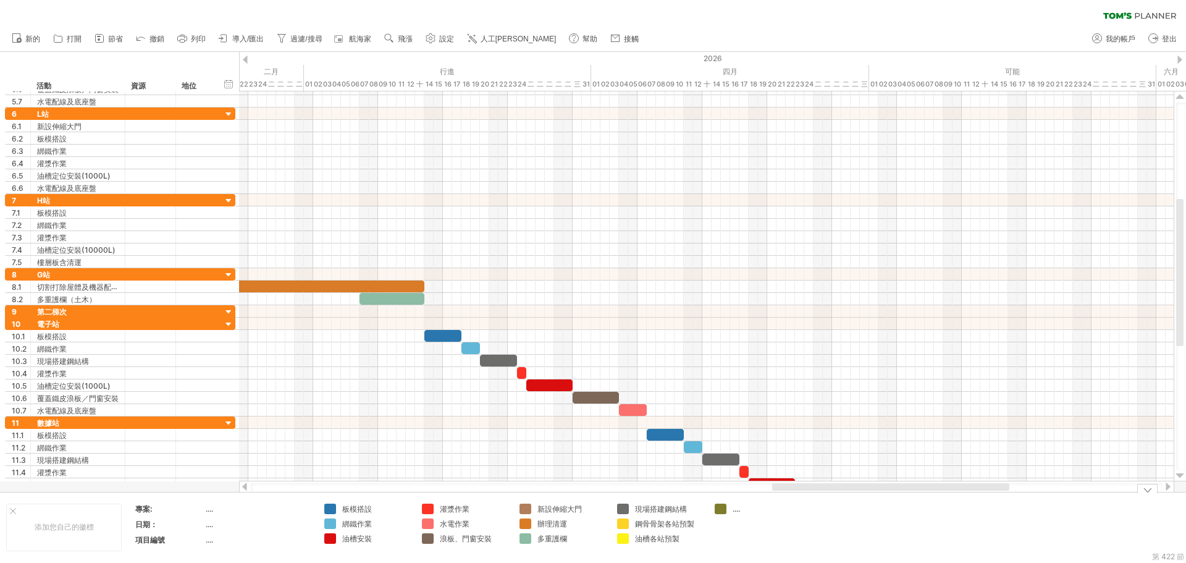
drag, startPoint x: 717, startPoint y: 487, endPoint x: 808, endPoint y: 495, distance: 91.2
click at [808, 495] on div "嘗試造訪 [DOMAIN_NAME] 再次連接... 0% 篩選： [ ] 清除過濾器" at bounding box center [593, 281] width 1186 height 563
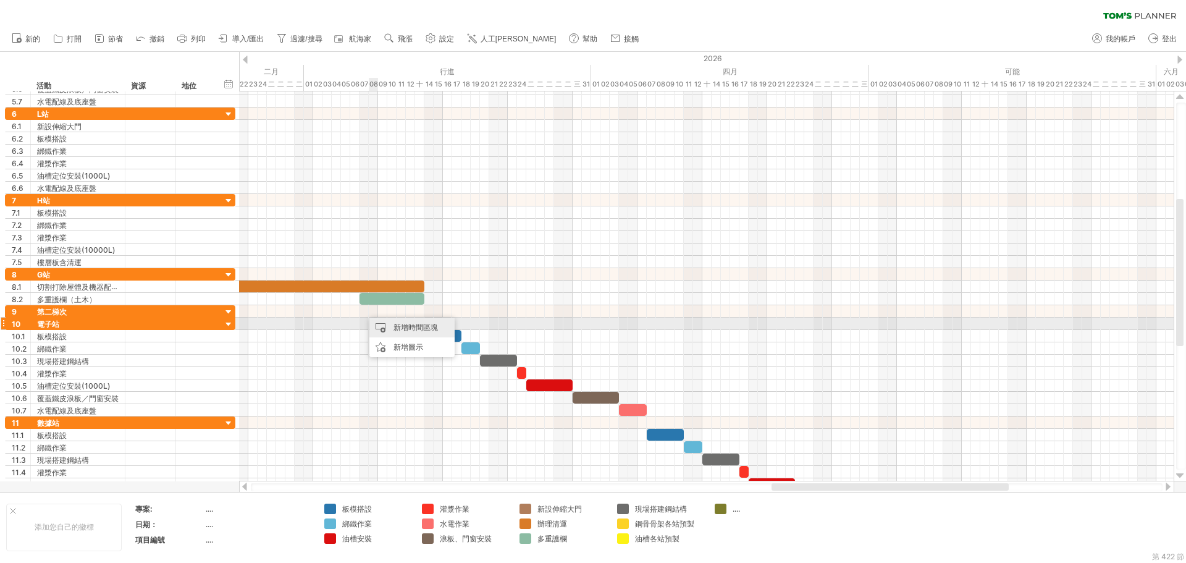
click at [407, 328] on font "新增時間區塊" at bounding box center [416, 326] width 44 height 9
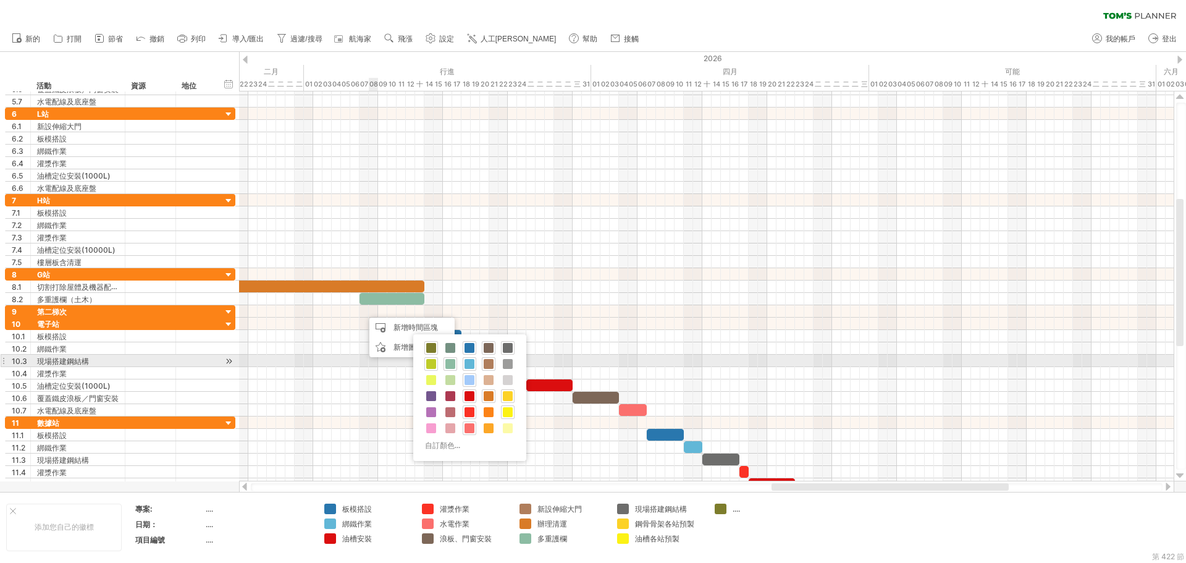
click at [427, 365] on span at bounding box center [431, 364] width 10 height 10
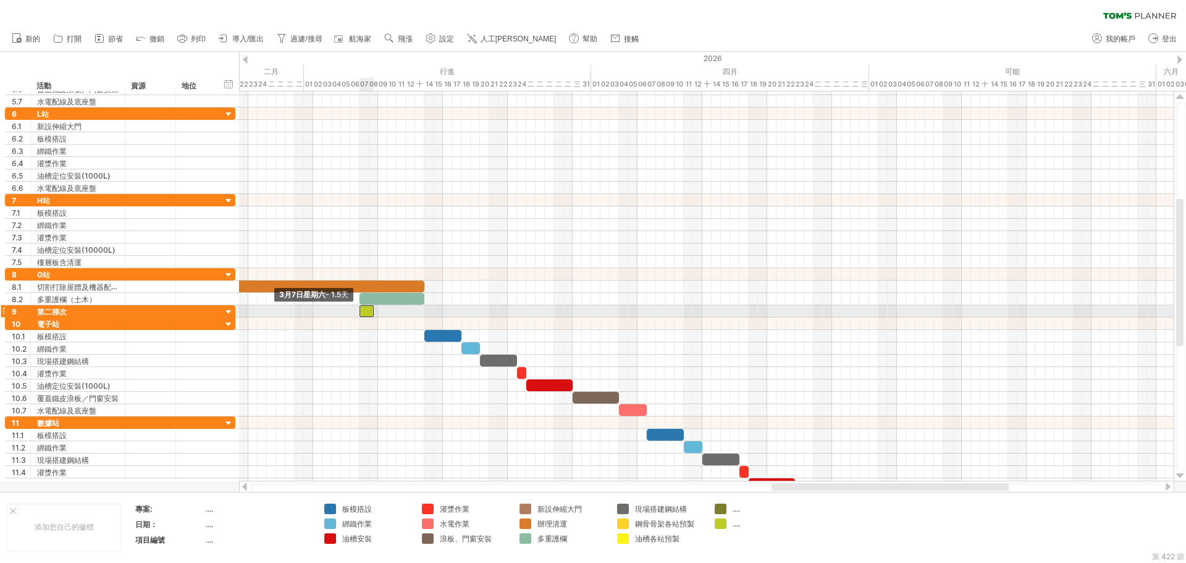
click at [358, 313] on span at bounding box center [359, 311] width 5 height 12
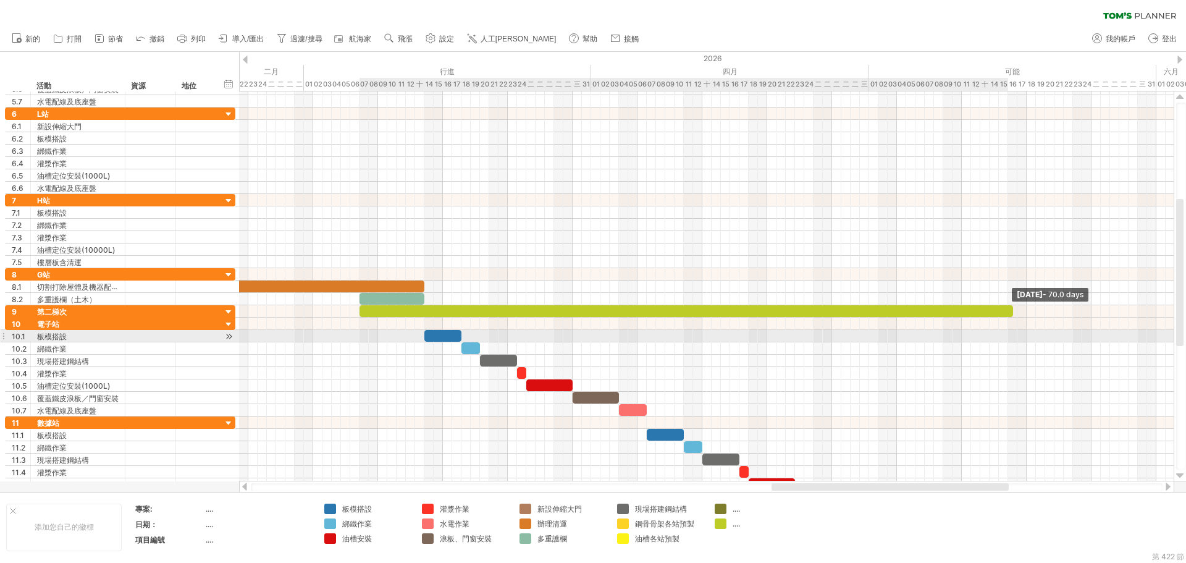
drag, startPoint x: 373, startPoint y: 310, endPoint x: 1011, endPoint y: 333, distance: 639.2
click at [1011, 333] on div "[DATE] - 70.0 days 3月7日星期六 - 1.5天" at bounding box center [706, 286] width 935 height 390
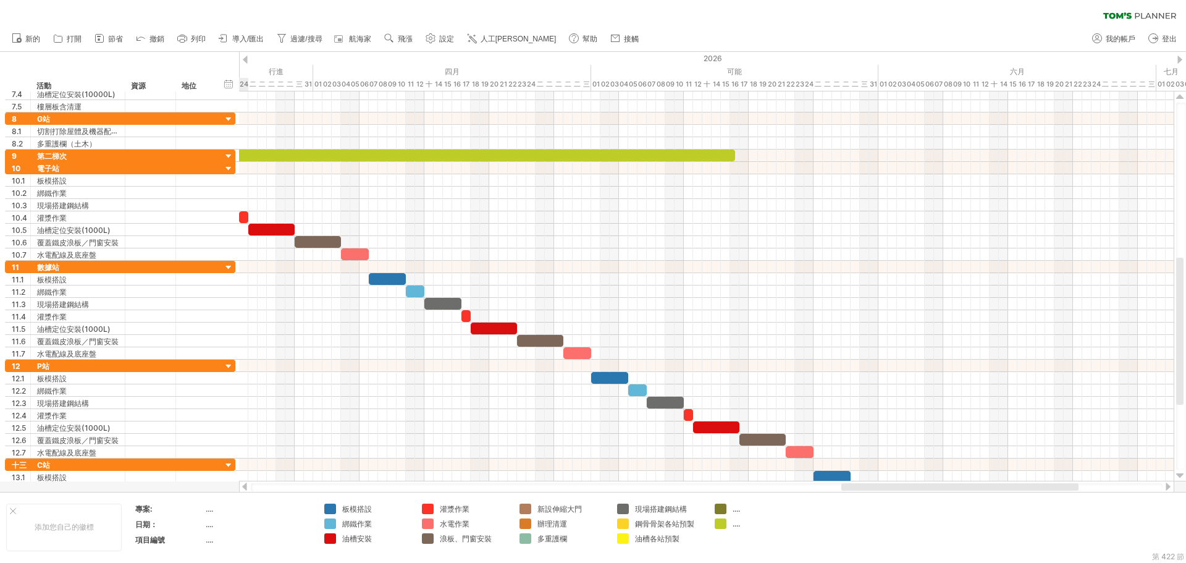
drag, startPoint x: 805, startPoint y: 487, endPoint x: 877, endPoint y: 489, distance: 72.3
click at [877, 489] on div at bounding box center [959, 486] width 237 height 7
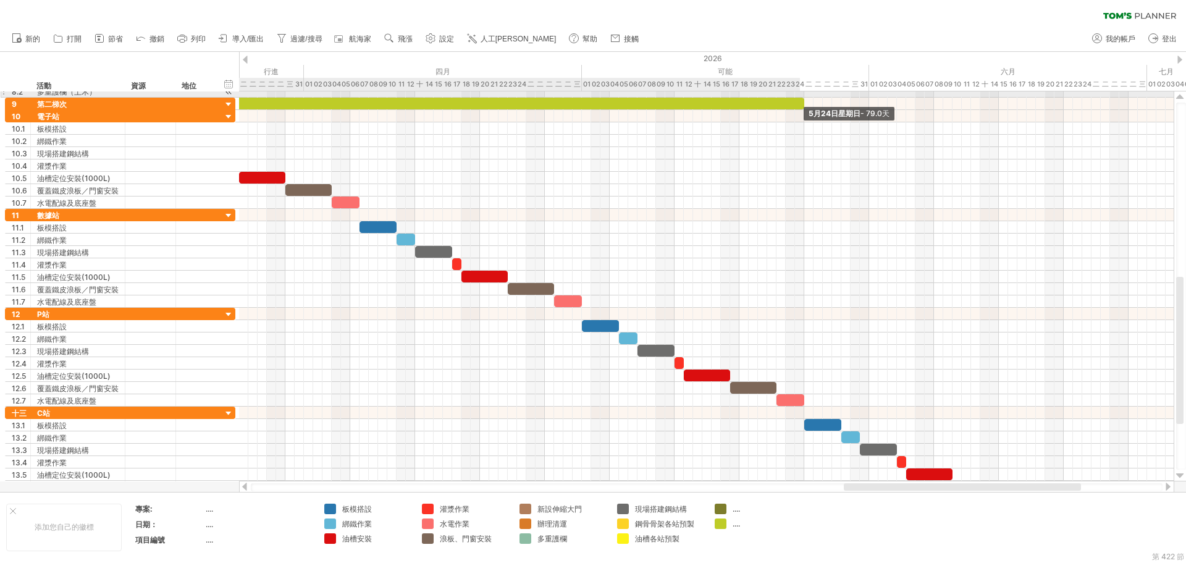
drag, startPoint x: 725, startPoint y: 101, endPoint x: 802, endPoint y: 96, distance: 76.8
click at [802, 96] on div "5月24日星期日 - 79.0天 3月7日星期六 - 1.5天" at bounding box center [706, 286] width 935 height 390
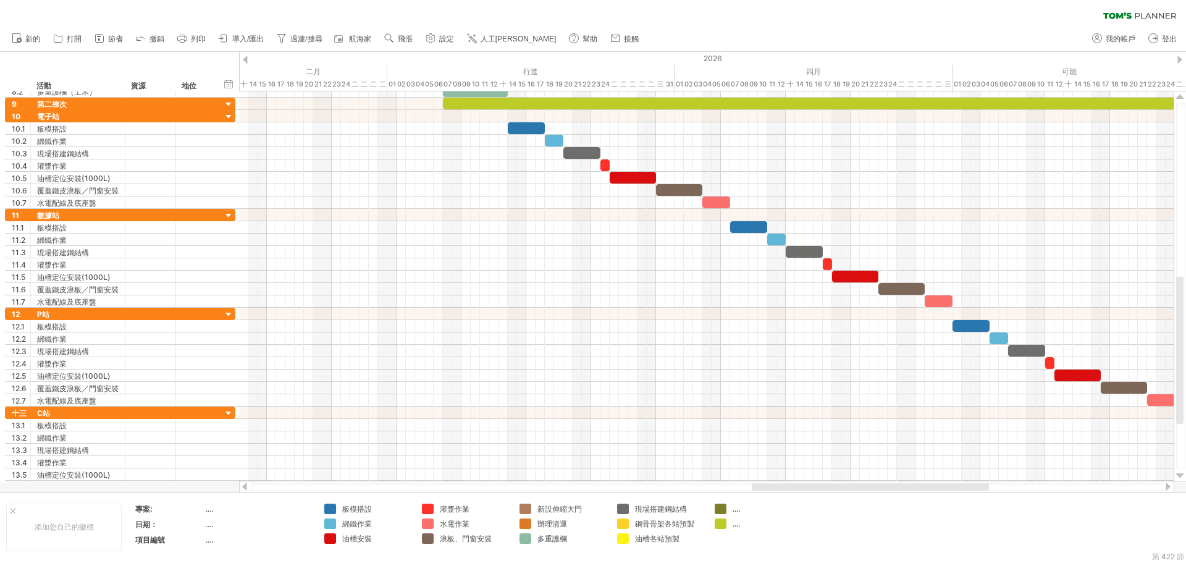
drag, startPoint x: 863, startPoint y: 485, endPoint x: 771, endPoint y: 488, distance: 92.1
click at [771, 488] on div at bounding box center [870, 486] width 237 height 7
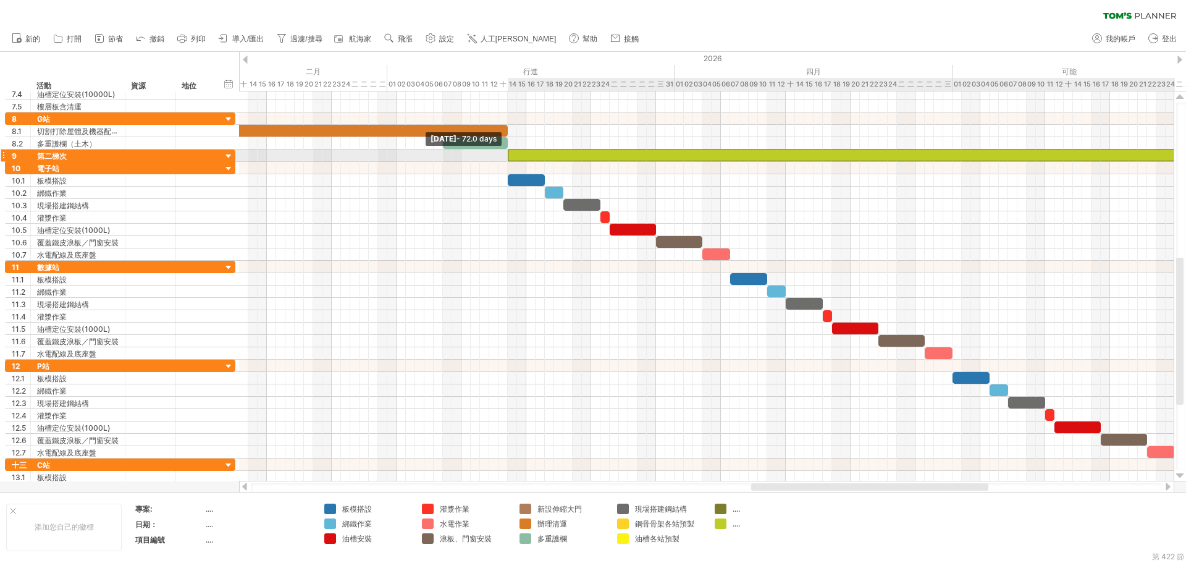
drag, startPoint x: 442, startPoint y: 158, endPoint x: 508, endPoint y: 153, distance: 65.7
click at [508, 153] on span at bounding box center [507, 156] width 5 height 12
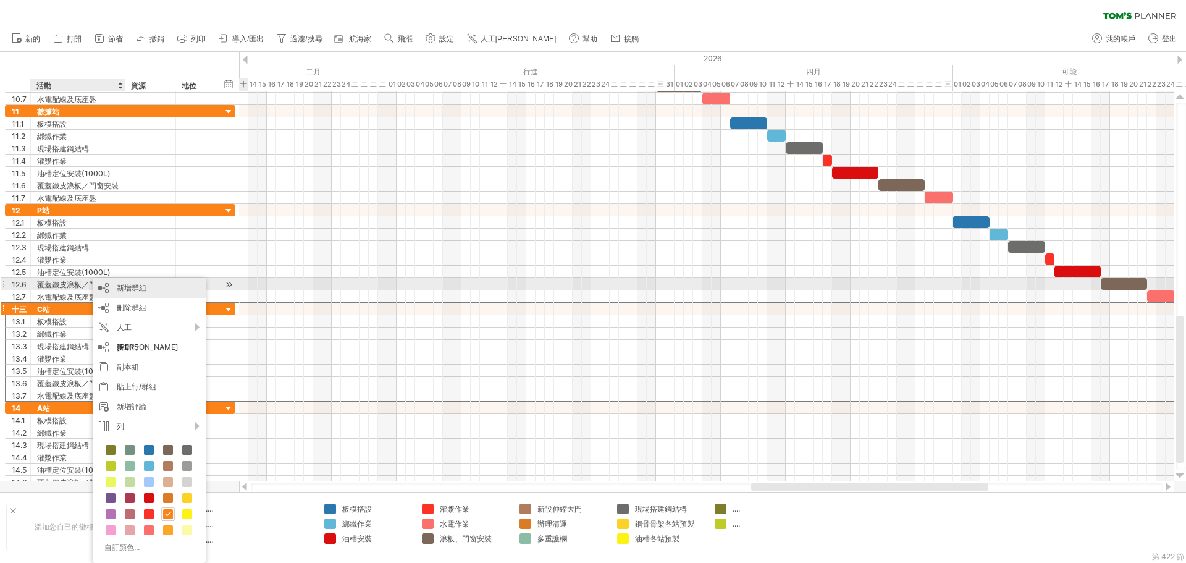
click at [166, 285] on div "新增群組" at bounding box center [149, 288] width 113 height 20
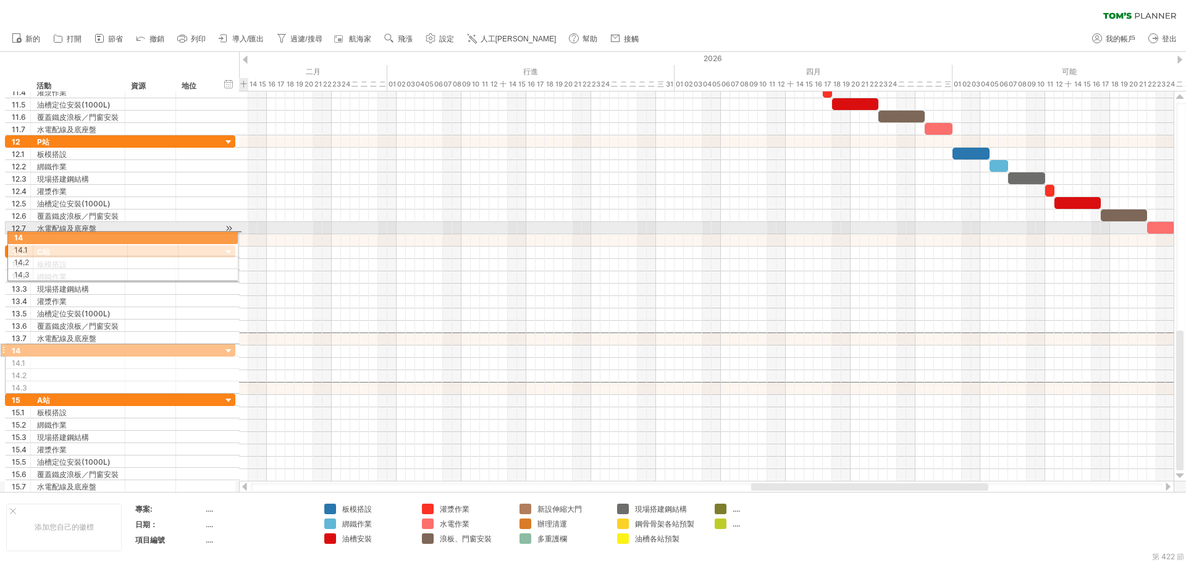
drag, startPoint x: 4, startPoint y: 341, endPoint x: 2, endPoint y: 235, distance: 105.6
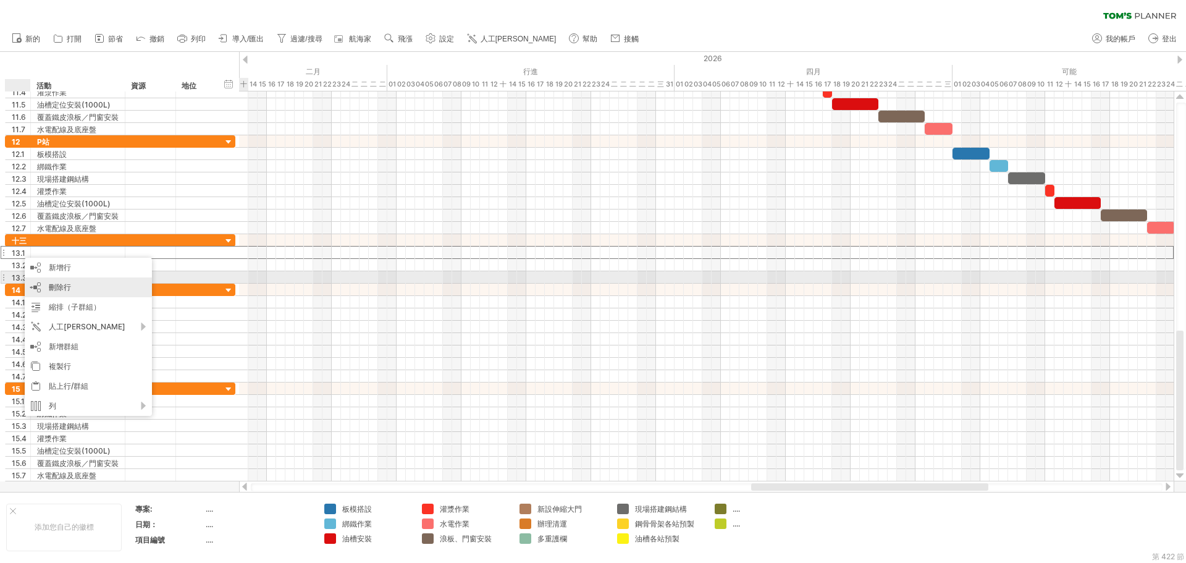
click at [80, 282] on div "刪除行 刪除選取的行" at bounding box center [88, 287] width 127 height 20
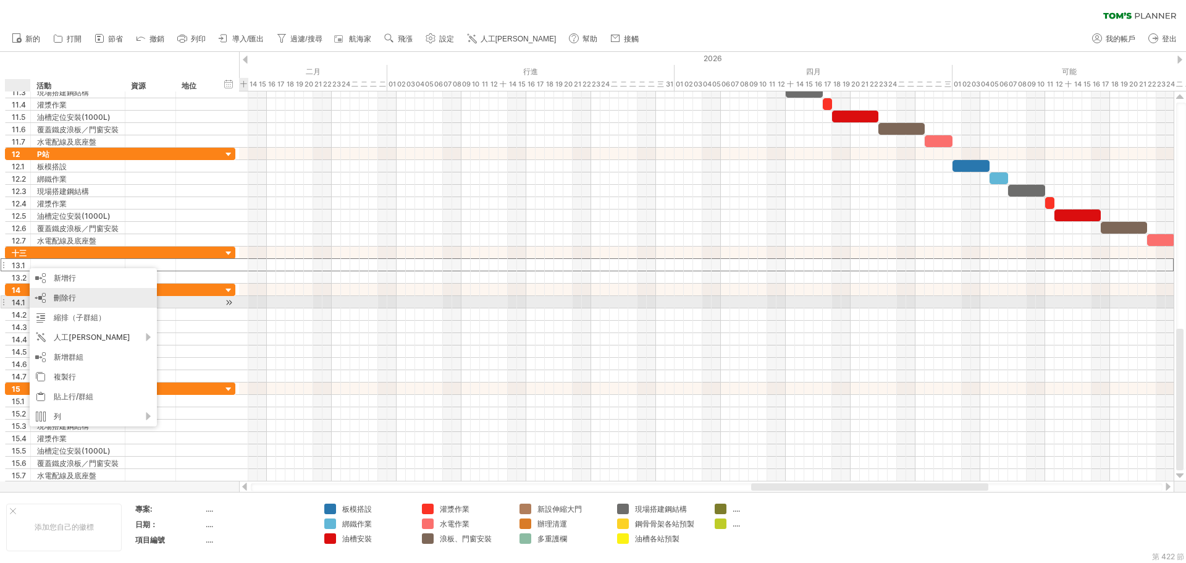
click at [88, 300] on div "刪除行 刪除選取的行" at bounding box center [93, 298] width 127 height 20
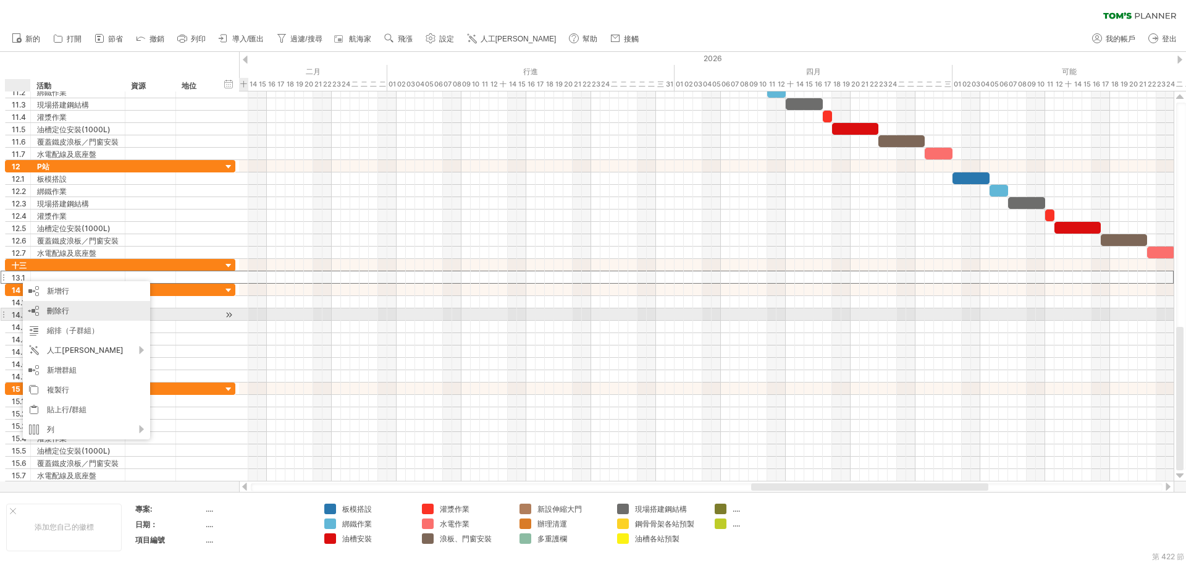
click at [78, 314] on div "刪除行 刪除選取的行" at bounding box center [86, 311] width 127 height 20
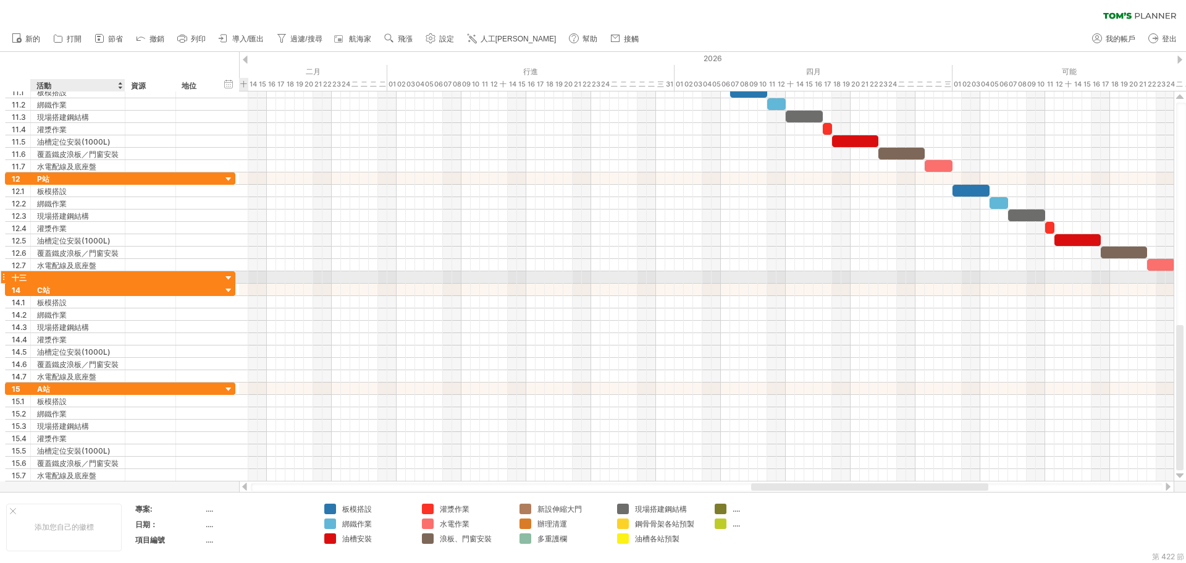
click at [48, 276] on div at bounding box center [78, 277] width 82 height 12
type input "****"
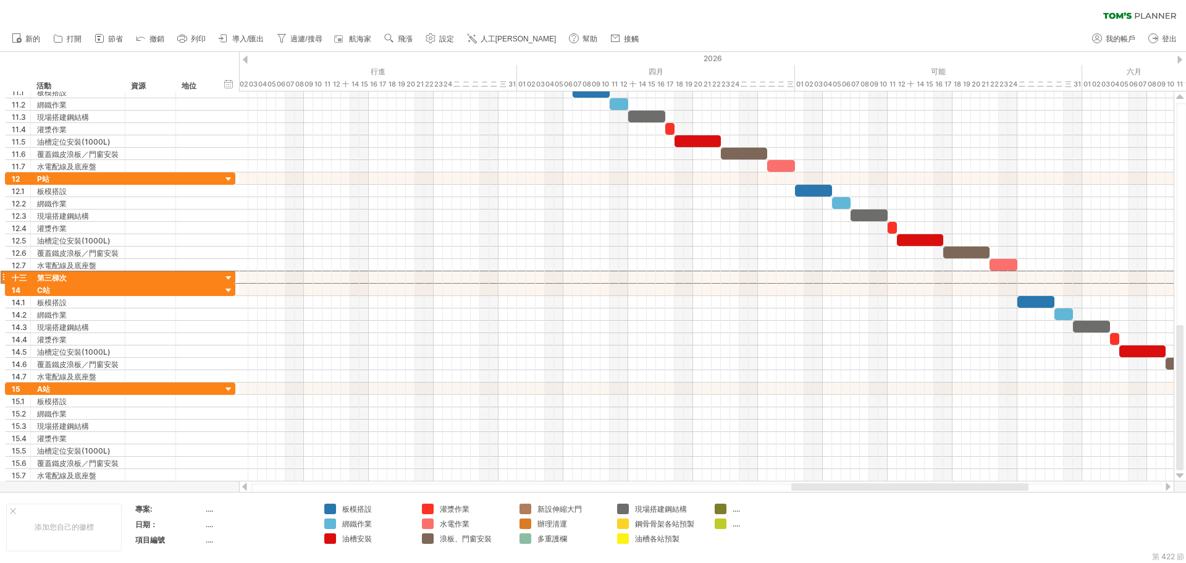
drag, startPoint x: 786, startPoint y: 487, endPoint x: 827, endPoint y: 487, distance: 40.8
click at [827, 487] on div at bounding box center [909, 486] width 237 height 7
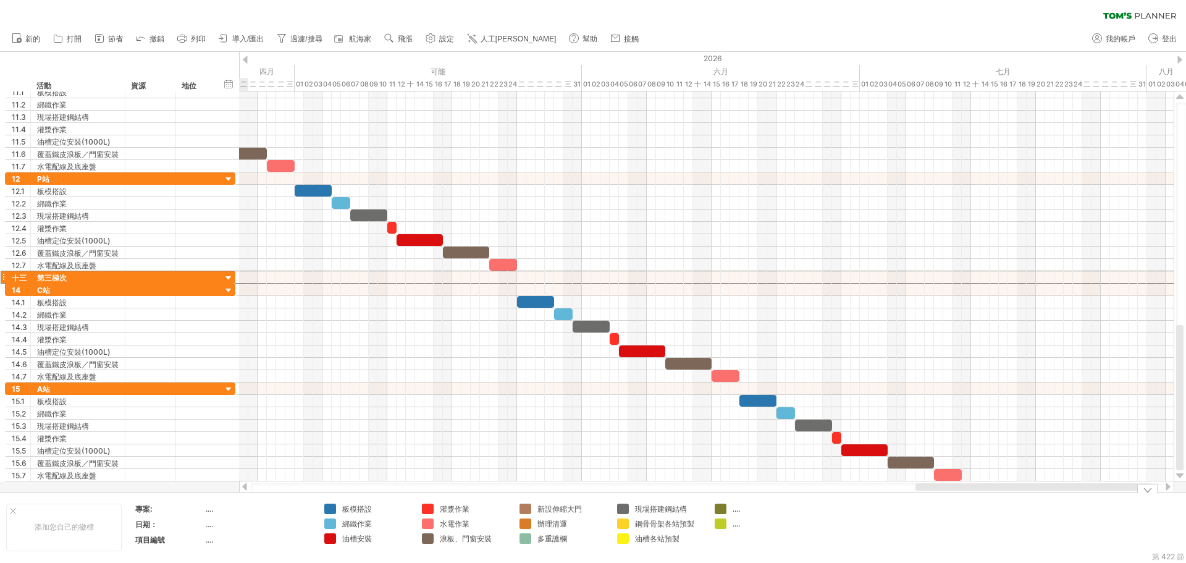
drag, startPoint x: 848, startPoint y: 486, endPoint x: 971, endPoint y: 494, distance: 123.2
click at [971, 494] on div "嘗試造訪 [DOMAIN_NAME] 再次連接... 0% 篩選： [ ] 清除過濾器" at bounding box center [593, 281] width 1186 height 563
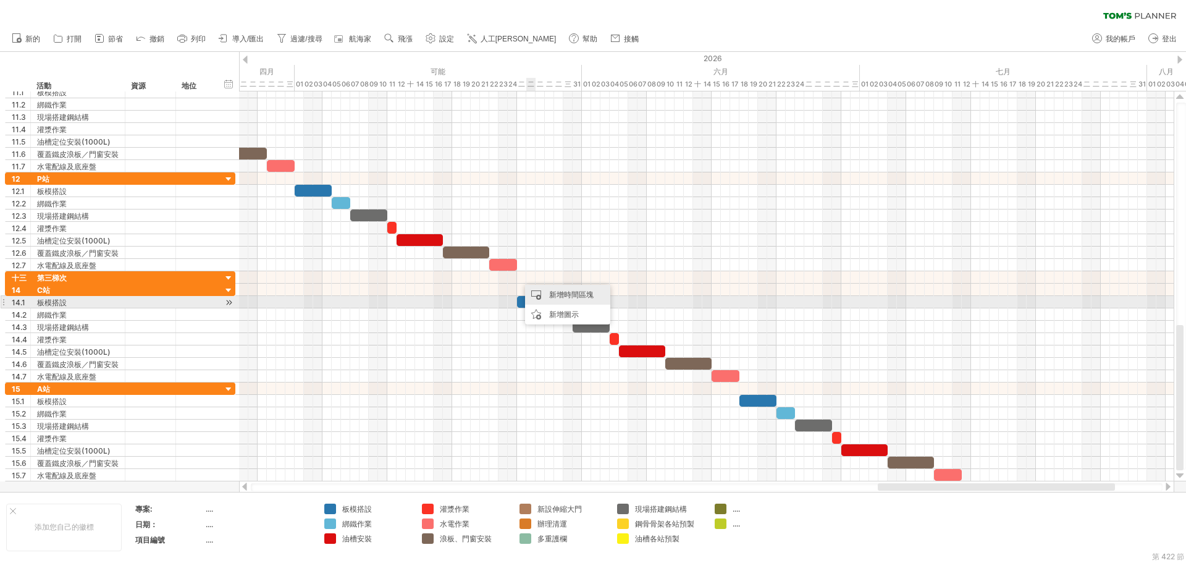
click at [557, 297] on font "新增時間區塊" at bounding box center [571, 294] width 44 height 9
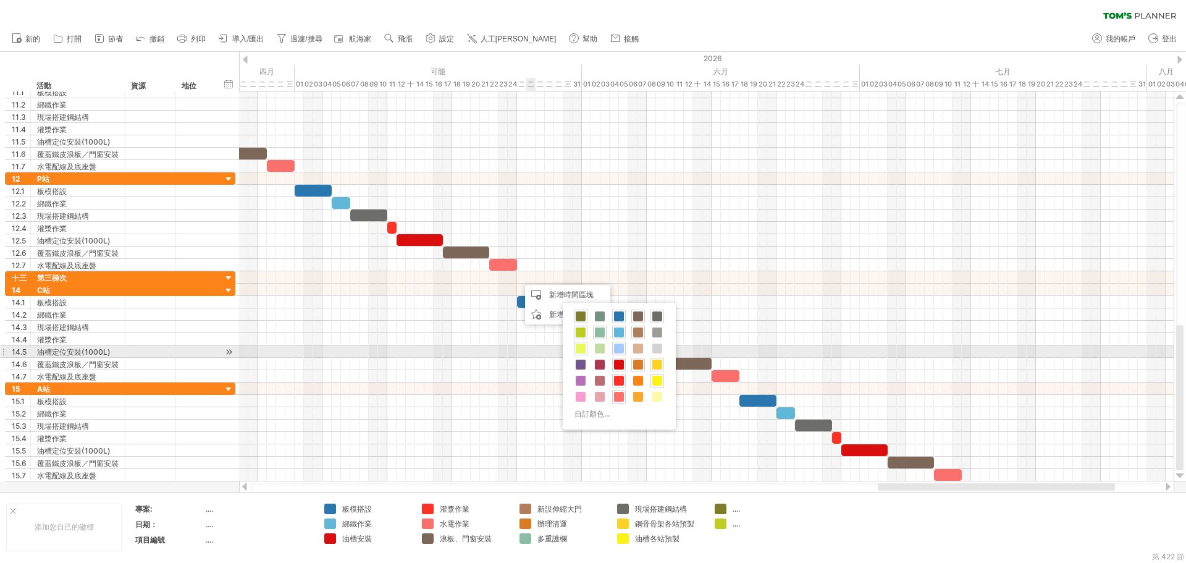
click at [578, 350] on span at bounding box center [581, 348] width 10 height 10
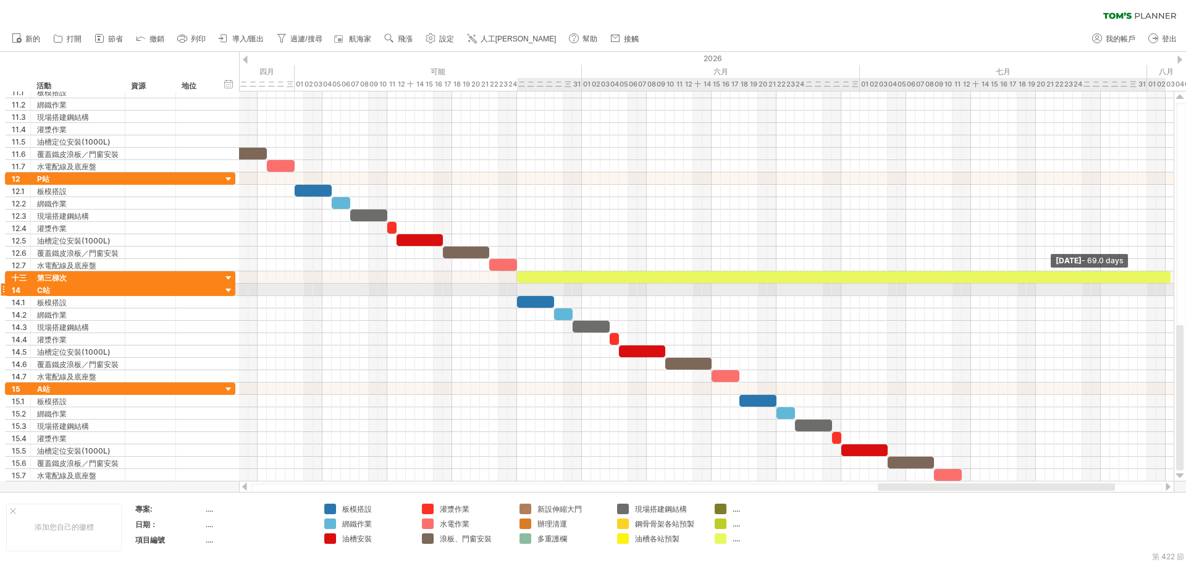
drag, startPoint x: 528, startPoint y: 278, endPoint x: 1187, endPoint y: 284, distance: 659.2
click at [1186, 284] on html "進度(100%) 嘗試造訪 [DOMAIN_NAME] 再次連接... 0% 篩選： [ ] 清除過濾器 新的" at bounding box center [593, 282] width 1186 height 565
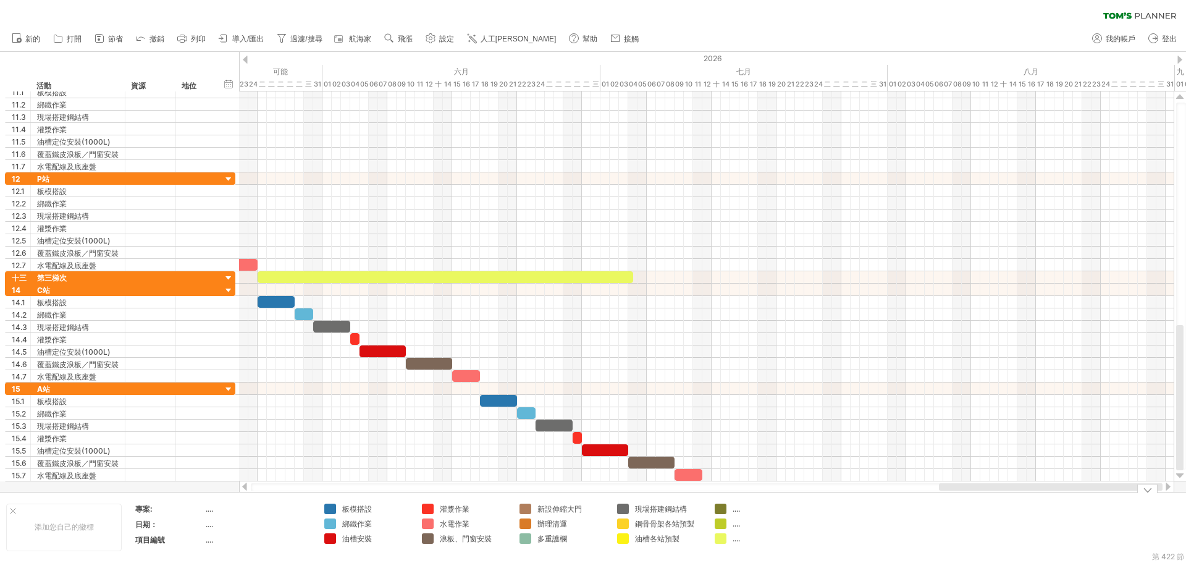
drag, startPoint x: 893, startPoint y: 486, endPoint x: 1036, endPoint y: 495, distance: 143.0
click at [1036, 495] on div "嘗試造訪 [DOMAIN_NAME] 再次連接... 0% 篩選： [ ] 清除過濾器" at bounding box center [593, 281] width 1186 height 563
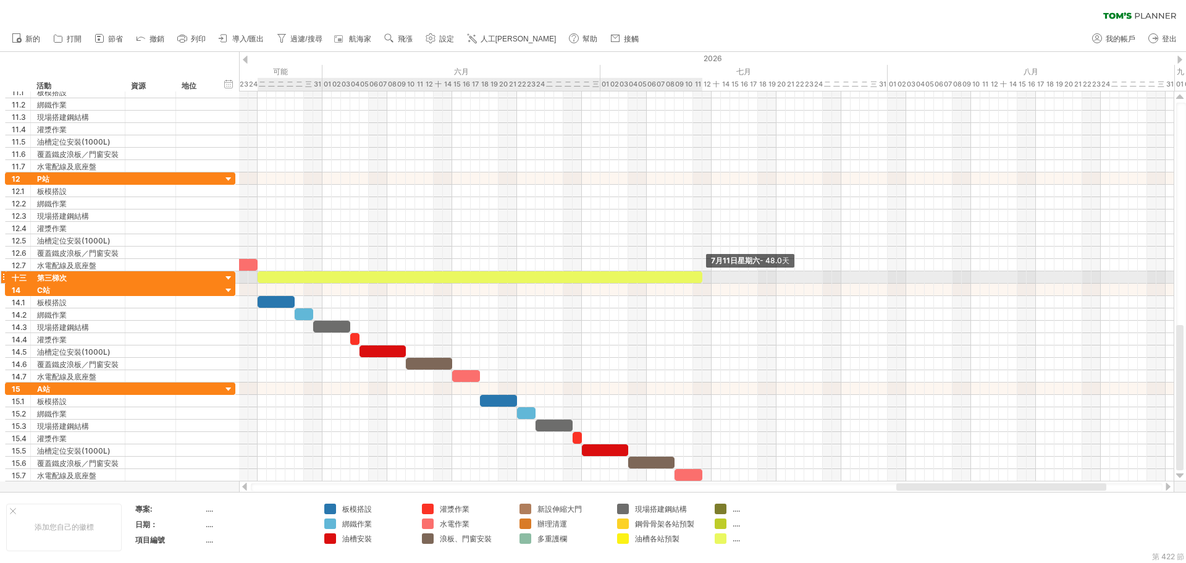
drag, startPoint x: 631, startPoint y: 276, endPoint x: 701, endPoint y: 274, distance: 69.2
click at [701, 274] on span at bounding box center [702, 277] width 5 height 12
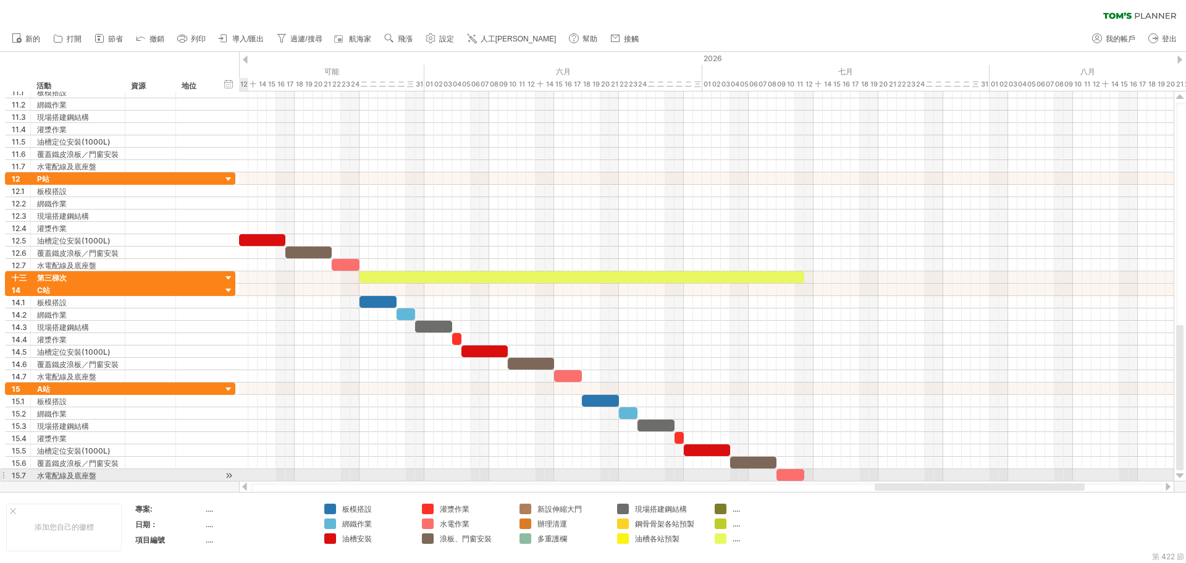
drag, startPoint x: 916, startPoint y: 487, endPoint x: 894, endPoint y: 481, distance: 22.5
click at [894, 481] on div at bounding box center [706, 487] width 935 height 12
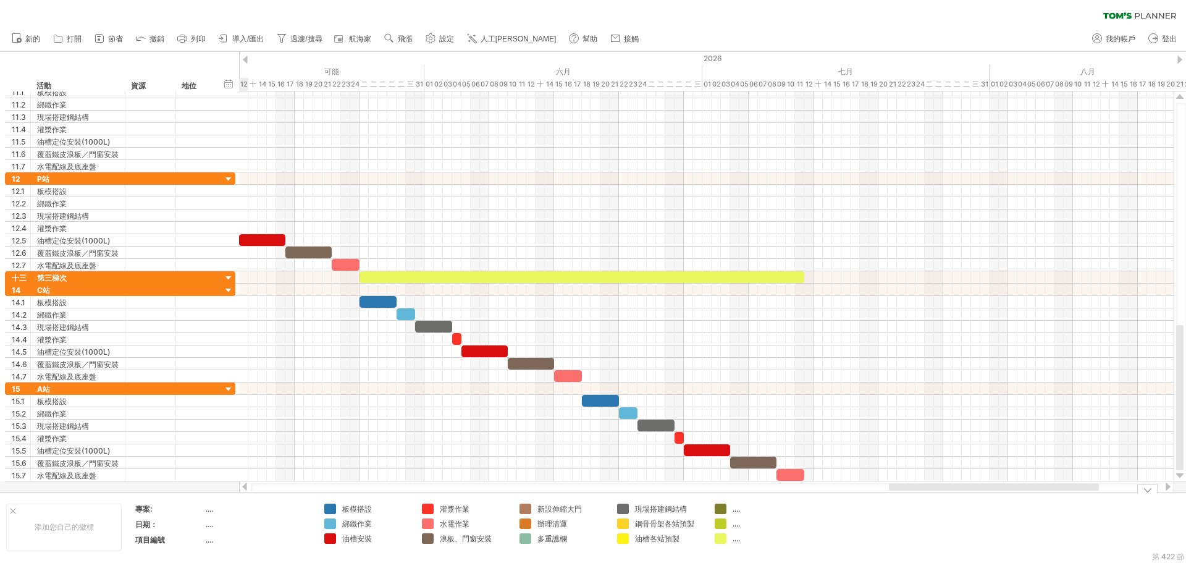
click at [744, 510] on div "...." at bounding box center [766, 508] width 67 height 11
type input "****"
click at [777, 521] on div "...." at bounding box center [766, 523] width 67 height 11
click at [767, 507] on div "第一梯次" at bounding box center [766, 508] width 67 height 11
drag, startPoint x: 770, startPoint y: 505, endPoint x: 711, endPoint y: 510, distance: 59.6
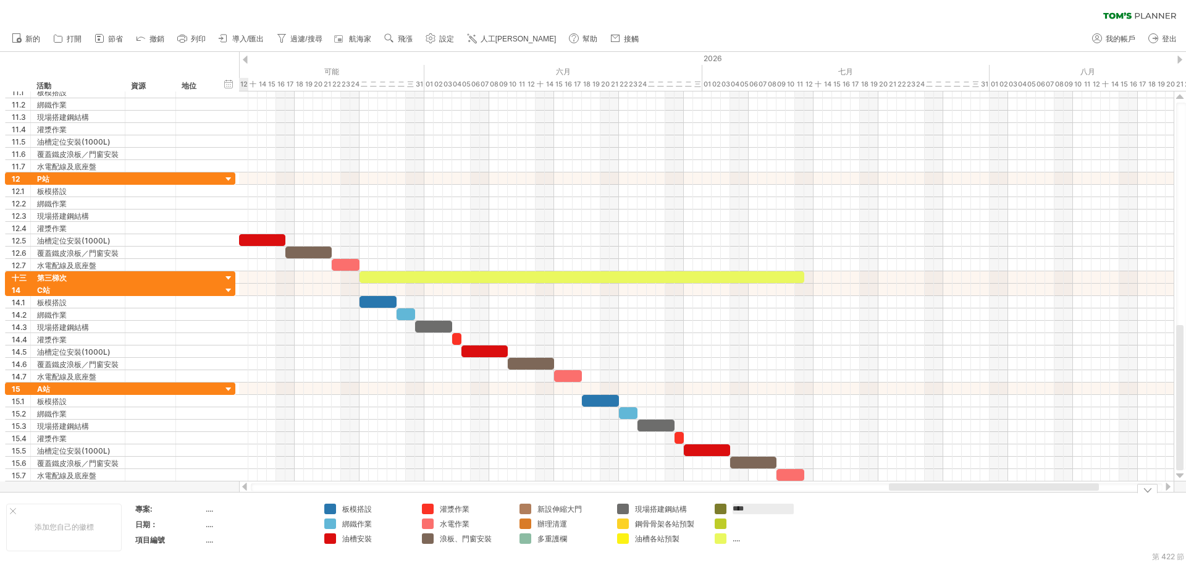
click at [711, 510] on td "**** ...." at bounding box center [758, 527] width 98 height 48
click at [763, 523] on div at bounding box center [766, 523] width 67 height 11
click at [750, 523] on input "****" at bounding box center [763, 523] width 61 height 11
type input "****"
click at [762, 537] on div "...." at bounding box center [766, 538] width 67 height 11
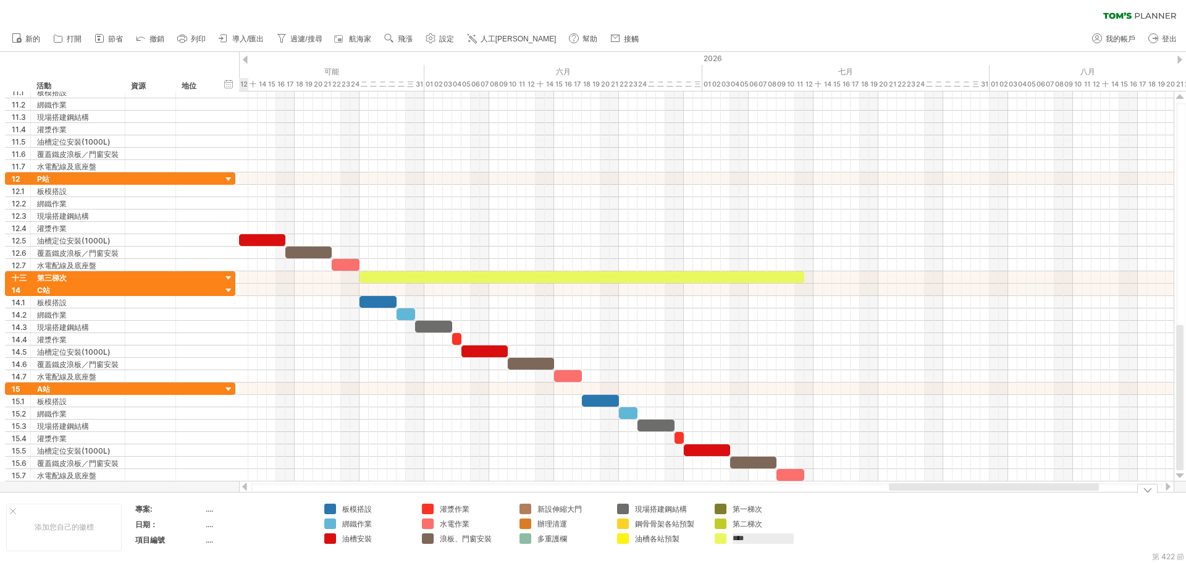
click at [749, 539] on input "****" at bounding box center [763, 538] width 61 height 11
type input "****"
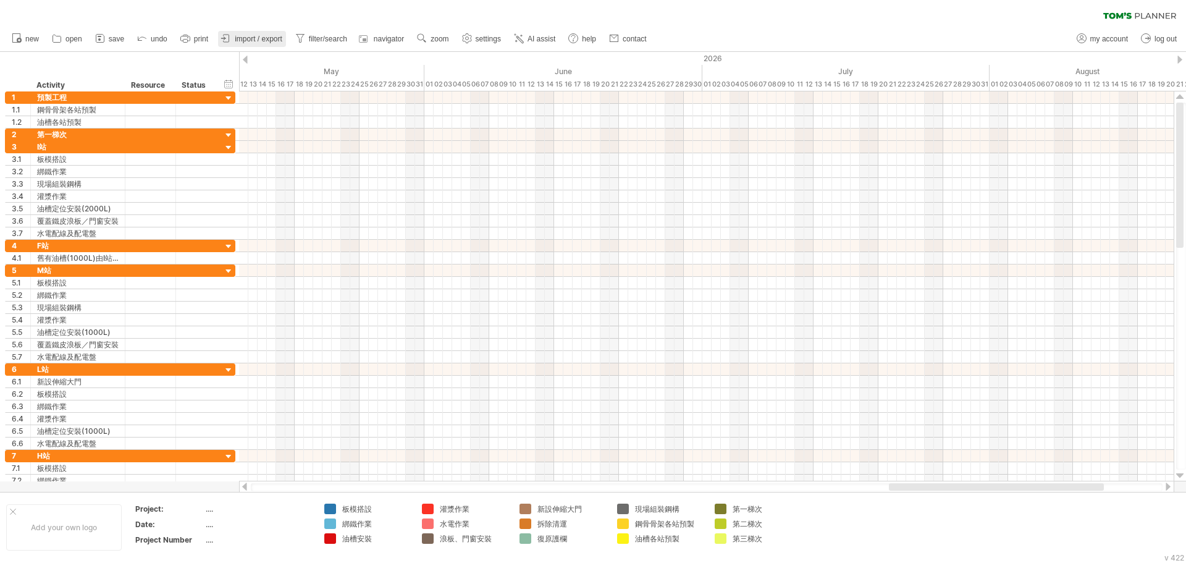
click at [261, 40] on span "import / export" at bounding box center [259, 39] width 48 height 9
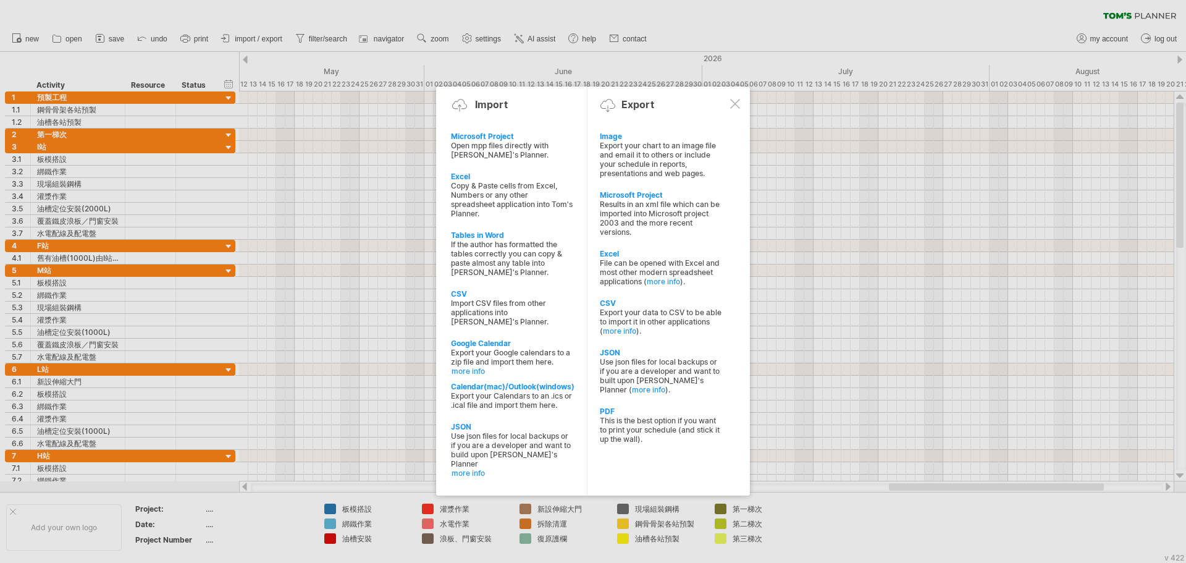
click at [648, 430] on div "This is the best option if you want to print your schedule (and stick it up the…" at bounding box center [661, 430] width 122 height 28
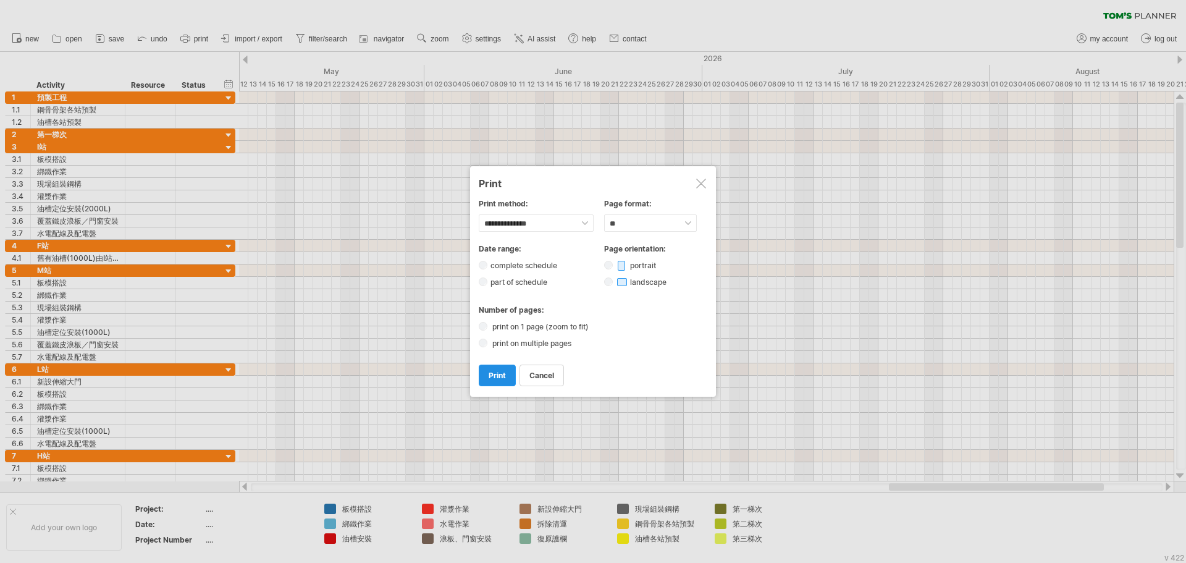
click at [503, 371] on span "print" at bounding box center [497, 375] width 17 height 9
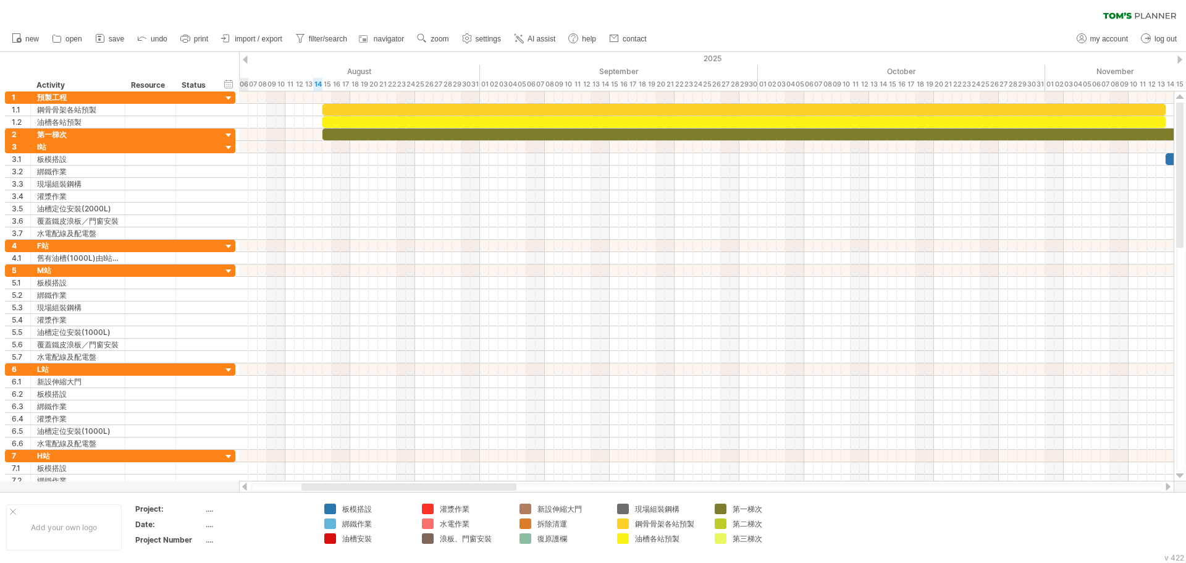
drag, startPoint x: 898, startPoint y: 487, endPoint x: 293, endPoint y: 487, distance: 604.8
click at [301, 487] on div at bounding box center [408, 486] width 215 height 7
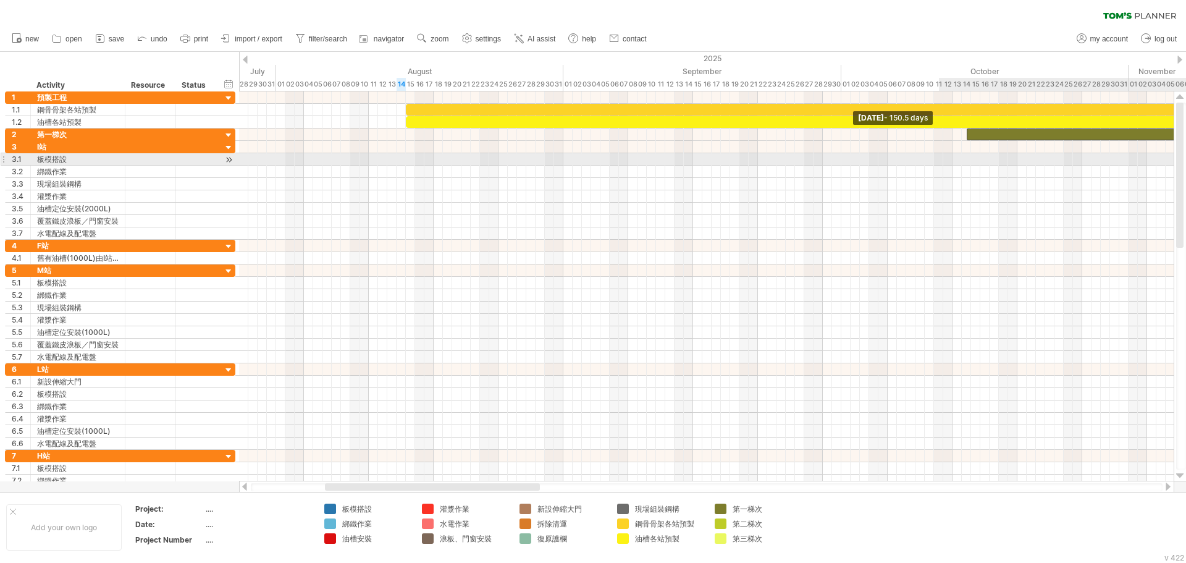
drag, startPoint x: 406, startPoint y: 134, endPoint x: 1124, endPoint y: 156, distance: 718.8
click at [1124, 156] on div "[DATE] - 48.0 days [DATE] - 150.5 days" at bounding box center [706, 286] width 935 height 390
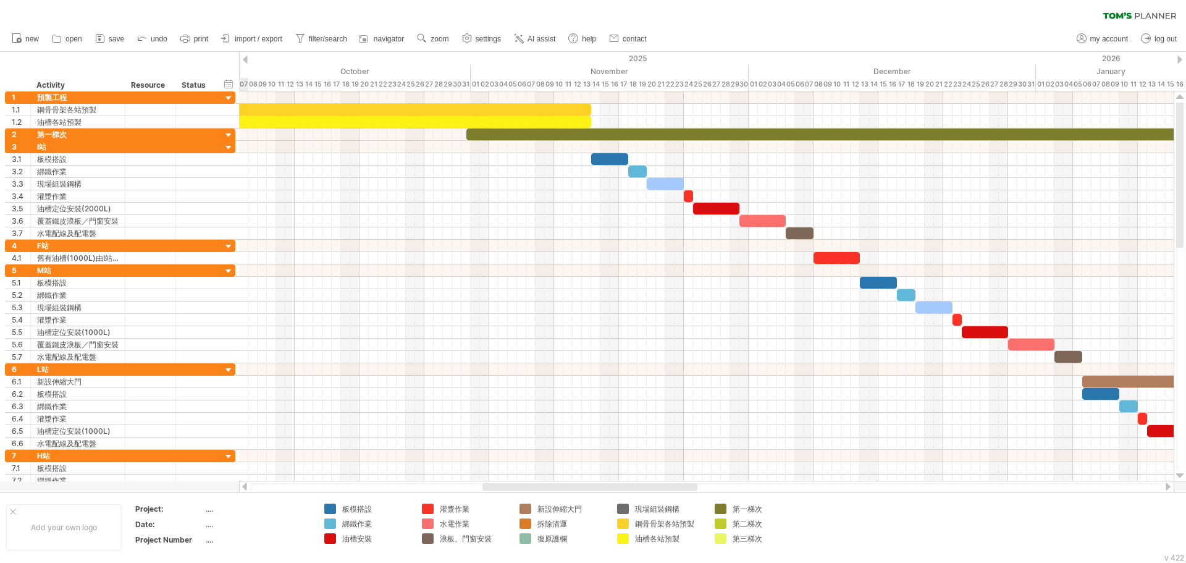
drag, startPoint x: 516, startPoint y: 489, endPoint x: 659, endPoint y: 461, distance: 145.4
click at [690, 482] on div at bounding box center [706, 487] width 935 height 12
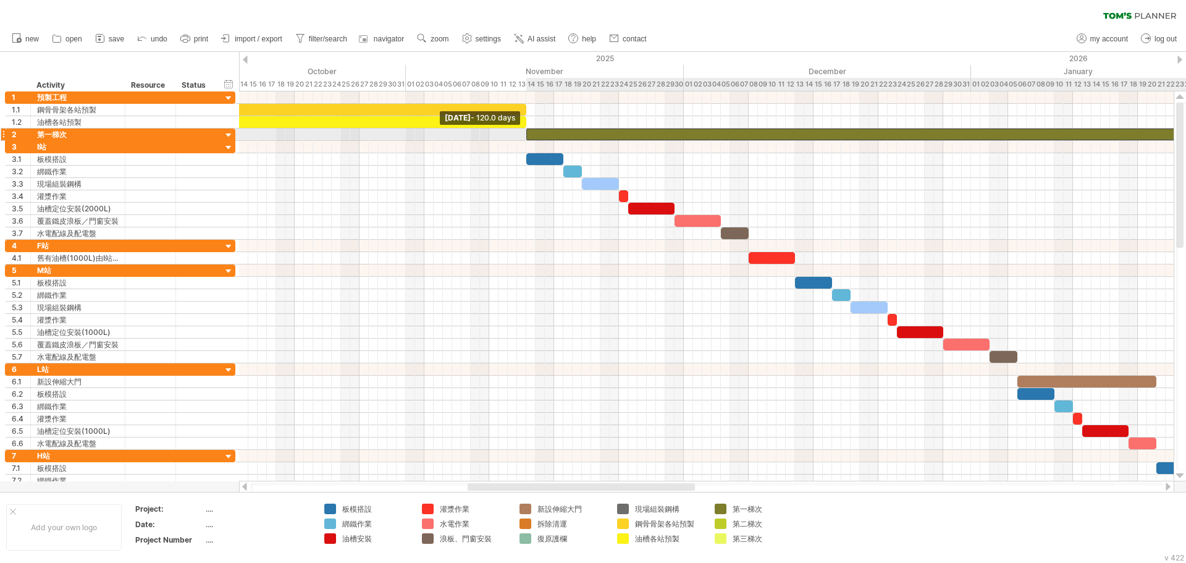
drag, startPoint x: 401, startPoint y: 130, endPoint x: 525, endPoint y: 138, distance: 124.4
click at [525, 138] on span at bounding box center [526, 134] width 5 height 12
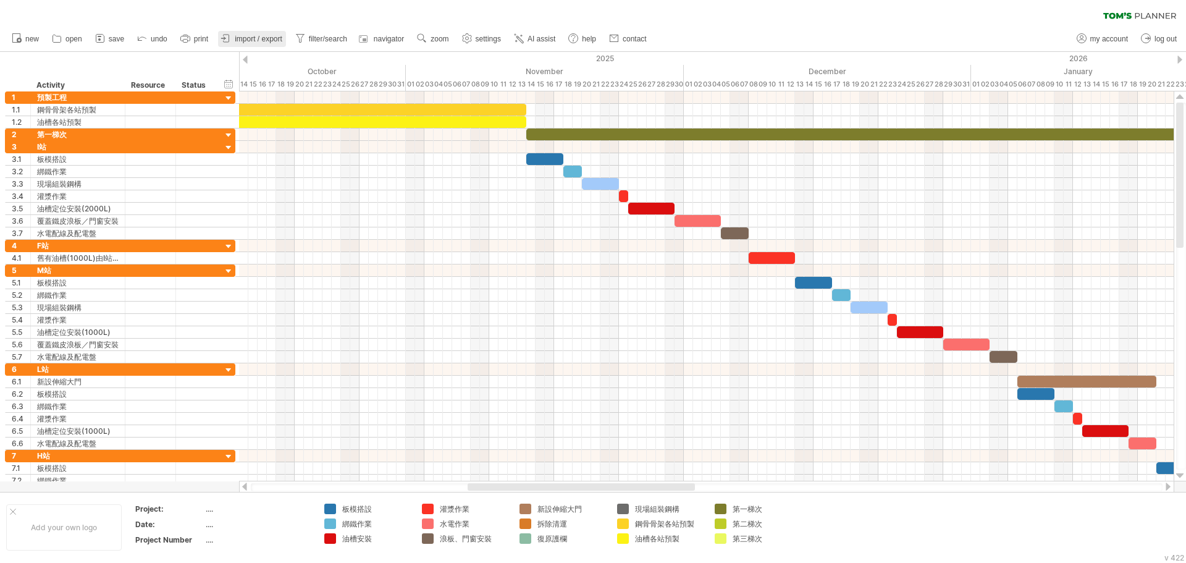
click at [273, 41] on span "import / export" at bounding box center [259, 39] width 48 height 9
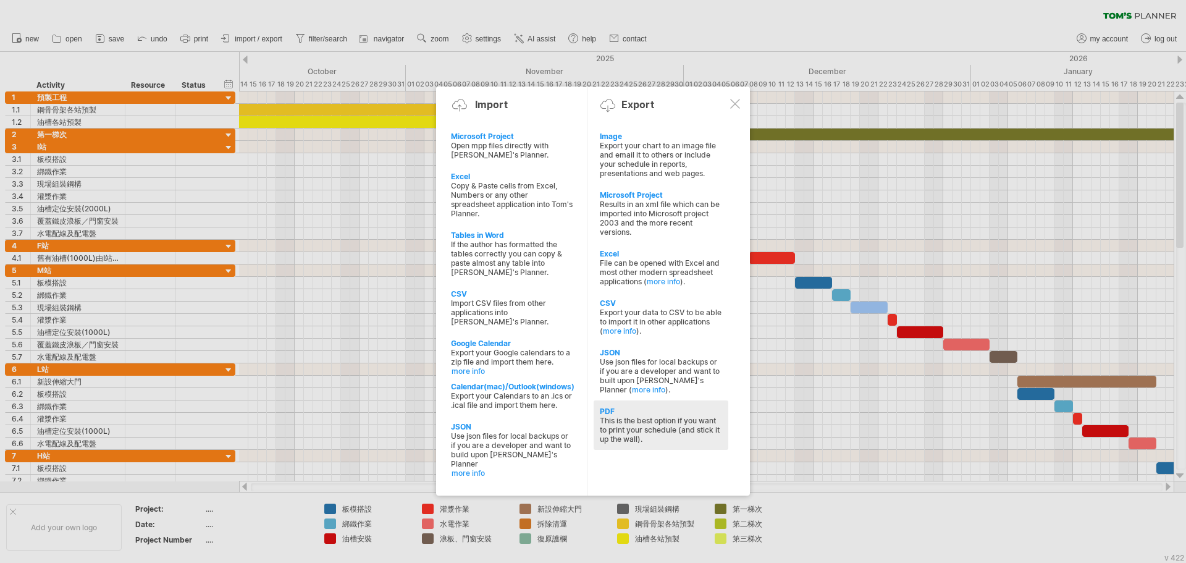
click at [662, 423] on div "This is the best option if you want to print your schedule (and stick it up the…" at bounding box center [661, 430] width 122 height 28
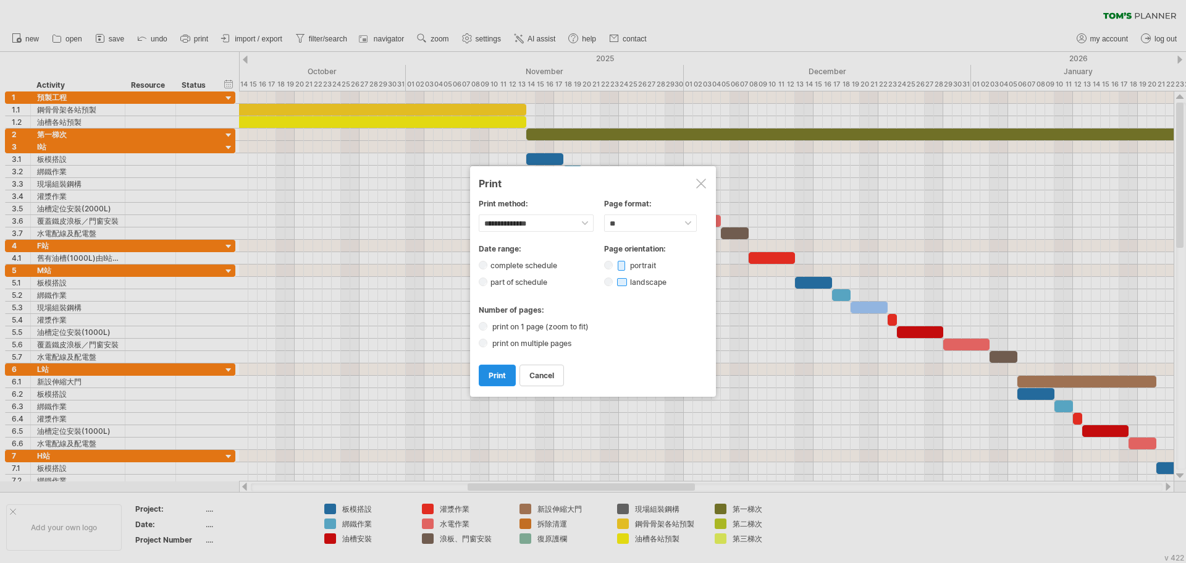
click at [503, 373] on span "print" at bounding box center [497, 375] width 17 height 9
